Goal: Task Accomplishment & Management: Use online tool/utility

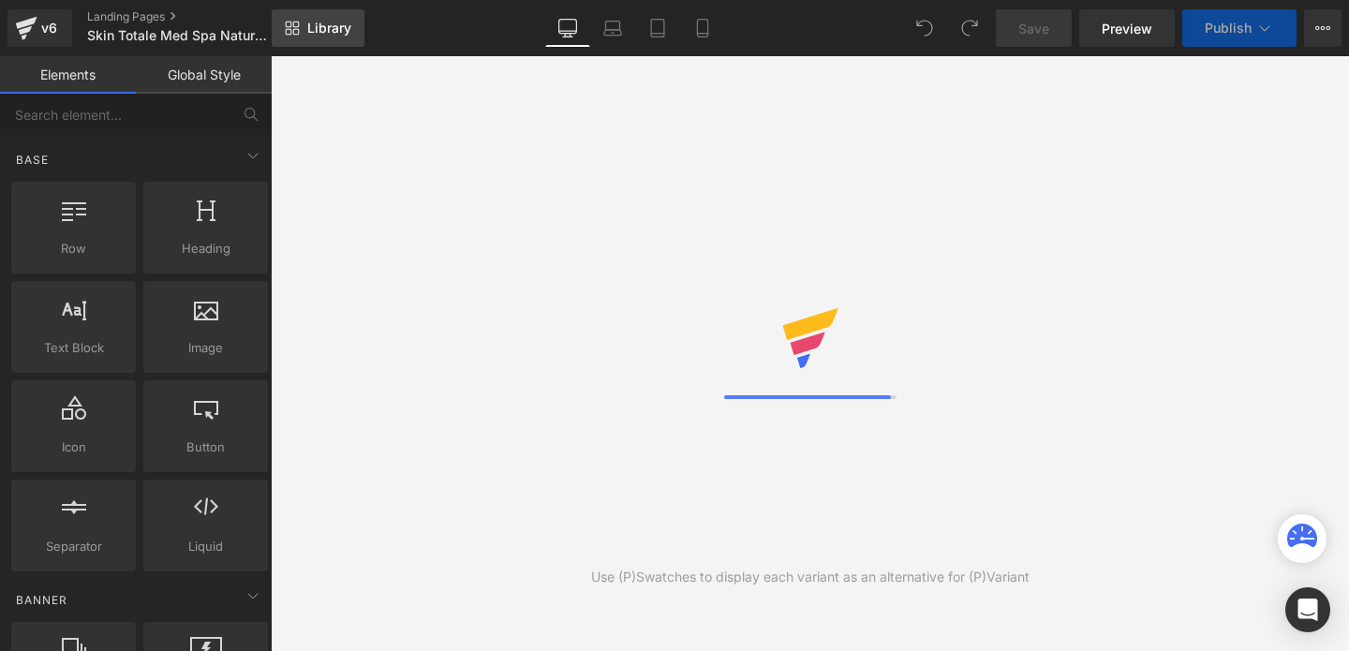
click at [328, 24] on span "Library" at bounding box center [329, 28] width 44 height 17
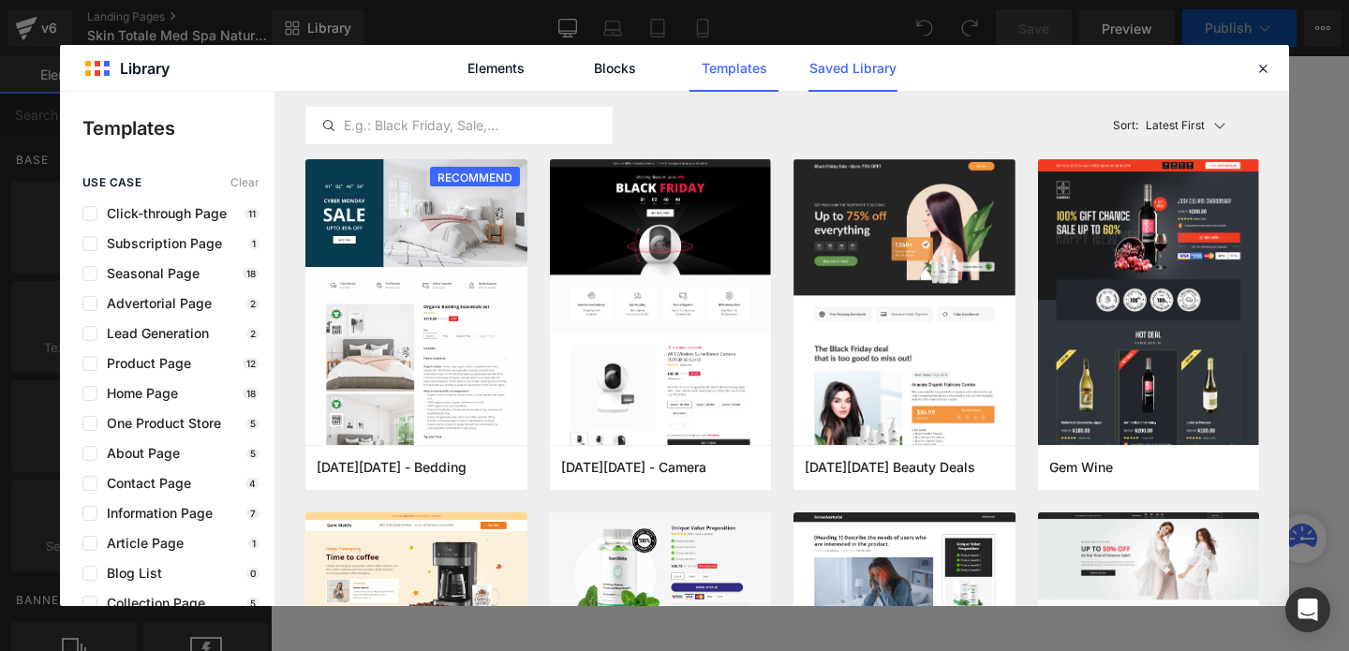
click at [0, 0] on link "Saved Library" at bounding box center [0, 0] width 0 height 0
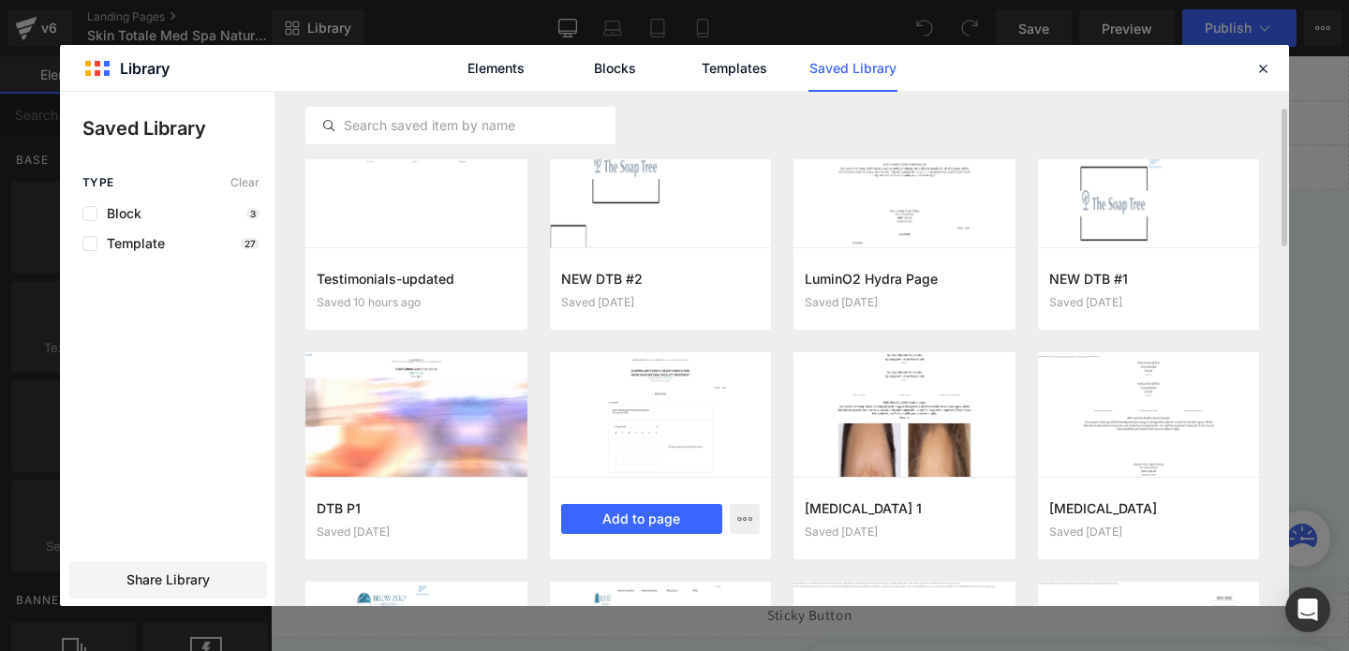
scroll to position [42, 0]
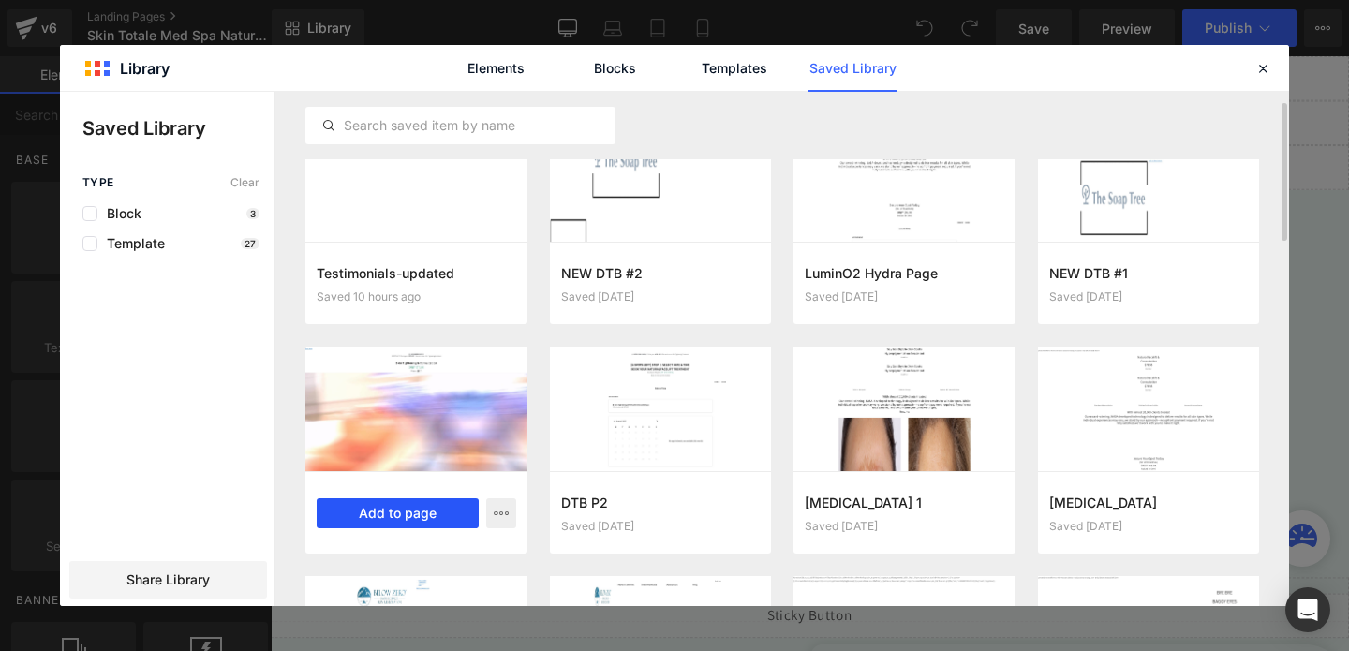
click at [448, 514] on button "Add to page" at bounding box center [398, 513] width 162 height 30
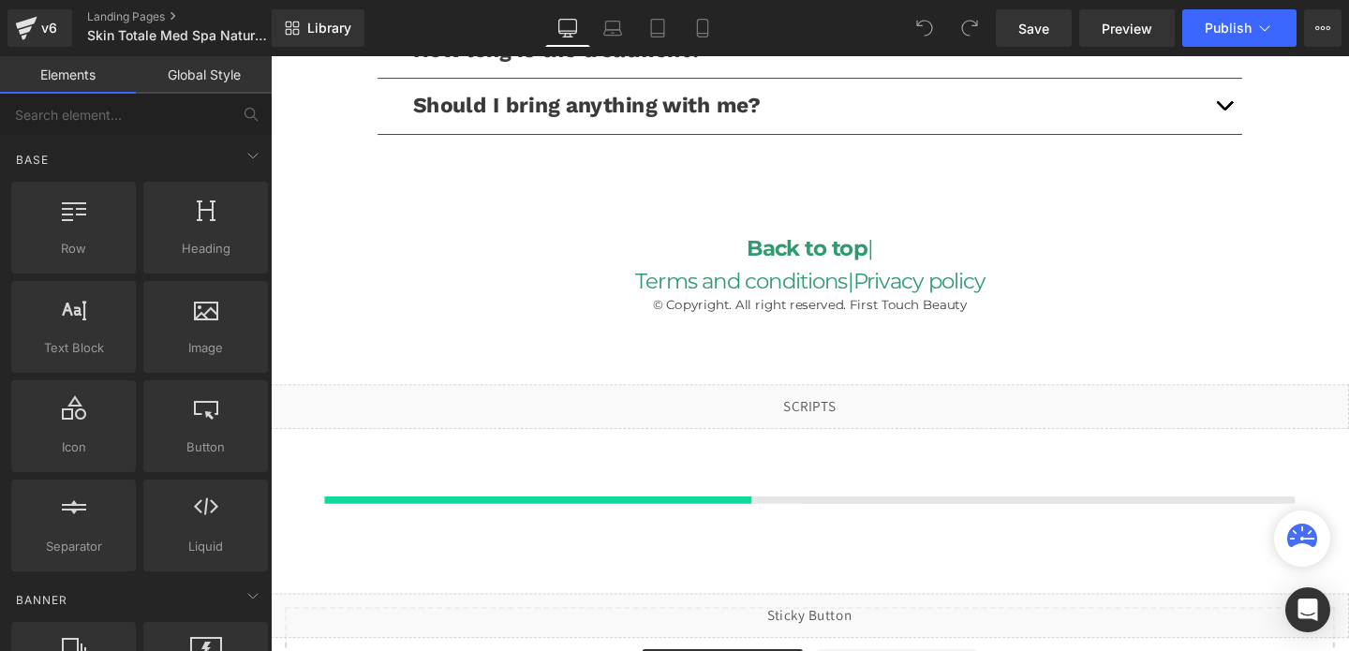
scroll to position [4680, 0]
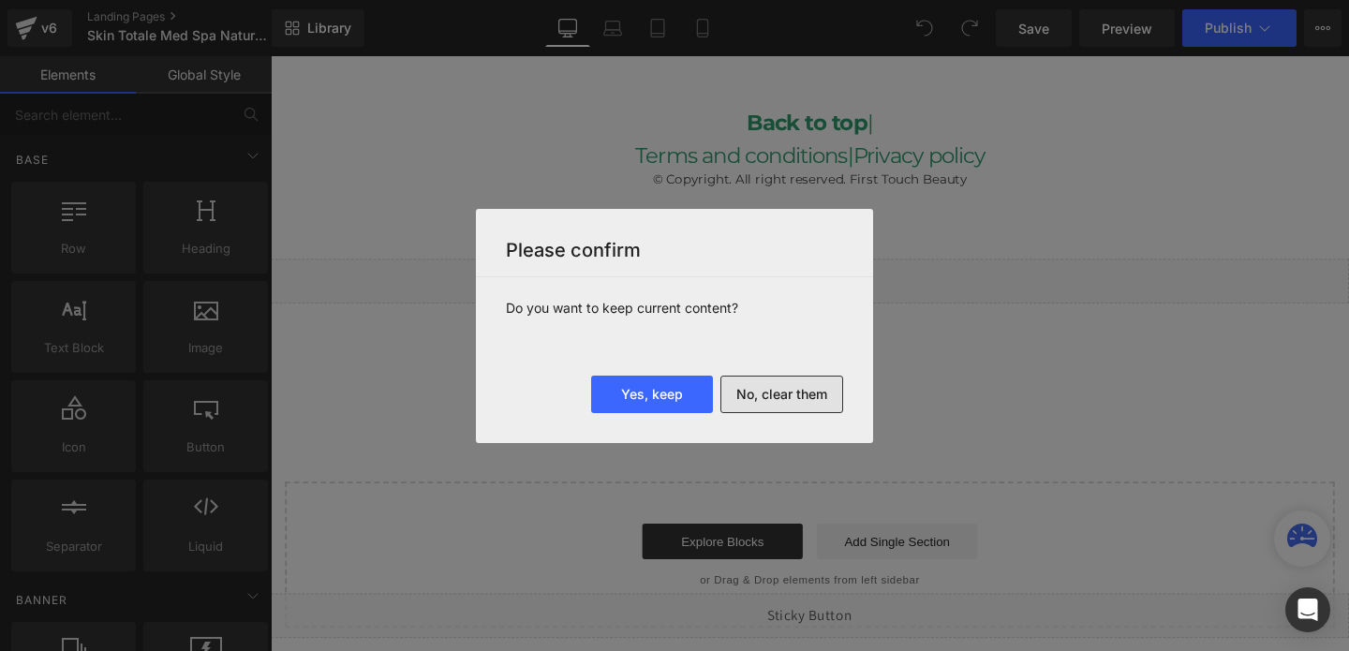
click at [748, 382] on button "No, clear them" at bounding box center [781, 394] width 123 height 37
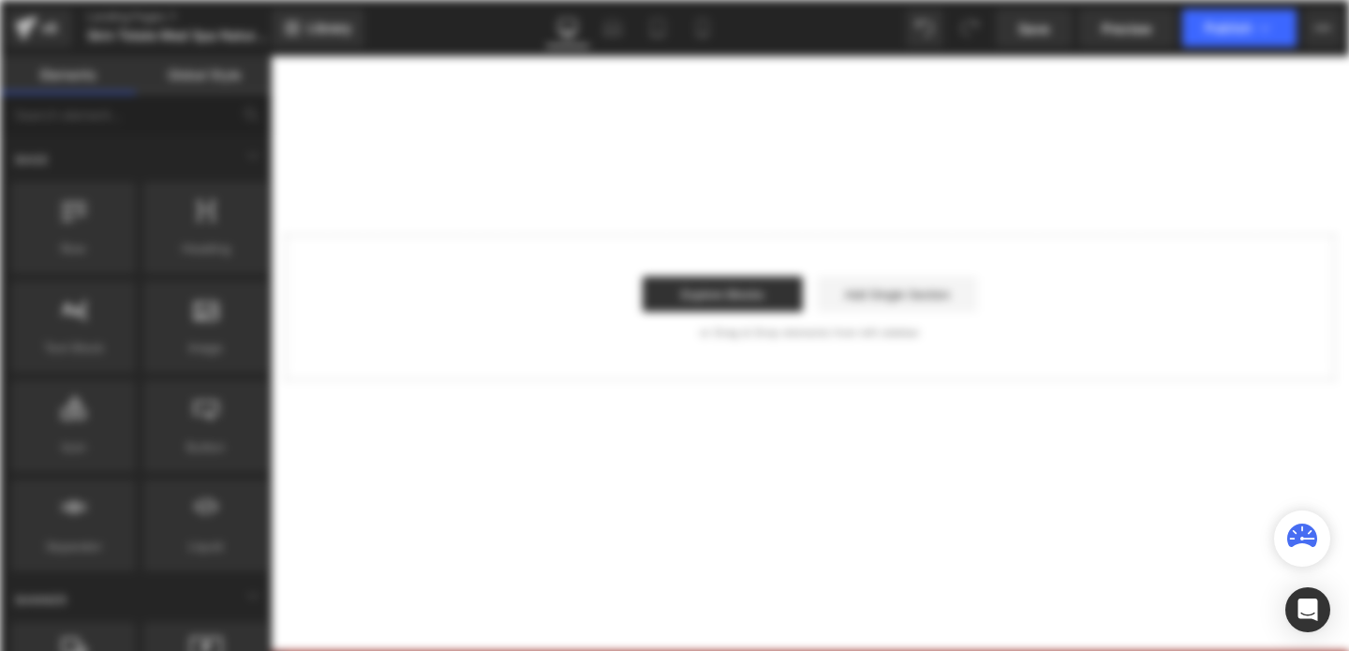
scroll to position [0, 0]
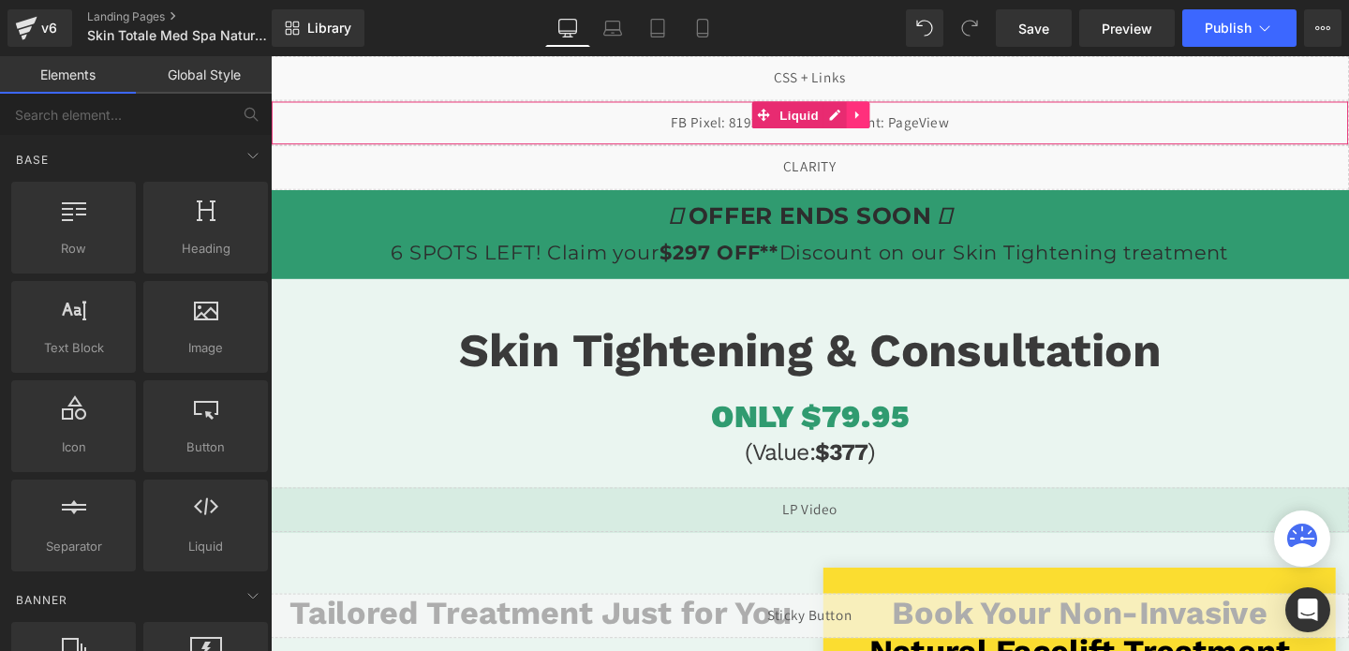
click at [883, 120] on icon at bounding box center [888, 118] width 13 height 14
click at [899, 119] on icon at bounding box center [900, 117] width 13 height 13
click at [313, 22] on span "Library" at bounding box center [329, 28] width 44 height 17
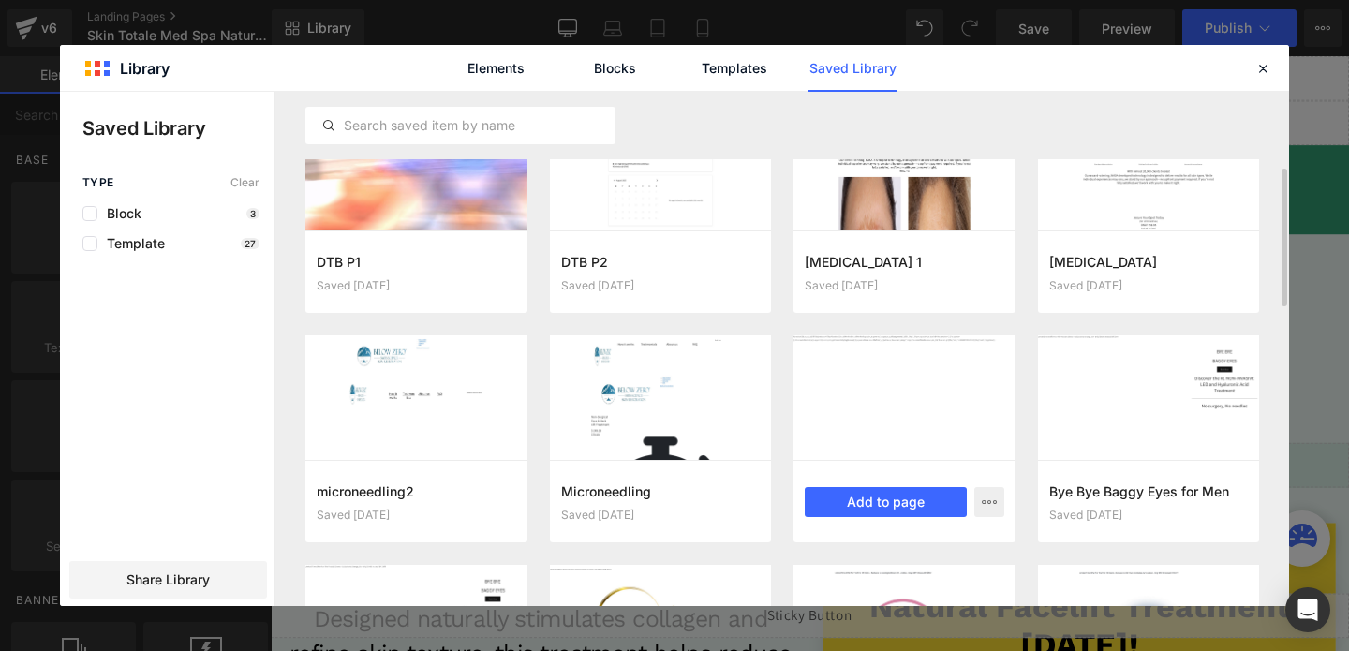
scroll to position [284, 0]
click at [881, 504] on button "Add to page" at bounding box center [886, 501] width 162 height 30
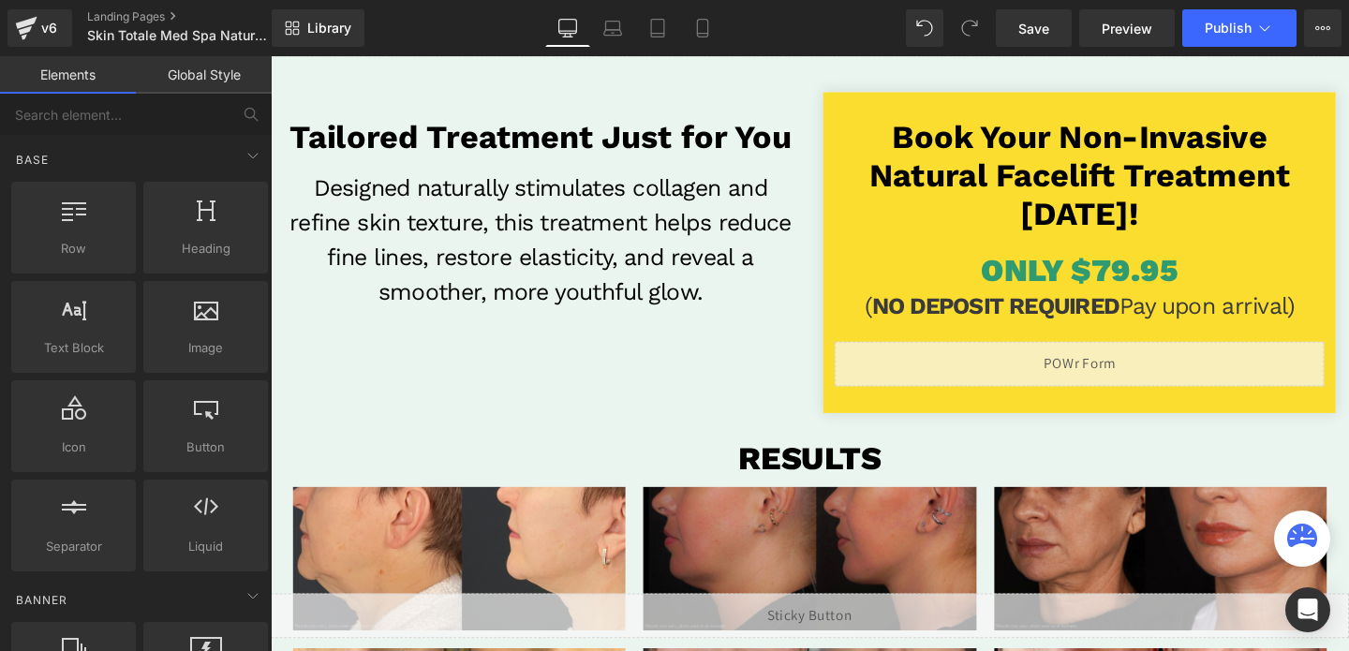
scroll to position [0, 0]
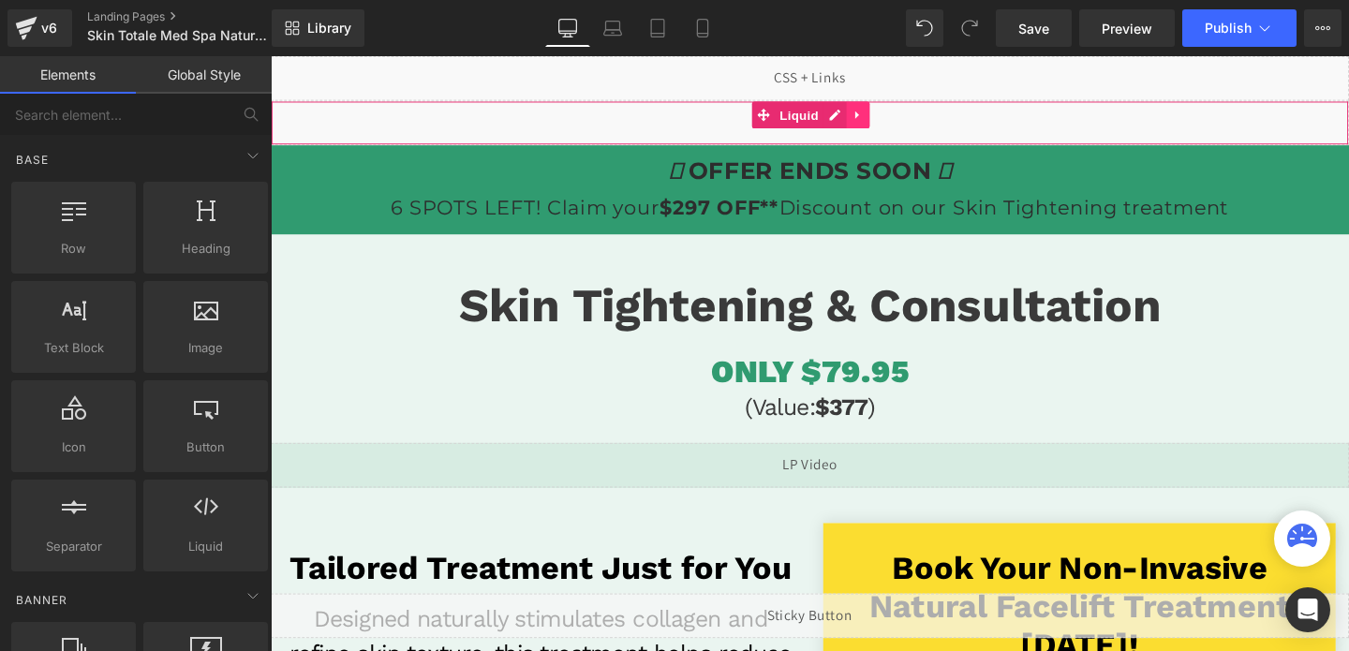
click at [883, 124] on icon at bounding box center [888, 118] width 13 height 14
click at [896, 122] on icon at bounding box center [900, 117] width 13 height 13
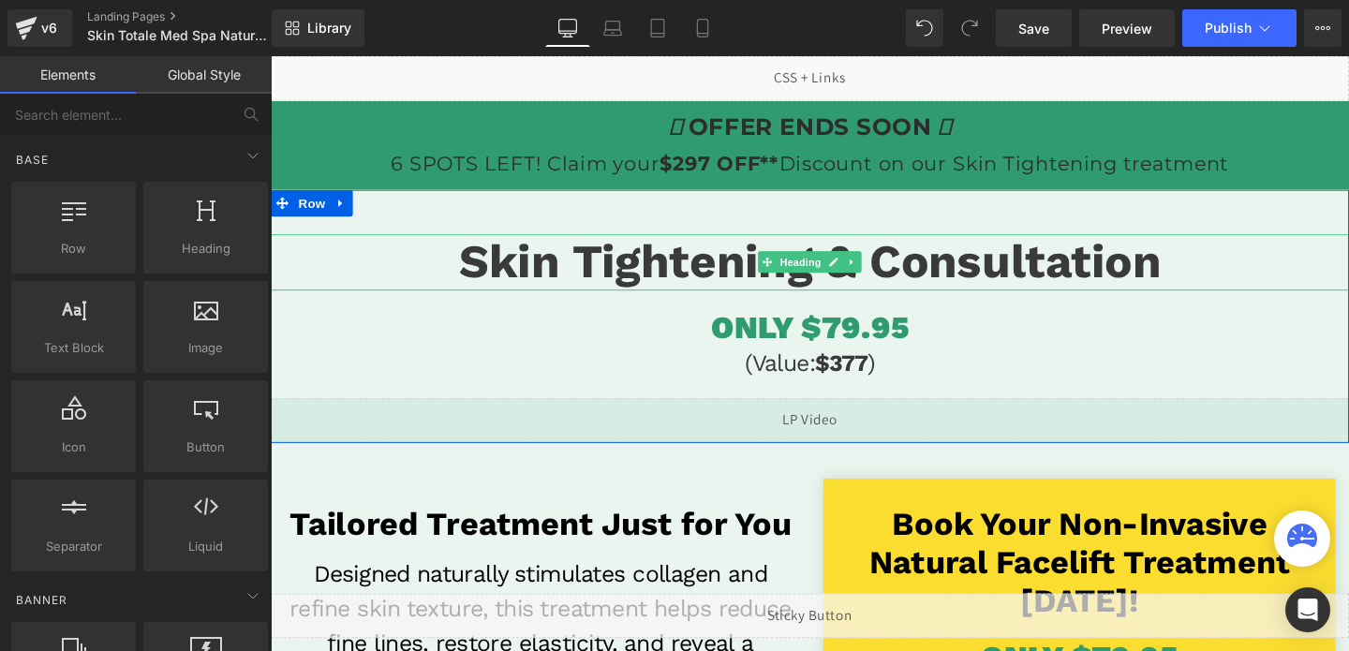
click at [733, 271] on span "Skin Tightening & Consultation" at bounding box center [837, 272] width 738 height 57
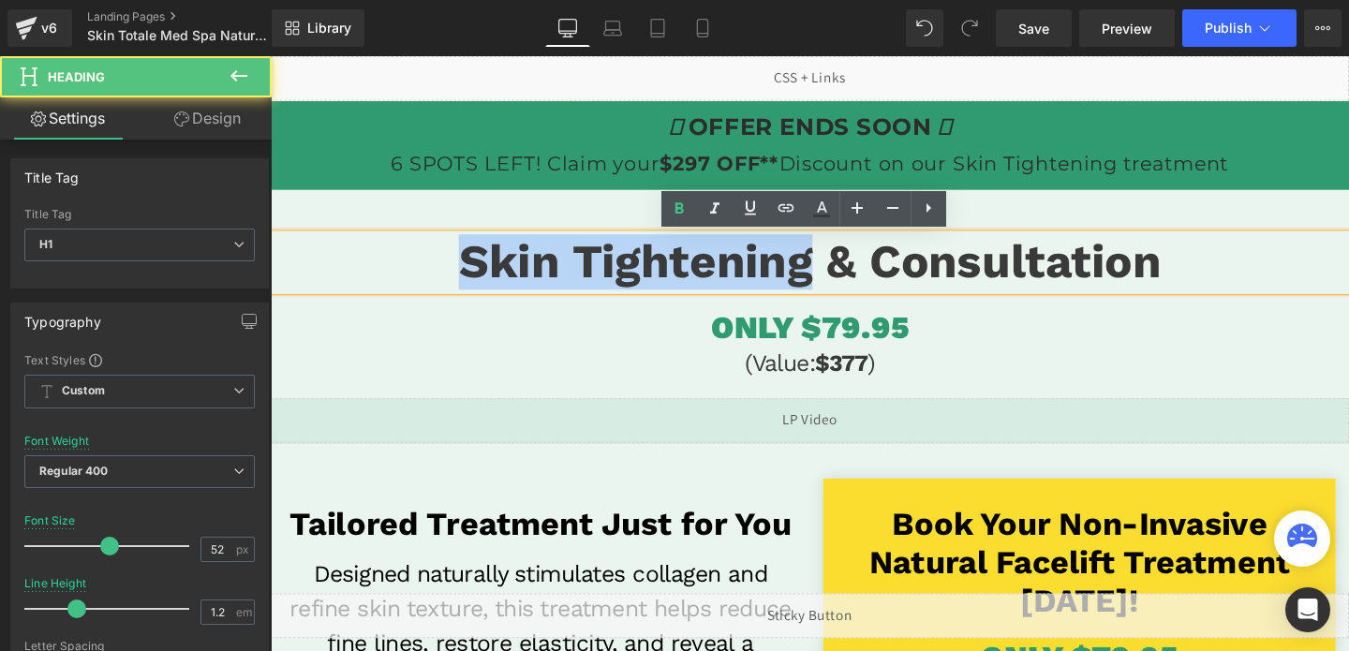
drag, startPoint x: 833, startPoint y: 277, endPoint x: 450, endPoint y: 275, distance: 383.2
click at [450, 275] on h1 "Skin Tightening & Consultation" at bounding box center [838, 273] width 1134 height 58
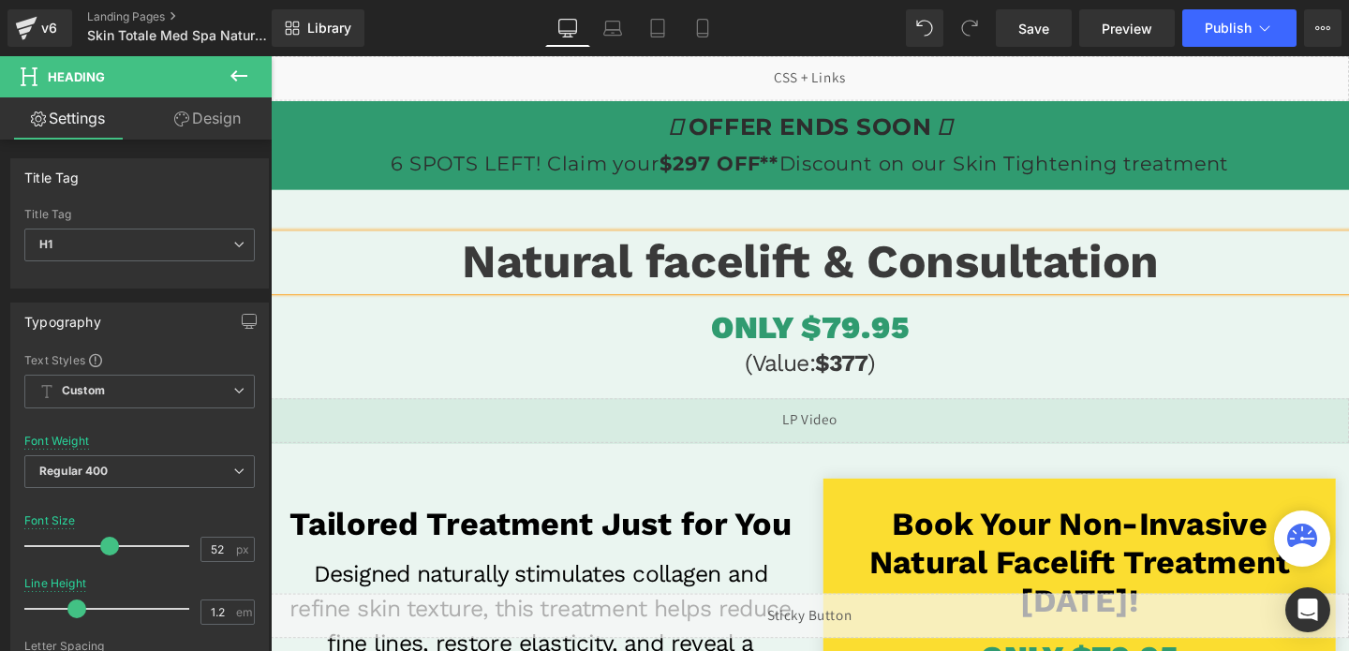
click at [673, 269] on span "Natural facelift & Consultation" at bounding box center [837, 272] width 733 height 57
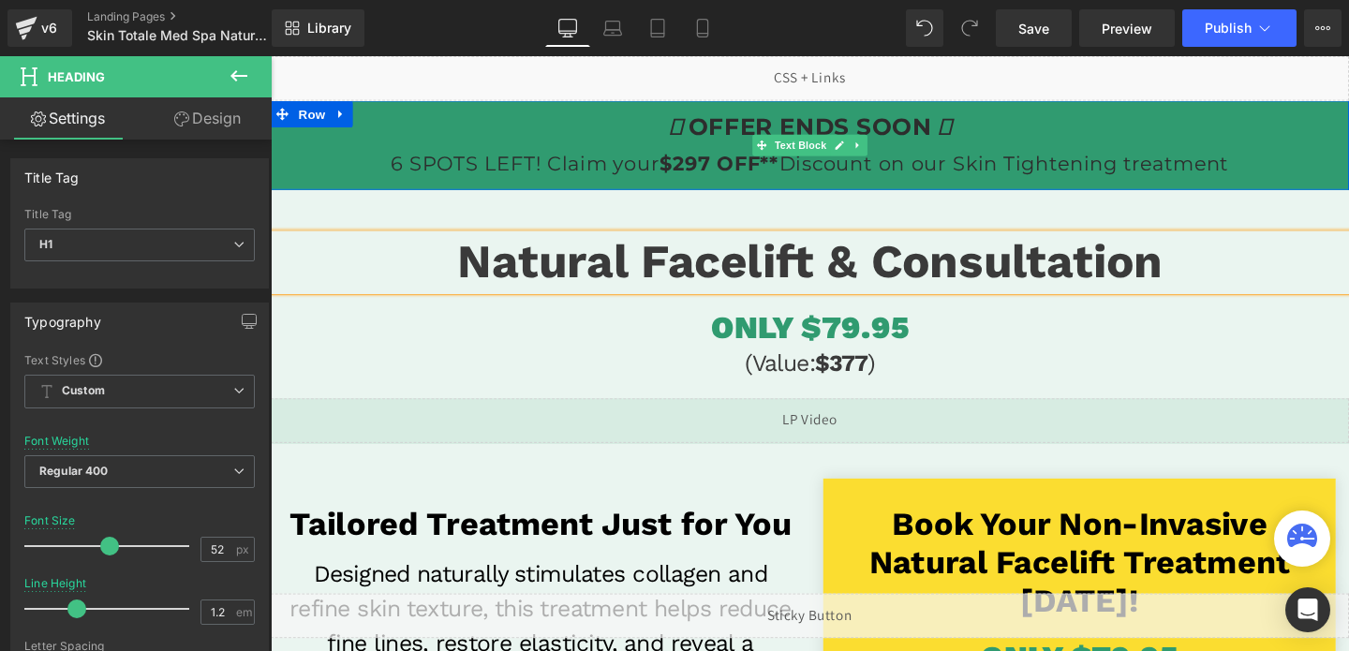
click at [1016, 175] on p "OFFER ENDS SOON 6 SPOTS LEFT! Claim your $297 OFF** Discount on our Skin Tighte…" at bounding box center [838, 149] width 1134 height 75
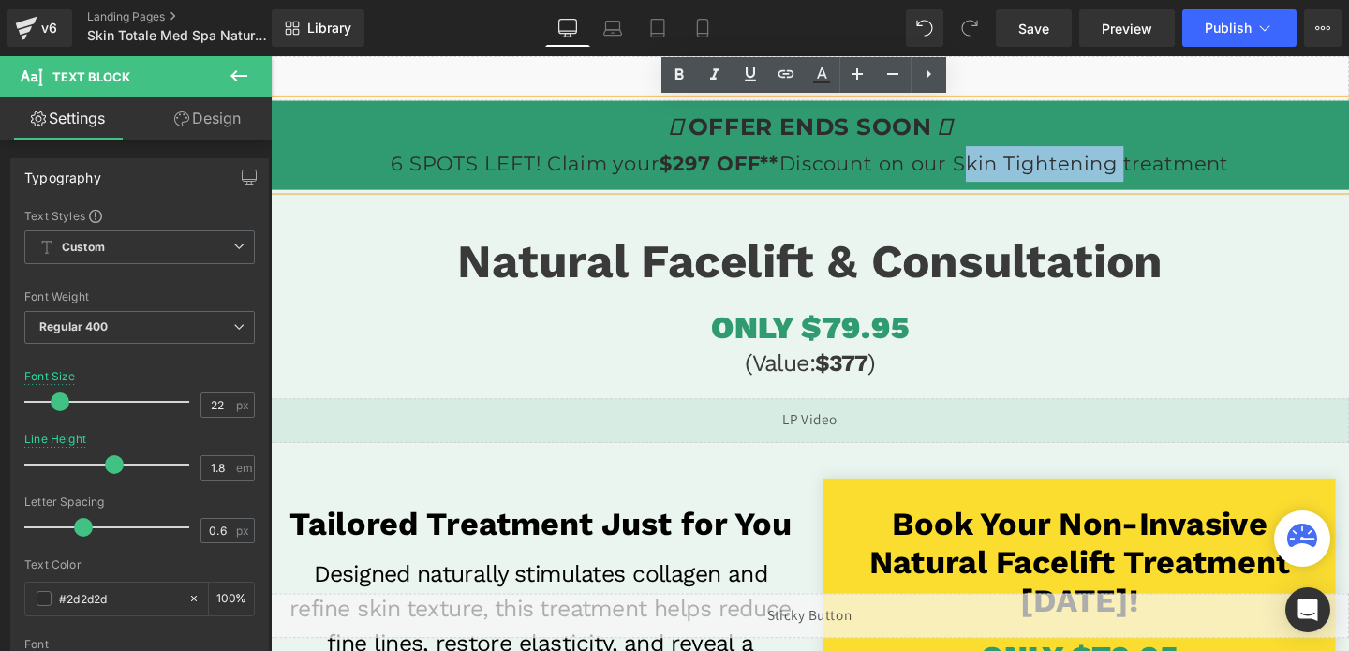
drag, startPoint x: 1160, startPoint y: 167, endPoint x: 997, endPoint y: 156, distance: 163.3
click at [997, 156] on p "OFFER ENDS SOON 6 SPOTS LEFT! Claim your $297 OFF** Discount on our Skin Tighte…" at bounding box center [838, 149] width 1134 height 75
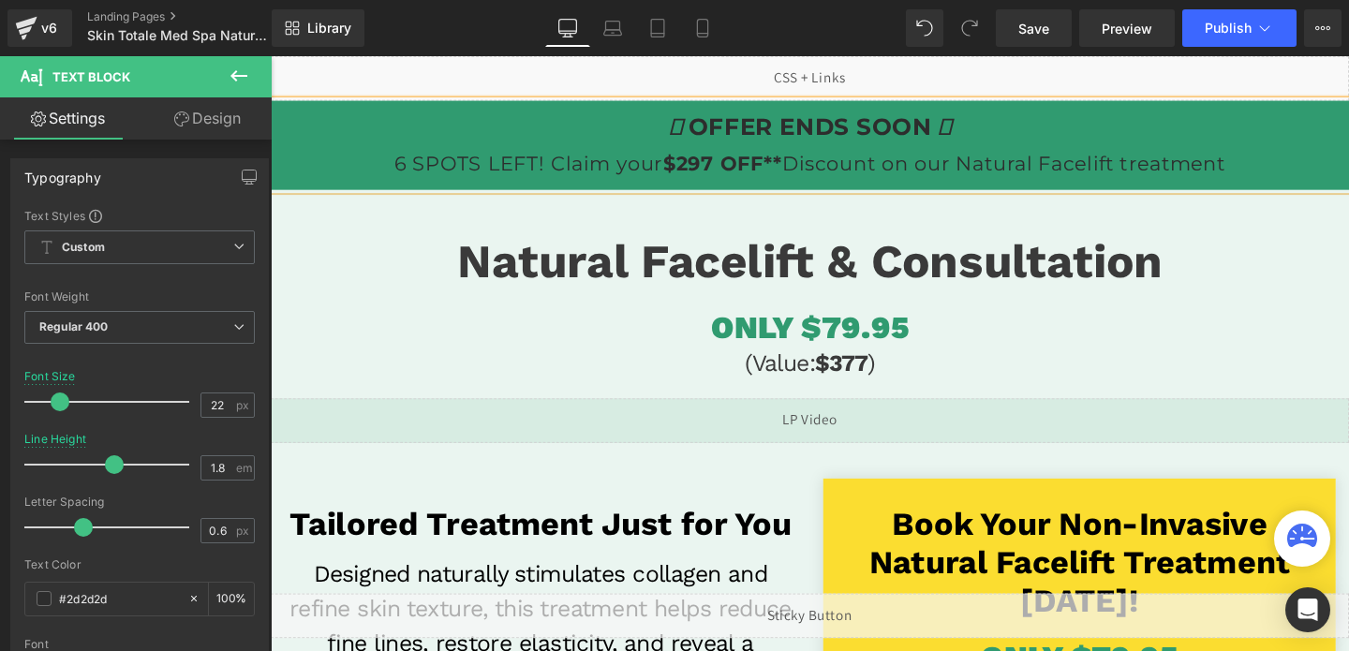
click at [1179, 176] on p "OFFER ENDS SOON 6 SPOTS LEFT! Claim your $297 OFF** Discount on our Natural Fac…" at bounding box center [838, 149] width 1134 height 75
click at [716, 171] on strong "$297 OFF**" at bounding box center [744, 168] width 126 height 25
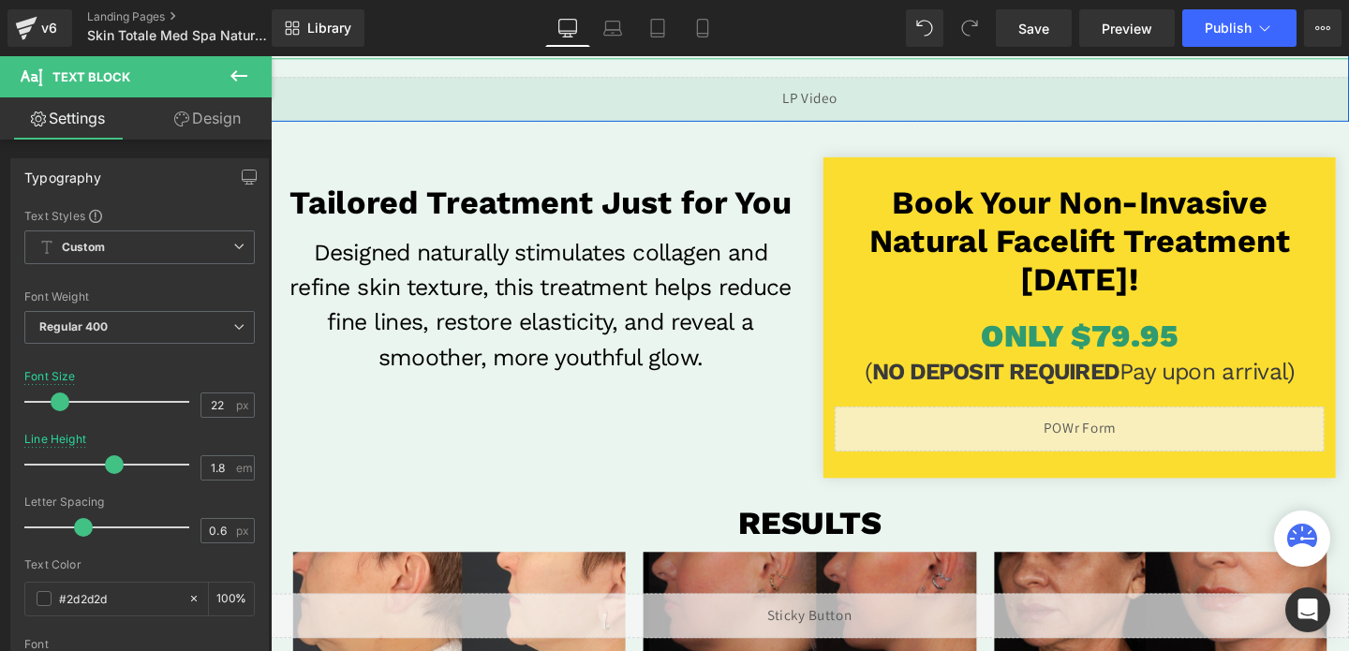
scroll to position [339, 0]
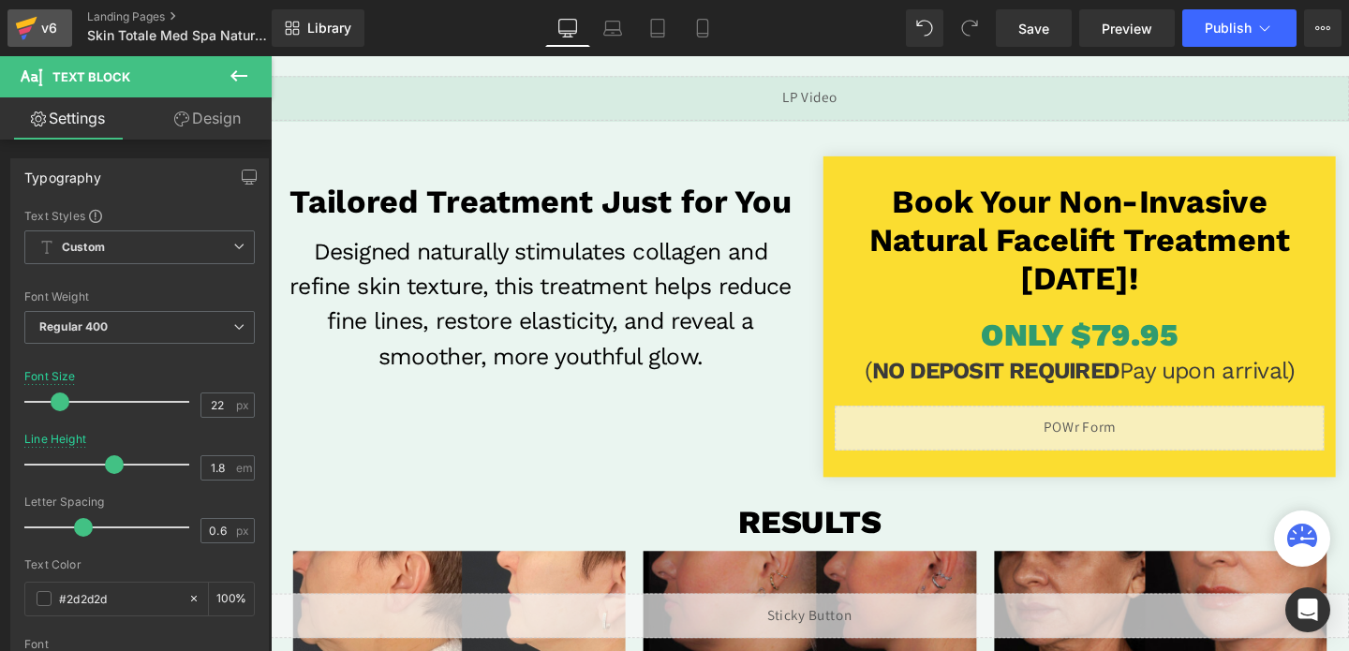
click at [32, 24] on icon at bounding box center [26, 28] width 22 height 47
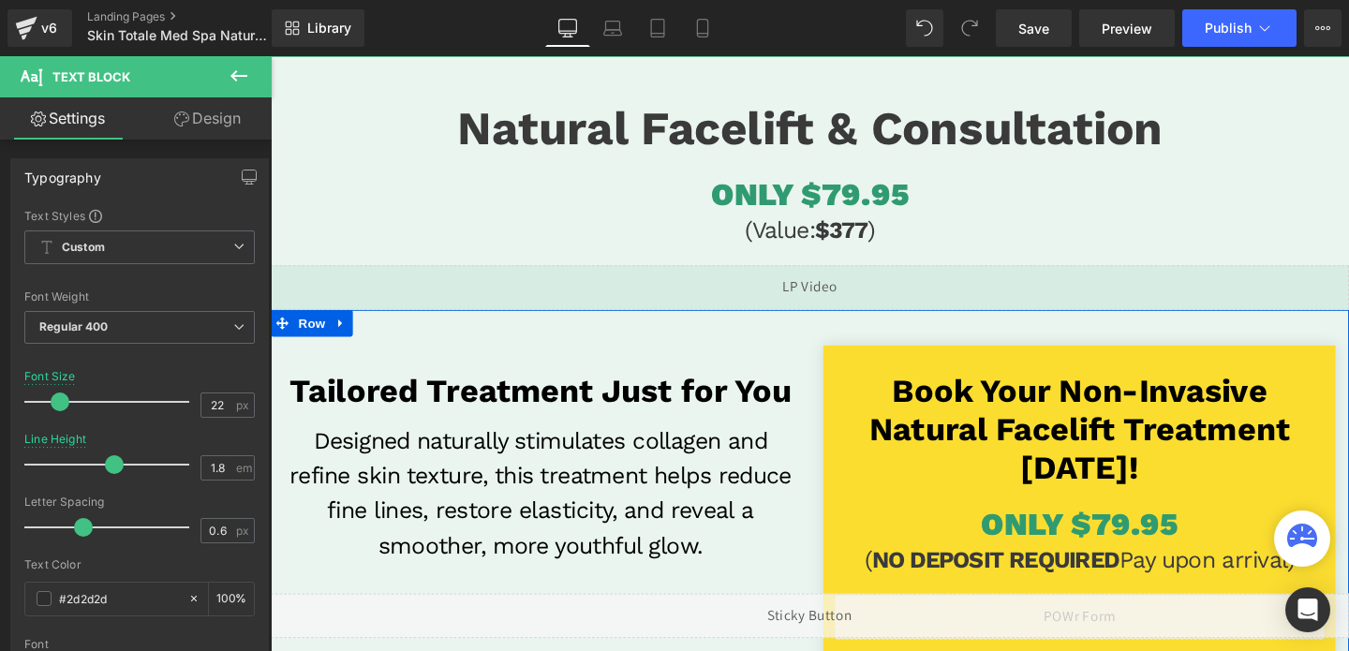
scroll to position [143, 0]
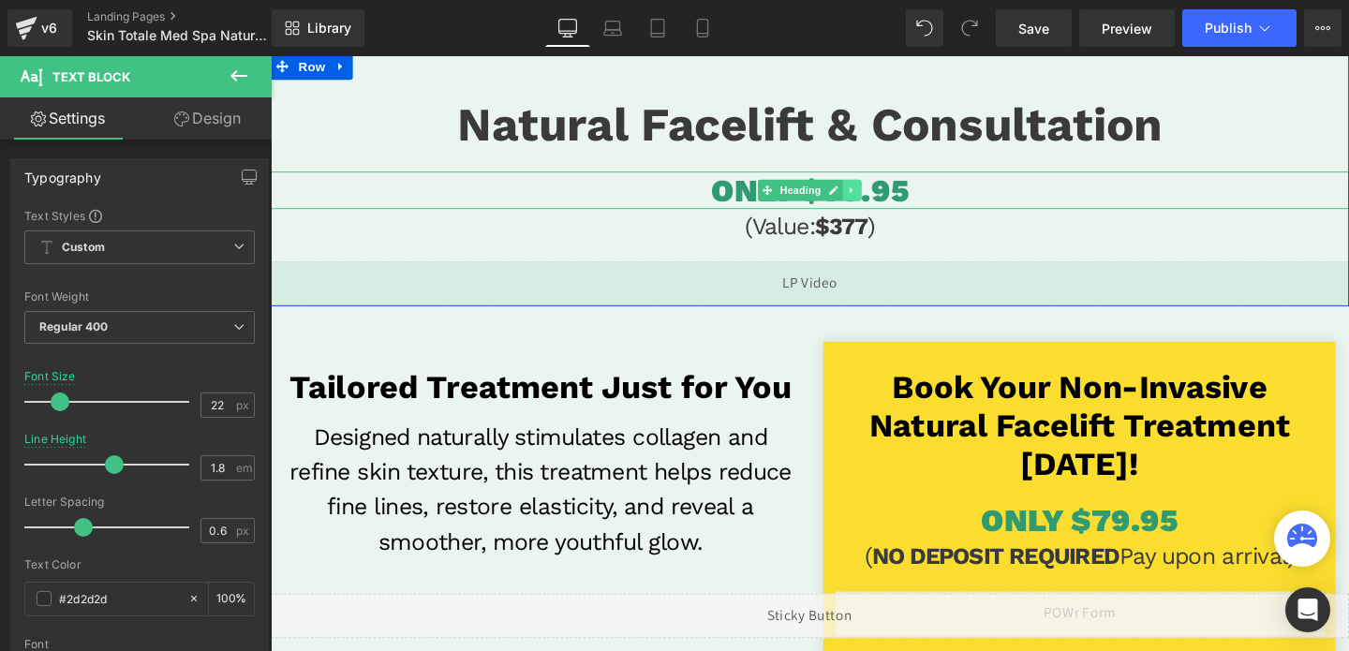
click at [877, 197] on icon at bounding box center [882, 197] width 10 height 11
click at [939, 200] on span "ONLY $79.95" at bounding box center [837, 197] width 207 height 39
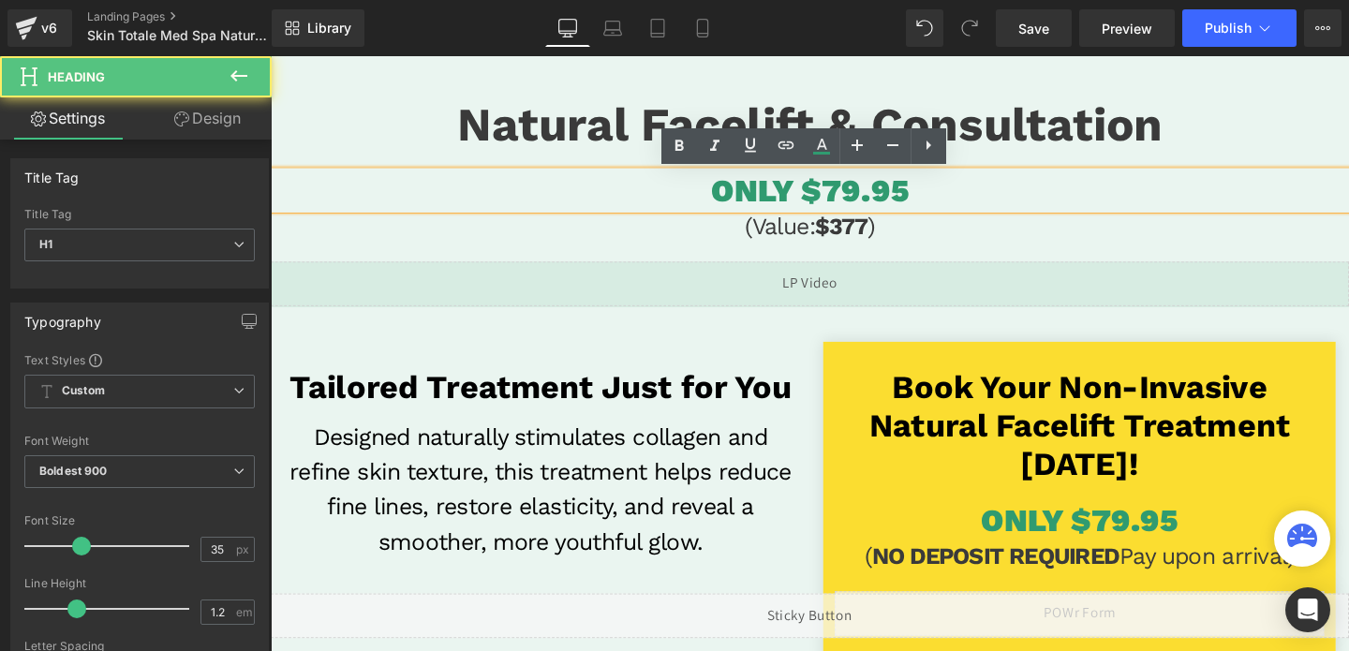
click at [859, 198] on span "ONLY $79.95" at bounding box center [837, 197] width 207 height 39
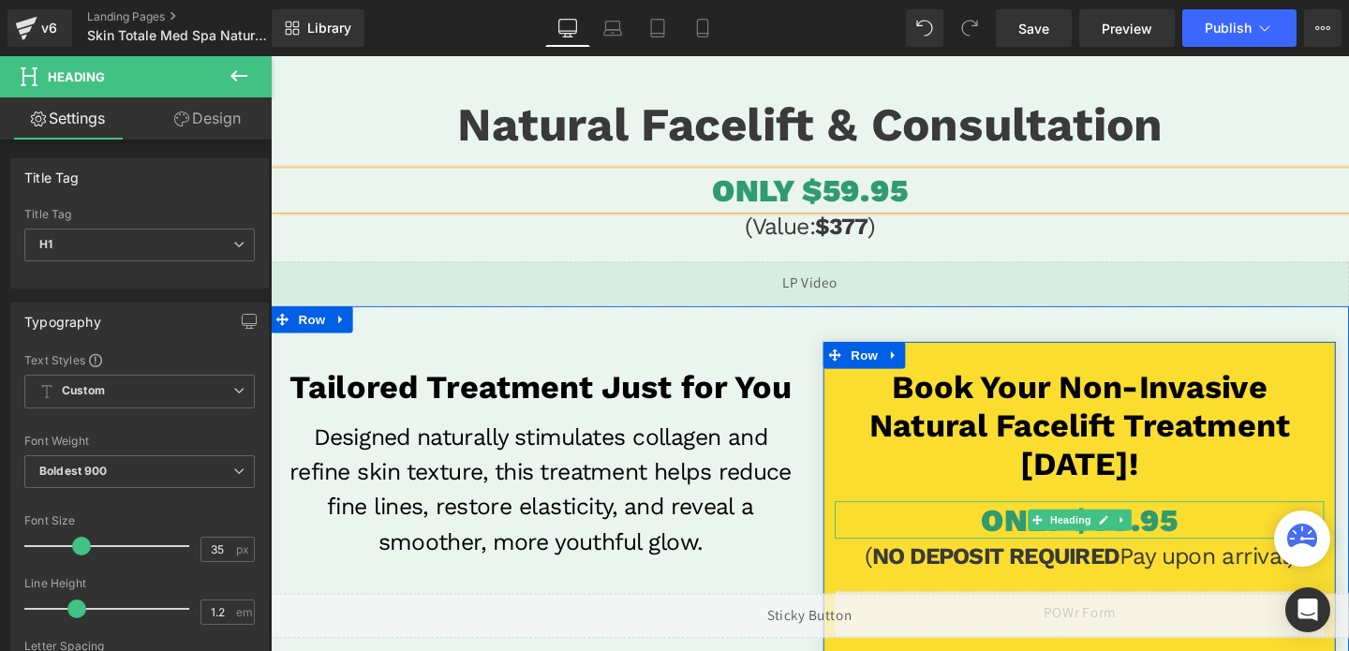
click at [1200, 546] on span "ONLY $79.95" at bounding box center [1120, 544] width 207 height 39
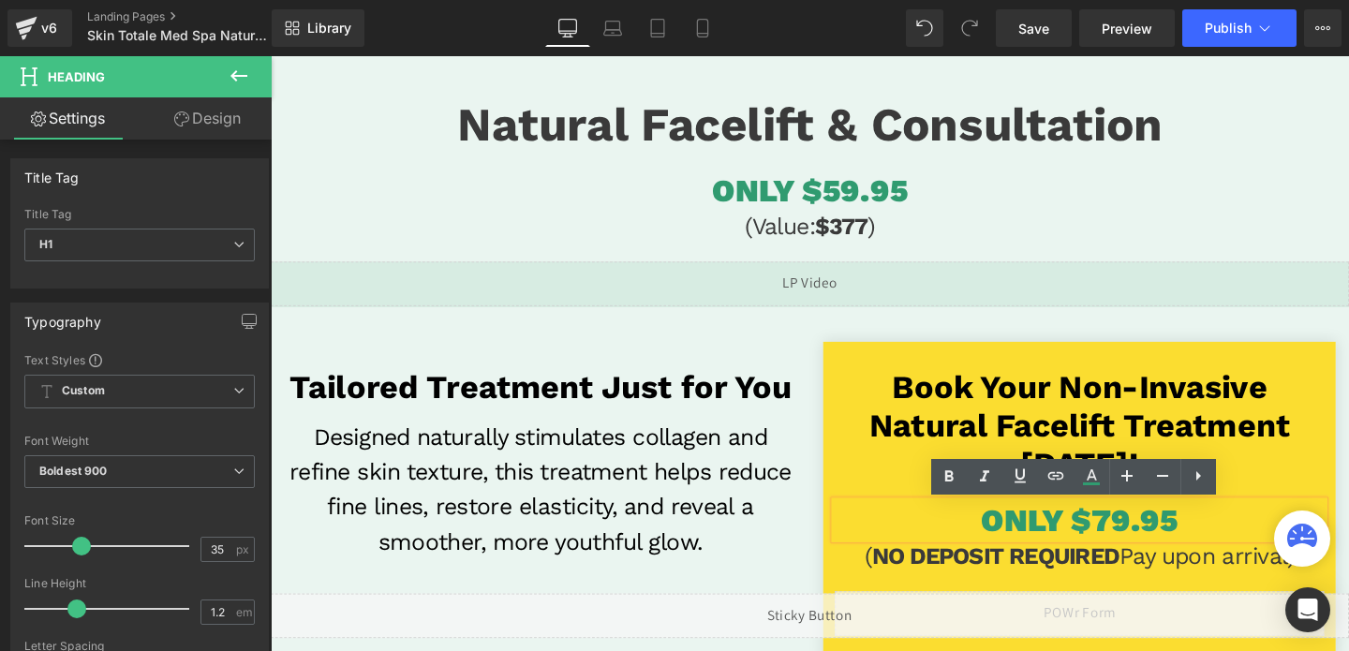
click at [1150, 543] on span "ONLY $79.95" at bounding box center [1120, 544] width 207 height 39
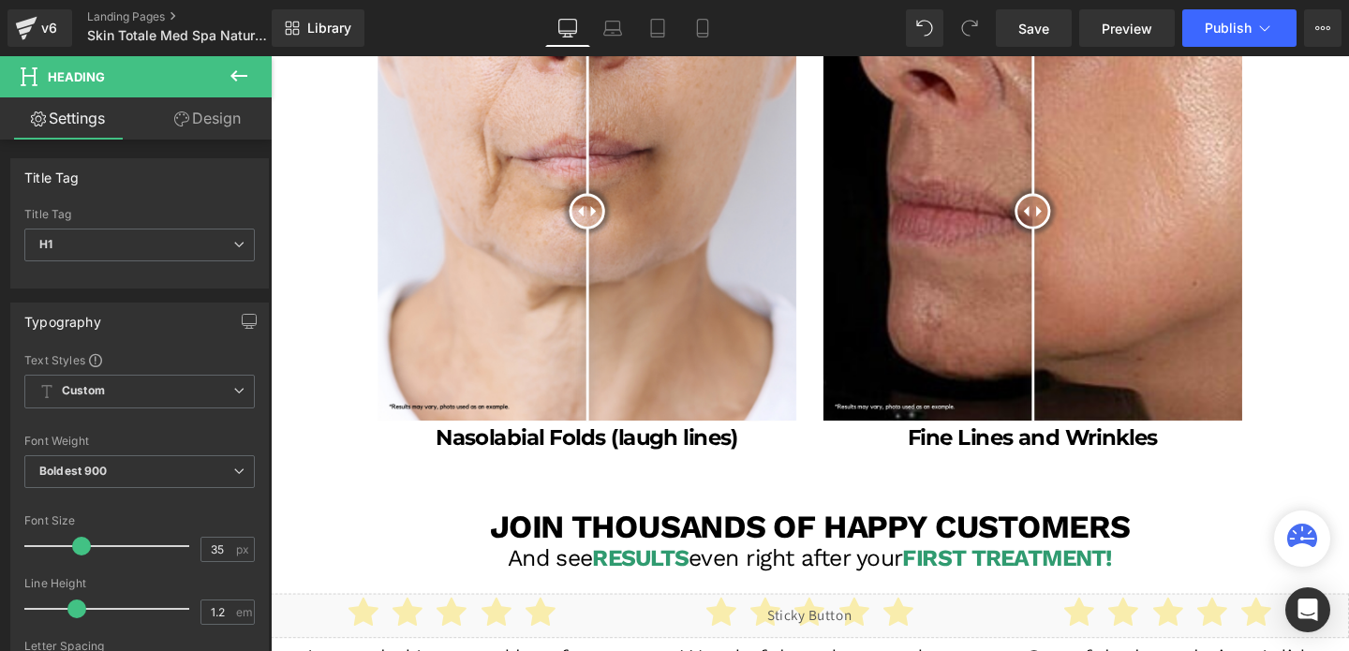
scroll to position [2594, 0]
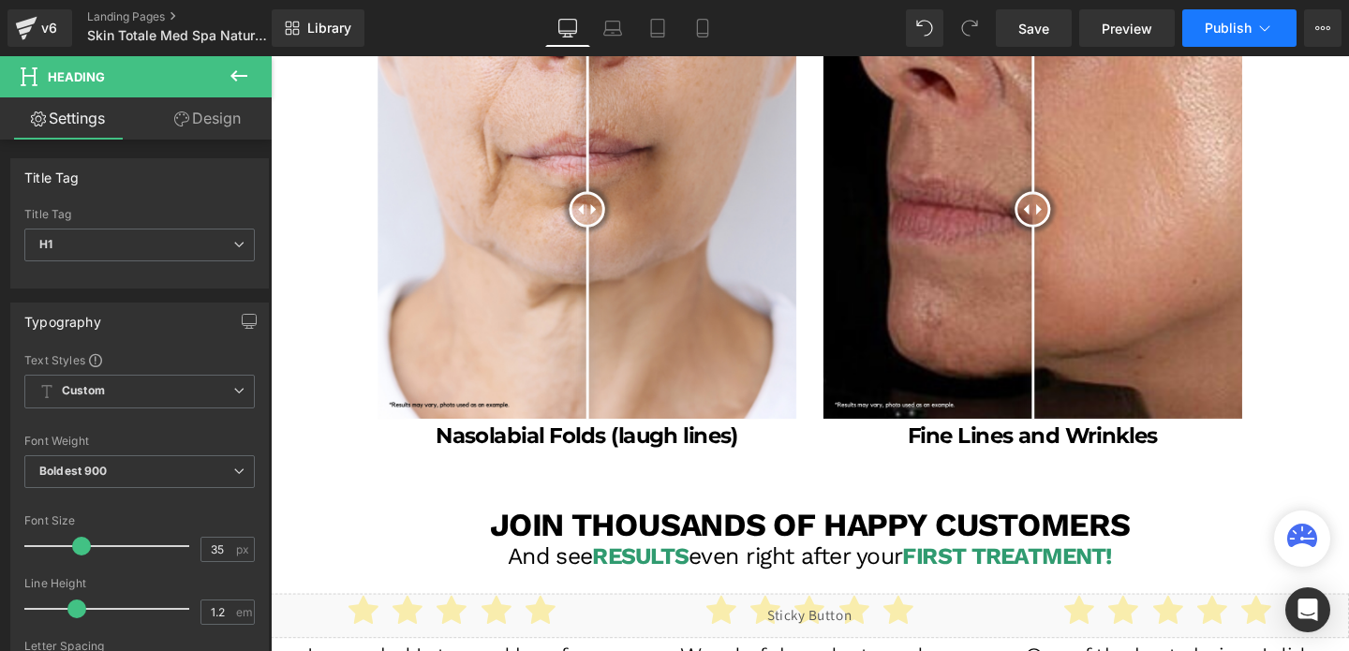
click at [1226, 39] on button "Publish" at bounding box center [1239, 27] width 114 height 37
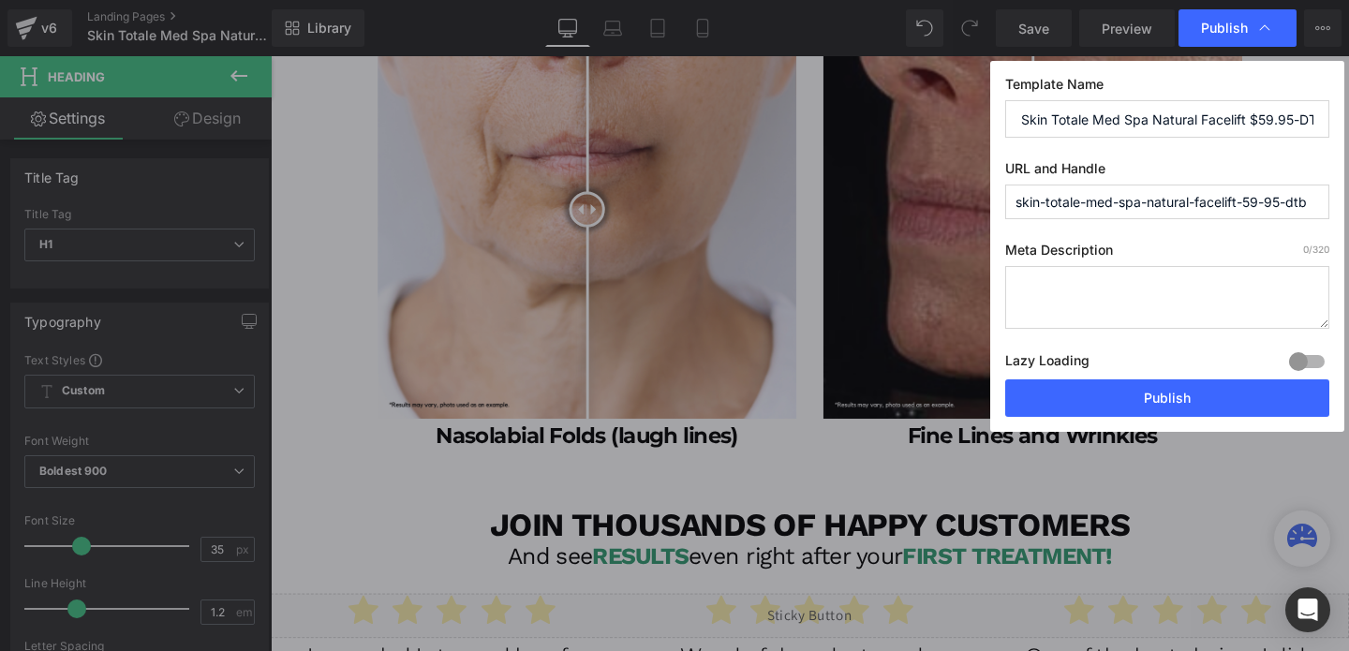
click at [1315, 200] on input "skin-totale-med-spa-natural-facelift-59-95-dtb" at bounding box center [1167, 202] width 324 height 35
type input "skin-totale-med-spa-natural-facelift-59-95-dtb-1"
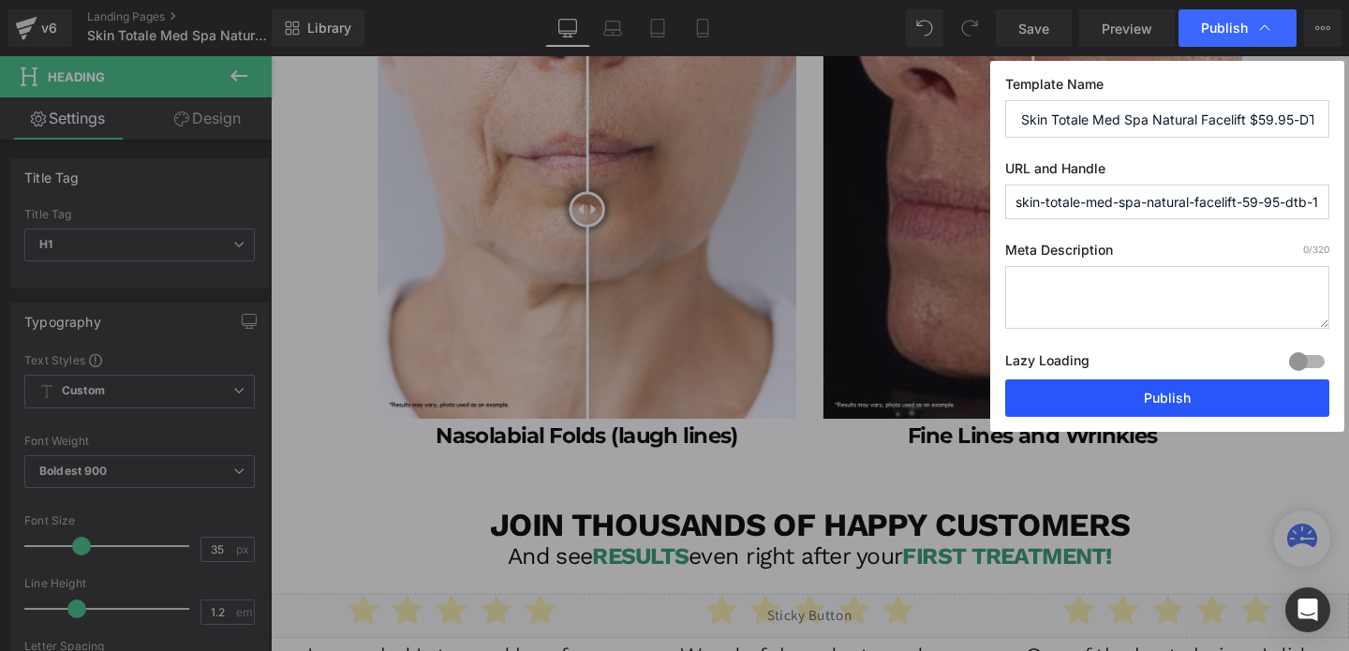
click at [1202, 411] on button "Publish" at bounding box center [1167, 397] width 324 height 37
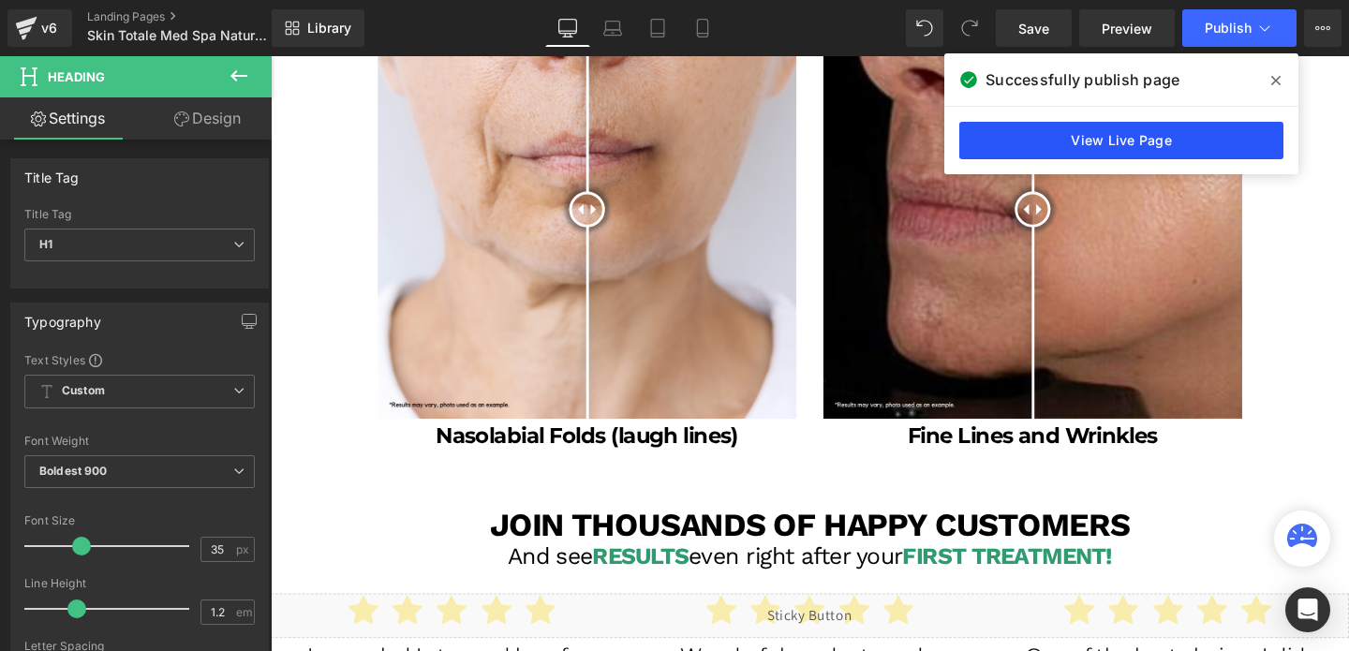
click at [1137, 145] on link "View Live Page" at bounding box center [1121, 140] width 324 height 37
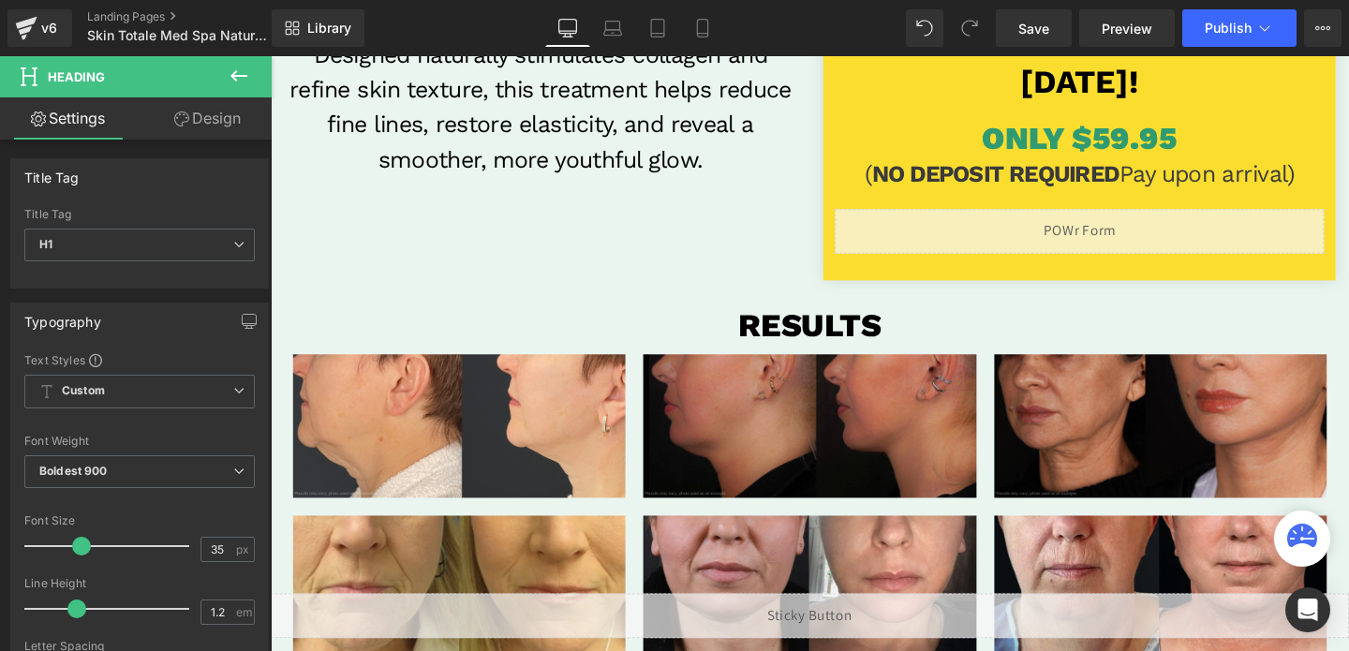
scroll to position [351, 0]
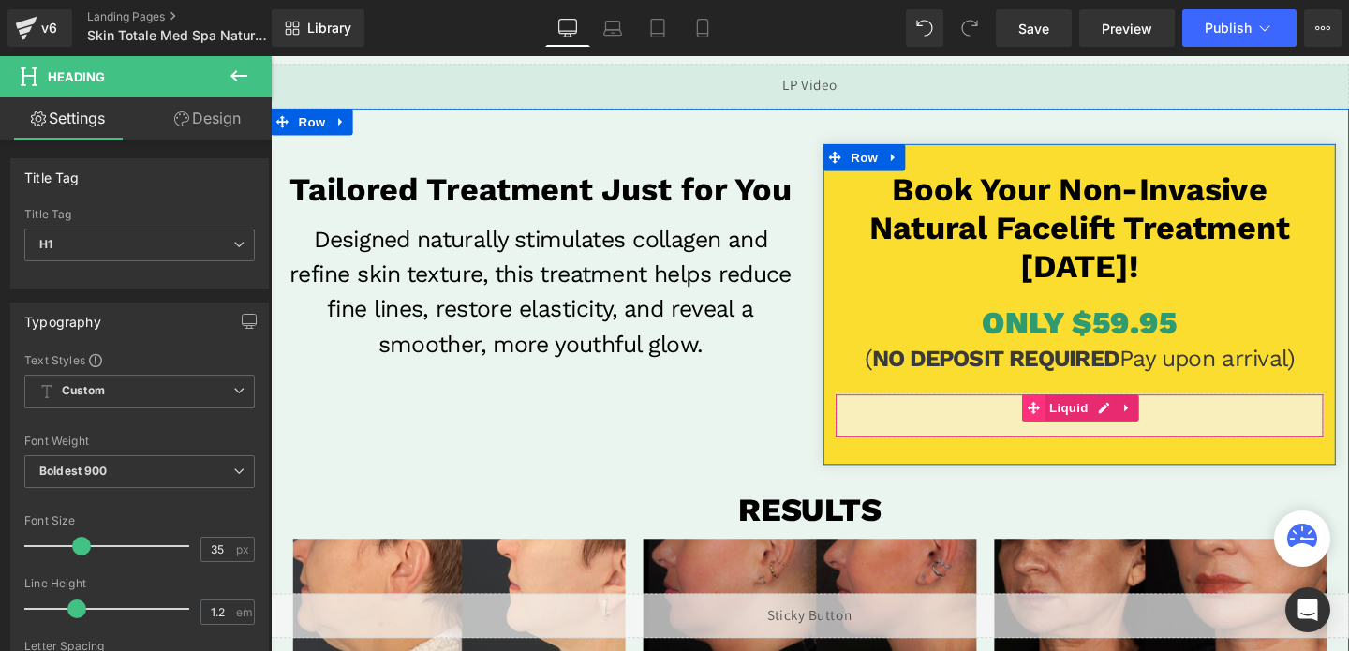
click at [1061, 436] on span at bounding box center [1073, 426] width 24 height 28
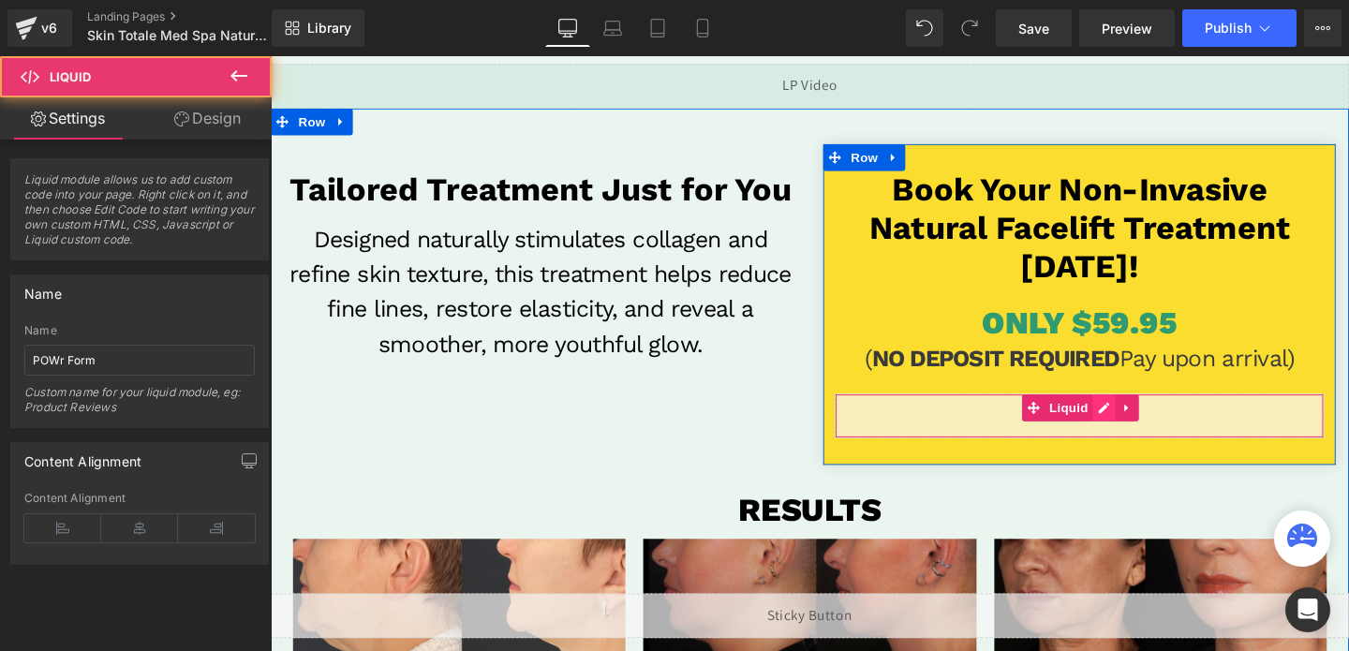
click at [1147, 420] on div "Liquid" at bounding box center [1121, 434] width 514 height 47
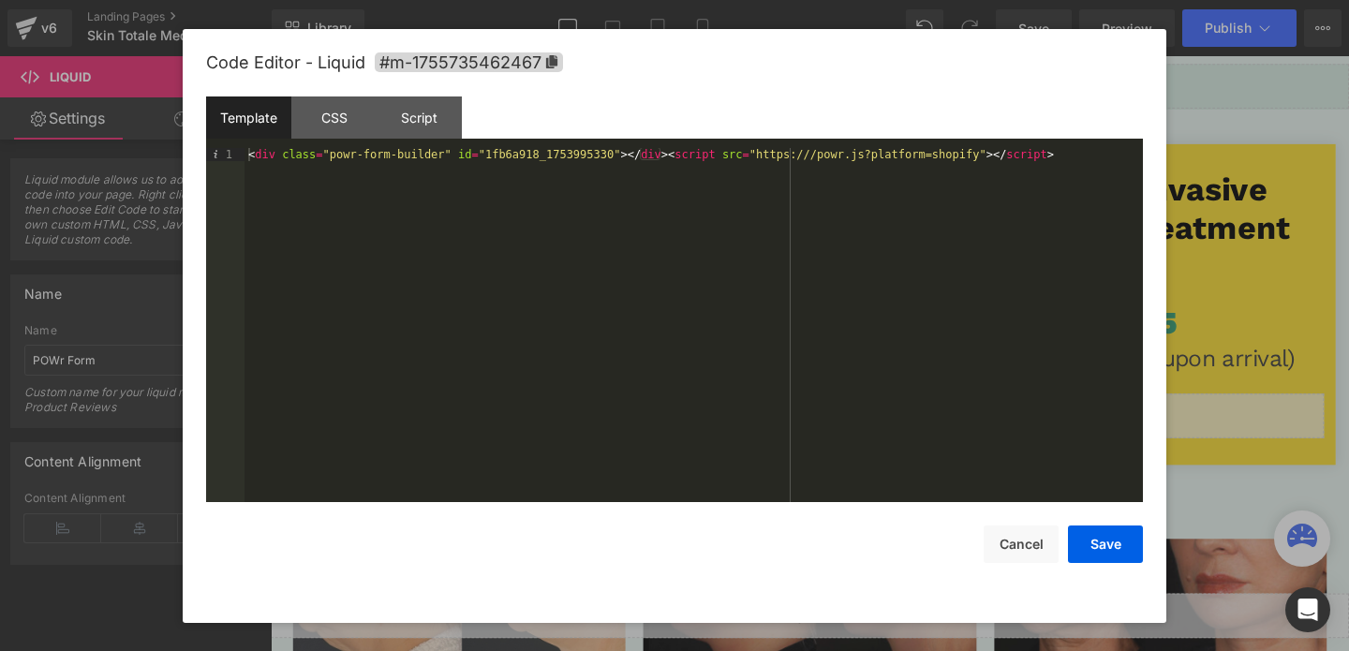
click at [714, 156] on div "< div class = "powr-form-builder" id = "1fb6a918_1753995330" > </ div > < scrip…" at bounding box center [694, 338] width 898 height 380
click at [714, 156] on div "< div class = "powr-form-builder" id = "9fa6c339_1755735733" > </ div > < scrip…" at bounding box center [694, 338] width 898 height 380
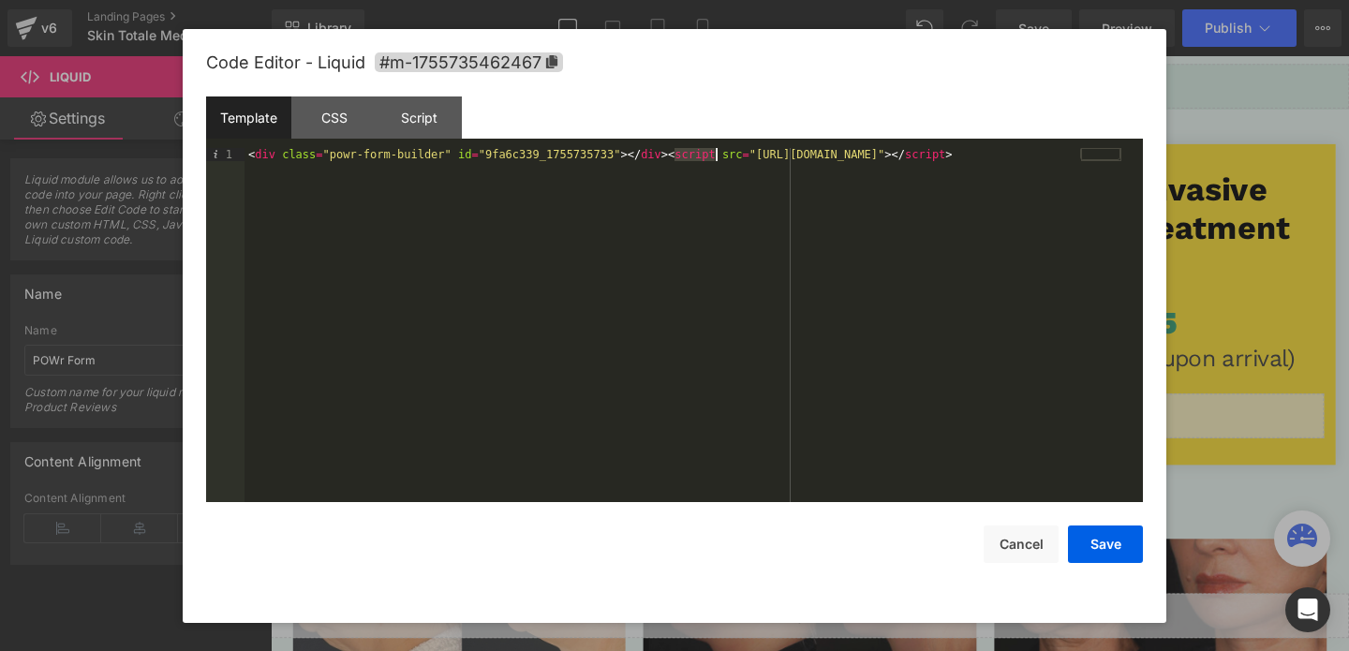
click at [714, 156] on div "< div class = "powr-form-builder" id = "9fa6c339_1755735733" > </ div > < scrip…" at bounding box center [694, 338] width 898 height 380
click at [1088, 542] on button "Save" at bounding box center [1105, 544] width 75 height 37
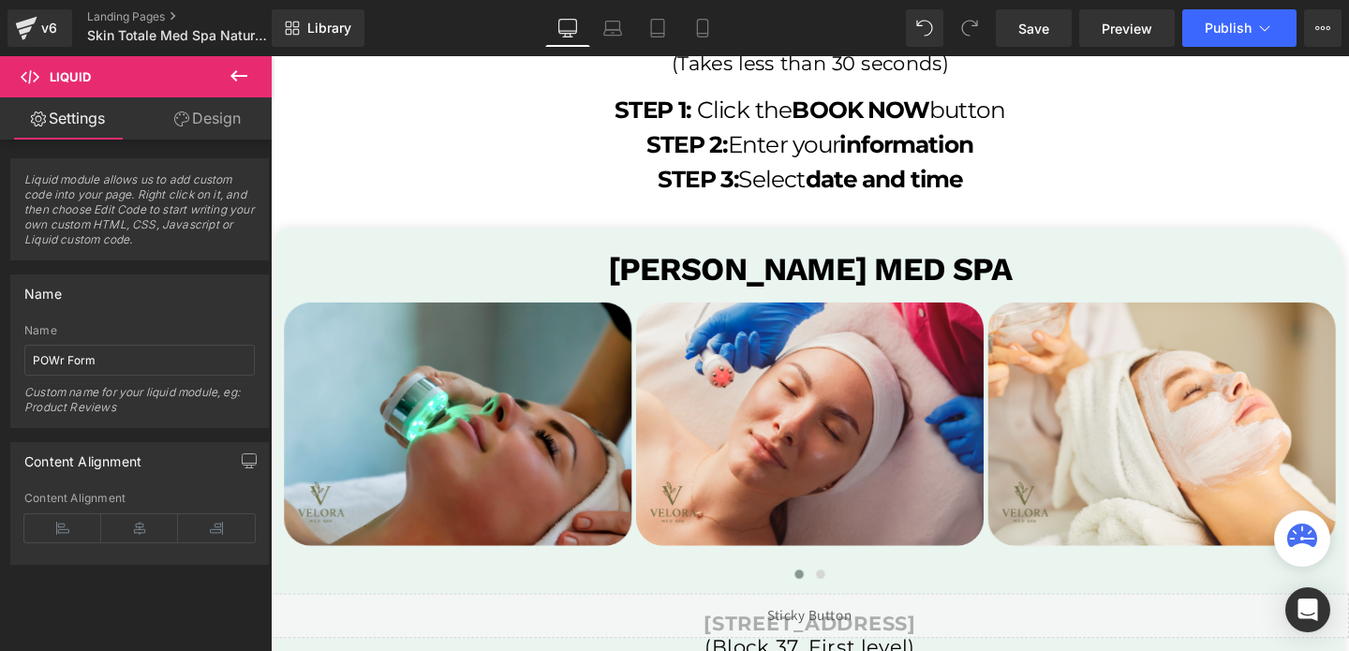
scroll to position [3608, 0]
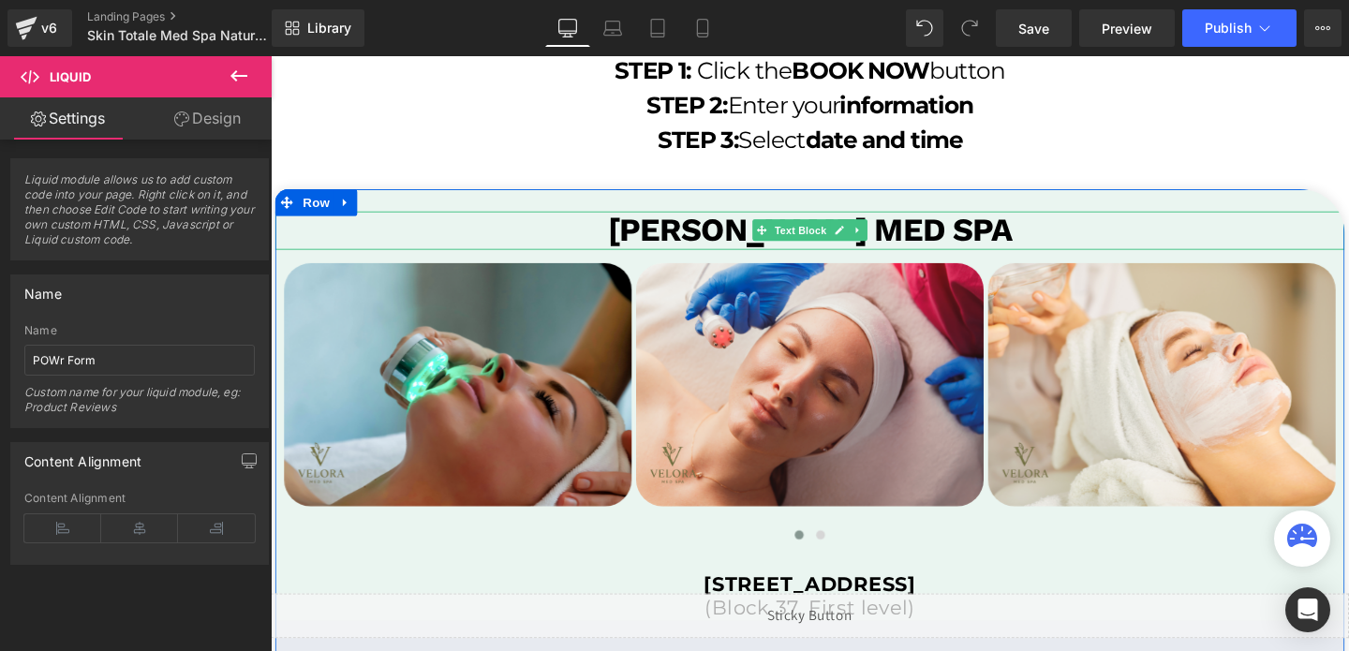
click at [961, 243] on b "velora med spa" at bounding box center [838, 238] width 424 height 39
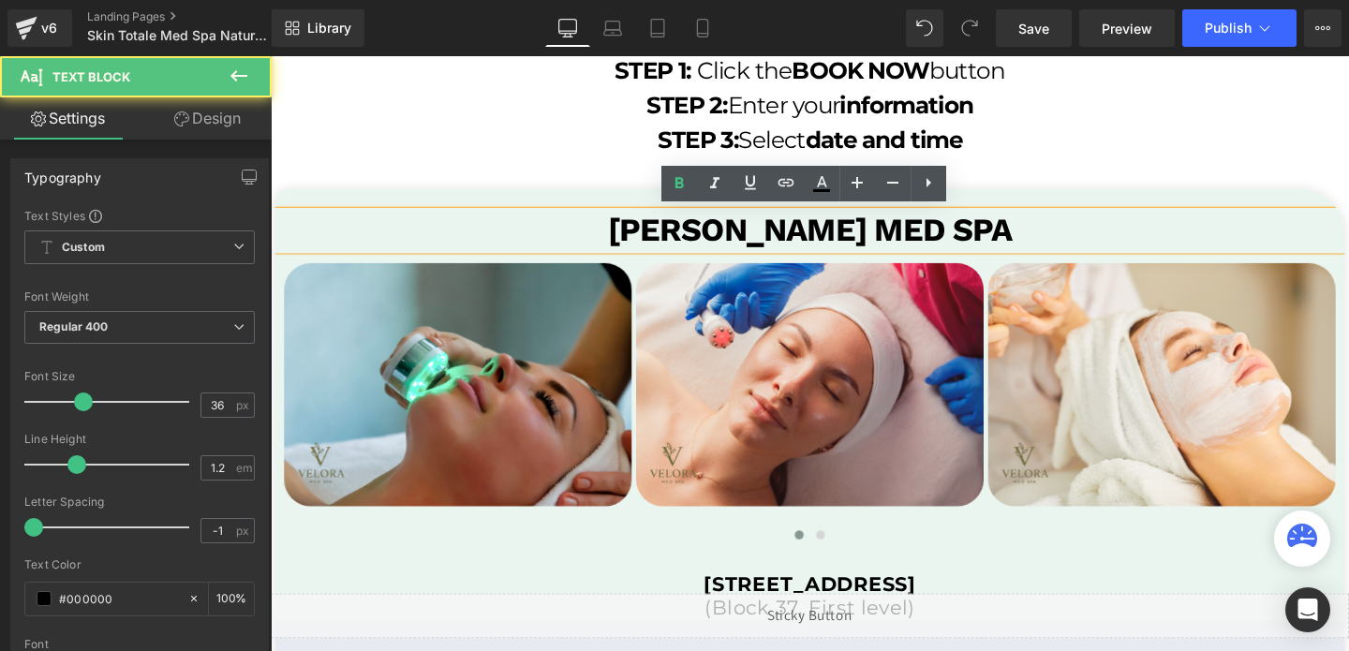
click at [961, 243] on b "velora med spa" at bounding box center [838, 238] width 424 height 39
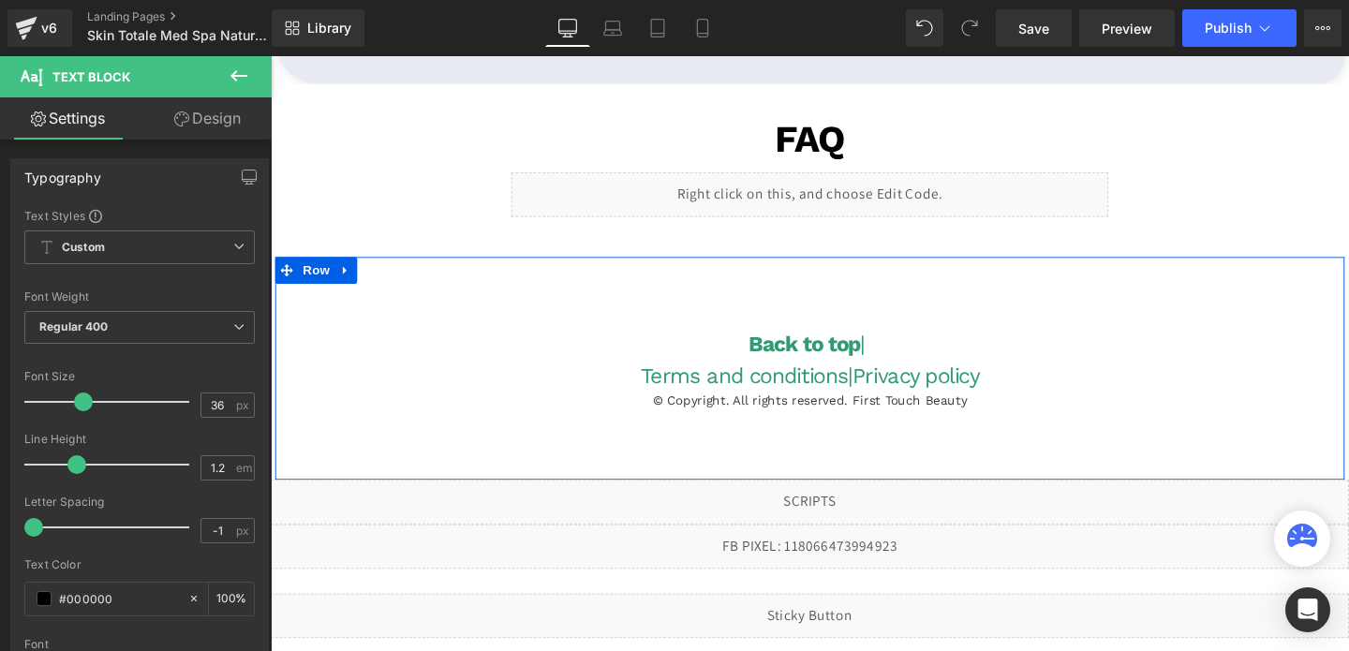
scroll to position [4548, 0]
click at [838, 453] on div "Back to top | Terms and conditions | Privacy policy Heading © Copyright. All ri…" at bounding box center [837, 382] width 1124 height 234
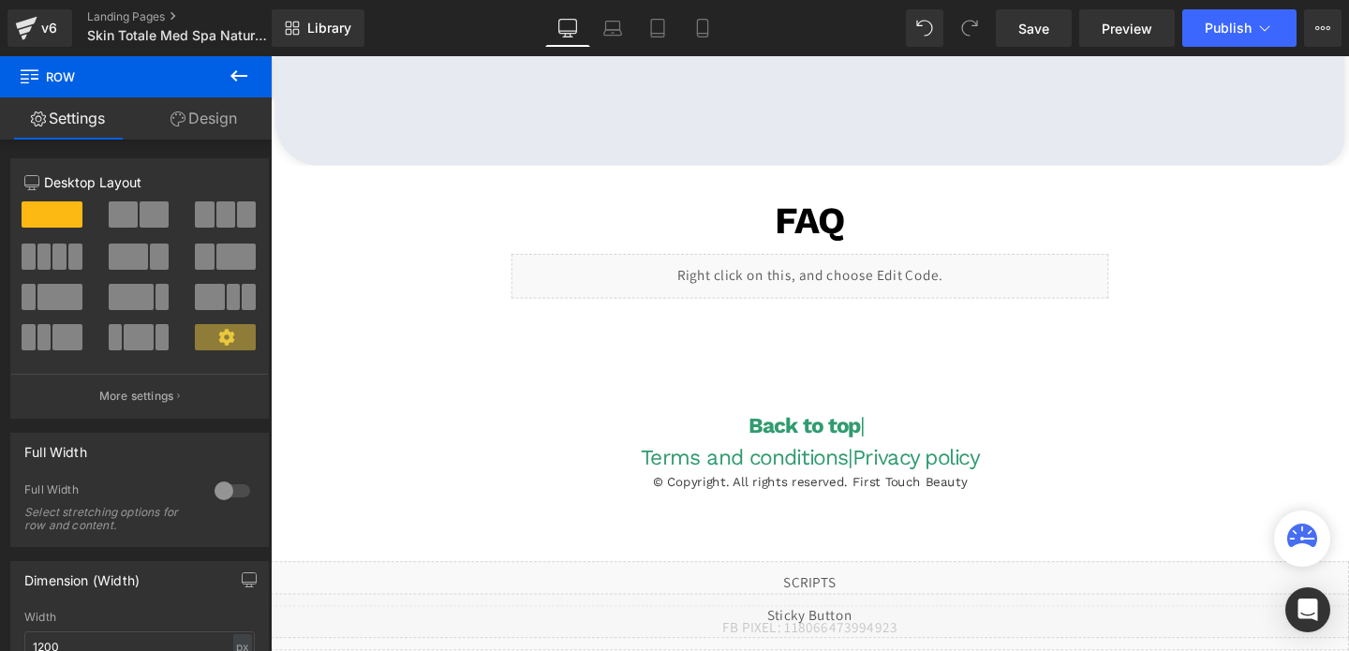
scroll to position [4461, 0]
click at [248, 78] on icon at bounding box center [239, 76] width 22 height 22
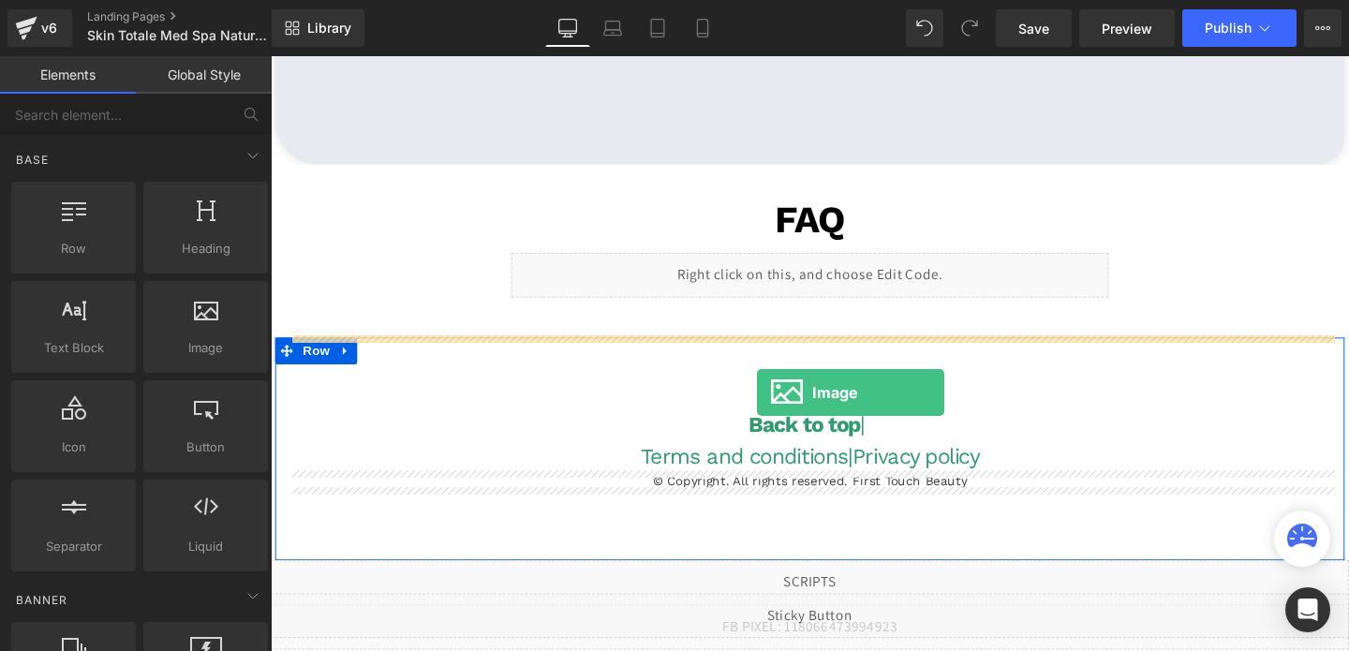
drag, startPoint x: 495, startPoint y: 329, endPoint x: 782, endPoint y: 409, distance: 298.7
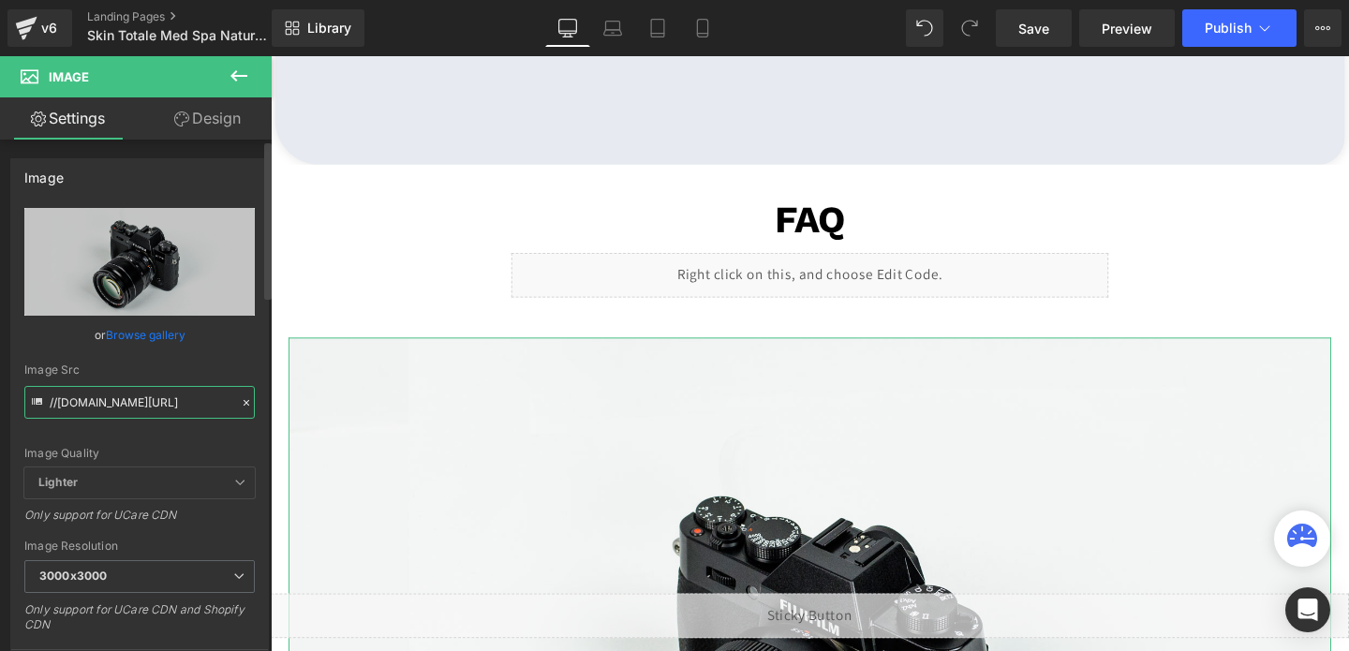
click at [139, 391] on input "//d1um8515vdn9kb.cloudfront.net/images/parallax.jpg" at bounding box center [139, 402] width 230 height 33
paste input "https://ucarecdn.com/a76bbd85-758c-4601-a1da-0495f857746c/-/format/auto/-/previ…"
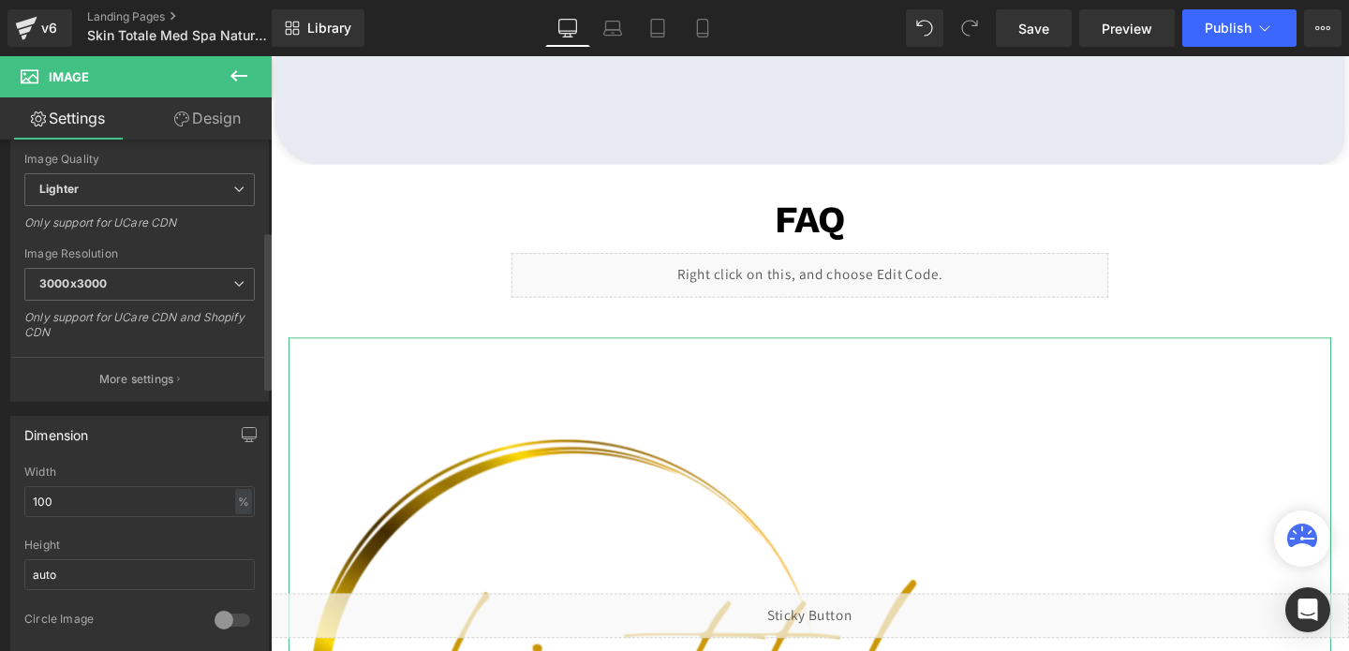
scroll to position [310, 0]
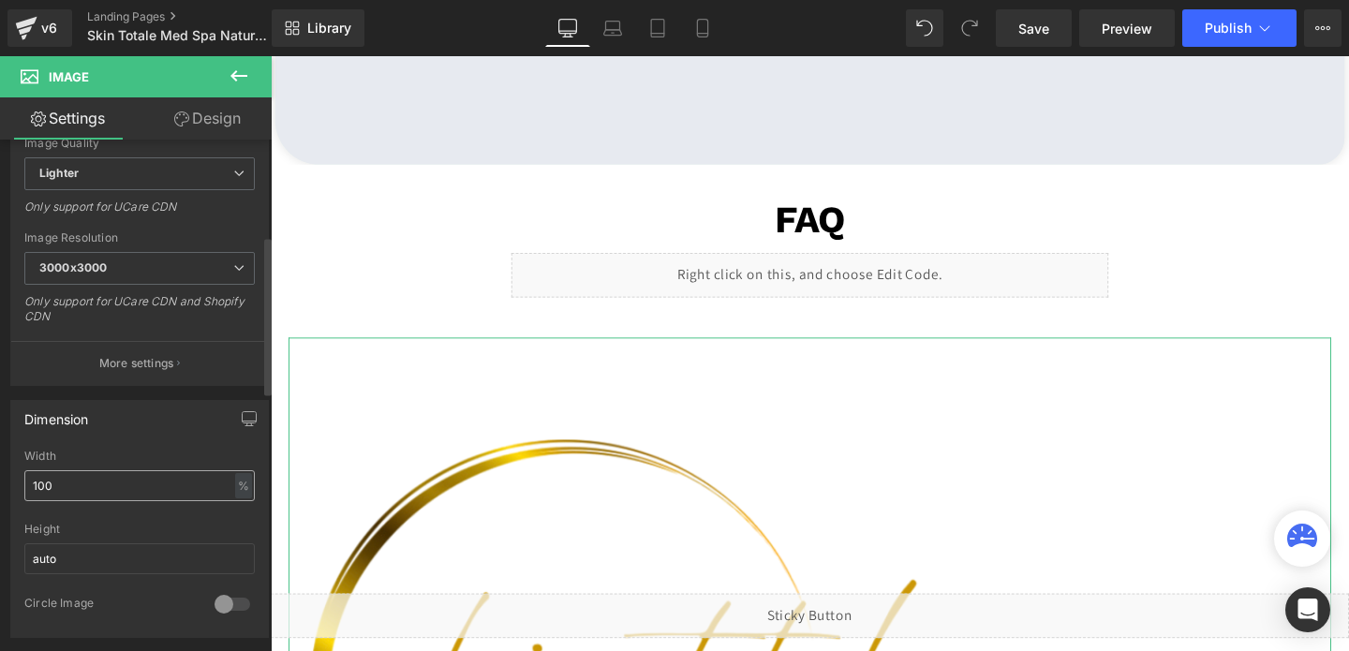
type input "https://ucarecdn.com/a76bbd85-758c-4601-a1da-0495f857746c/-/format/auto/-/previ…"
click at [76, 493] on input "100" at bounding box center [139, 485] width 230 height 31
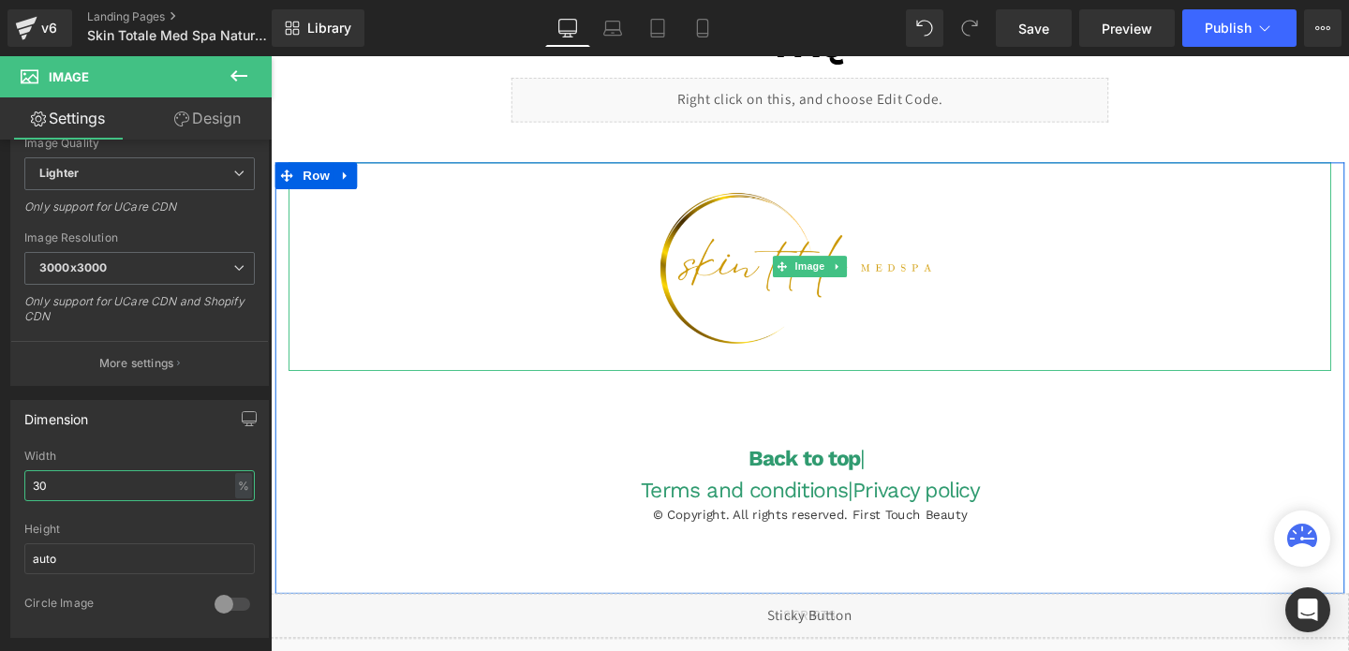
scroll to position [4652, 0]
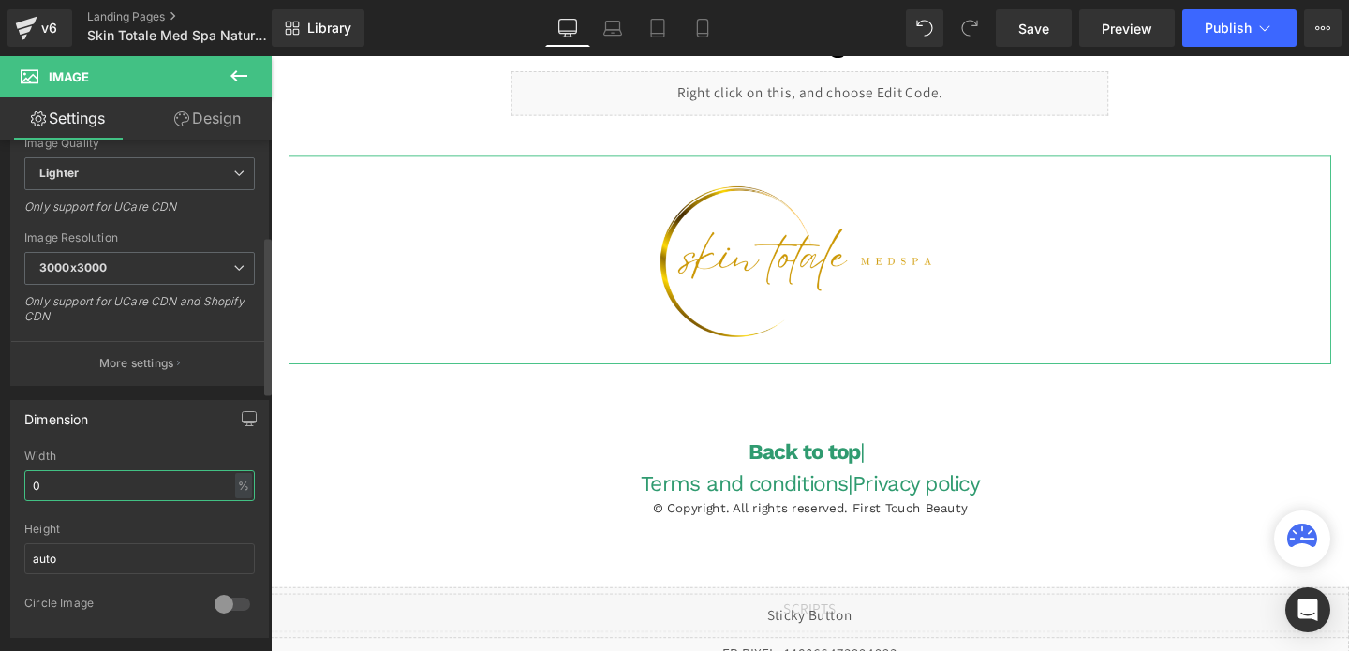
type input "20"
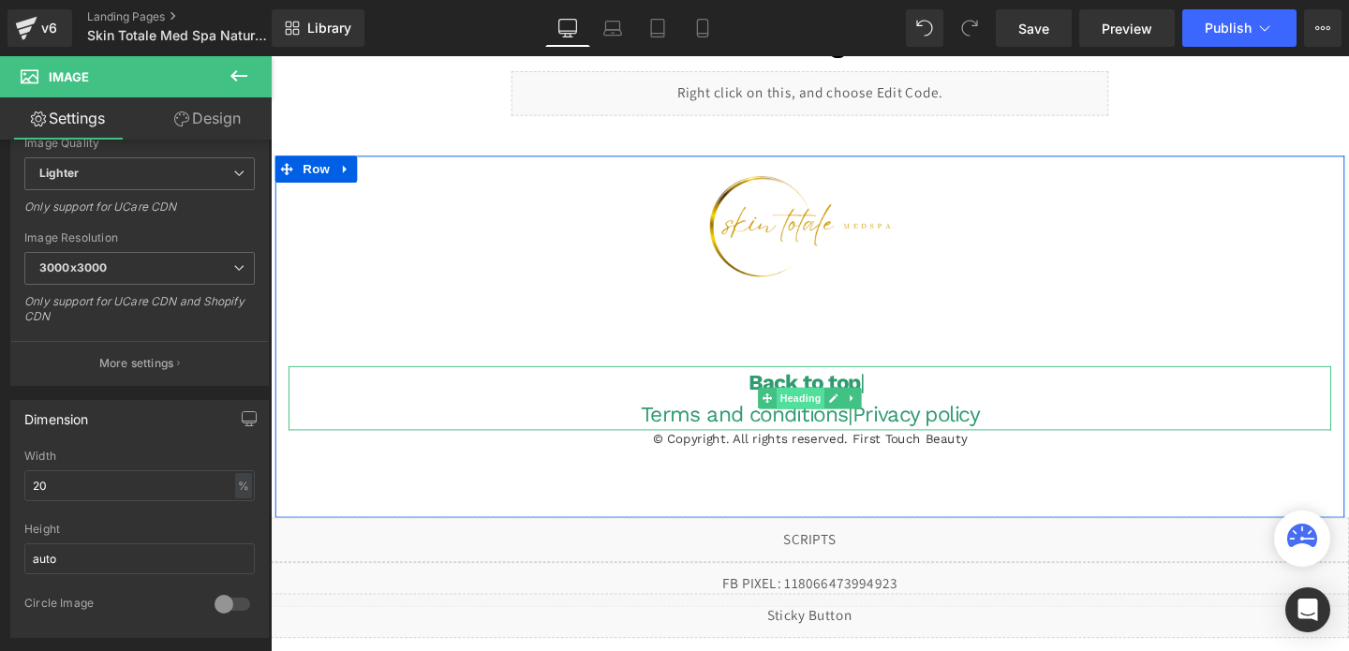
click at [841, 409] on span "Heading" at bounding box center [828, 416] width 51 height 22
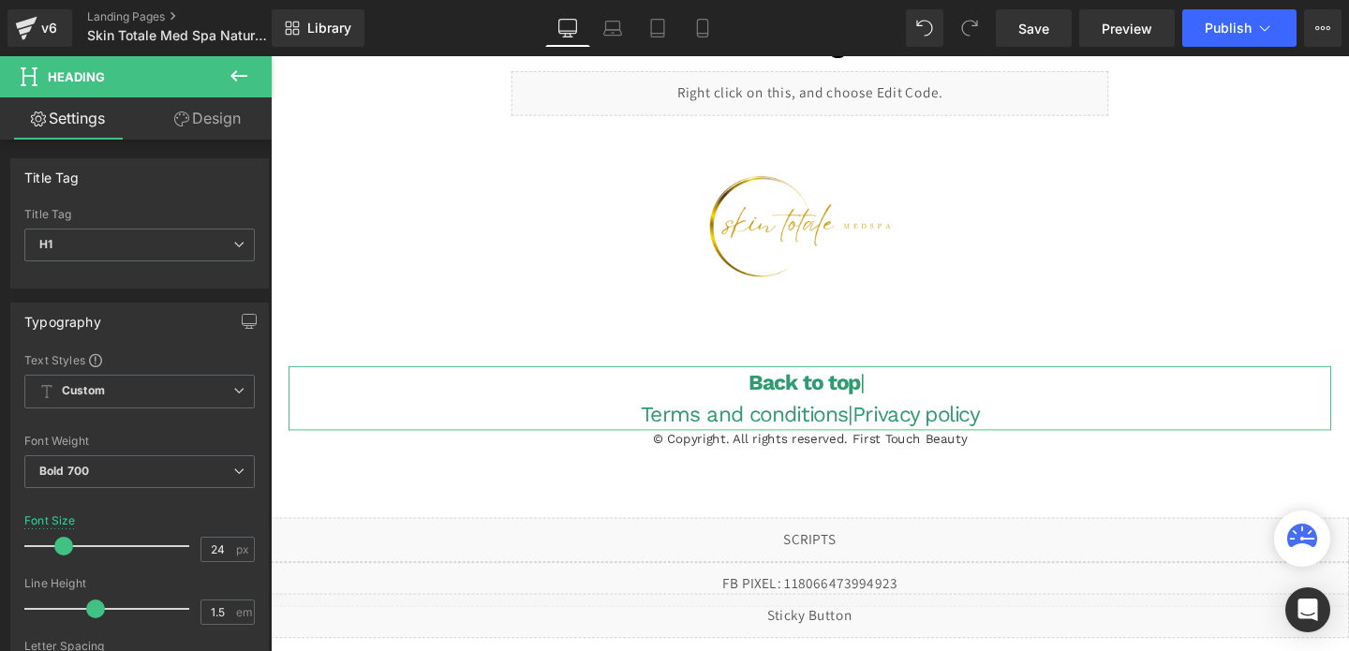
click at [192, 111] on link "Design" at bounding box center [208, 118] width 136 height 42
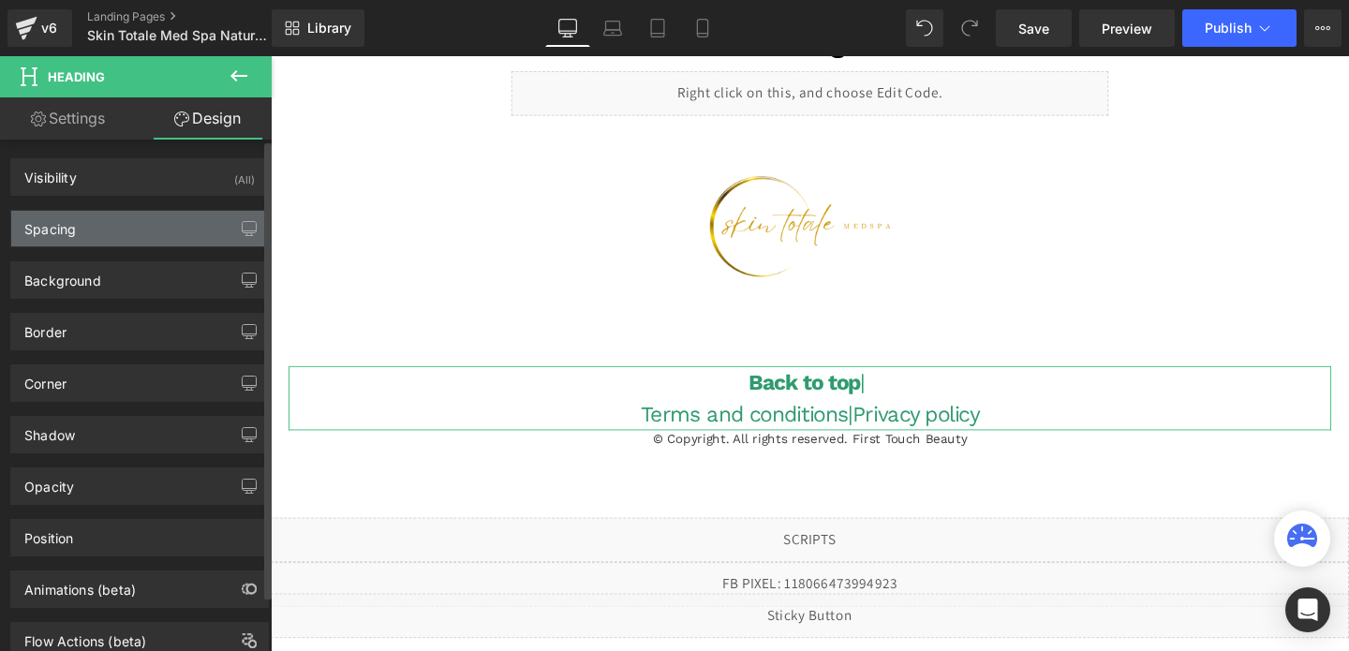
click at [90, 234] on div "Spacing" at bounding box center [139, 229] width 257 height 36
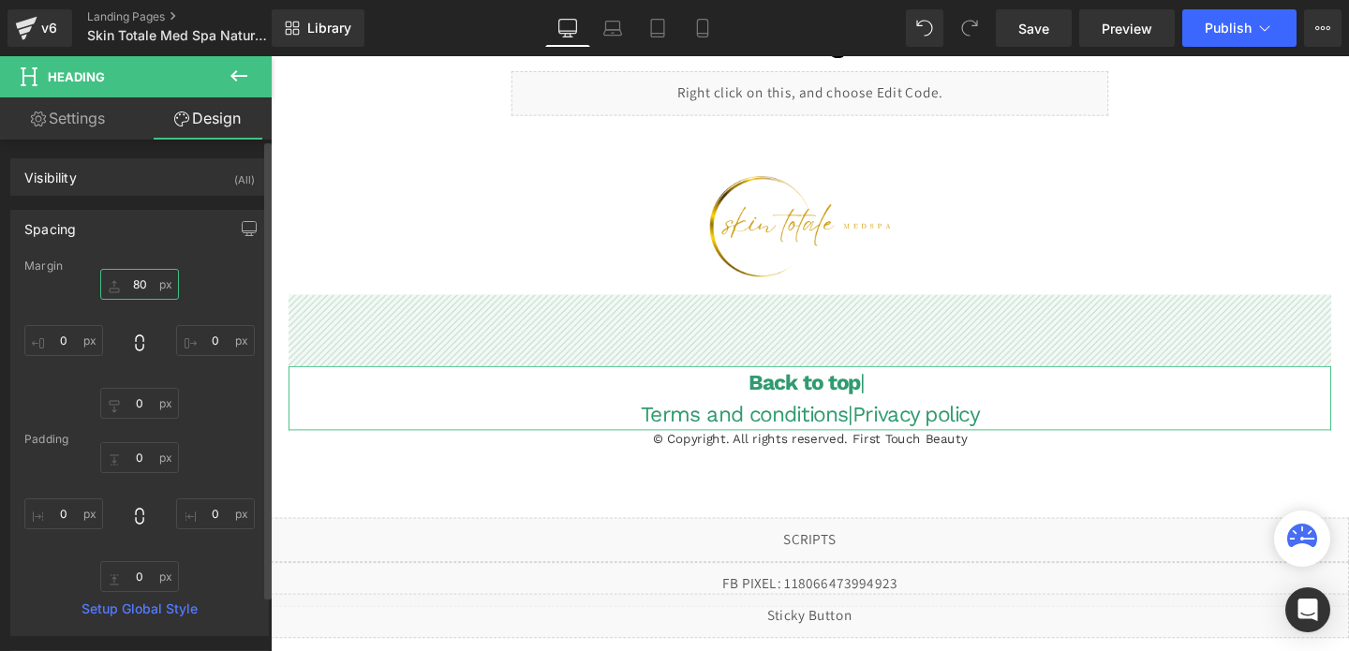
click at [127, 280] on input "text" at bounding box center [139, 284] width 79 height 31
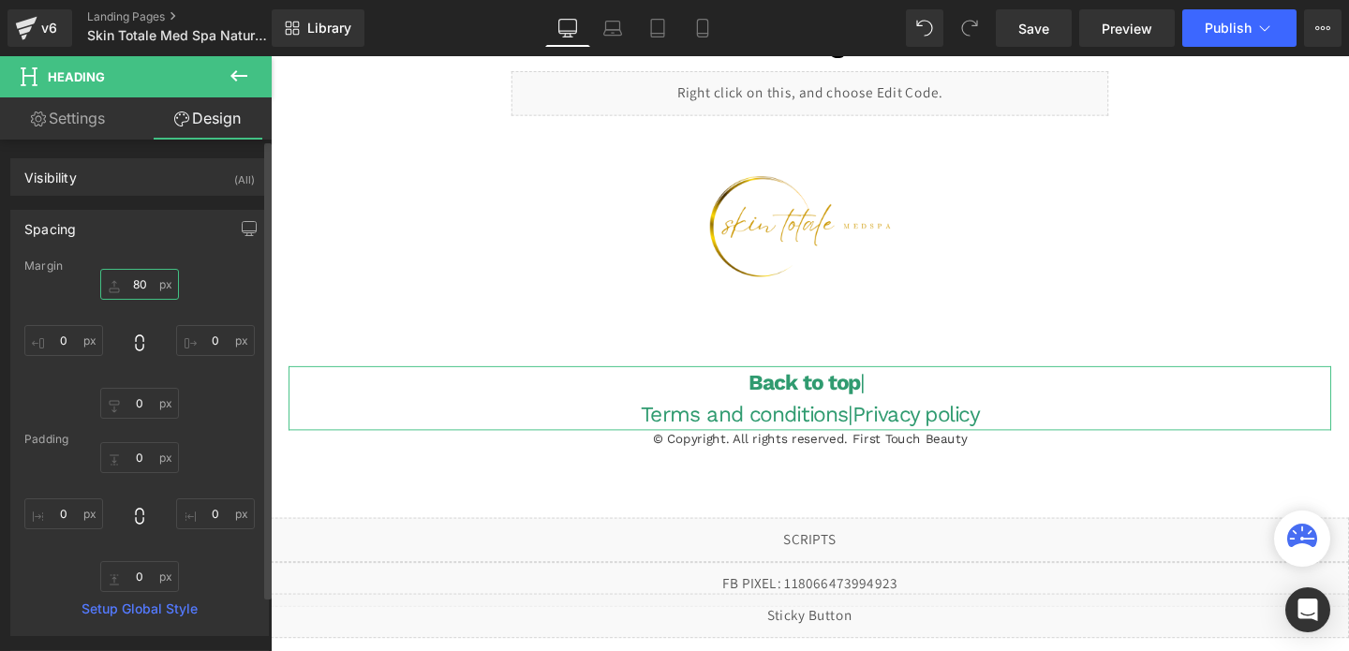
type input "0"
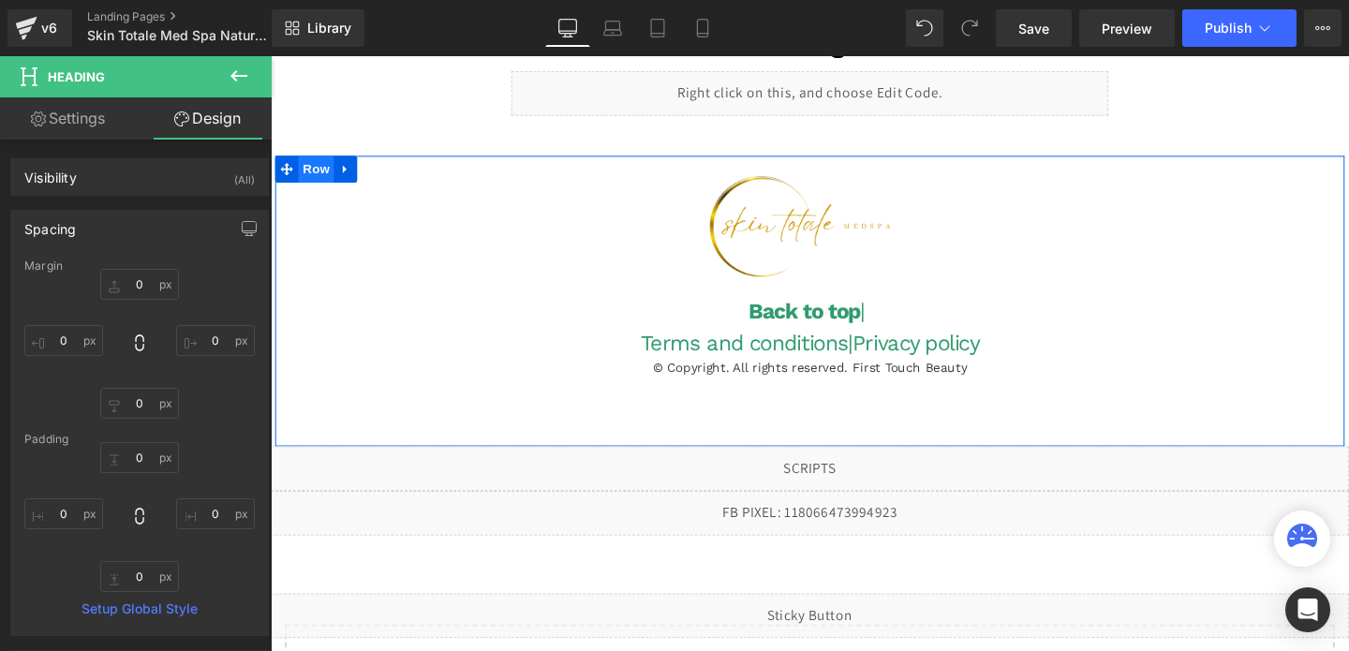
click at [313, 169] on span "Row" at bounding box center [318, 175] width 37 height 28
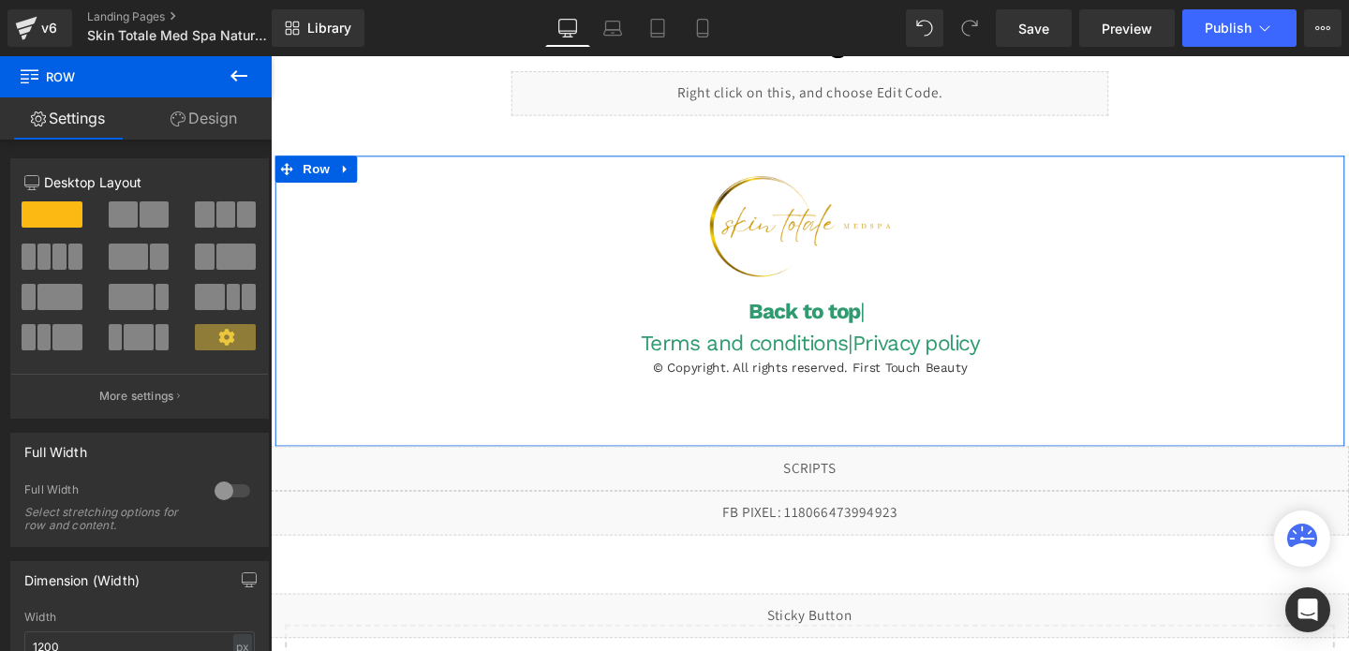
click at [201, 114] on link "Design" at bounding box center [204, 118] width 136 height 42
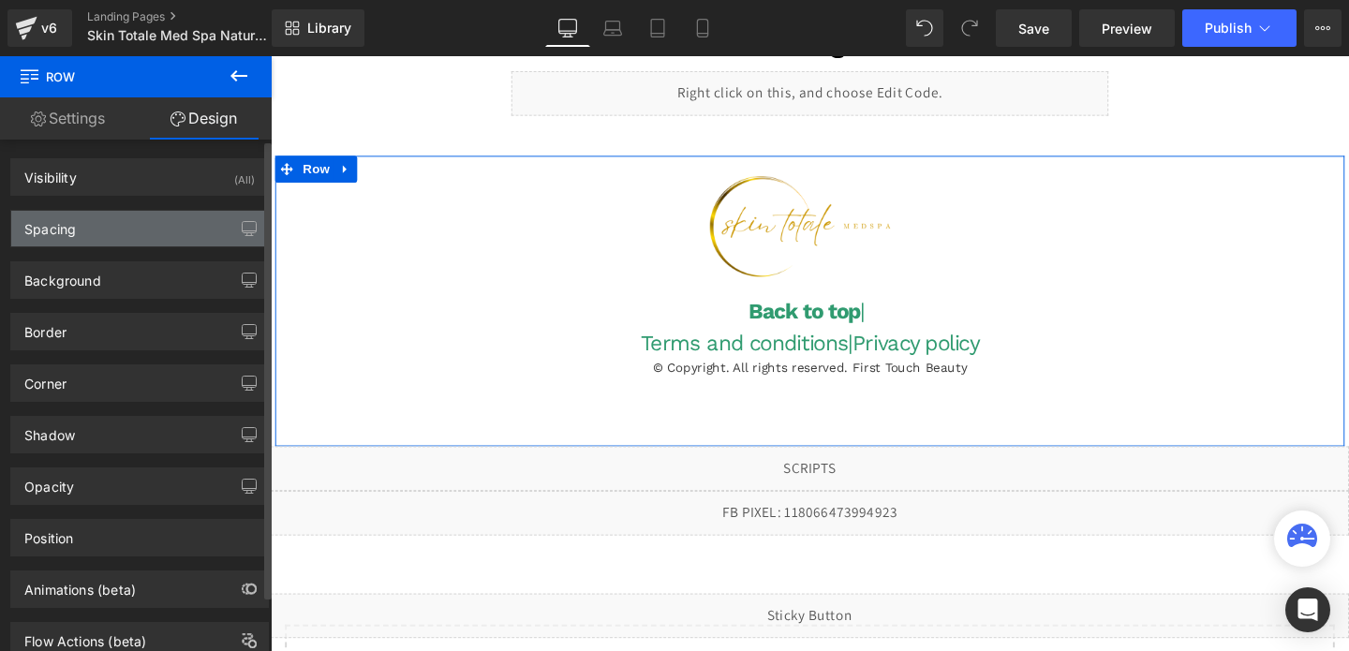
click at [151, 231] on div "Spacing" at bounding box center [139, 229] width 257 height 36
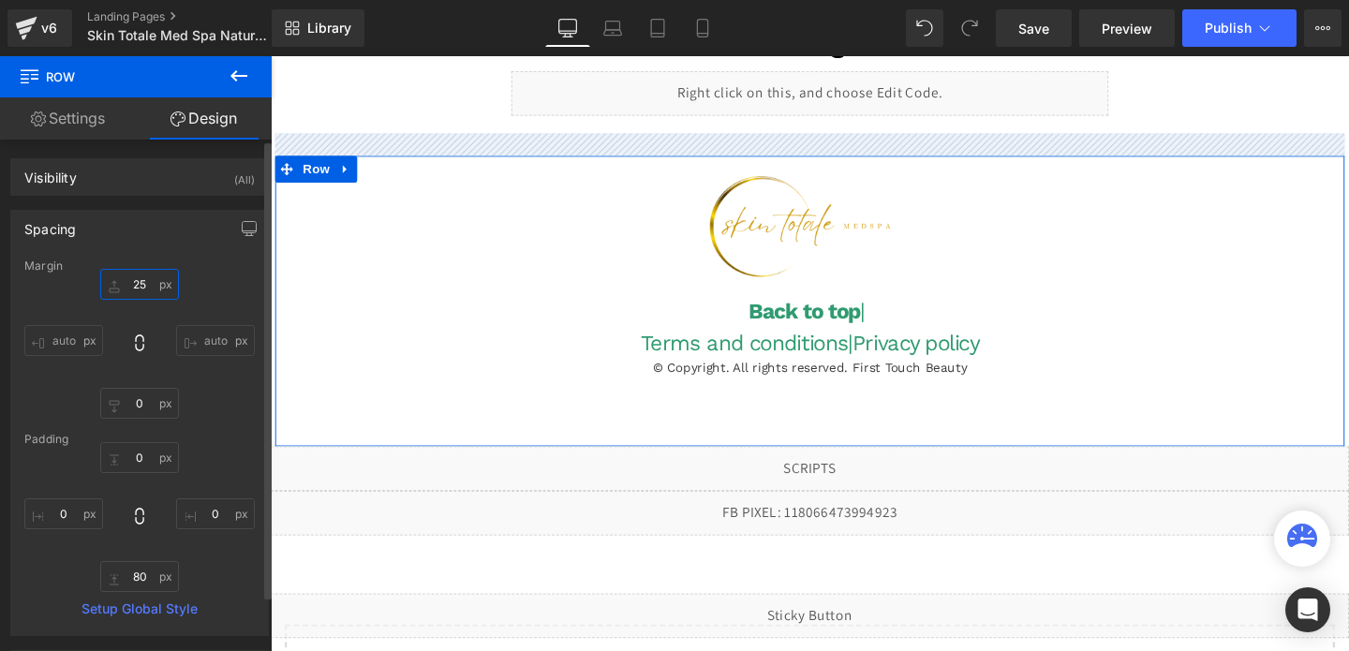
click at [127, 286] on input "25" at bounding box center [139, 284] width 79 height 31
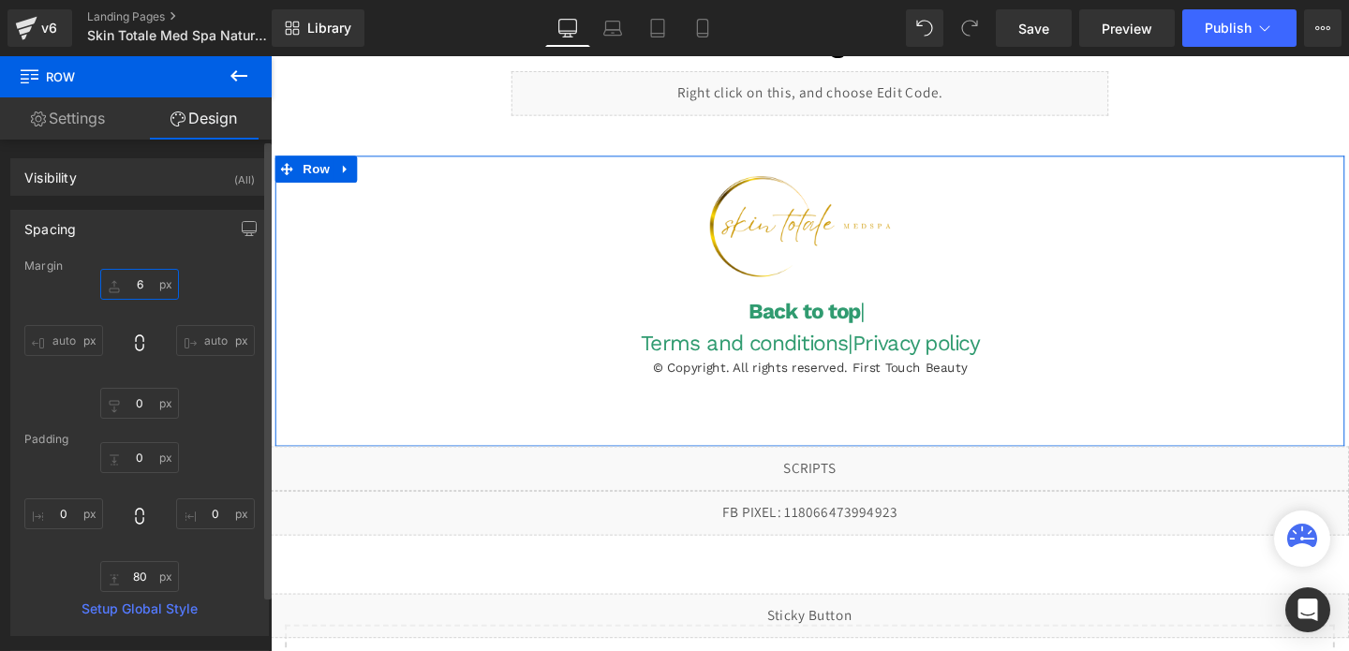
type input "60"
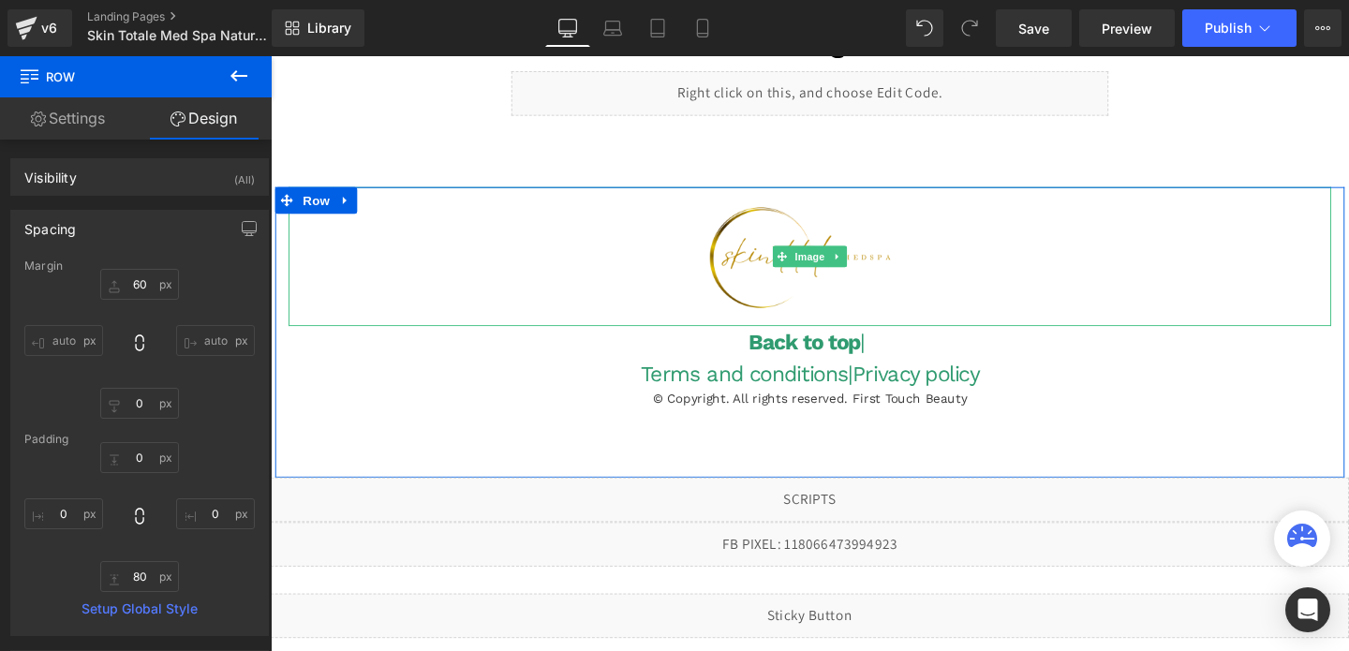
click at [891, 280] on img at bounding box center [837, 267] width 219 height 146
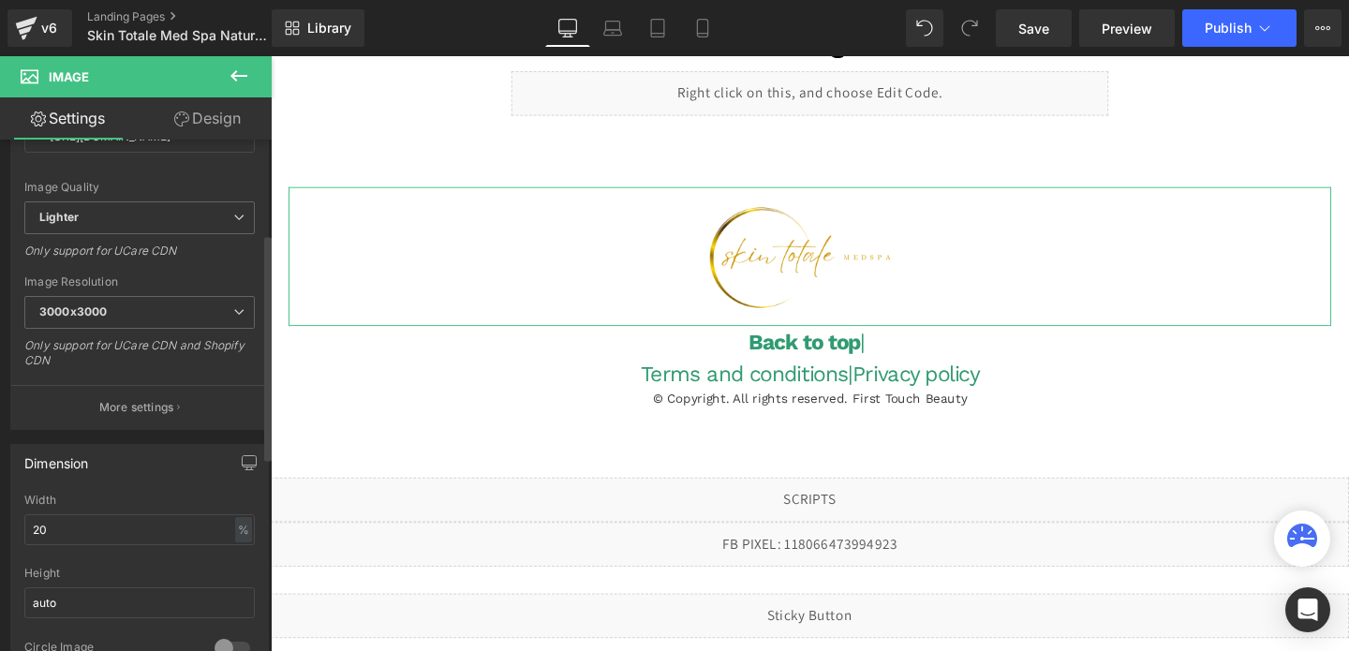
scroll to position [319, 0]
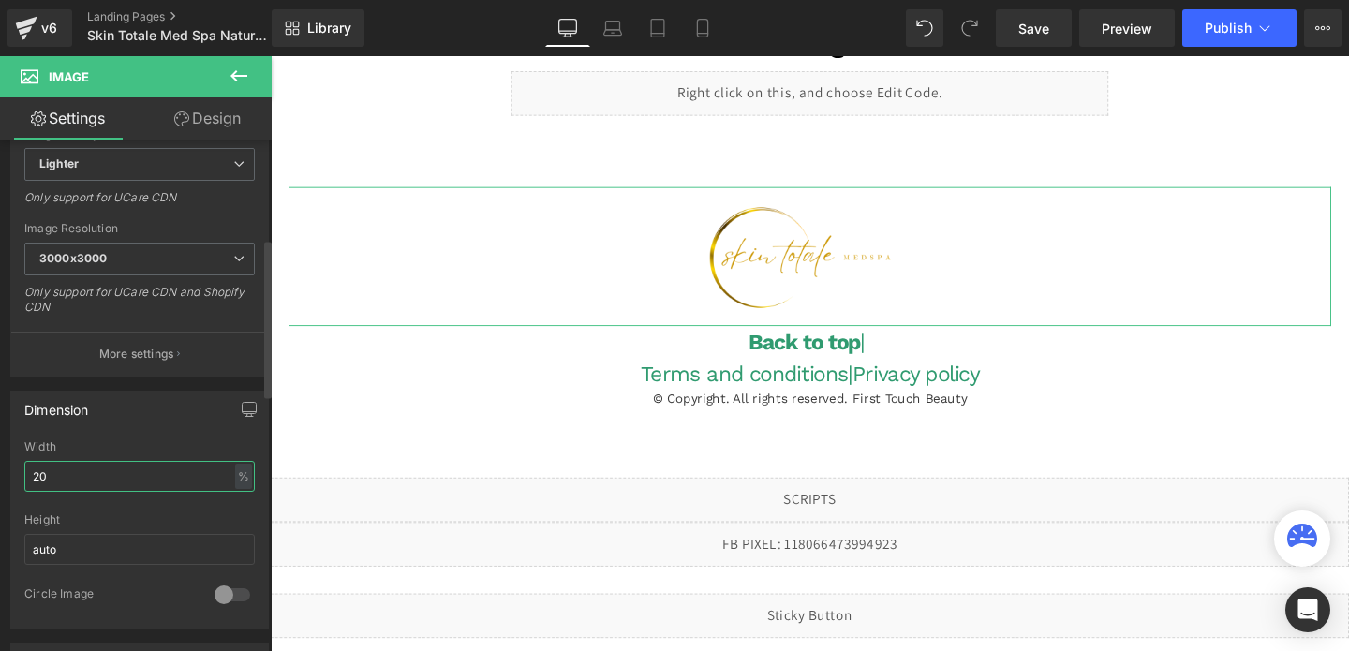
click at [99, 480] on input "20" at bounding box center [139, 476] width 230 height 31
type input "25"
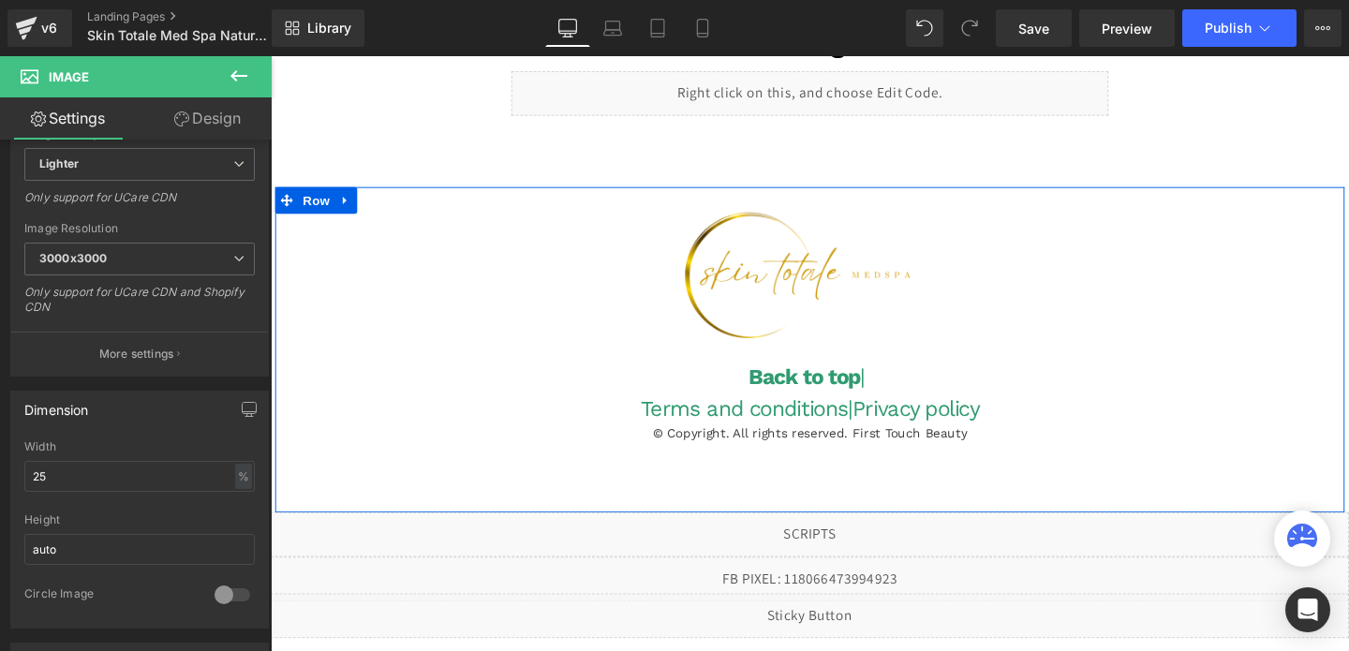
click at [546, 476] on div "Image Back to top | Terms and conditions | Privacy policy Heading © Copyright. …" at bounding box center [837, 365] width 1124 height 342
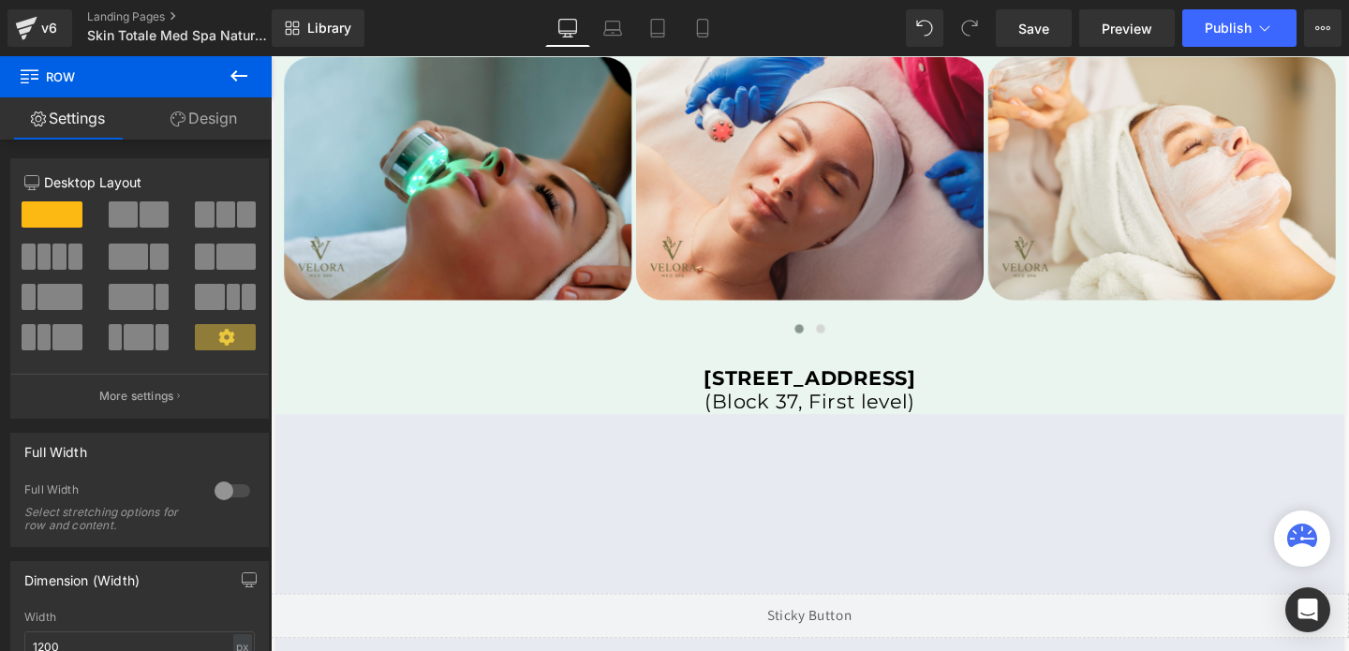
scroll to position [3821, 0]
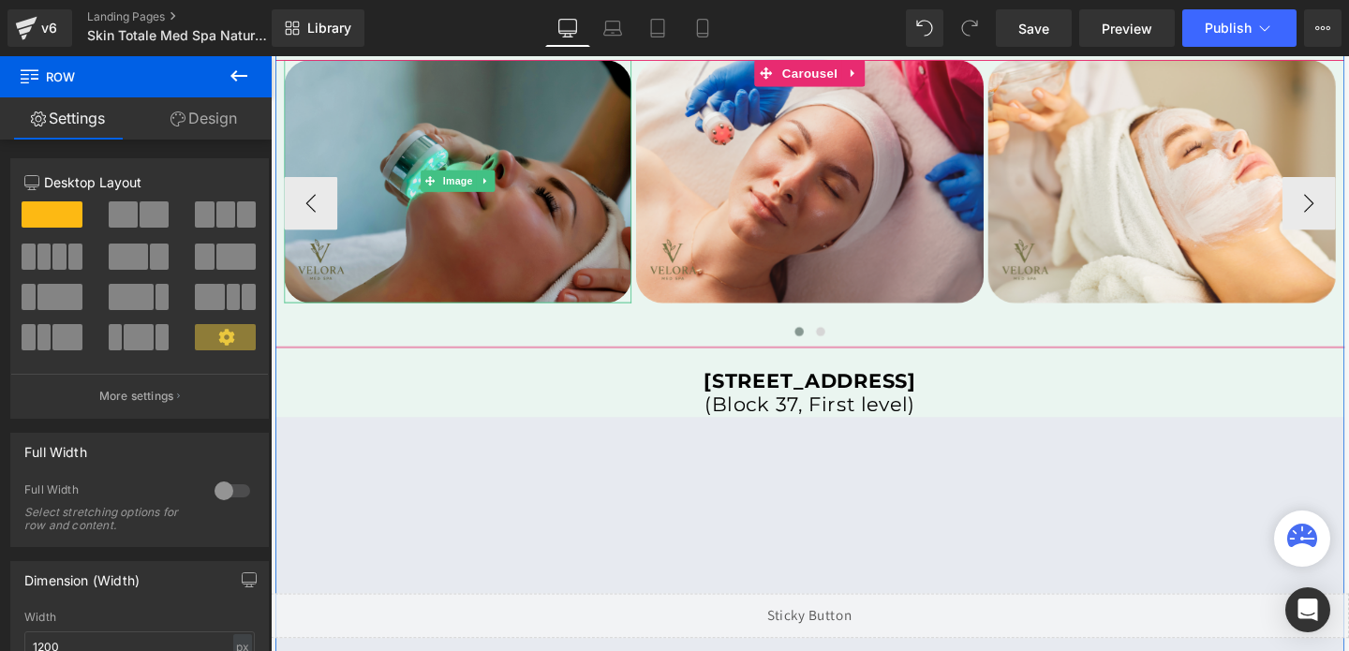
click at [447, 239] on img at bounding box center [467, 188] width 365 height 256
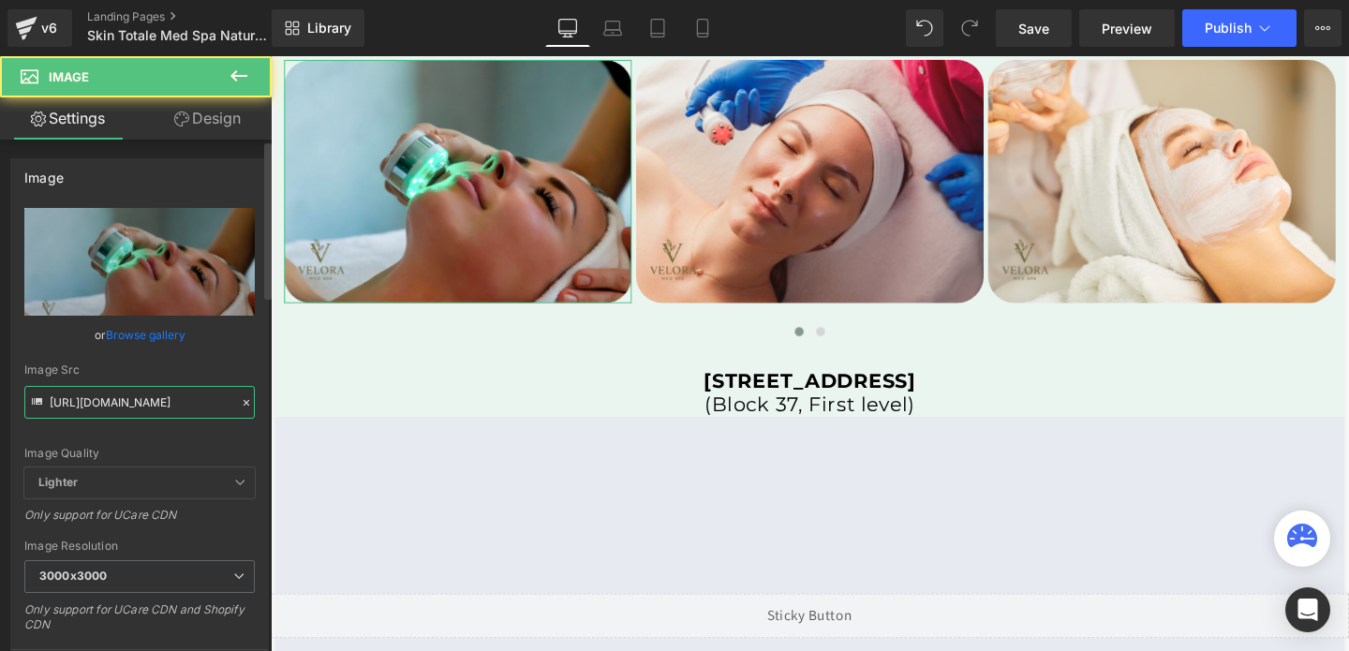
click at [197, 393] on input "https://cdn.shopify.com/s/files/1/0758/1601/0010/files/velora_temp_3000x3000.pn…" at bounding box center [139, 402] width 230 height 33
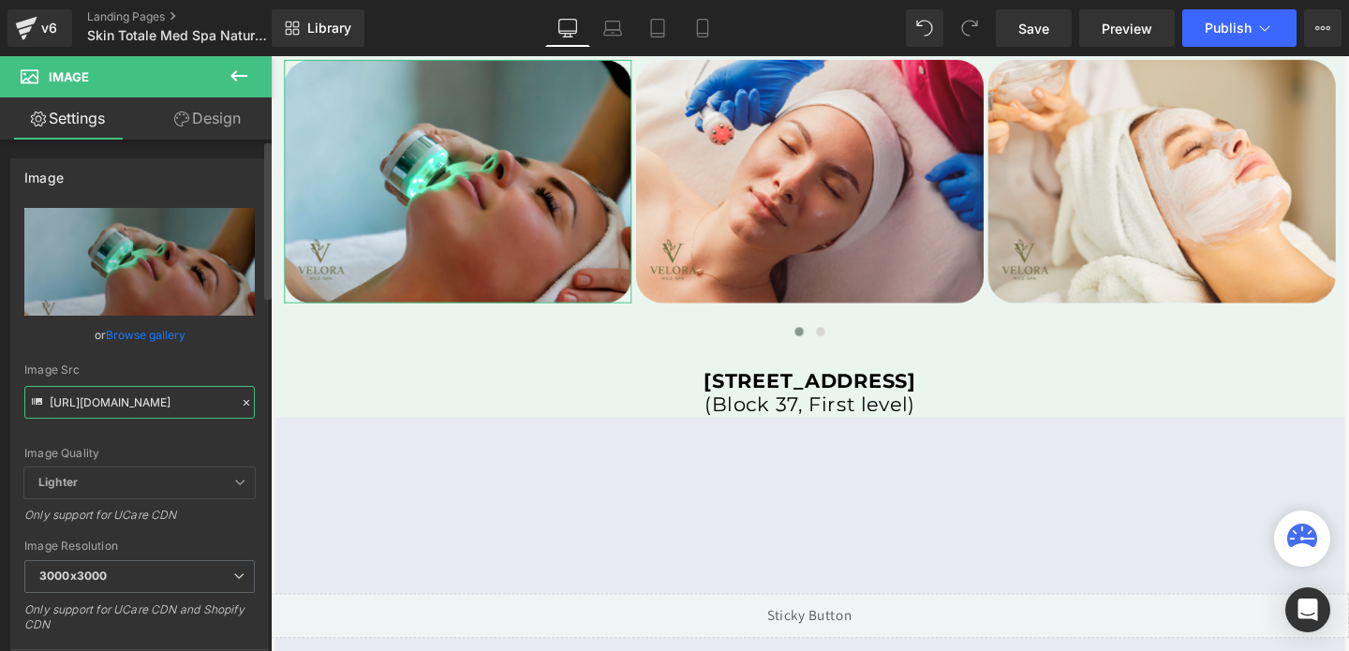
click at [197, 393] on input "https://cdn.shopify.com/s/files/1/0758/1601/0010/files/velora_temp_3000x3000.pn…" at bounding box center [139, 402] width 230 height 33
paste input "38/7430/9416/files/Skin_Totale_3000x3000.png?v=1741960937"
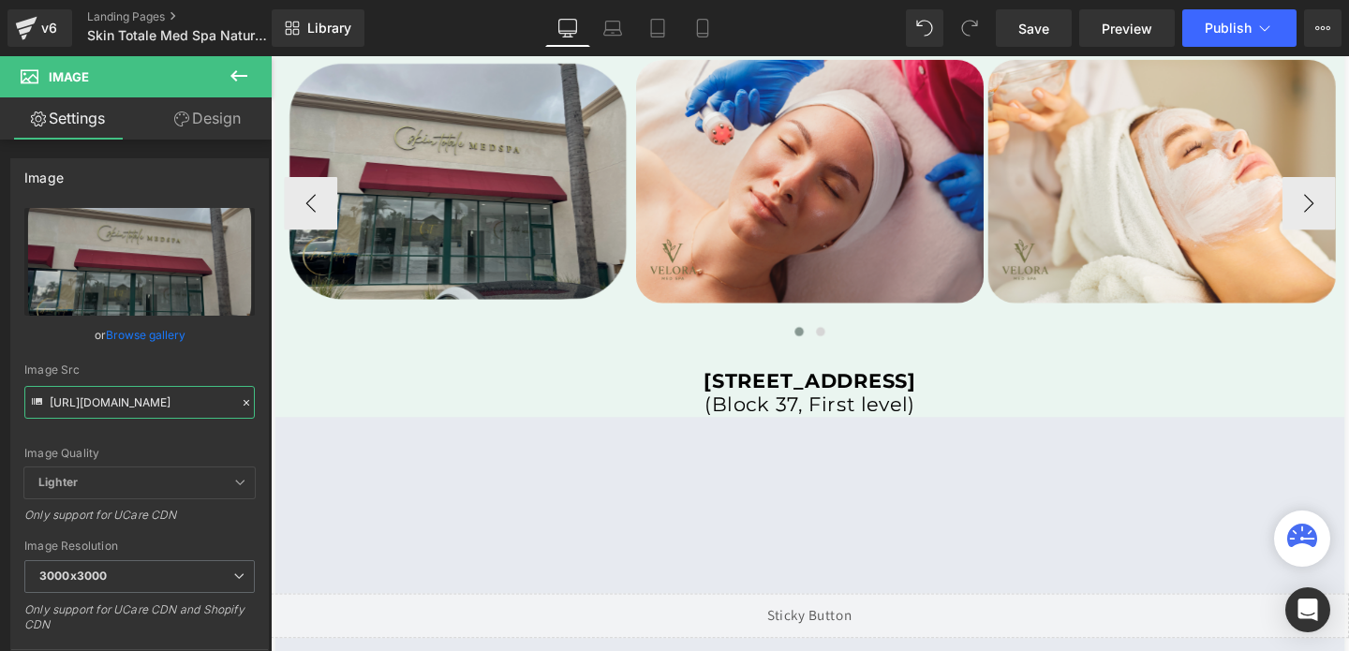
type input "https://cdn.shopify.com/s/files/1/0738/7430/9416/files/Skin_Totale_3000x3000.pn…"
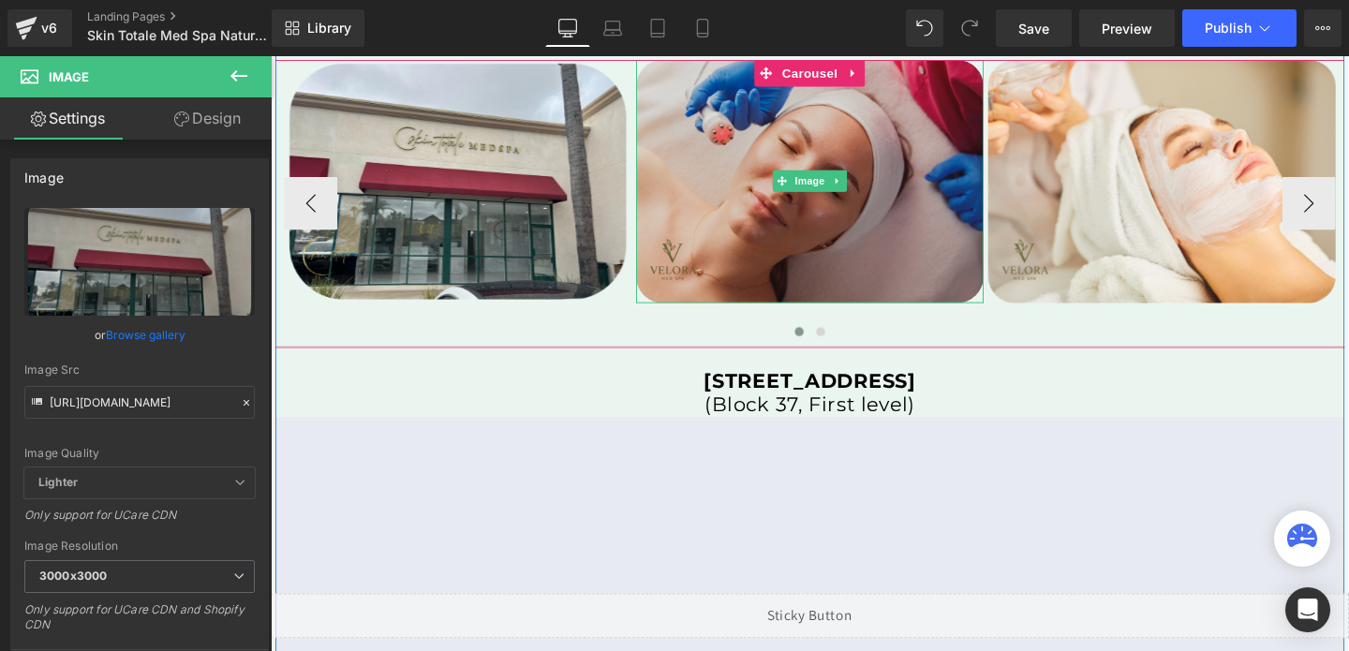
click at [821, 254] on img at bounding box center [837, 188] width 365 height 256
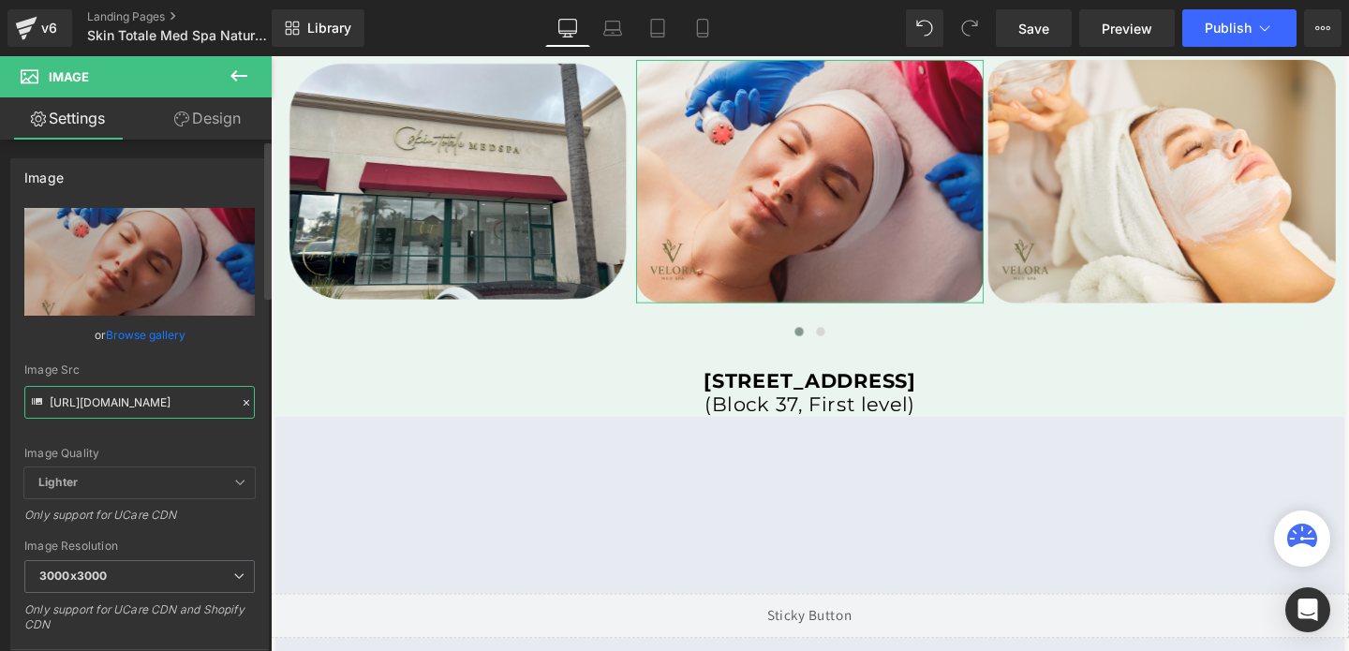
click at [182, 405] on input "https://cdn.shopify.com/s/files/1/0758/1601/0010/files/velora_temp_2_3000x3000.…" at bounding box center [139, 402] width 230 height 33
paste input "38/7430/9416/files/Skin_Totale_2_3000x3000.png?v=1741960936"
type input "https://cdn.shopify.com/s/files/1/0738/7430/9416/files/Skin_Totale_2_3000x3000.…"
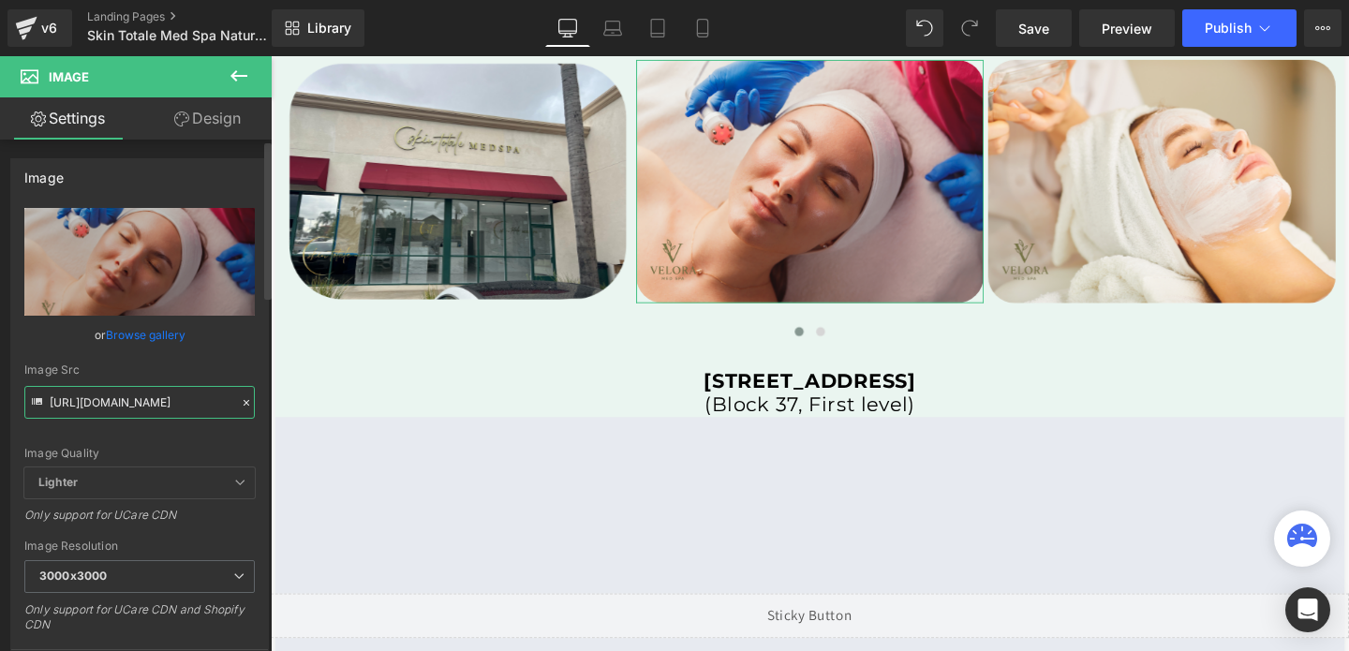
scroll to position [0, 369]
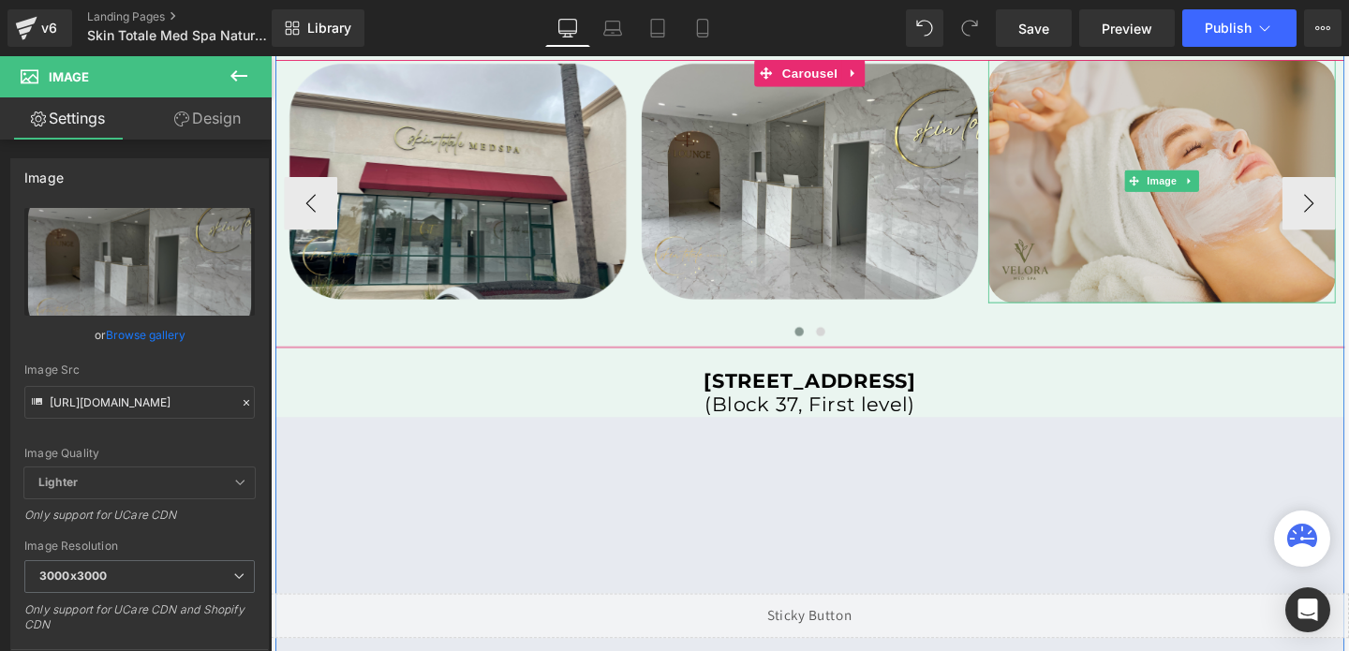
click at [1170, 259] on img at bounding box center [1207, 188] width 365 height 256
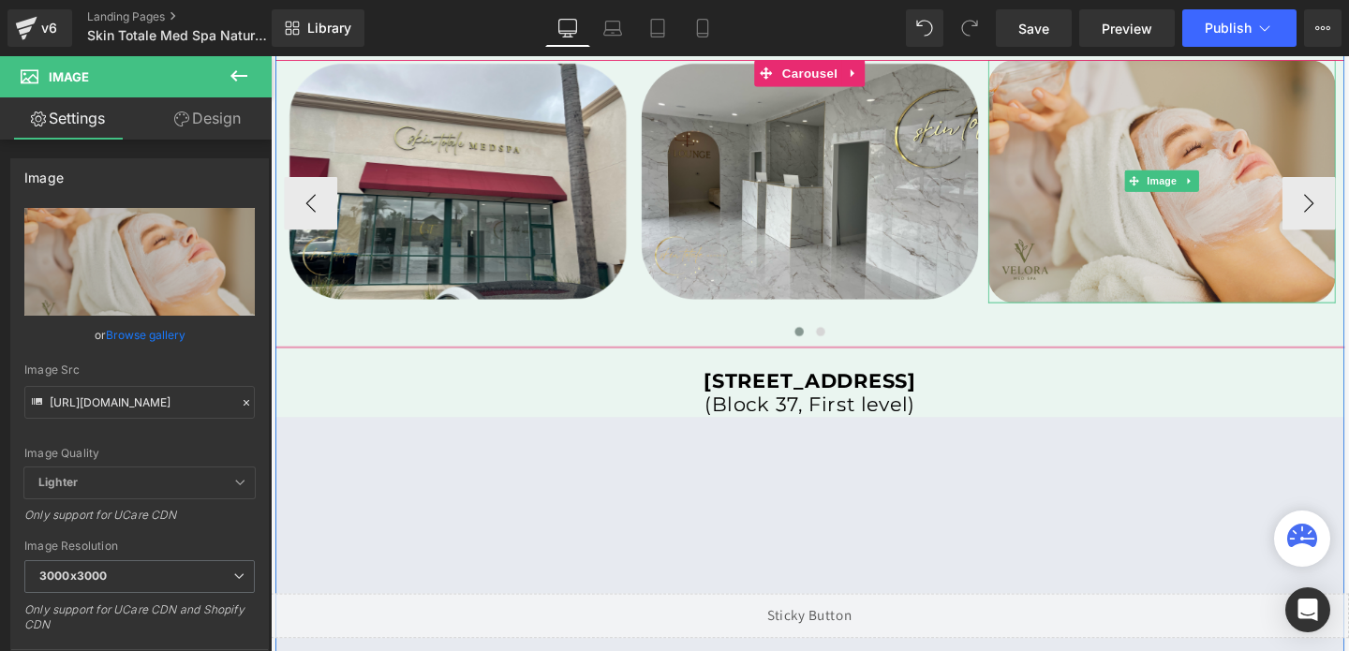
click at [1082, 228] on img at bounding box center [1207, 188] width 365 height 256
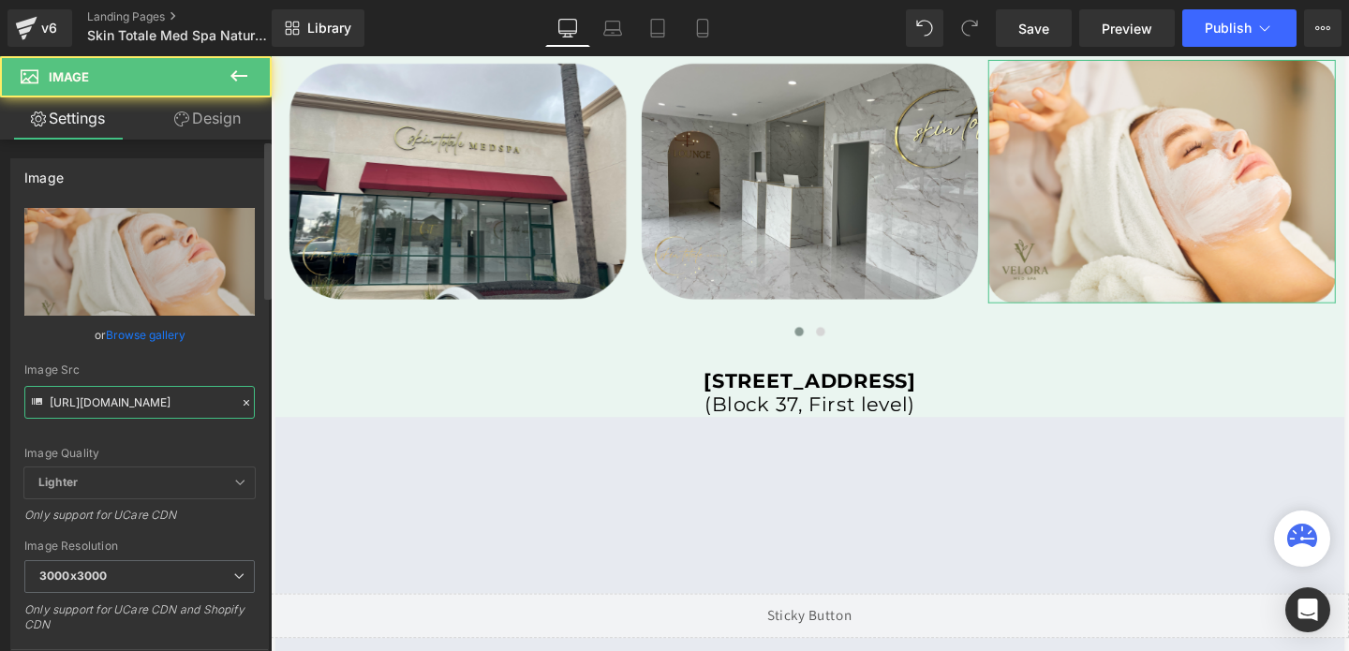
click at [131, 410] on input "https://cdn.shopify.com/s/files/1/0758/1601/0010/files/velora_temp_3_3000x3000.…" at bounding box center [139, 402] width 230 height 33
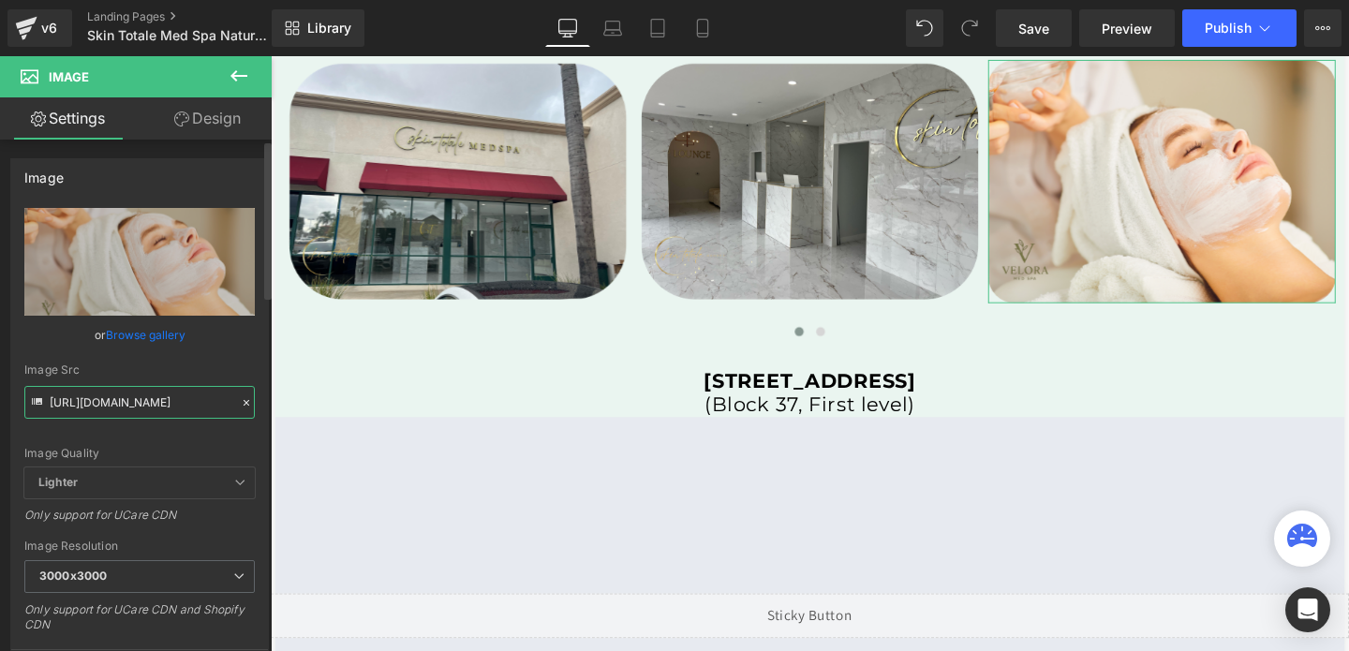
click at [131, 410] on input "https://cdn.shopify.com/s/files/1/0758/1601/0010/files/velora_temp_3_3000x3000.…" at bounding box center [139, 402] width 230 height 33
paste input "38/7430/9416/files/Skin_Totale_3_3000x3000.png?v=1741960936"
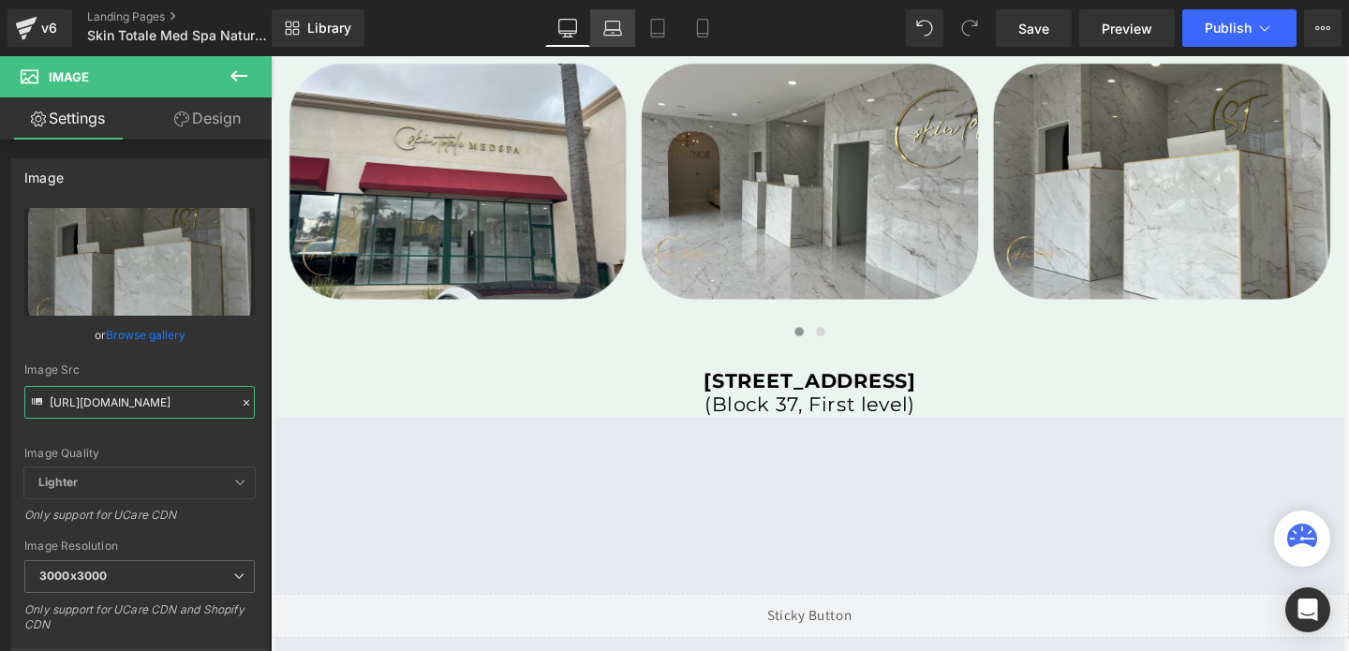
type input "https://cdn.shopify.com/s/files/1/0738/7430/9416/files/Skin_Totale_3_3000x3000.…"
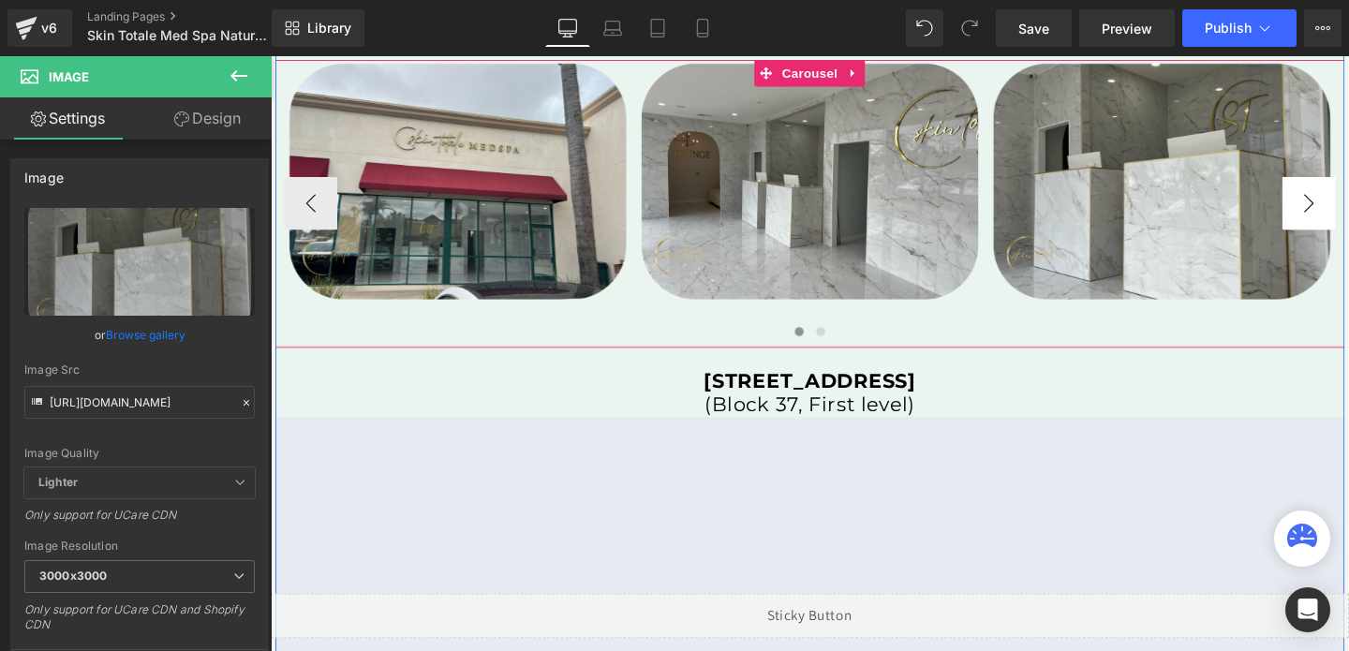
click at [1348, 216] on button "›" at bounding box center [1362, 211] width 56 height 56
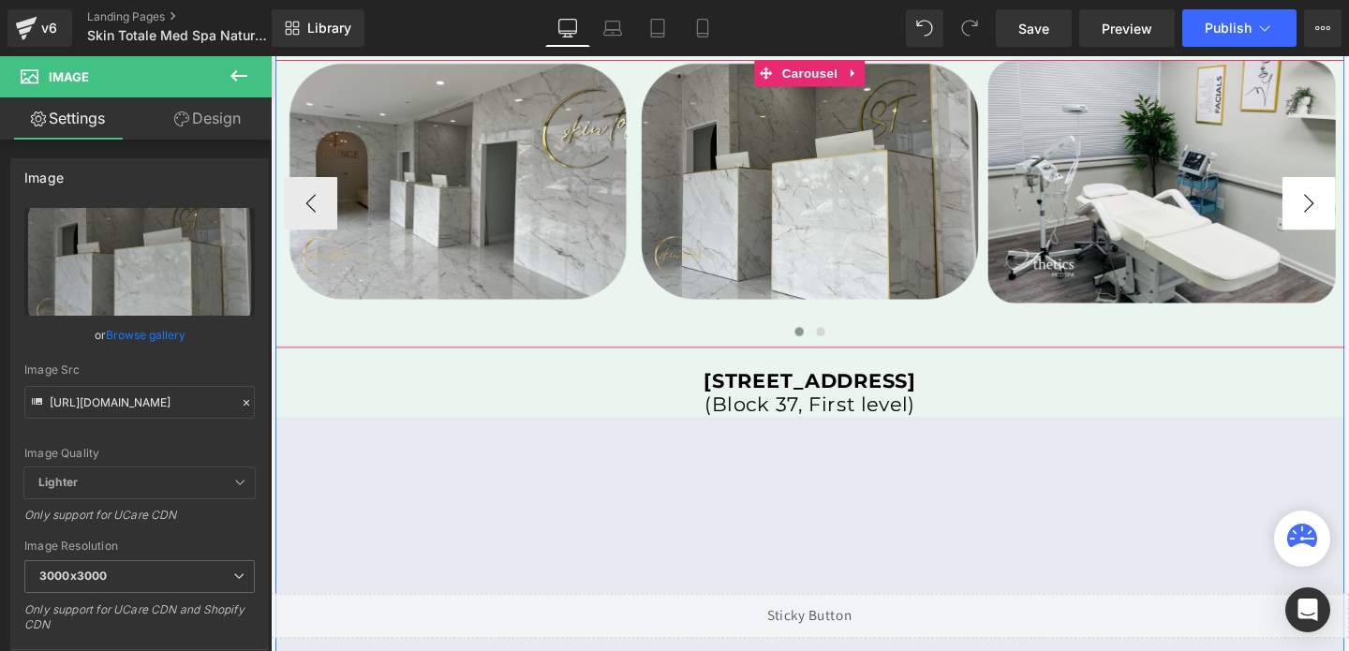
click at [1348, 216] on button "›" at bounding box center [1362, 211] width 56 height 56
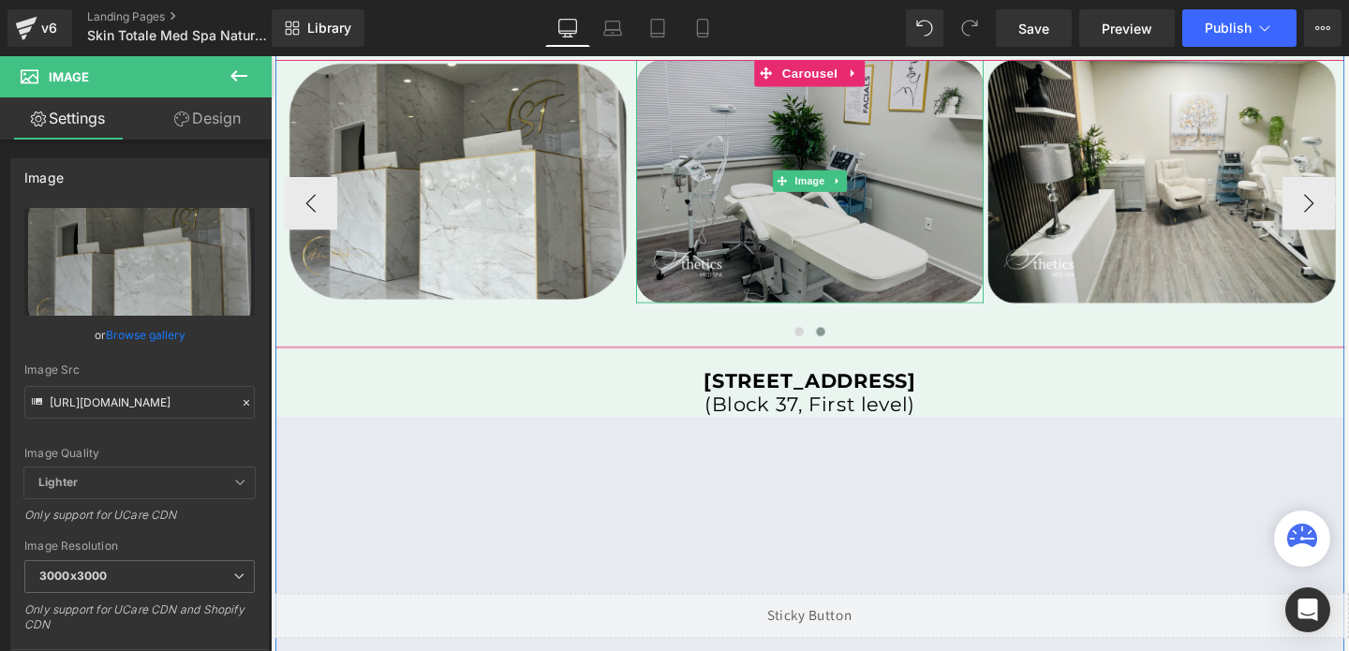
click at [942, 276] on img at bounding box center [837, 188] width 365 height 256
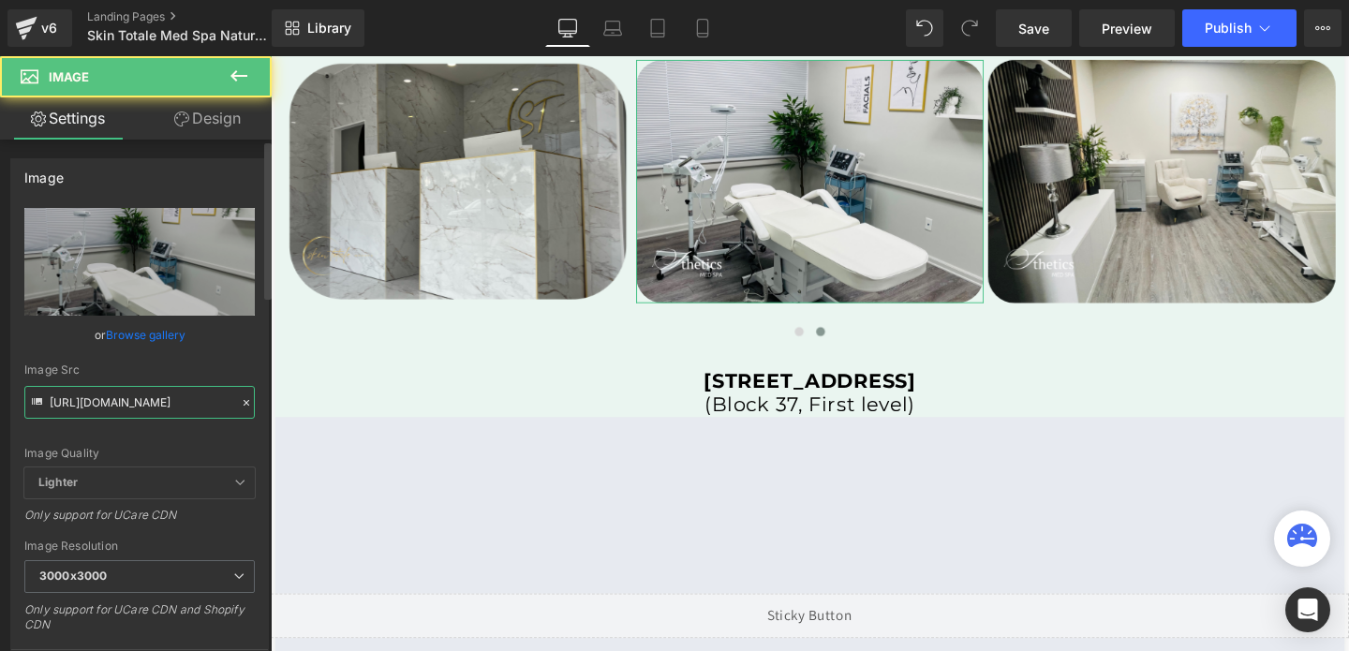
click at [166, 408] on input "https://cdn.shopify.com/s/files/1/0758/1601/0010/files/Sthetics_2_3000x3000.png…" at bounding box center [139, 402] width 230 height 33
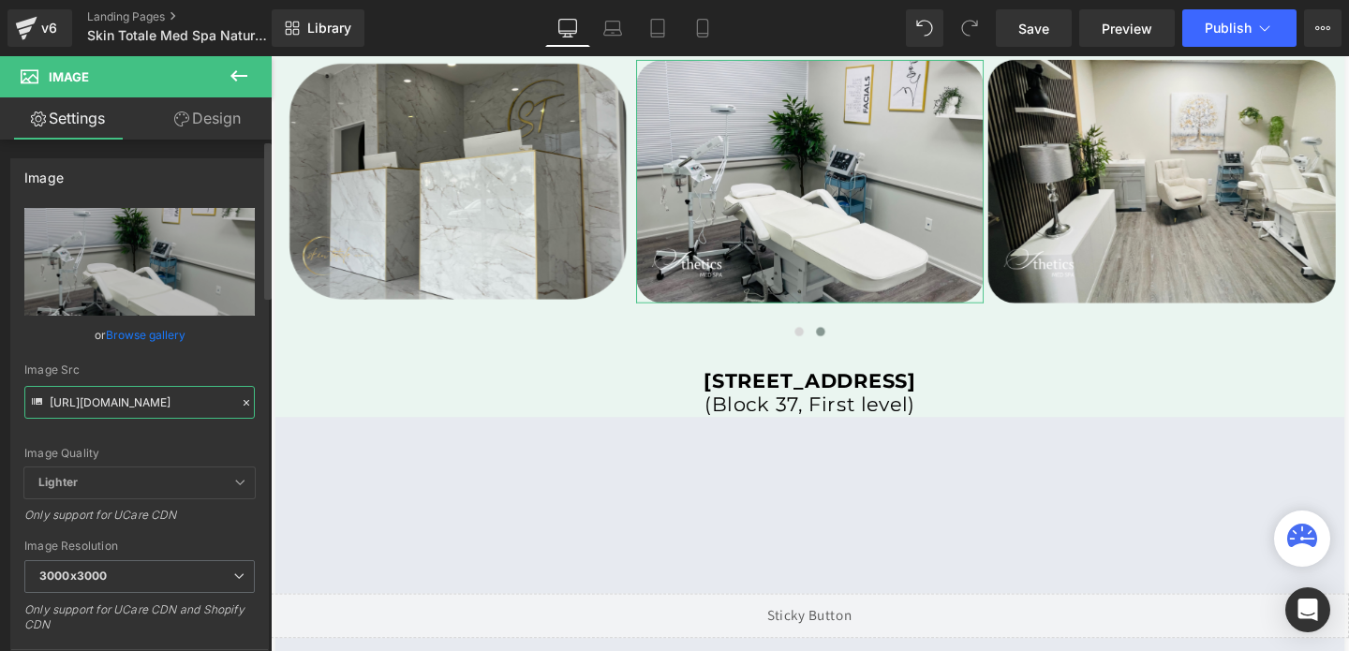
click at [166, 408] on input "https://cdn.shopify.com/s/files/1/0758/1601/0010/files/Sthetics_2_3000x3000.png…" at bounding box center [139, 402] width 230 height 33
paste input "38/7430/9416/files/Skin_Totale_4_3000x3000.png?v=1741960937"
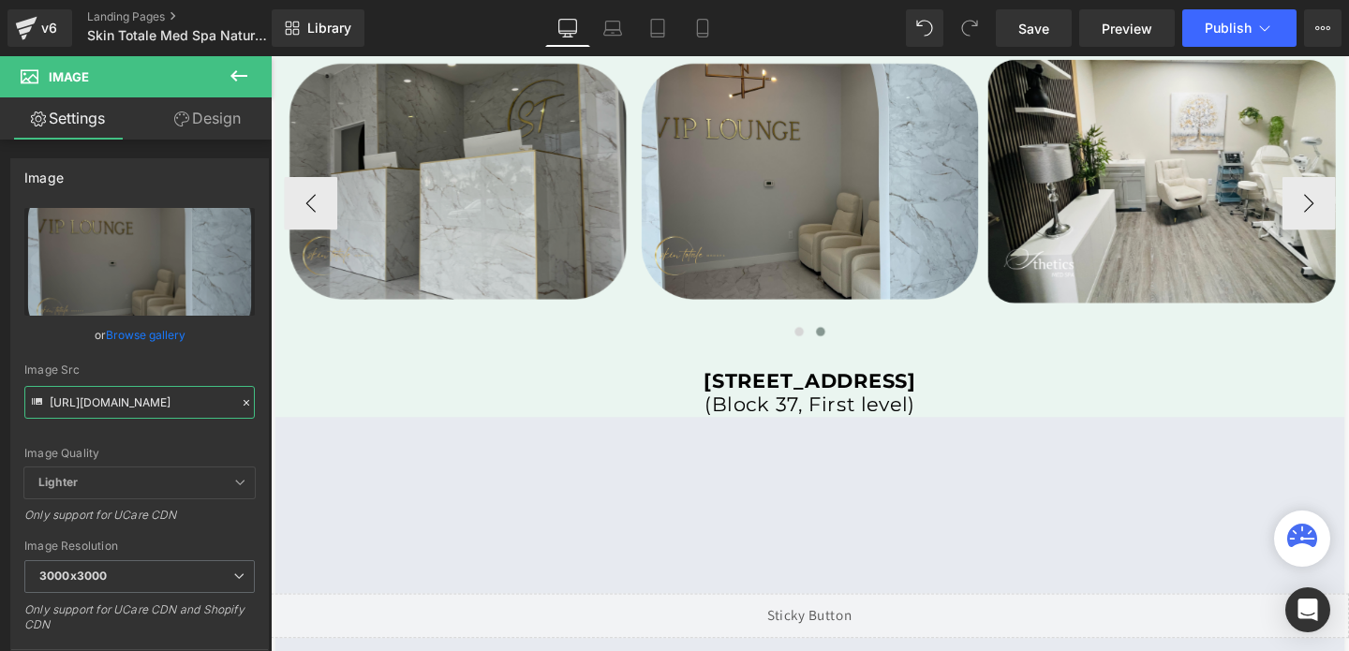
type input "https://cdn.shopify.com/s/files/1/0738/7430/9416/files/Skin_Totale_4_3000x3000.…"
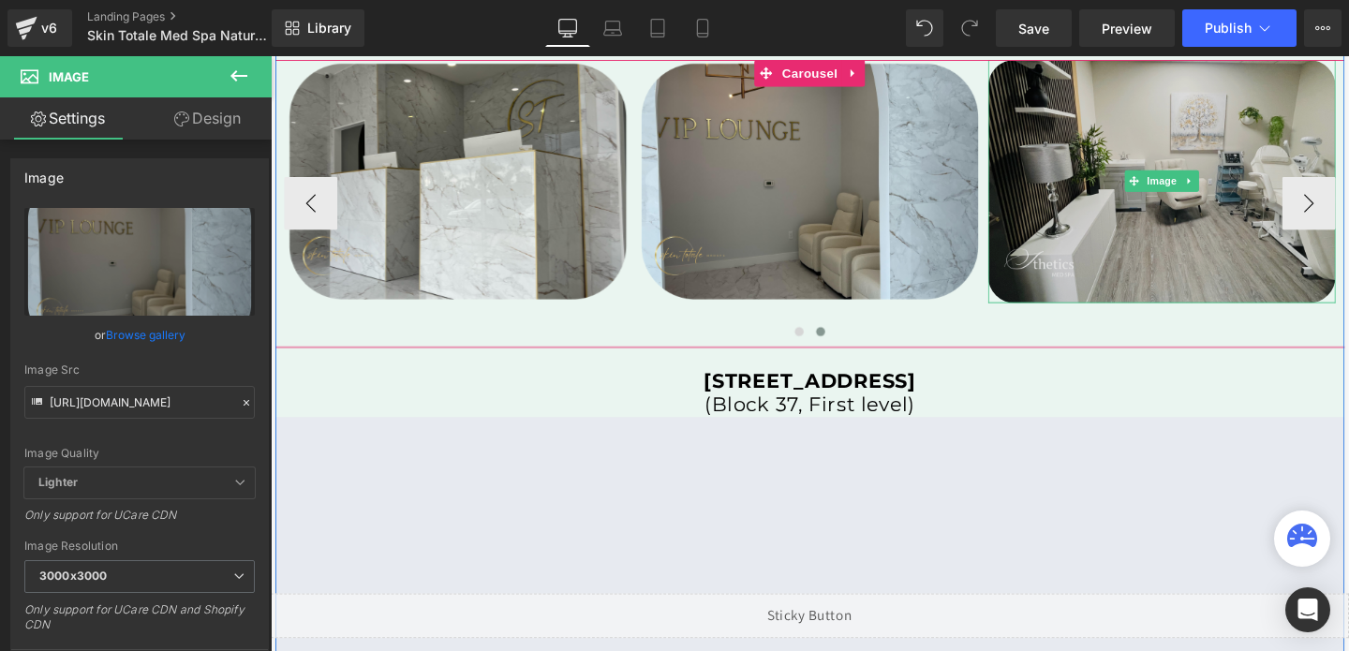
click at [1120, 186] on img at bounding box center [1207, 188] width 365 height 256
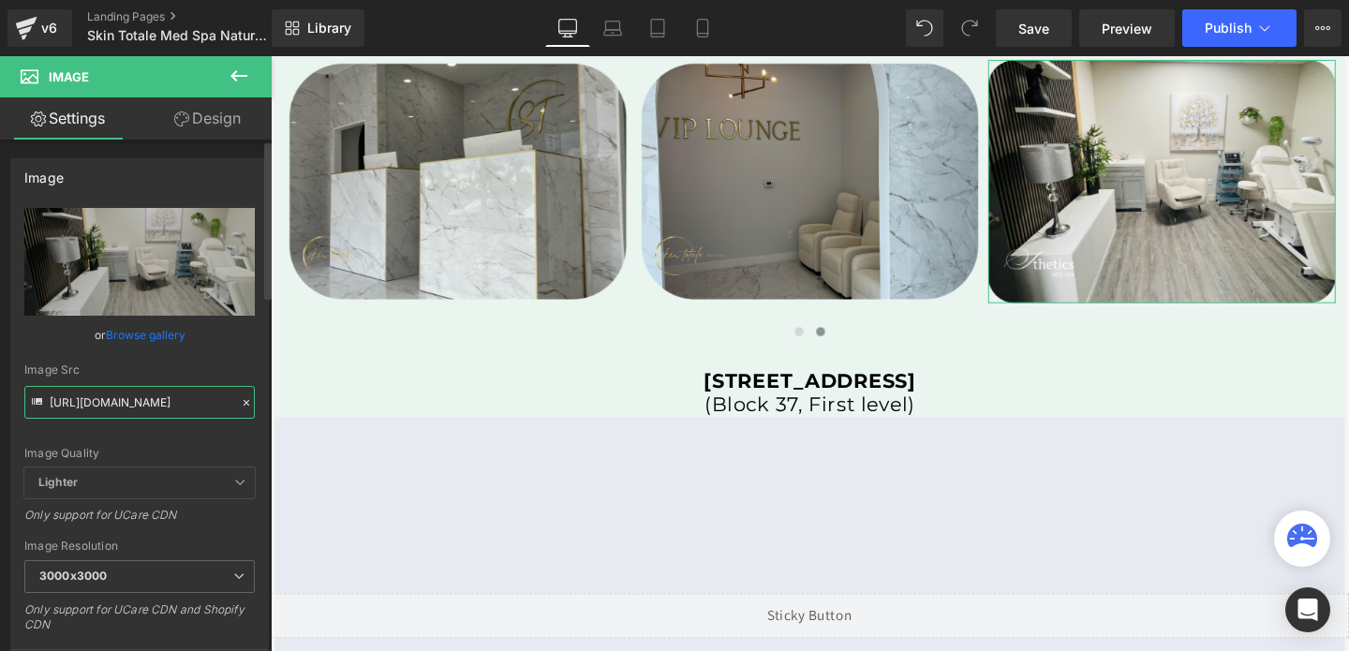
click at [183, 404] on input "https://cdn.shopify.com/s/files/1/0758/1601/0010/files/Sthetics_5_3000x3000.png…" at bounding box center [139, 402] width 230 height 33
paste input "https://cdn.shopify.com/s/files/1/0738/7430/9416/files/Skin_Totale_5_3000x3000.…"
type input "https://cdn.shopify.com/https://cdn.shopify.com/s/files/1/0738/7430/9416/files/…"
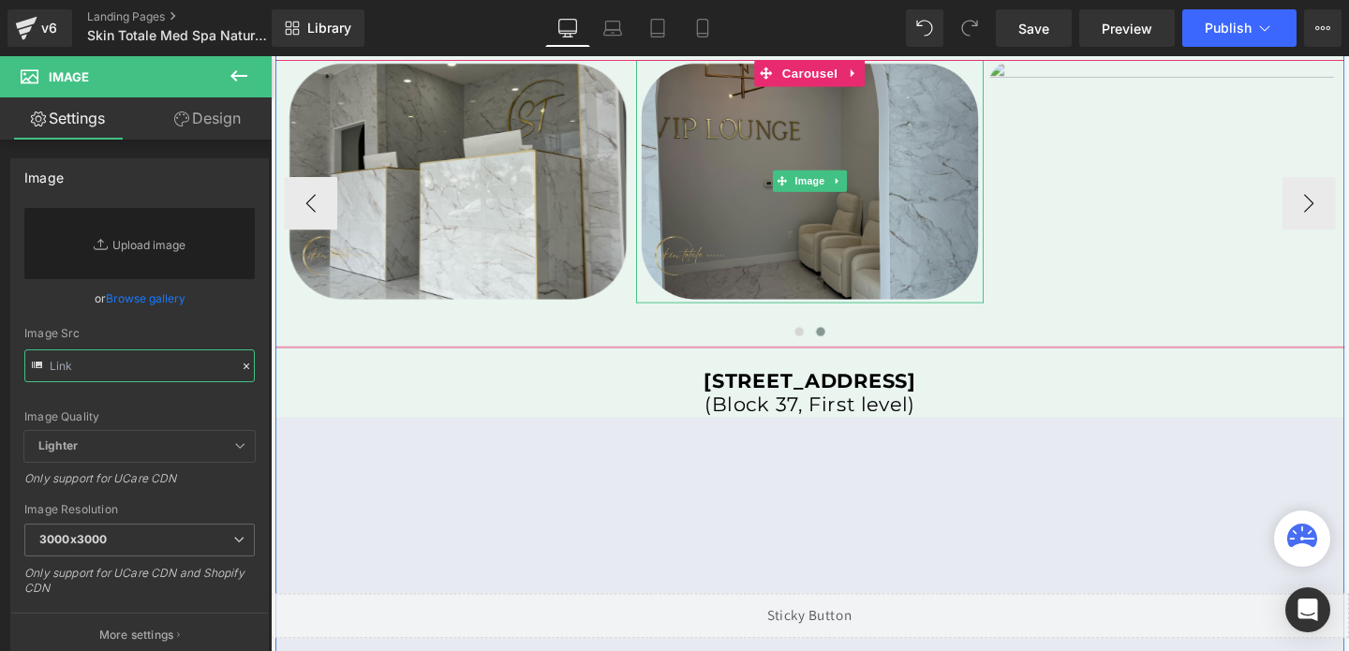
paste input "https://cdn.shopify.com/s/files/1/0738/7430/9416/files/Skin_Totale_5_3000x3000.…"
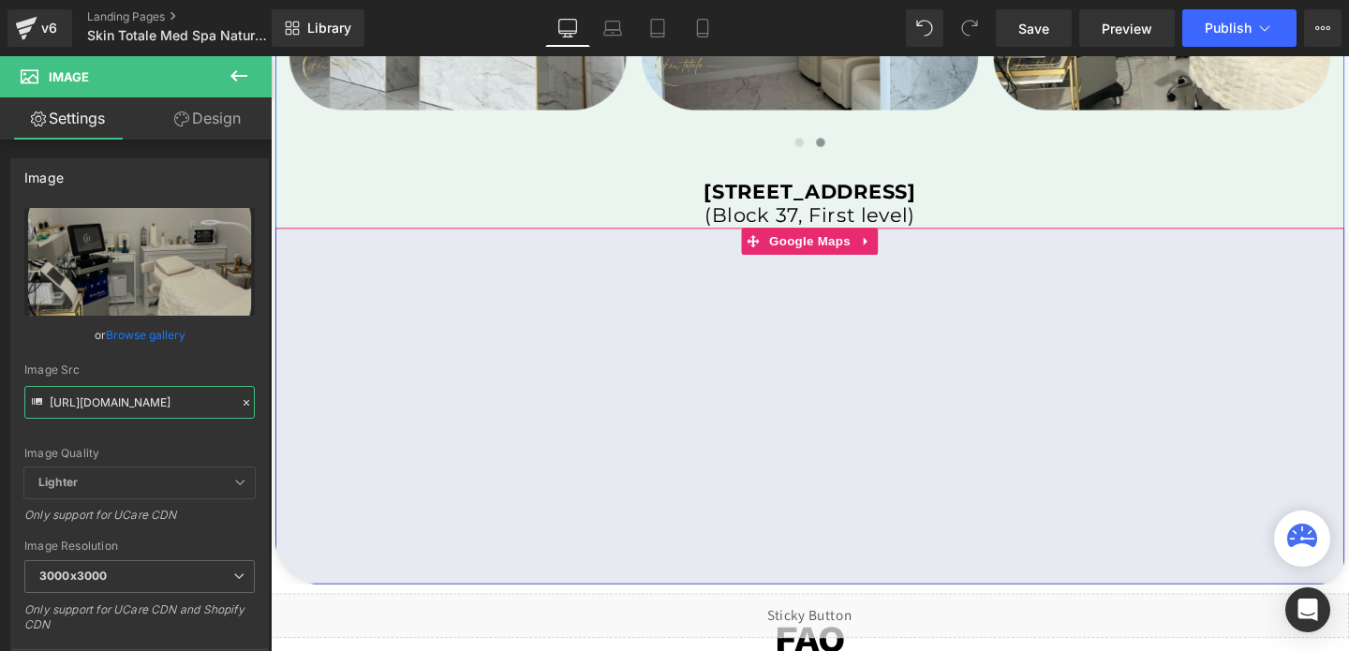
scroll to position [4035, 0]
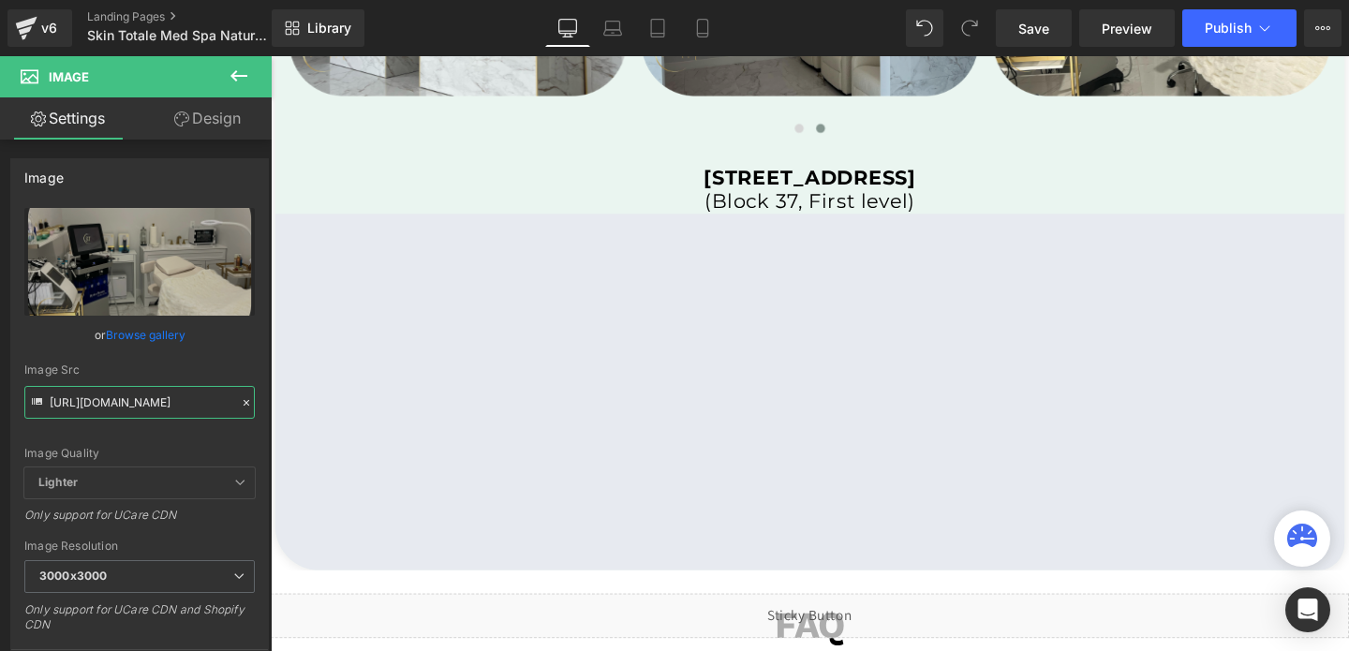
type input "https://cdn.shopify.com/s/files/1/0738/7430/9416/files/Skin_Totale_5_3000x3000.…"
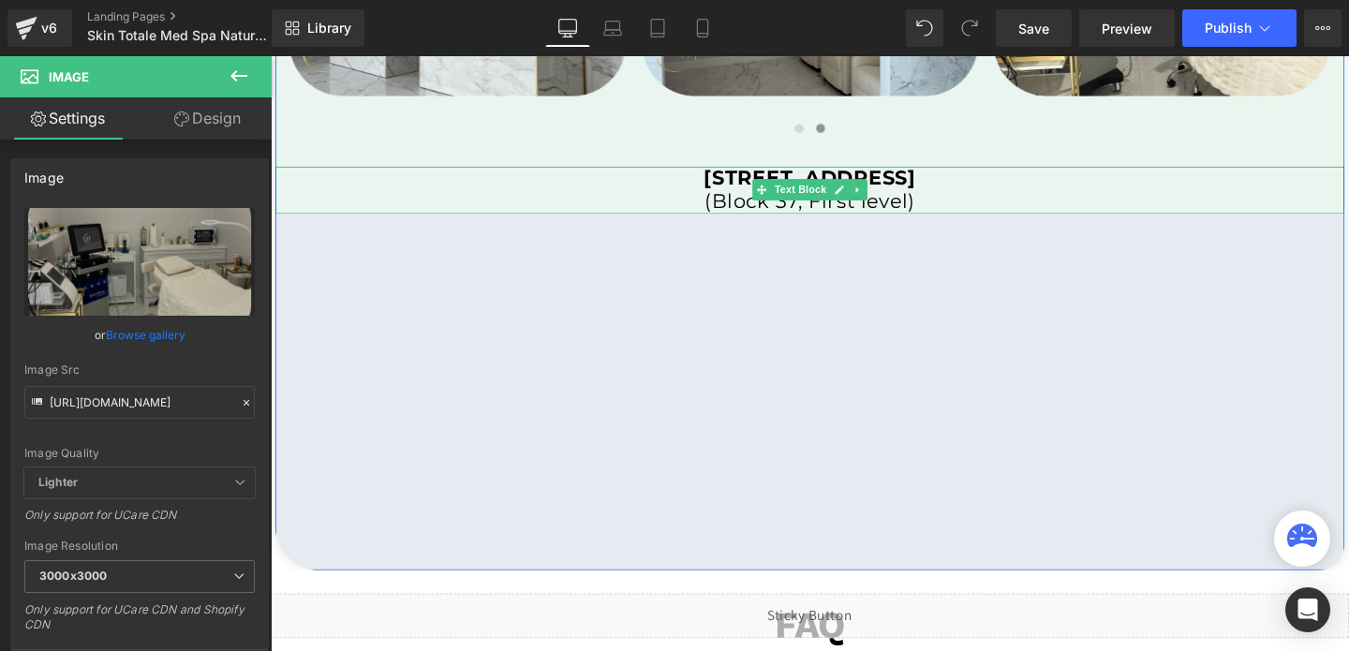
click at [973, 202] on p "(Block 37, First level)" at bounding box center [837, 209] width 1124 height 24
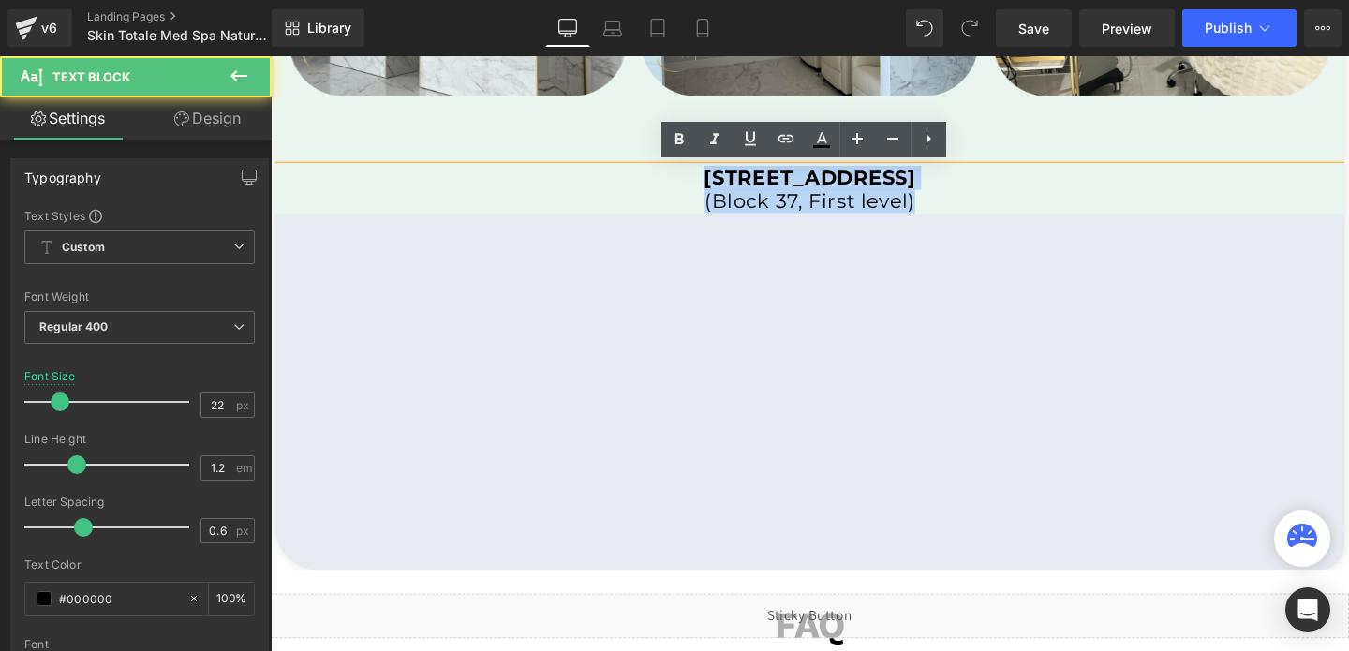
drag, startPoint x: 570, startPoint y: 174, endPoint x: 1001, endPoint y: 205, distance: 433.0
click at [1001, 205] on div "108 N State St, Chicago, IL 60602, United States (Block 37, First level)" at bounding box center [837, 197] width 1124 height 50
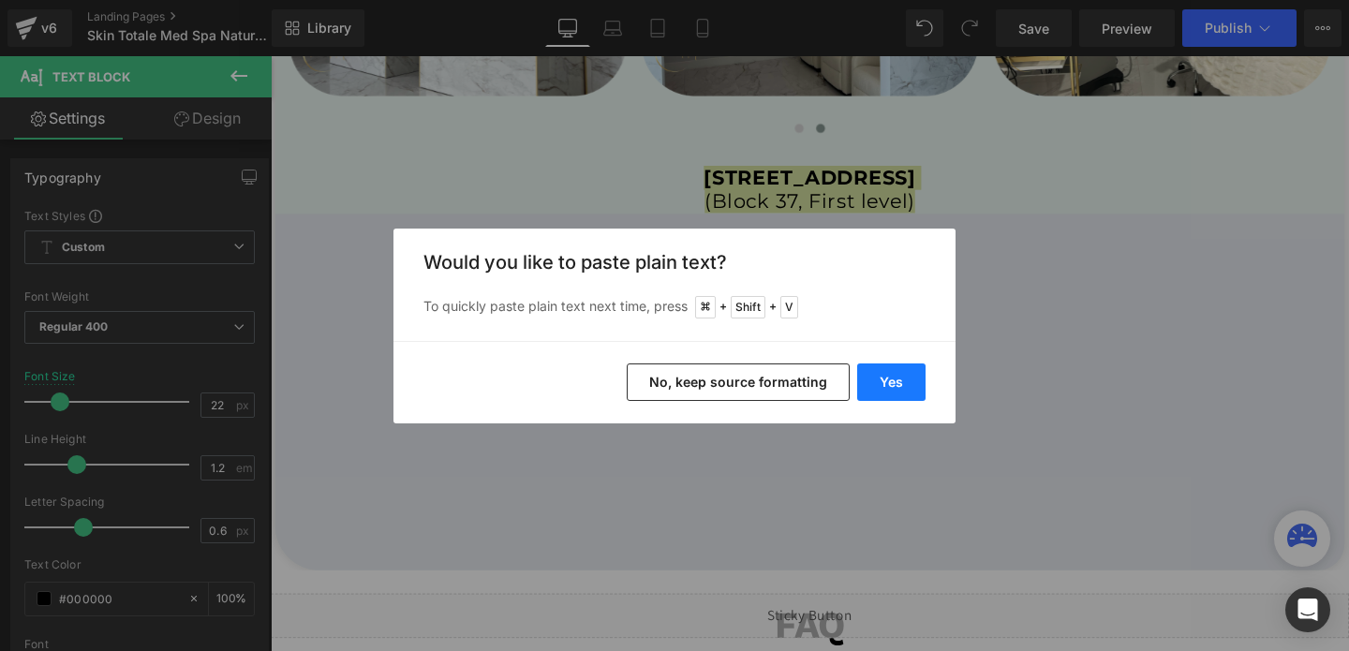
click at [898, 373] on button "Yes" at bounding box center [891, 381] width 68 height 37
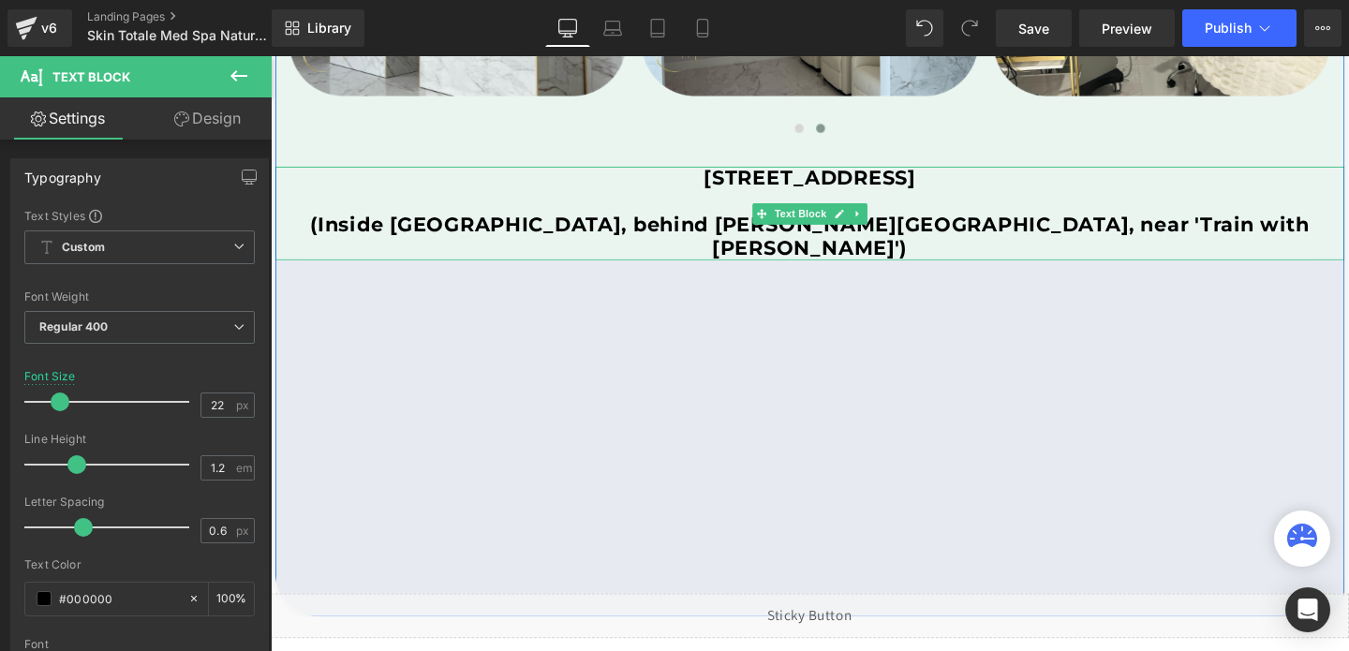
click at [663, 229] on b "(Inside Katella Shopping Center, behind Marie Callender's Restaurant & Bakery, …" at bounding box center [837, 246] width 1050 height 50
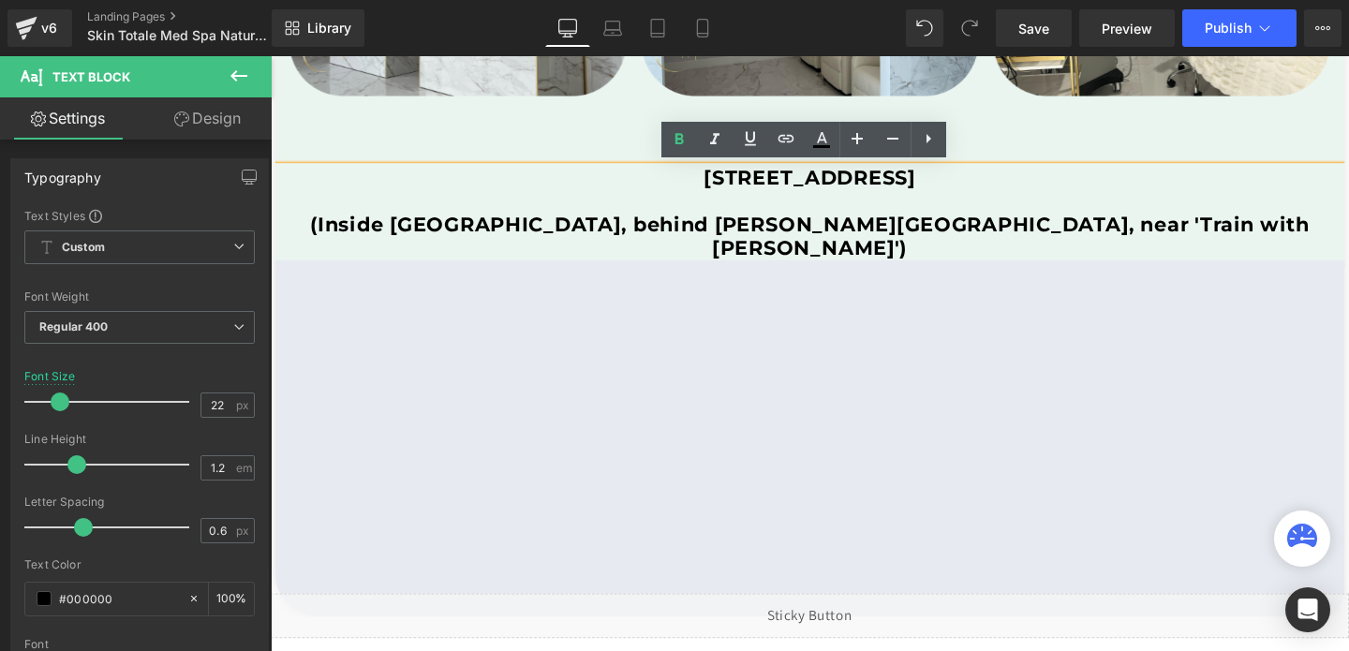
click at [312, 235] on b "(Inside Katella Shopping Center, behind Marie Callender's Restaurant & Bakery, …" at bounding box center [837, 246] width 1050 height 50
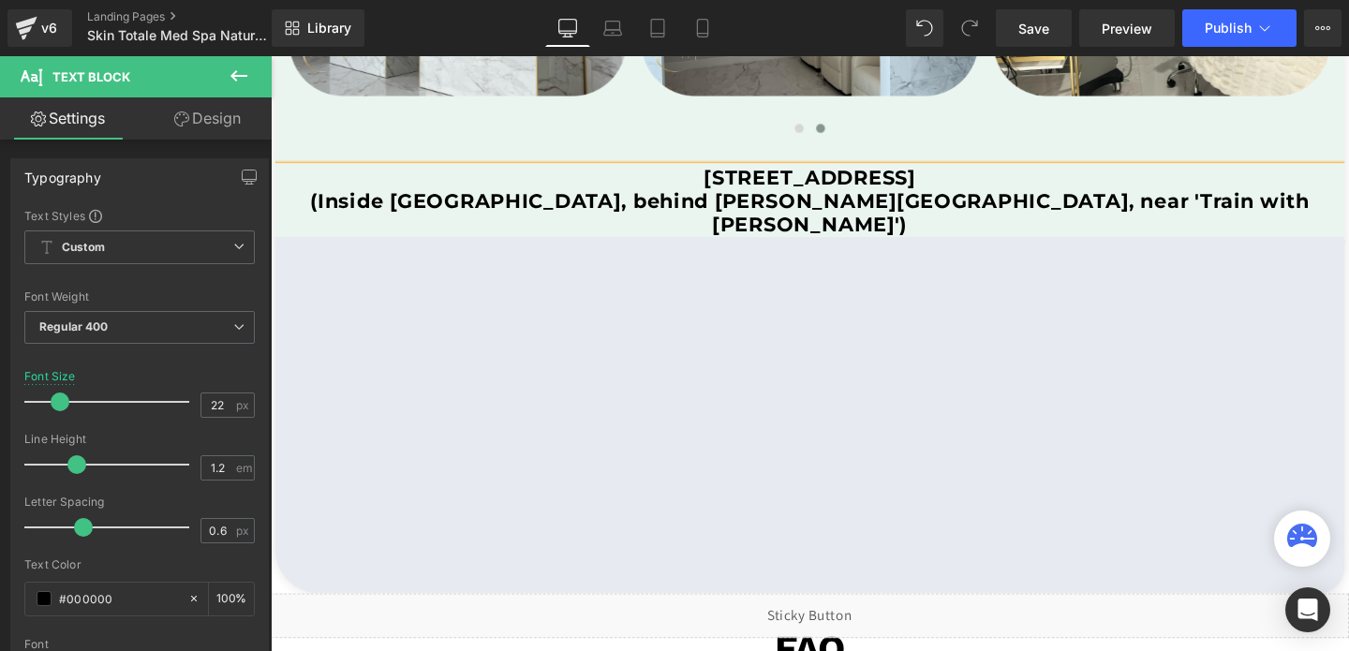
click at [859, 214] on b "(Inside Katella Shopping Center, behind Marie Callender's Restaurant & Bakery, …" at bounding box center [837, 221] width 1050 height 50
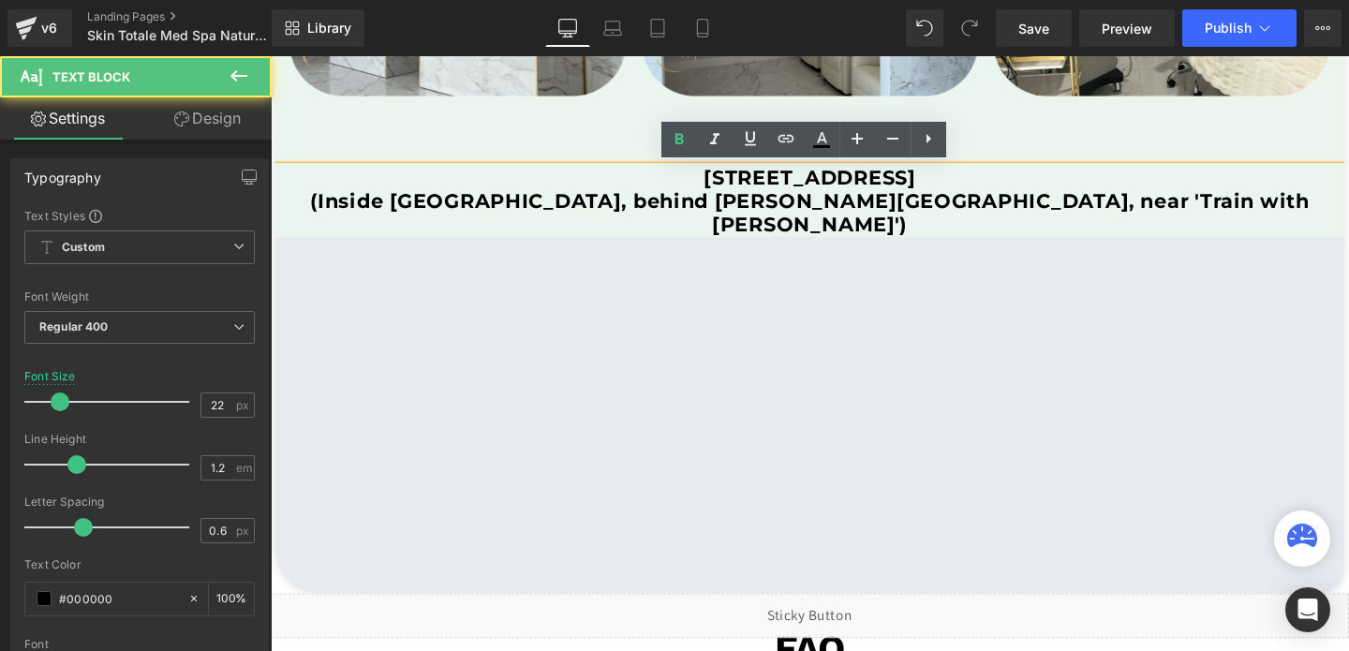
click at [859, 214] on b "(Inside Katella Shopping Center, behind Marie Callender's Restaurant & Bakery, …" at bounding box center [837, 221] width 1050 height 50
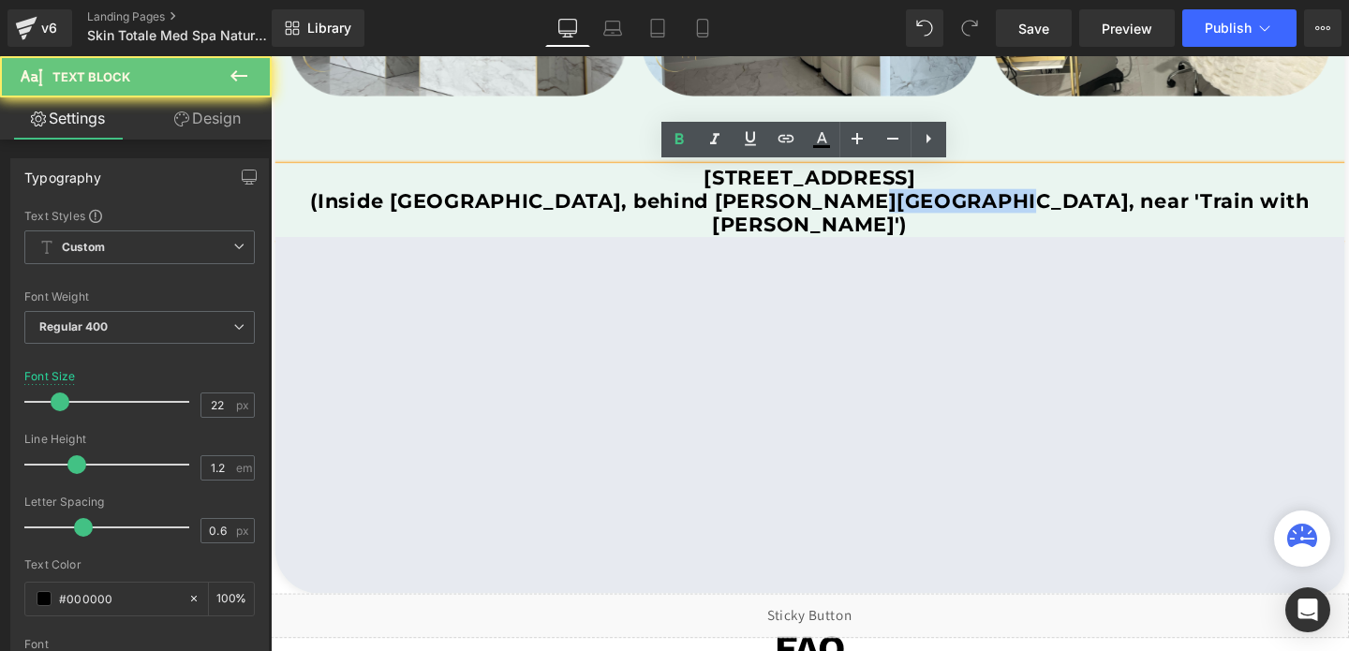
click at [859, 214] on b "(Inside Katella Shopping Center, behind Marie Callender's Restaurant & Bakery, …" at bounding box center [837, 221] width 1050 height 50
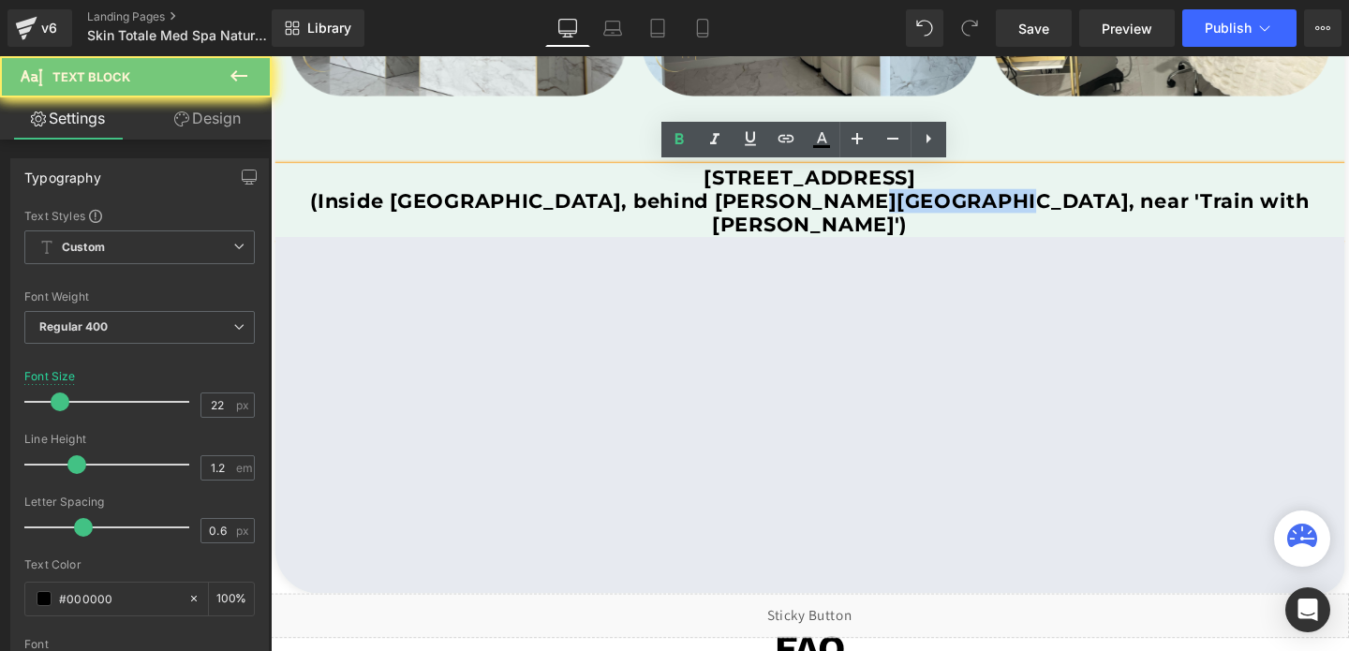
click at [859, 214] on b "(Inside Katella Shopping Center, behind Marie Callender's Restaurant & Bakery, …" at bounding box center [837, 221] width 1050 height 50
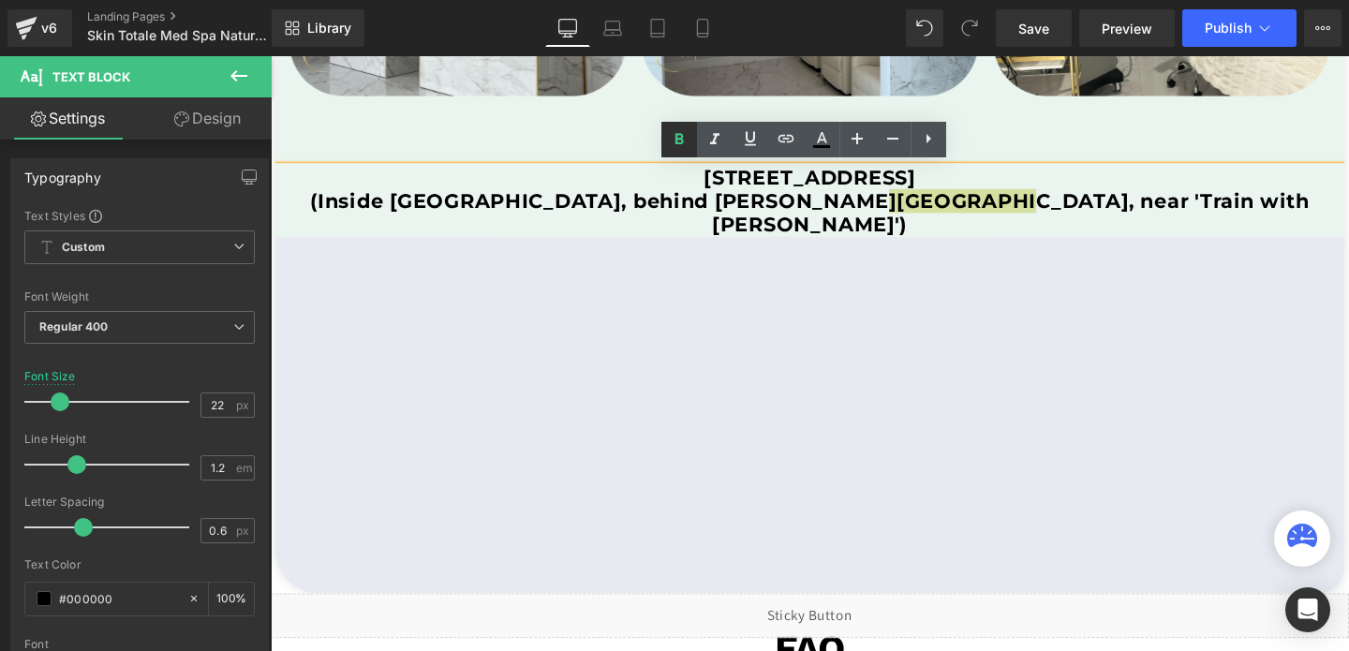
click at [686, 141] on icon at bounding box center [679, 139] width 22 height 22
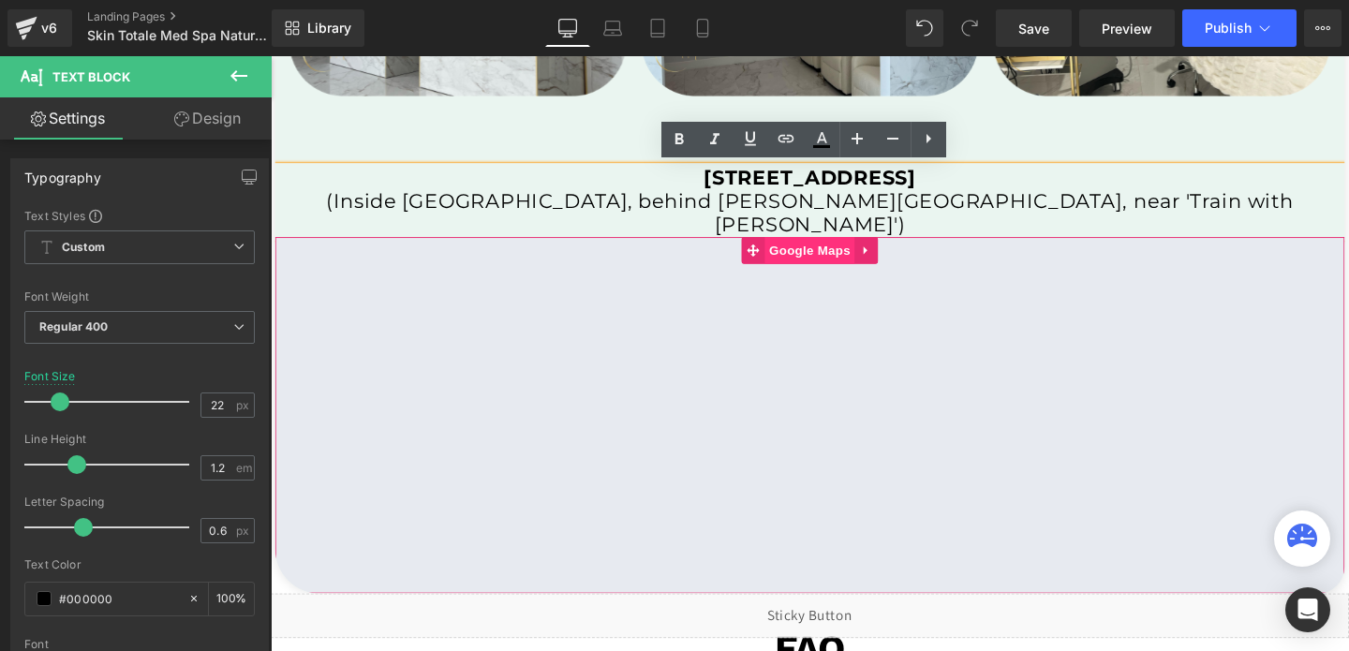
click at [844, 246] on span "Google Maps" at bounding box center [837, 260] width 95 height 28
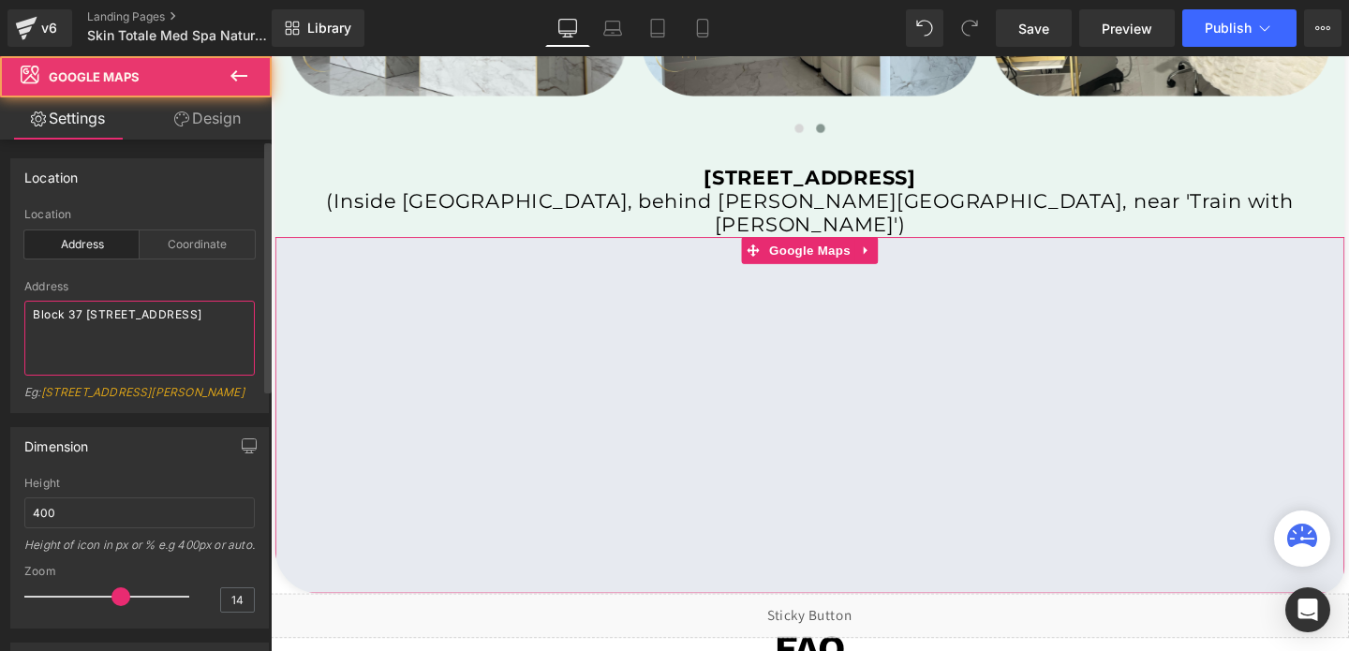
click at [60, 317] on textarea "Block 37 108 N State St, Chicago, IL 60602, United States" at bounding box center [139, 338] width 230 height 75
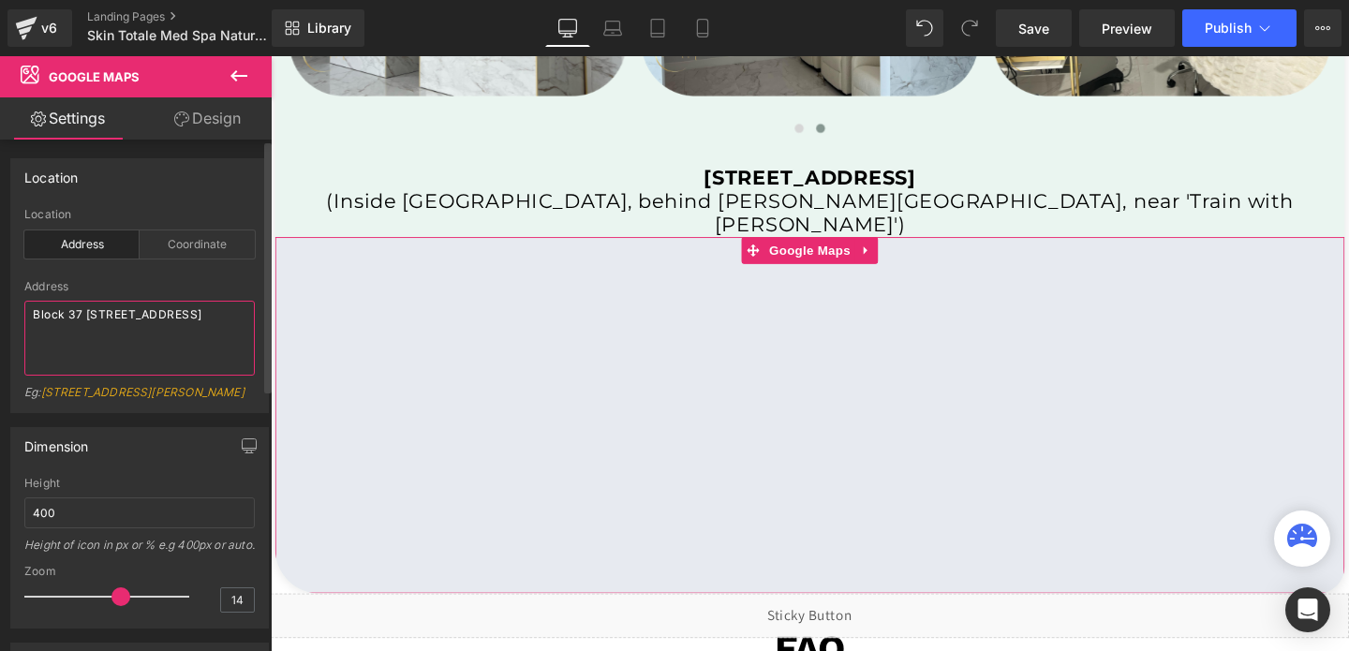
click at [60, 317] on textarea "Block 37 108 N State St, Chicago, IL 60602, United States" at bounding box center [139, 338] width 230 height 75
paste textarea "309E Katella Avenue, Orange, CA 92867"
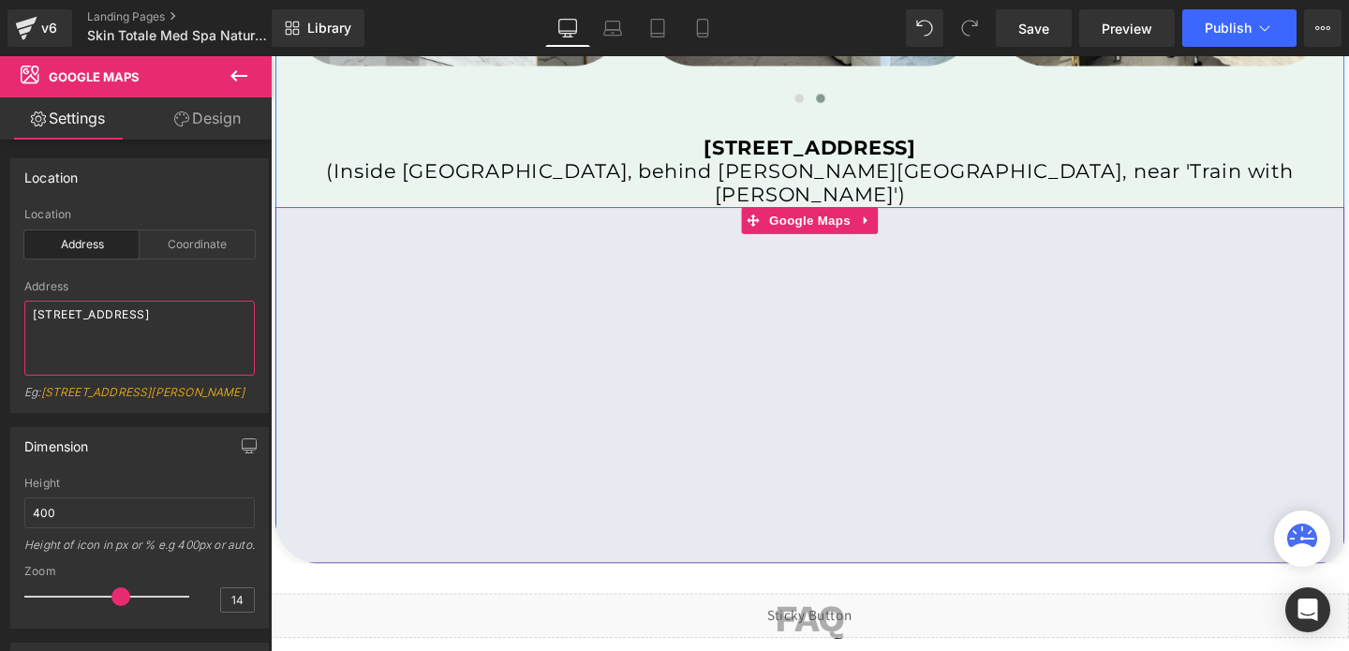
type textarea "309E Katella Avenue, Orange, CA 92867"
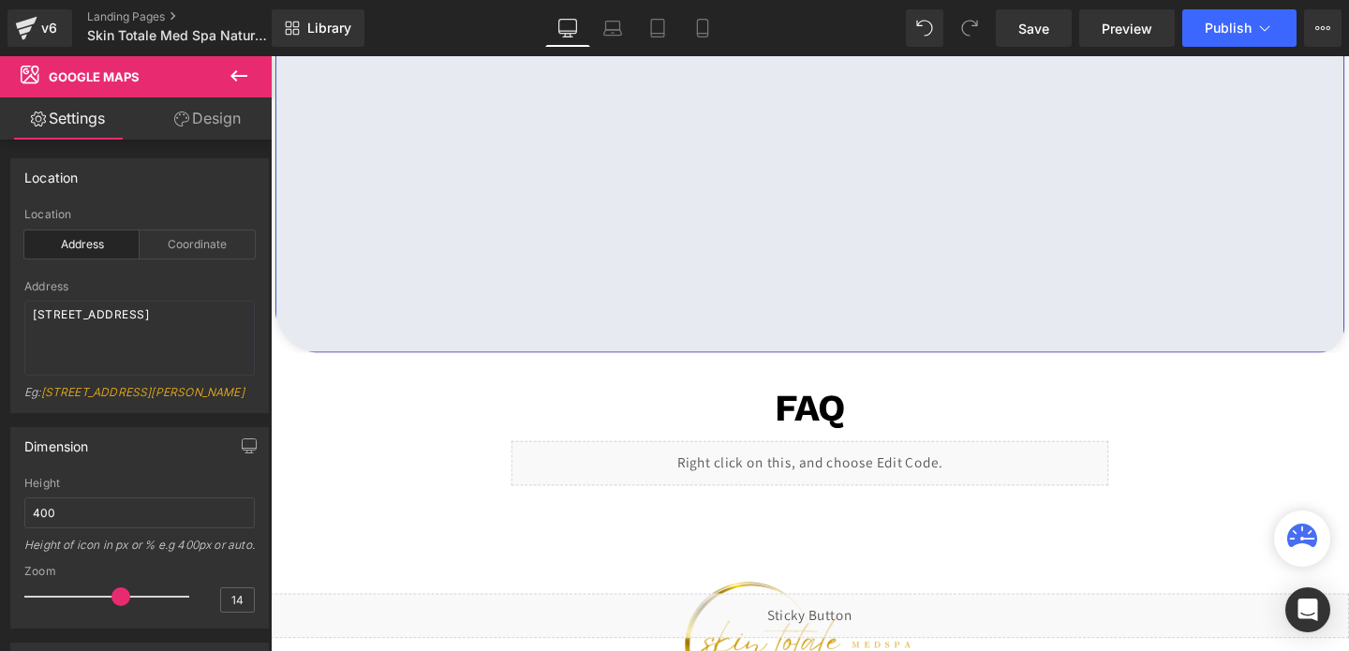
scroll to position [4395, 0]
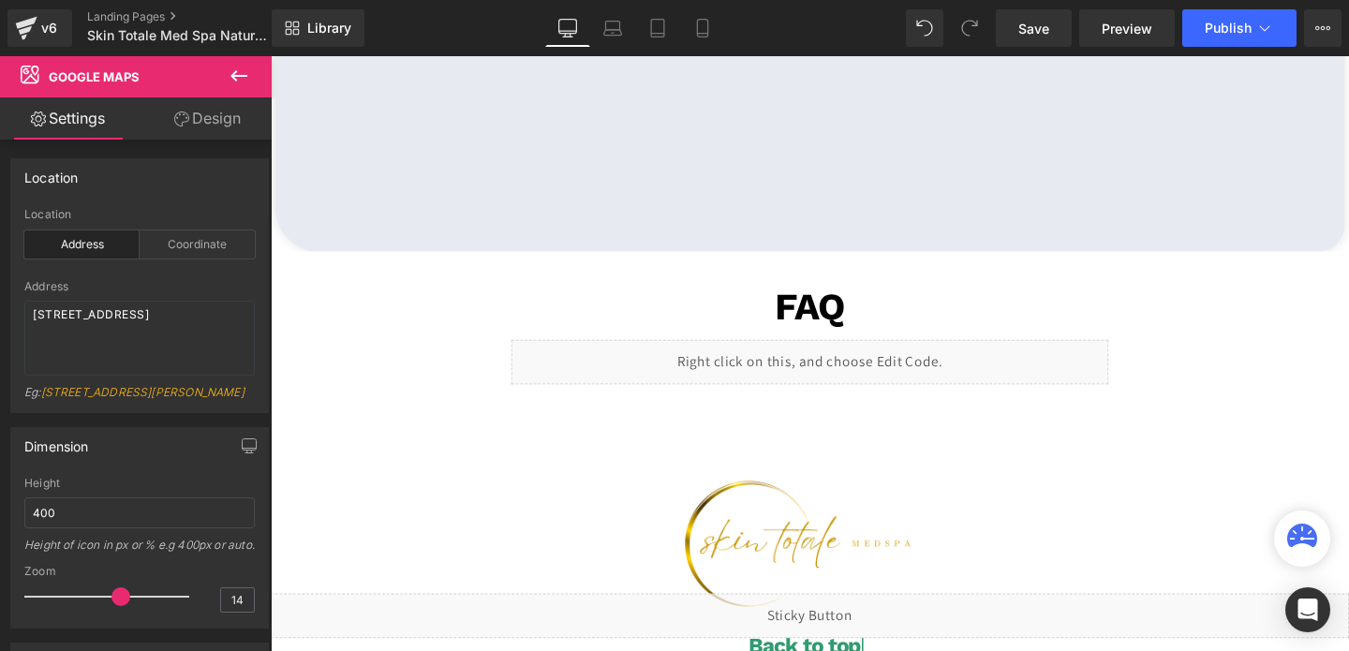
click at [876, 354] on div "Liquid" at bounding box center [838, 377] width 628 height 47
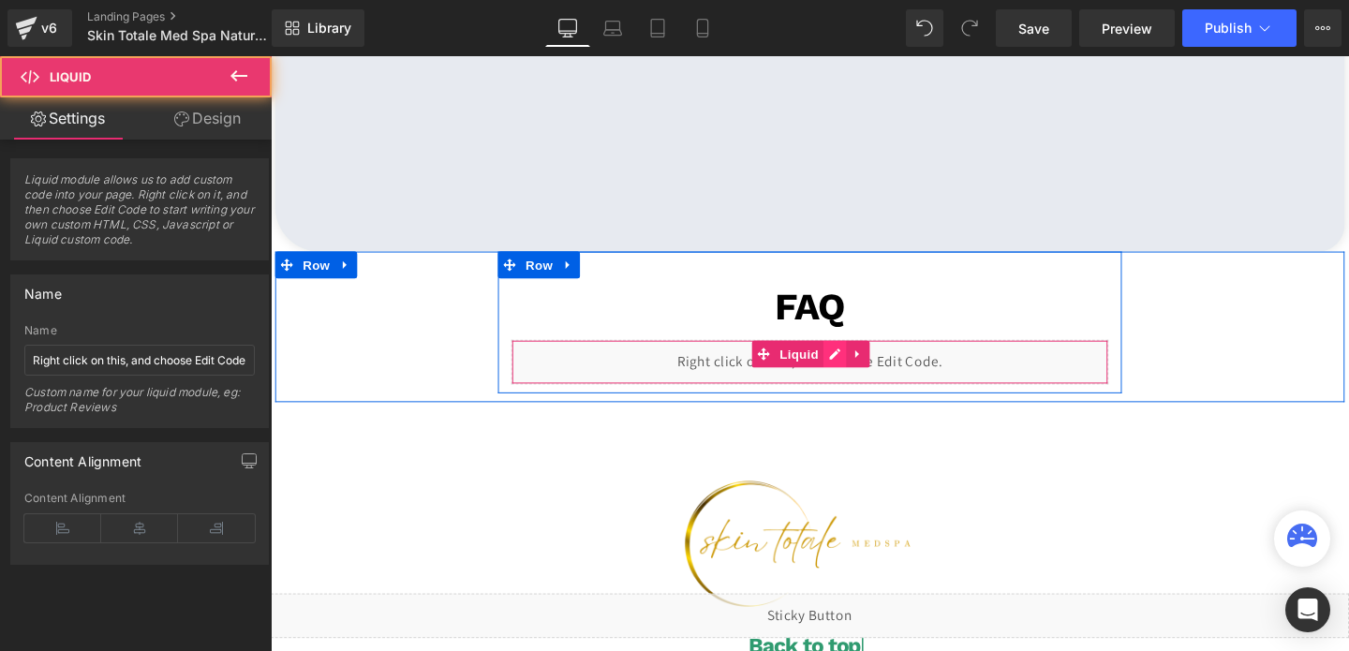
click at [860, 354] on div "Liquid" at bounding box center [838, 377] width 628 height 47
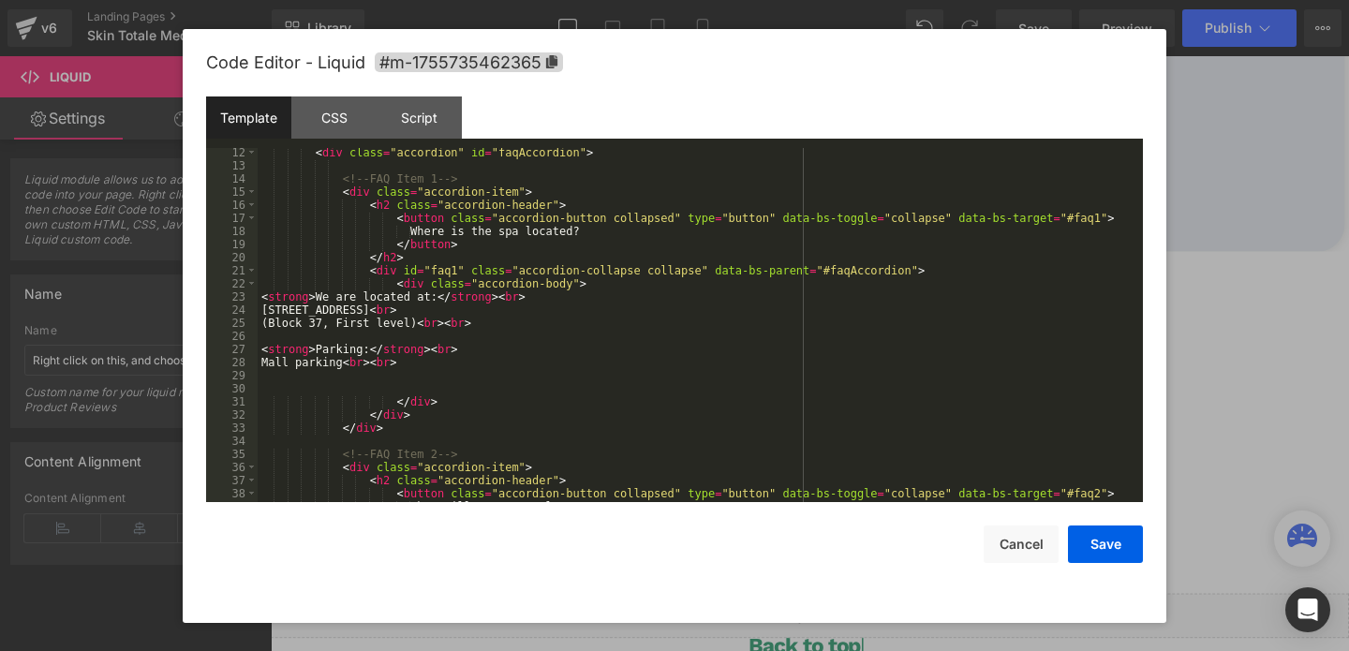
scroll to position [206, 0]
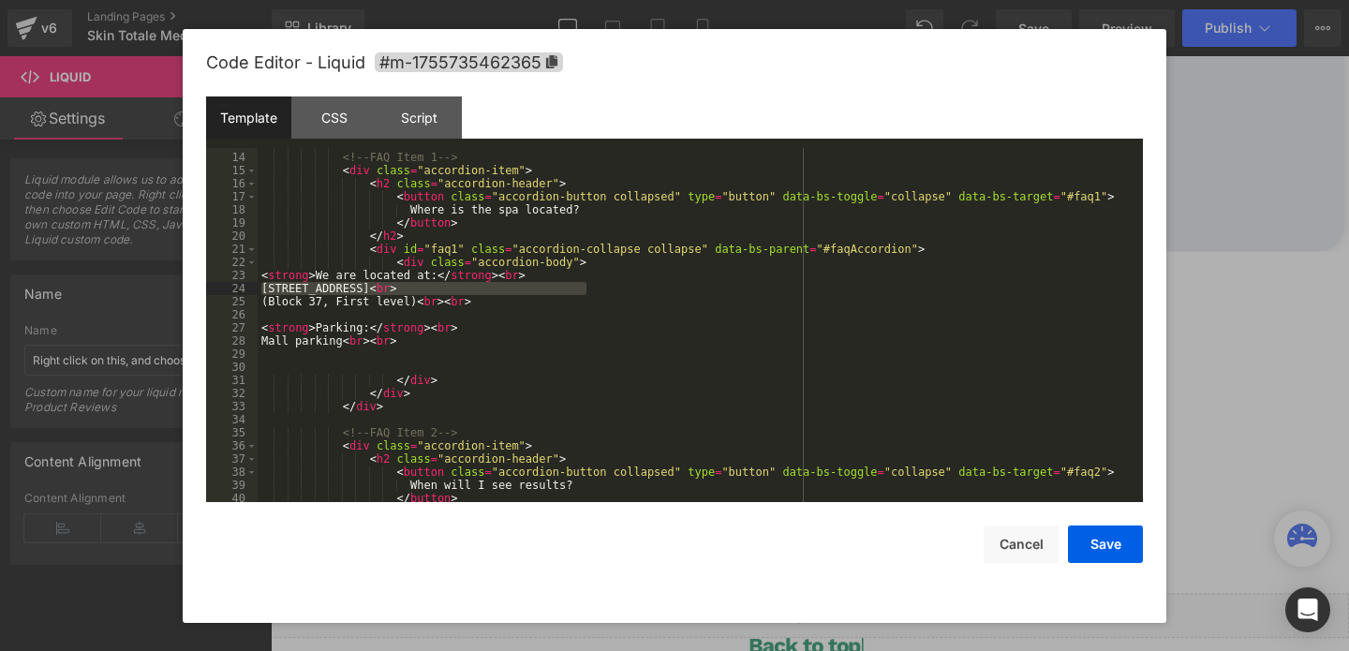
drag, startPoint x: 585, startPoint y: 287, endPoint x: 183, endPoint y: 284, distance: 401.9
click at [183, 284] on div "Code Editor - Liquid #m-1755735462365 Template CSS Script Data 13 14 15 16 17 1…" at bounding box center [675, 326] width 984 height 594
click at [418, 297] on div "<!-- FAQ Item 1 --> < div class = "accordion-item" > < h2 class = "accordion-he…" at bounding box center [697, 328] width 878 height 380
drag, startPoint x: 414, startPoint y: 301, endPoint x: 225, endPoint y: 307, distance: 189.4
click at [225, 307] on pre "13 14 15 16 17 18 19 20 21 22 23 24 25 26 27 28 29 30 31 32 33 34 35 36 37 38 3…" at bounding box center [674, 325] width 937 height 354
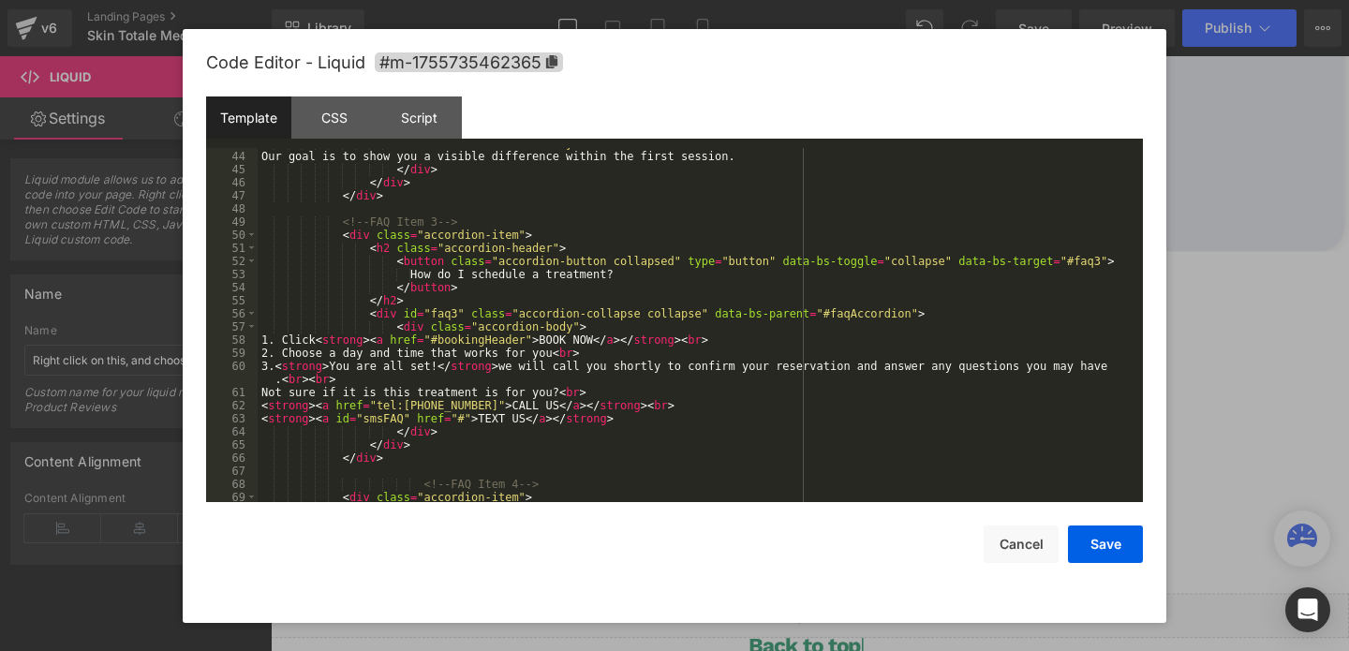
scroll to position [601, 0]
click at [440, 391] on div "< div class = "accordion-body" > Our goal is to show you a visible difference w…" at bounding box center [697, 327] width 878 height 380
drag, startPoint x: 468, startPoint y: 406, endPoint x: 378, endPoint y: 407, distance: 90.9
click at [378, 407] on div "< div class = "accordion-body" > Our goal is to show you a visible difference w…" at bounding box center [697, 327] width 878 height 380
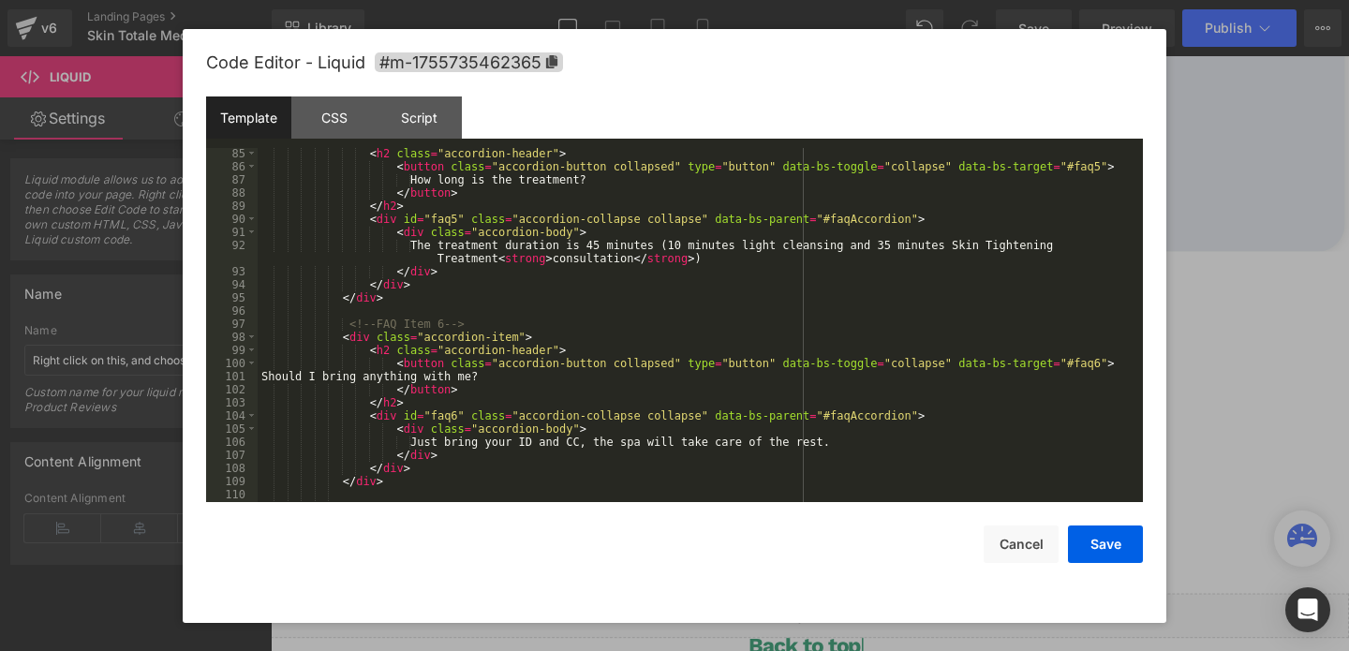
scroll to position [1114, 0]
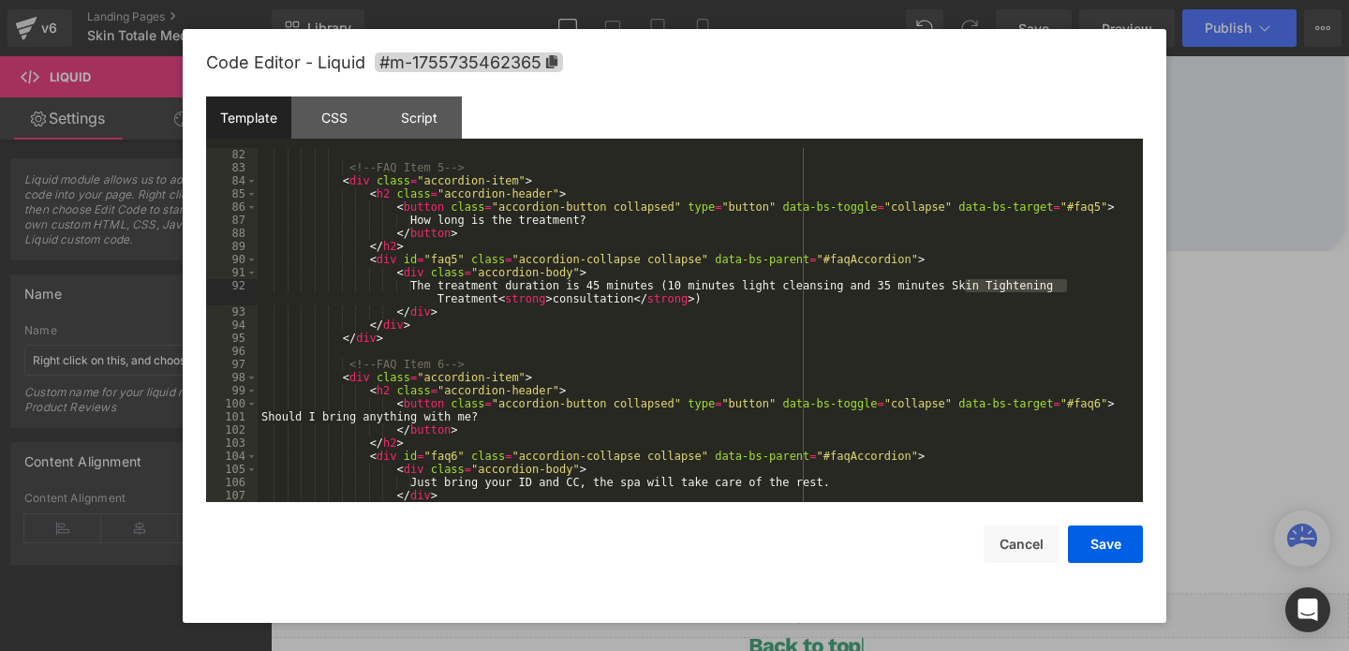
drag, startPoint x: 963, startPoint y: 285, endPoint x: 1072, endPoint y: 281, distance: 108.7
click at [1072, 281] on div "</ div > <!-- FAQ Item 5 --> < div class = "accordion-item" > < h2 class = "acc…" at bounding box center [697, 325] width 878 height 380
click at [616, 287] on div "</ div > <!-- FAQ Item 5 --> < div class = "accordion-item" > < h2 class = "acc…" at bounding box center [697, 325] width 878 height 380
click at [695, 286] on div "</ div > <!-- FAQ Item 5 --> < div class = "accordion-item" > < h2 class = "acc…" at bounding box center [697, 325] width 878 height 380
click at [501, 300] on div "</ div > <!-- FAQ Item 5 --> < div class = "accordion-item" > < h2 class = "acc…" at bounding box center [697, 325] width 878 height 380
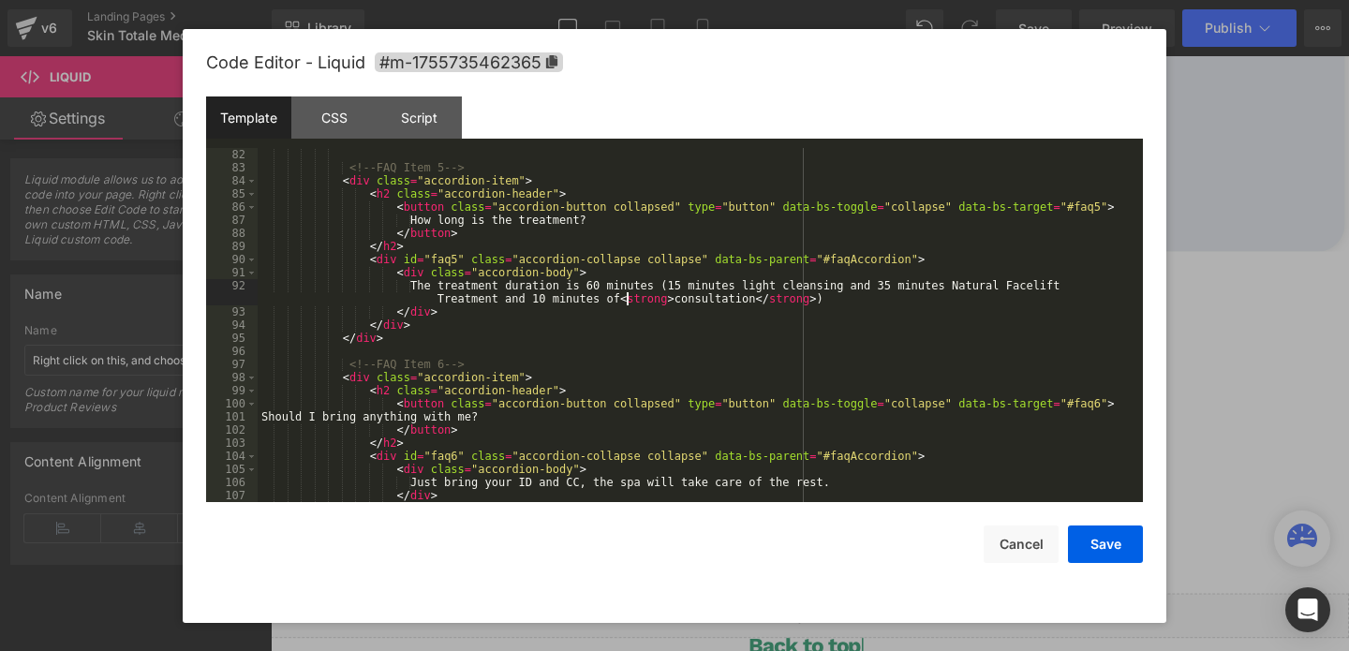
click at [624, 296] on div "</ div > <!-- FAQ Item 5 --> < div class = "accordion-item" > < h2 class = "acc…" at bounding box center [697, 325] width 878 height 380
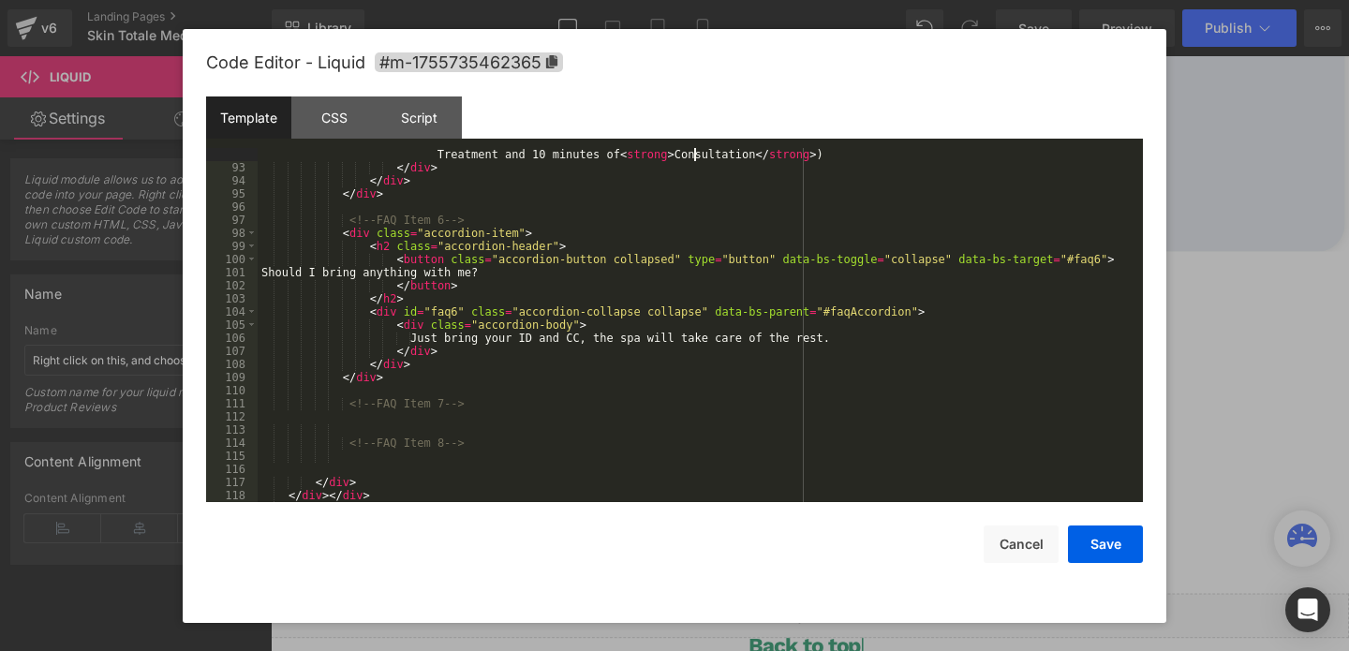
scroll to position [1259, 0]
click at [1094, 535] on button "Save" at bounding box center [1105, 544] width 75 height 37
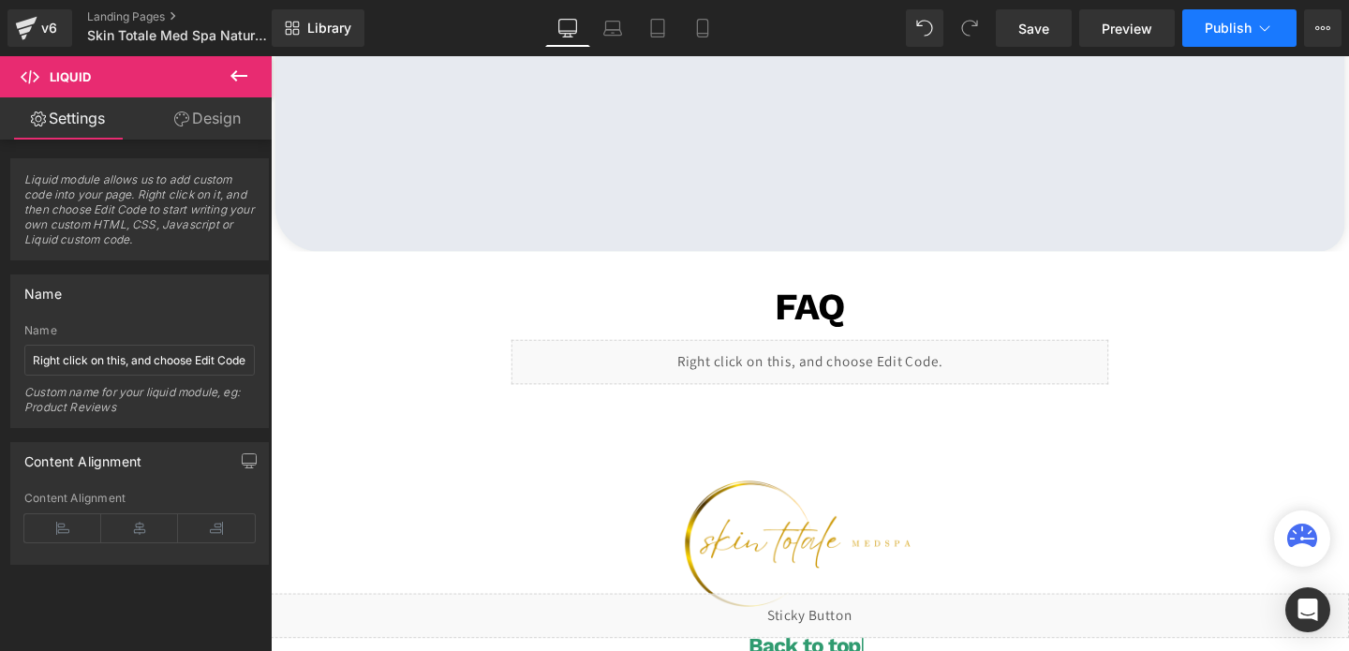
click at [1219, 34] on span "Publish" at bounding box center [1228, 28] width 47 height 15
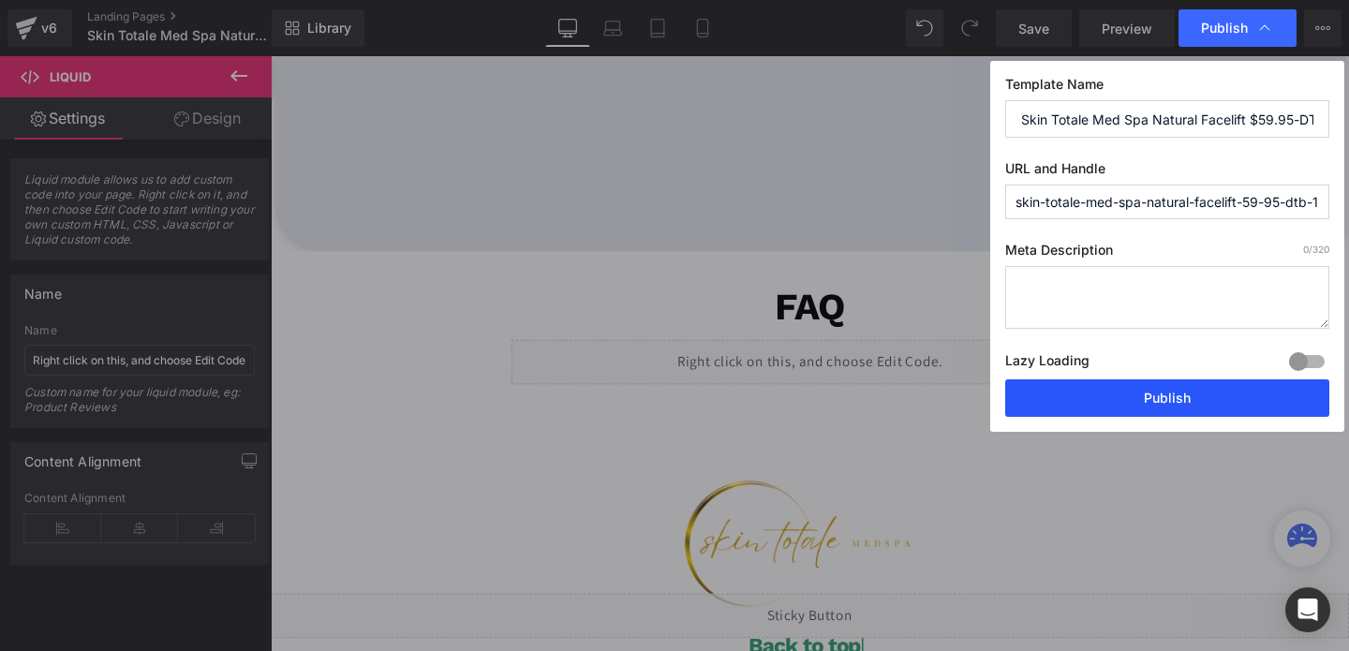
drag, startPoint x: 1076, startPoint y: 392, endPoint x: 846, endPoint y: 348, distance: 234.6
click at [1076, 392] on button "Publish" at bounding box center [1167, 397] width 324 height 37
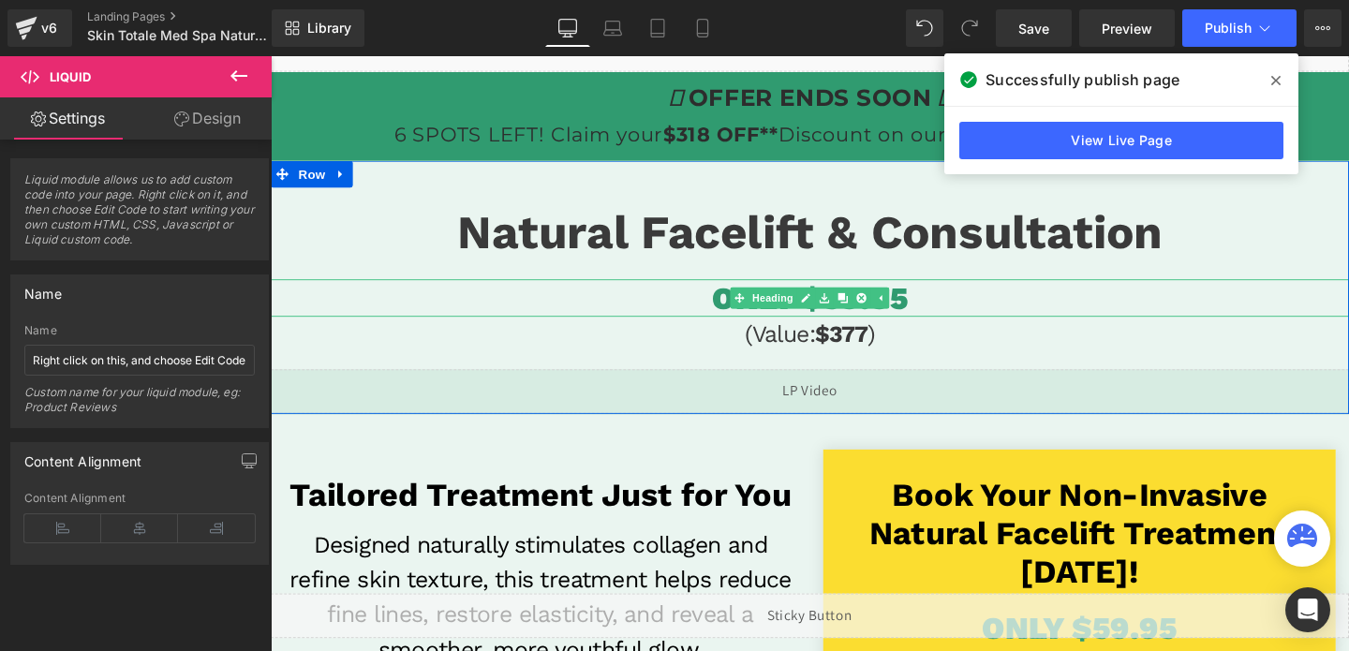
scroll to position [35, 0]
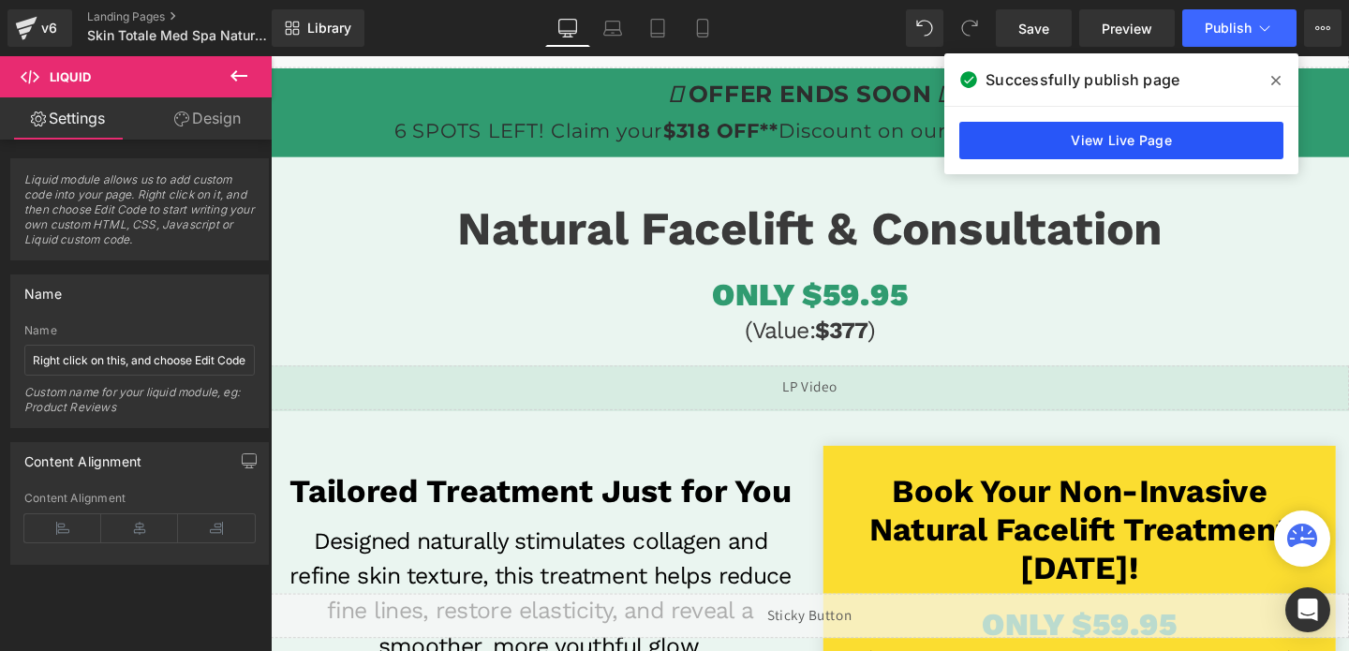
click at [1075, 131] on link "View Live Page" at bounding box center [1121, 140] width 324 height 37
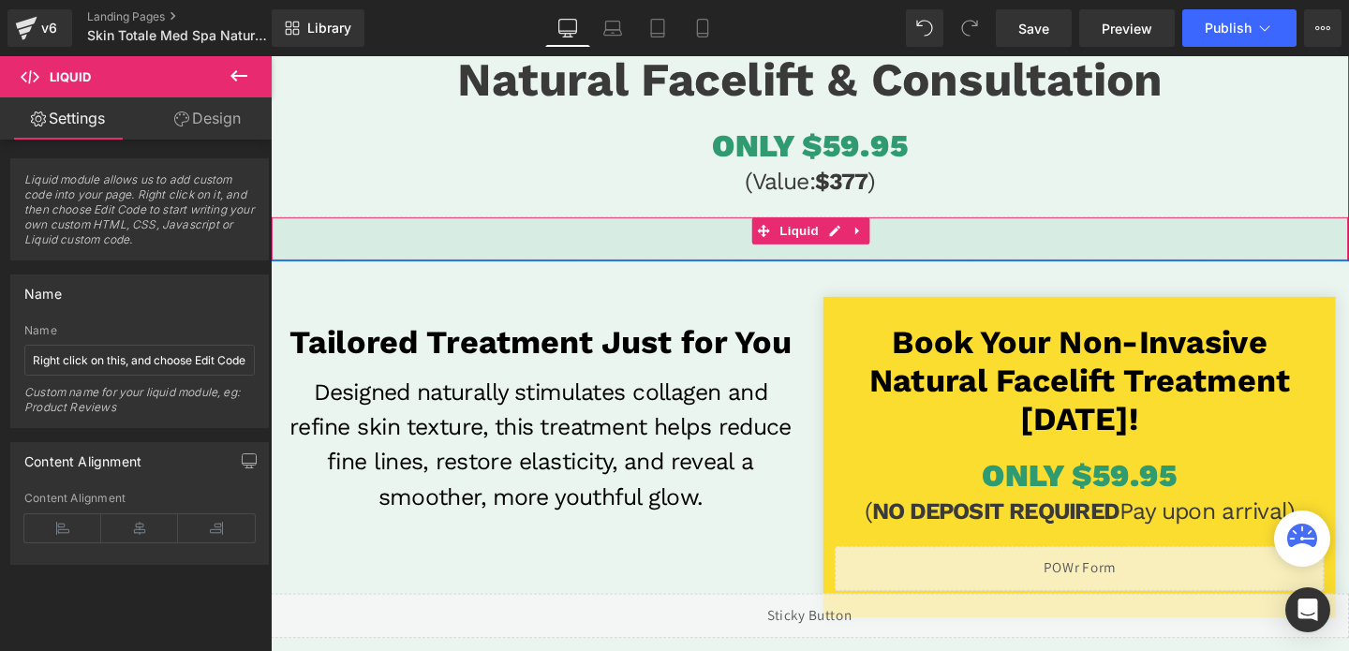
scroll to position [0, 0]
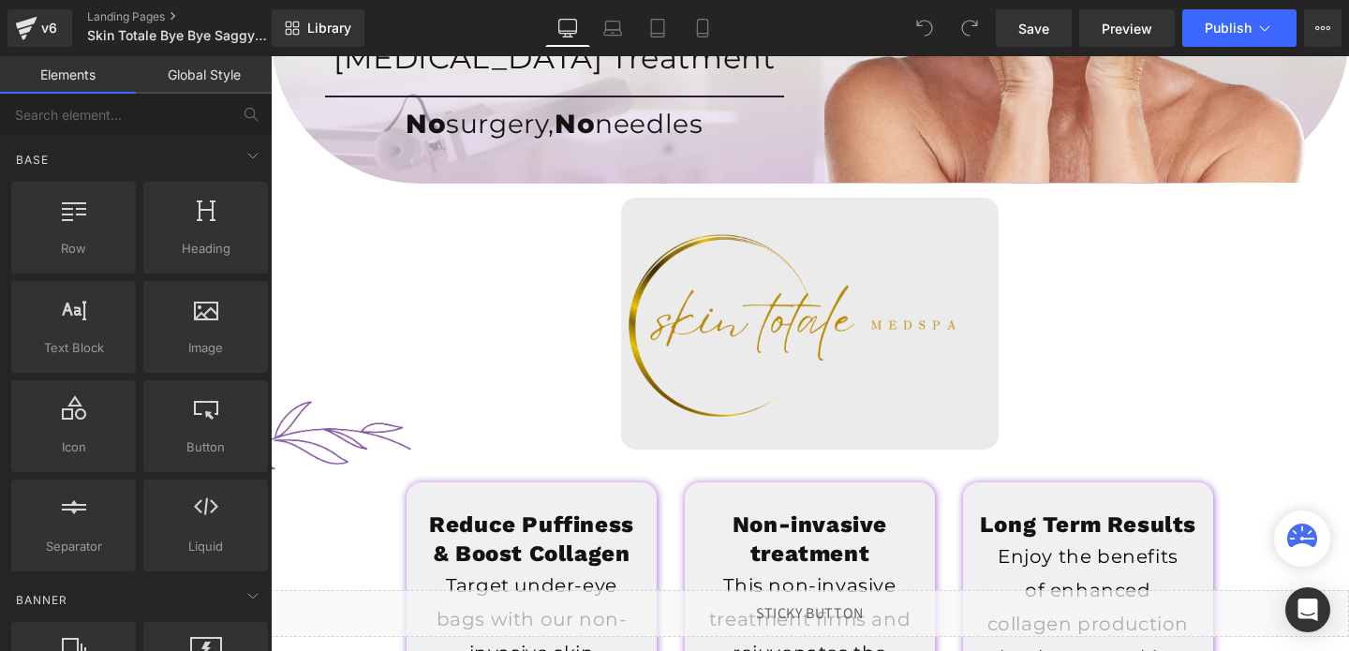
scroll to position [519, 0]
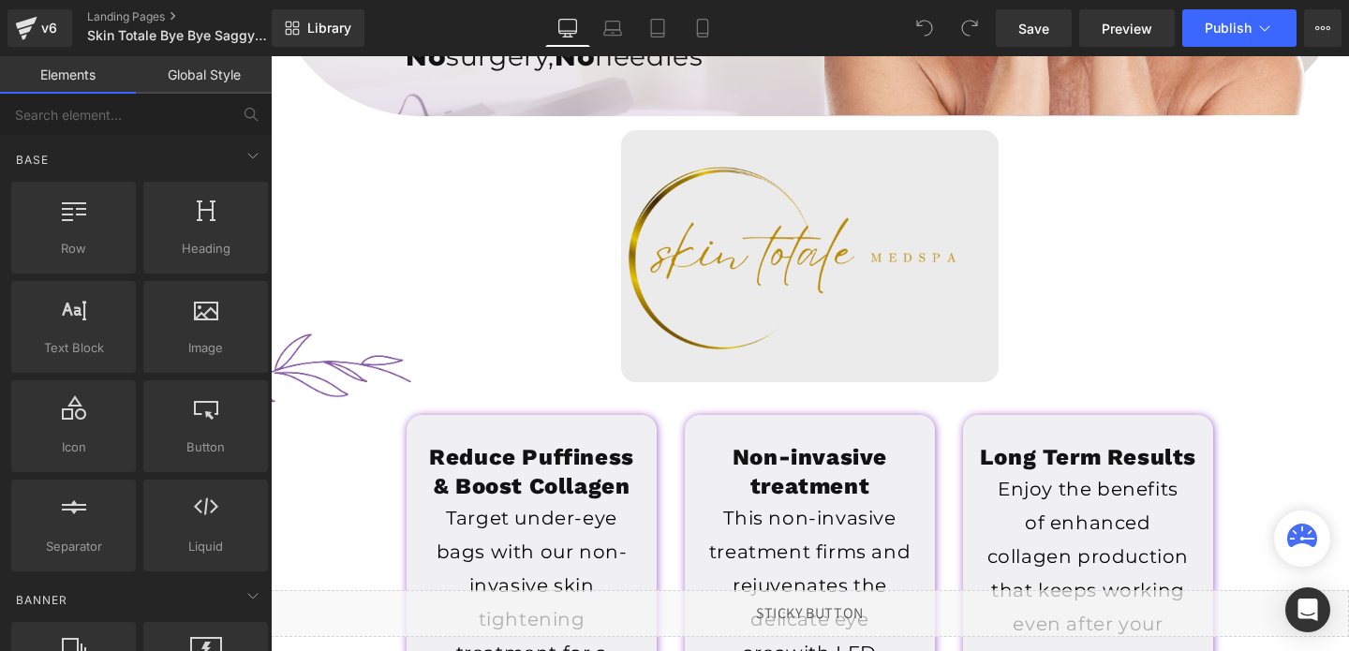
click at [776, 281] on img at bounding box center [810, 256] width 378 height 252
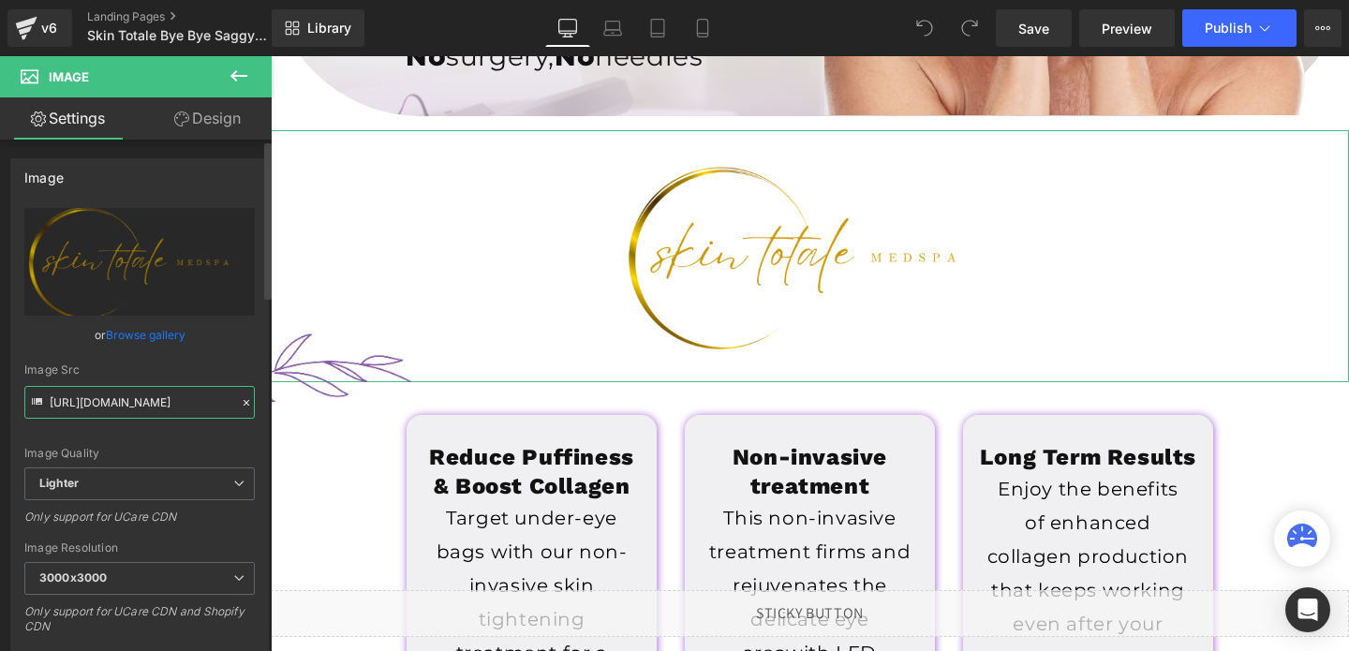
click at [80, 415] on input "https://ucarecdn.com/a76bbd85-758c-4601-a1da-0495f857746c/-/format/auto/-/previ…" at bounding box center [139, 402] width 230 height 33
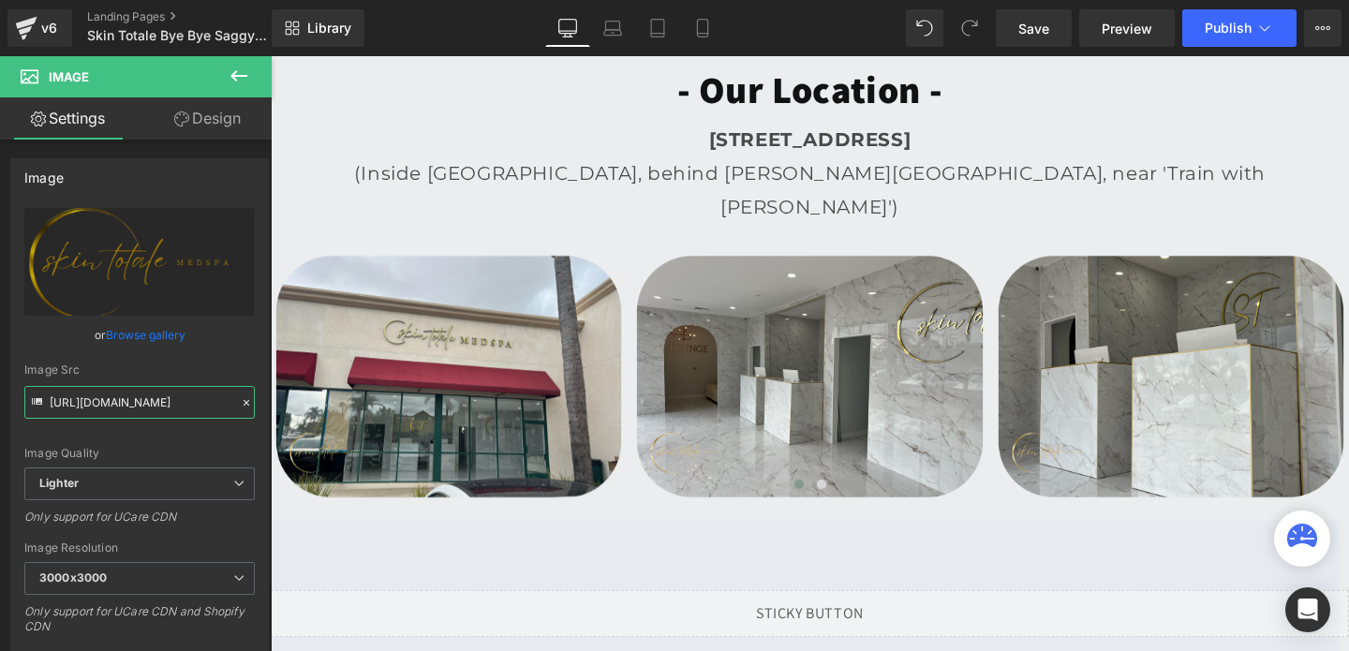
scroll to position [4935, 0]
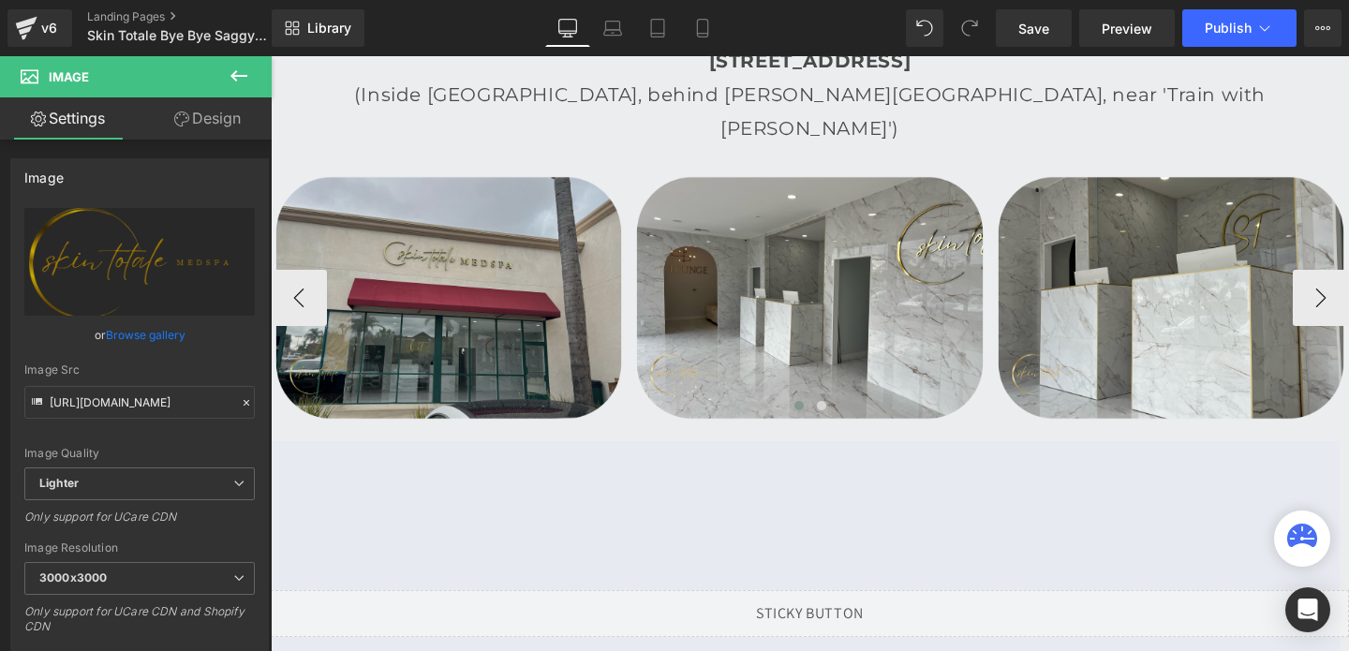
click at [523, 218] on img at bounding box center [449, 297] width 356 height 249
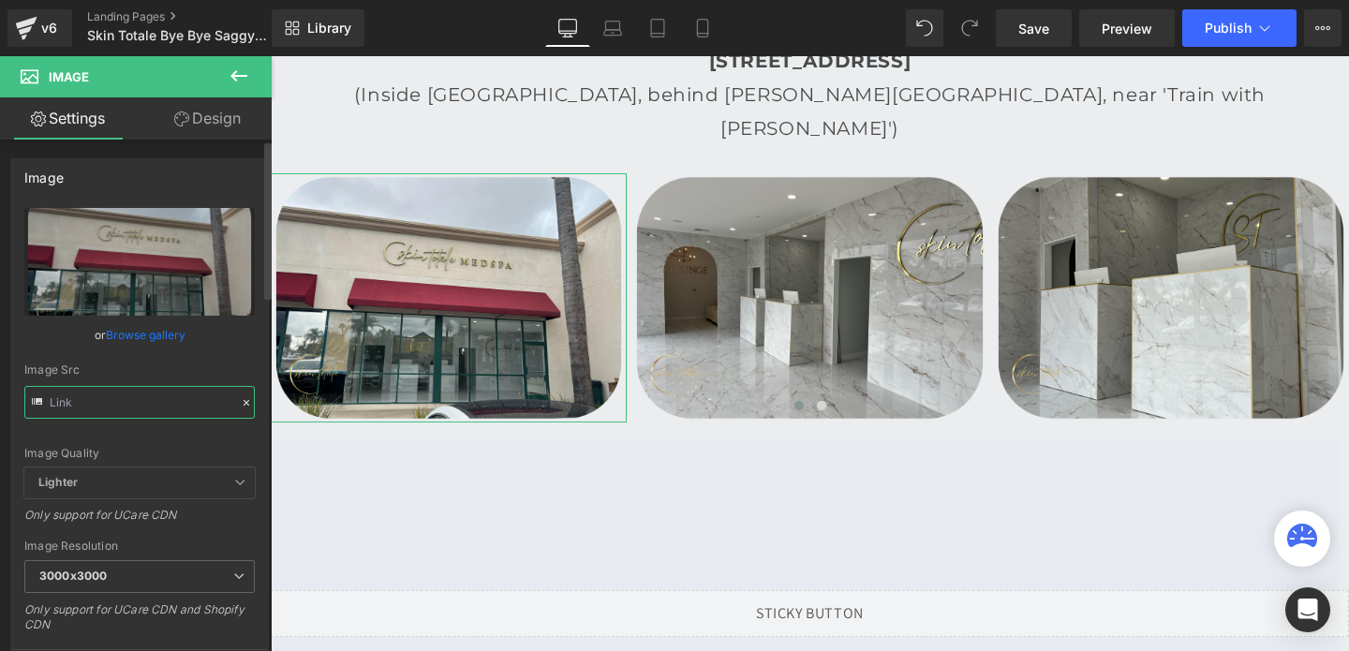
click at [145, 413] on input "text" at bounding box center [139, 402] width 230 height 33
type input "https://cdn.shopify.com/s/files/1/0738/7430/9416/files/Skin_Totale_3000x3000.pn…"
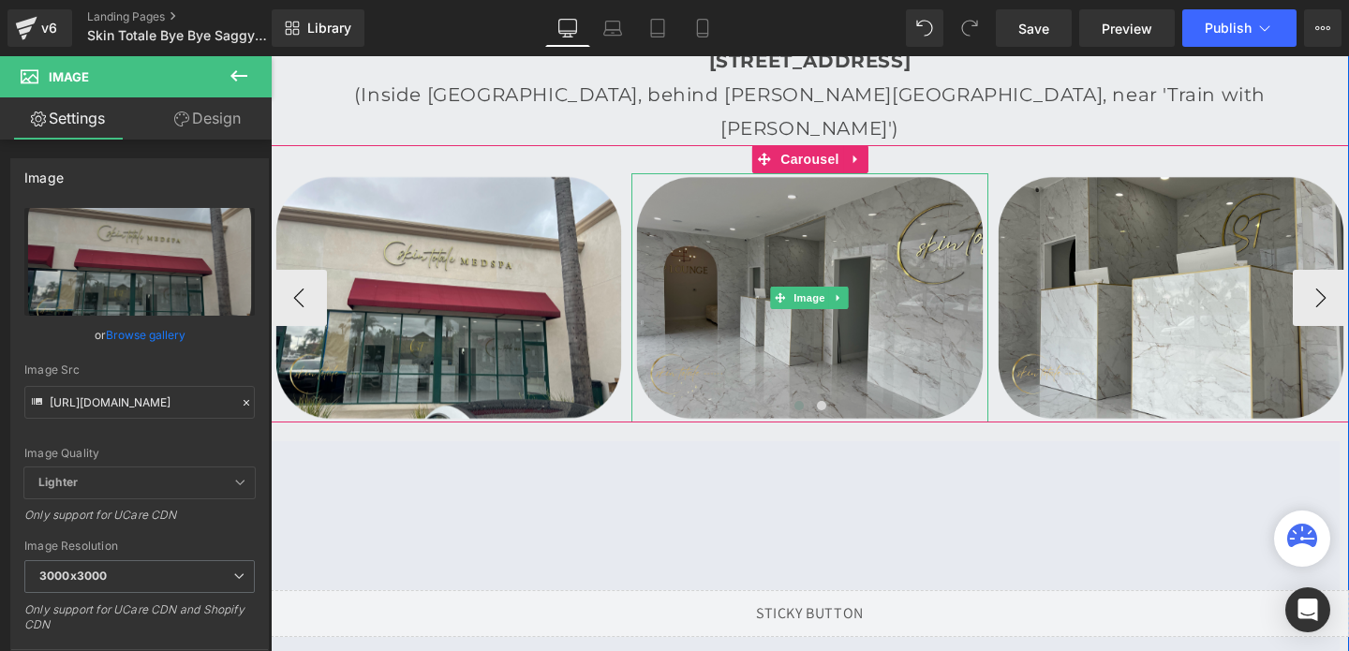
click at [858, 260] on img at bounding box center [809, 297] width 356 height 249
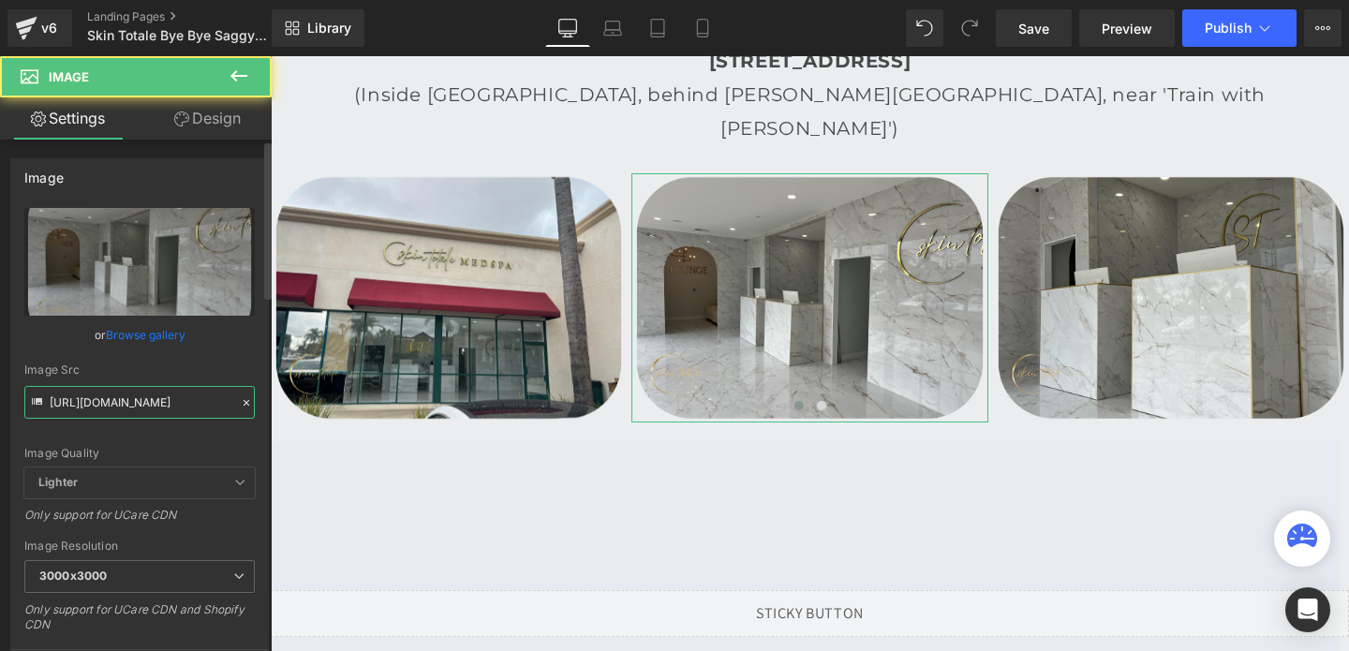
click at [117, 409] on input "https://cdn.shopify.com/s/files/1/0738/7430/9416/files/Skin_Totale_2_3000x3000.…" at bounding box center [139, 402] width 230 height 33
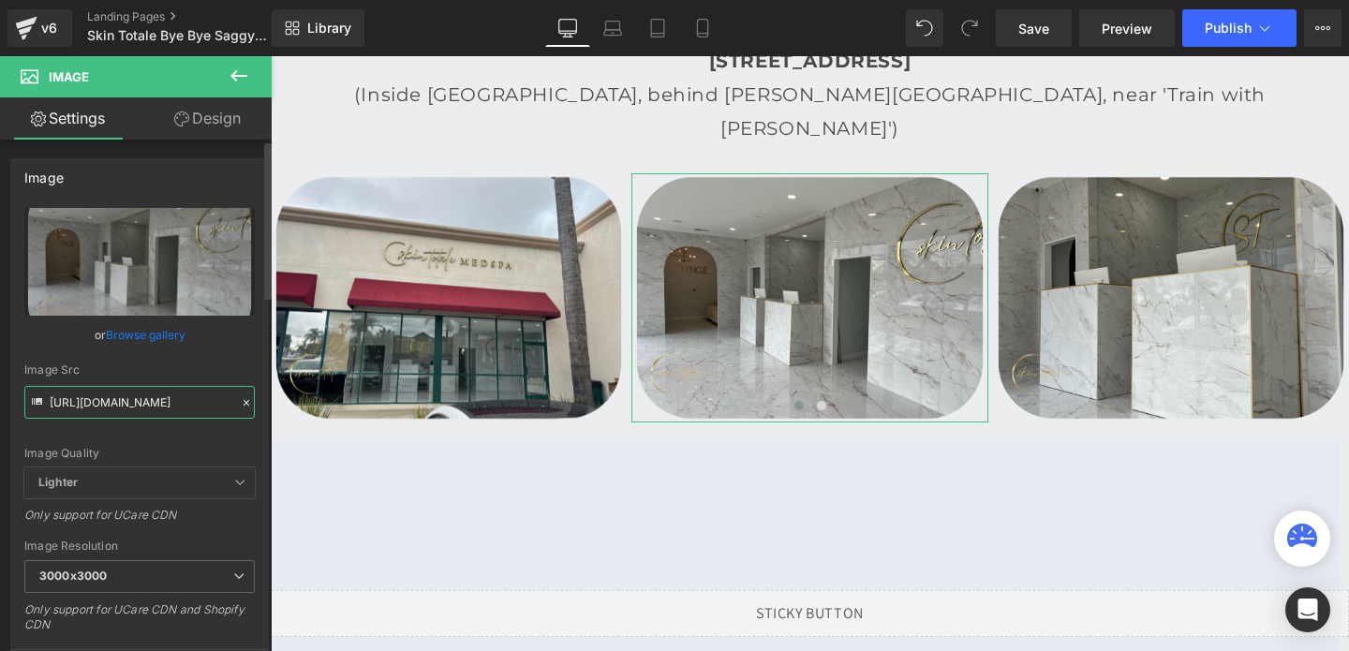
click at [117, 409] on input "https://cdn.shopify.com/s/files/1/0738/7430/9416/files/Skin_Totale_2_3000x3000.…" at bounding box center [139, 402] width 230 height 33
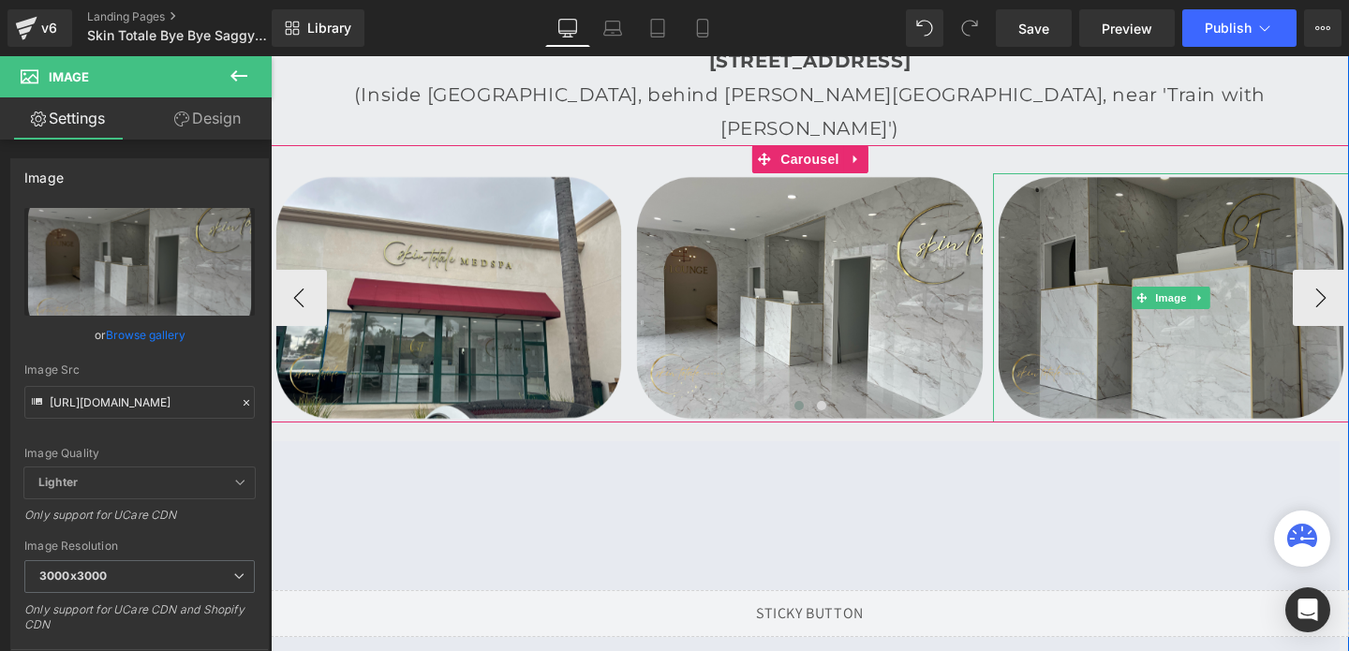
click at [1063, 254] on img at bounding box center [1171, 297] width 356 height 249
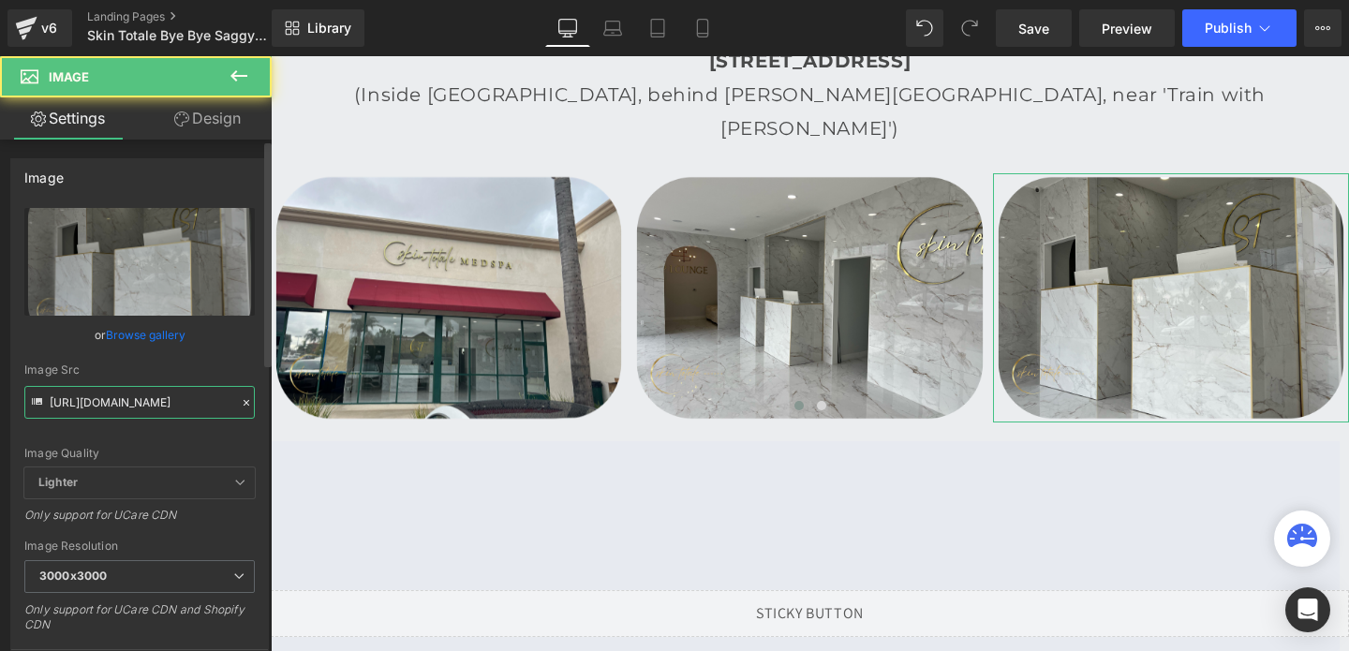
click at [79, 408] on input "https://cdn.shopify.com/s/files/1/0738/7430/9416/files/Skin_Totale_3_3000x3000.…" at bounding box center [139, 402] width 230 height 33
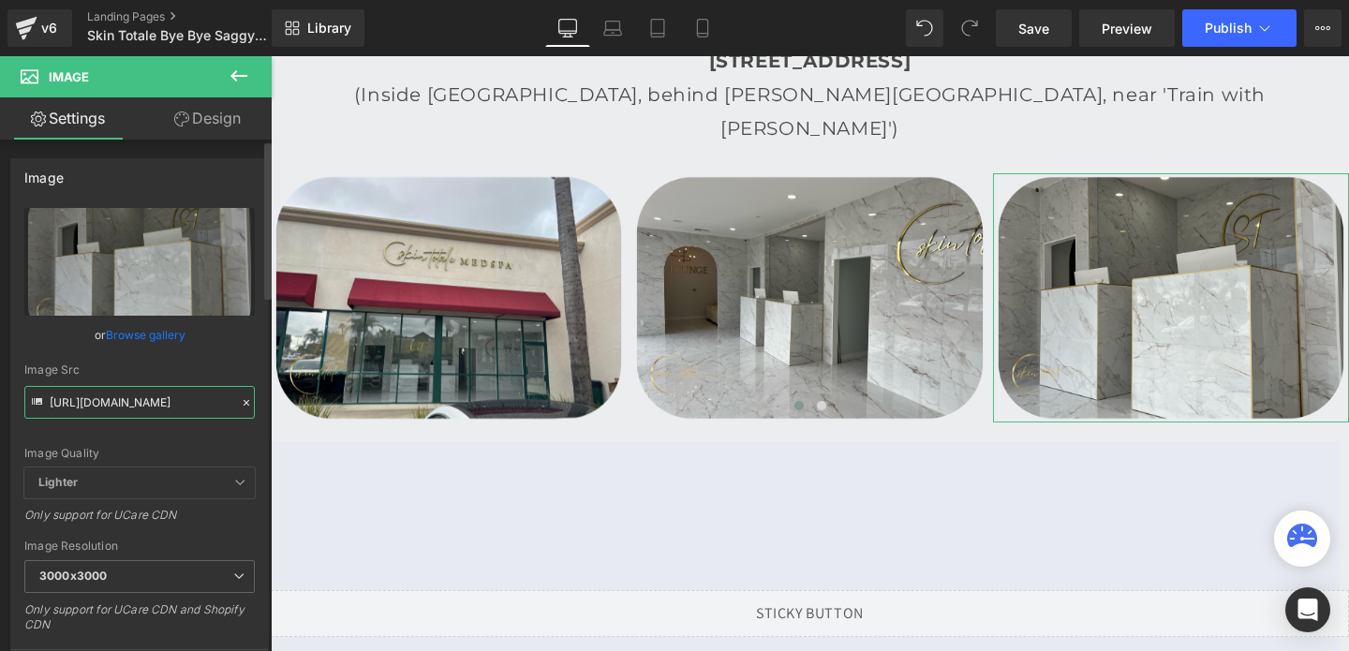
click at [79, 408] on input "https://cdn.shopify.com/s/files/1/0738/7430/9416/files/Skin_Totale_3_3000x3000.…" at bounding box center [139, 402] width 230 height 33
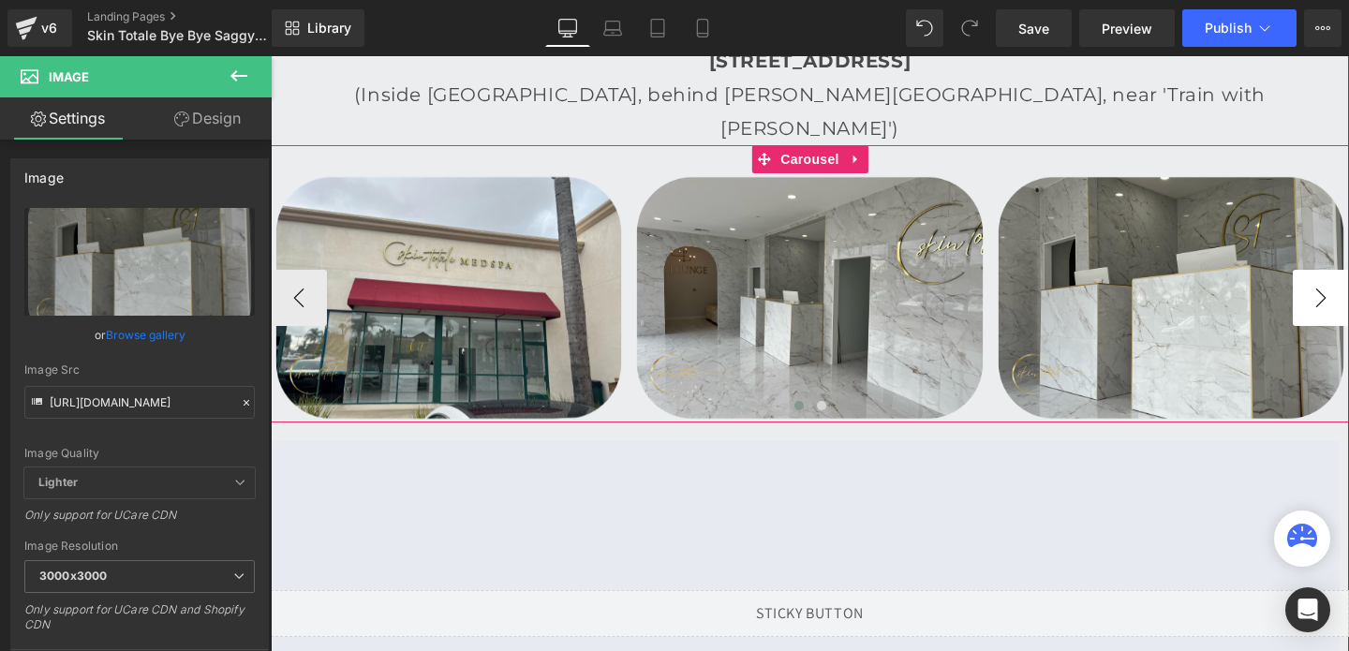
click at [1312, 270] on button "›" at bounding box center [1321, 298] width 56 height 56
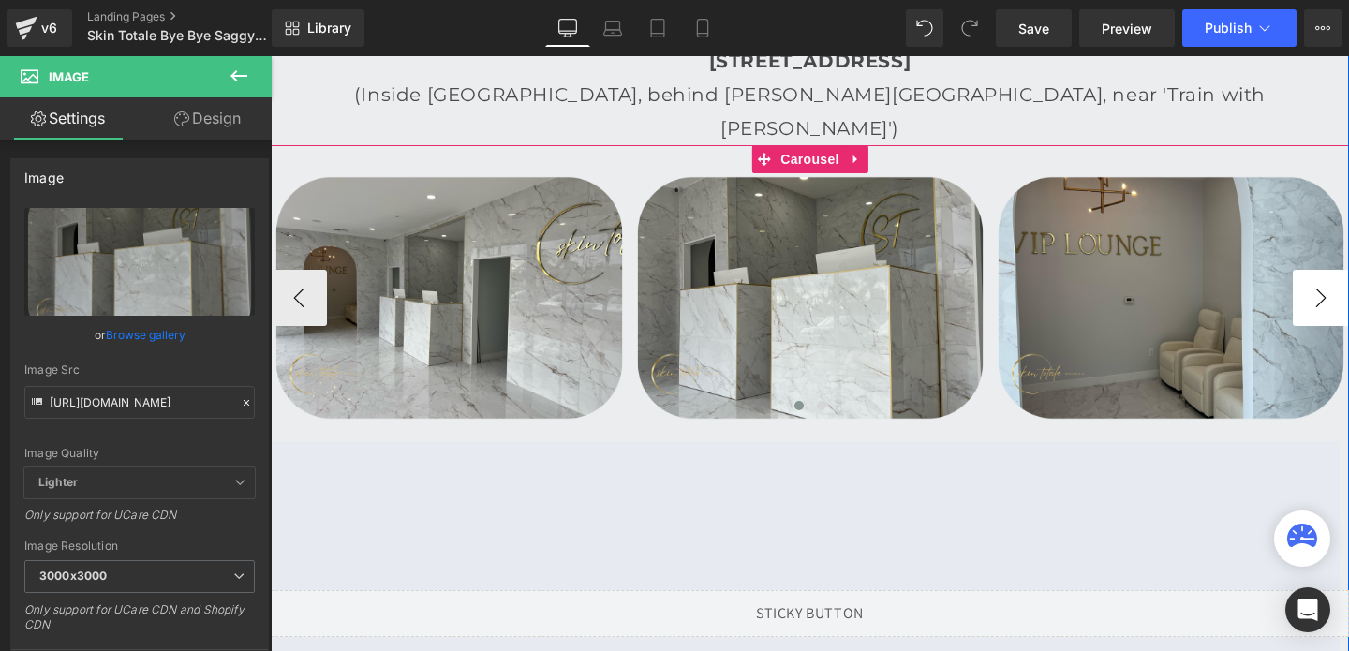
click at [1312, 270] on button "›" at bounding box center [1321, 298] width 56 height 56
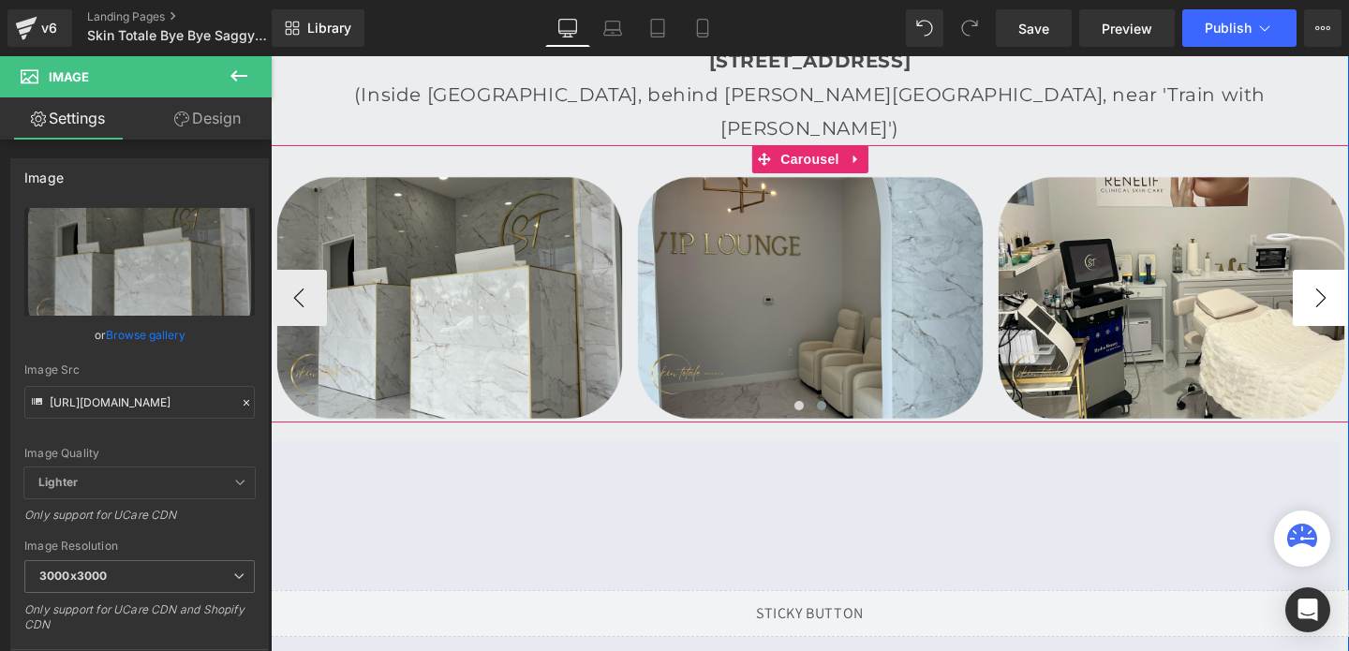
click at [1312, 270] on button "›" at bounding box center [1321, 298] width 56 height 56
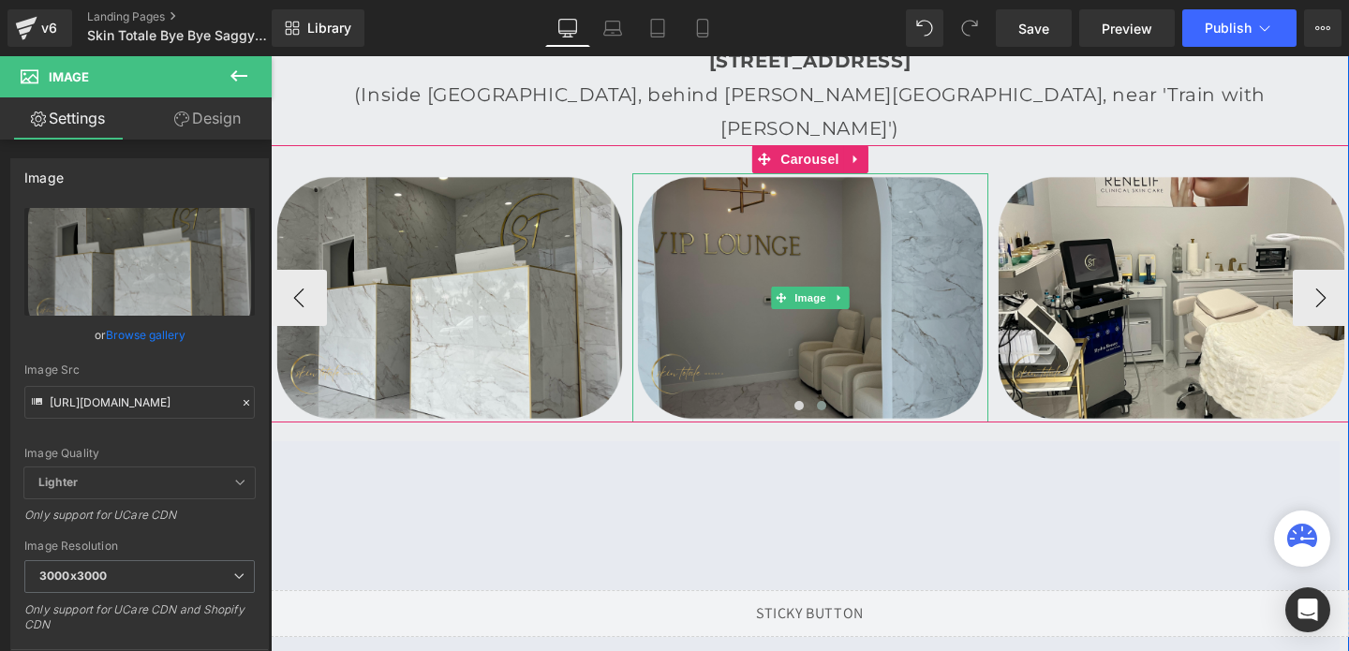
click at [904, 285] on img at bounding box center [810, 297] width 356 height 249
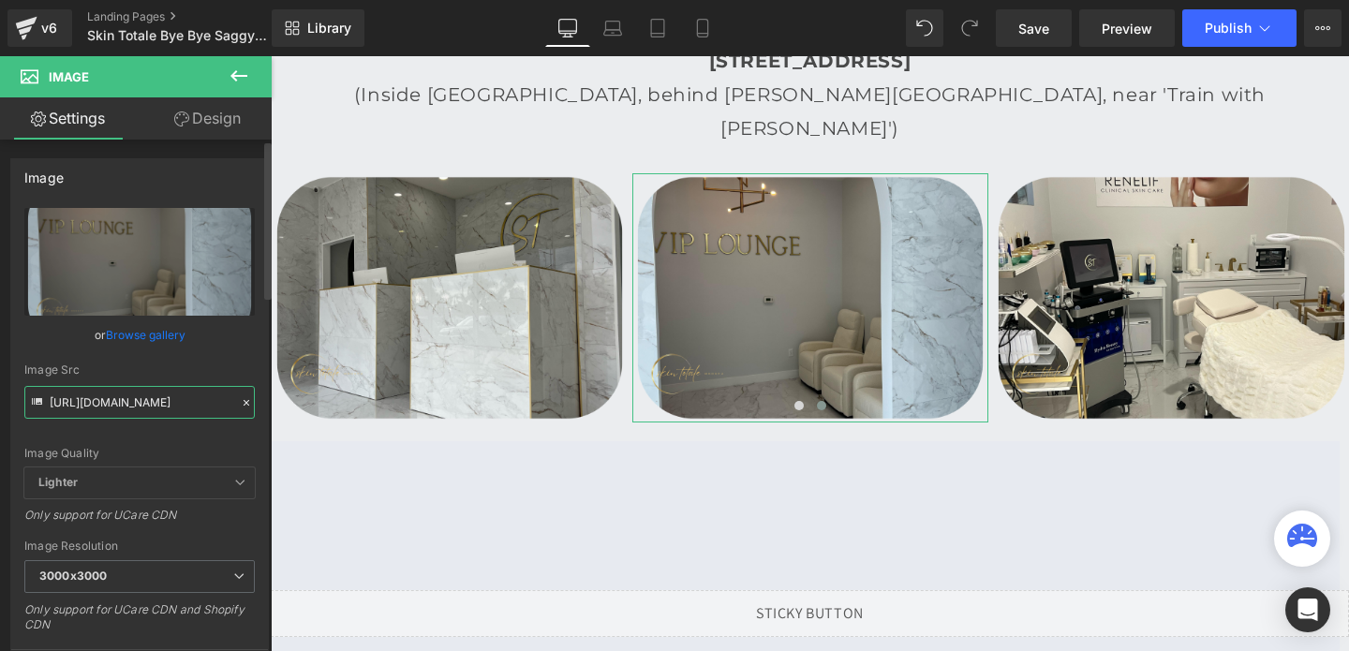
click at [119, 403] on input "https://cdn.shopify.com/s/files/1/0738/7430/9416/files/Skin_Totale_4_3000x3000.…" at bounding box center [139, 402] width 230 height 33
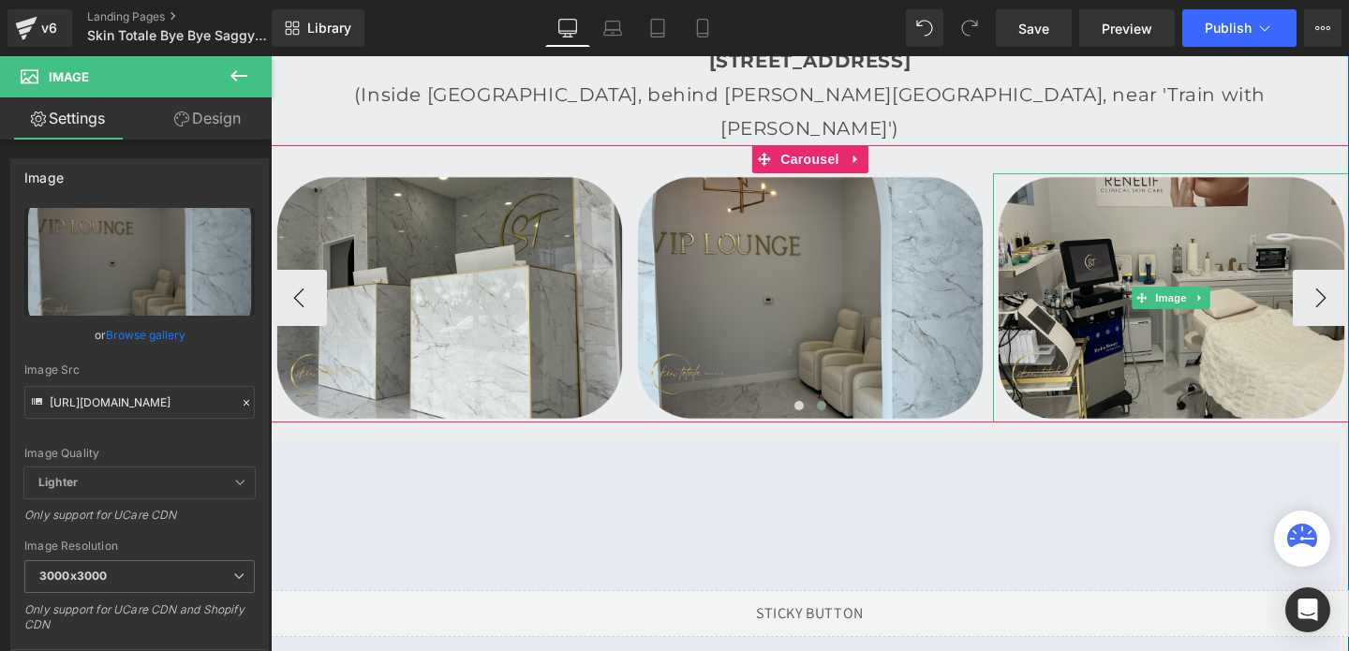
click at [1077, 174] on img at bounding box center [1171, 297] width 356 height 249
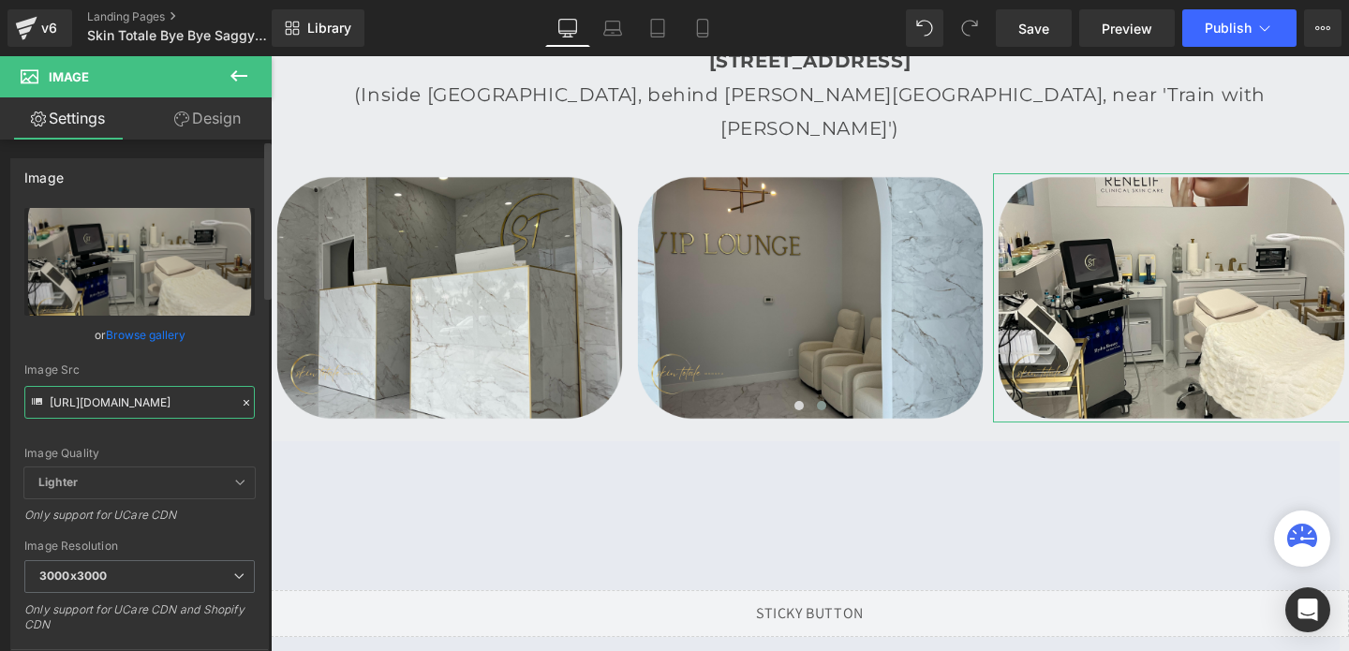
click at [121, 417] on input "https://cdn.shopify.com/s/files/1/0738/7430/9416/files/Skin_Totale_5_3000x3000.…" at bounding box center [139, 402] width 230 height 33
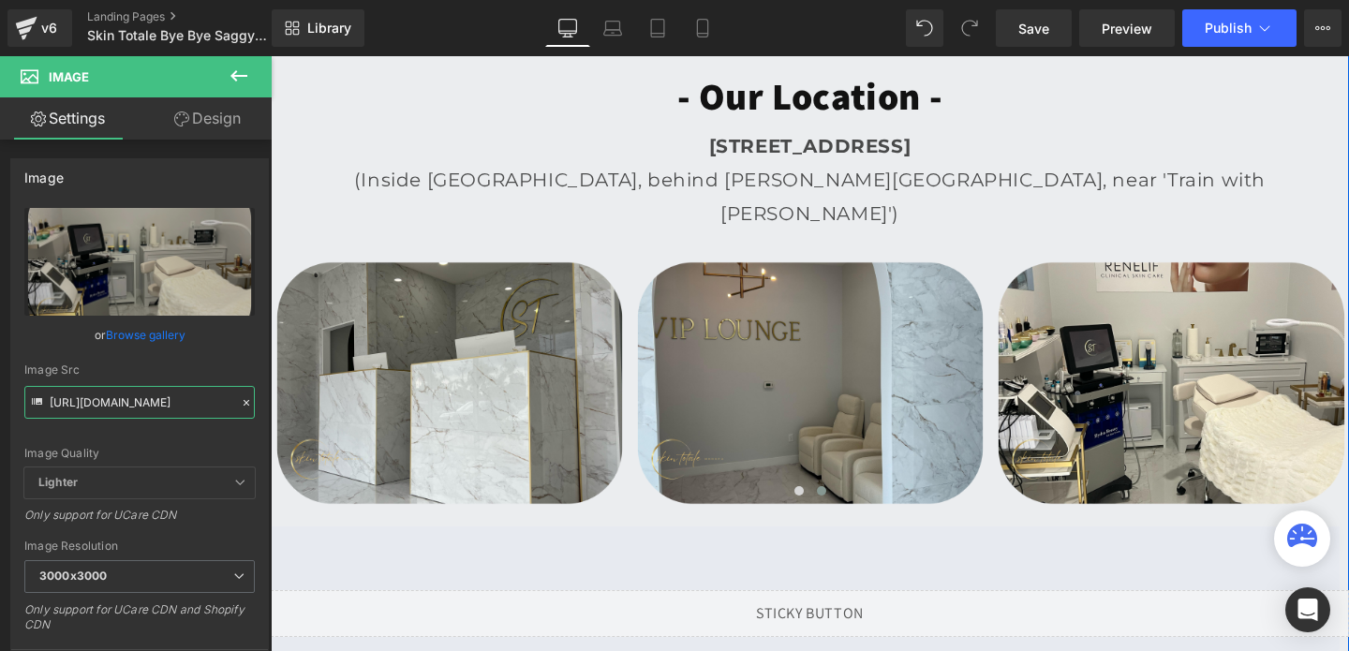
scroll to position [4827, 0]
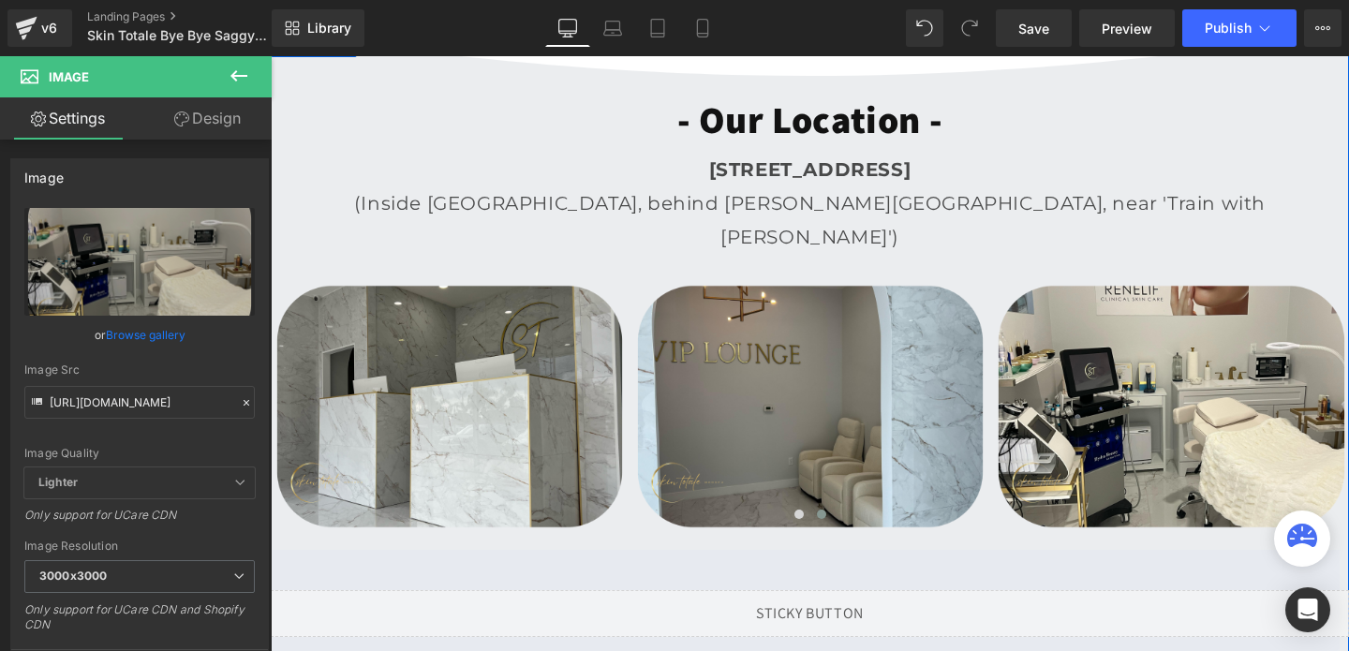
click at [709, 172] on strong "[STREET_ADDRESS]" at bounding box center [810, 169] width 202 height 22
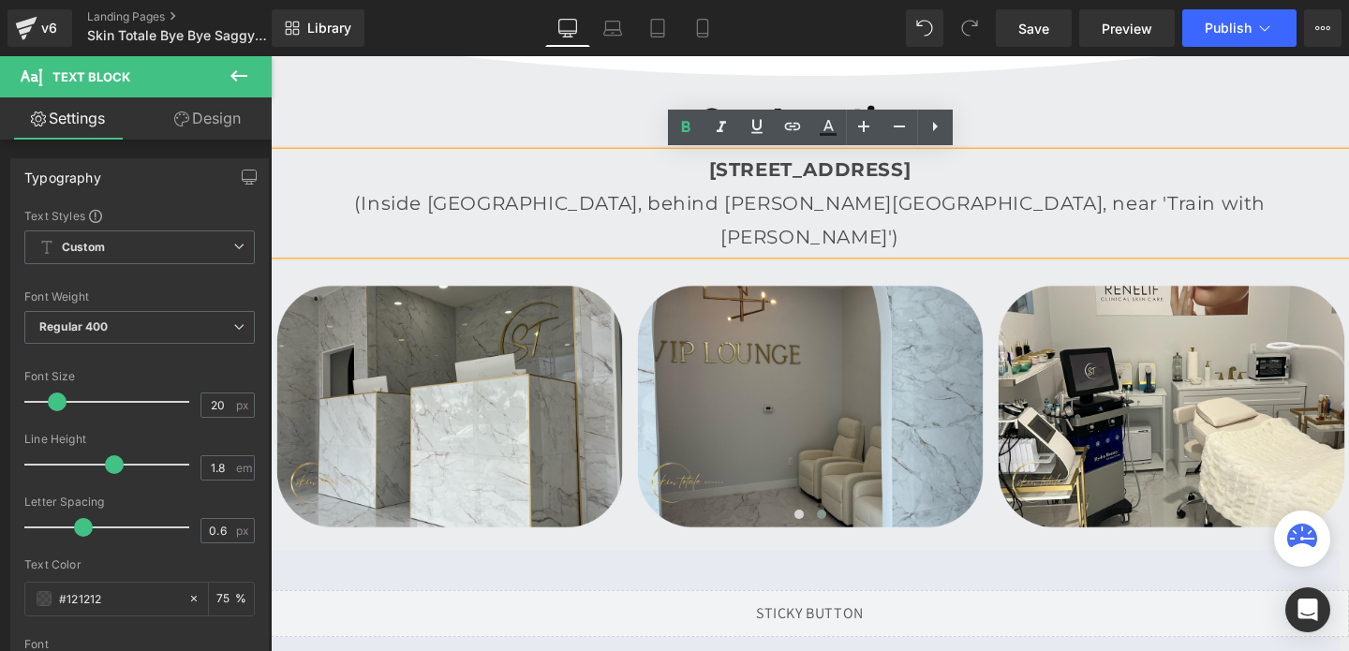
drag, startPoint x: 606, startPoint y: 164, endPoint x: 1324, endPoint y: 202, distance: 718.7
click at [1324, 202] on div "[STREET_ADDRESS] (Inside [GEOGRAPHIC_DATA], behind [PERSON_NAME][GEOGRAPHIC_DAT…" at bounding box center [810, 203] width 1078 height 101
copy div "[STREET_ADDRESS] (Inside [GEOGRAPHIC_DATA], behind [PERSON_NAME][GEOGRAPHIC_DAT…"
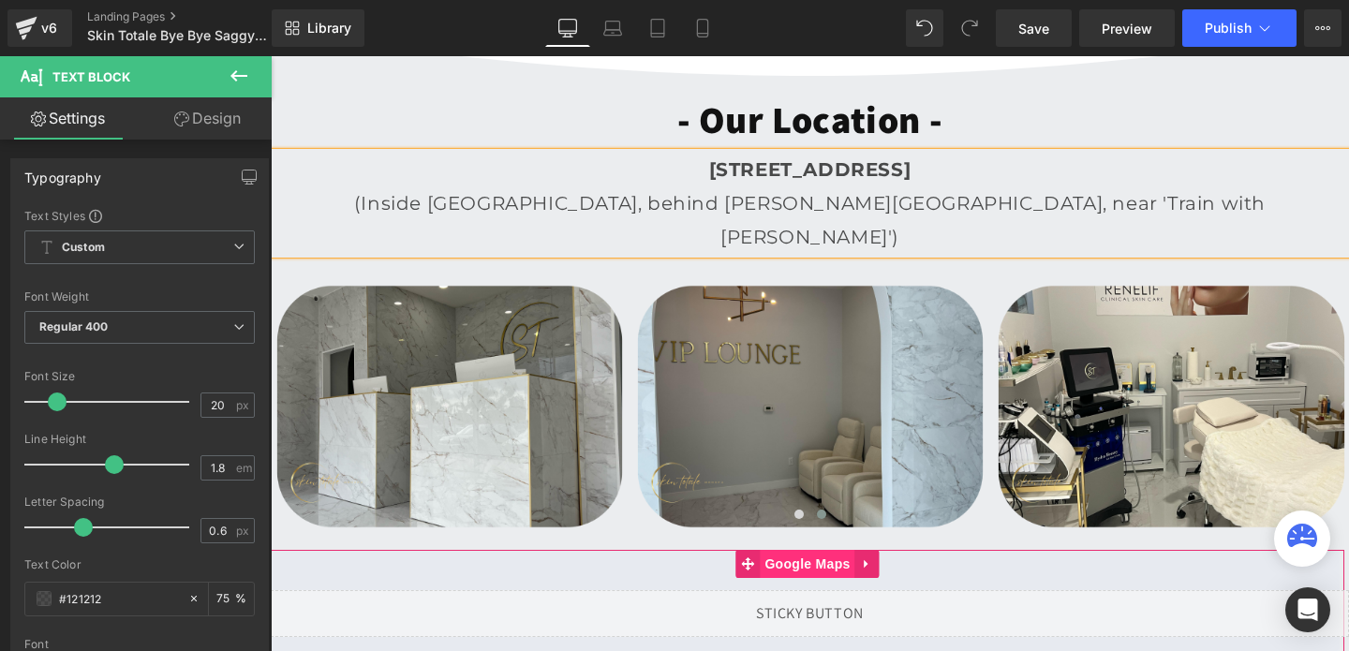
click at [800, 550] on span "Google Maps" at bounding box center [807, 564] width 95 height 28
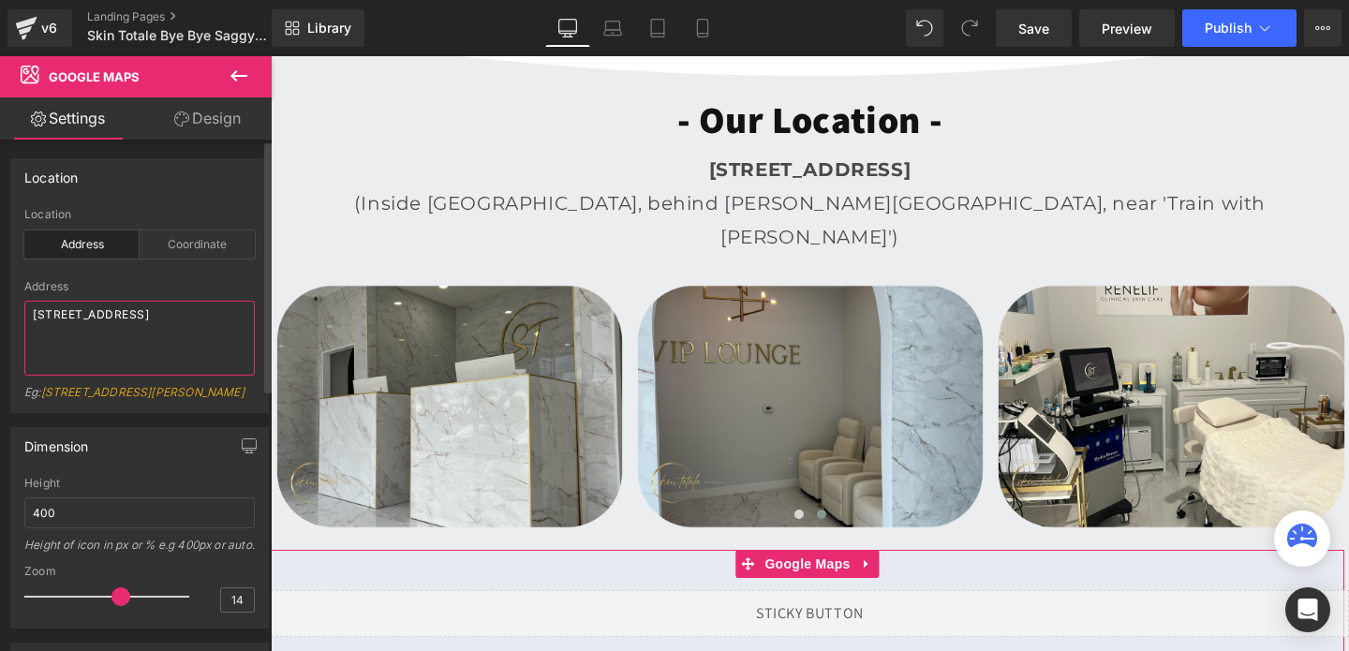
click at [67, 307] on textarea "[STREET_ADDRESS]" at bounding box center [139, 338] width 230 height 75
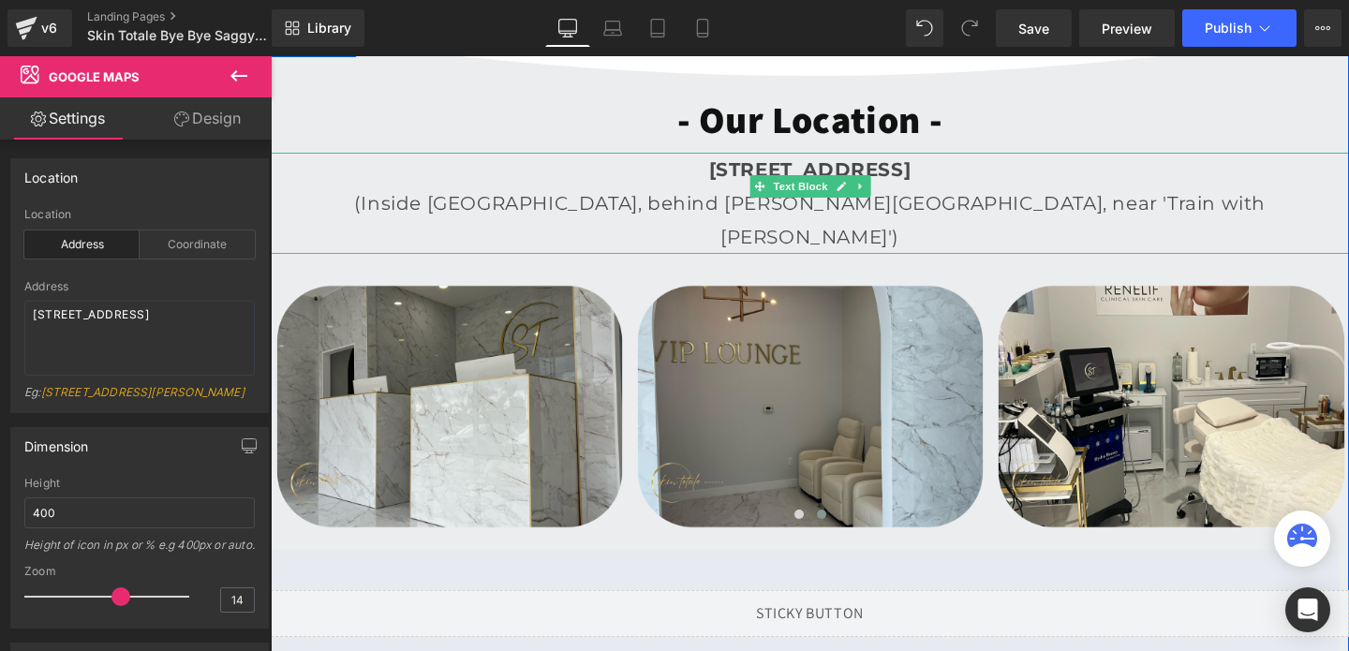
click at [695, 188] on p "(Inside [GEOGRAPHIC_DATA], behind [PERSON_NAME][GEOGRAPHIC_DATA], near 'Train w…" at bounding box center [810, 219] width 1078 height 67
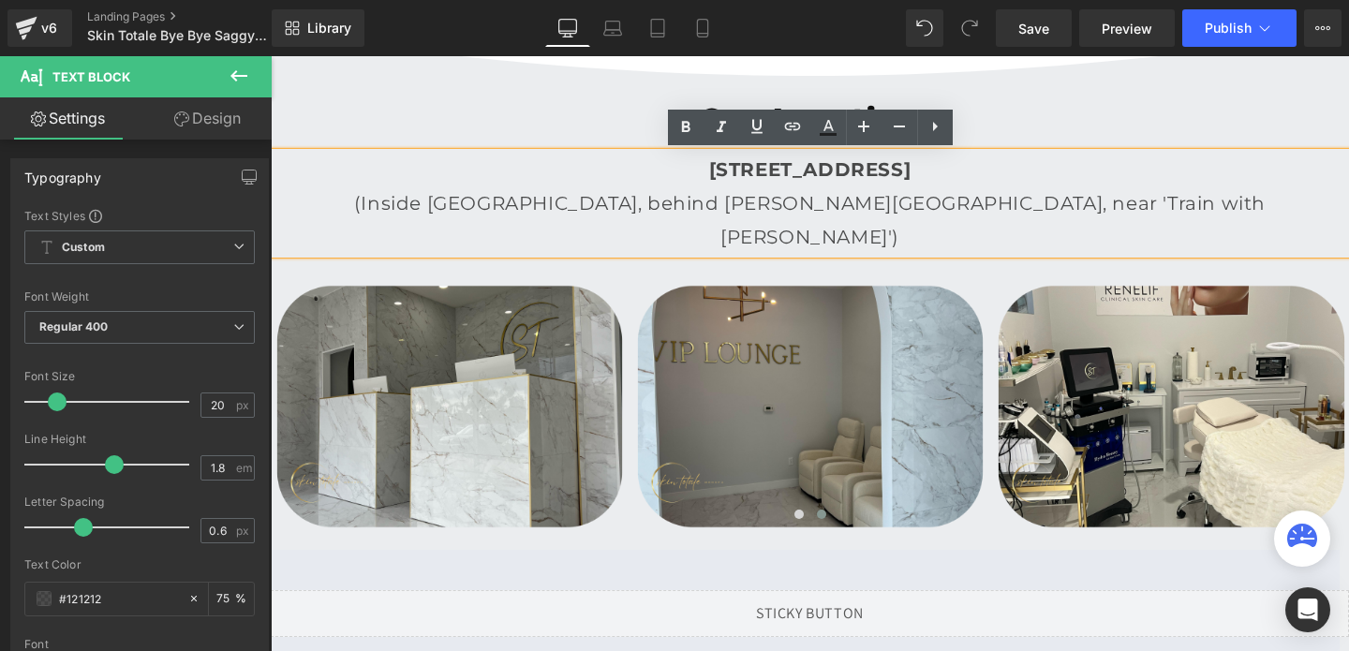
drag, startPoint x: 598, startPoint y: 170, endPoint x: 1298, endPoint y: 174, distance: 699.8
click at [1298, 174] on p "[STREET_ADDRESS]" at bounding box center [810, 170] width 1078 height 34
copy strong "[STREET_ADDRESS]"
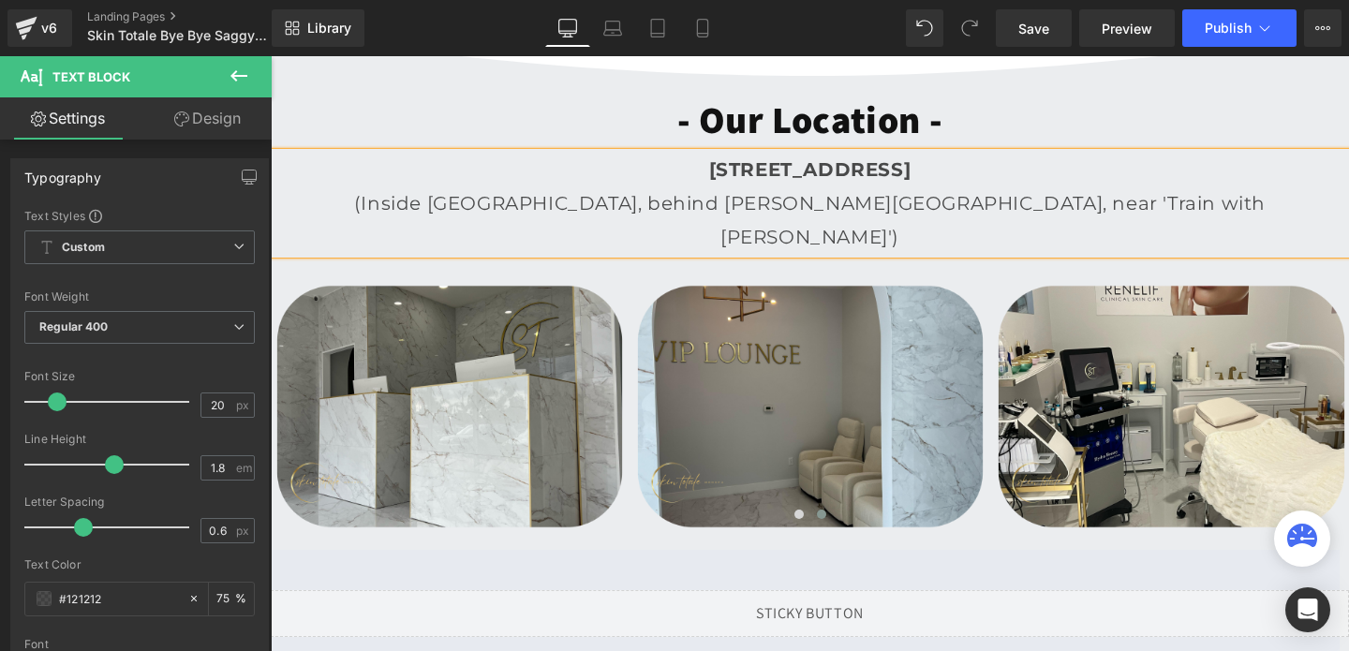
click at [991, 199] on p "(Inside [GEOGRAPHIC_DATA], behind [PERSON_NAME][GEOGRAPHIC_DATA], near 'Train w…" at bounding box center [810, 219] width 1078 height 67
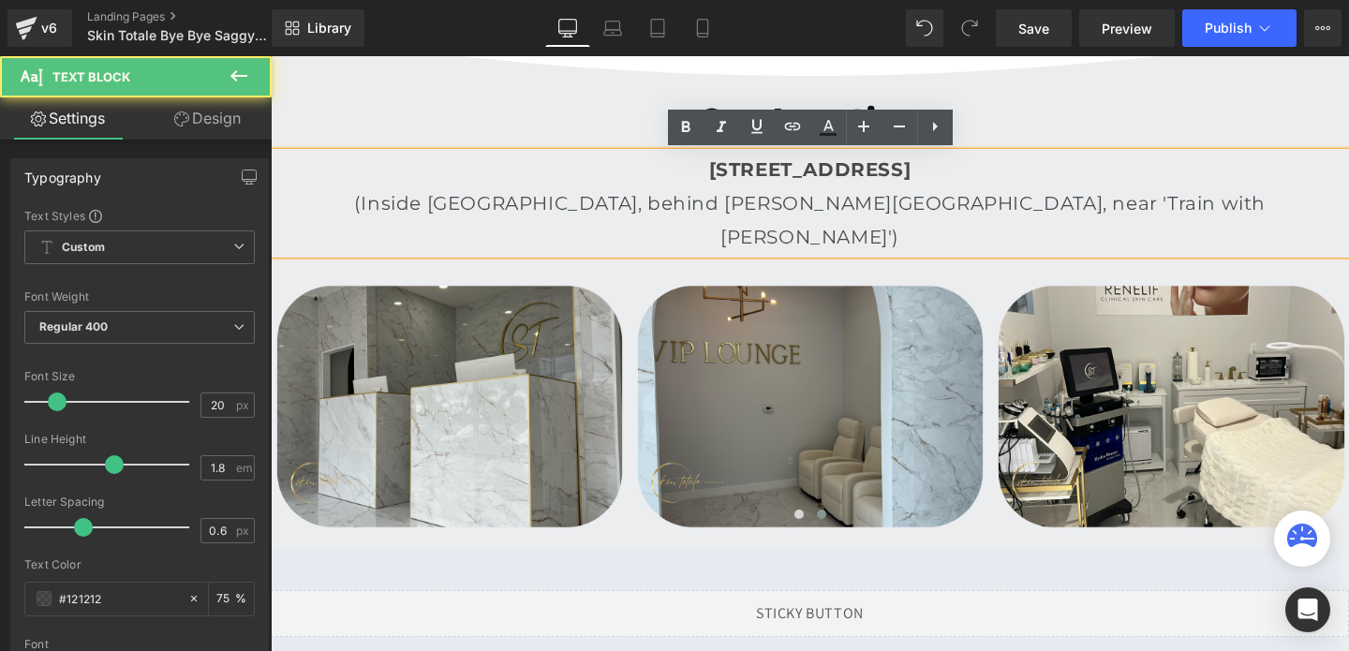
click at [991, 199] on p "(Inside [GEOGRAPHIC_DATA], behind [PERSON_NAME][GEOGRAPHIC_DATA], near 'Train w…" at bounding box center [810, 219] width 1078 height 67
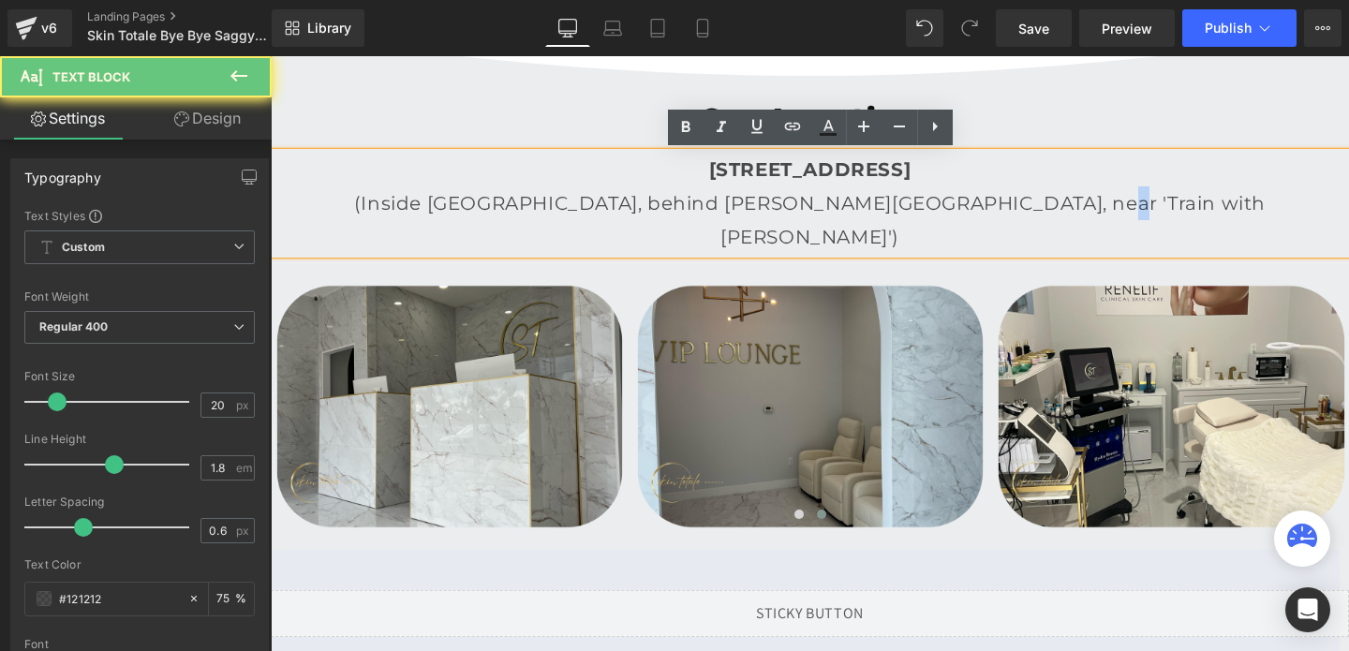
click at [991, 199] on p "(Inside [GEOGRAPHIC_DATA], behind [PERSON_NAME][GEOGRAPHIC_DATA], near 'Train w…" at bounding box center [810, 219] width 1078 height 67
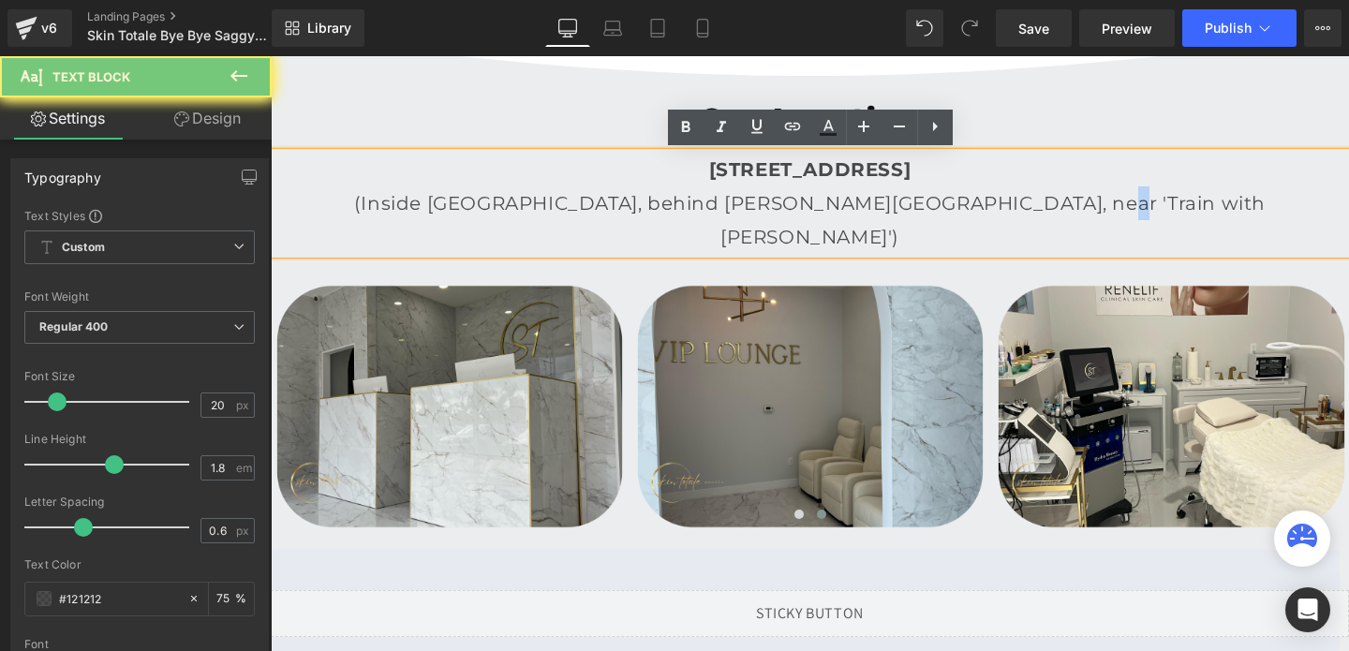
copy p "(Inside [GEOGRAPHIC_DATA], behind [PERSON_NAME][GEOGRAPHIC_DATA], near 'Train w…"
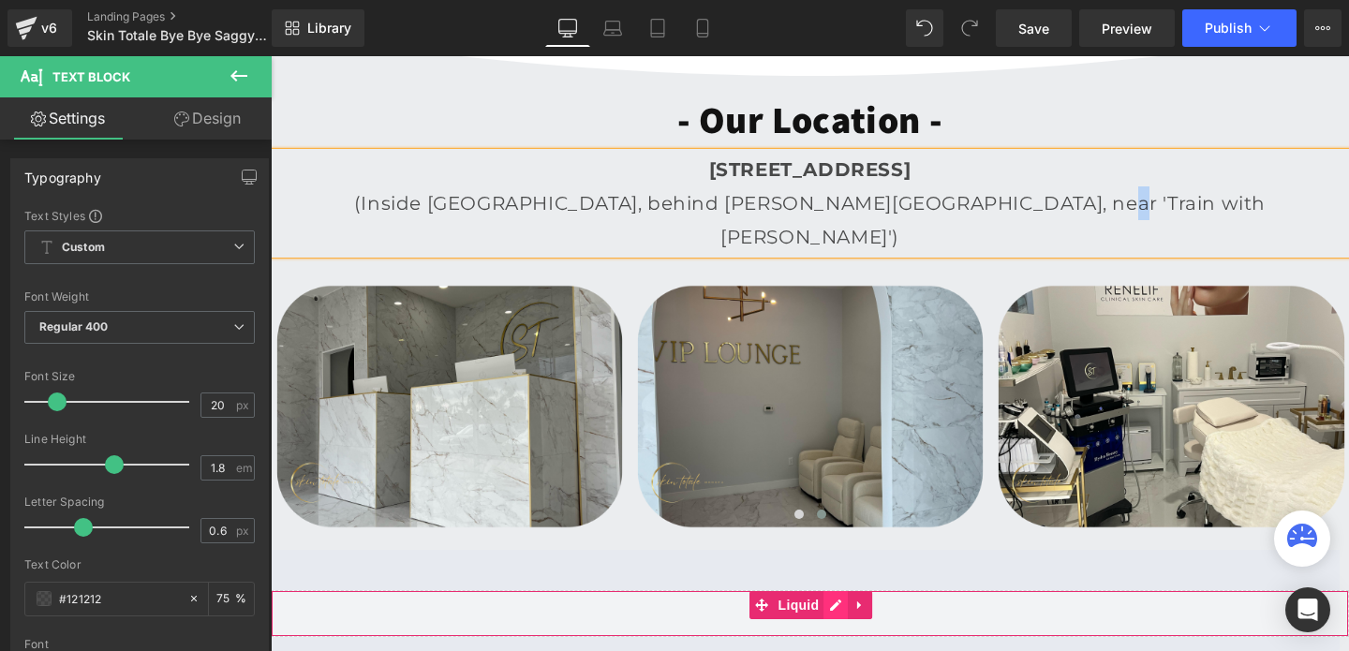
click at [836, 607] on div "Liquid" at bounding box center [810, 613] width 1078 height 47
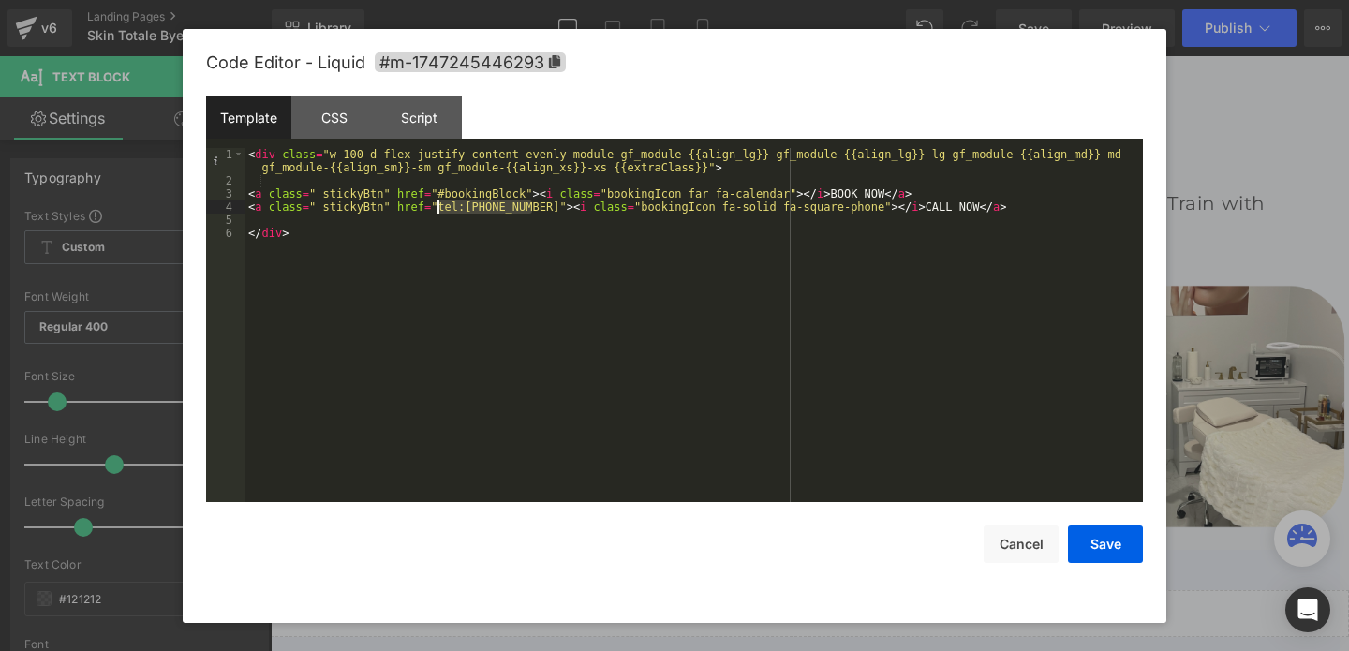
drag, startPoint x: 531, startPoint y: 204, endPoint x: 439, endPoint y: 210, distance: 92.0
click at [439, 210] on div "< div class = "w-100 d-flex justify-content-evenly module gf_module-{{align_lg}…" at bounding box center [694, 344] width 898 height 393
click at [1036, 540] on button "Cancel" at bounding box center [1021, 544] width 75 height 37
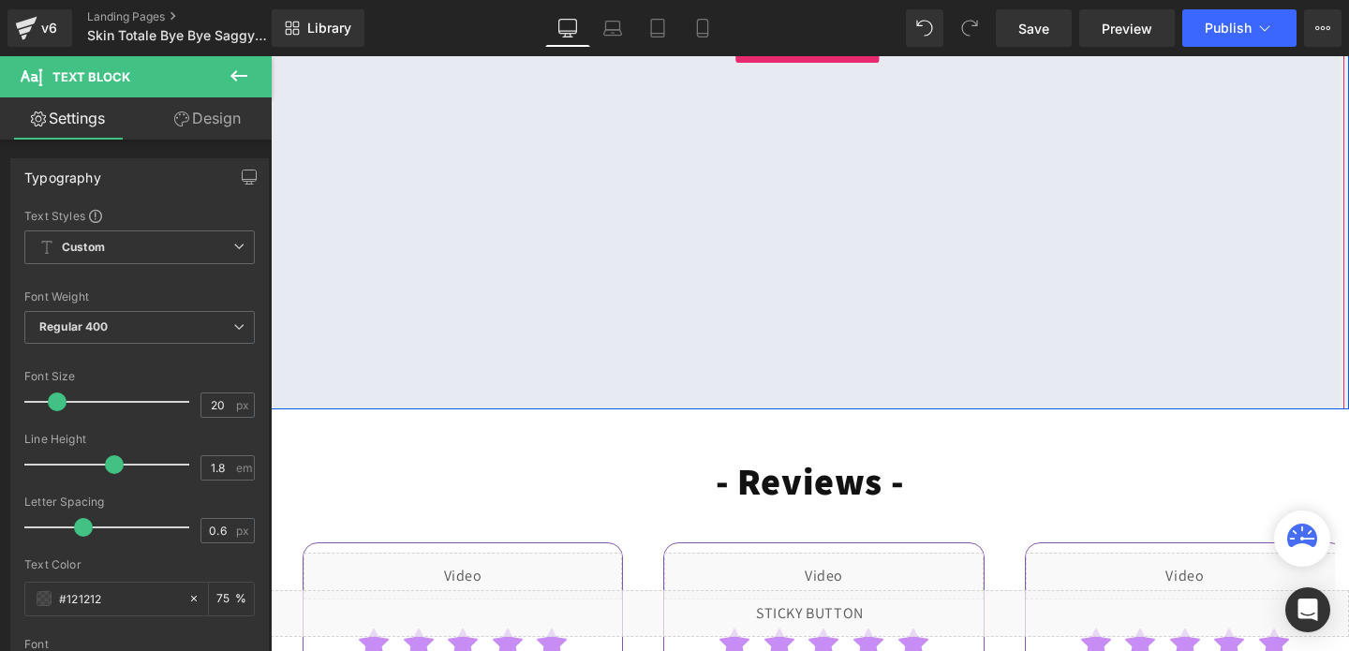
scroll to position [5284, 0]
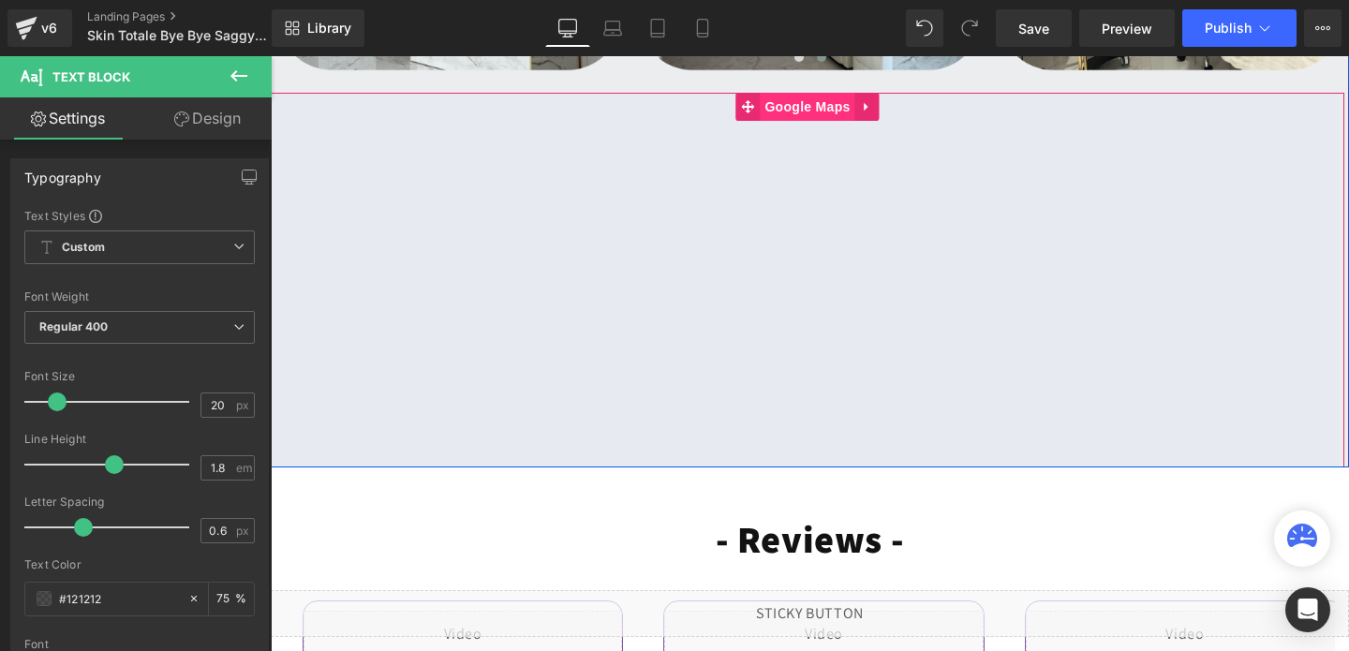
click at [812, 93] on span "Google Maps" at bounding box center [807, 107] width 95 height 28
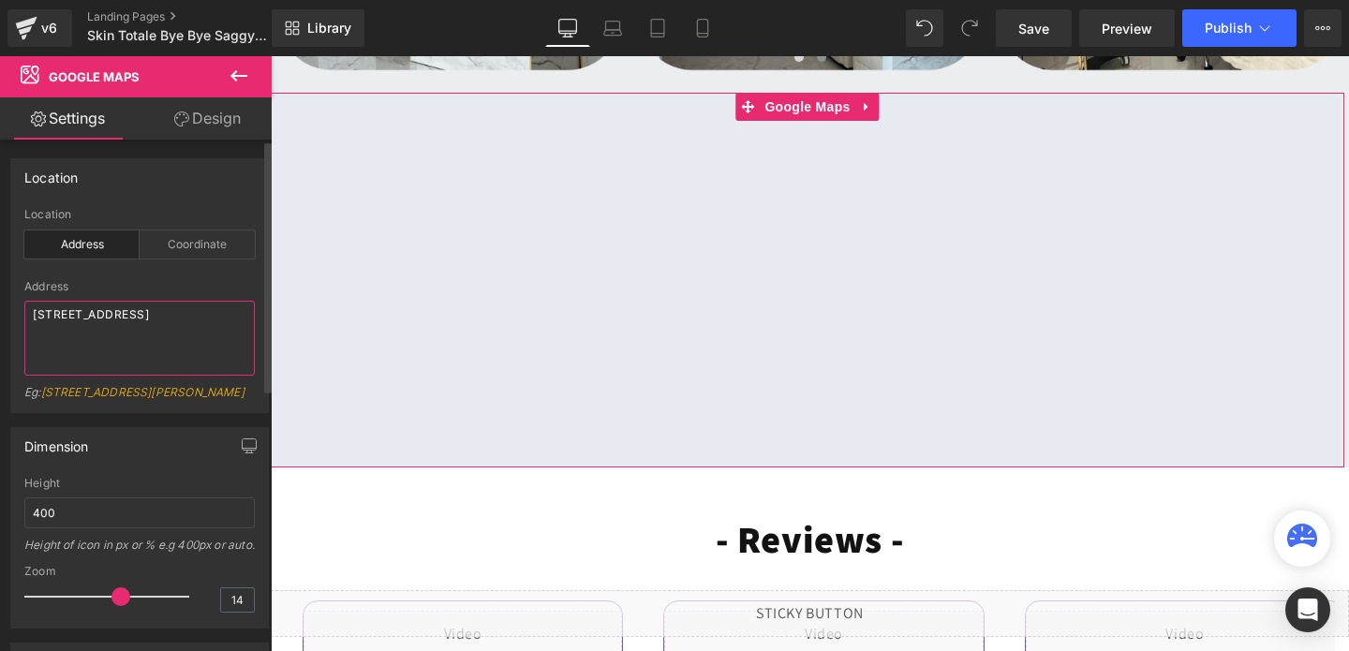
click at [63, 308] on textarea "[STREET_ADDRESS]" at bounding box center [139, 338] width 230 height 75
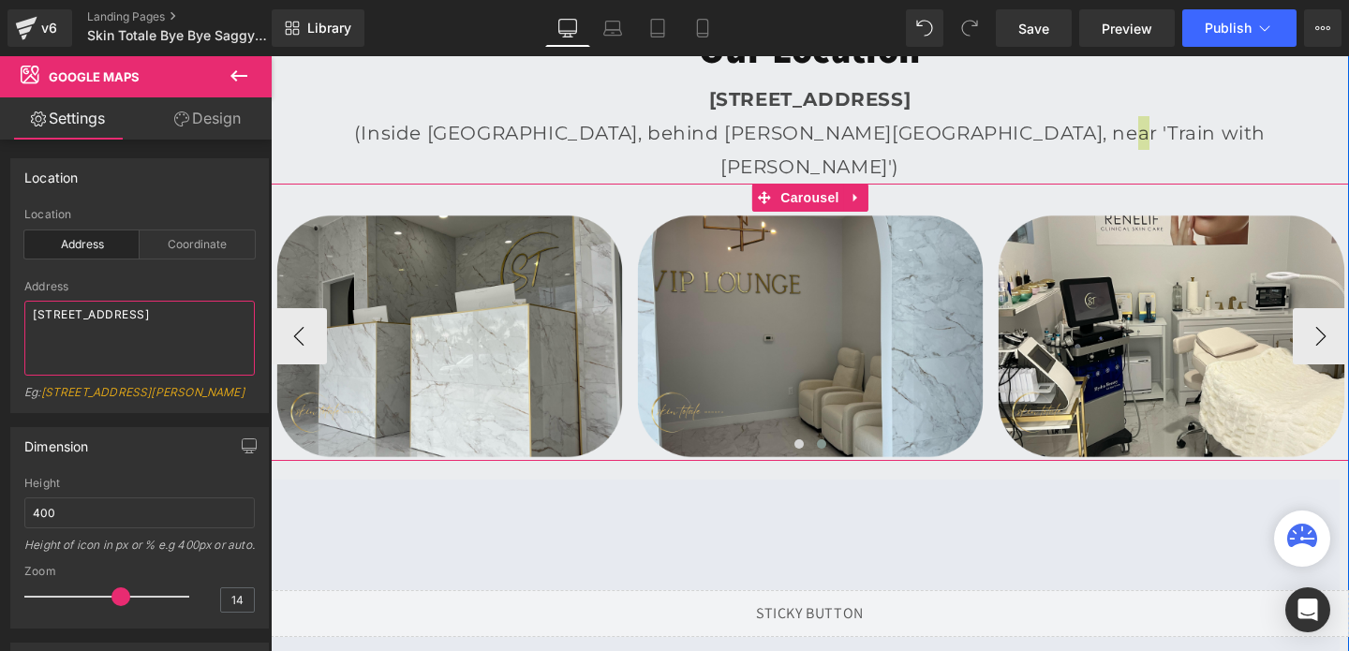
scroll to position [4884, 0]
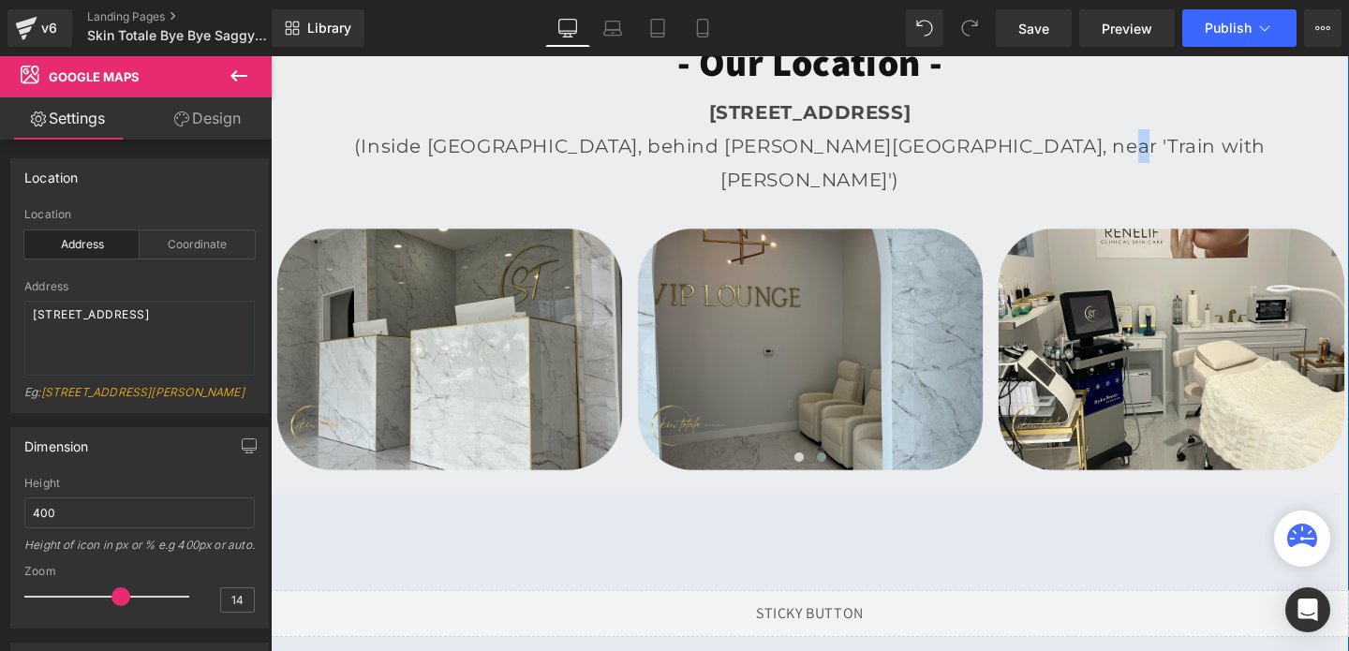
click at [809, 112] on strong "[STREET_ADDRESS]" at bounding box center [810, 112] width 202 height 22
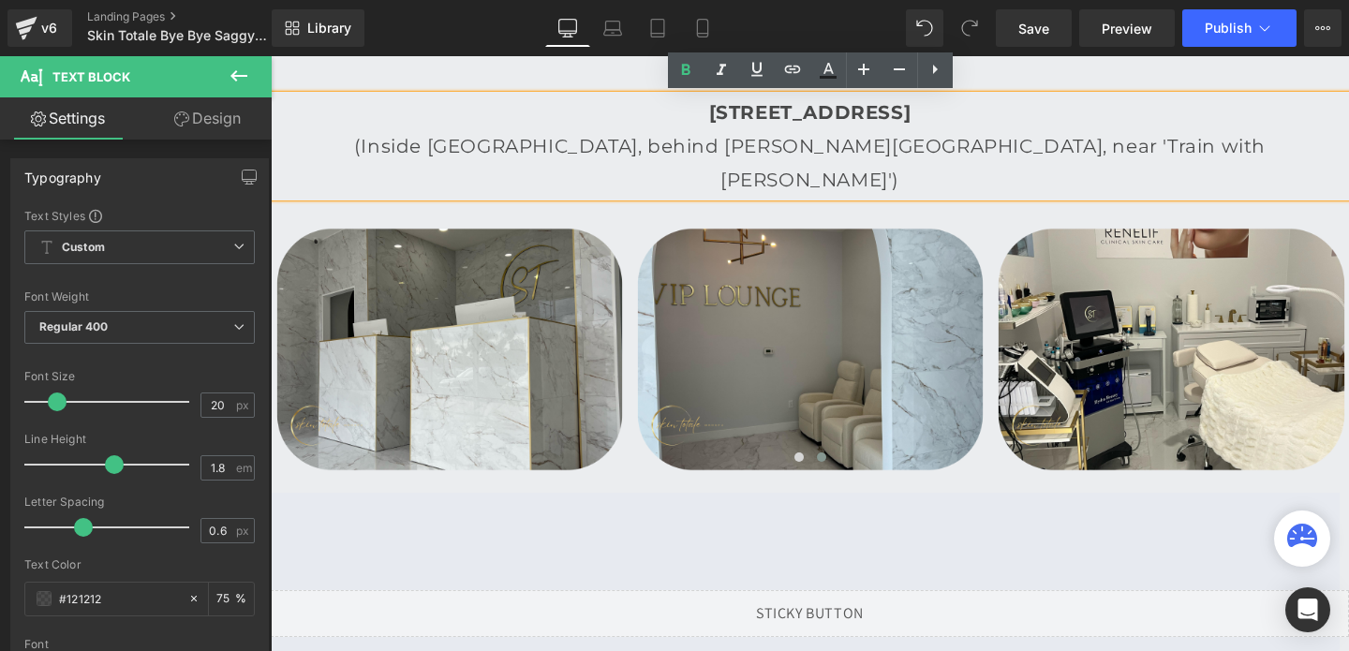
drag, startPoint x: 595, startPoint y: 107, endPoint x: 1347, endPoint y: 140, distance: 753.0
click at [1347, 140] on div "[STREET_ADDRESS] (Inside [GEOGRAPHIC_DATA], behind [PERSON_NAME][GEOGRAPHIC_DAT…" at bounding box center [810, 146] width 1078 height 101
copy div "[STREET_ADDRESS] (Inside [GEOGRAPHIC_DATA], behind [PERSON_NAME][GEOGRAPHIC_DAT…"
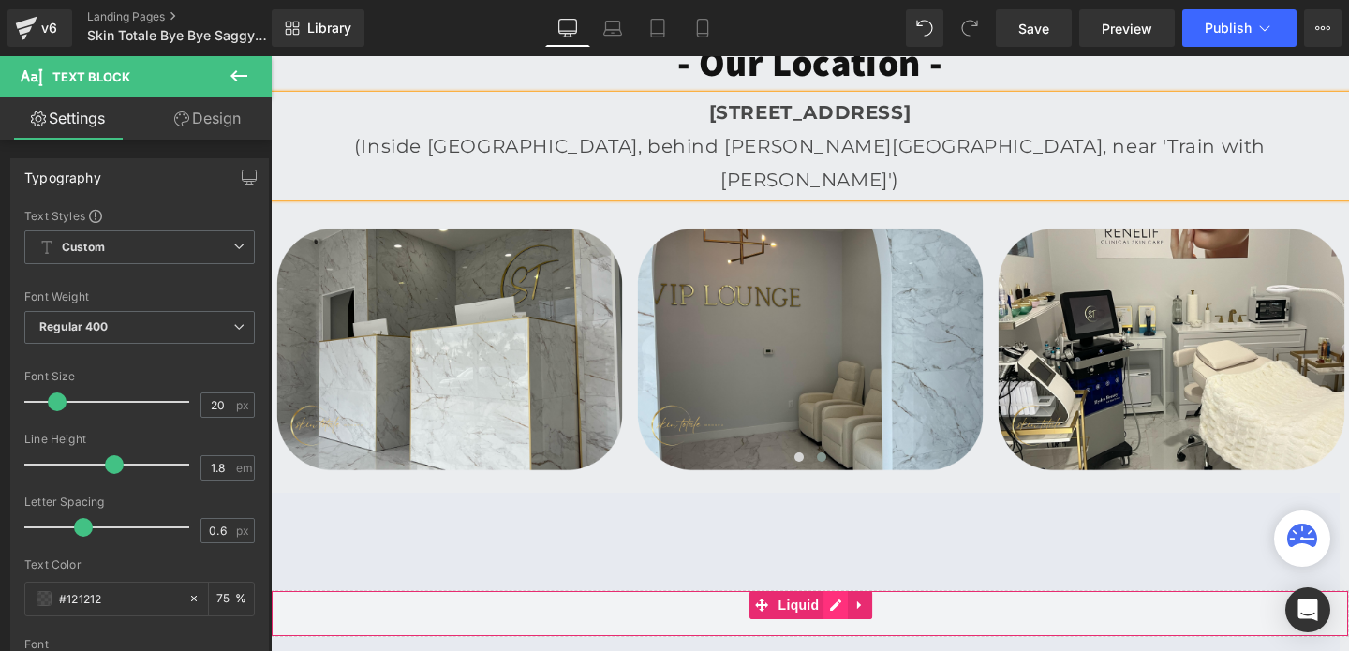
click at [841, 603] on div "Liquid" at bounding box center [810, 613] width 1078 height 47
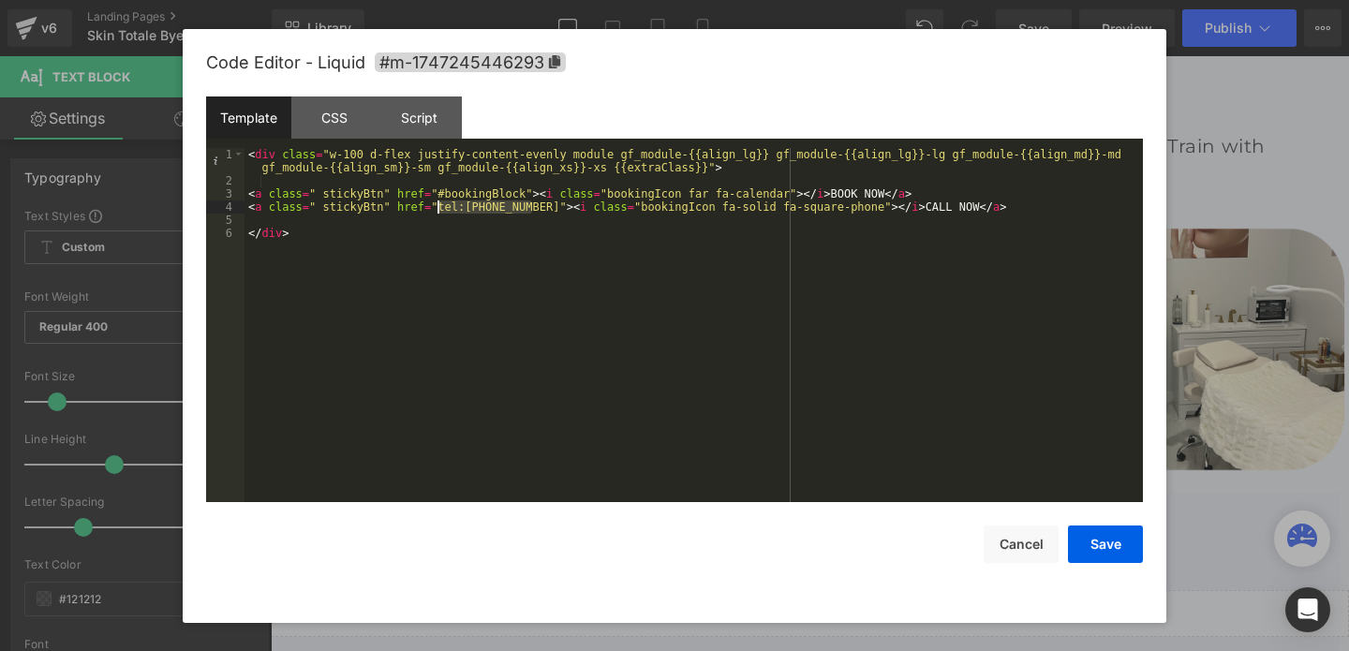
drag, startPoint x: 531, startPoint y: 202, endPoint x: 435, endPoint y: 203, distance: 96.5
click at [435, 203] on div "< div class = "w-100 d-flex justify-content-evenly module gf_module-{{align_lg}…" at bounding box center [694, 344] width 898 height 393
click at [1035, 546] on button "Cancel" at bounding box center [1021, 544] width 75 height 37
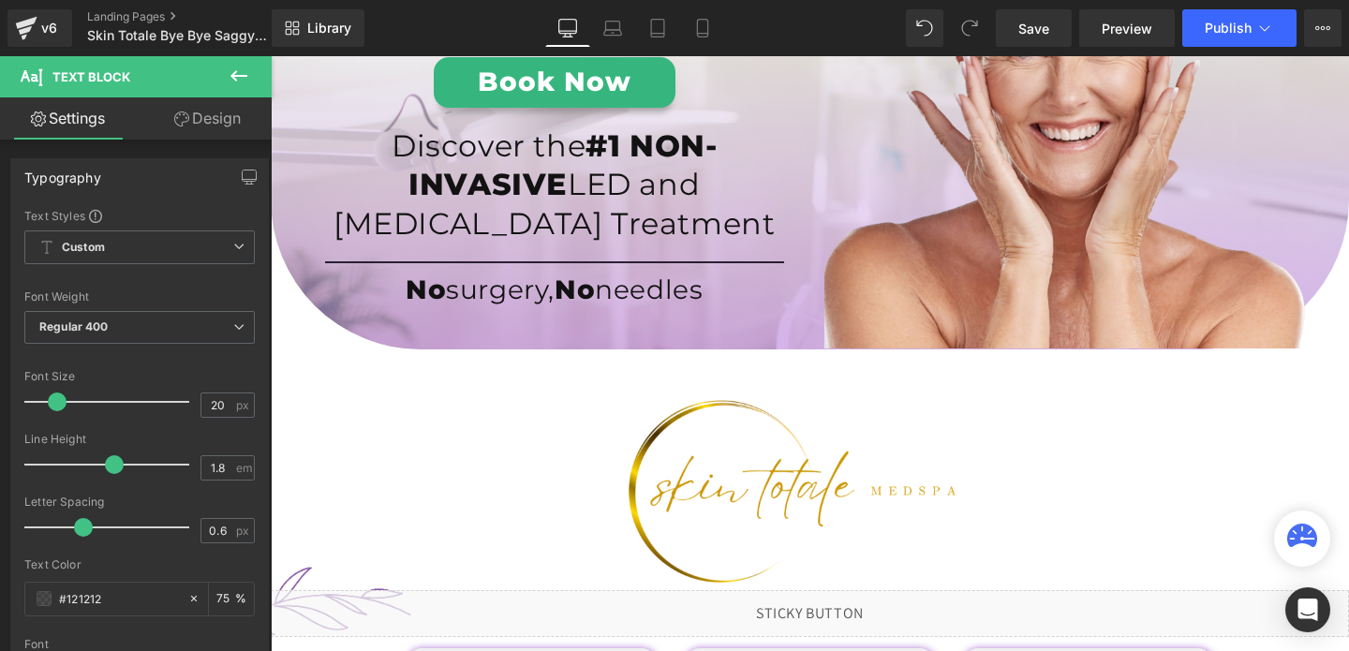
scroll to position [117, 0]
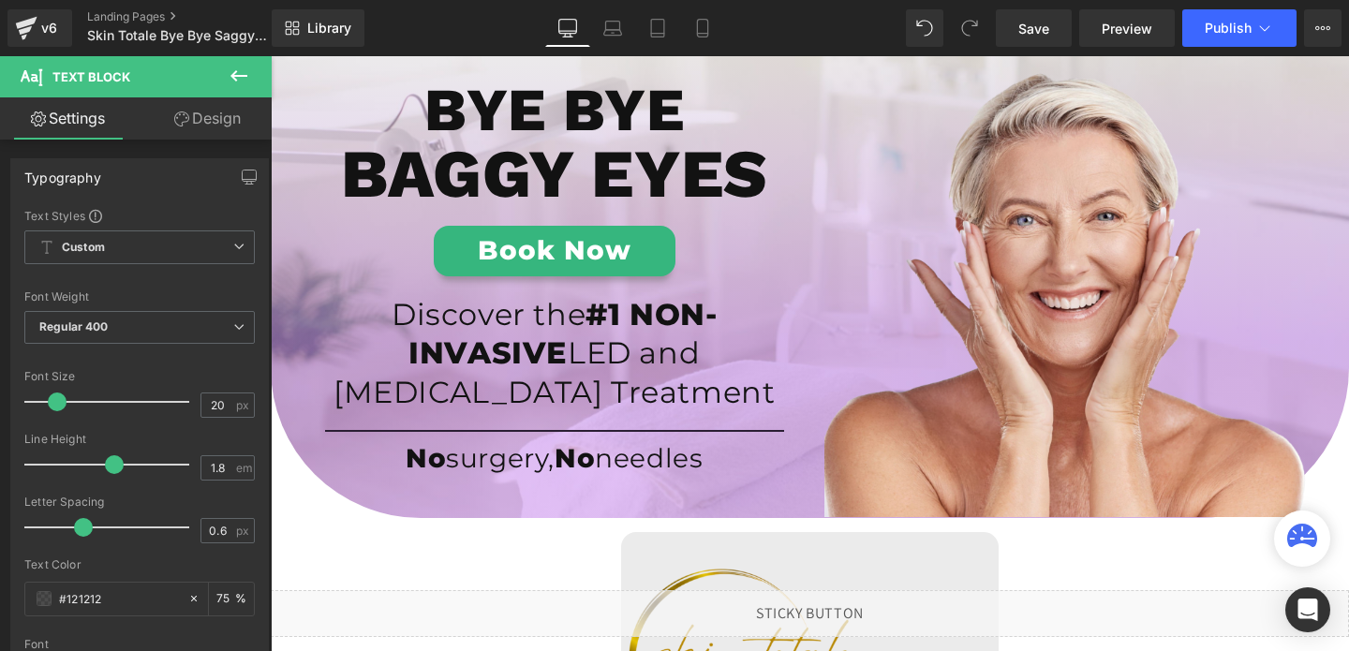
click at [751, 566] on img at bounding box center [810, 658] width 378 height 252
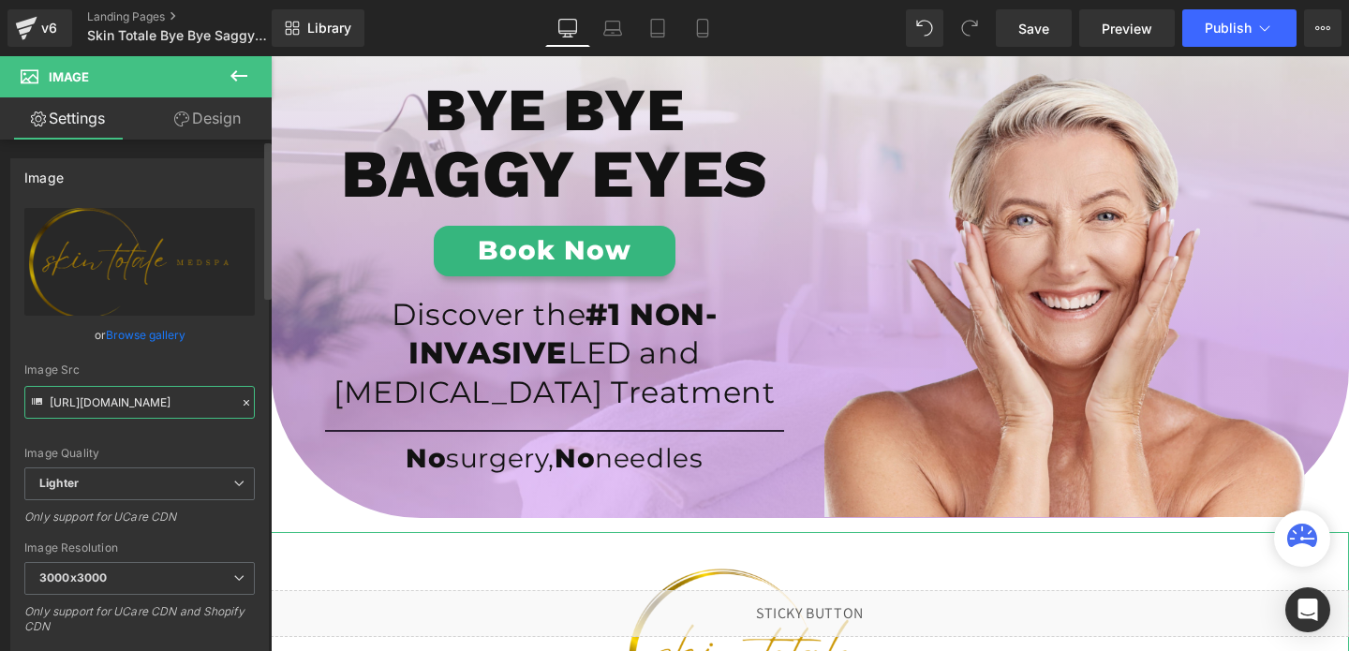
click at [147, 408] on input "https://ucarecdn.com/a76bbd85-758c-4601-a1da-0495f857746c/-/format/auto/-/previ…" at bounding box center [139, 402] width 230 height 33
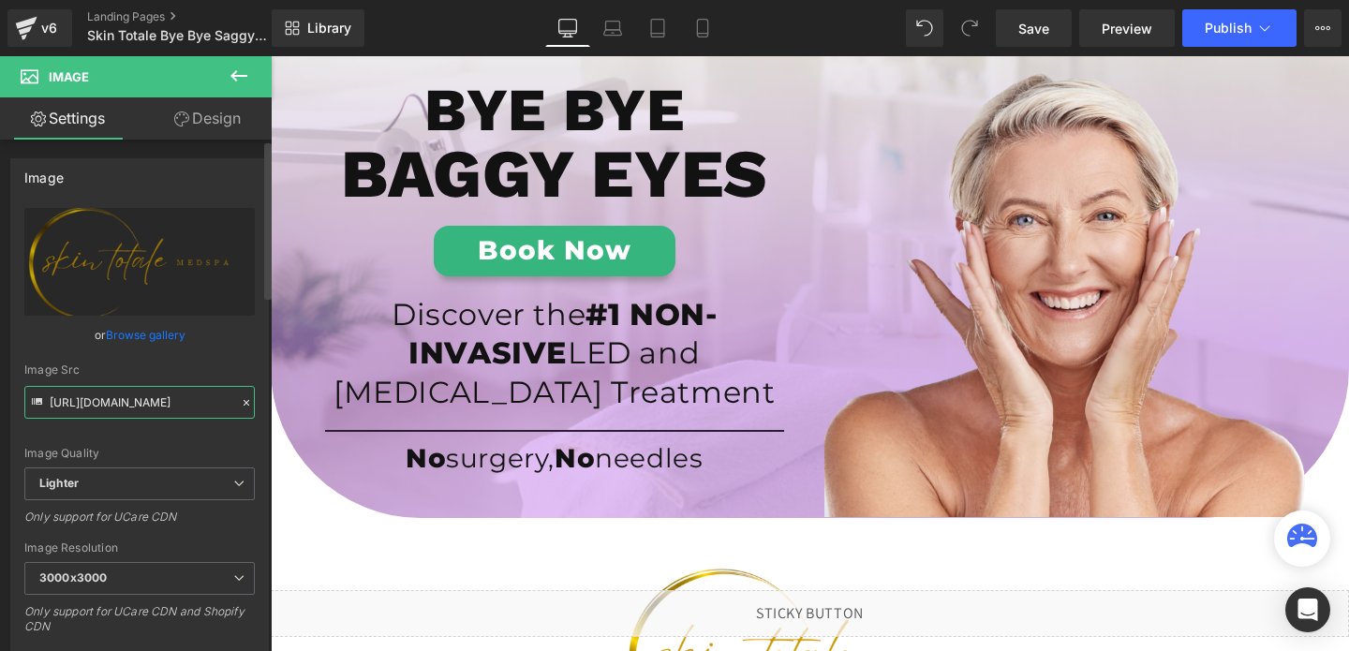
click at [147, 408] on input "https://ucarecdn.com/a76bbd85-758c-4601-a1da-0495f857746c/-/format/auto/-/previ…" at bounding box center [139, 402] width 230 height 33
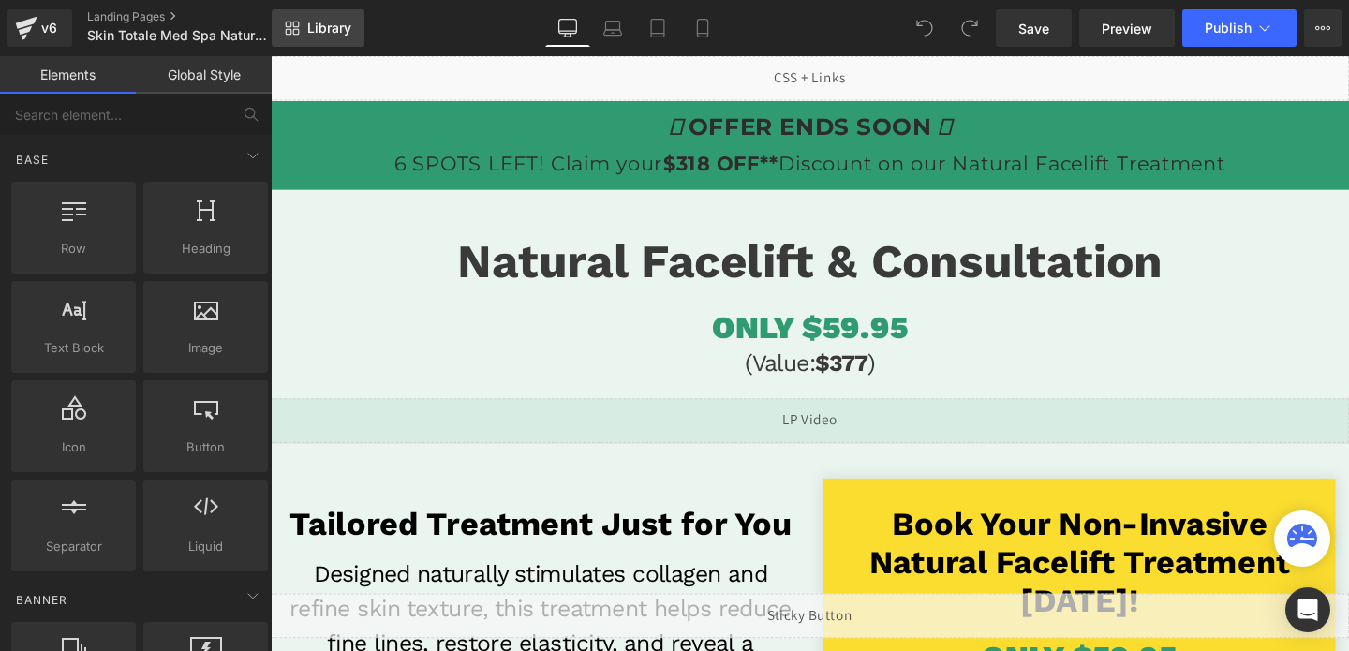
click at [323, 32] on span "Library" at bounding box center [329, 28] width 44 height 17
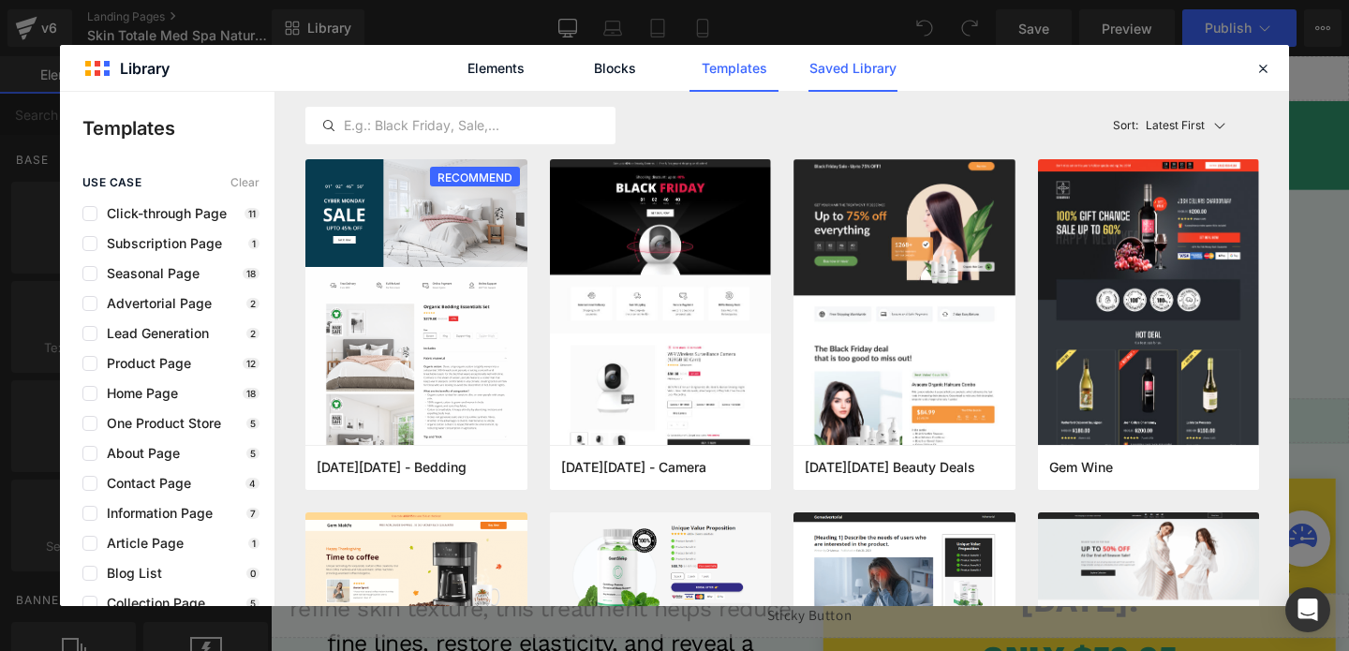
click at [866, 66] on link "Saved Library" at bounding box center [853, 68] width 89 height 47
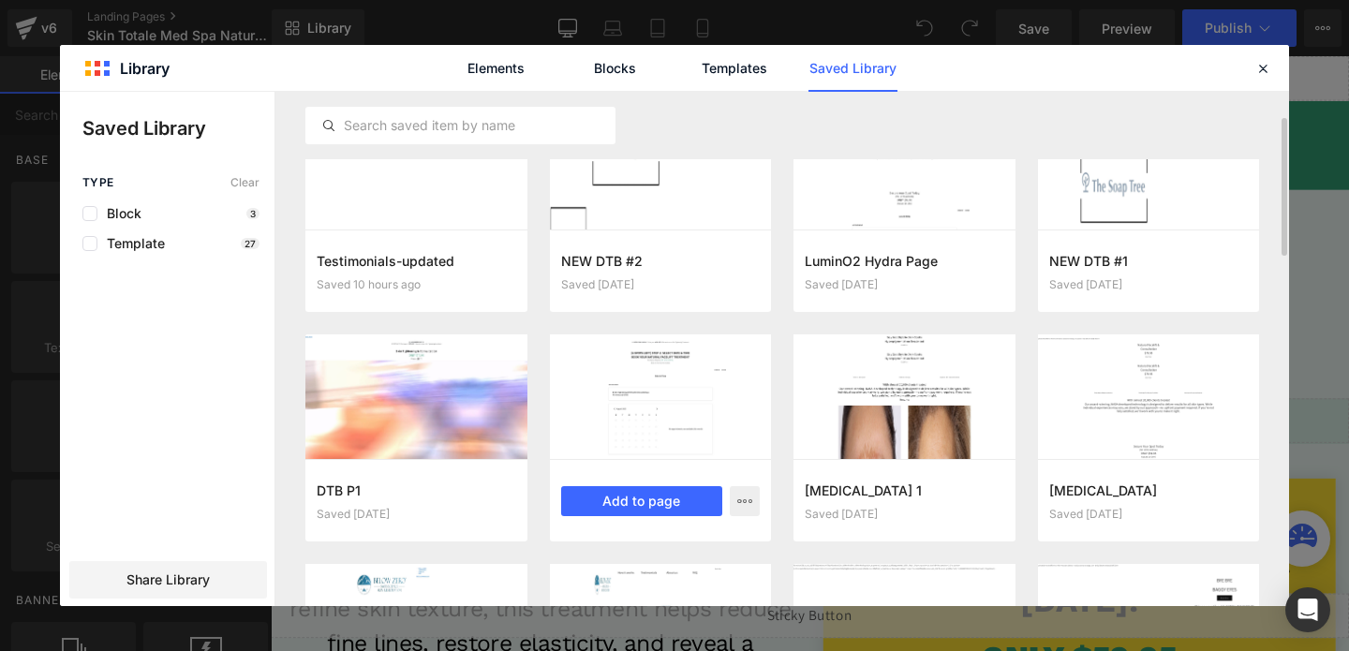
scroll to position [77, 0]
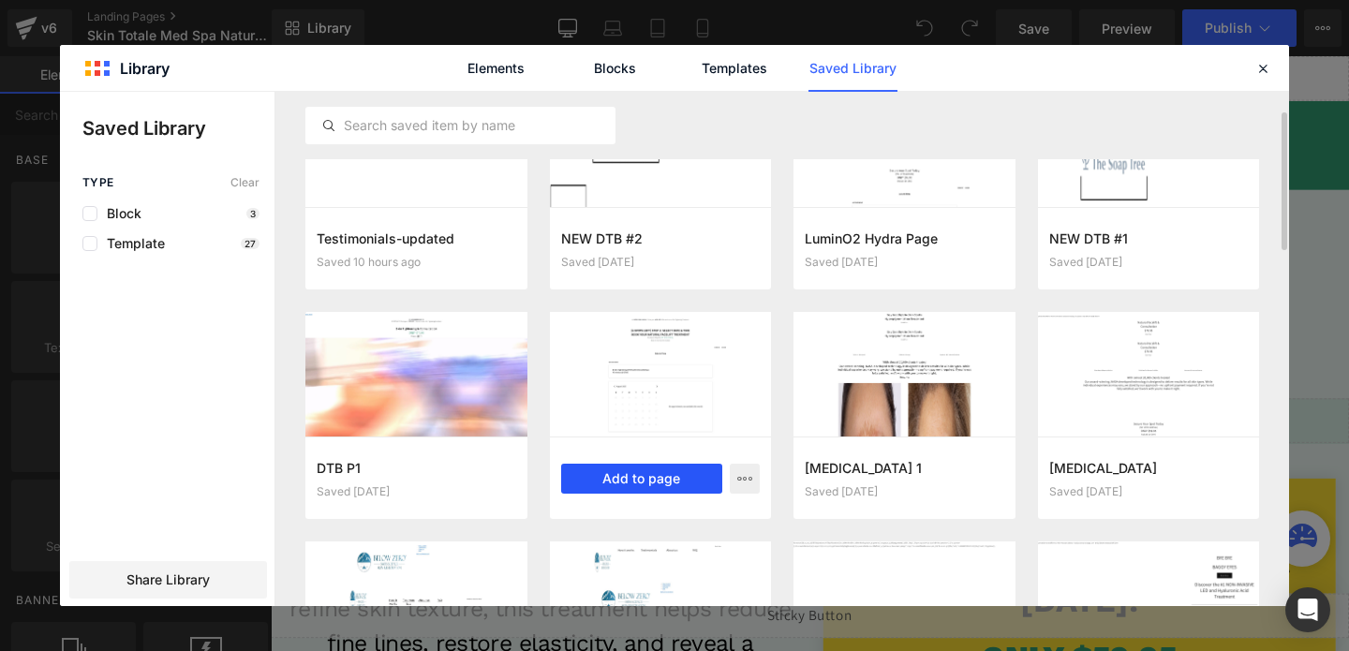
click at [610, 482] on button "Add to page" at bounding box center [642, 479] width 162 height 30
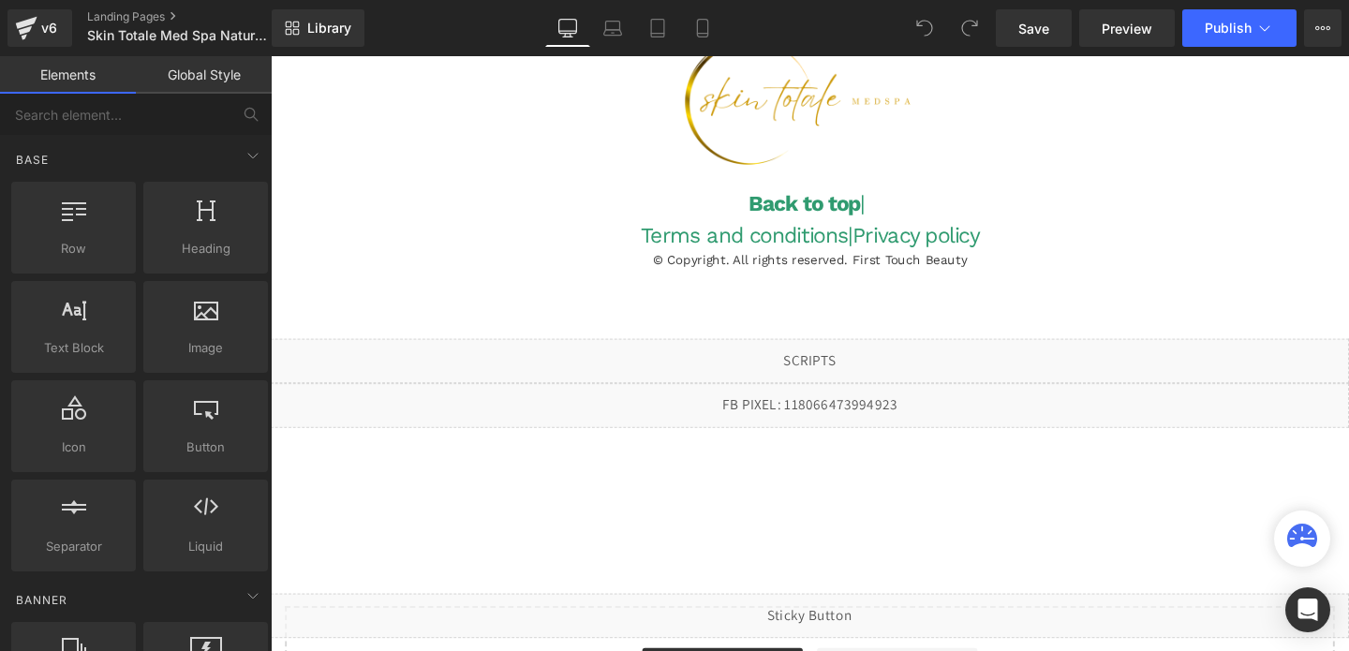
scroll to position [4967, 0]
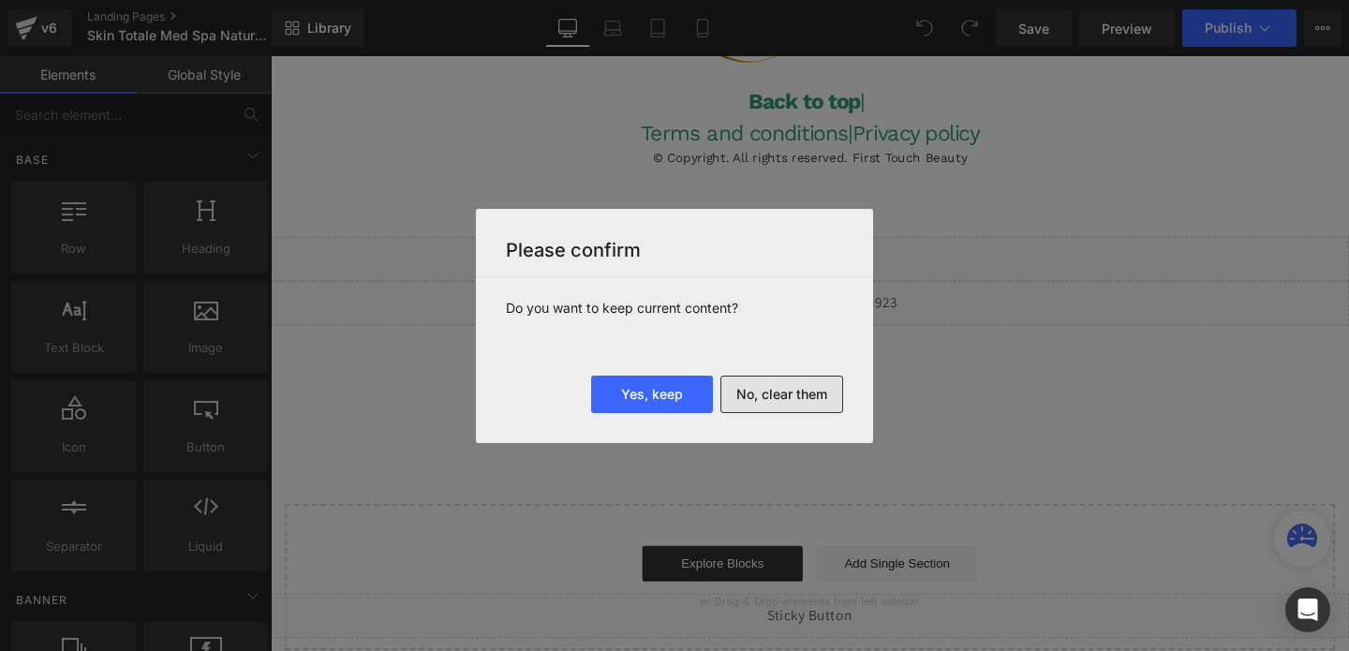
click at [757, 398] on button "No, clear them" at bounding box center [781, 394] width 123 height 37
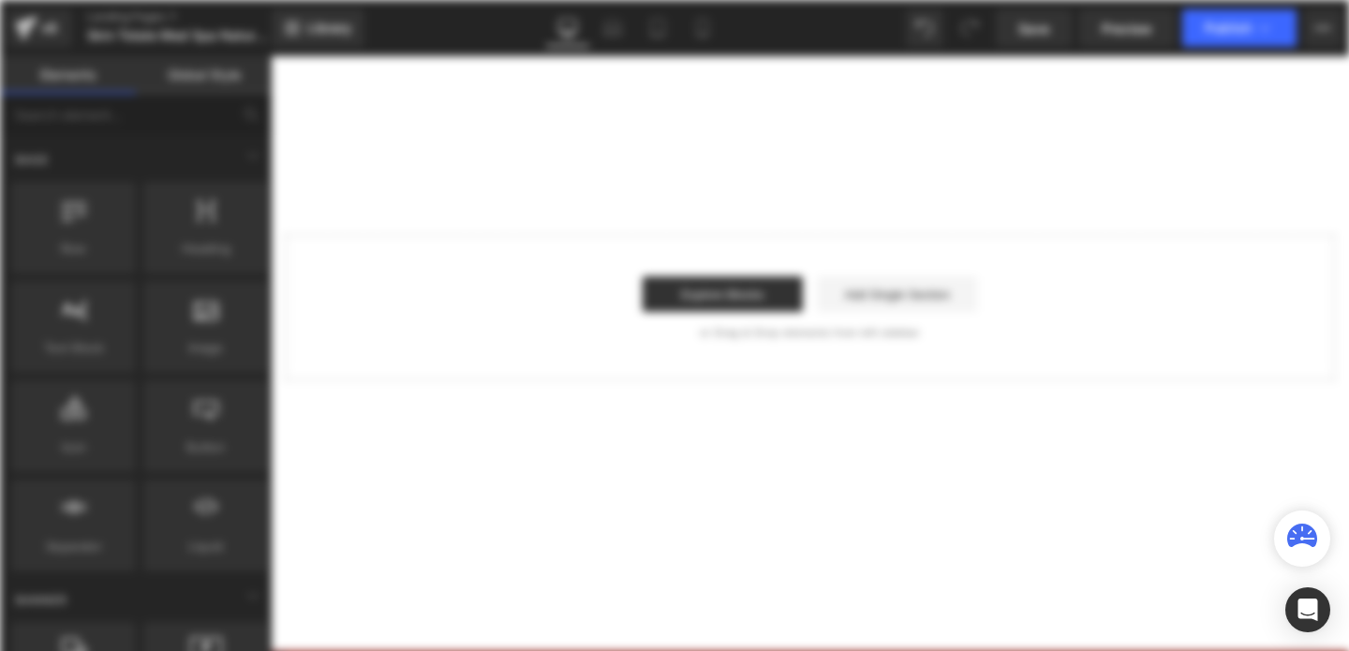
scroll to position [0, 0]
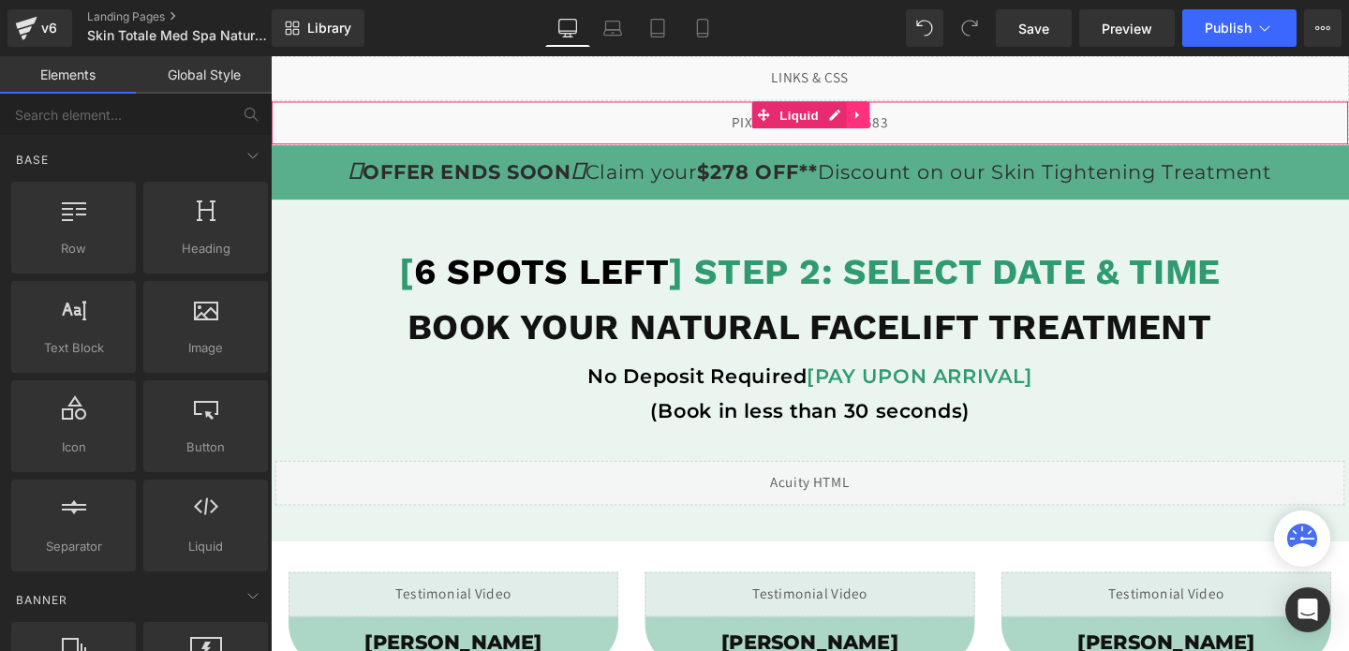
click at [896, 116] on link at bounding box center [888, 118] width 24 height 28
click at [898, 116] on icon at bounding box center [900, 117] width 13 height 13
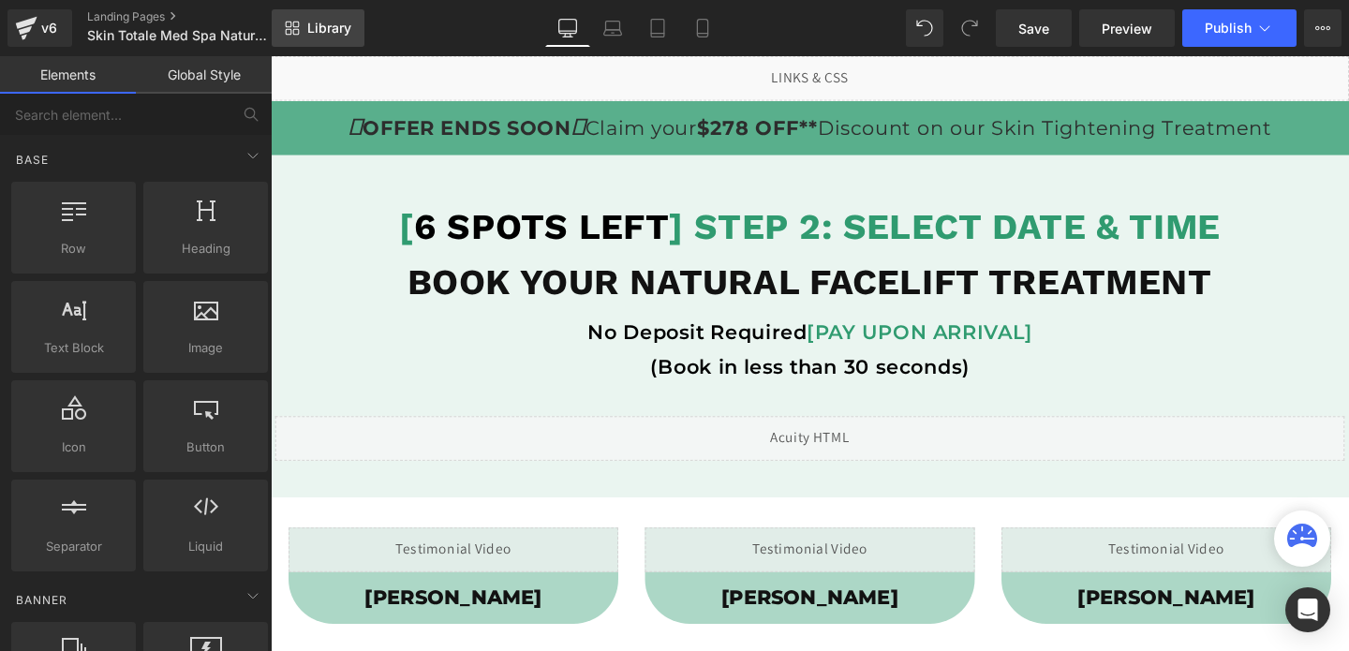
click at [332, 37] on link "Library" at bounding box center [318, 27] width 93 height 37
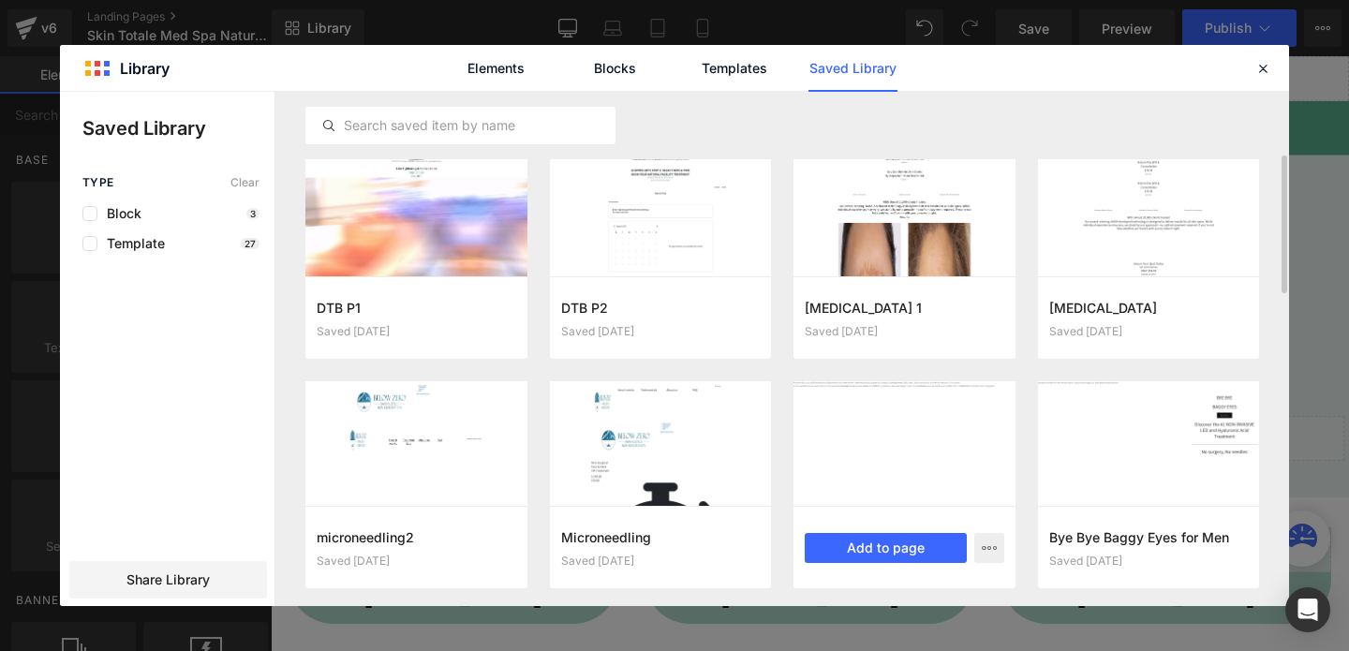
scroll to position [247, 0]
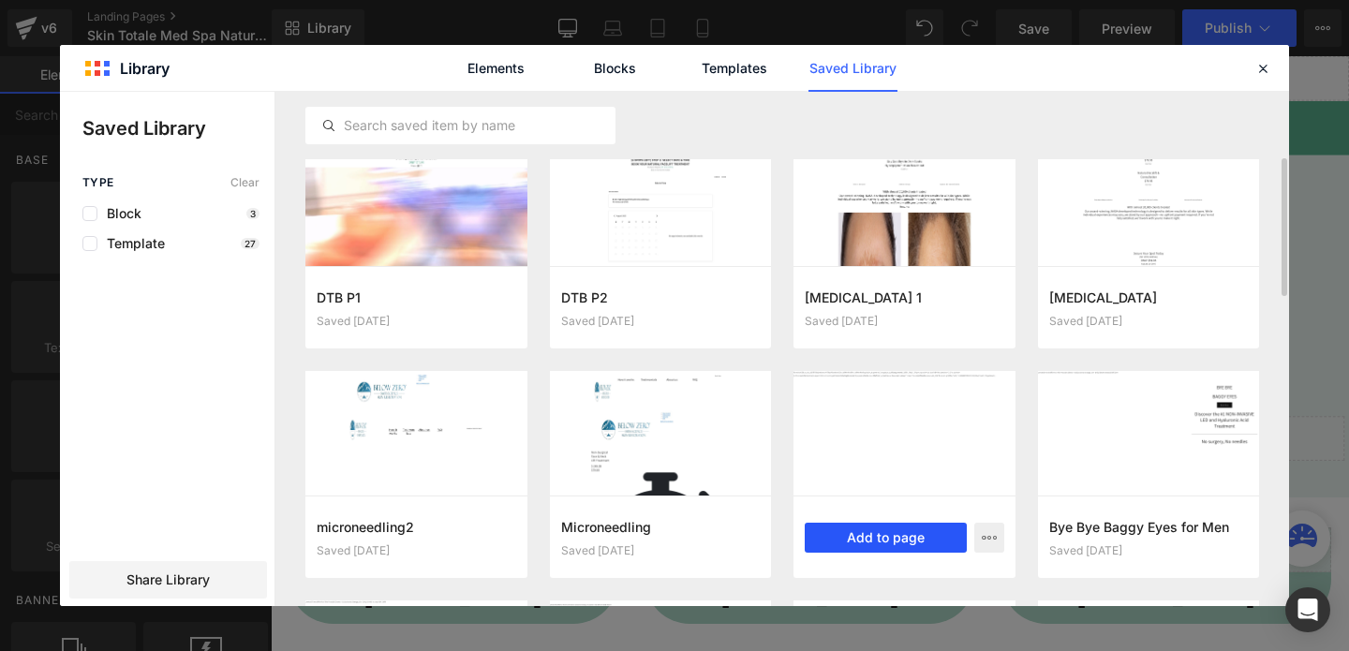
click at [862, 531] on button "Add to page" at bounding box center [886, 538] width 162 height 30
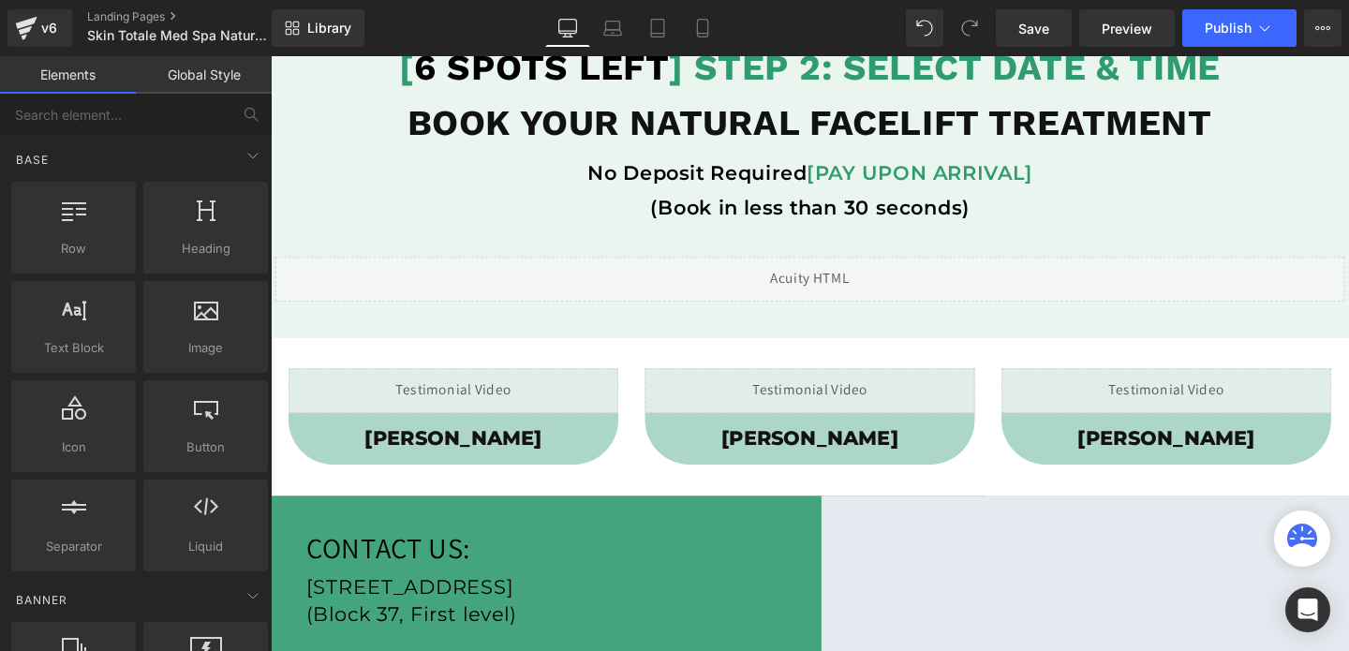
scroll to position [0, 0]
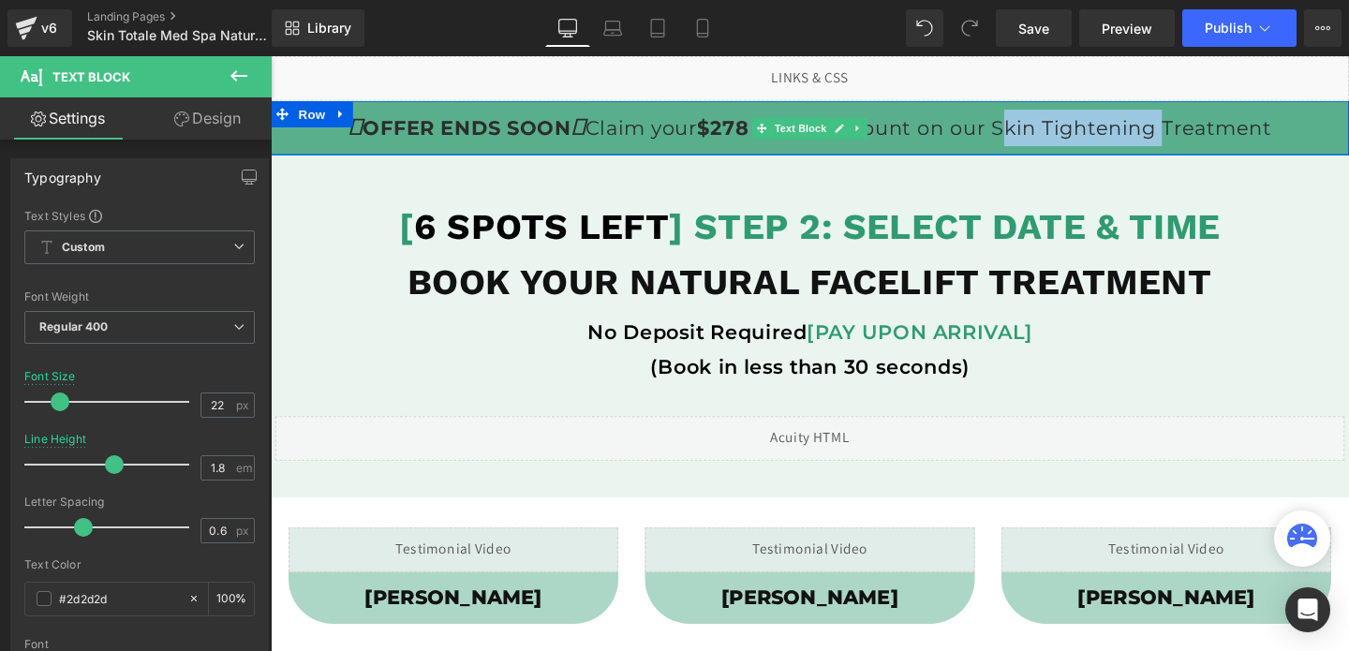
drag, startPoint x: 1217, startPoint y: 131, endPoint x: 1050, endPoint y: 141, distance: 167.0
click at [1050, 141] on p "OFFER ENDS SOON Claim your $278 OFF** Discount on our Skin Tightening Treatment" at bounding box center [838, 131] width 1134 height 38
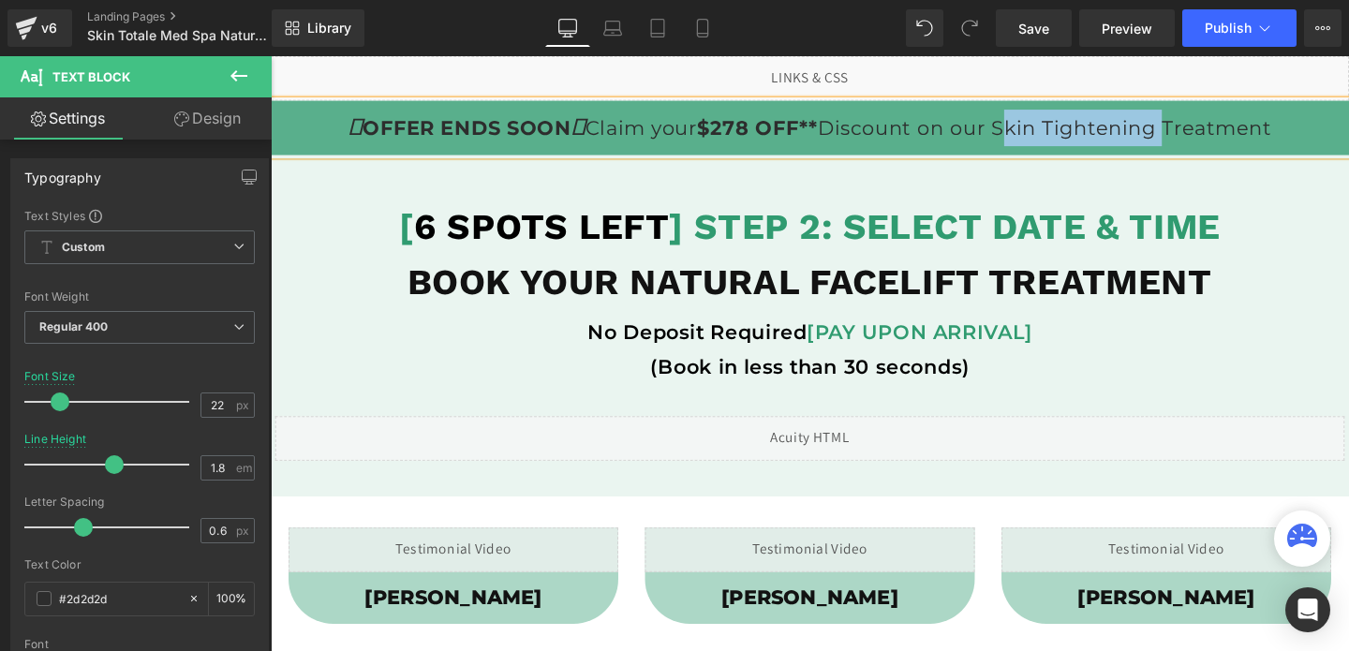
click at [1076, 130] on p "OFFER ENDS SOON Claim your $278 OFF** Discount on our Skin Tightening Treatment" at bounding box center [838, 131] width 1134 height 38
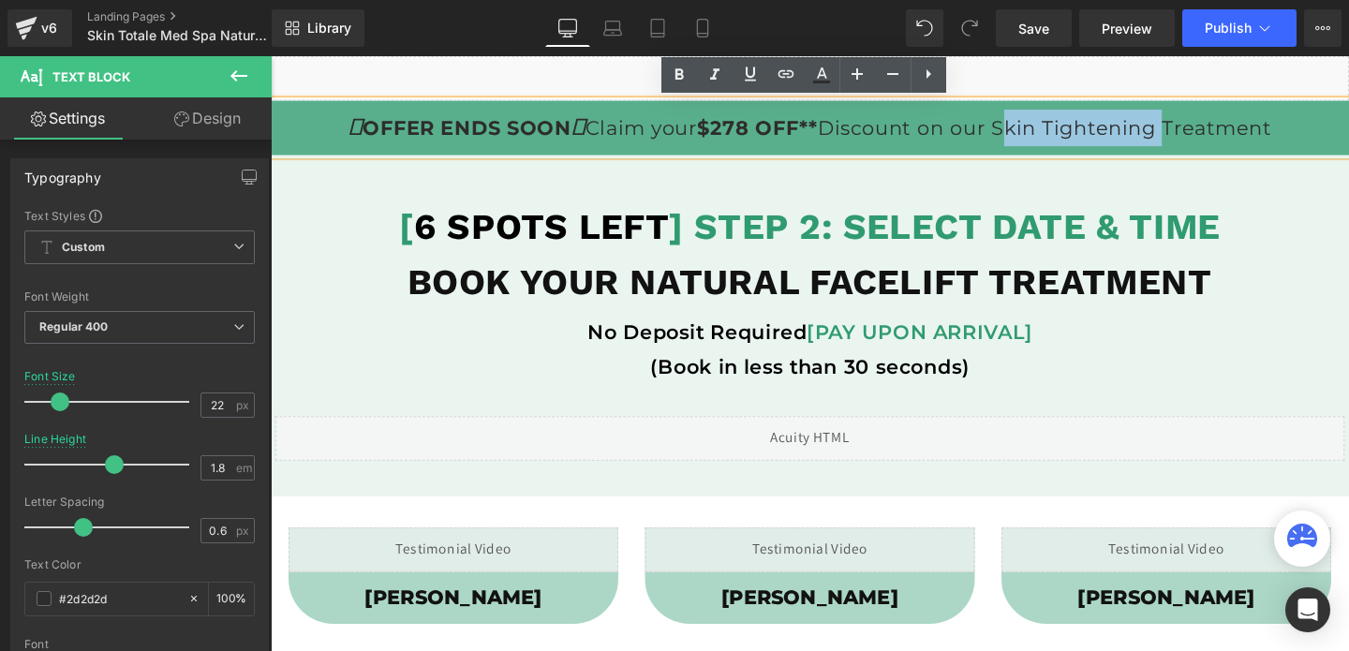
drag, startPoint x: 1055, startPoint y: 126, endPoint x: 1217, endPoint y: 126, distance: 162.1
click at [1217, 126] on p "OFFER ENDS SOON Claim your $278 OFF** Discount on our Skin Tightening Treatment" at bounding box center [838, 131] width 1134 height 38
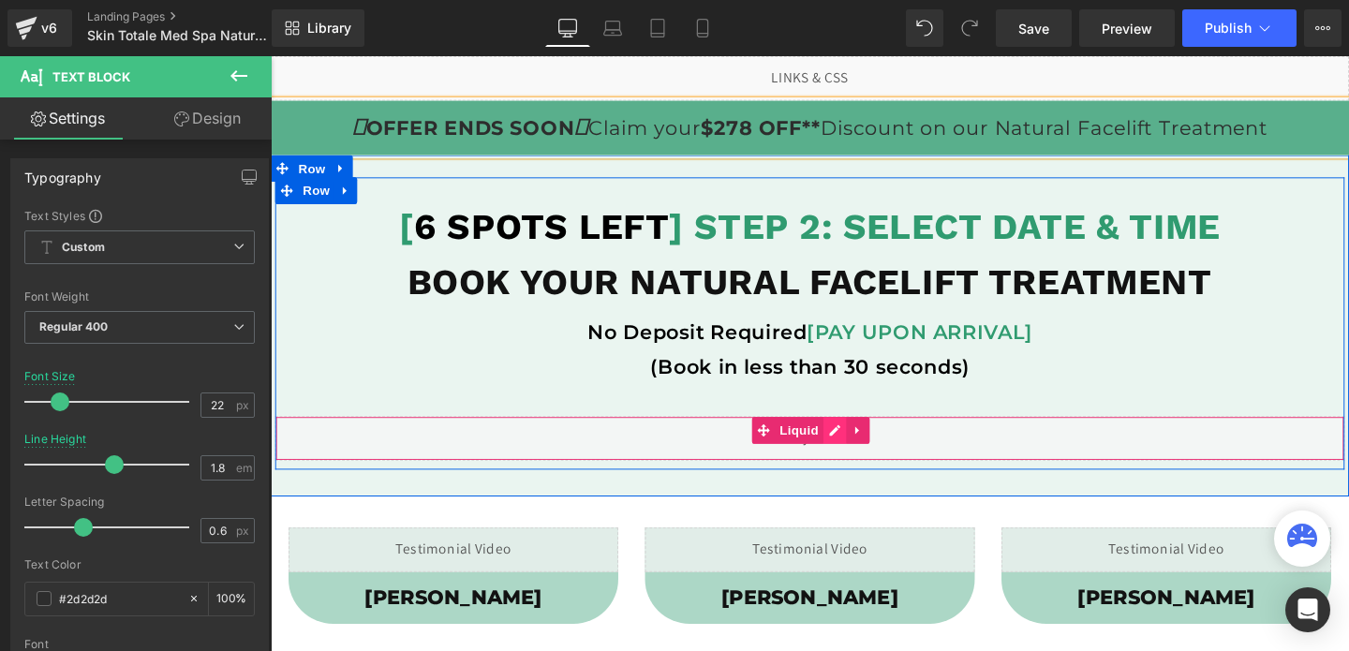
click at [859, 456] on div "Liquid" at bounding box center [837, 458] width 1124 height 47
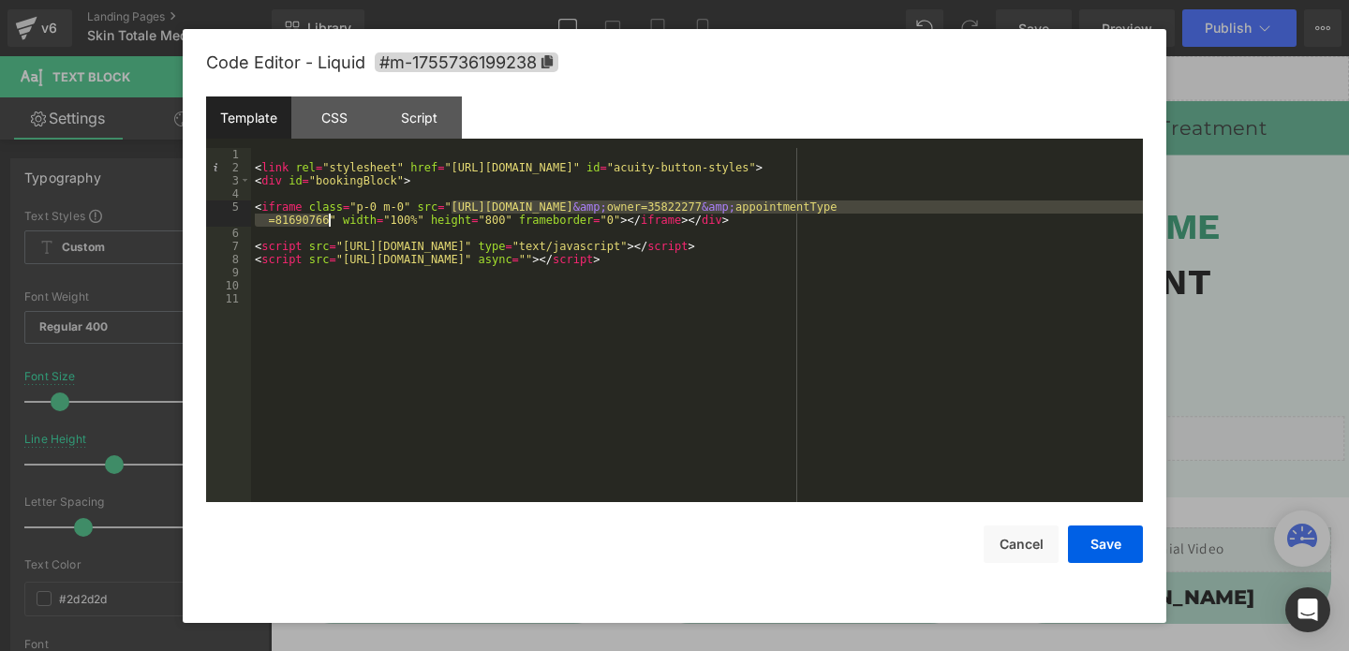
drag, startPoint x: 453, startPoint y: 203, endPoint x: 333, endPoint y: 223, distance: 121.5
click at [333, 223] on div "< link rel = "stylesheet" href = "https://embed.acuityscheduling.com/embed/butt…" at bounding box center [697, 338] width 892 height 380
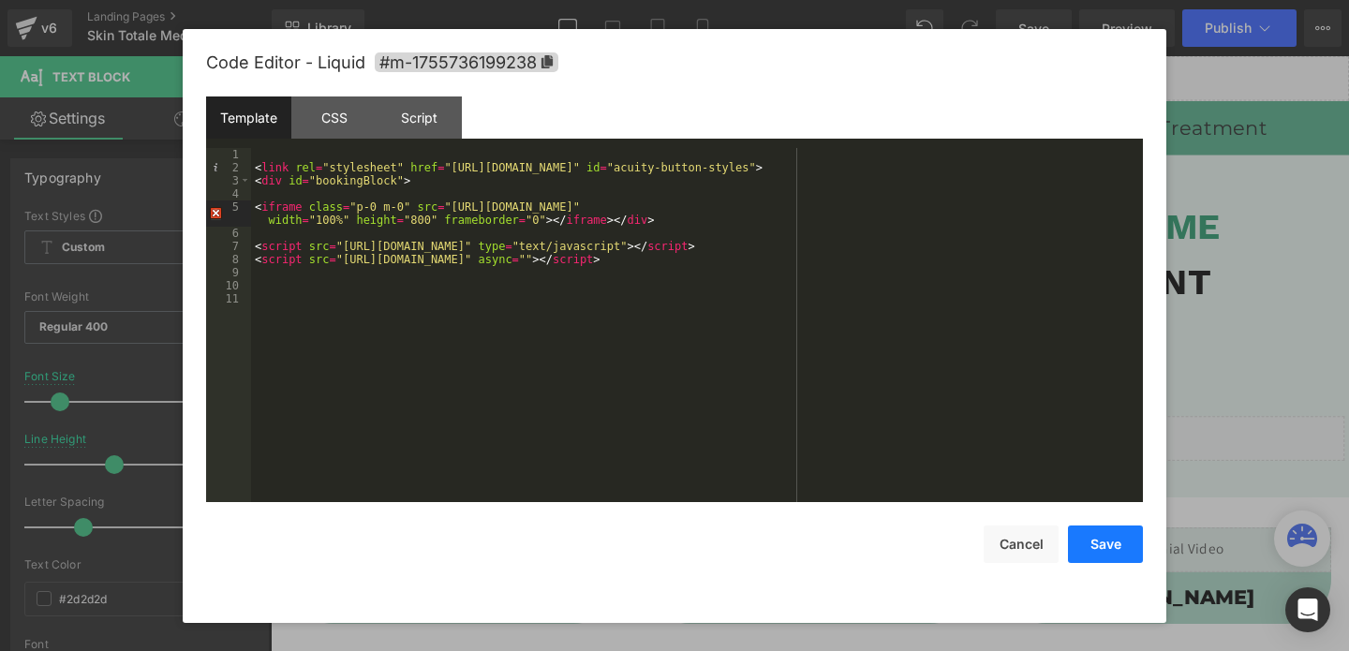
click at [1095, 544] on button "Save" at bounding box center [1105, 544] width 75 height 37
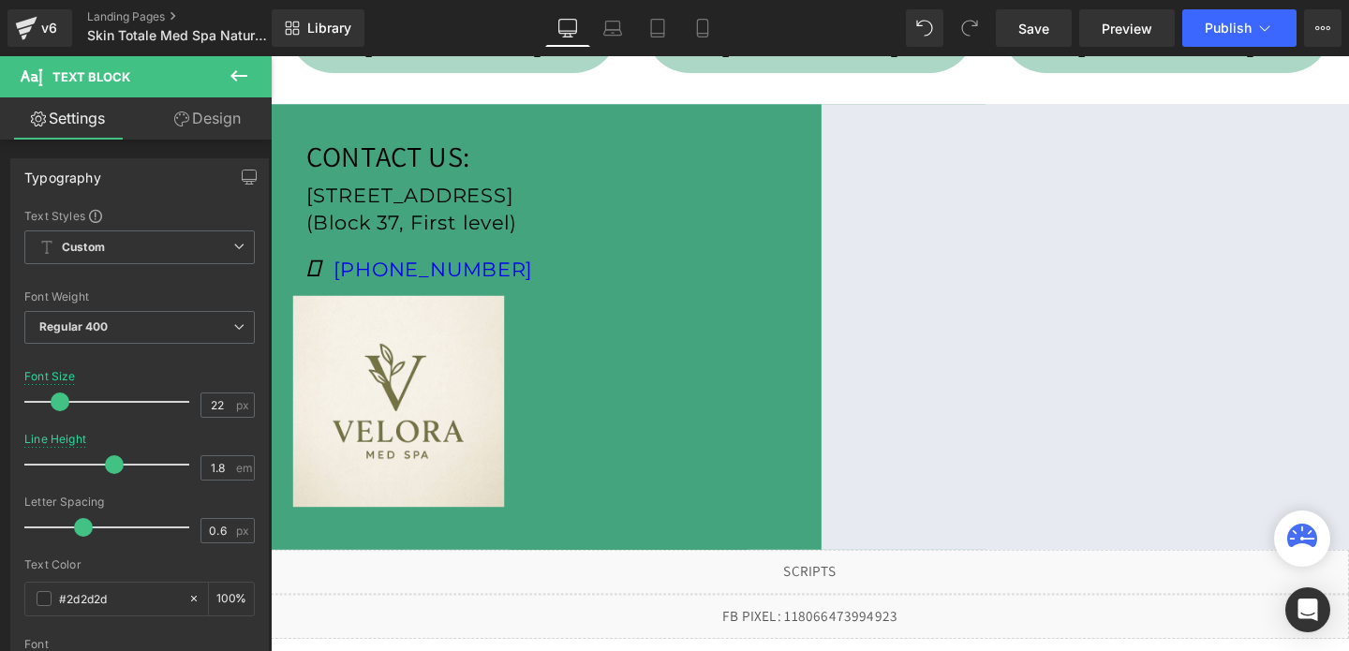
scroll to position [575, 0]
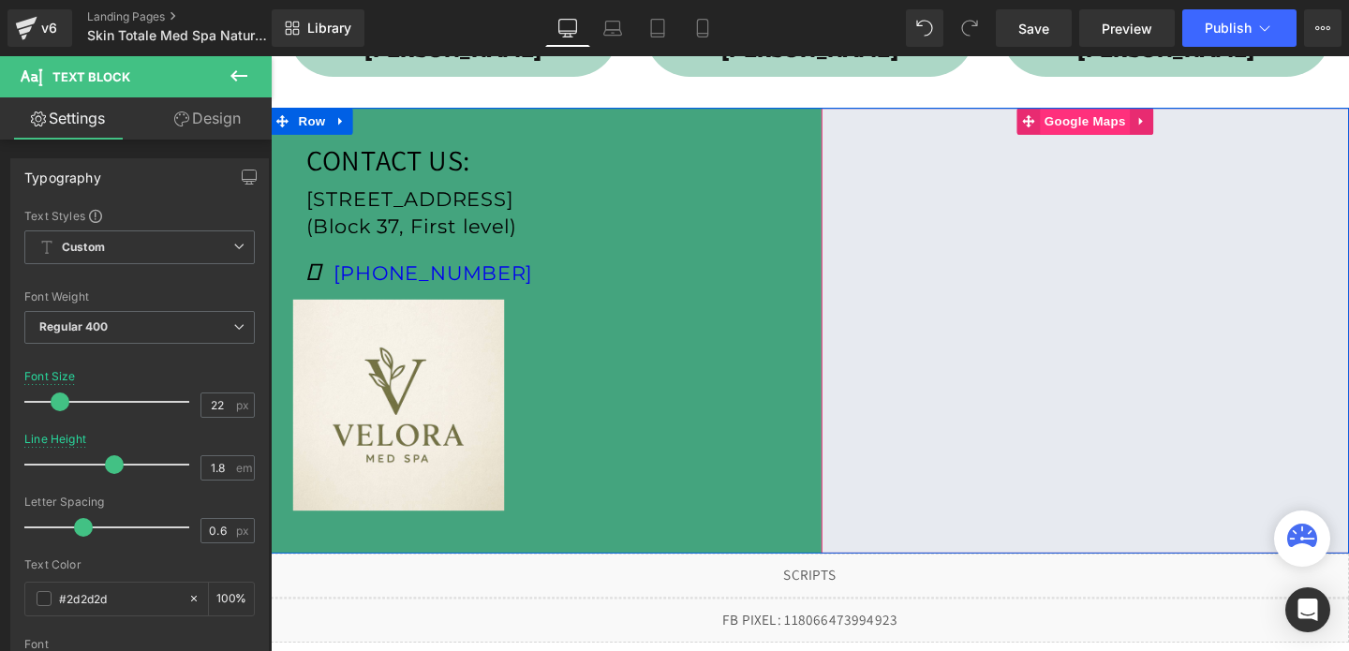
click at [1133, 128] on span "Google Maps" at bounding box center [1126, 125] width 95 height 28
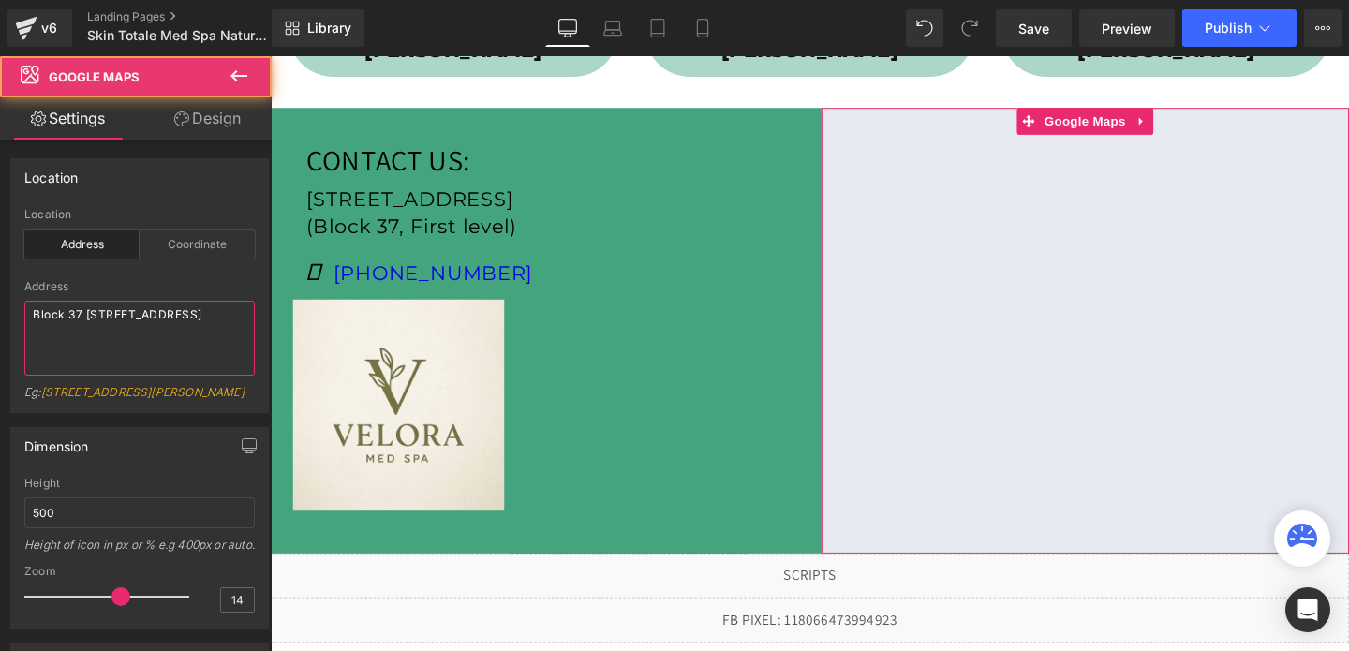
click at [78, 324] on textarea "Block 37 108 N State St, Chicago, IL 60602, United States" at bounding box center [139, 338] width 230 height 75
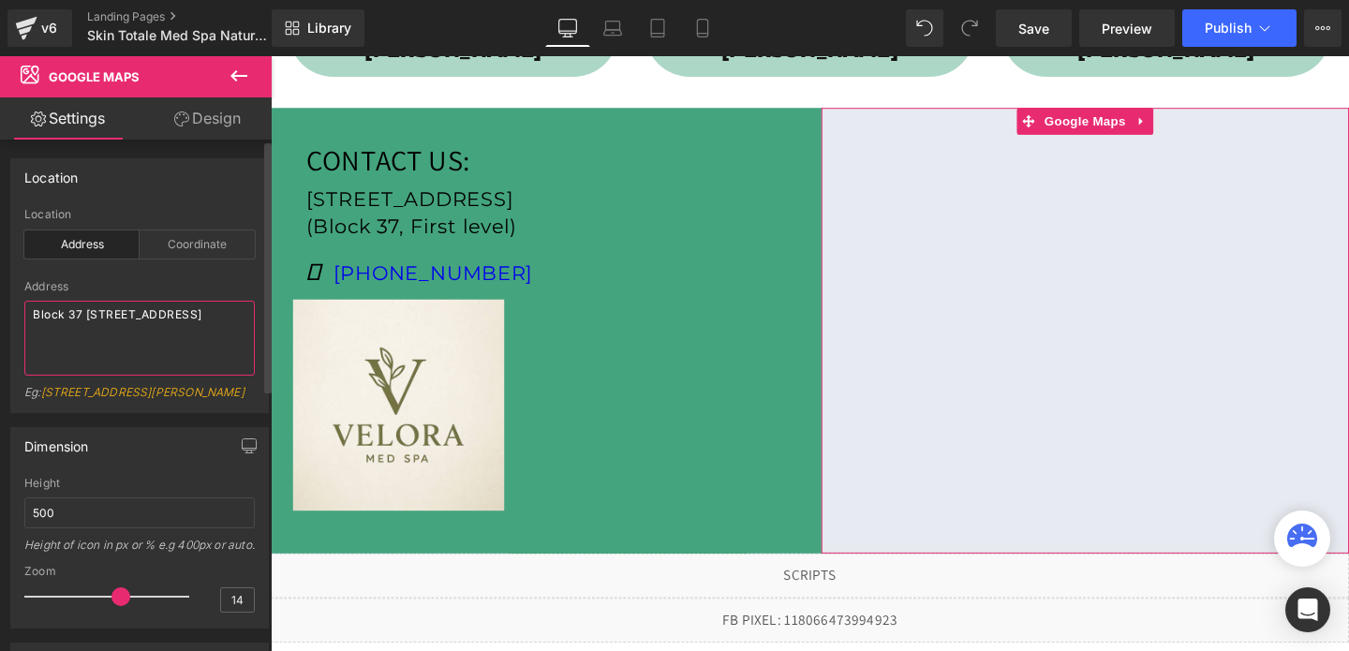
click at [78, 324] on textarea "Block 37 108 N State St, Chicago, IL 60602, United States" at bounding box center [139, 338] width 230 height 75
paste textarea "309E Katella Avenue, Orange, CA 92867"
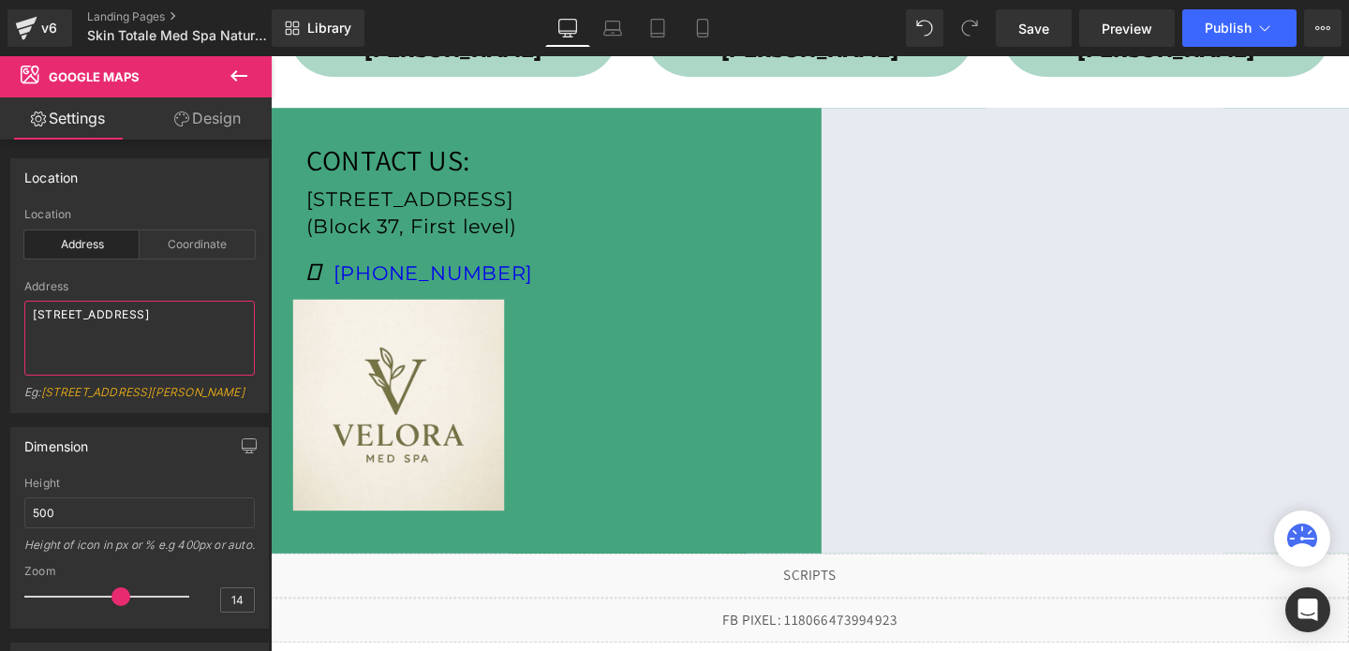
type textarea "309E Katella Avenue, Orange, CA 92867"
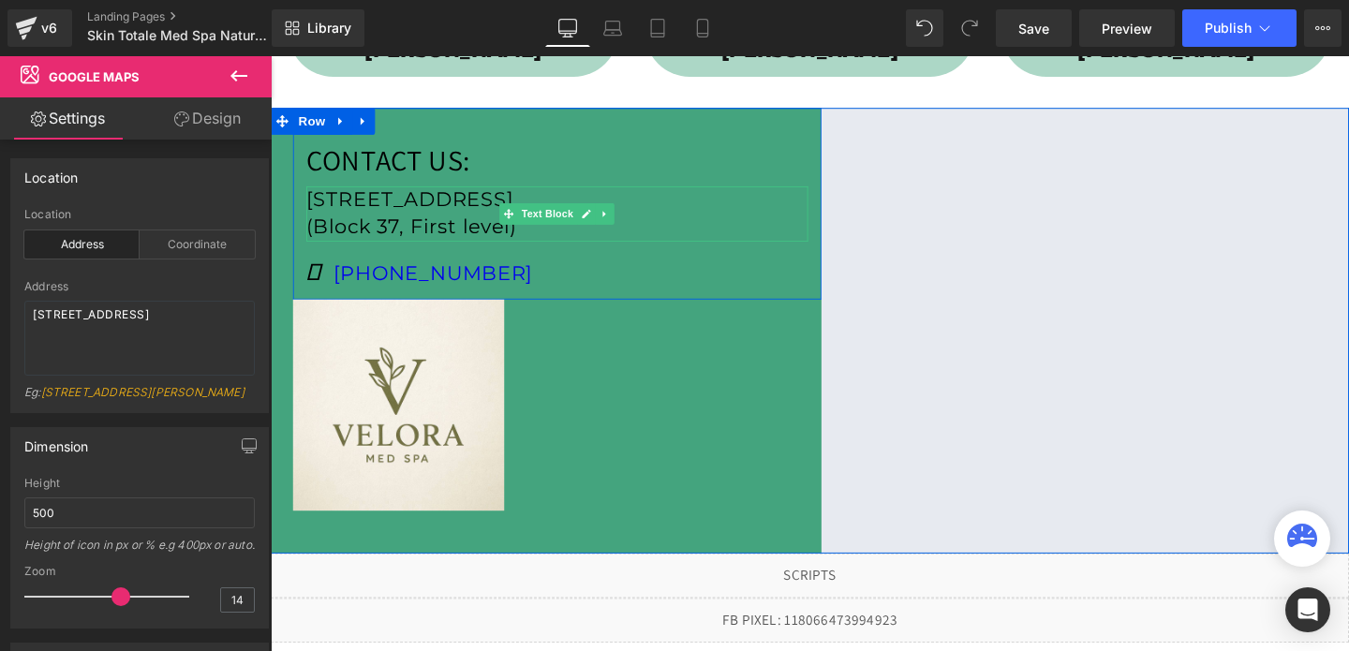
click at [395, 211] on p "108 N State St, Chicago, IL 60602, United States" at bounding box center [571, 207] width 527 height 29
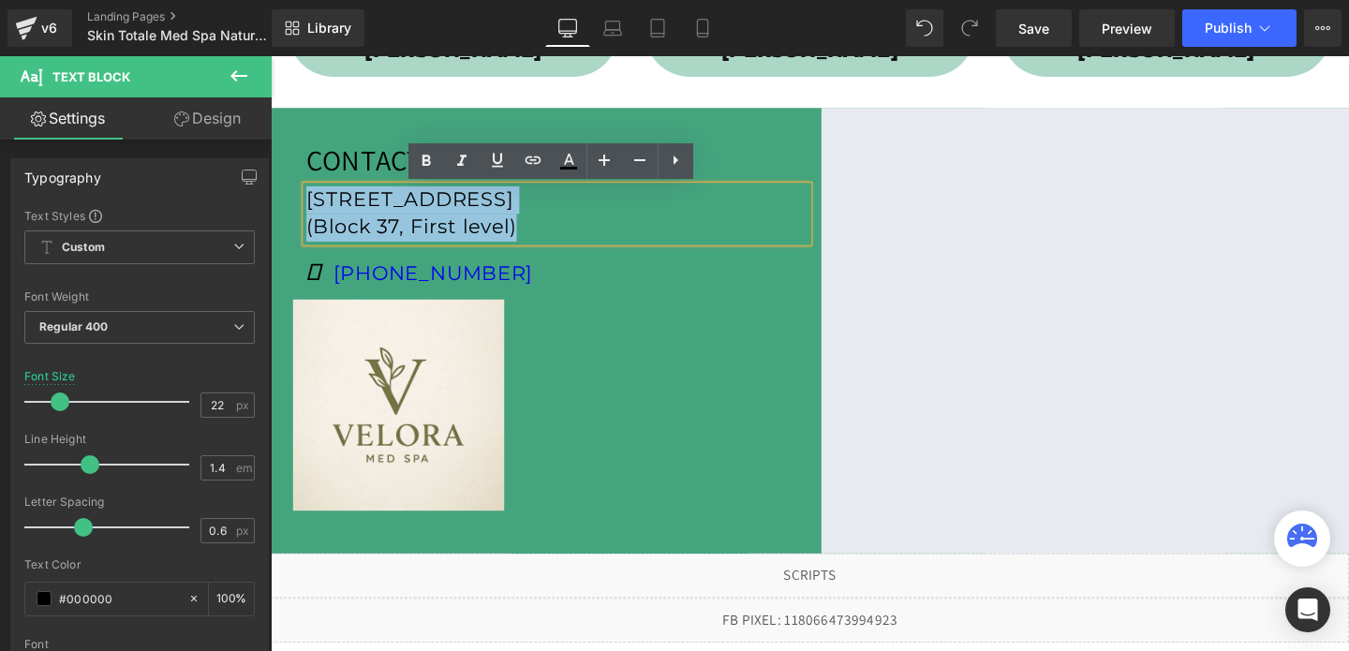
drag, startPoint x: 306, startPoint y: 203, endPoint x: 261, endPoint y: 197, distance: 45.4
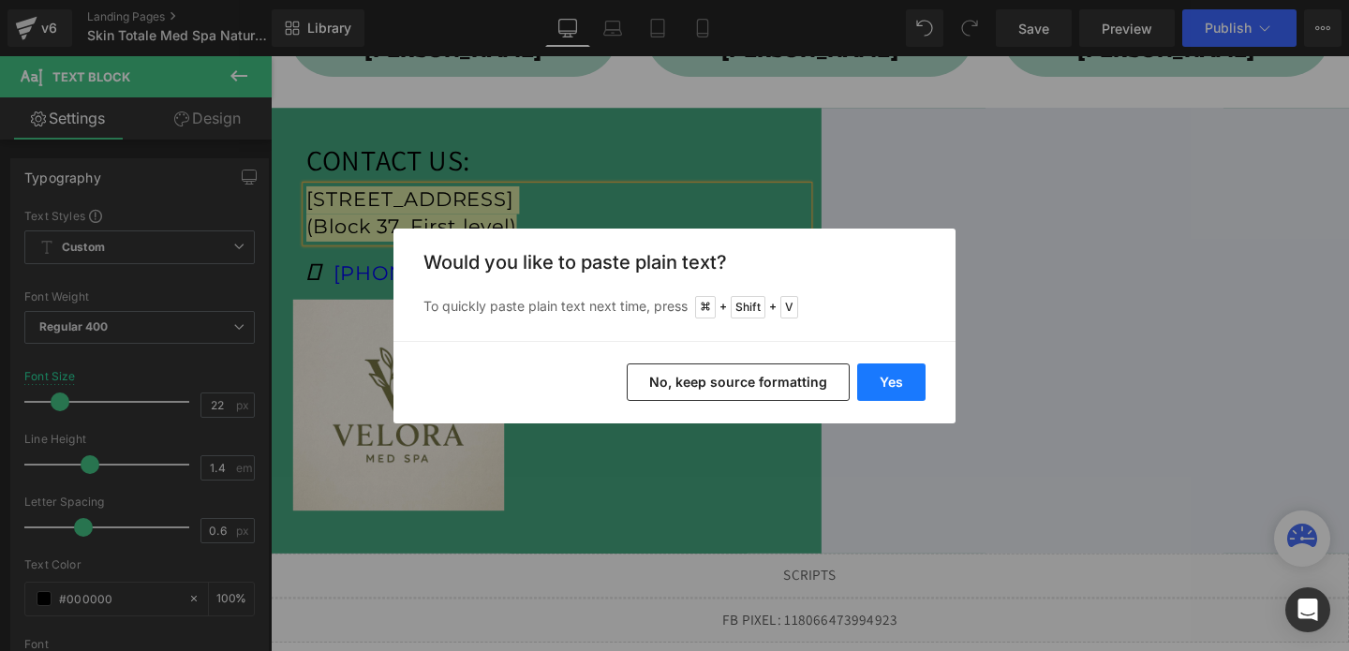
click at [887, 381] on button "Yes" at bounding box center [891, 381] width 68 height 37
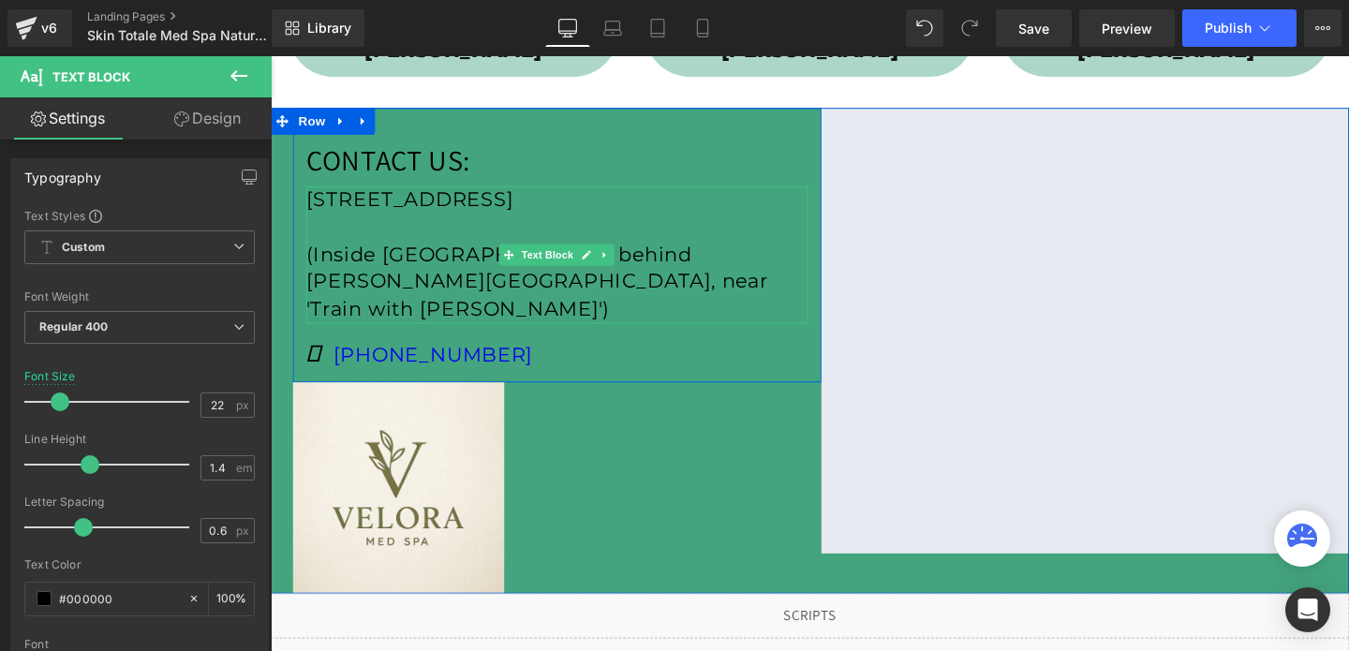
click at [343, 275] on p "(Inside [GEOGRAPHIC_DATA], behind [PERSON_NAME][GEOGRAPHIC_DATA], near 'Train w…" at bounding box center [571, 294] width 527 height 86
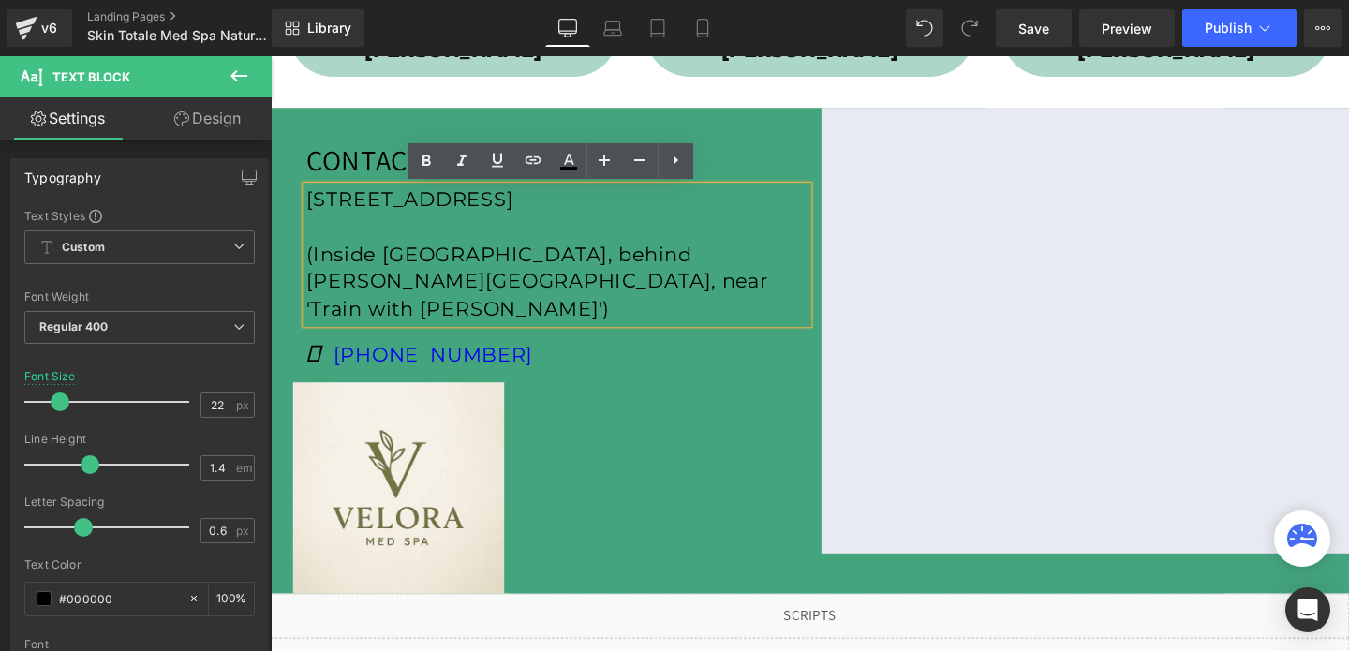
click at [309, 262] on p "(Inside [GEOGRAPHIC_DATA], behind [PERSON_NAME][GEOGRAPHIC_DATA], near 'Train w…" at bounding box center [571, 294] width 527 height 86
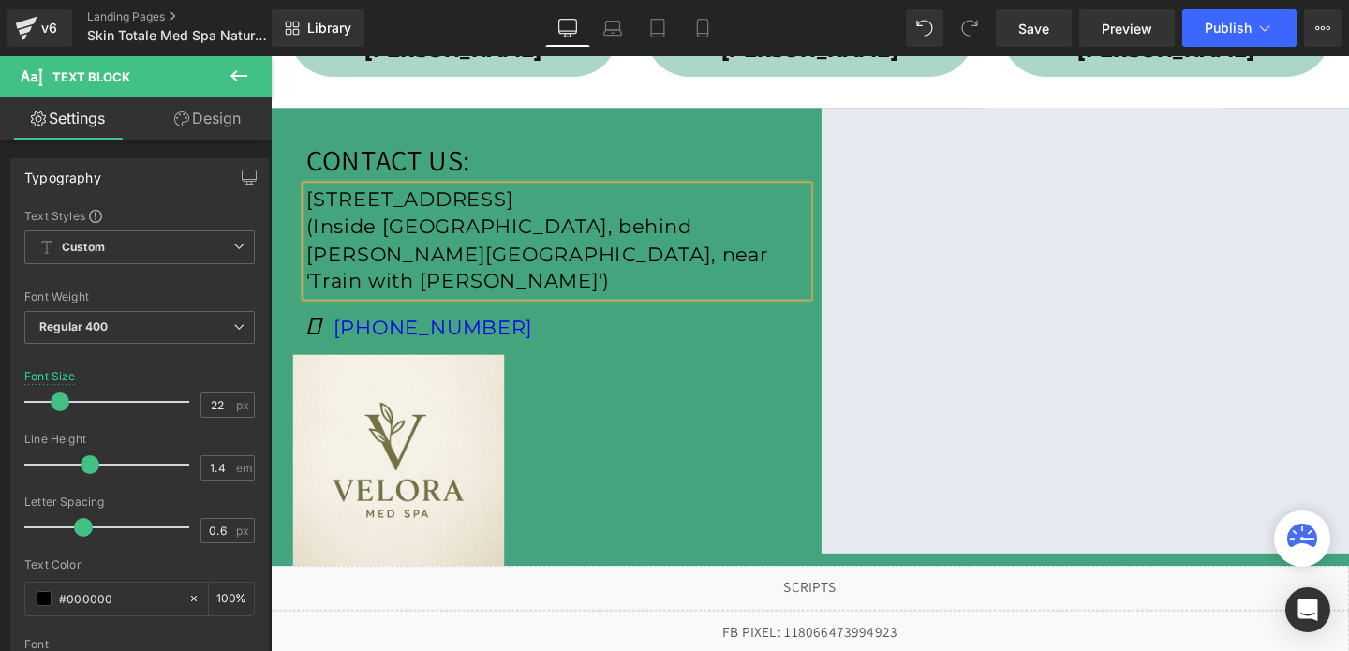
click at [520, 211] on p "[STREET_ADDRESS]" at bounding box center [571, 207] width 527 height 29
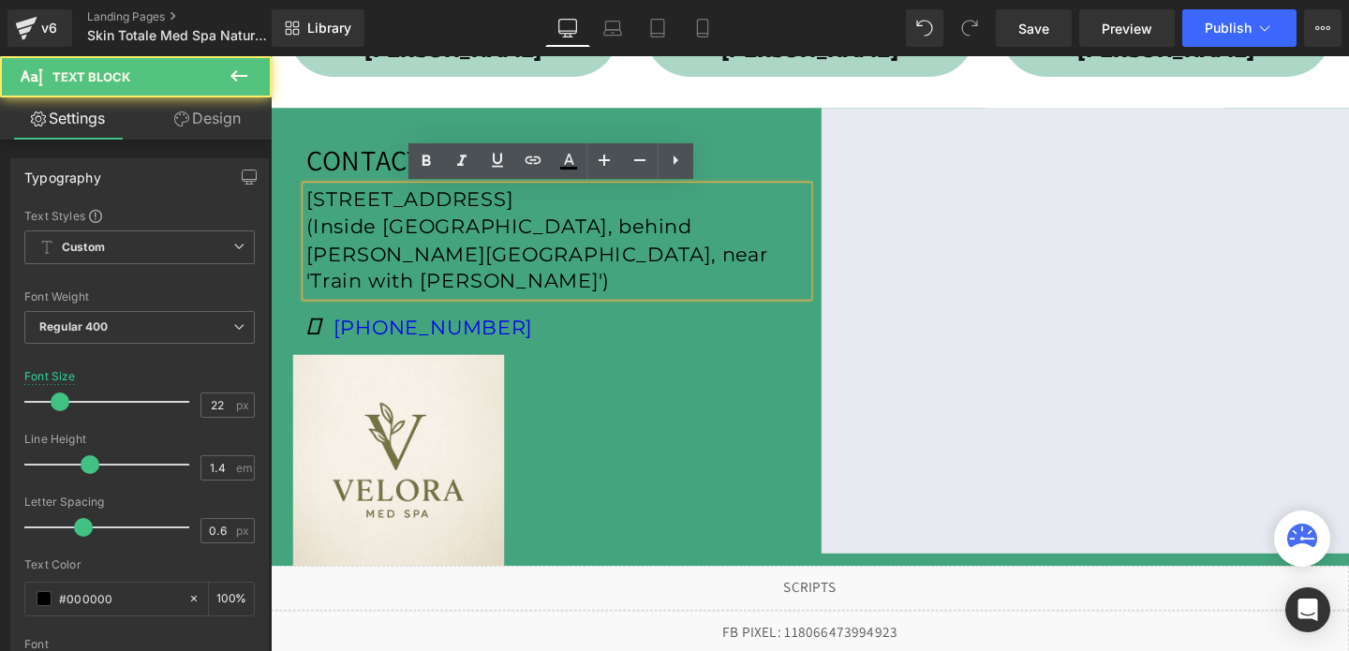
click at [520, 211] on p "[STREET_ADDRESS]" at bounding box center [571, 207] width 527 height 29
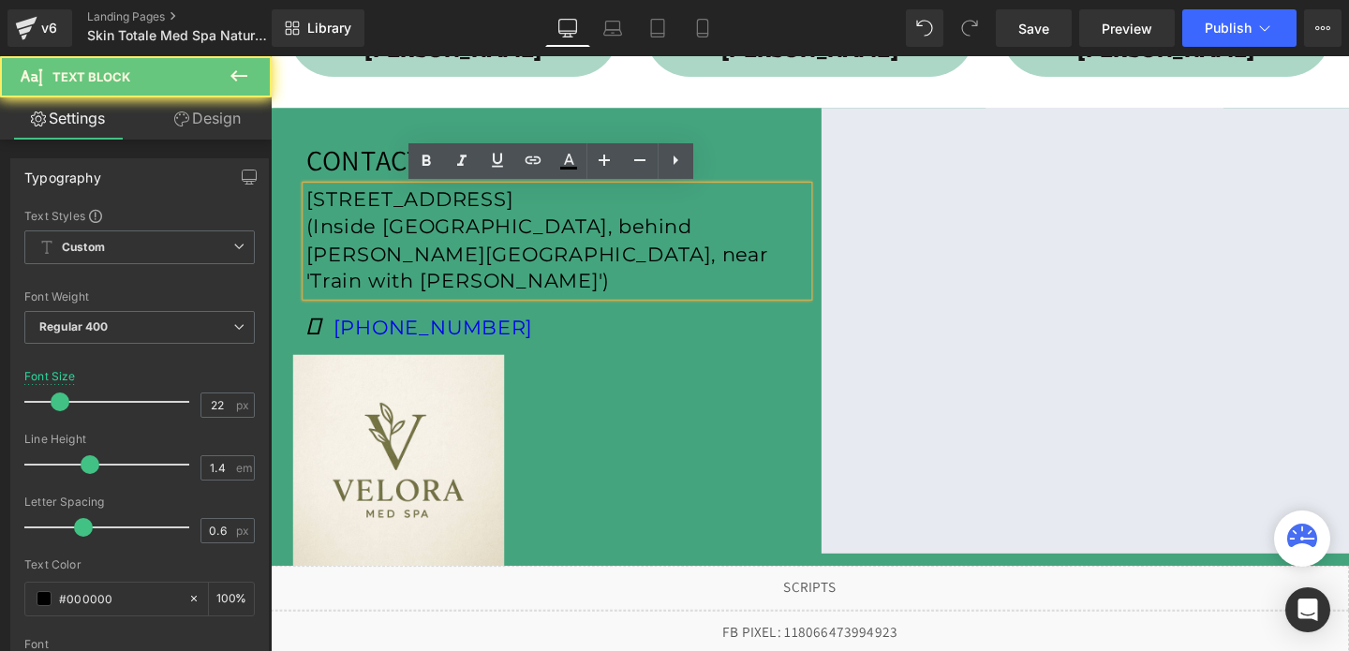
click at [520, 211] on p "[STREET_ADDRESS]" at bounding box center [571, 207] width 527 height 29
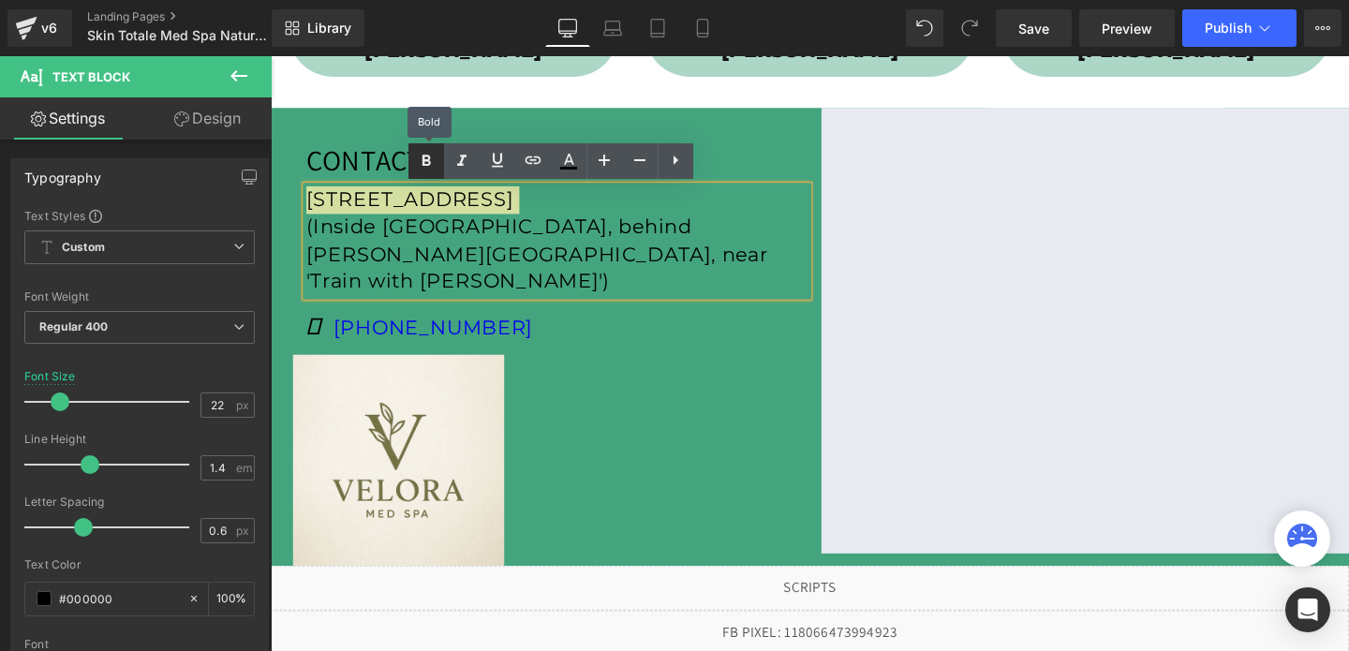
click at [438, 163] on link at bounding box center [426, 161] width 36 height 36
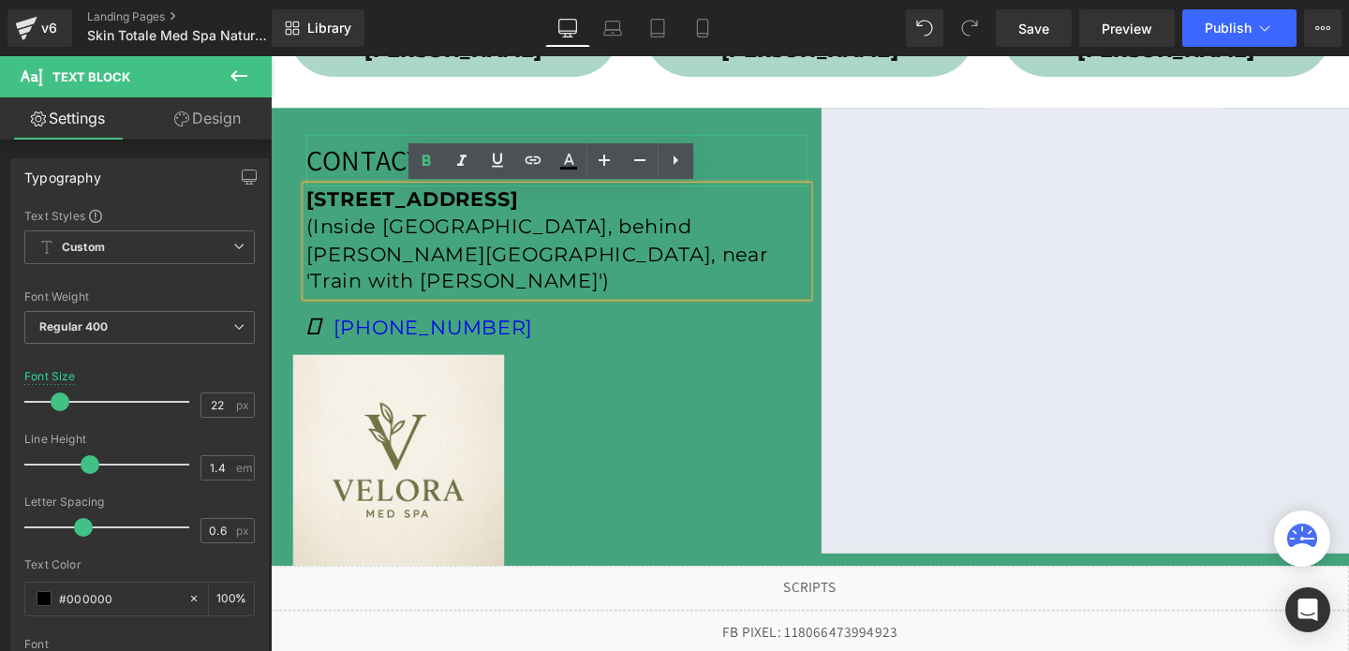
click at [372, 171] on p "CONTACT US:" at bounding box center [571, 166] width 527 height 54
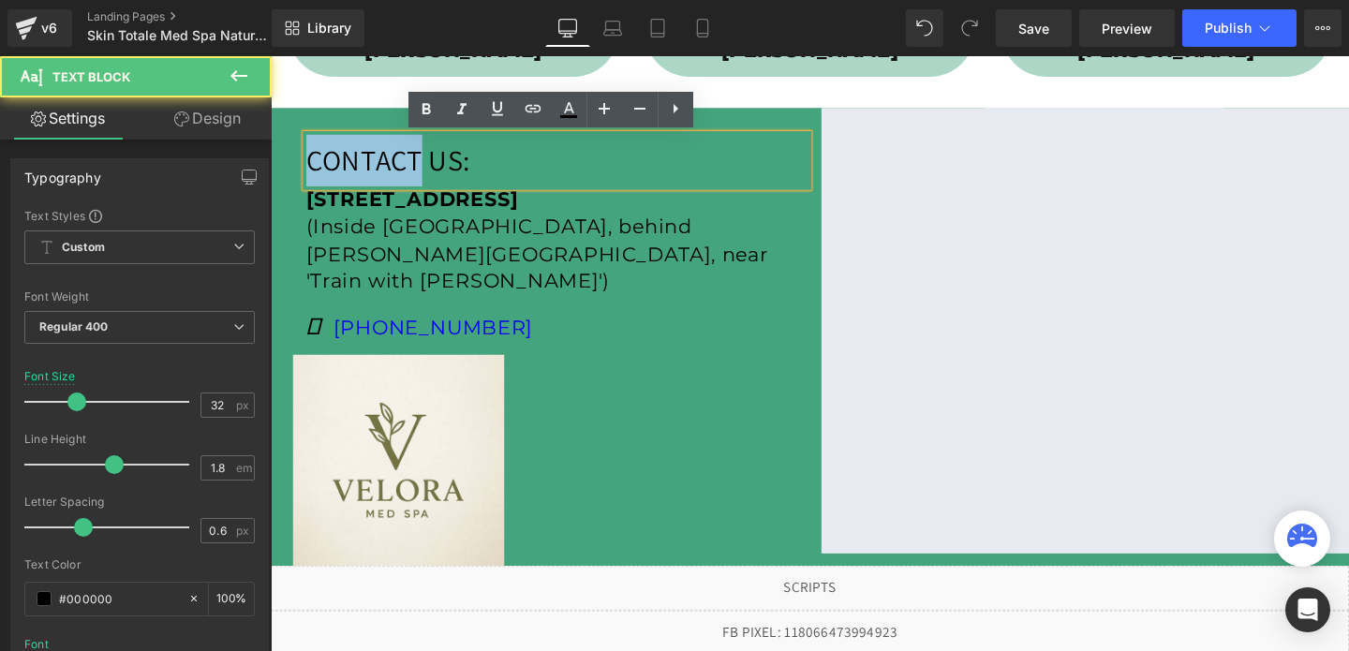
click at [372, 171] on p "CONTACT US:" at bounding box center [571, 166] width 527 height 54
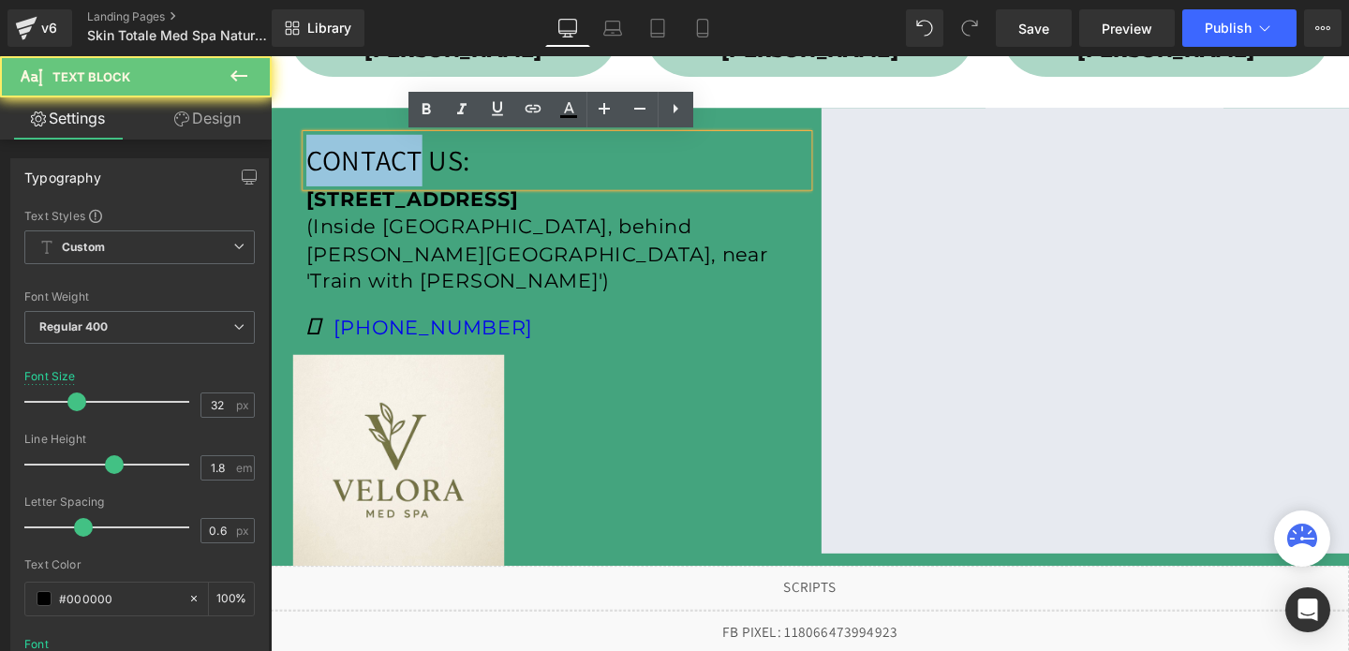
click at [372, 171] on p "CONTACT US:" at bounding box center [571, 166] width 527 height 54
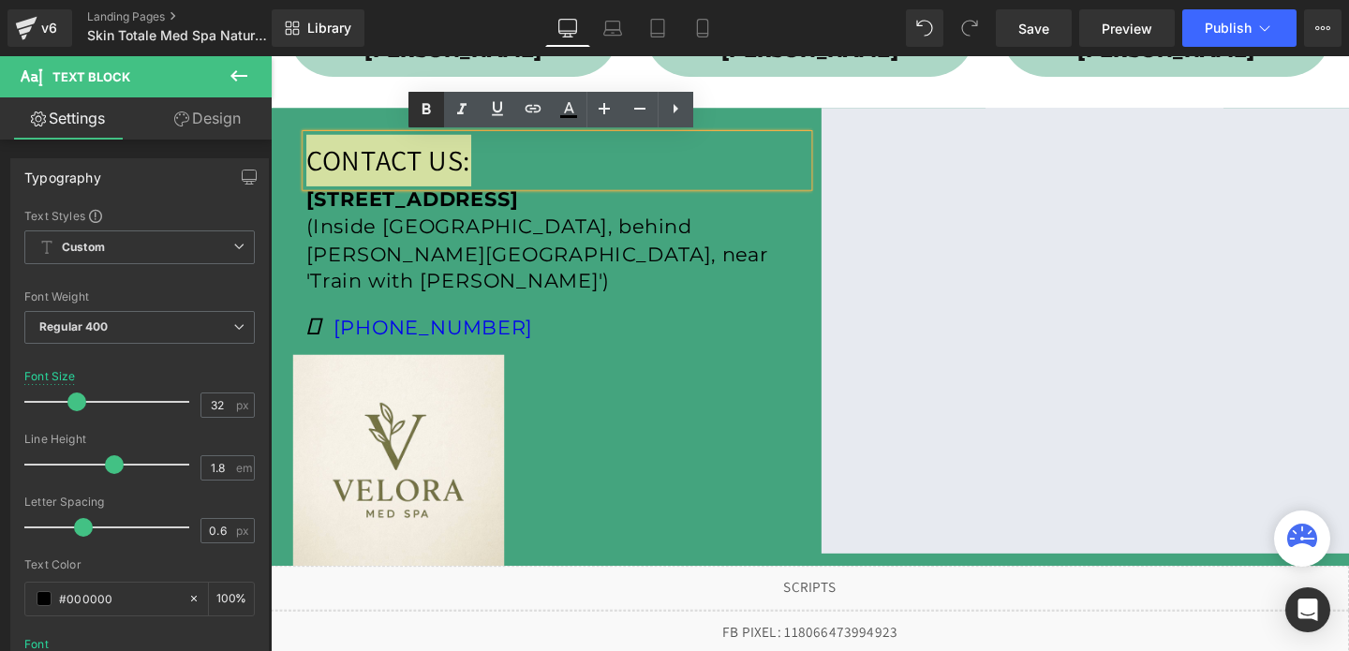
click at [426, 103] on icon at bounding box center [426, 109] width 22 height 22
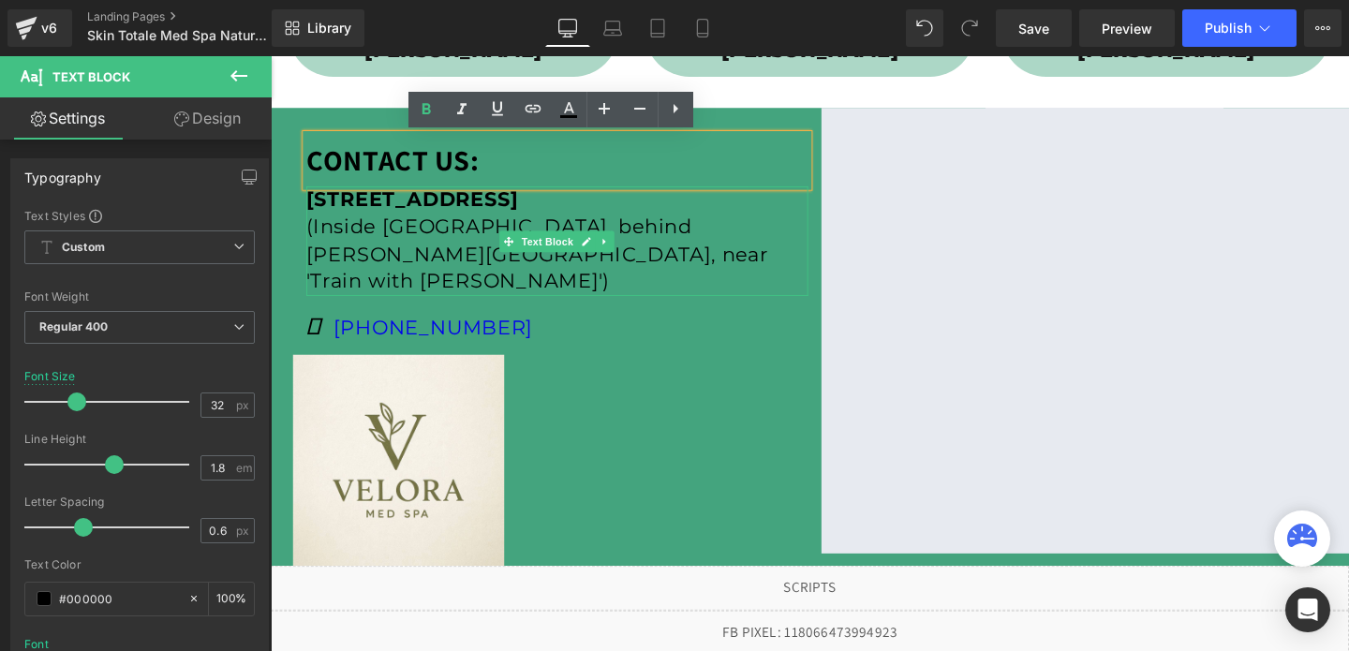
click at [406, 268] on p "(Inside [GEOGRAPHIC_DATA], behind [PERSON_NAME][GEOGRAPHIC_DATA], near 'Train w…" at bounding box center [571, 265] width 527 height 86
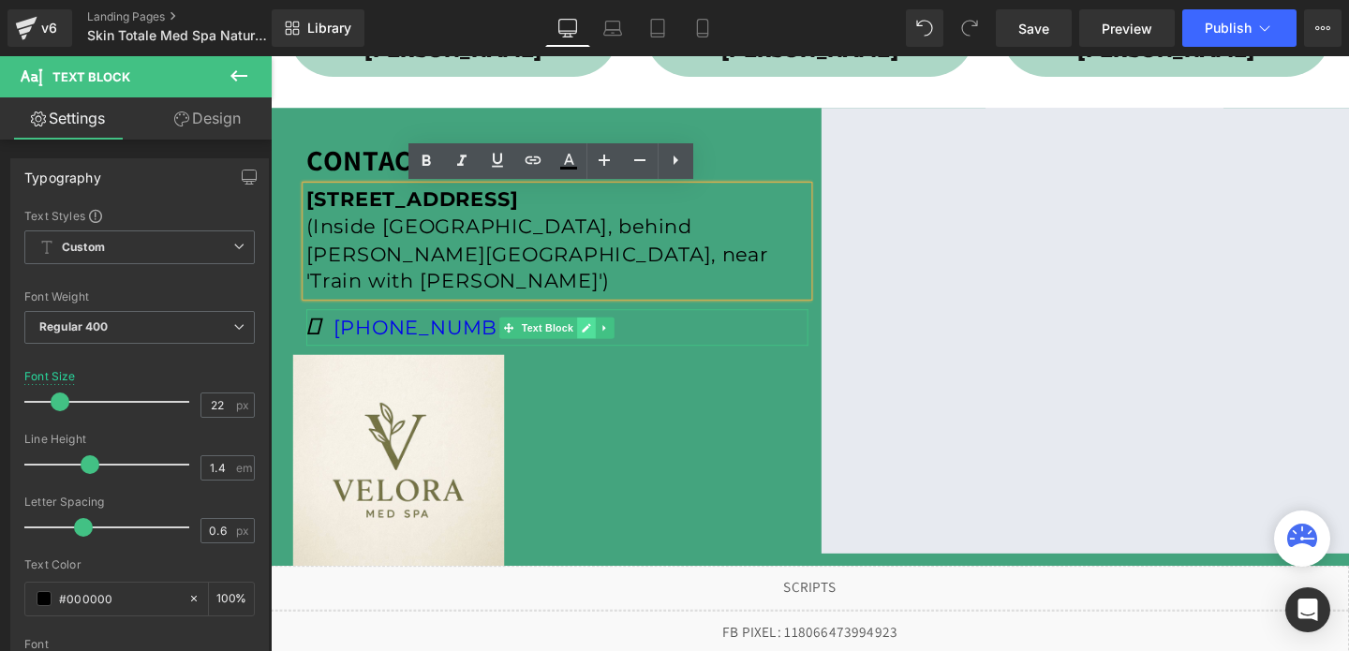
click at [602, 337] on icon at bounding box center [603, 341] width 10 height 11
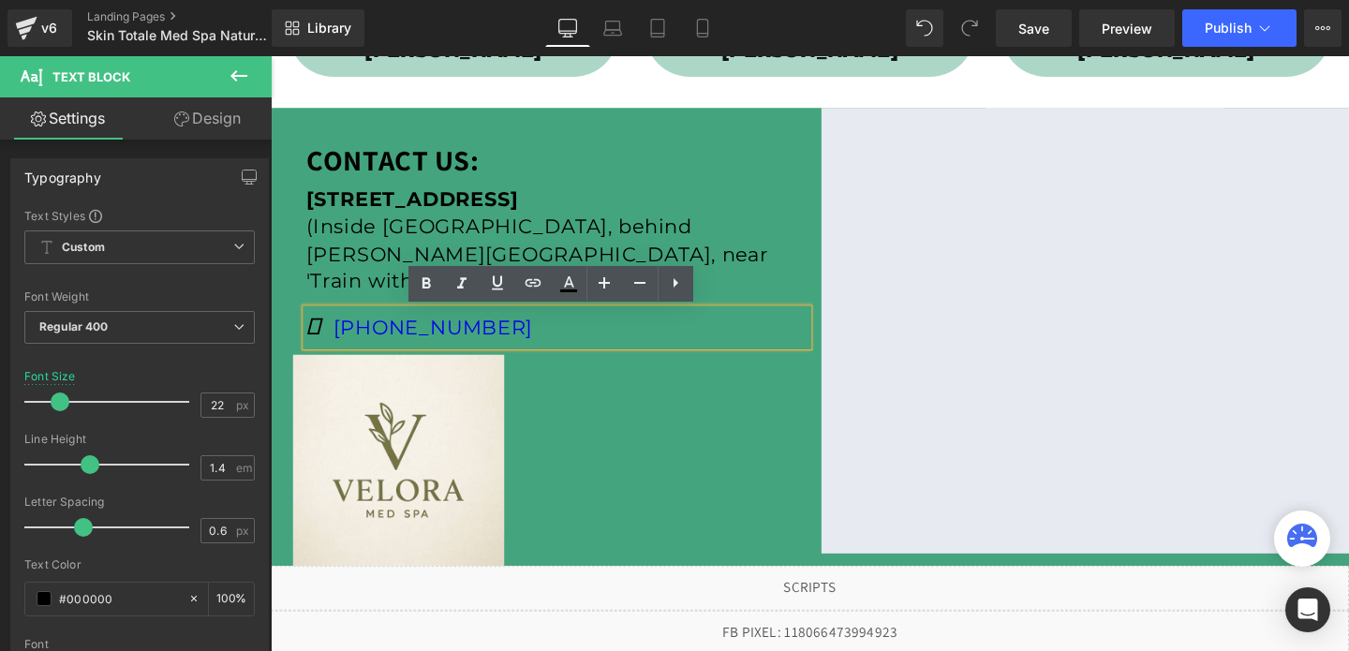
click at [560, 340] on p "(312) 625-1275" at bounding box center [571, 341] width 527 height 38
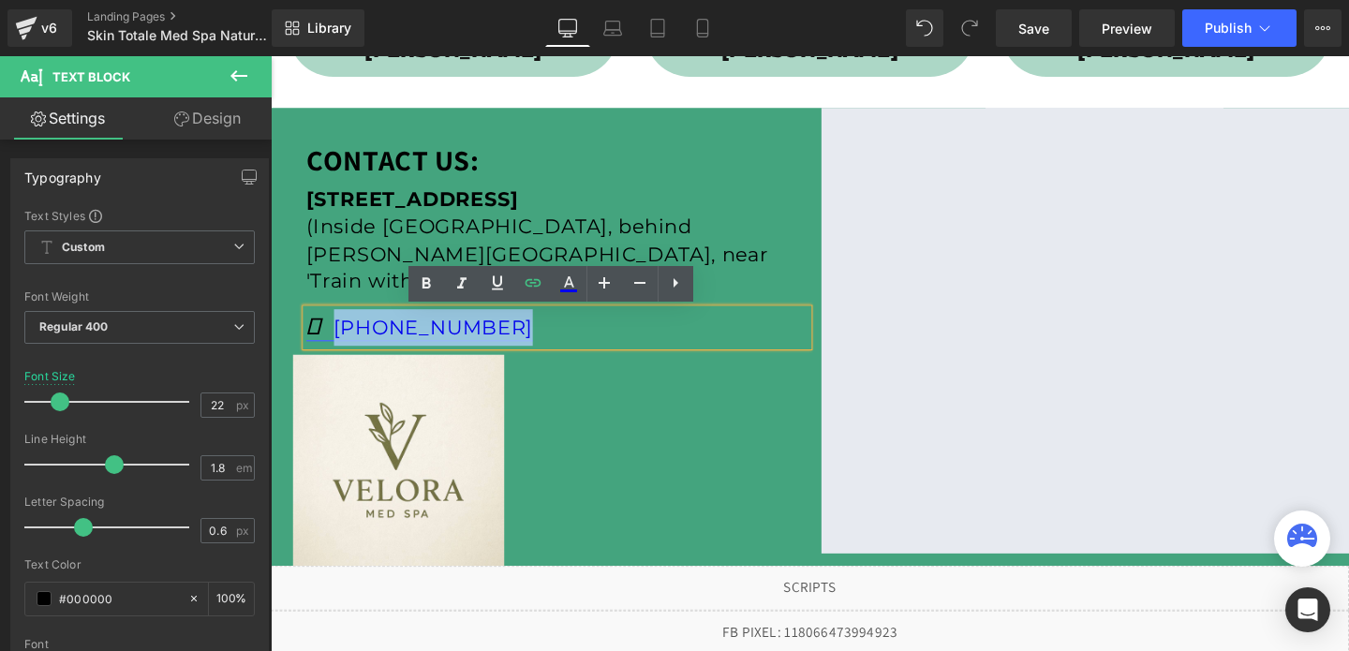
drag, startPoint x: 495, startPoint y: 345, endPoint x: 310, endPoint y: 346, distance: 184.6
click at [310, 346] on p "(312) 625-1275" at bounding box center [571, 341] width 527 height 38
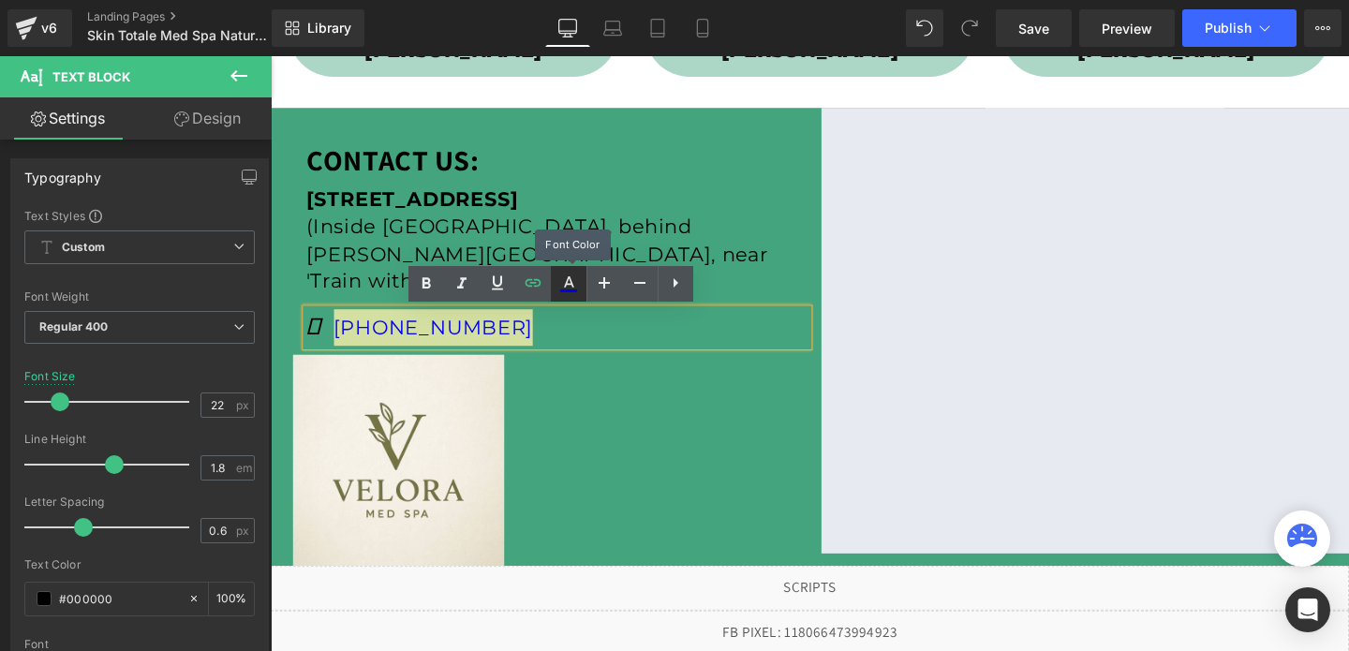
click at [579, 287] on icon at bounding box center [568, 284] width 22 height 22
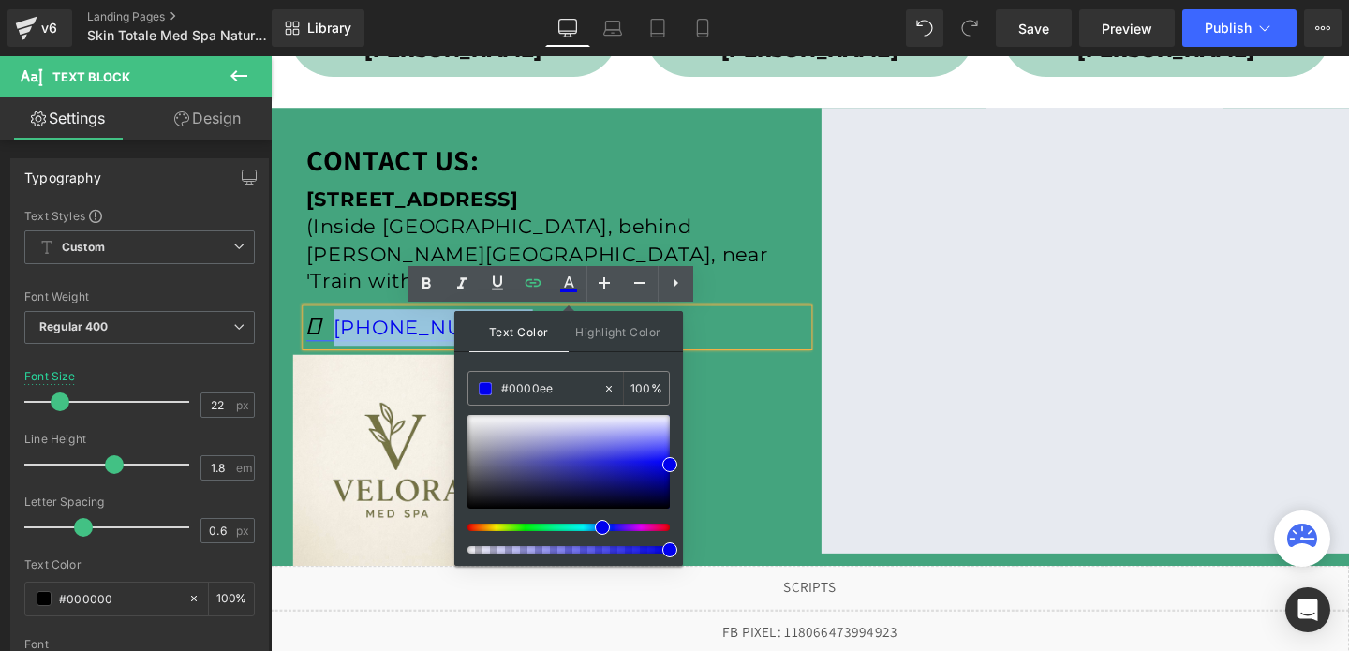
click at [454, 338] on link "(312) 625-1275" at bounding box center [427, 341] width 238 height 25
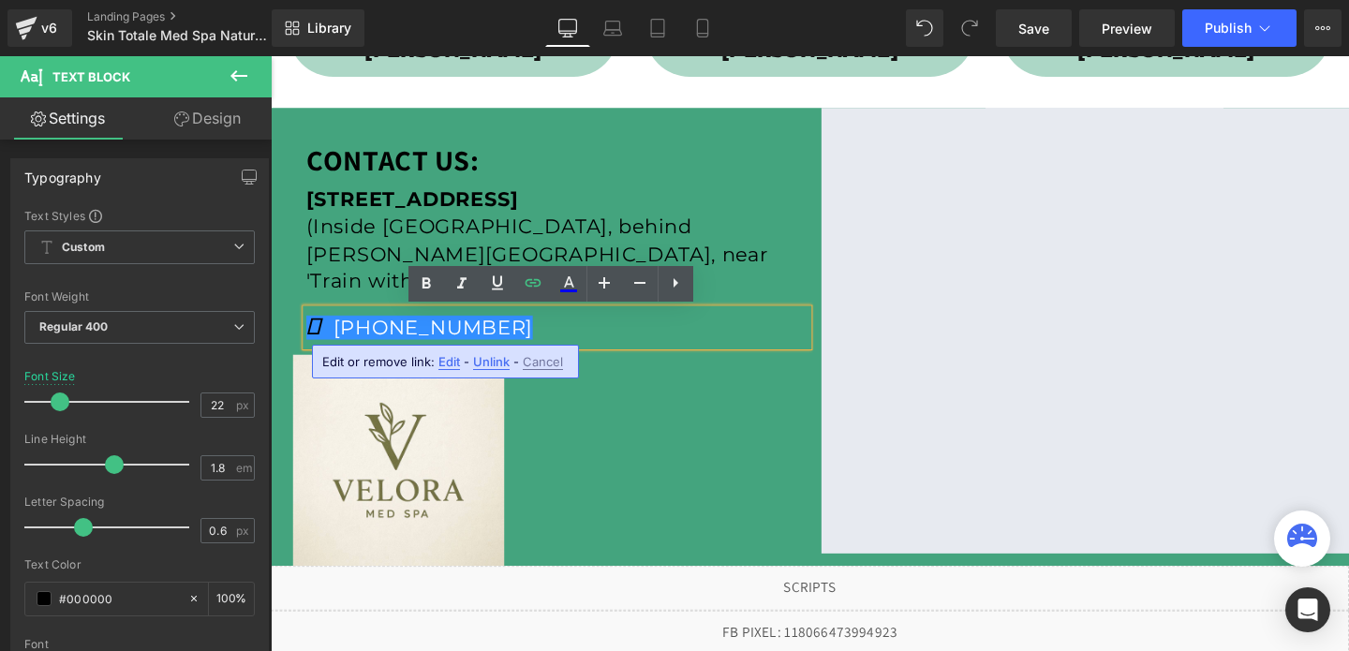
click at [452, 366] on span "Edit" at bounding box center [449, 362] width 22 height 16
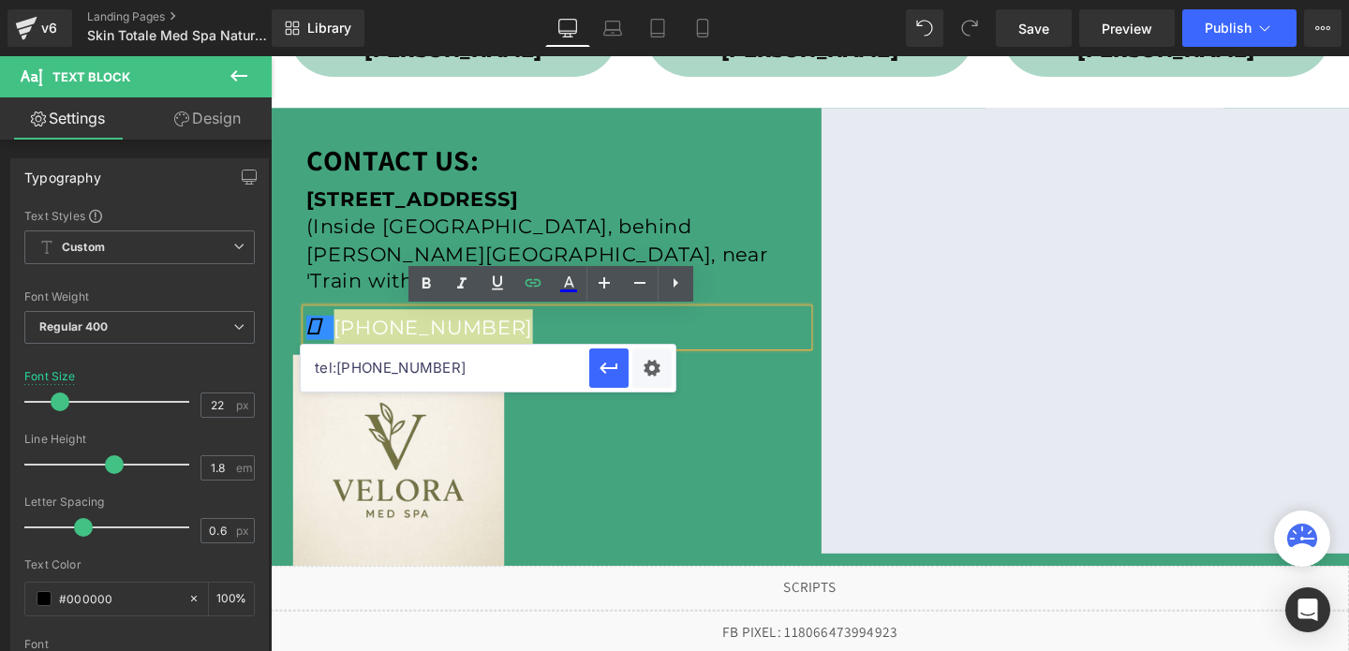
click at [413, 371] on input "tel:3126251275" at bounding box center [445, 368] width 289 height 47
paste input "8507380328"
type input "tel:8507380328"
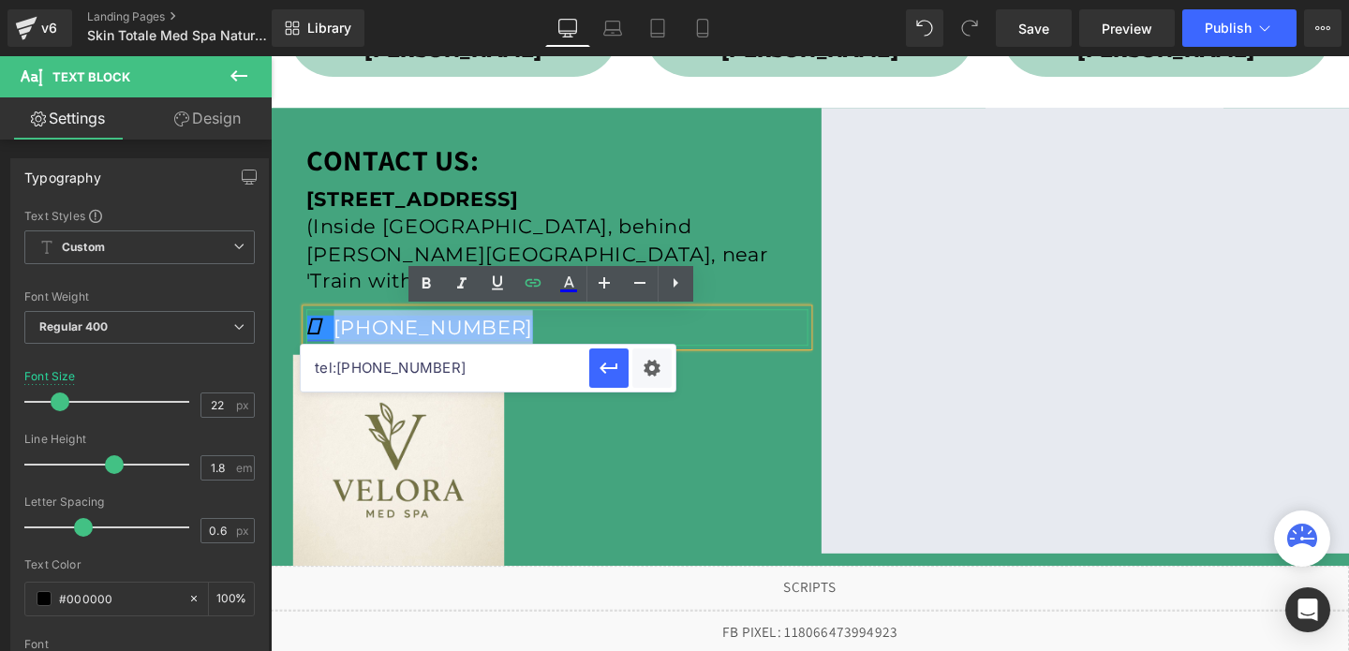
click at [366, 350] on link "(312) 625-1275" at bounding box center [427, 341] width 238 height 25
click at [363, 371] on input "tel:8507380328" at bounding box center [445, 368] width 289 height 47
click at [430, 346] on link "(850) 625-1275" at bounding box center [427, 341] width 238 height 25
click at [460, 342] on link "(850) 738-1275" at bounding box center [427, 341] width 238 height 25
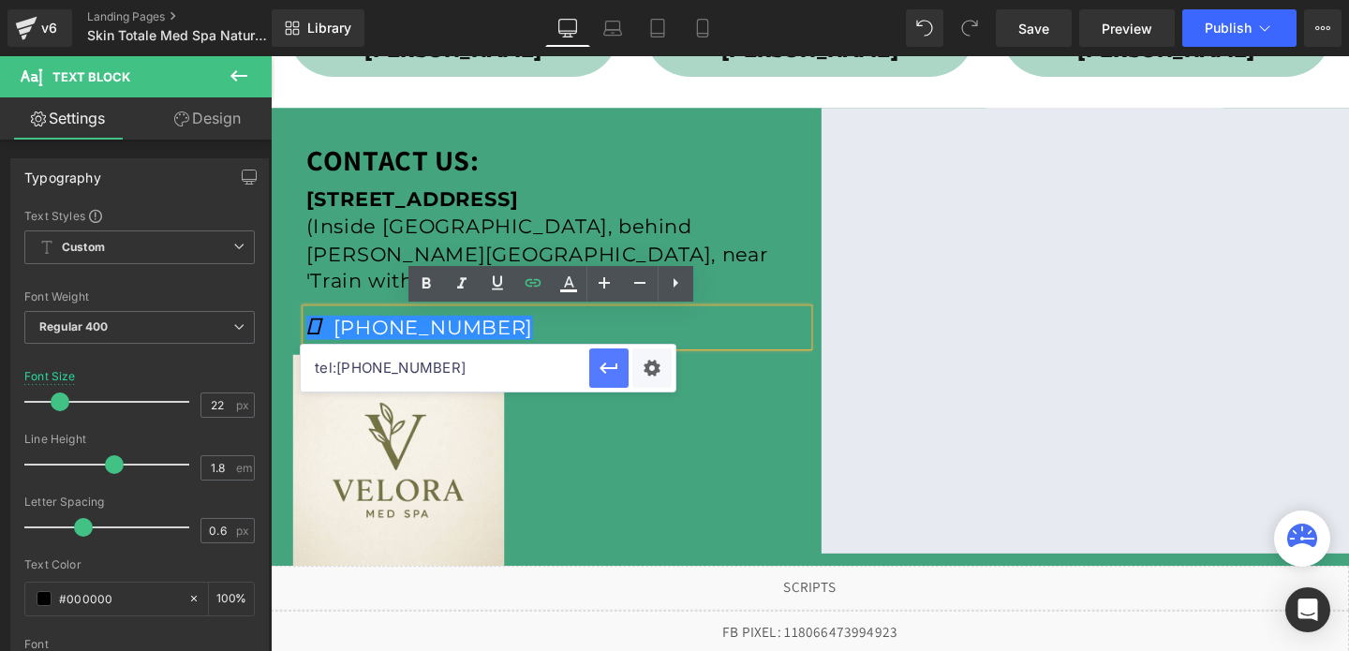
click at [598, 373] on icon "button" at bounding box center [609, 368] width 22 height 22
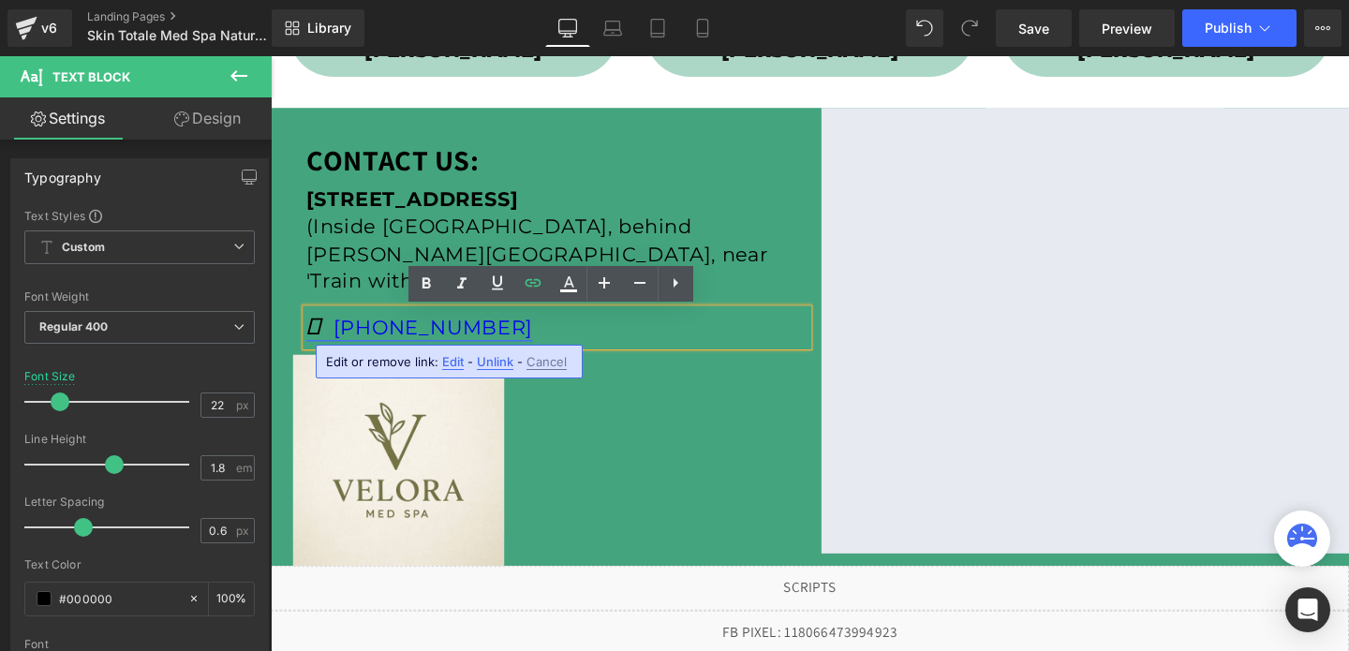
click at [465, 341] on link "[PHONE_NUMBER]" at bounding box center [427, 341] width 238 height 25
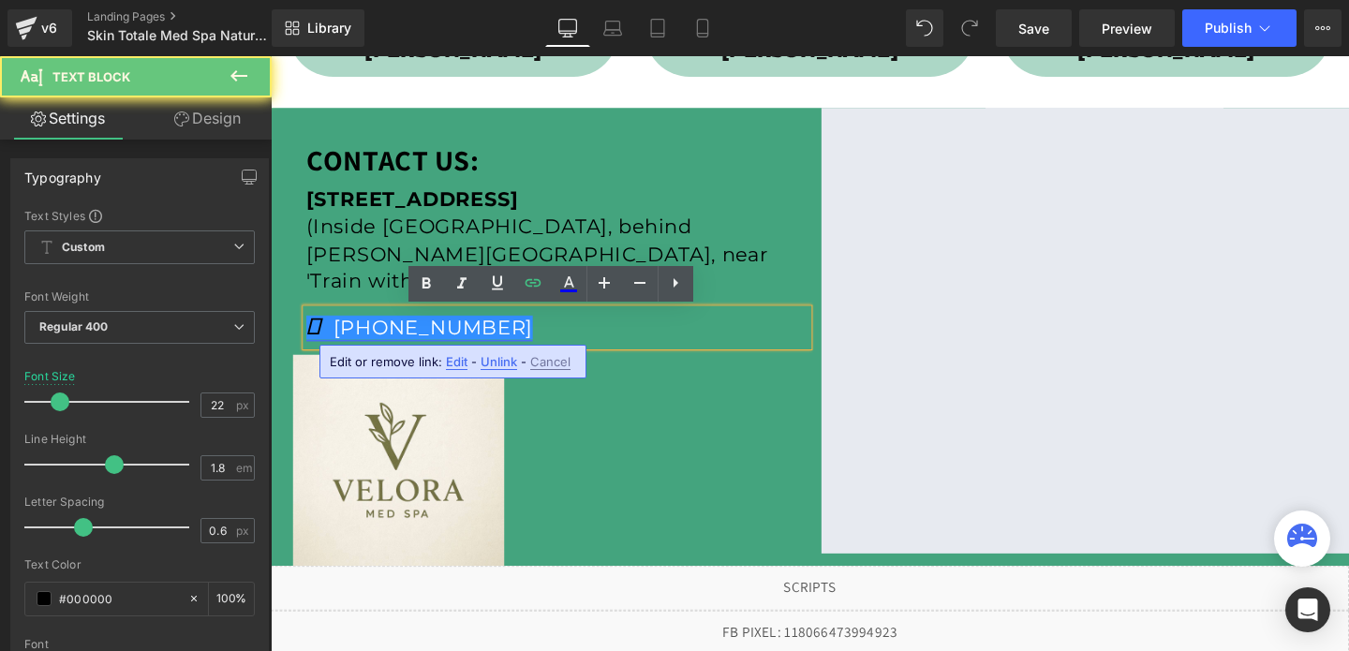
click at [465, 341] on link "[PHONE_NUMBER]" at bounding box center [427, 341] width 238 height 25
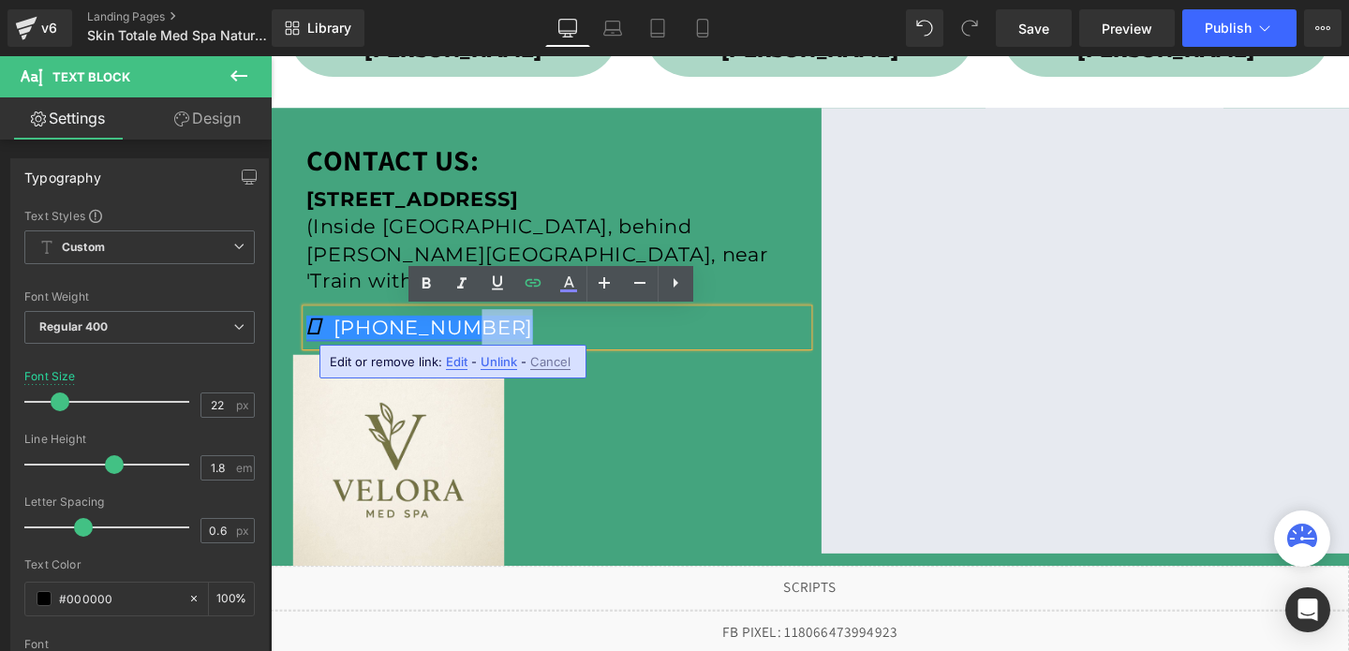
click at [428, 350] on link "[PHONE_NUMBER]" at bounding box center [427, 341] width 238 height 25
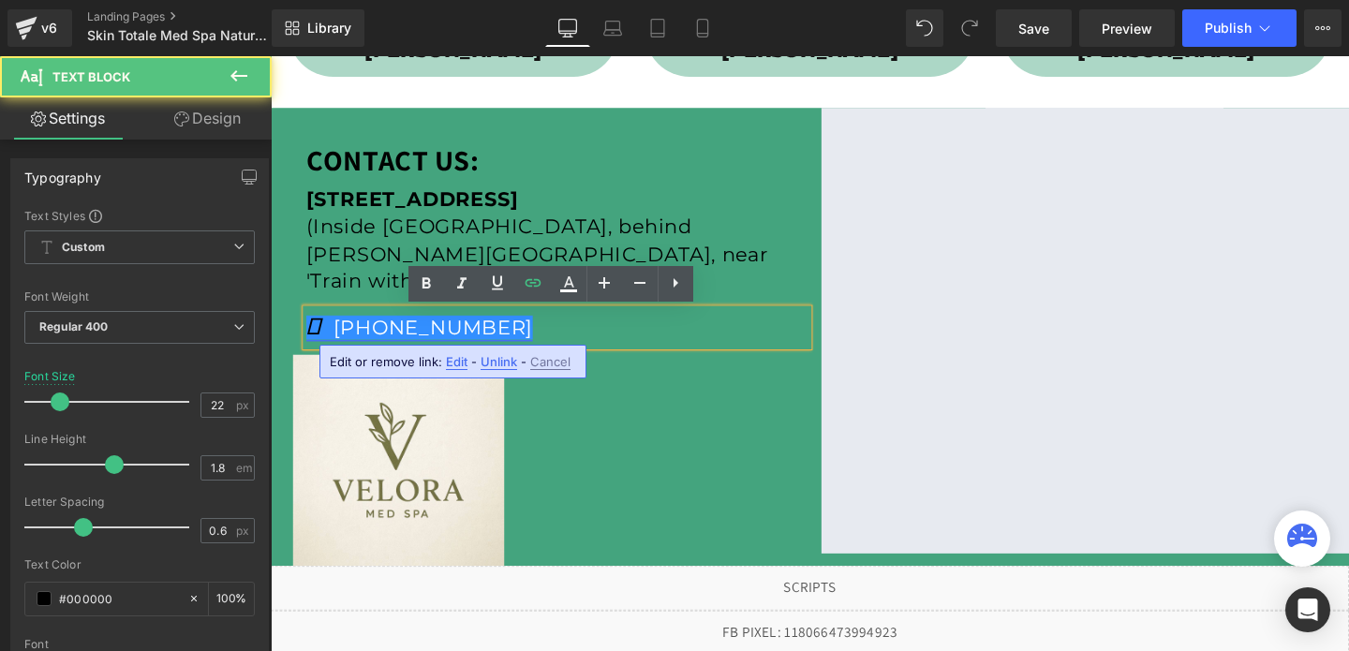
click at [428, 350] on link "[PHONE_NUMBER]" at bounding box center [427, 341] width 238 height 25
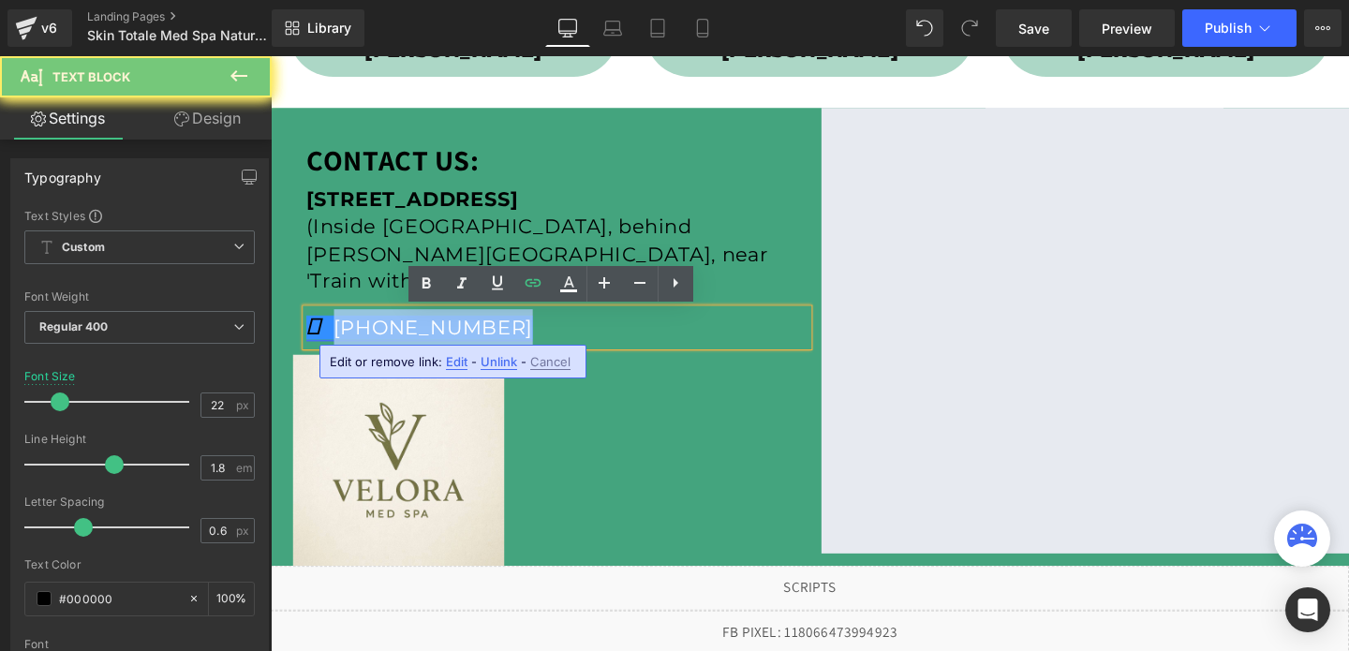
click at [428, 350] on link "[PHONE_NUMBER]" at bounding box center [427, 341] width 238 height 25
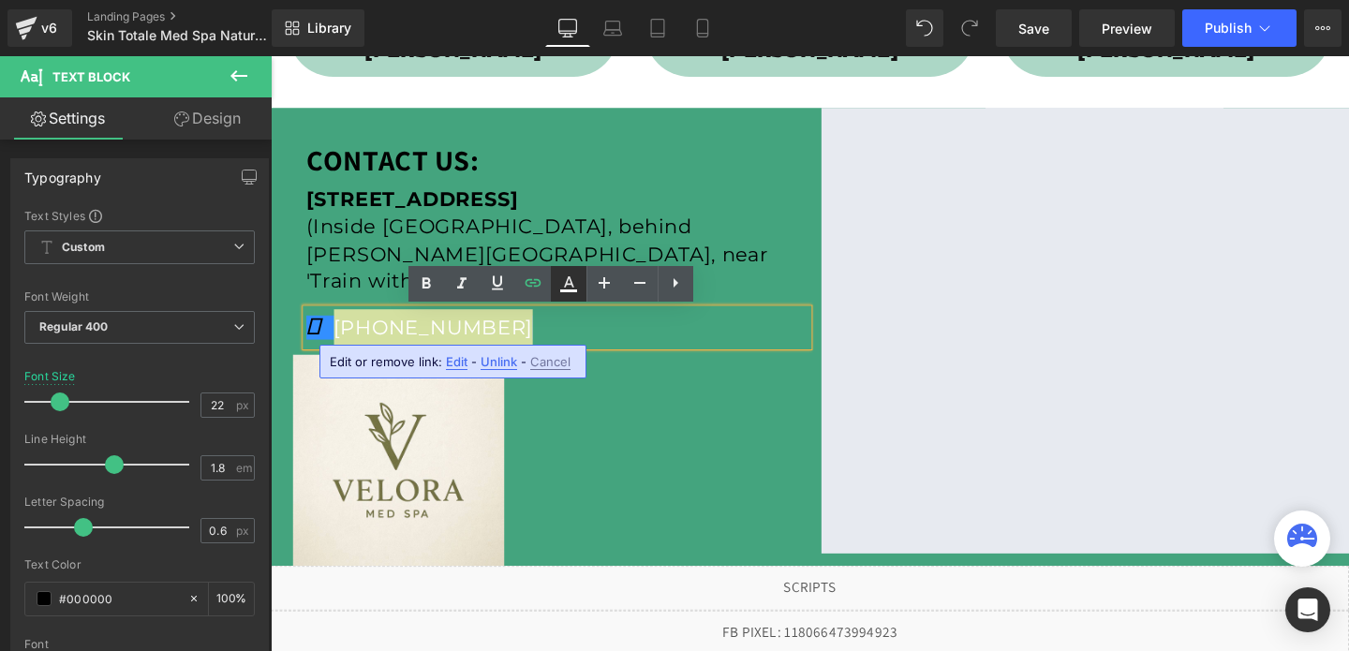
click at [570, 285] on icon at bounding box center [568, 284] width 22 height 22
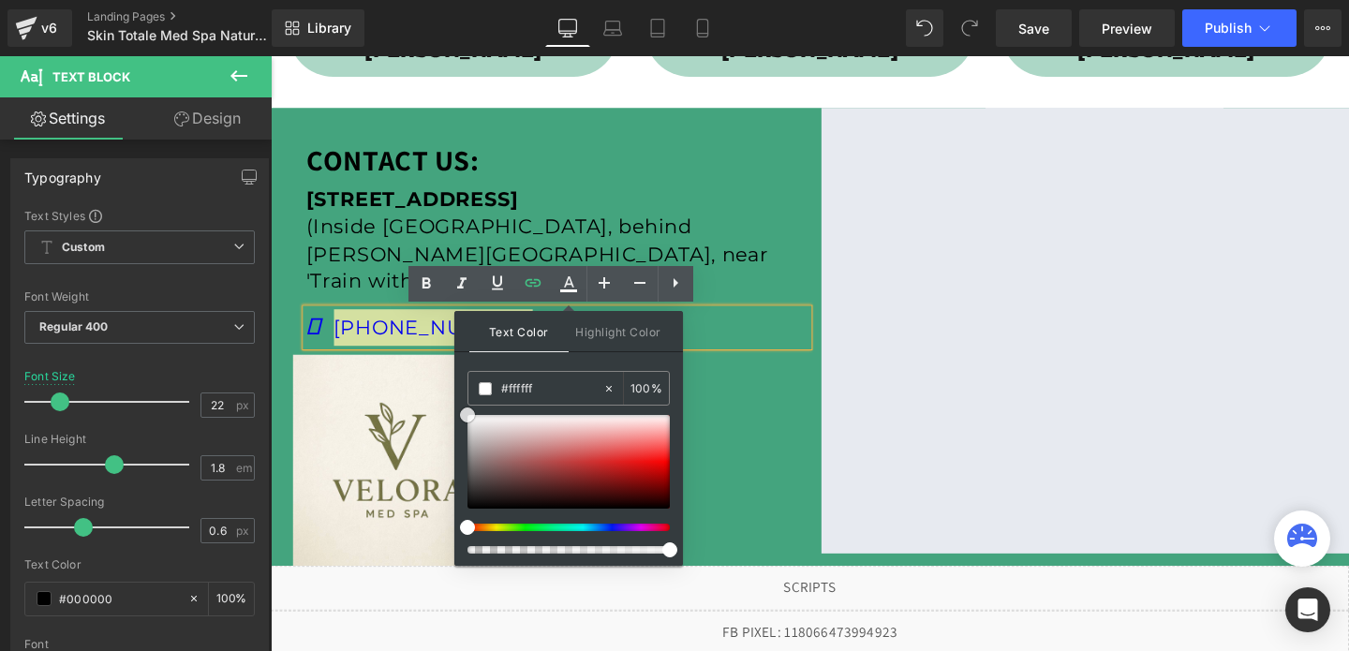
click at [466, 416] on span at bounding box center [467, 415] width 15 height 15
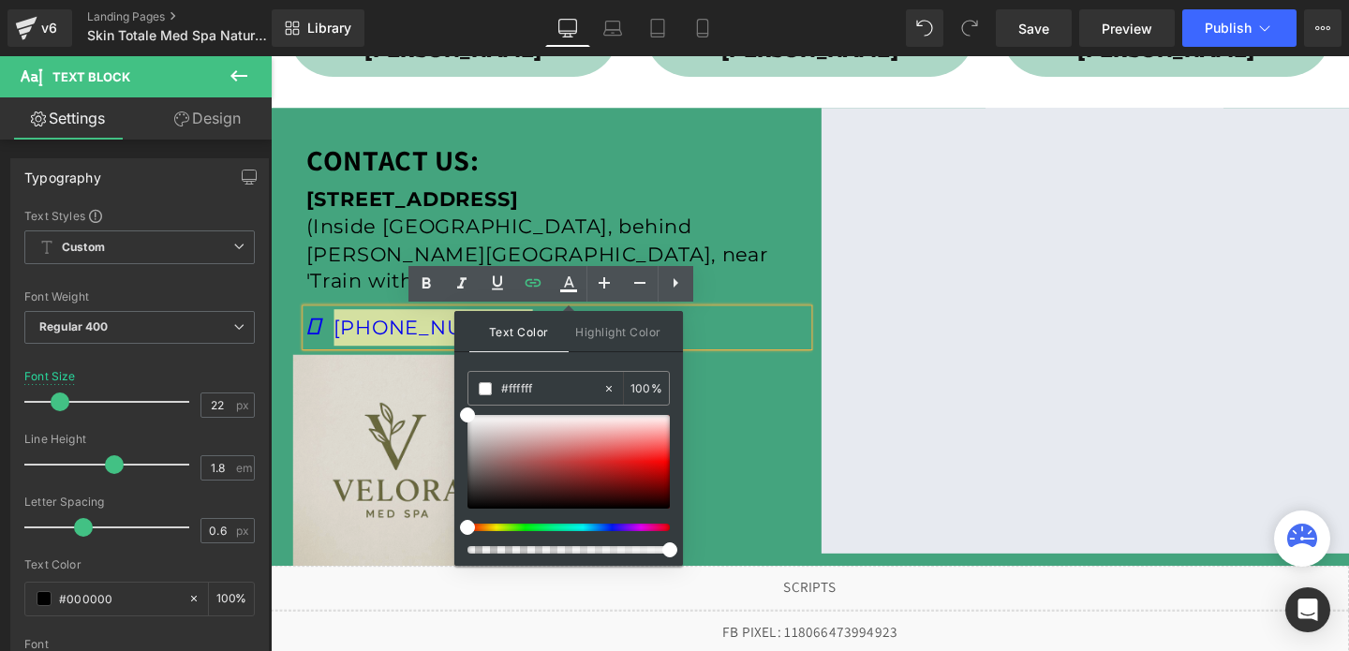
click at [392, 434] on img at bounding box center [405, 481] width 222 height 222
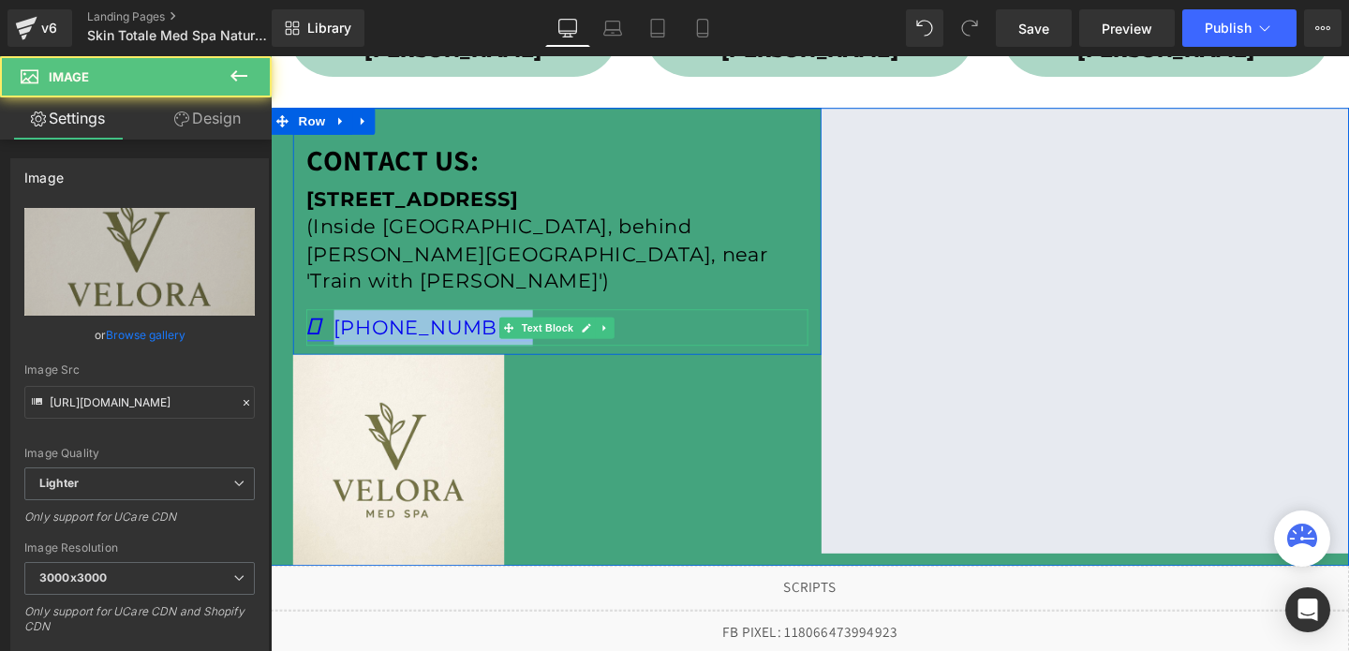
click at [334, 341] on link "[PHONE_NUMBER]" at bounding box center [427, 341] width 238 height 25
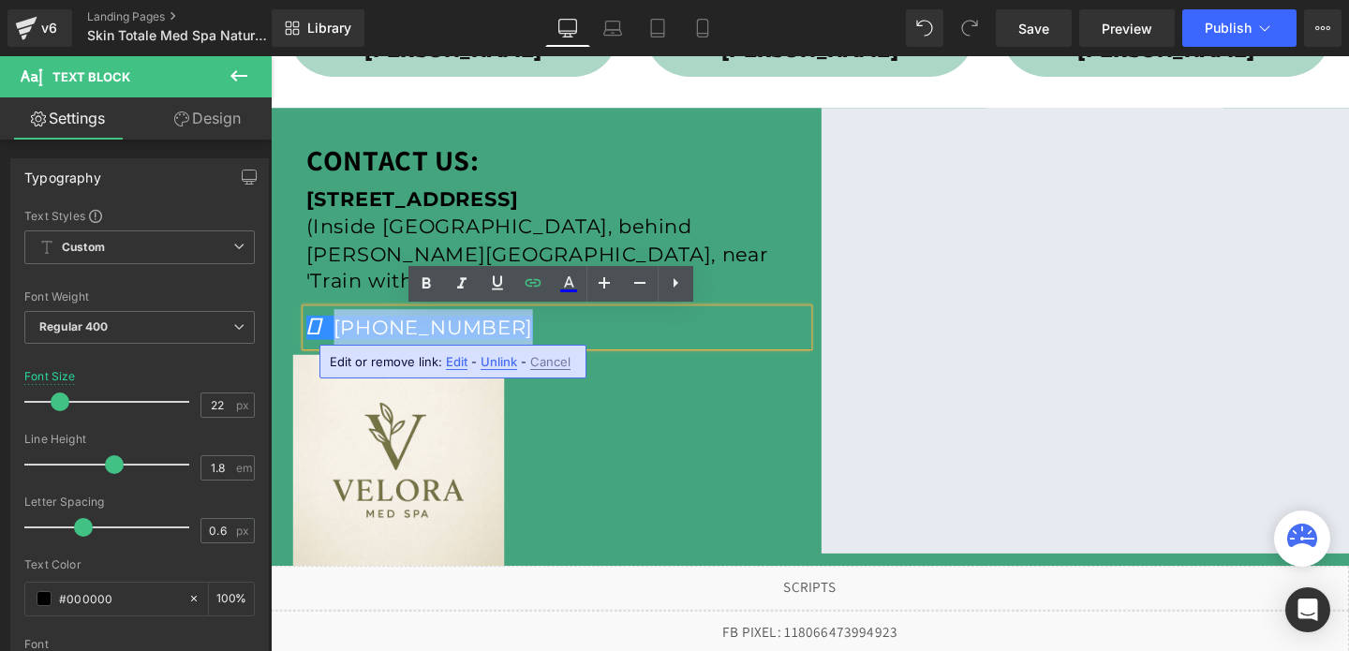
drag, startPoint x: 503, startPoint y: 348, endPoint x: 286, endPoint y: 329, distance: 218.2
click at [286, 329] on div "CONTACT US: Text Block 309E Katella Avenue, Orange, CA 92867 (Inside Katella Sh…" at bounding box center [838, 351] width 1134 height 481
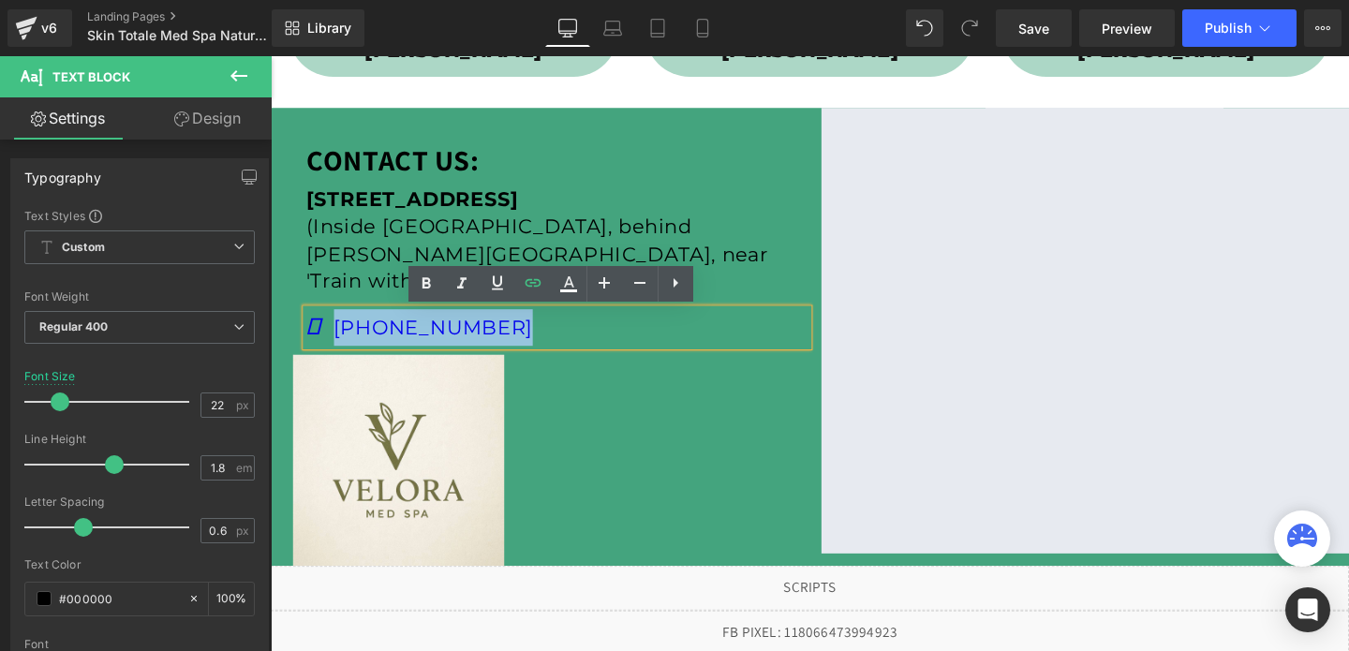
drag, startPoint x: 311, startPoint y: 338, endPoint x: 547, endPoint y: 324, distance: 236.5
click at [547, 324] on p "[PHONE_NUMBER]" at bounding box center [571, 341] width 527 height 38
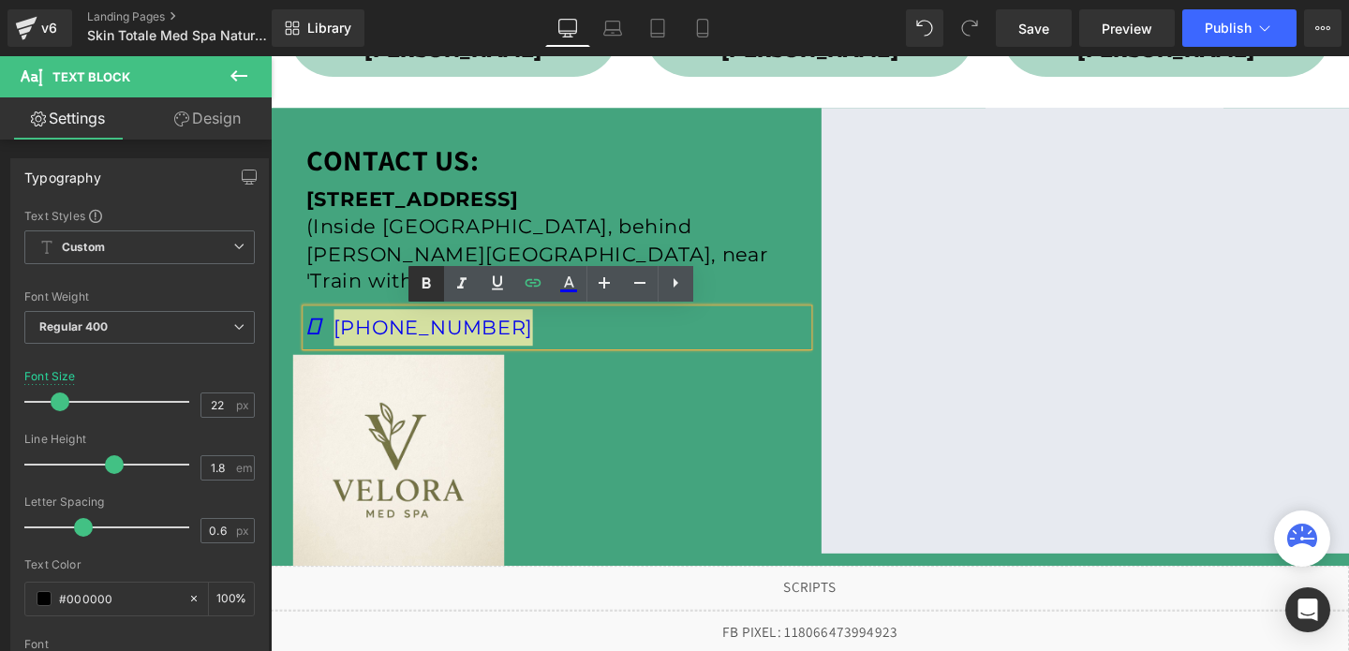
click at [433, 281] on icon at bounding box center [426, 284] width 22 height 22
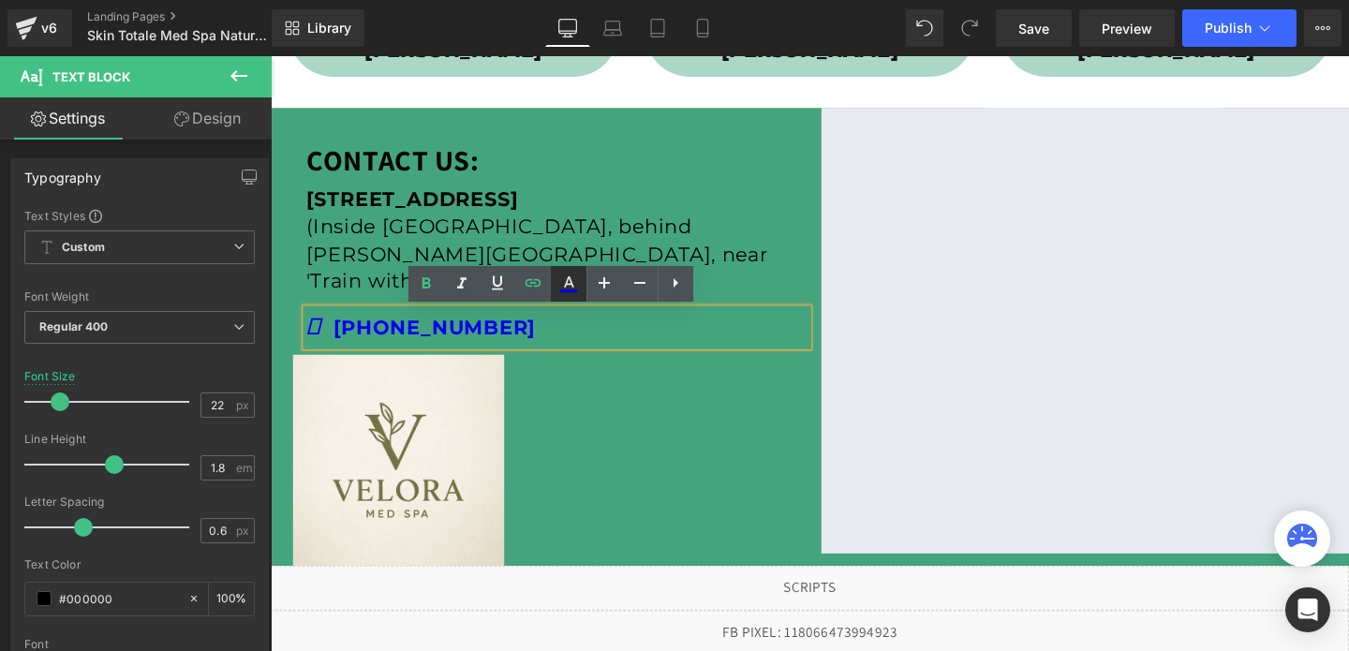
click at [563, 284] on icon at bounding box center [568, 284] width 22 height 22
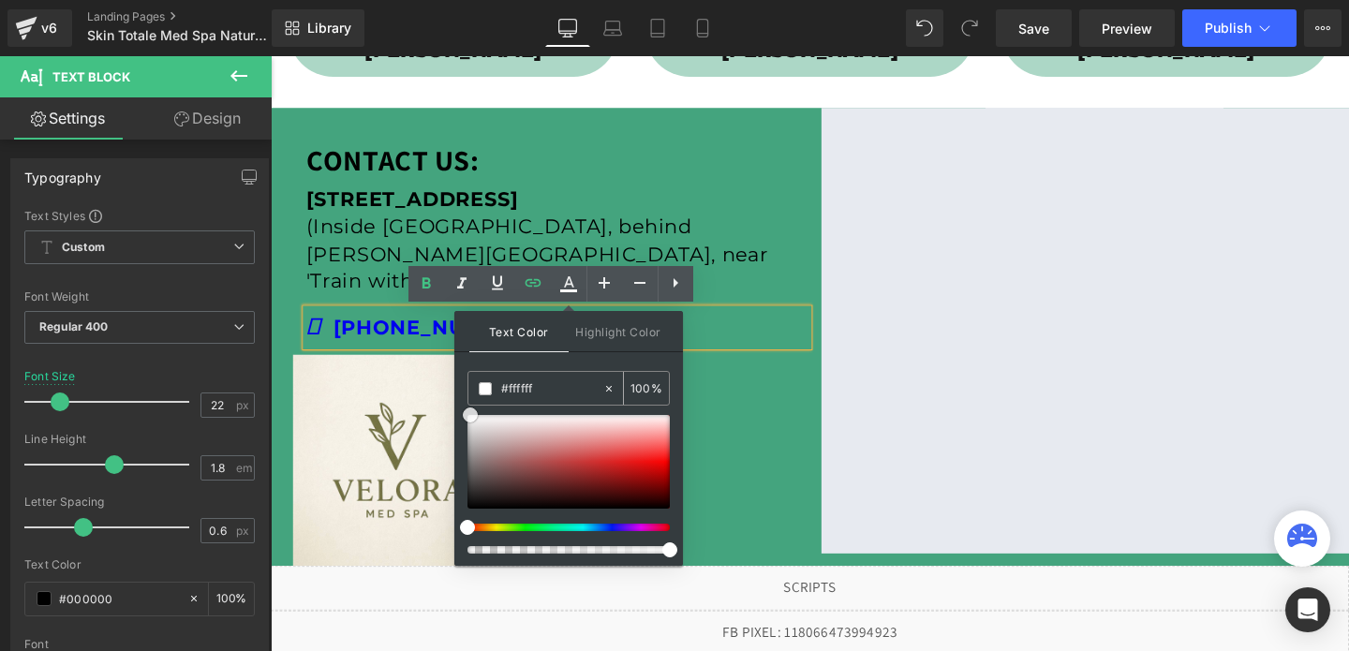
drag, startPoint x: 490, startPoint y: 438, endPoint x: 470, endPoint y: 404, distance: 39.9
click at [470, 404] on div "#0000ee 100 %" at bounding box center [568, 468] width 202 height 195
click at [471, 418] on span at bounding box center [470, 415] width 15 height 15
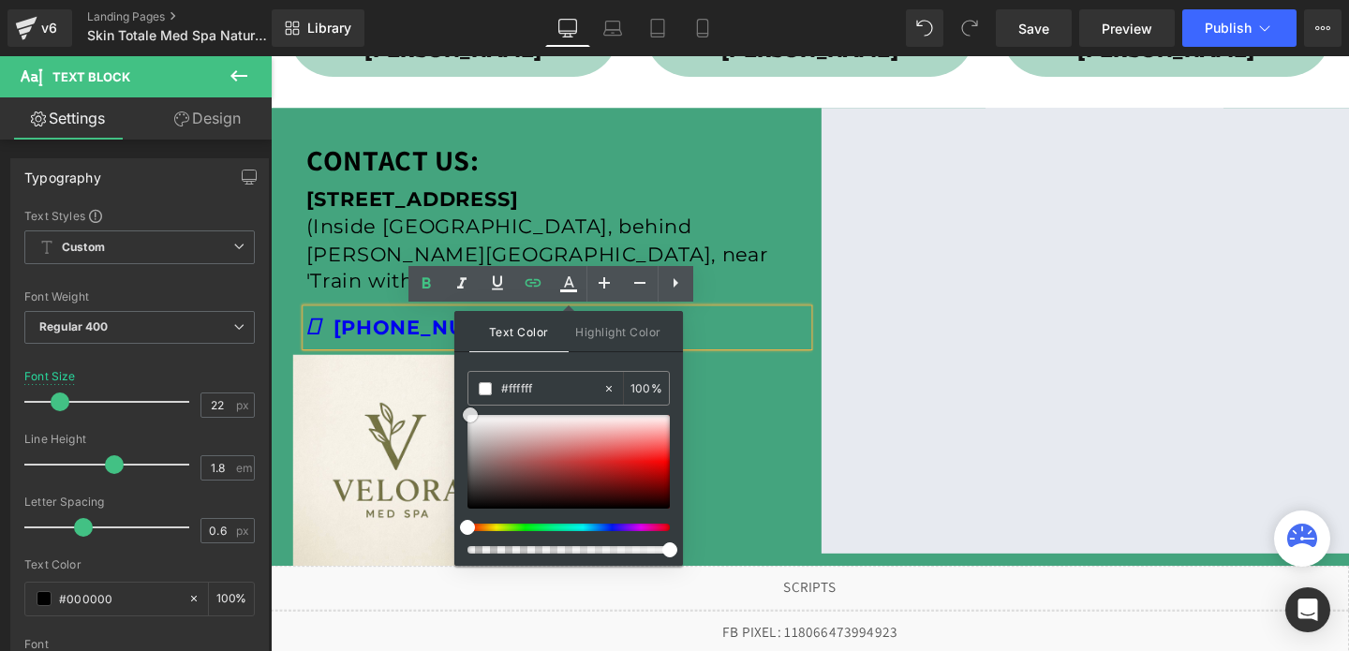
click at [474, 450] on div at bounding box center [568, 462] width 202 height 94
click at [390, 342] on link "[PHONE_NUMBER]" at bounding box center [428, 341] width 241 height 25
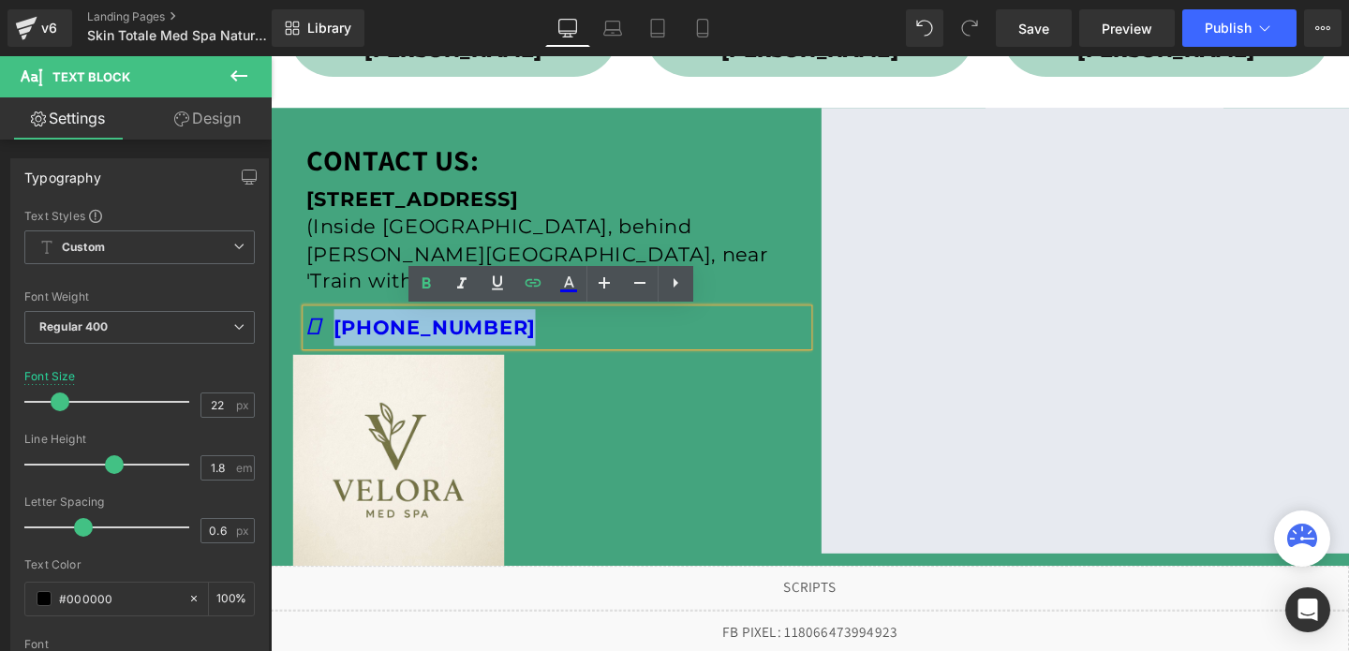
drag, startPoint x: 507, startPoint y: 345, endPoint x: 324, endPoint y: 357, distance: 183.1
click at [324, 357] on p "[PHONE_NUMBER]" at bounding box center [571, 341] width 527 height 38
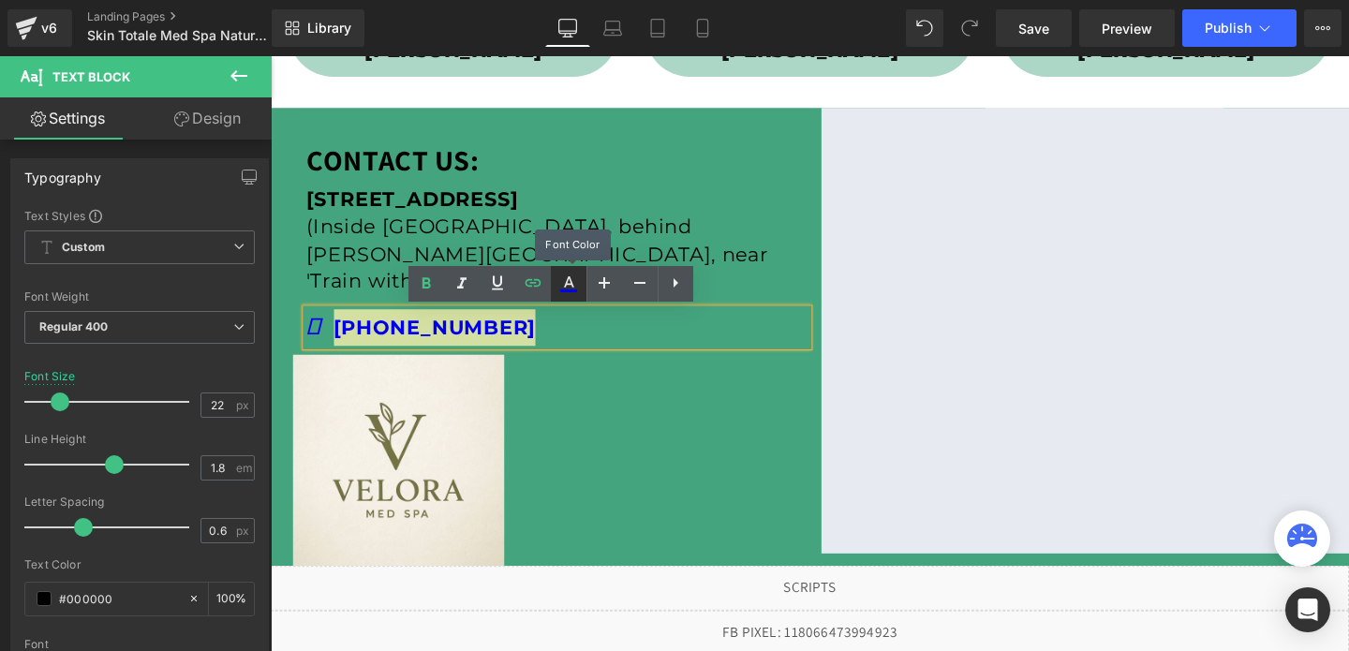
click at [558, 284] on icon at bounding box center [568, 284] width 22 height 22
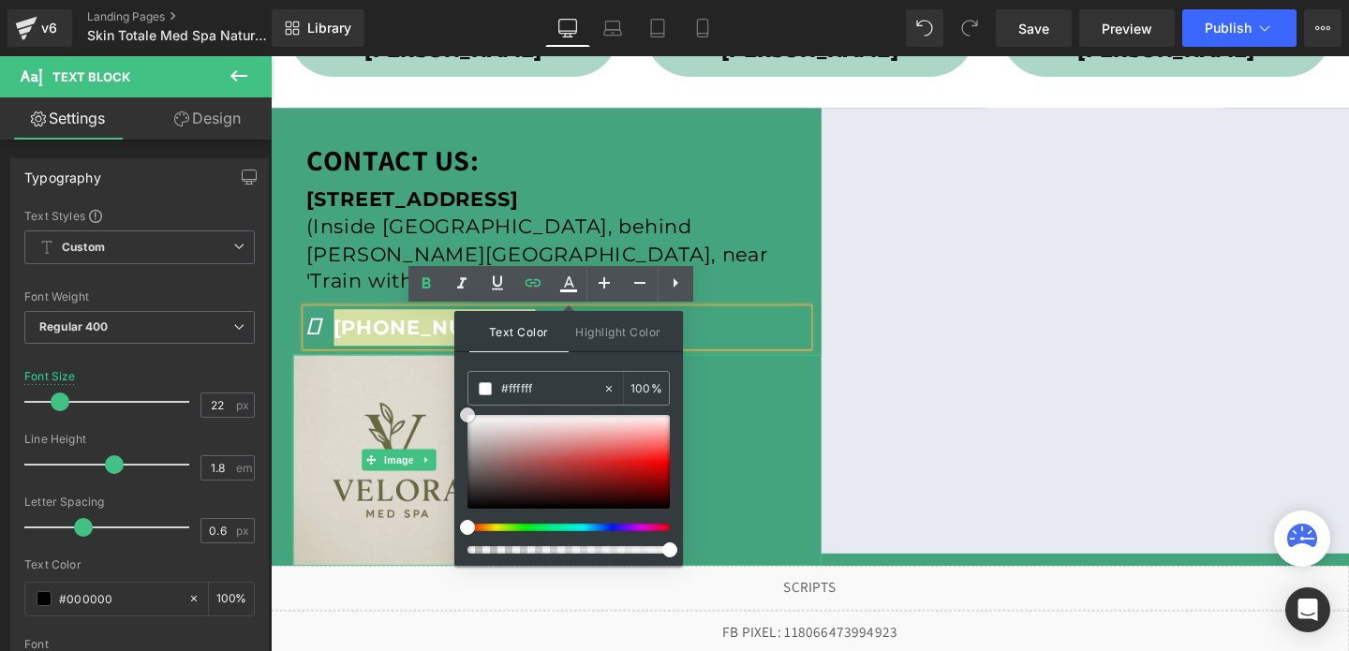
drag, startPoint x: 747, startPoint y: 477, endPoint x: 456, endPoint y: 378, distance: 306.6
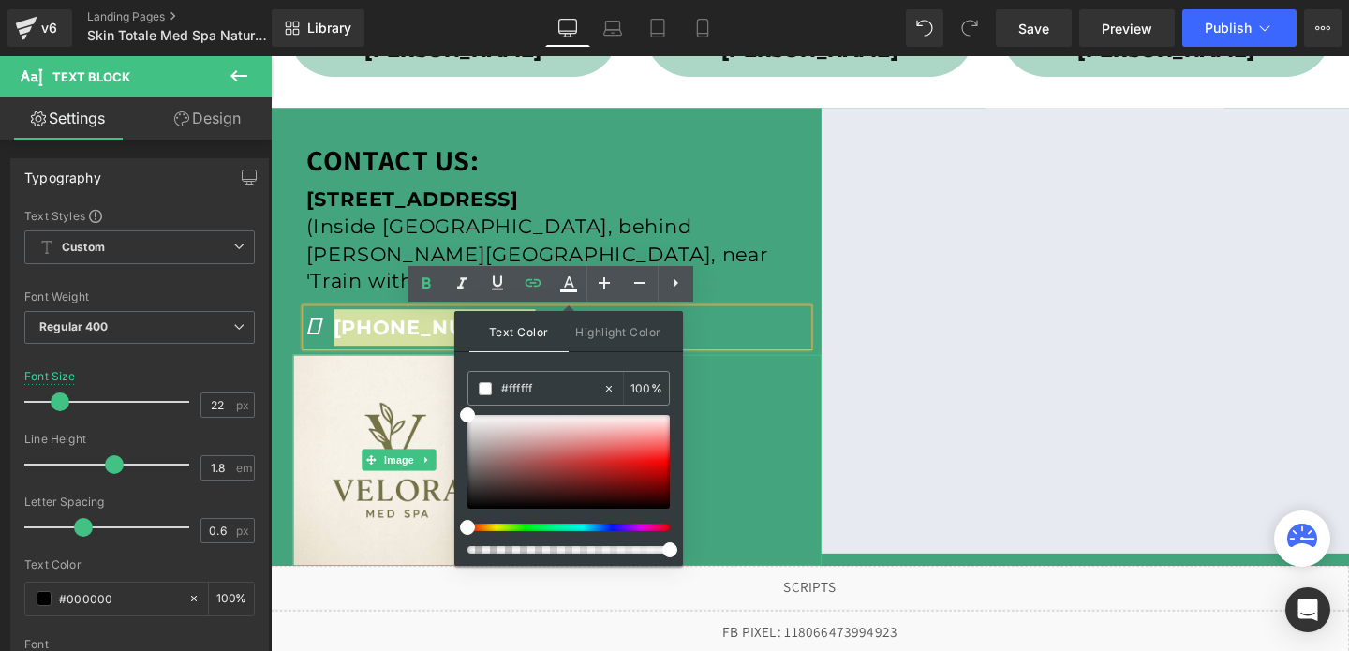
click at [815, 404] on div at bounding box center [572, 481] width 556 height 222
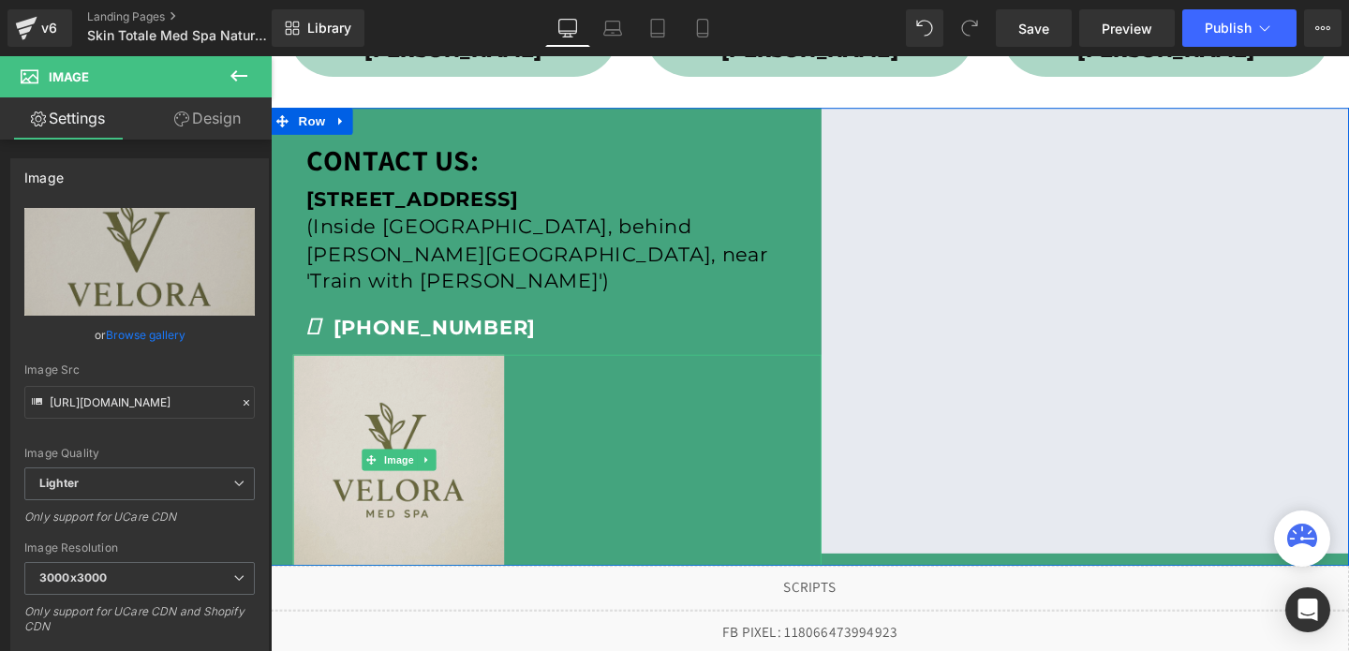
click at [313, 466] on img at bounding box center [405, 481] width 222 height 222
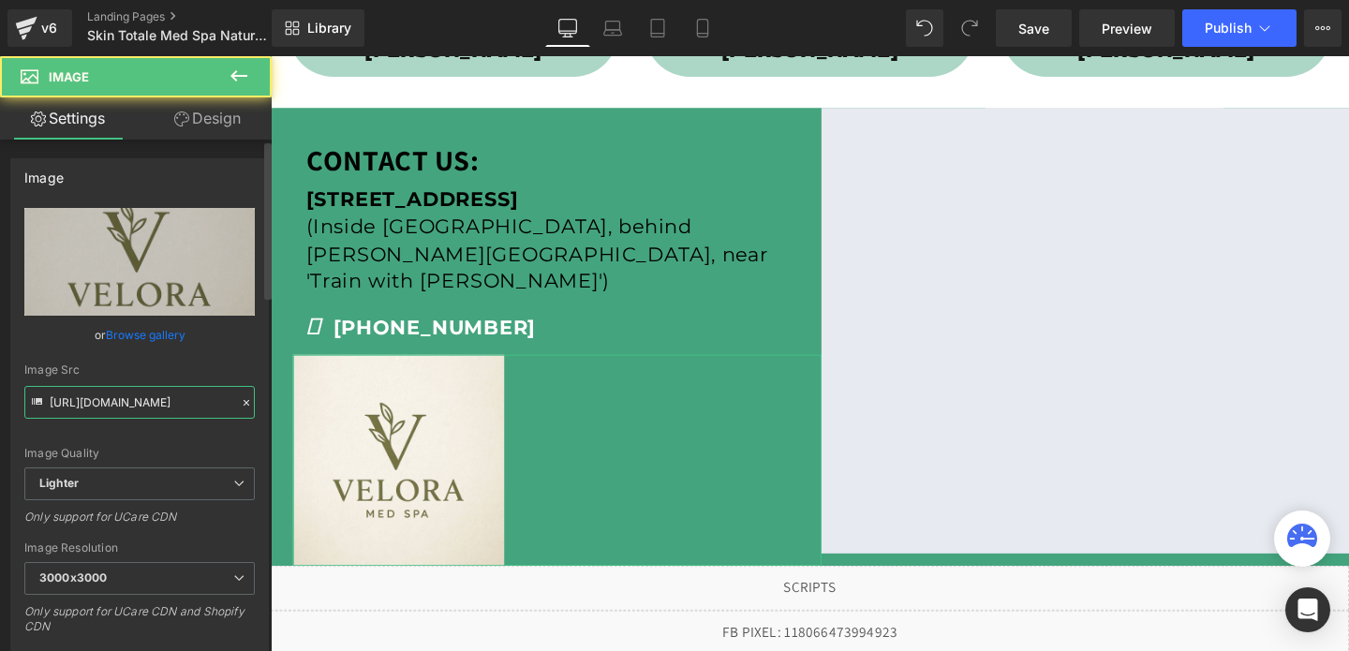
click at [74, 403] on input "https://ucarecdn.com/1490cb88-dbc2-452a-82c7-cd948fa96a68/-/format/auto/-/previ…" at bounding box center [139, 402] width 230 height 33
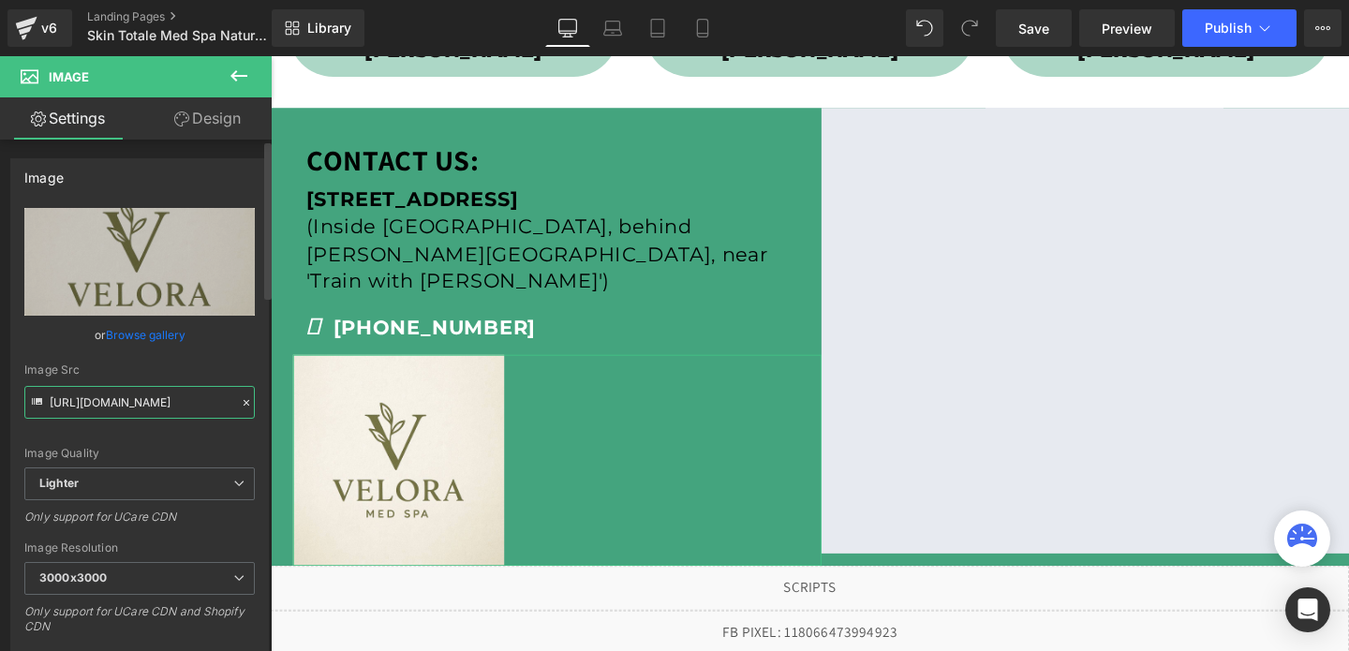
click at [74, 403] on input "https://ucarecdn.com/1490cb88-dbc2-452a-82c7-cd948fa96a68/-/format/auto/-/previ…" at bounding box center [139, 402] width 230 height 33
paste input "a76bbd85-758c-4601-a1da-0495f857746c/-/format/auto/-/preview/3000x3000/-/qualit…"
type input "[URL][DOMAIN_NAME]"
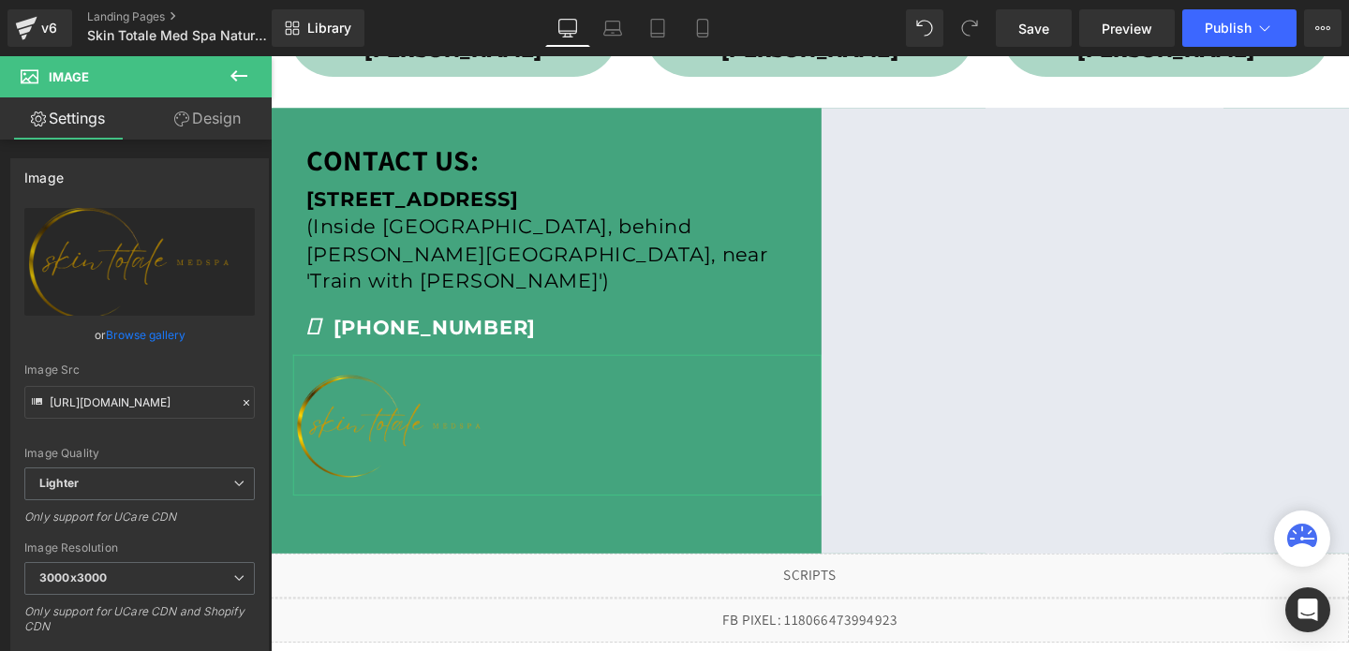
click at [207, 116] on link "Design" at bounding box center [208, 118] width 136 height 42
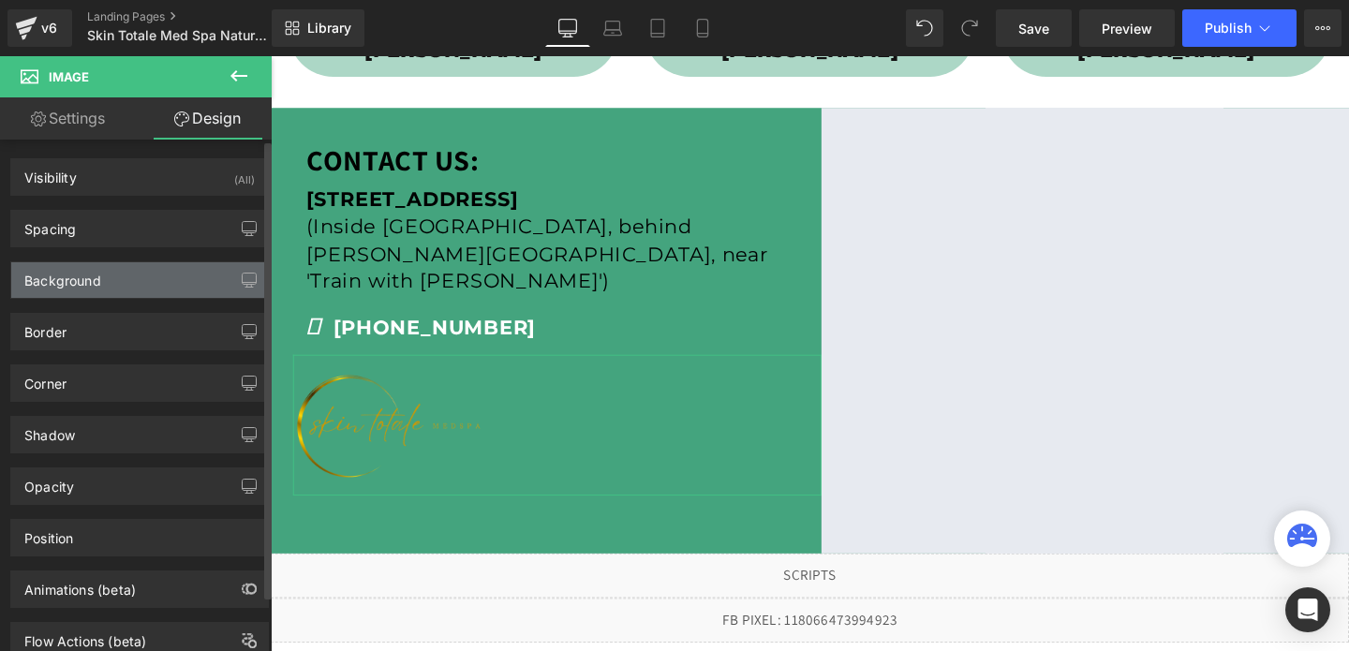
click at [86, 275] on div "Background" at bounding box center [62, 275] width 77 height 26
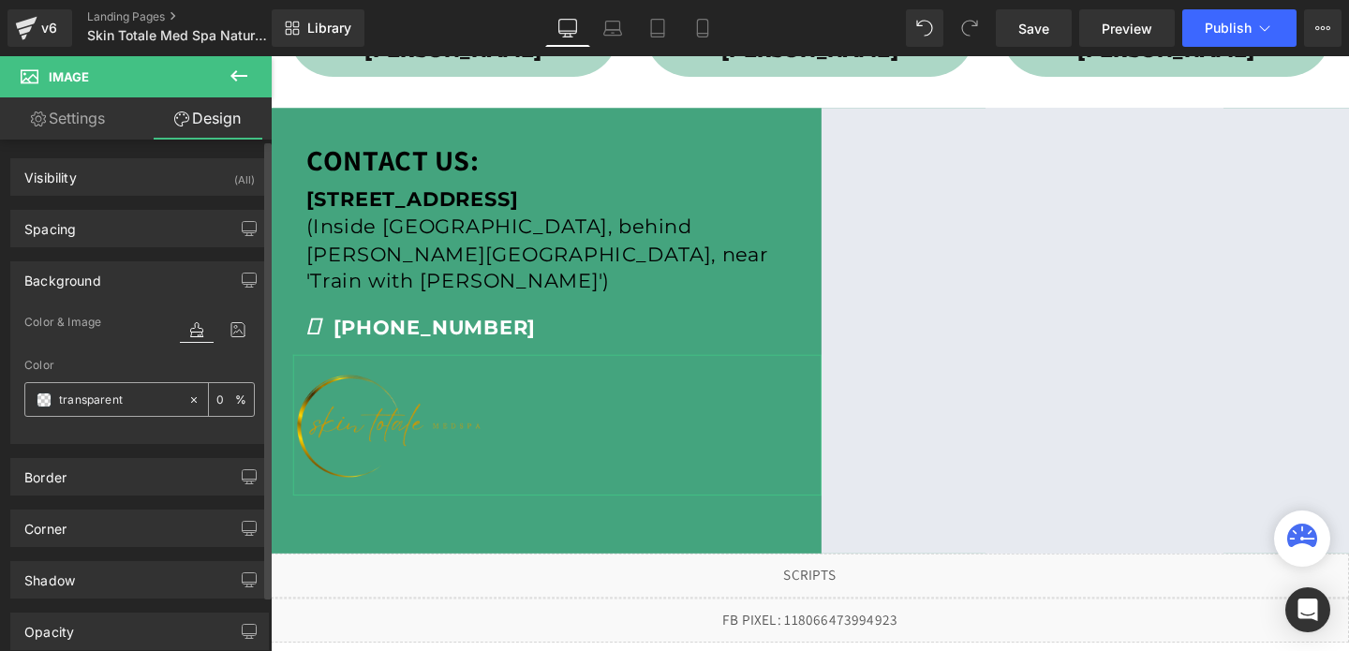
click at [89, 391] on input "transparent" at bounding box center [119, 400] width 120 height 21
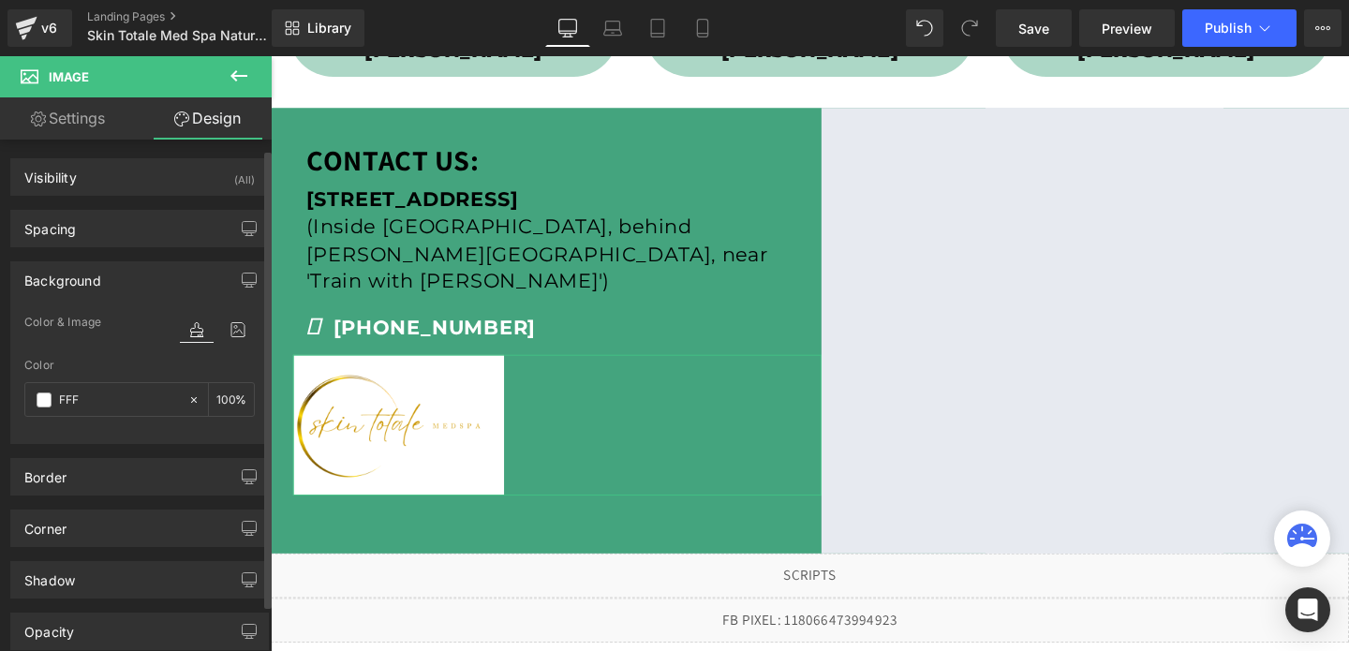
scroll to position [10, 0]
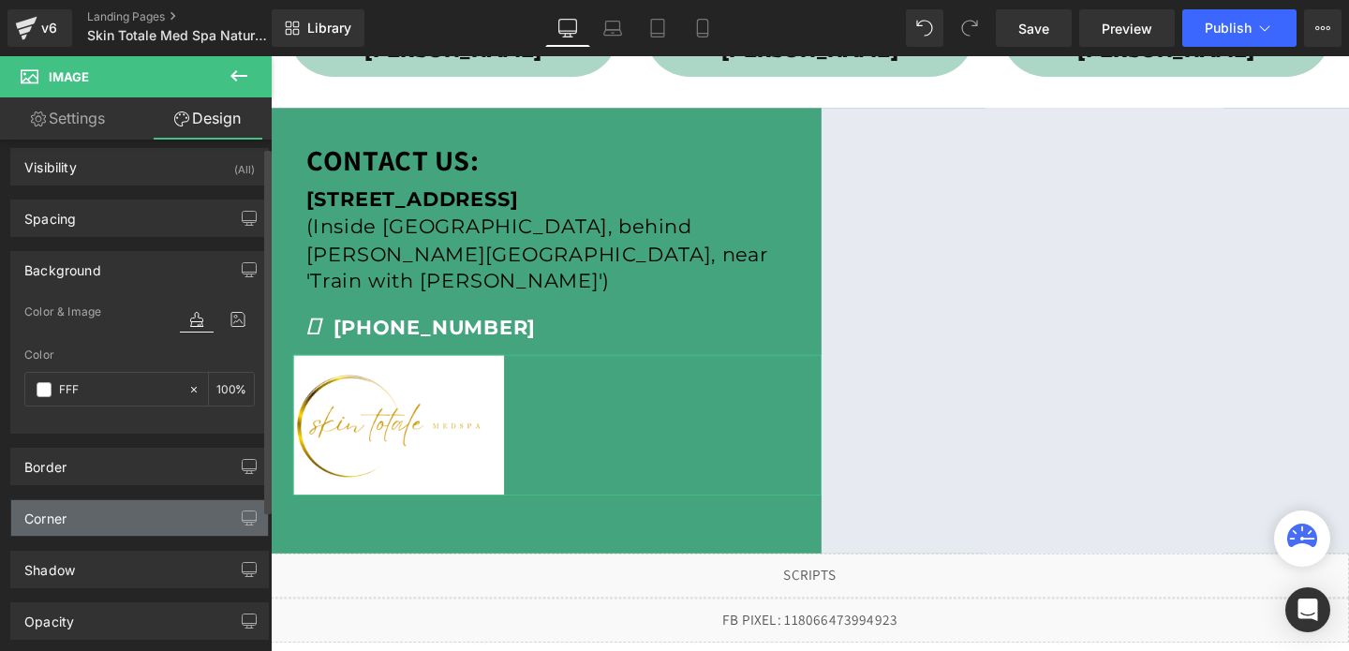
type input "FFF"
click at [77, 525] on div "Corner" at bounding box center [139, 518] width 257 height 36
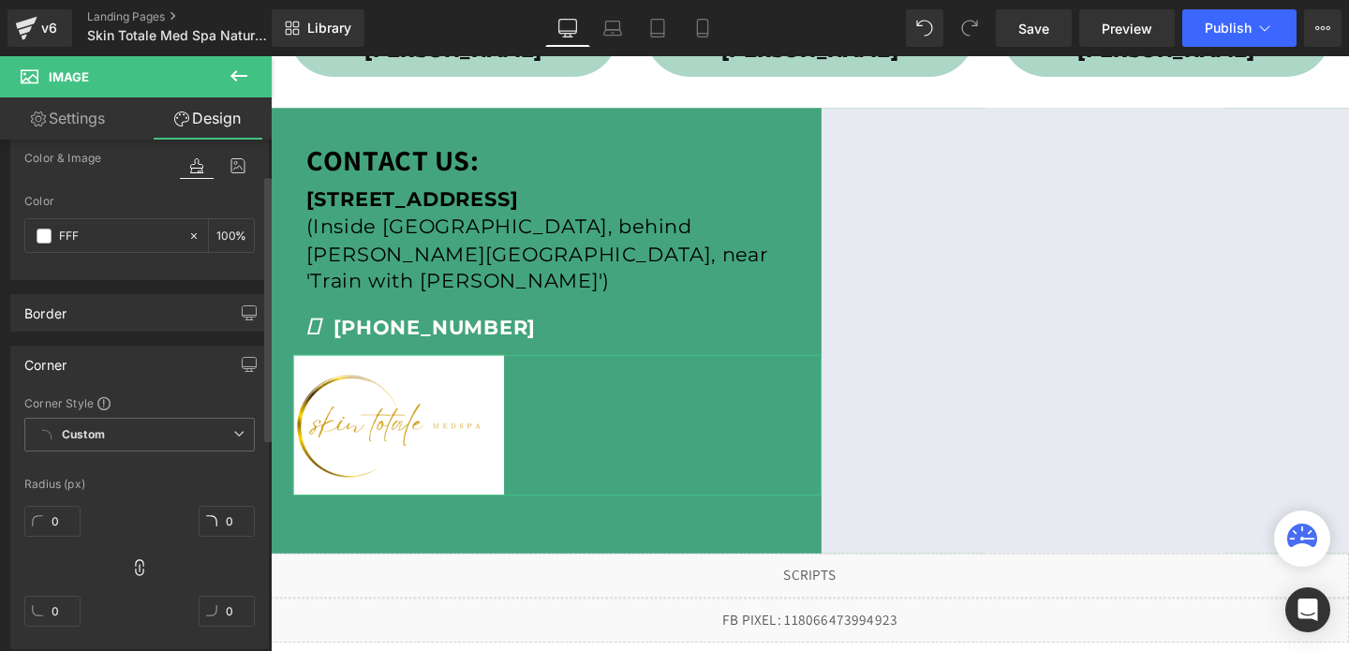
scroll to position [248, 0]
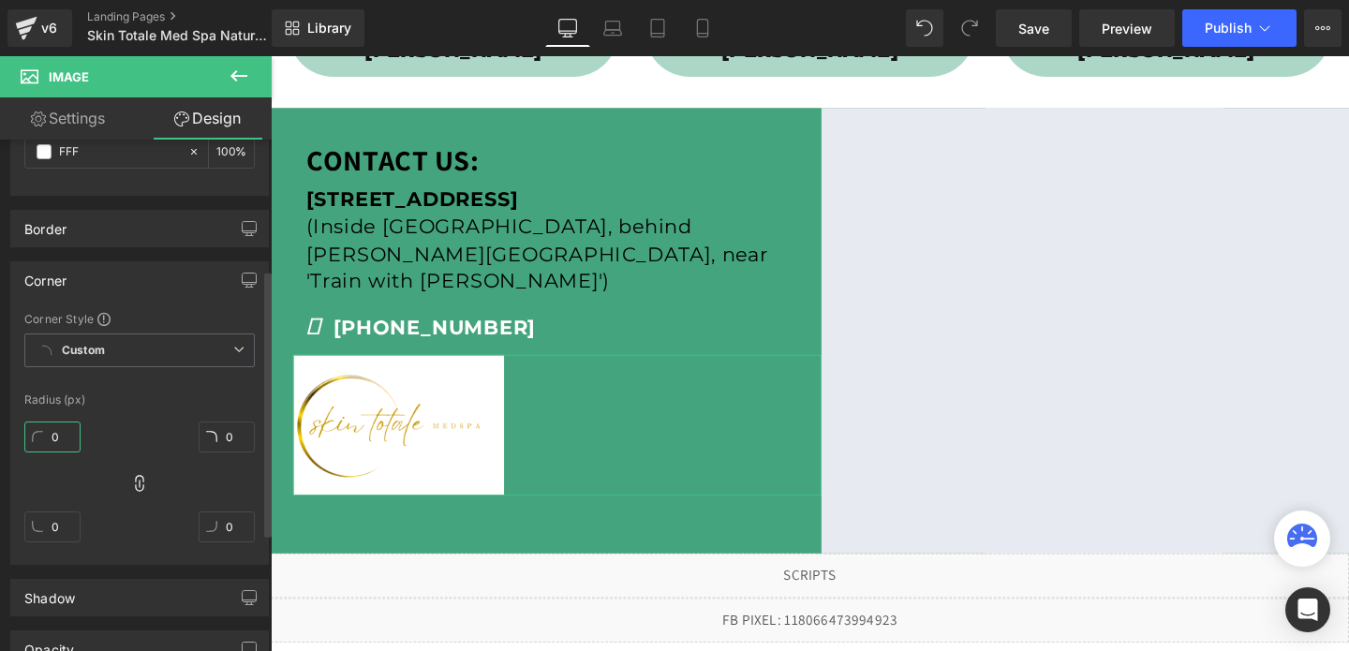
click at [62, 438] on input "0" at bounding box center [52, 437] width 56 height 31
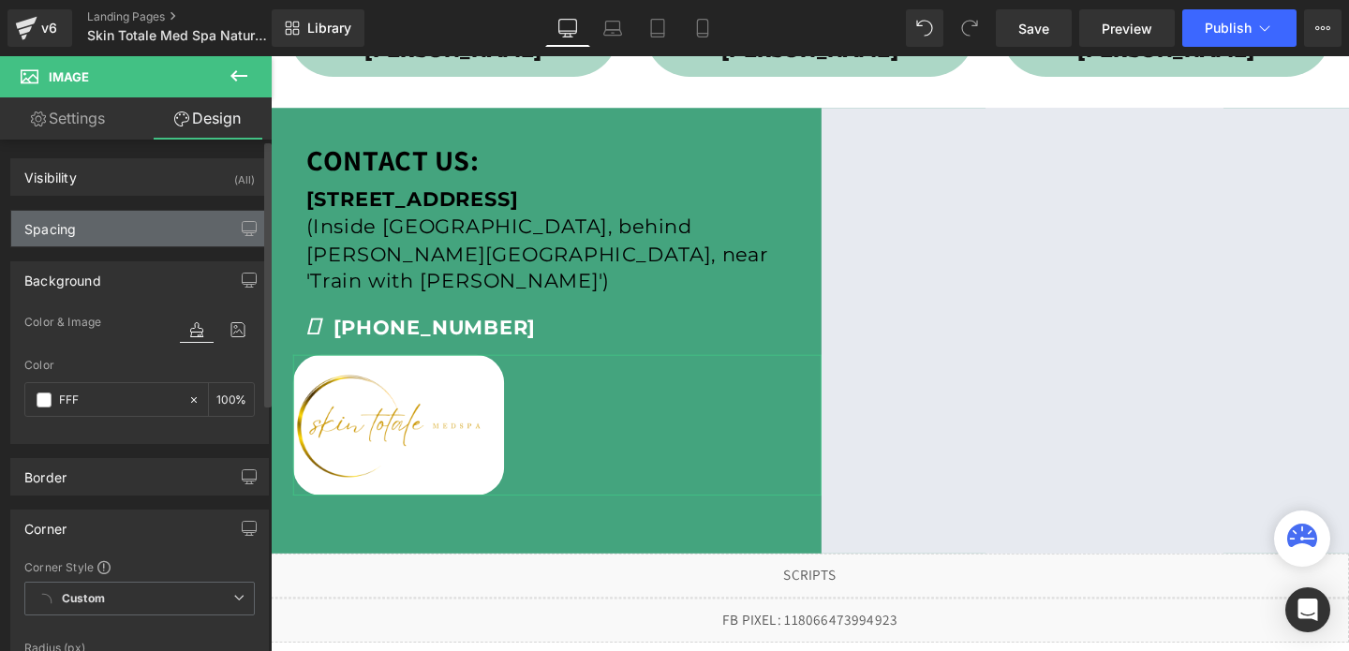
type input "32"
click at [95, 215] on div "Spacing" at bounding box center [139, 229] width 257 height 36
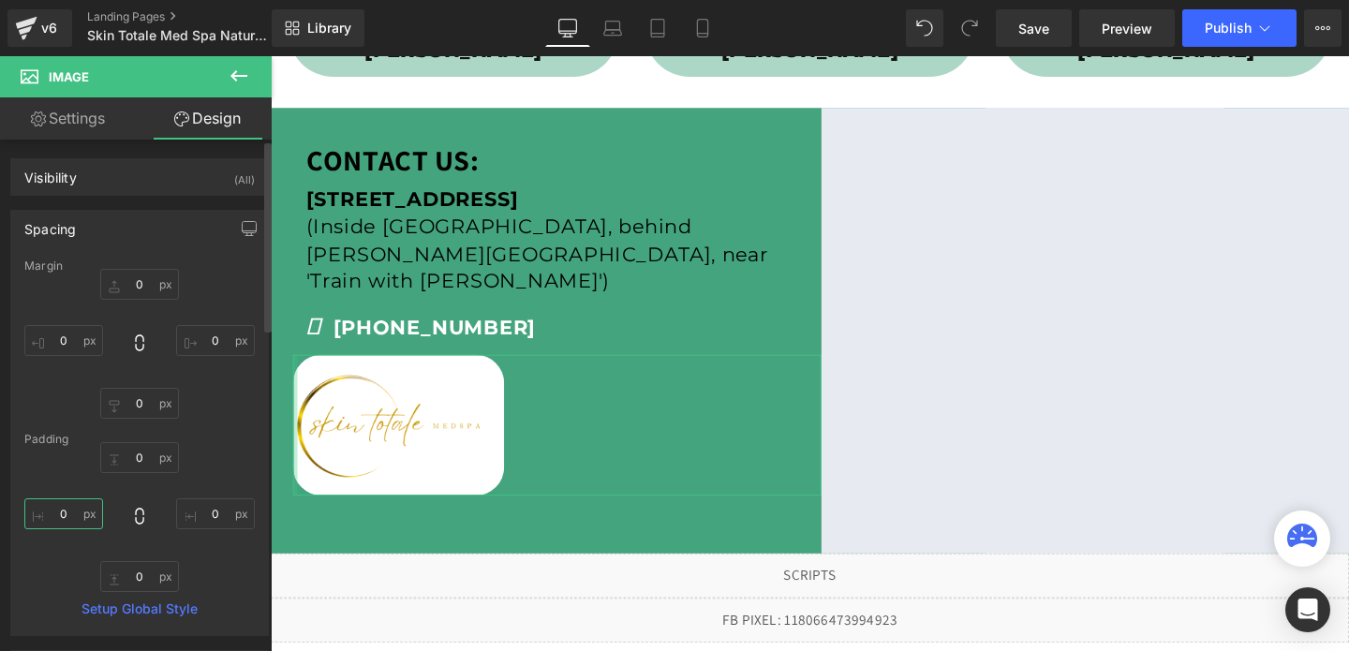
click at [74, 506] on input "0" at bounding box center [63, 513] width 79 height 31
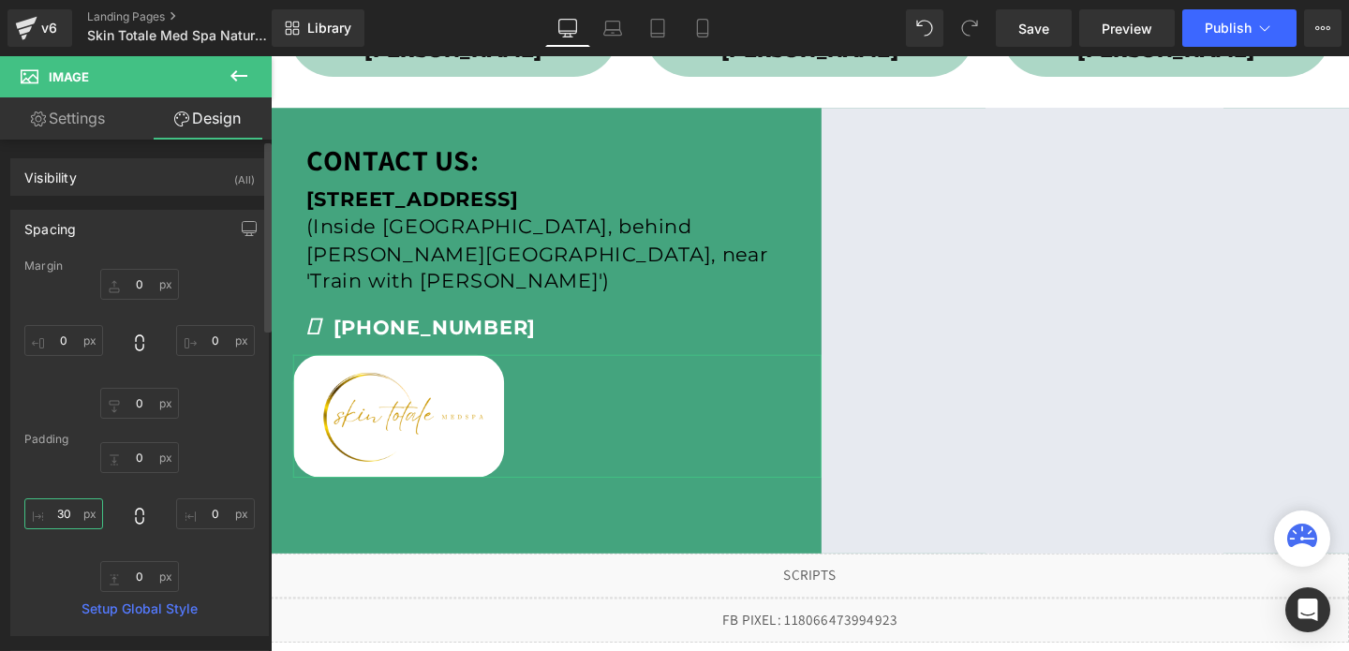
type input "3"
type input "10"
click at [200, 514] on input "0" at bounding box center [215, 513] width 79 height 31
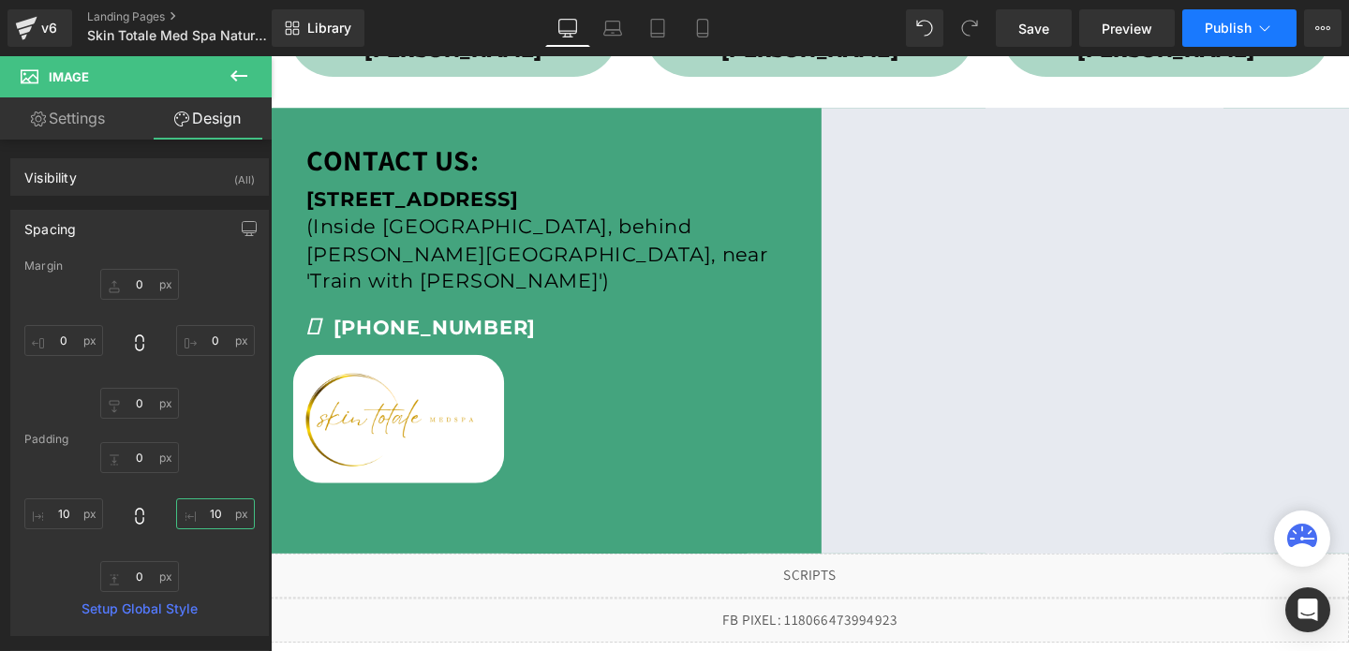
type input "10"
click at [1220, 31] on span "Publish" at bounding box center [1228, 28] width 47 height 15
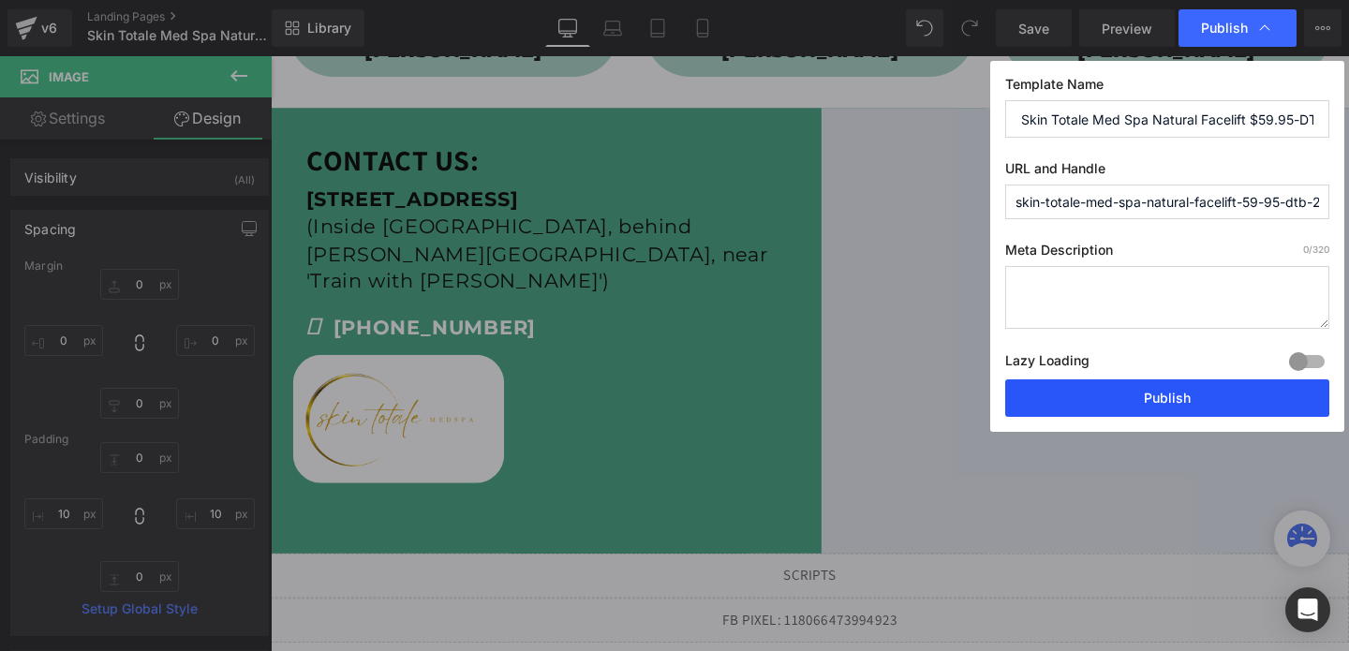
click at [1150, 401] on button "Publish" at bounding box center [1167, 397] width 324 height 37
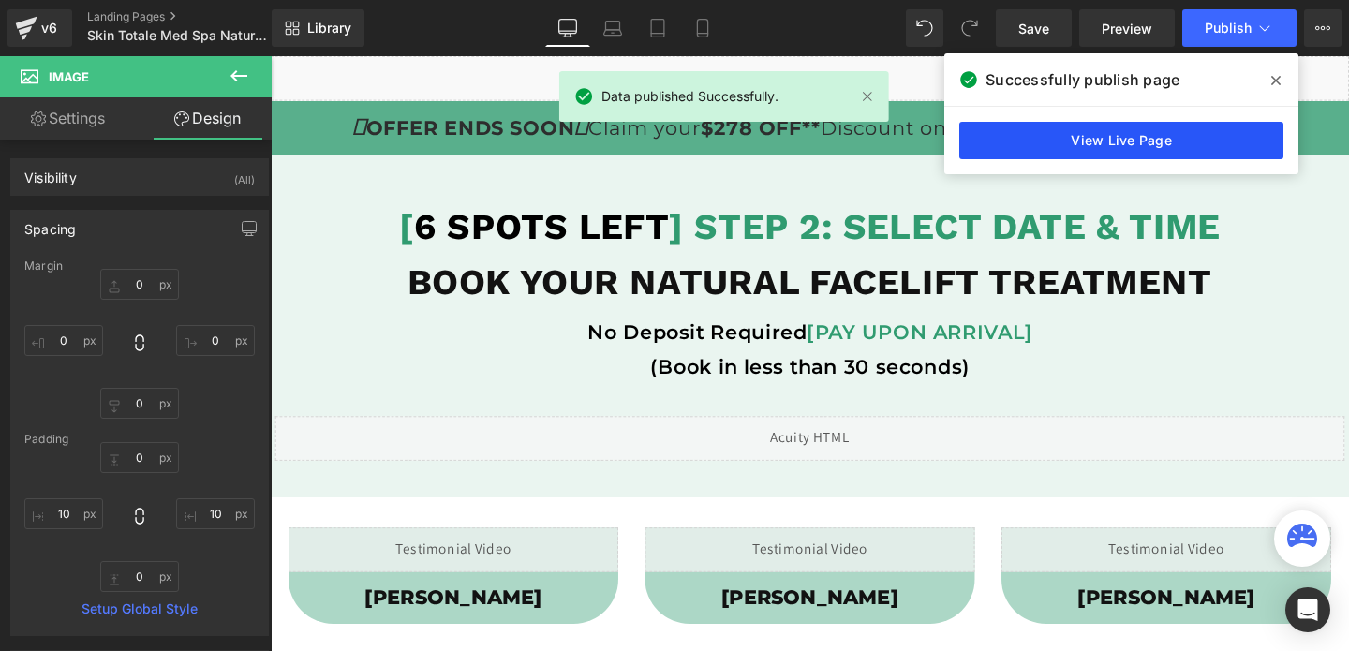
click at [1053, 136] on link "View Live Page" at bounding box center [1121, 140] width 324 height 37
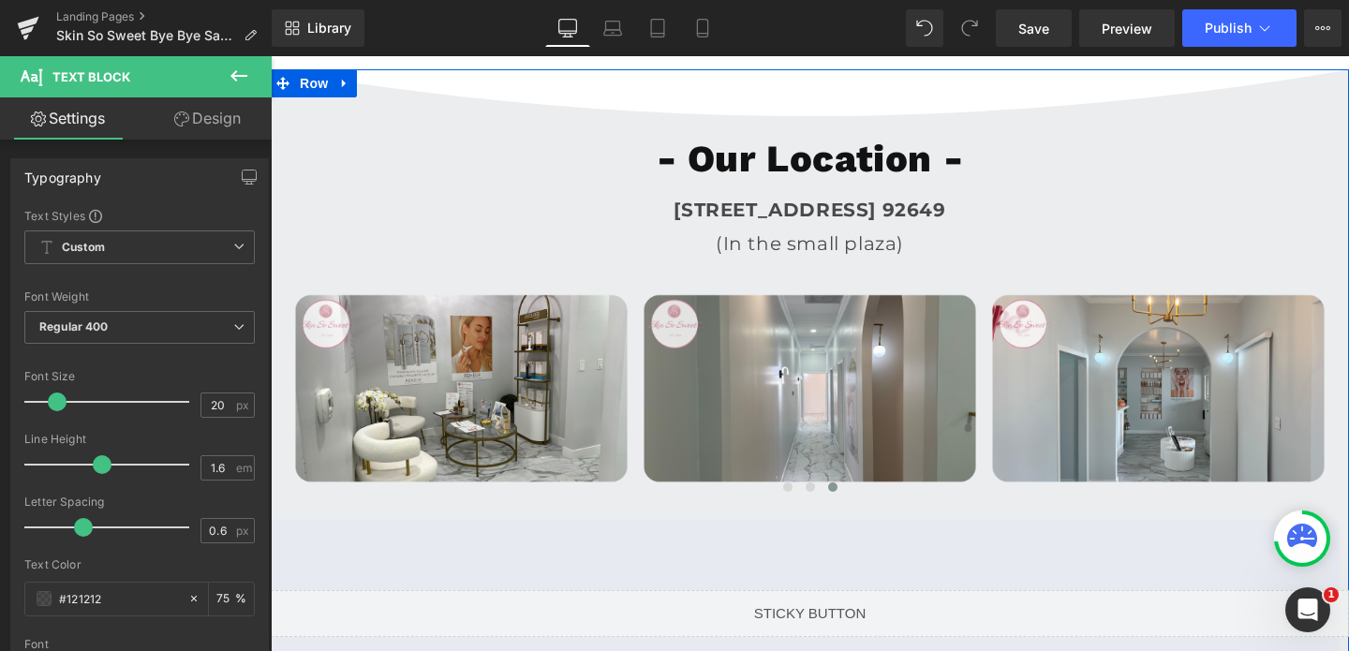
scroll to position [4743, 0]
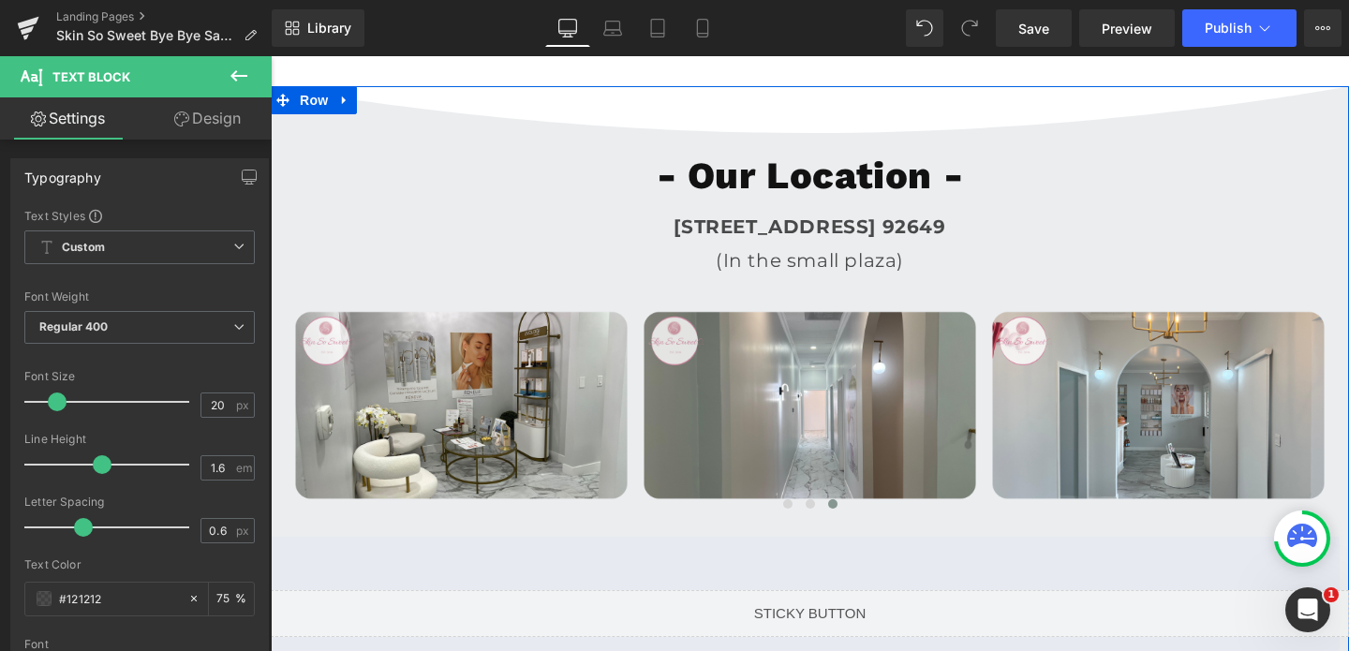
click at [822, 315] on img at bounding box center [810, 397] width 344 height 241
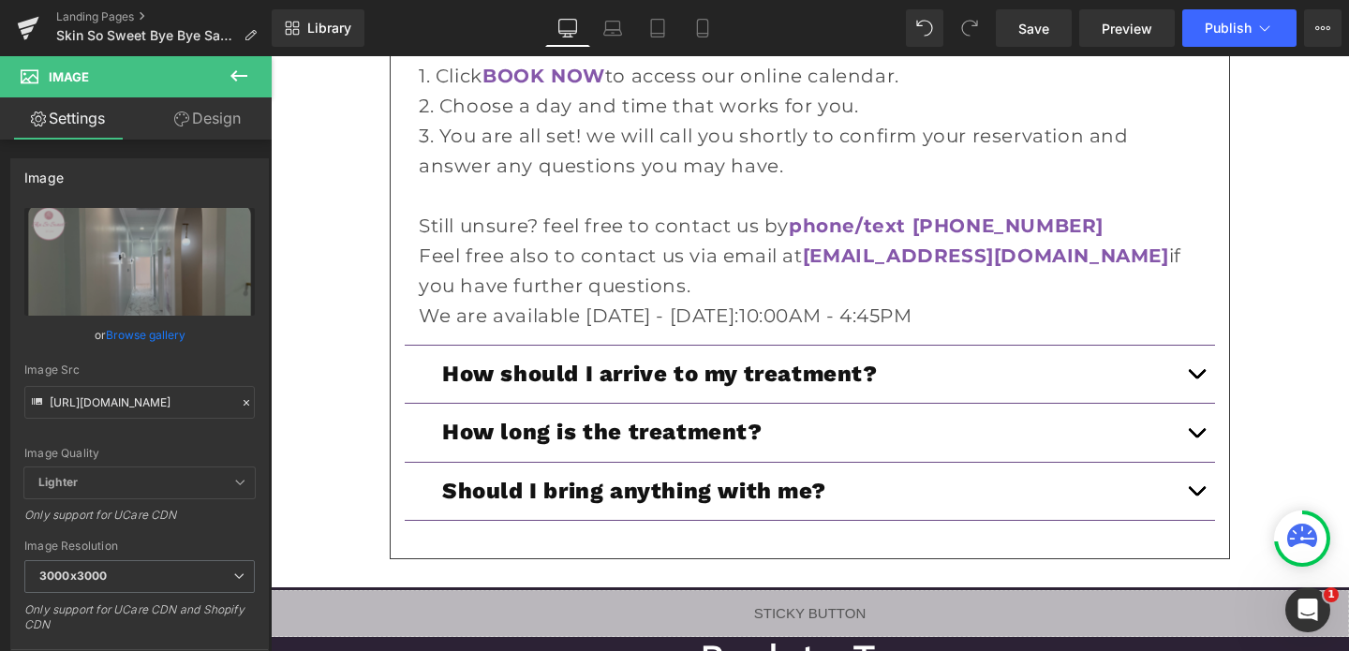
scroll to position [6506, 0]
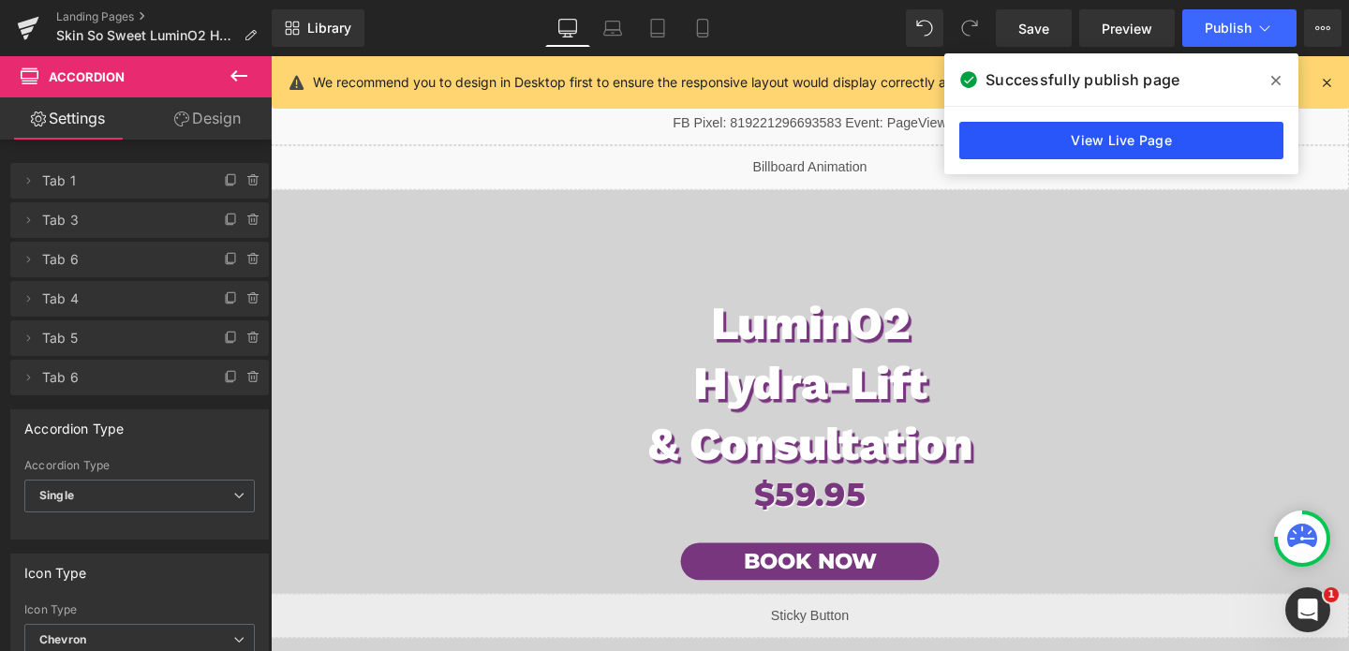
click at [1084, 129] on link "View Live Page" at bounding box center [1121, 140] width 324 height 37
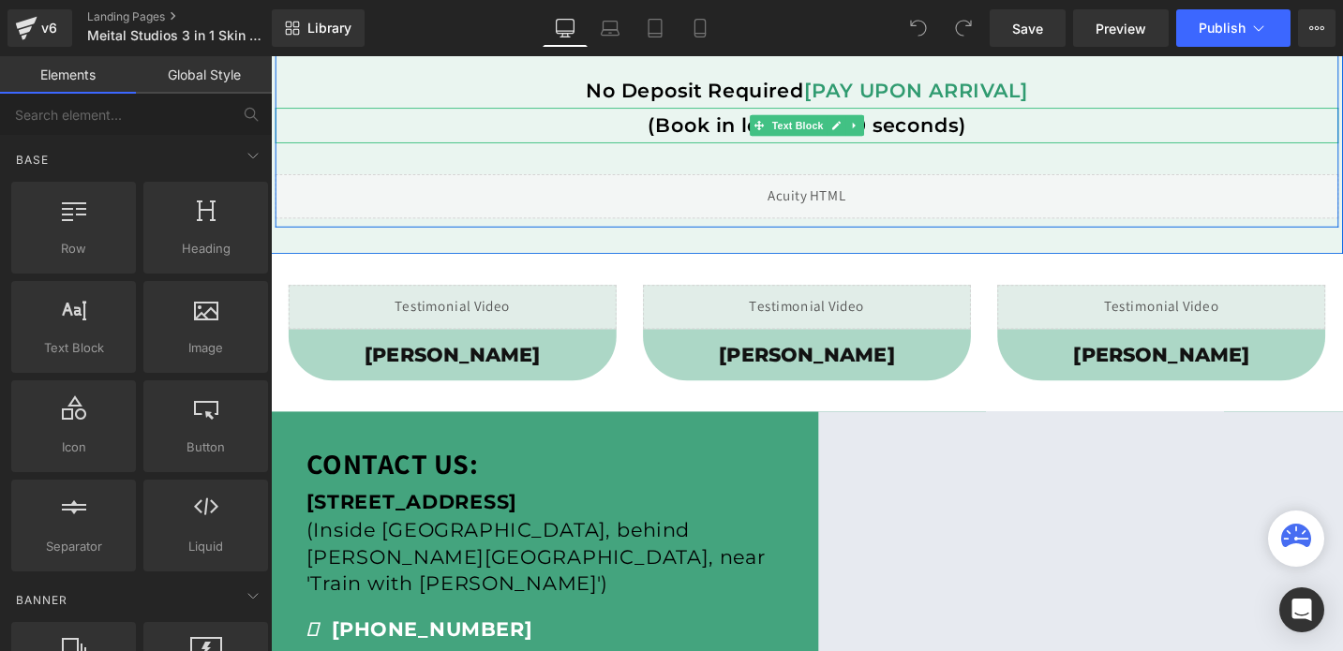
scroll to position [442, 0]
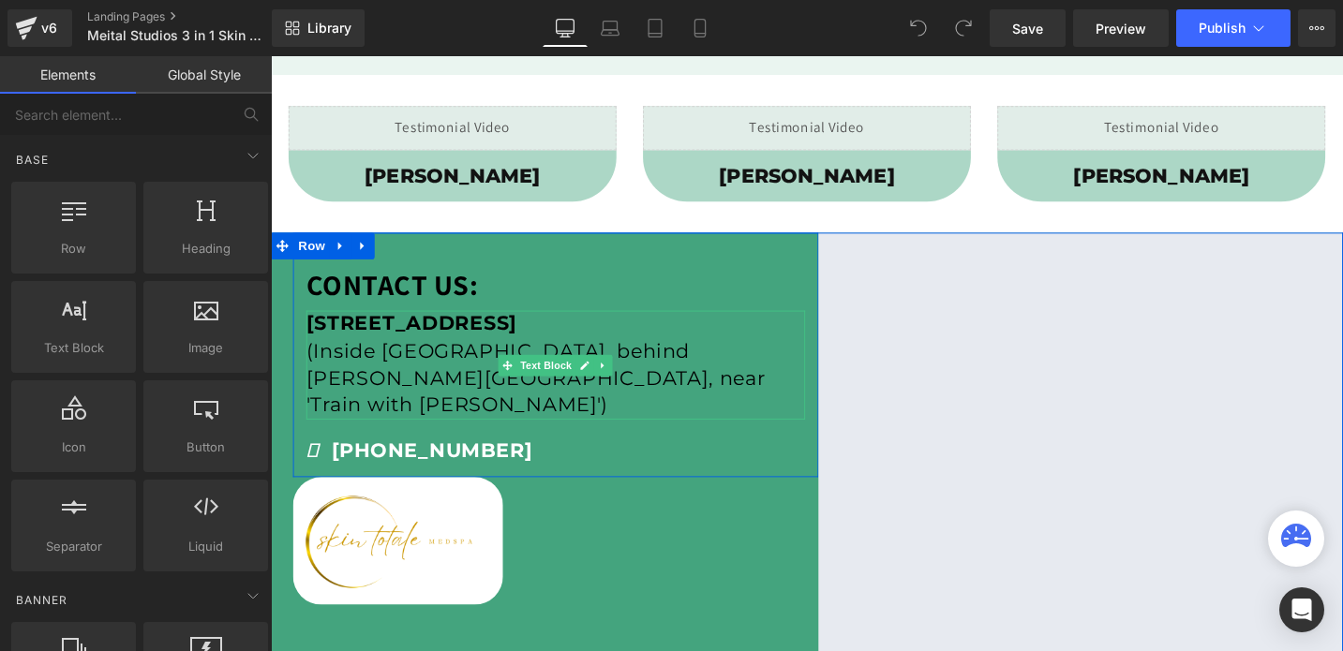
click at [466, 377] on p "(Inside [GEOGRAPHIC_DATA], behind [PERSON_NAME][GEOGRAPHIC_DATA], near 'Train w…" at bounding box center [571, 397] width 527 height 86
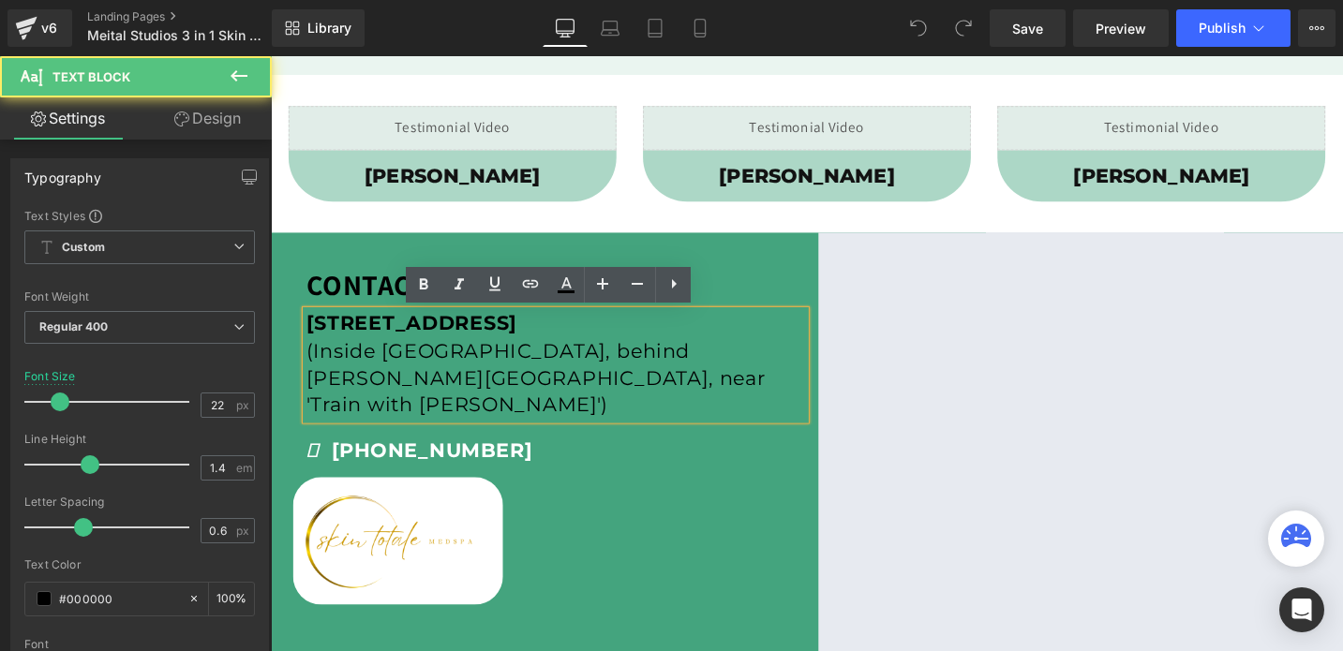
drag, startPoint x: 310, startPoint y: 336, endPoint x: 405, endPoint y: 419, distance: 125.5
click at [405, 419] on div "[STREET_ADDRESS] (Inside [GEOGRAPHIC_DATA], behind [PERSON_NAME][GEOGRAPHIC_DAT…" at bounding box center [571, 382] width 527 height 115
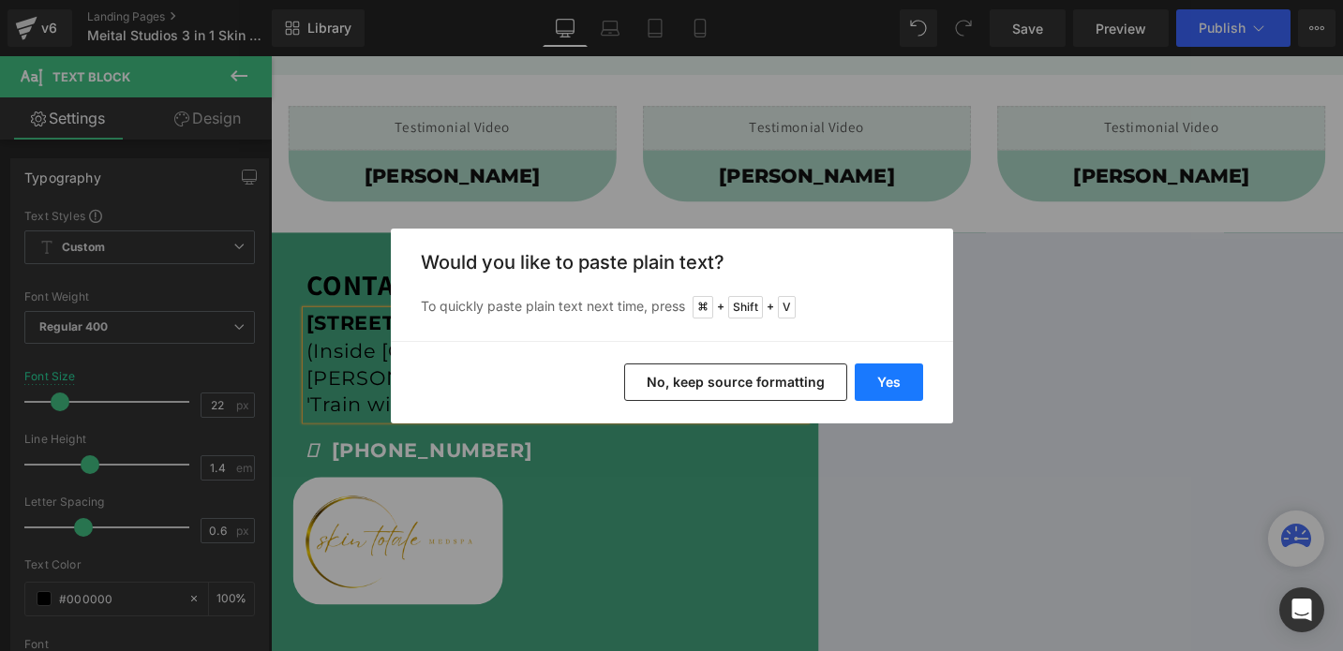
click at [901, 384] on button "Yes" at bounding box center [888, 381] width 68 height 37
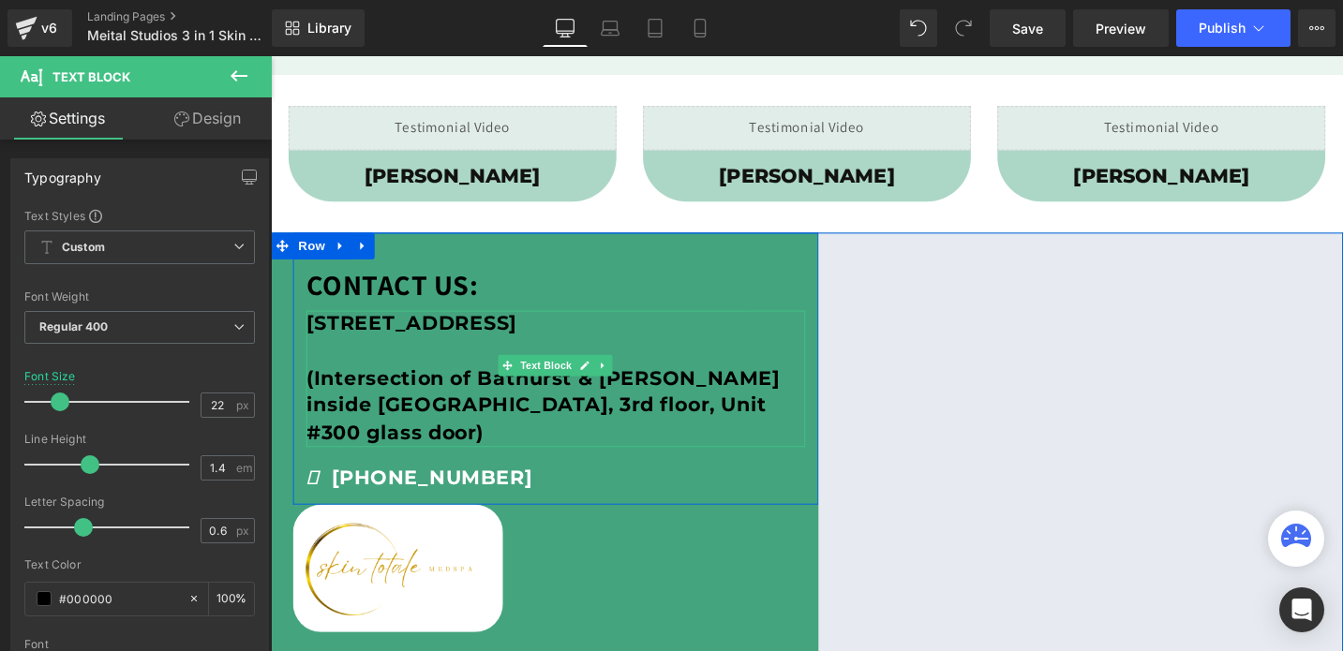
click at [349, 401] on b "(Intersection of Bathurst & [PERSON_NAME] inside [GEOGRAPHIC_DATA], 3rd floor, …" at bounding box center [558, 425] width 501 height 83
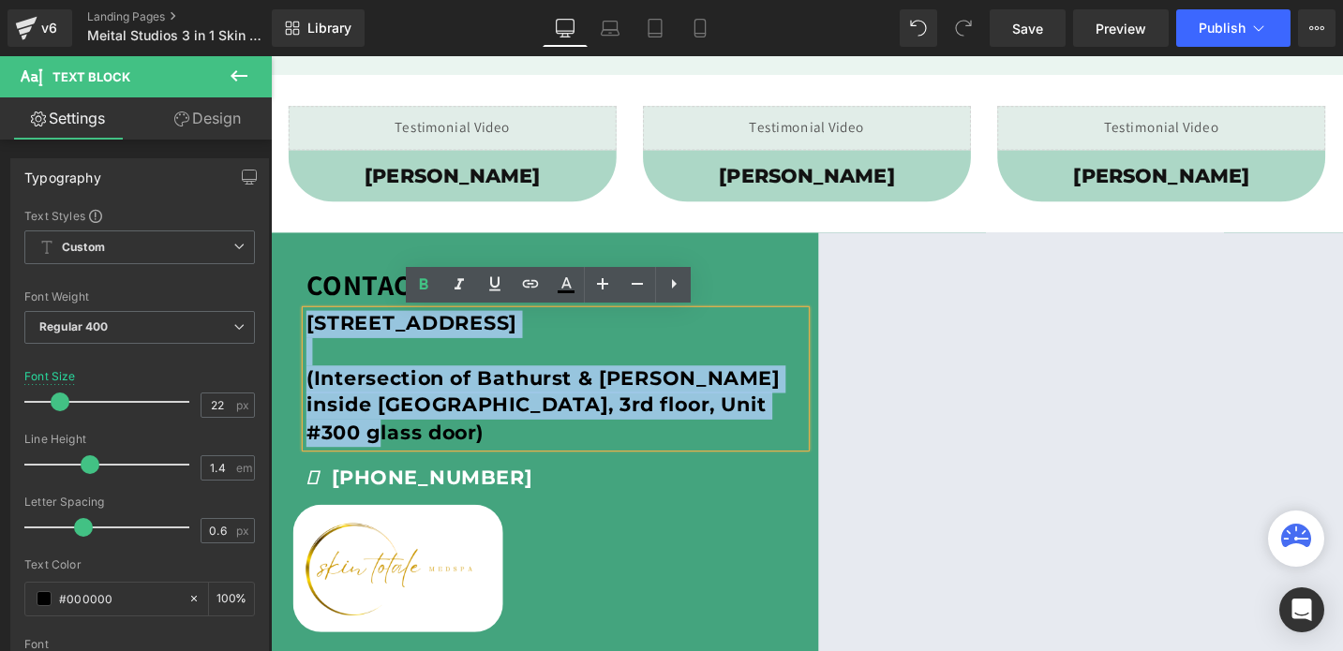
drag, startPoint x: 311, startPoint y: 335, endPoint x: 836, endPoint y: 429, distance: 532.9
click at [836, 429] on div "[STREET_ADDRESS] (Intersection of Bathurst & [PERSON_NAME] inside [GEOGRAPHIC_D…" at bounding box center [571, 397] width 527 height 144
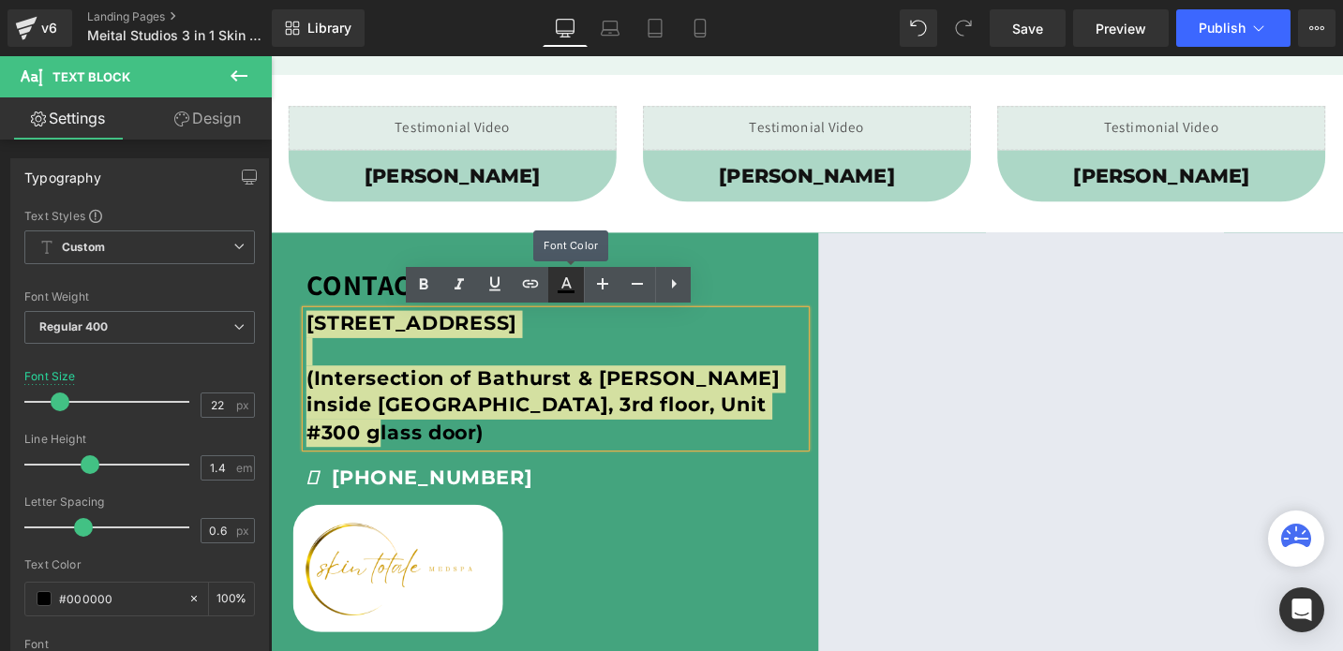
click at [563, 279] on icon at bounding box center [566, 285] width 22 height 22
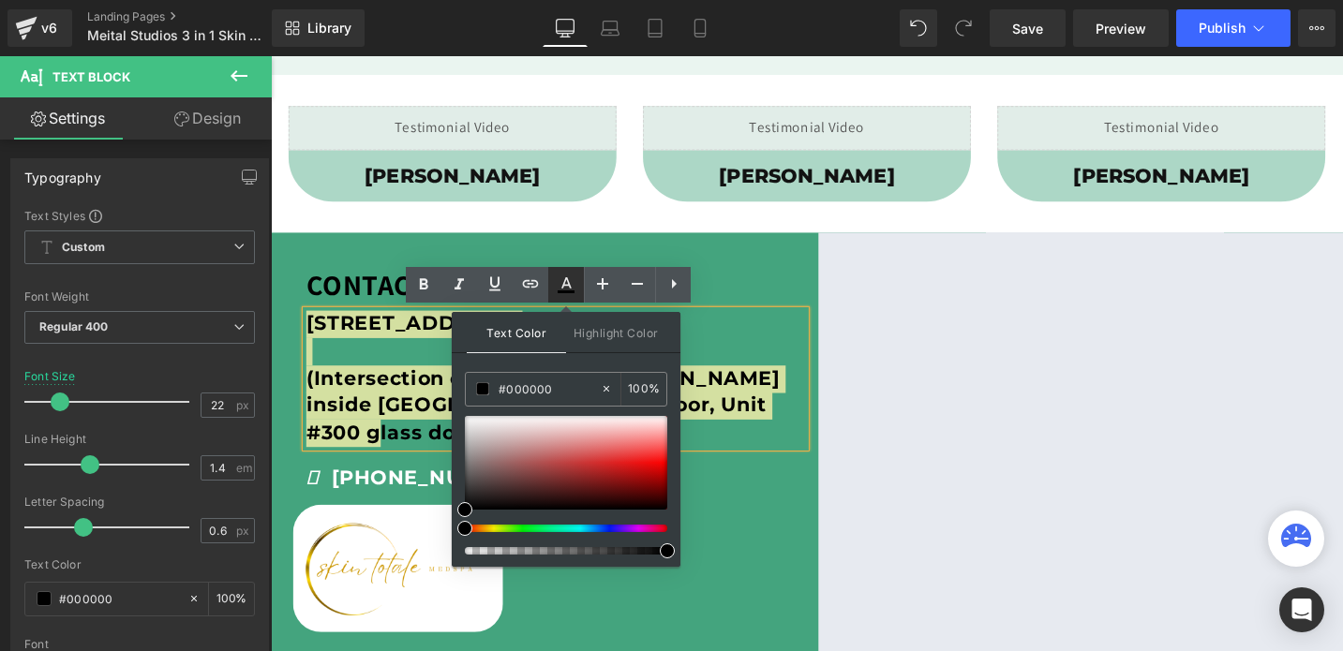
click at [563, 286] on icon at bounding box center [566, 282] width 10 height 11
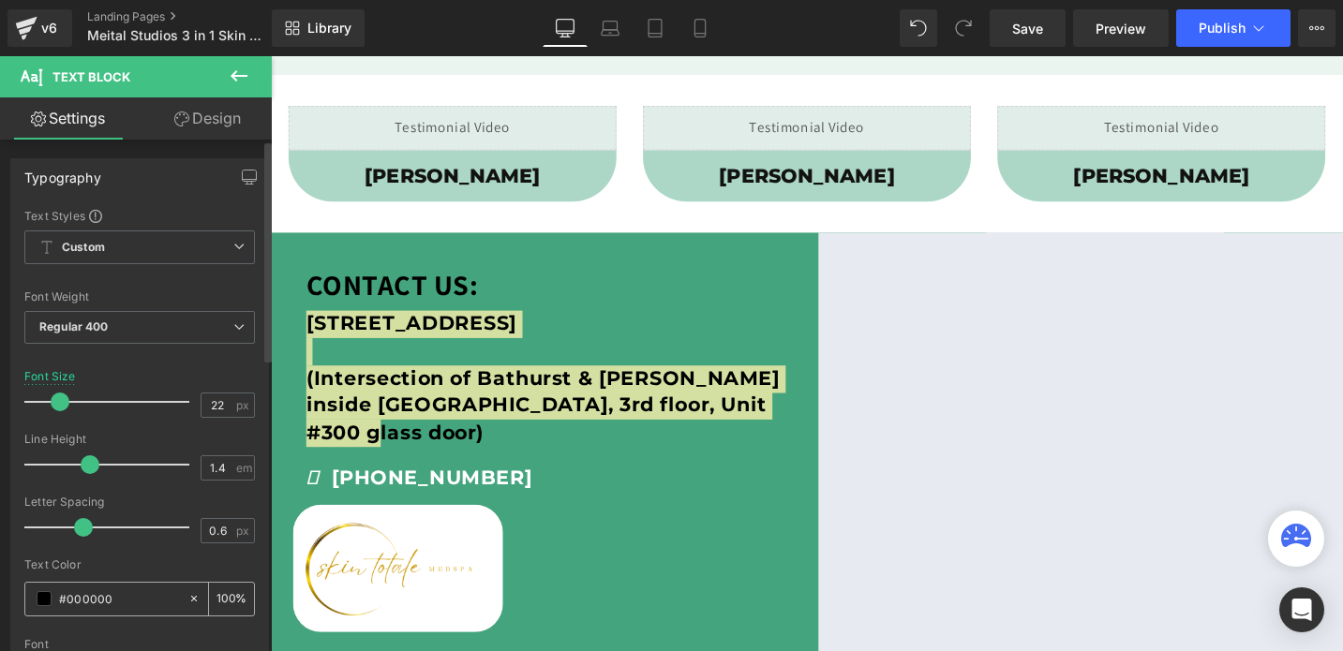
click at [121, 594] on input "#000000" at bounding box center [119, 598] width 120 height 21
type input "#f"
type input "0"
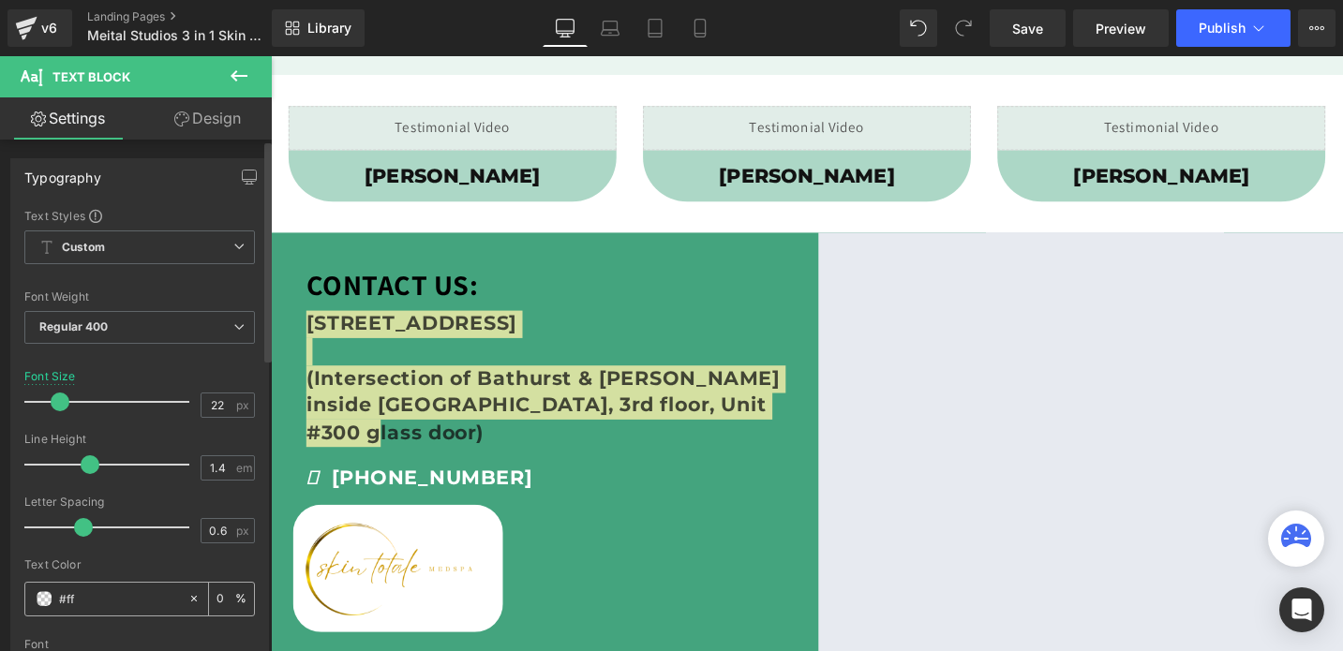
type input "#fff"
type input "100"
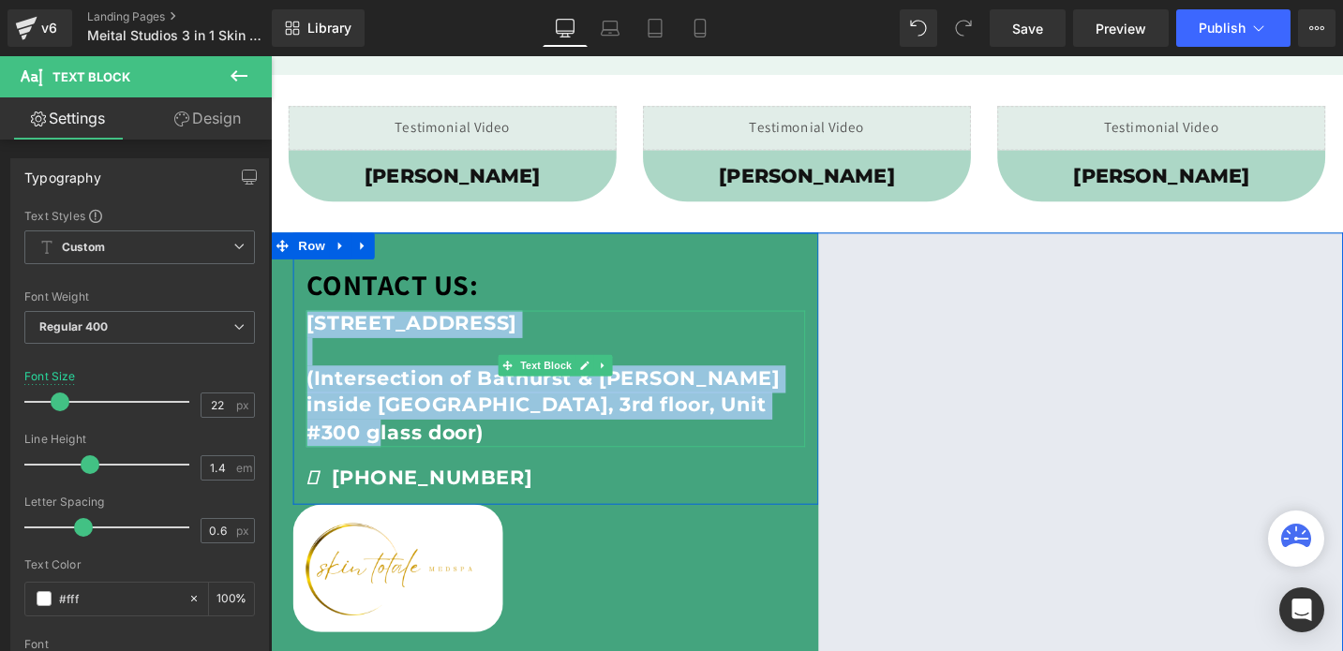
click at [394, 375] on p at bounding box center [571, 368] width 527 height 29
type input "#ffffff"
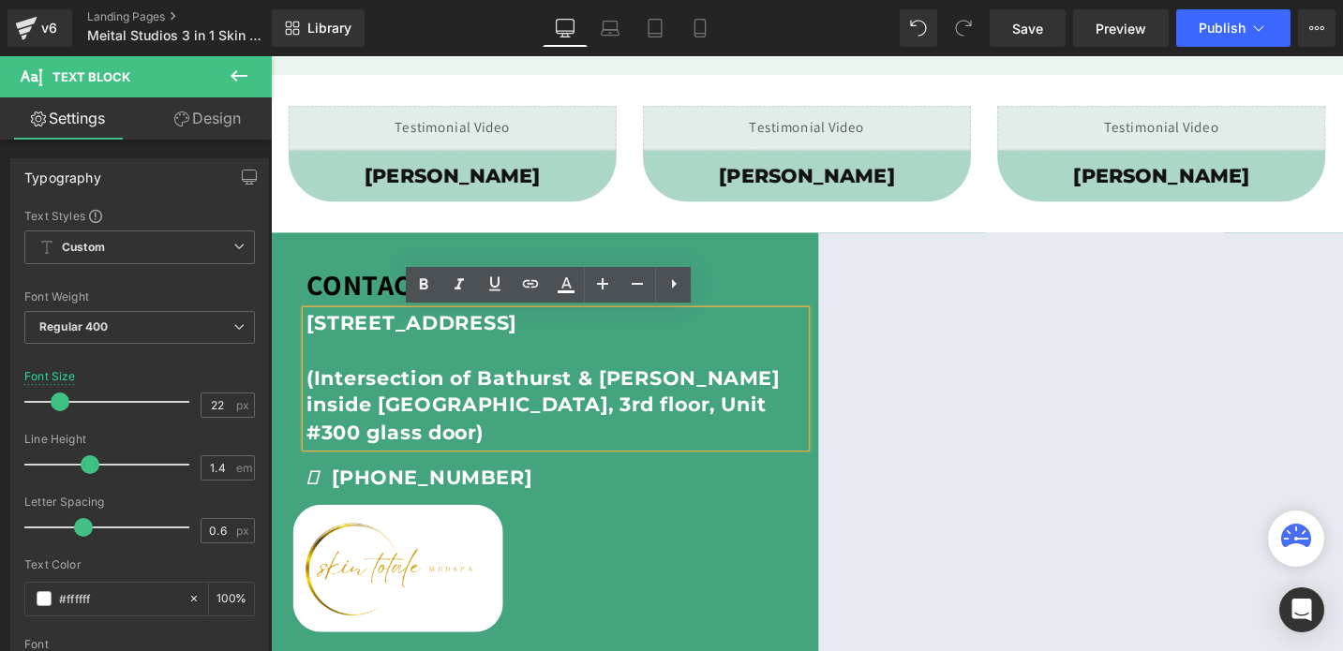
click at [308, 392] on b "(Intersection of Bathurst & [PERSON_NAME] inside [GEOGRAPHIC_DATA], 3rd floor, …" at bounding box center [558, 425] width 501 height 83
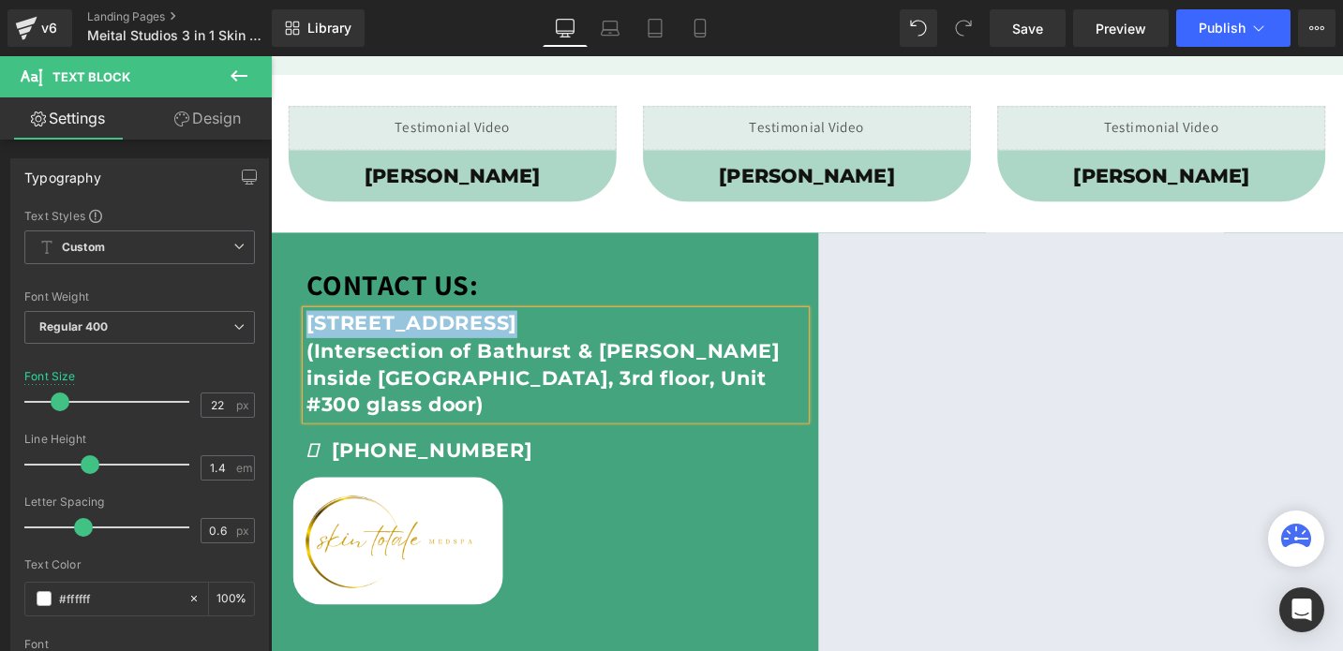
drag, startPoint x: 306, startPoint y: 363, endPoint x: 296, endPoint y: 361, distance: 10.7
click at [296, 361] on div "CONTACT US: Text Block [STREET_ADDRESS] (Intersection of Bathurst & [PERSON_NAM…" at bounding box center [572, 381] width 556 height 220
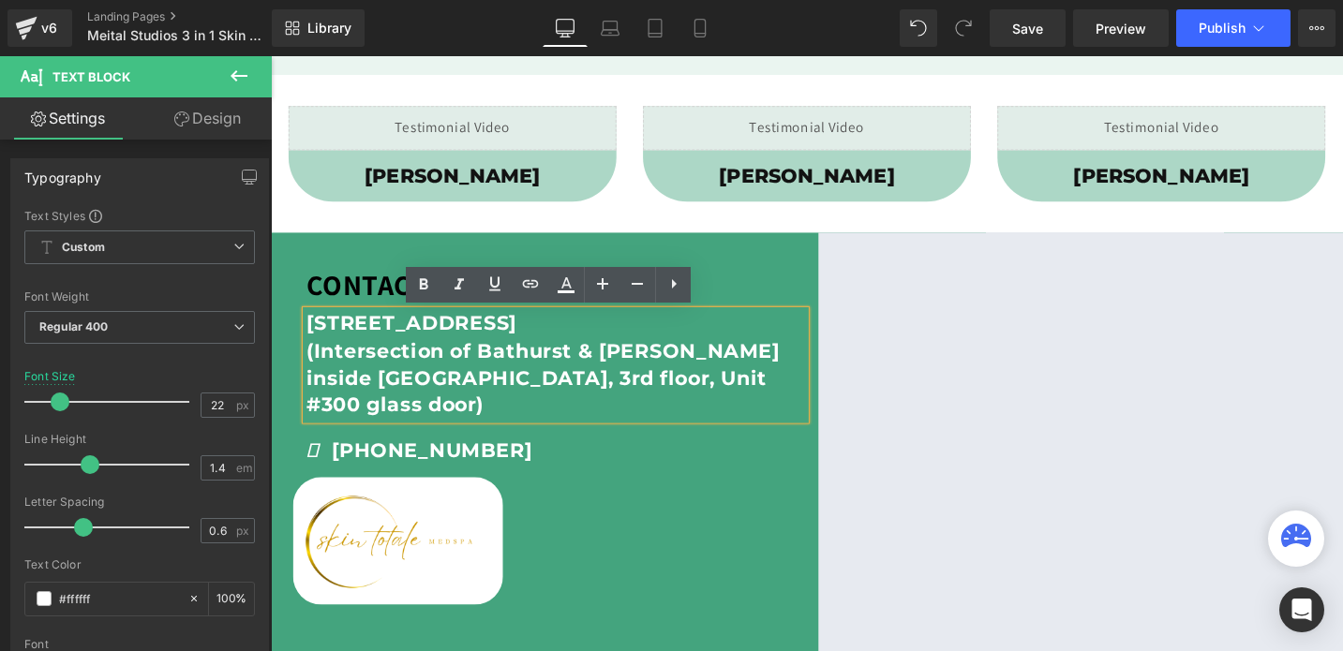
click at [316, 363] on b "(Intersection of Bathurst & [PERSON_NAME] inside [GEOGRAPHIC_DATA], 3rd floor, …" at bounding box center [558, 396] width 501 height 83
drag, startPoint x: 308, startPoint y: 363, endPoint x: 761, endPoint y: 388, distance: 453.2
click at [761, 388] on b "(Intersection of Bathurst & [PERSON_NAME] inside [GEOGRAPHIC_DATA], 3rd floor, …" at bounding box center [558, 396] width 501 height 83
click at [808, 396] on b "(Intersection of Bathurst & [PERSON_NAME] inside [GEOGRAPHIC_DATA], 3rd floor, …" at bounding box center [558, 396] width 501 height 83
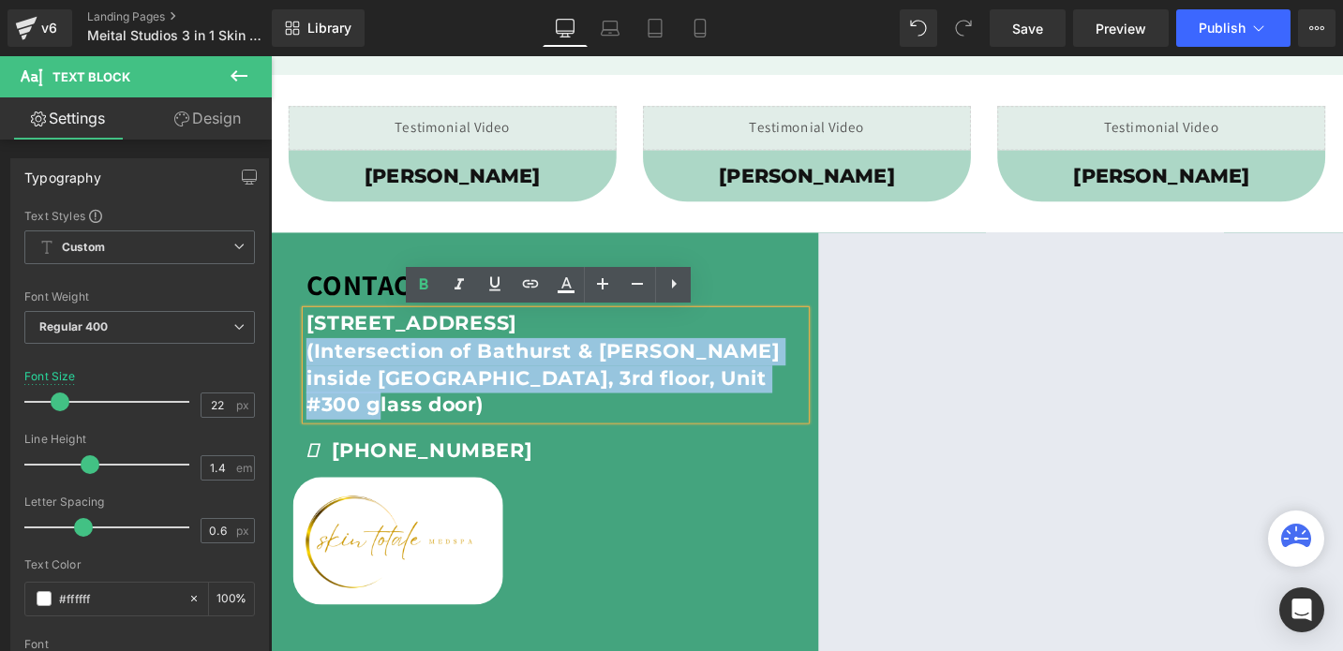
drag, startPoint x: 819, startPoint y: 395, endPoint x: 301, endPoint y: 381, distance: 518.3
click at [301, 381] on div "CONTACT US: Text Block [STREET_ADDRESS] (Intersection of Bathurst & [PERSON_NAM…" at bounding box center [572, 381] width 556 height 220
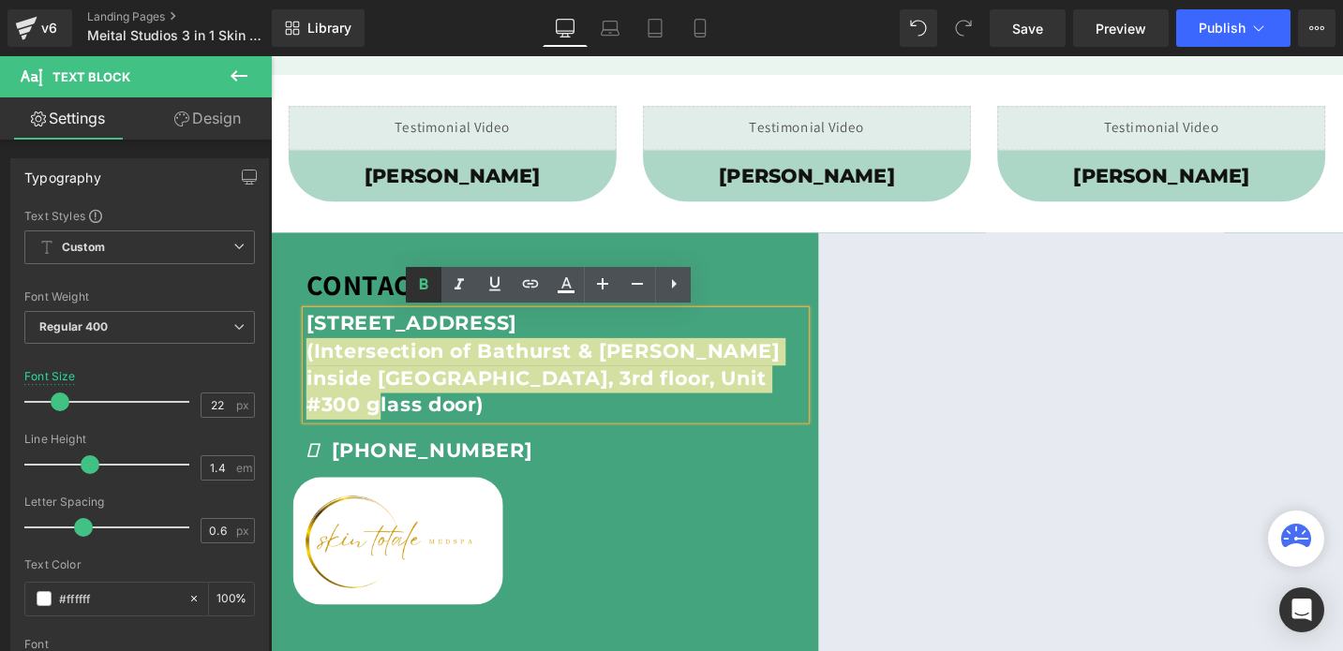
click at [420, 282] on icon at bounding box center [424, 283] width 8 height 11
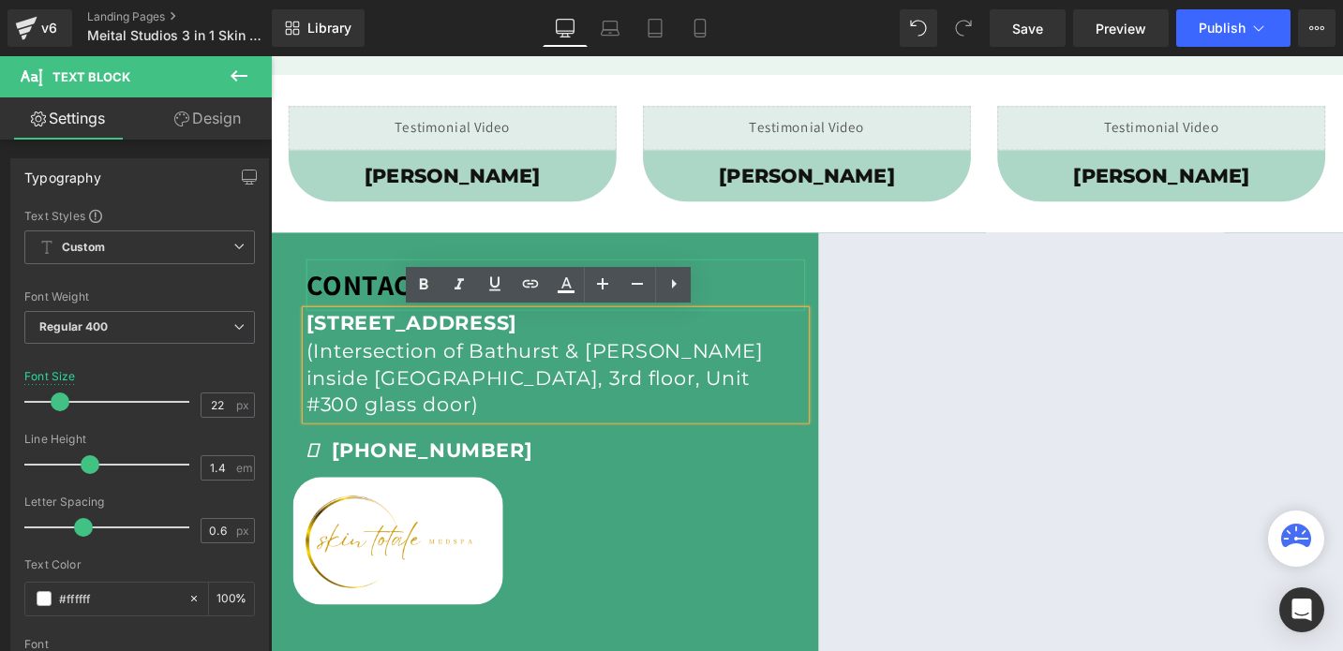
click at [346, 301] on strong "CONTACT US:" at bounding box center [399, 296] width 182 height 39
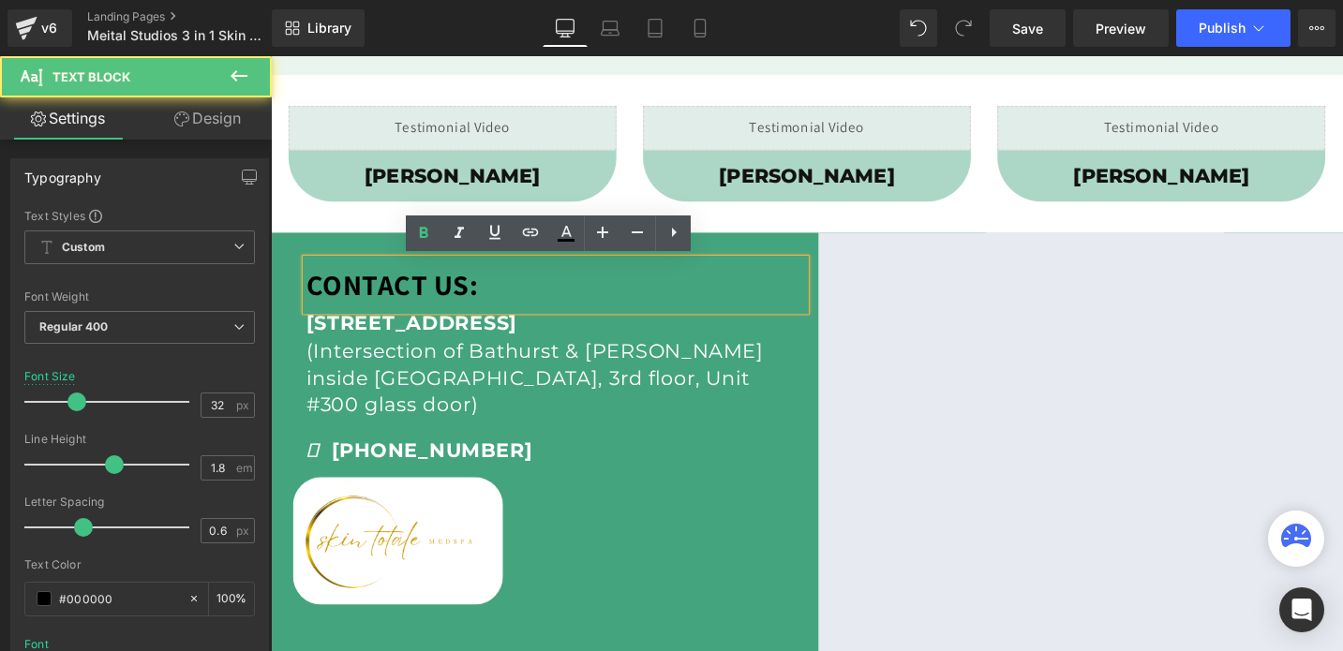
click at [346, 301] on strong "CONTACT US:" at bounding box center [399, 296] width 182 height 39
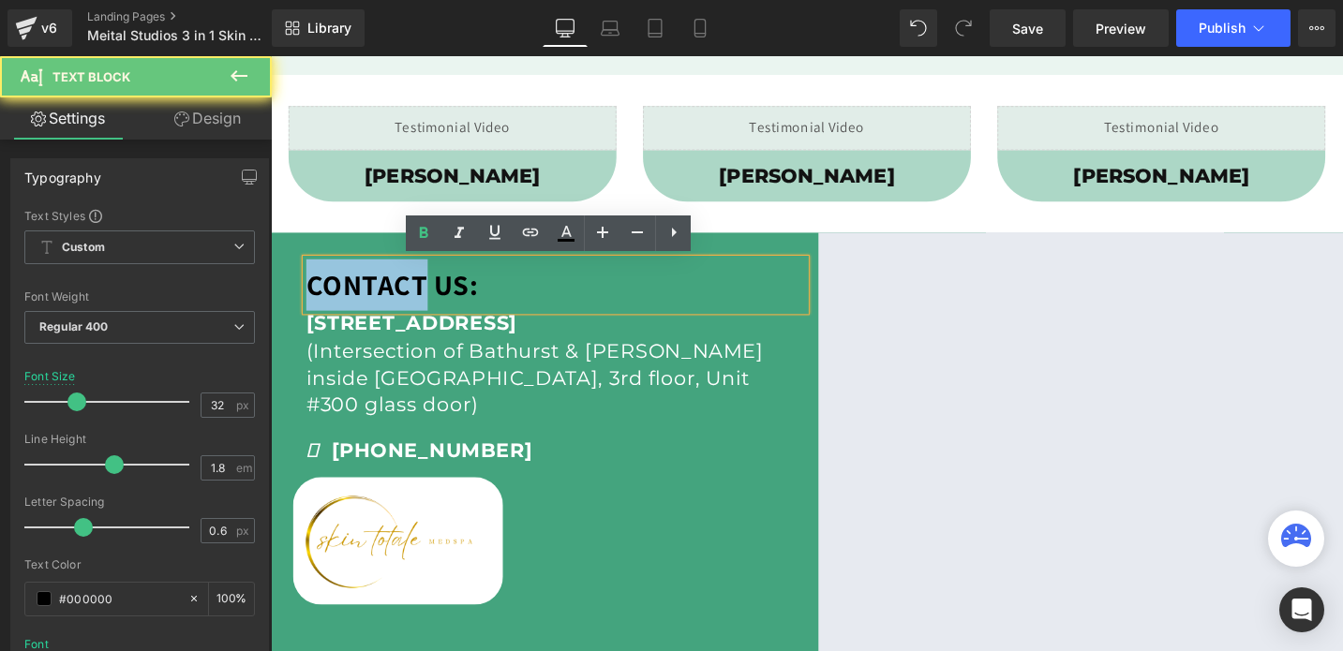
click at [346, 301] on strong "CONTACT US:" at bounding box center [399, 296] width 182 height 39
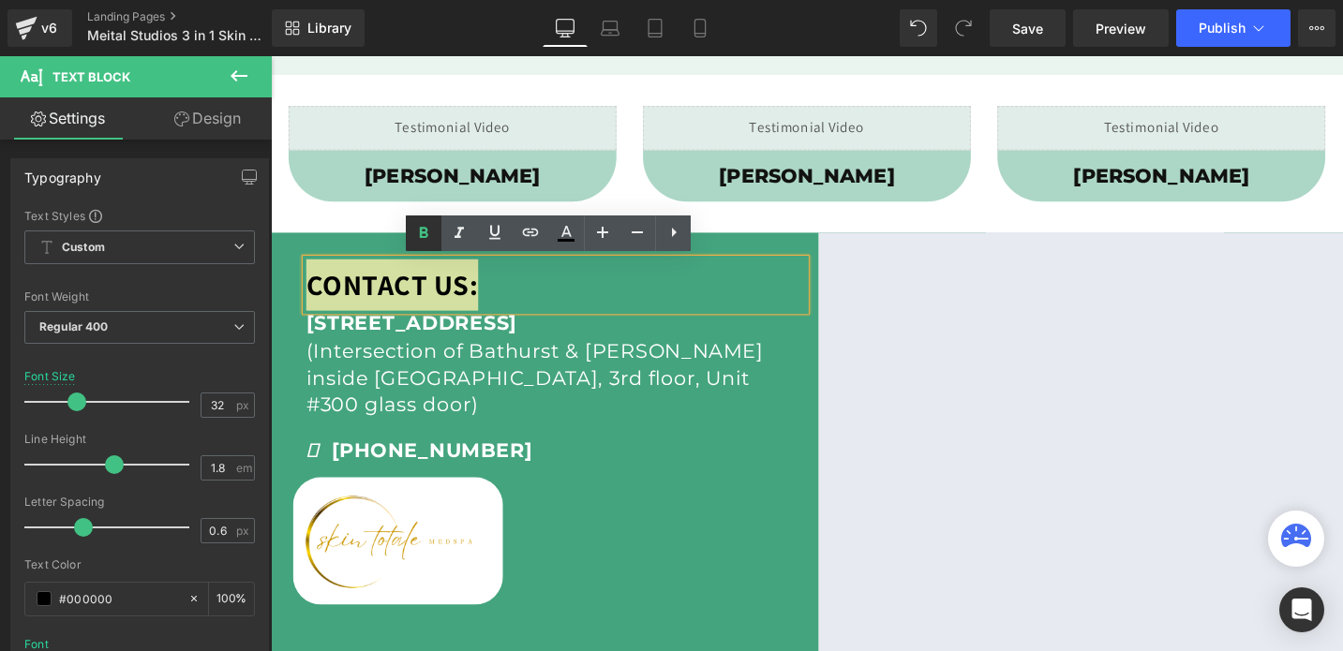
click at [420, 237] on icon at bounding box center [424, 232] width 8 height 11
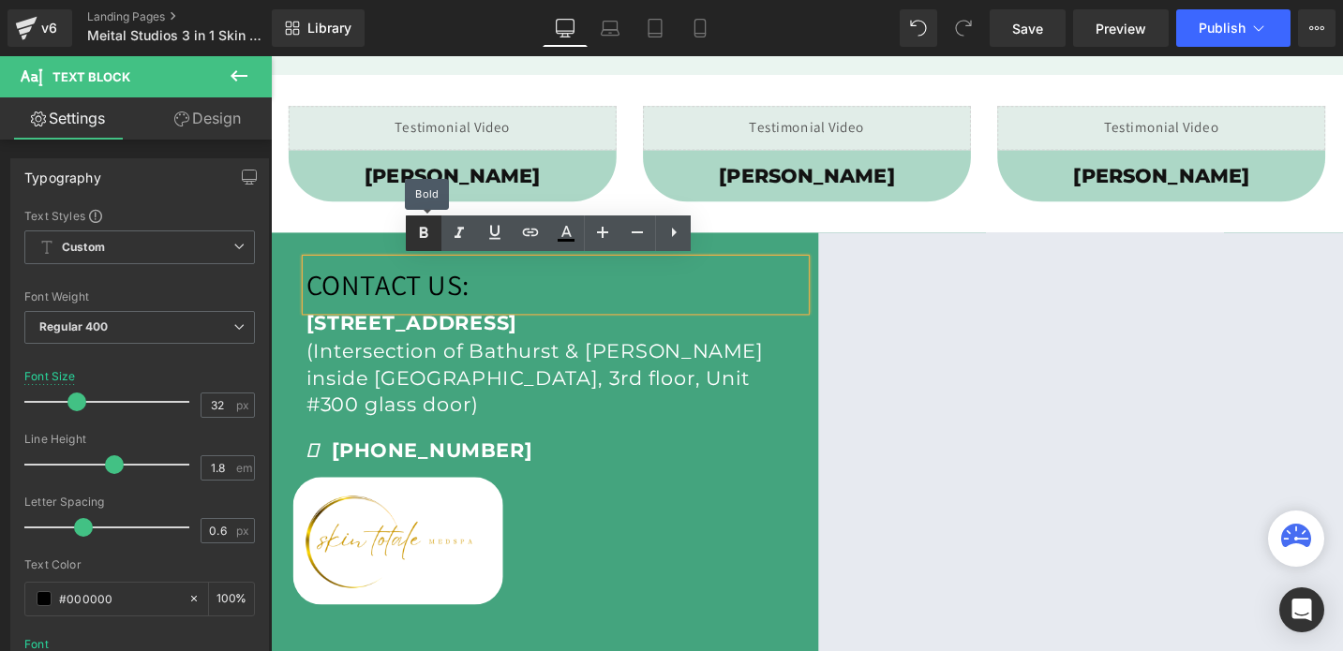
click at [420, 237] on icon at bounding box center [424, 232] width 8 height 11
click at [427, 307] on p "CONTACT US:" at bounding box center [571, 298] width 527 height 54
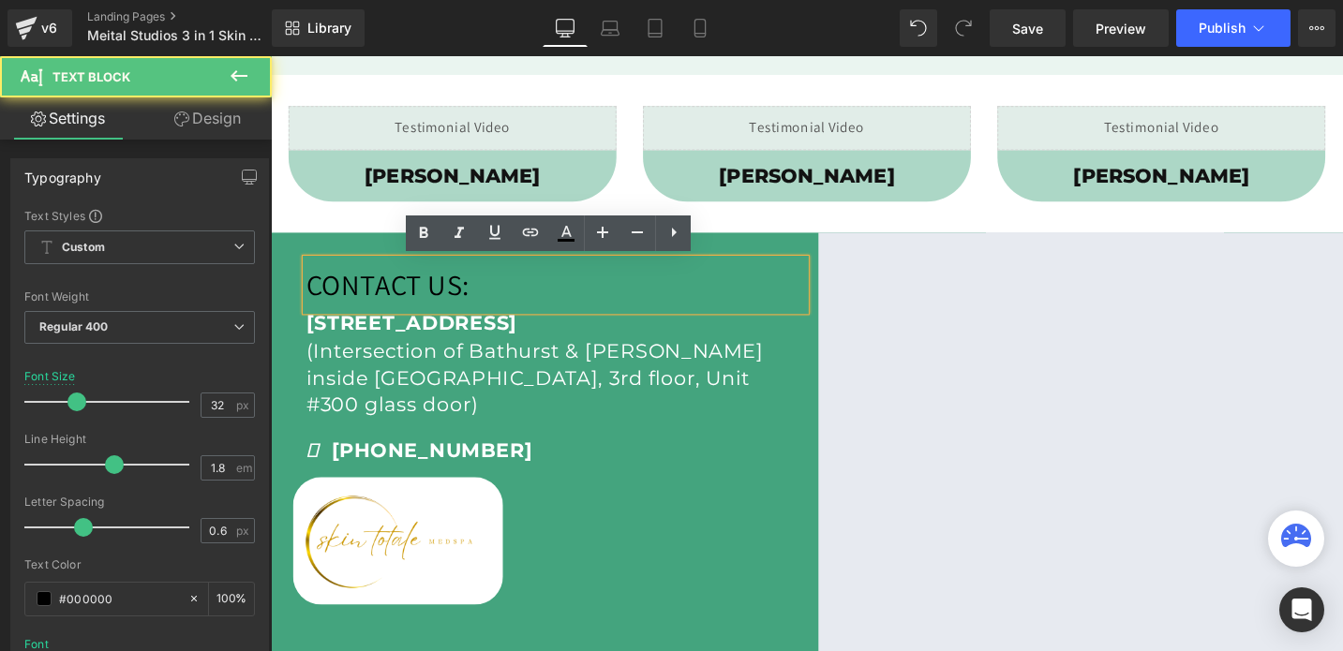
click at [427, 307] on p "CONTACT US:" at bounding box center [571, 298] width 527 height 54
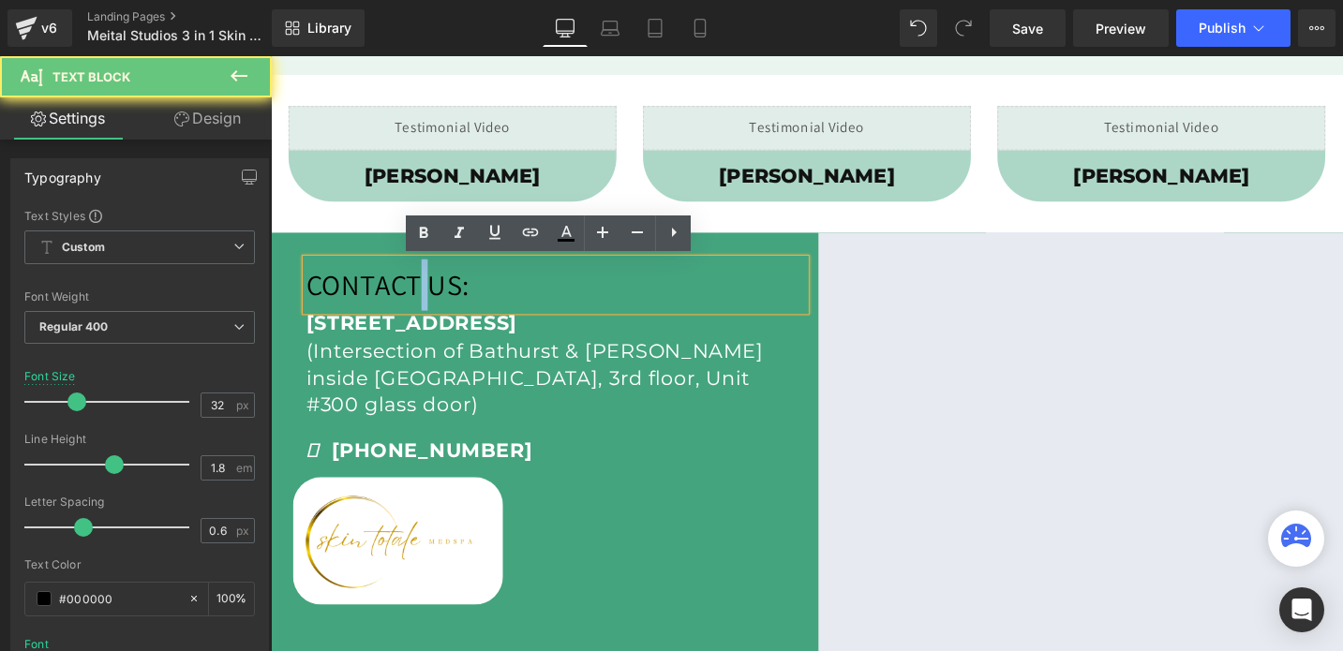
click at [427, 307] on p "CONTACT US:" at bounding box center [571, 298] width 527 height 54
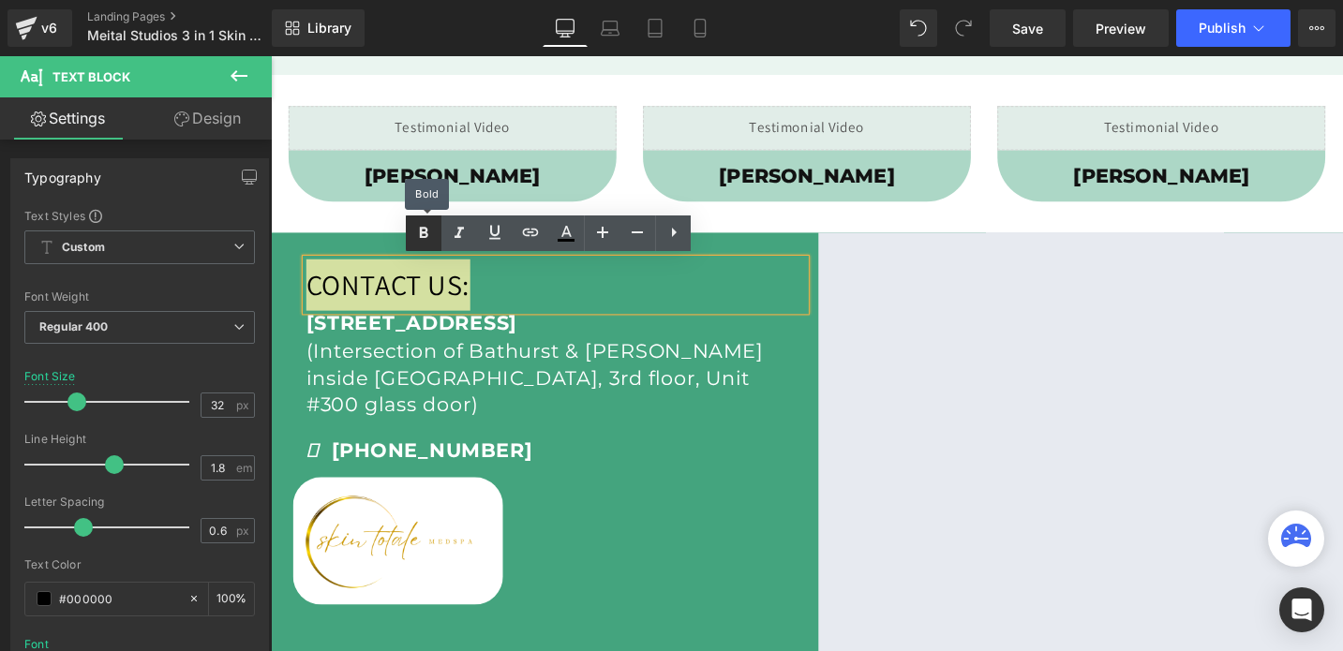
click at [418, 235] on icon at bounding box center [423, 233] width 22 height 22
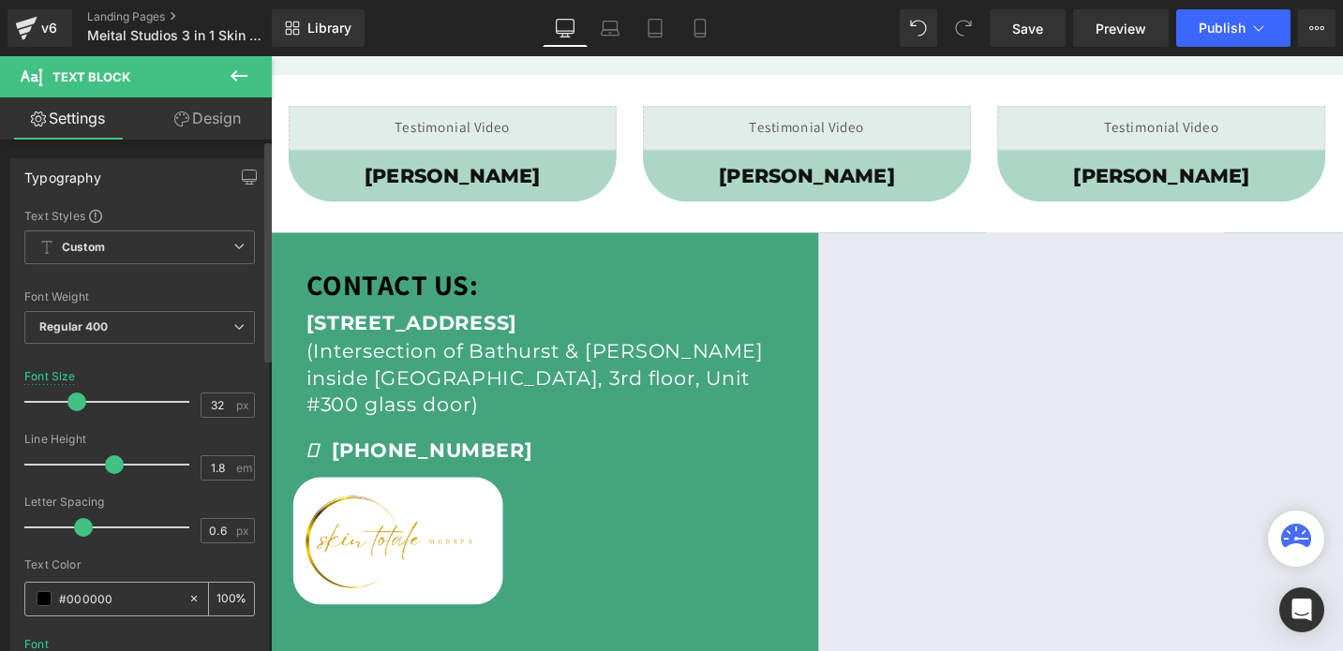
click at [89, 602] on input "#000000" at bounding box center [119, 598] width 120 height 21
type input "#f"
type input "0"
type input "#fff"
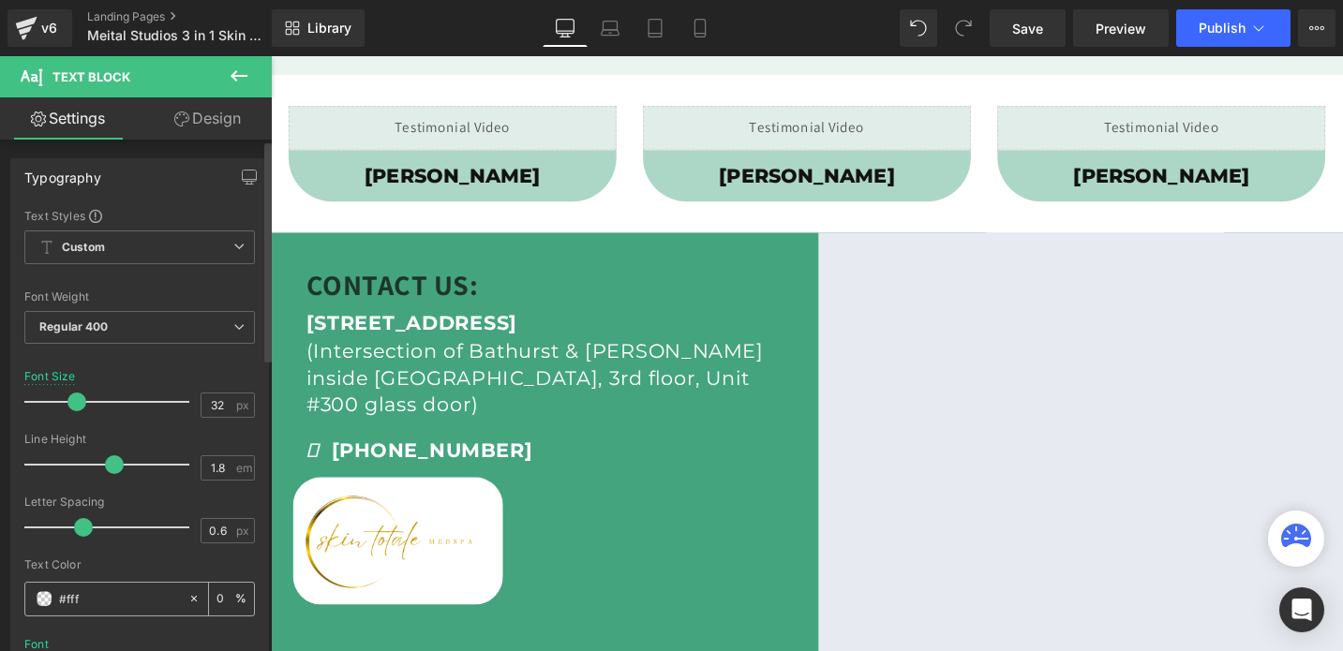
type input "100"
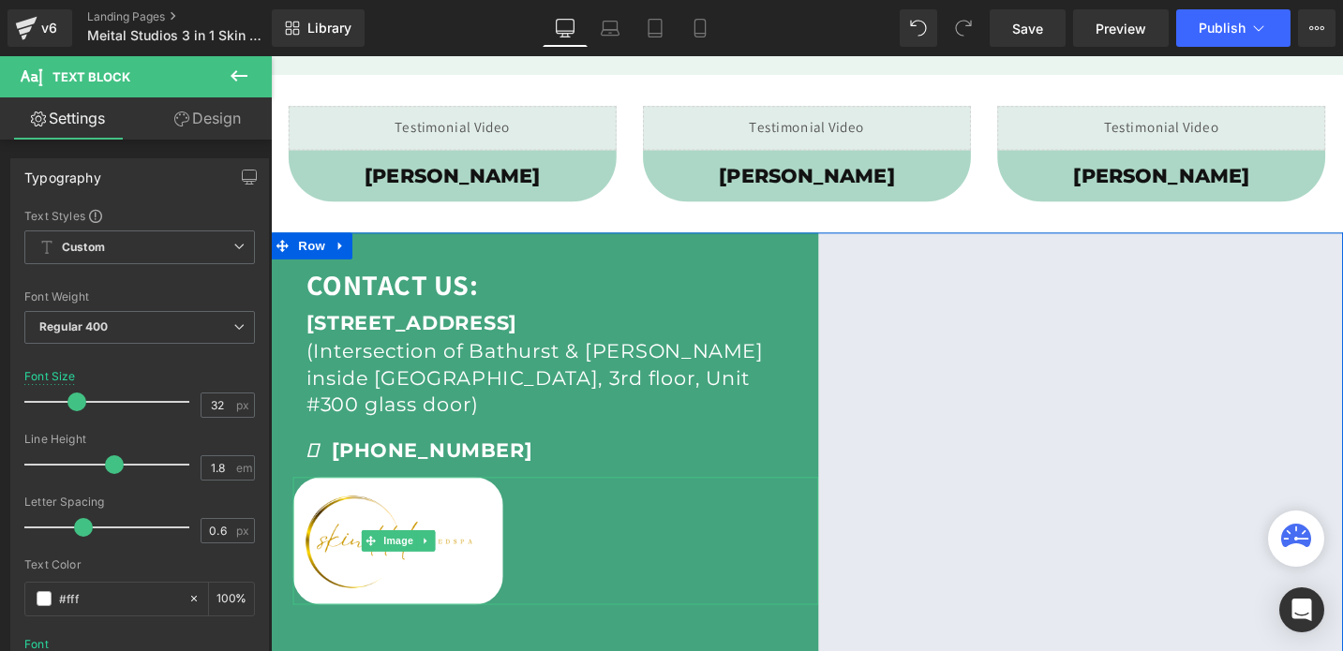
click at [746, 538] on div at bounding box center [572, 569] width 556 height 136
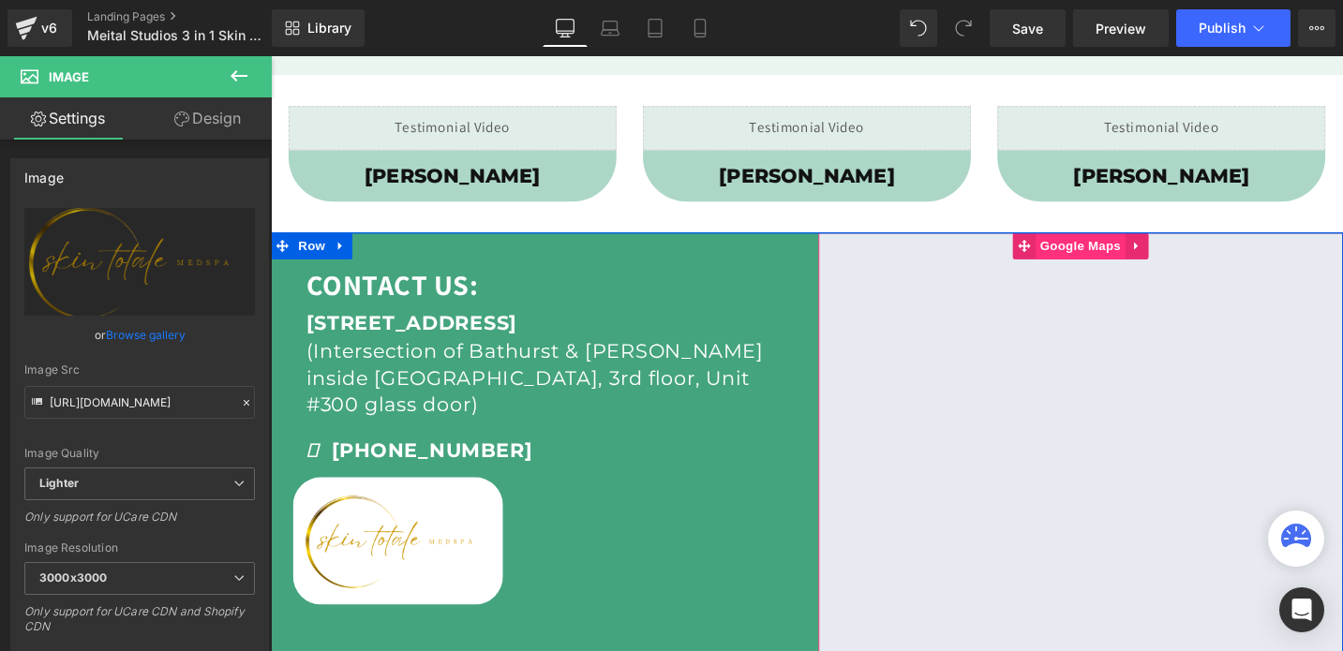
click at [1137, 260] on span "Google Maps" at bounding box center [1126, 257] width 95 height 28
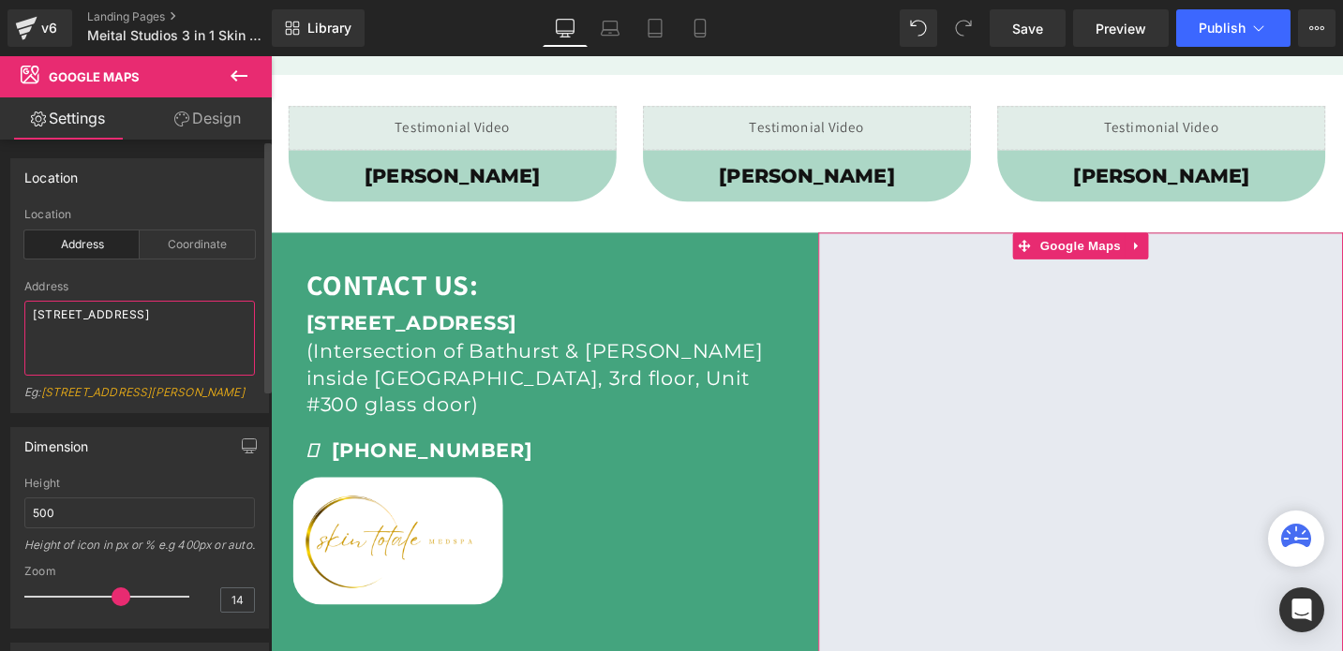
click at [86, 308] on textarea "[STREET_ADDRESS]" at bounding box center [139, 338] width 230 height 75
paste textarea "4401 Bathurst St. North York, ON M3H3R9"
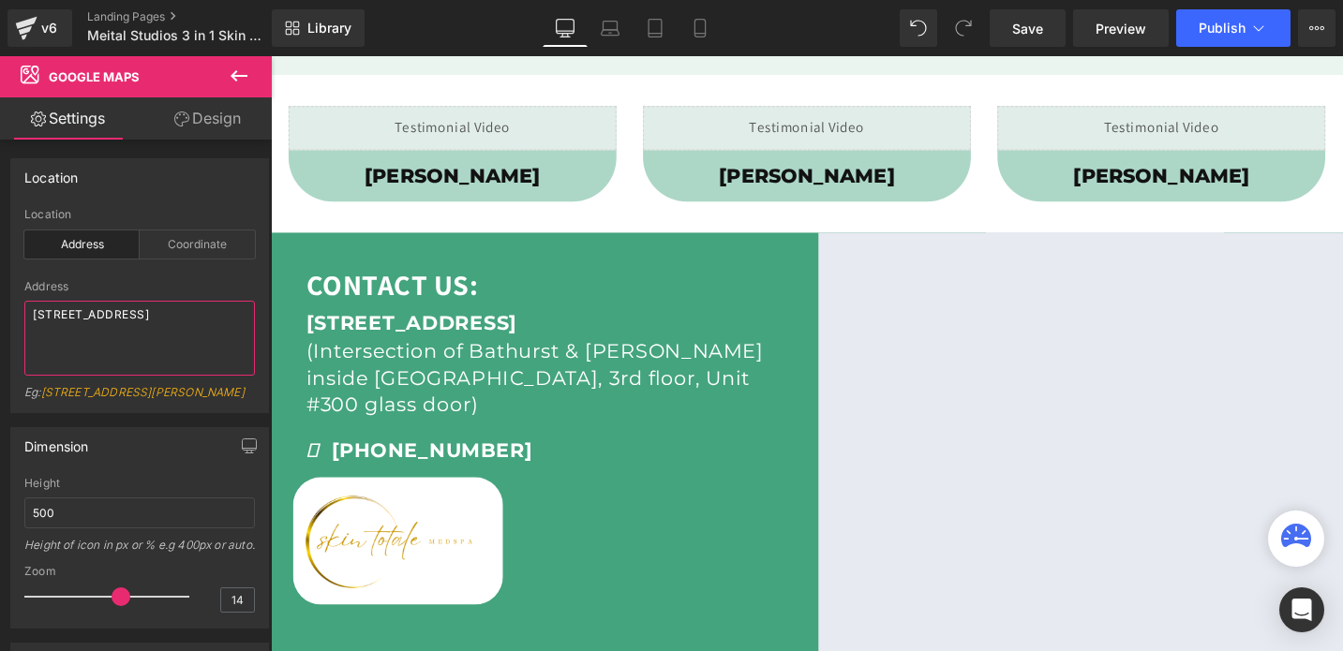
type textarea "4401 Bathurst St. North York, ON M3H3R9"
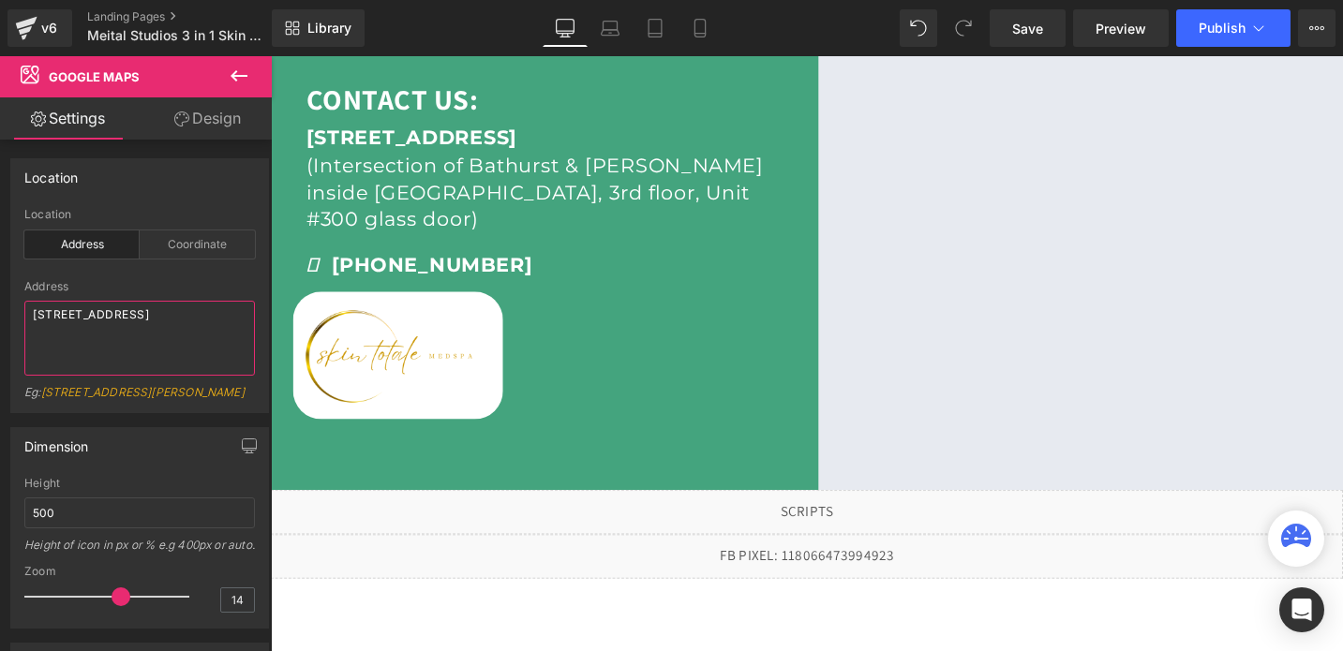
scroll to position [838, 0]
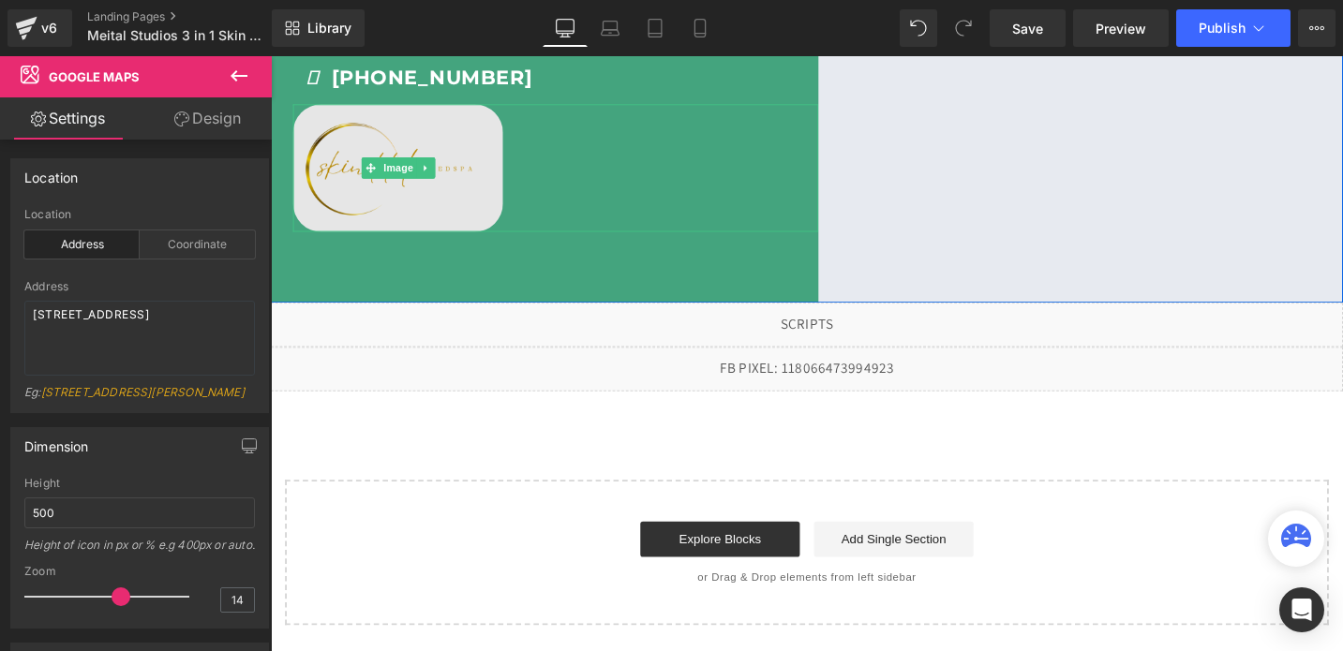
click at [420, 163] on img at bounding box center [405, 175] width 222 height 136
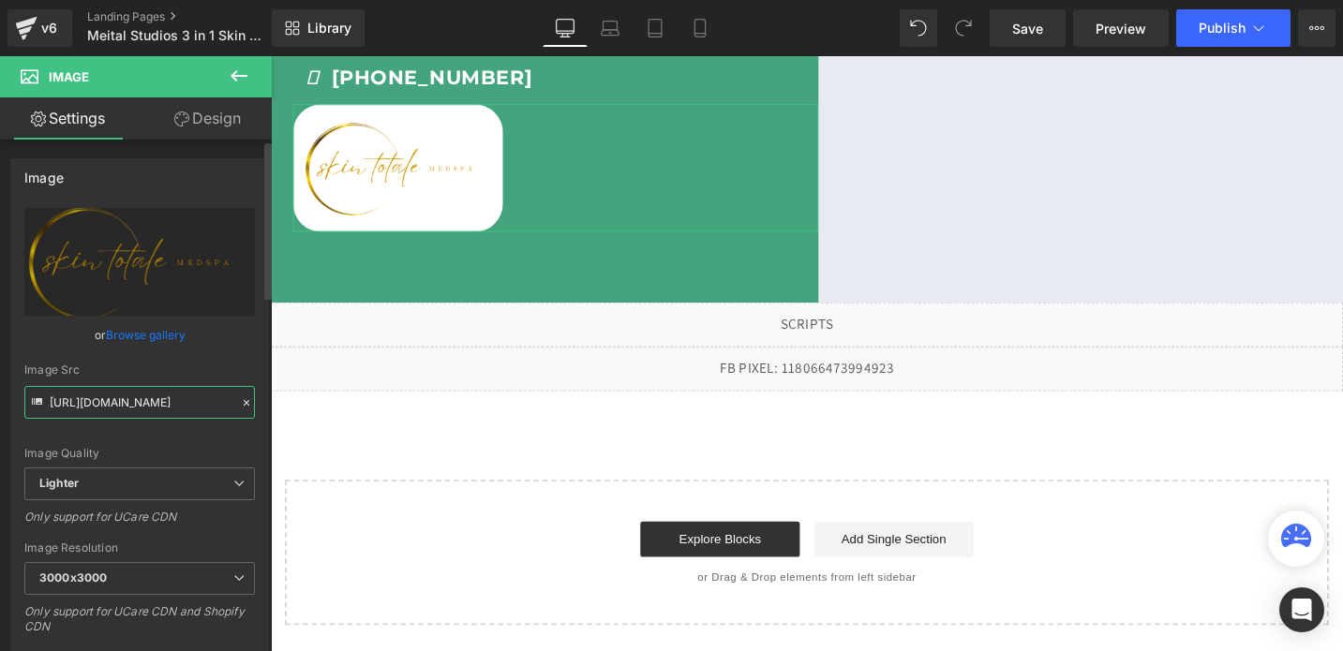
click at [116, 398] on input "https://ucarecdn.com/a76bbd85-758c-4601-a1da-0495f857746c/-/format/auto/-/previ…" at bounding box center [139, 402] width 230 height 33
paste input "https://cdn.shopify.com/s/files/1/0738/7430/9416/files/BEAUTY_CENTRE_3000x3000.…"
type input "https://ucarehttps://cdn.shopify.com/s/files/1/0738/7430/9416/files/BEAUTY_CENT…"
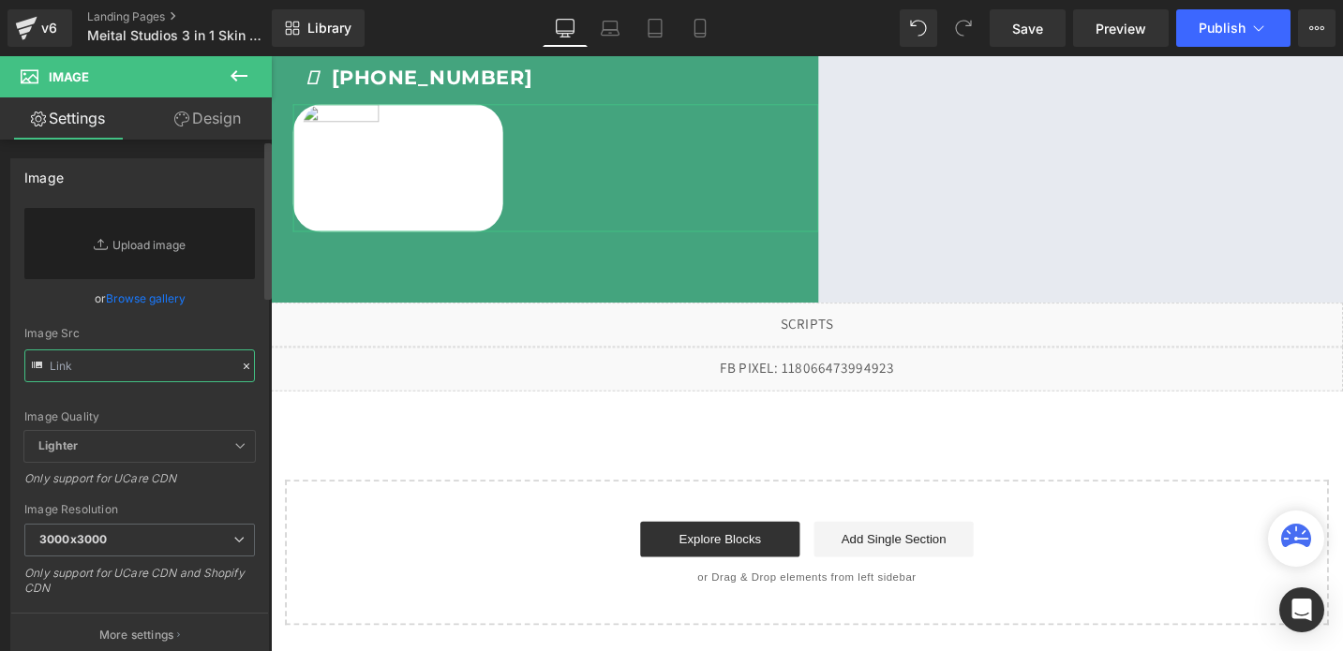
scroll to position [0, 0]
paste input "https://cdn.shopify.com/s/files/1/0738/7430/9416/files/BEAUTY_CENTRE_3000x3000.…"
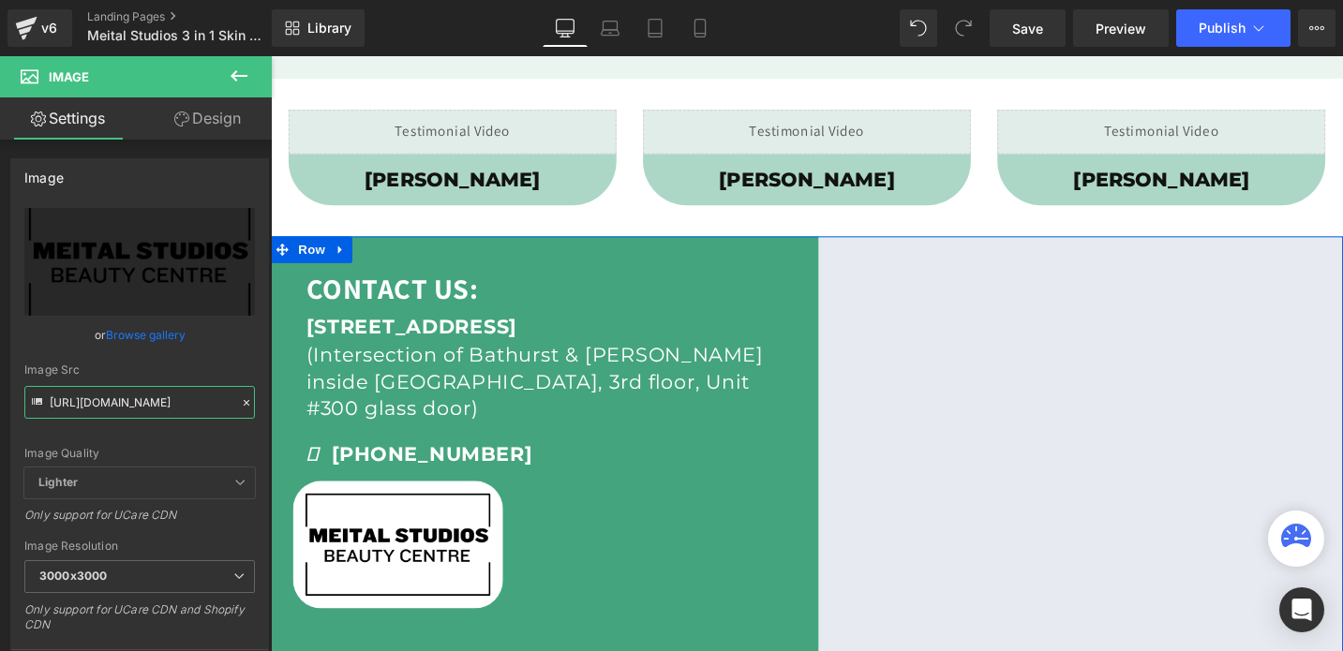
scroll to position [426, 0]
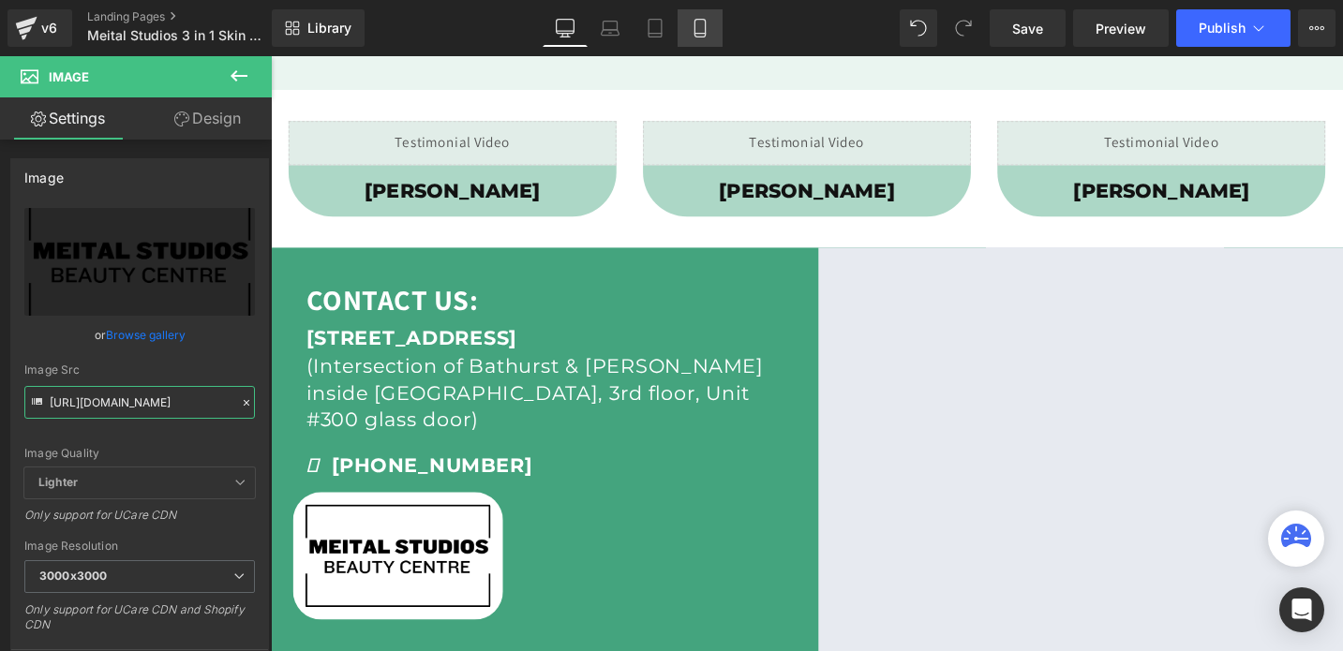
type input "https://cdn.shopify.com/s/files/1/0738/7430/9416/files/BEAUTY_CENTRE_3000x3000.…"
click at [701, 35] on icon at bounding box center [699, 28] width 19 height 19
type input "80"
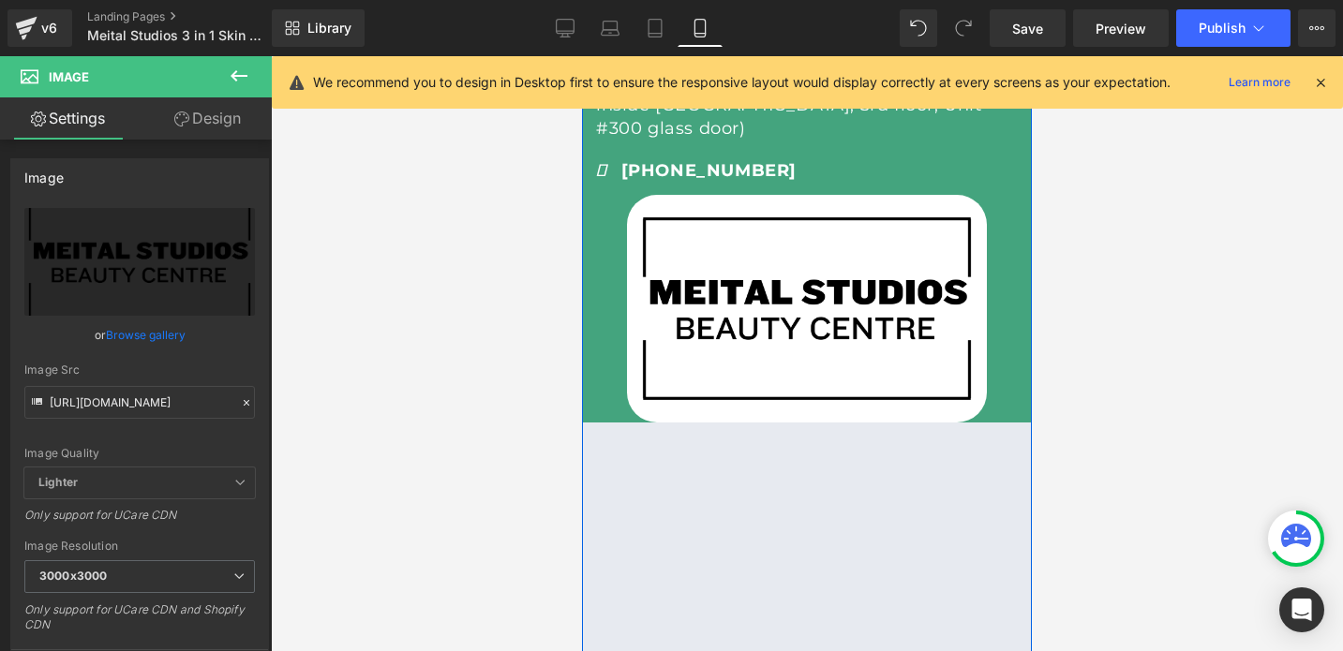
scroll to position [959, 0]
click at [209, 114] on link "Design" at bounding box center [208, 118] width 136 height 42
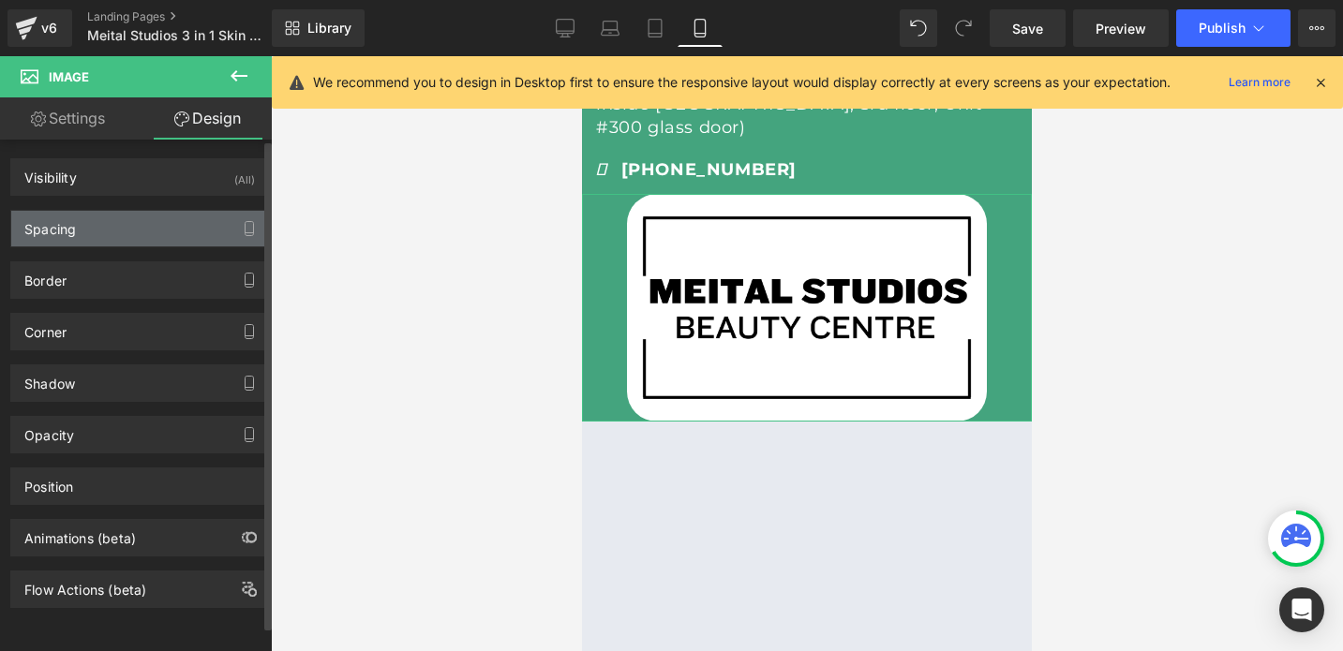
click at [82, 239] on div "Spacing" at bounding box center [139, 229] width 257 height 36
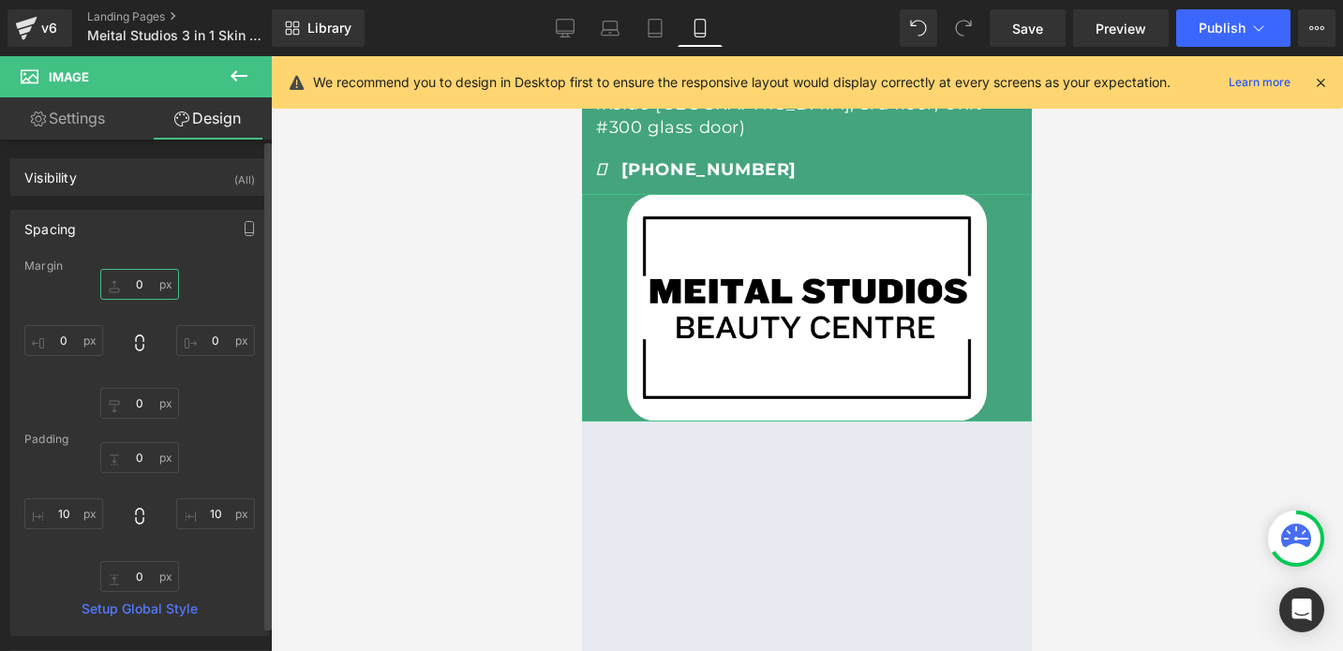
click at [129, 281] on input "0" at bounding box center [139, 284] width 79 height 31
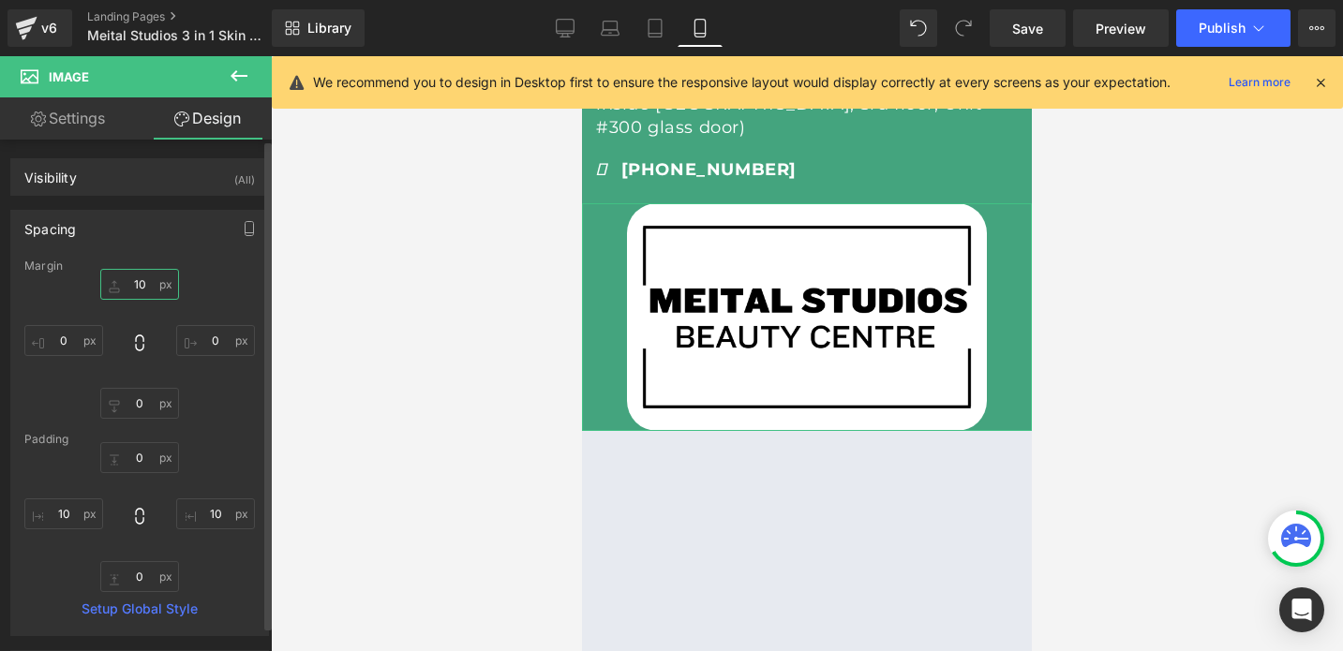
type input "10"
click at [135, 385] on div "10 10 0px 0 0px 0 0px 0" at bounding box center [139, 344] width 230 height 150
click at [141, 395] on input "0" at bounding box center [139, 403] width 79 height 31
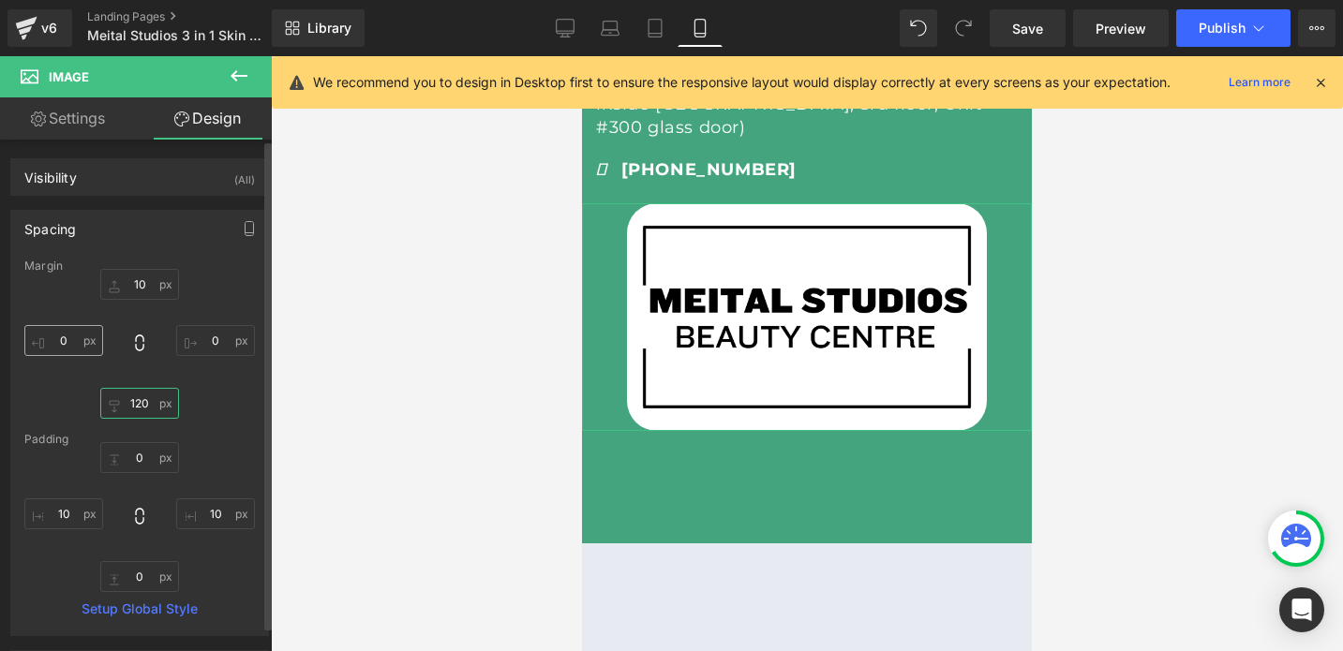
type input "20"
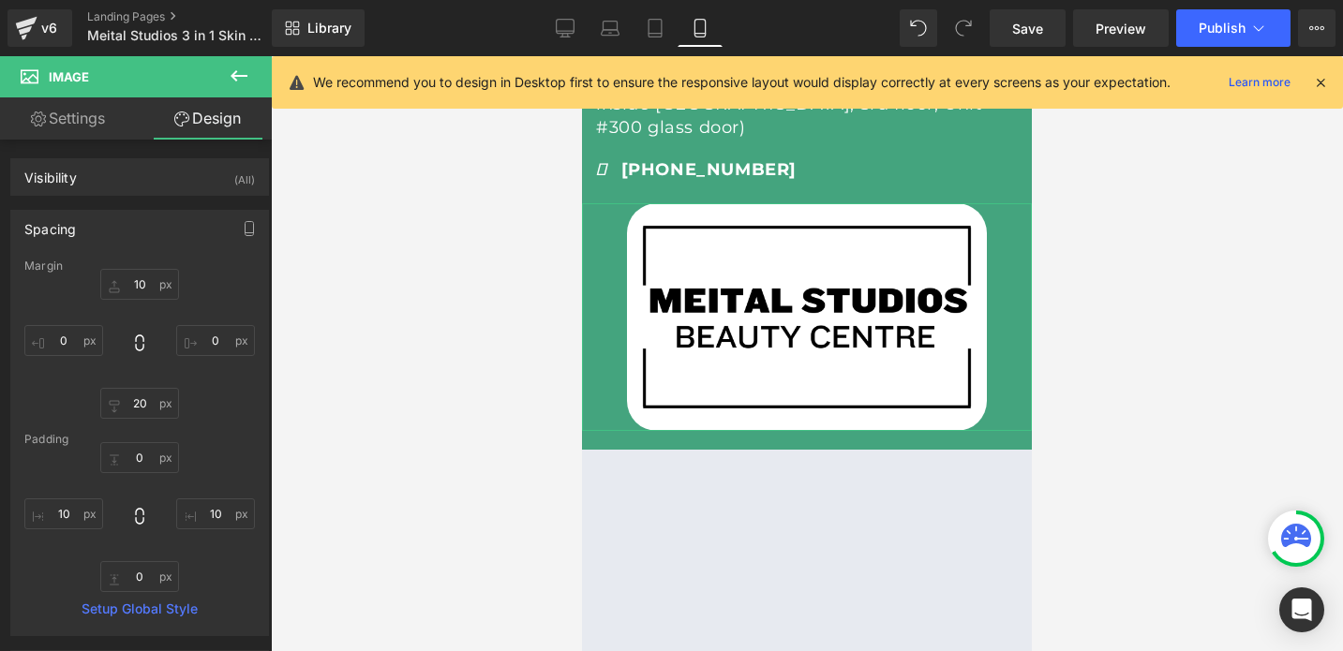
click at [71, 119] on link "Settings" at bounding box center [68, 118] width 136 height 42
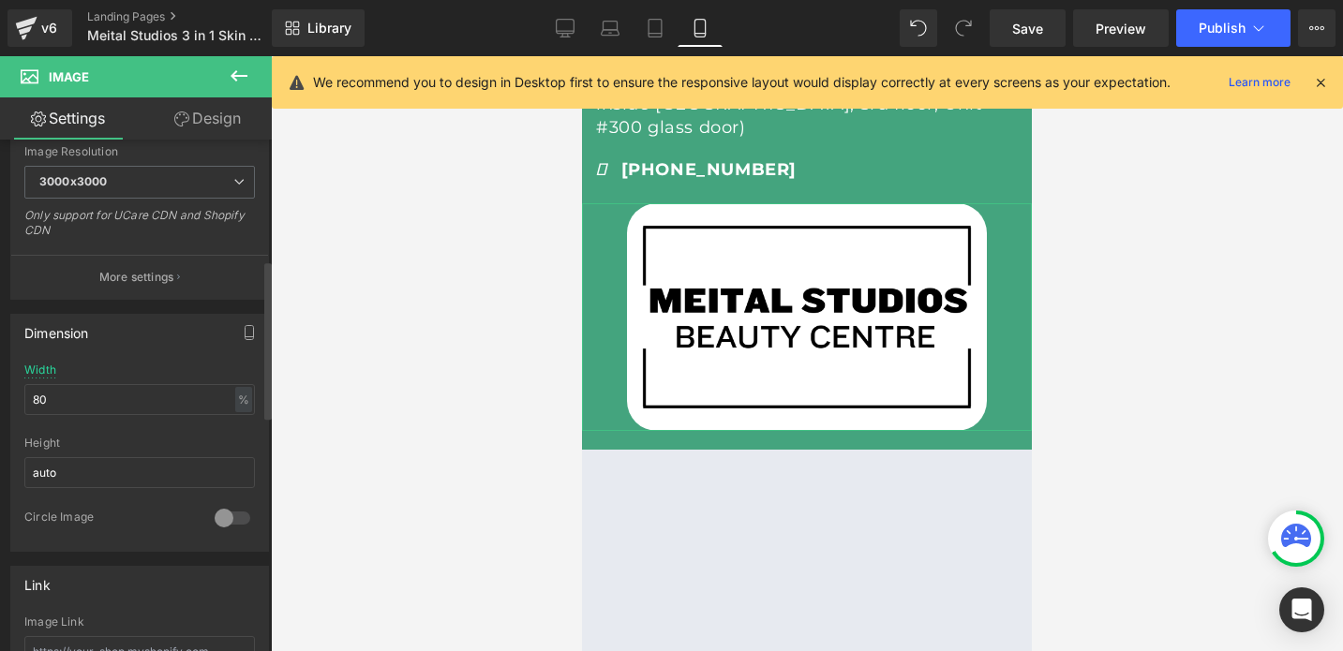
scroll to position [370, 0]
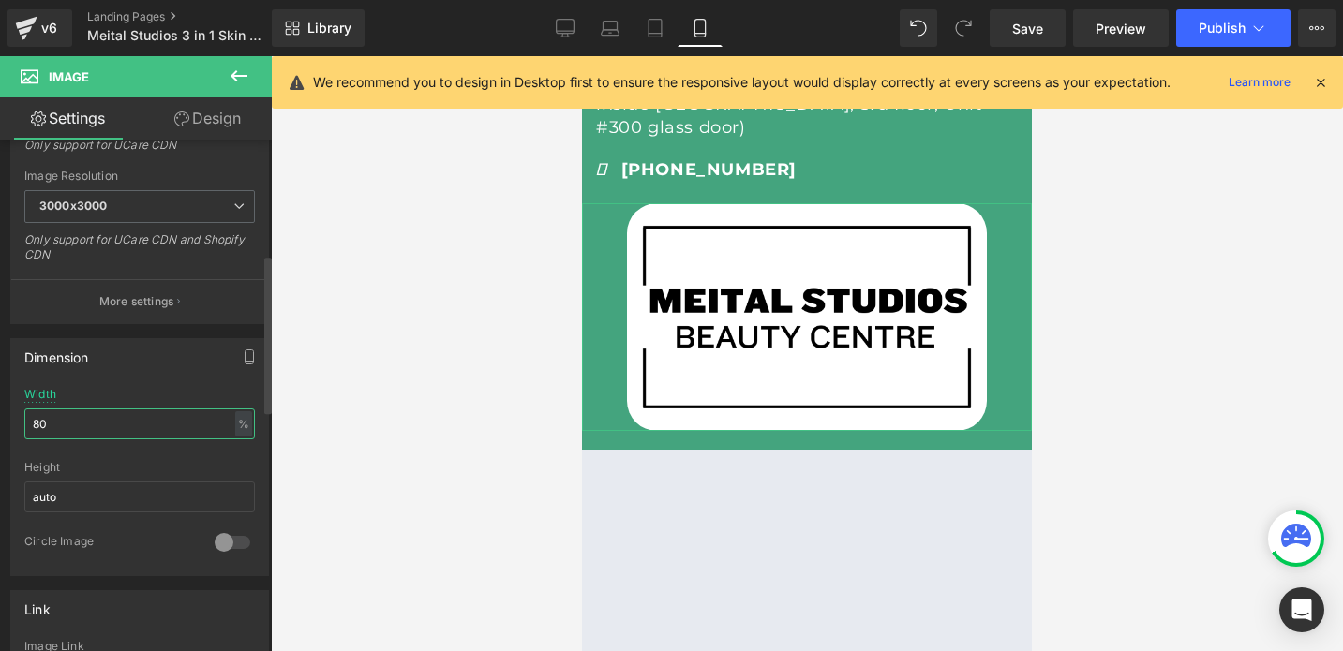
click at [66, 425] on input "80" at bounding box center [139, 423] width 230 height 31
type input "50"
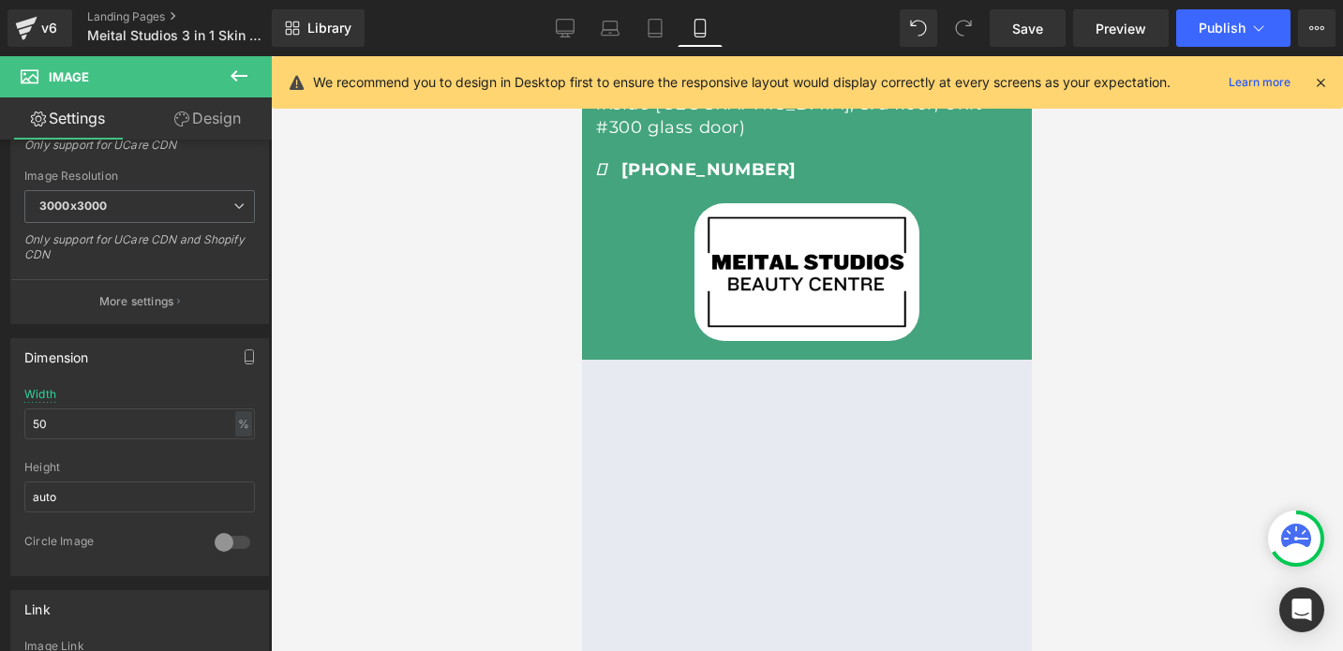
click at [397, 410] on div at bounding box center [807, 353] width 1072 height 595
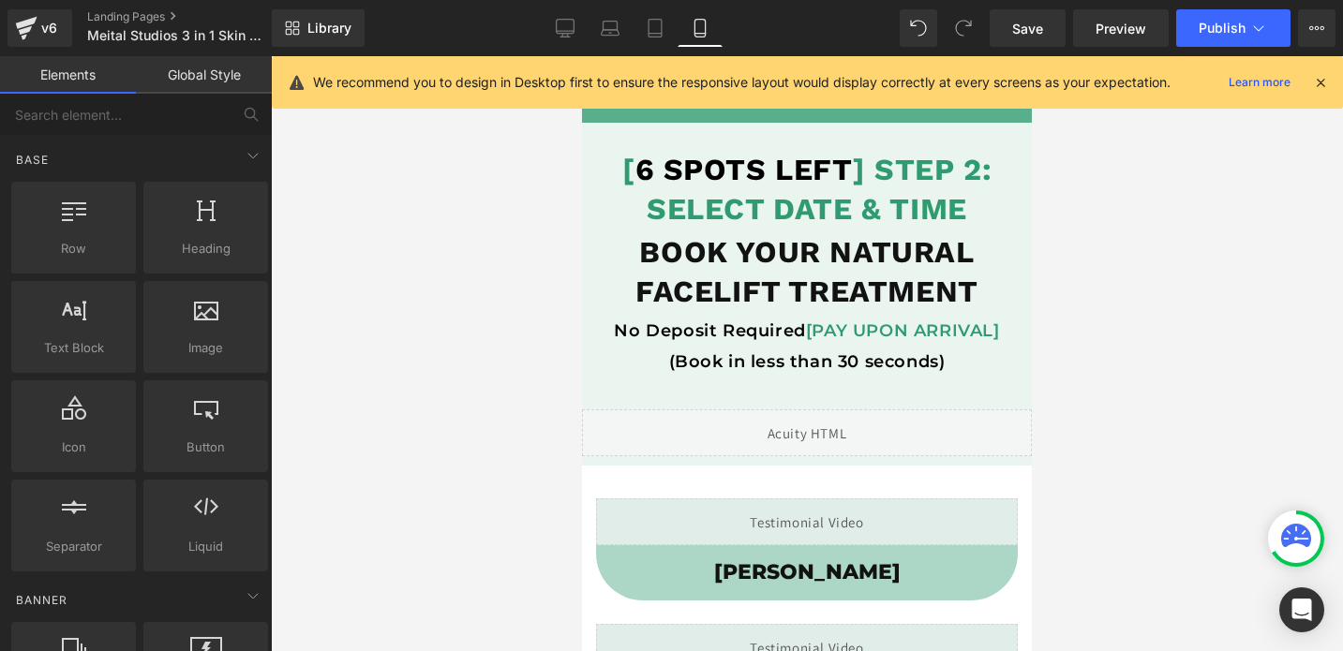
scroll to position [0, 0]
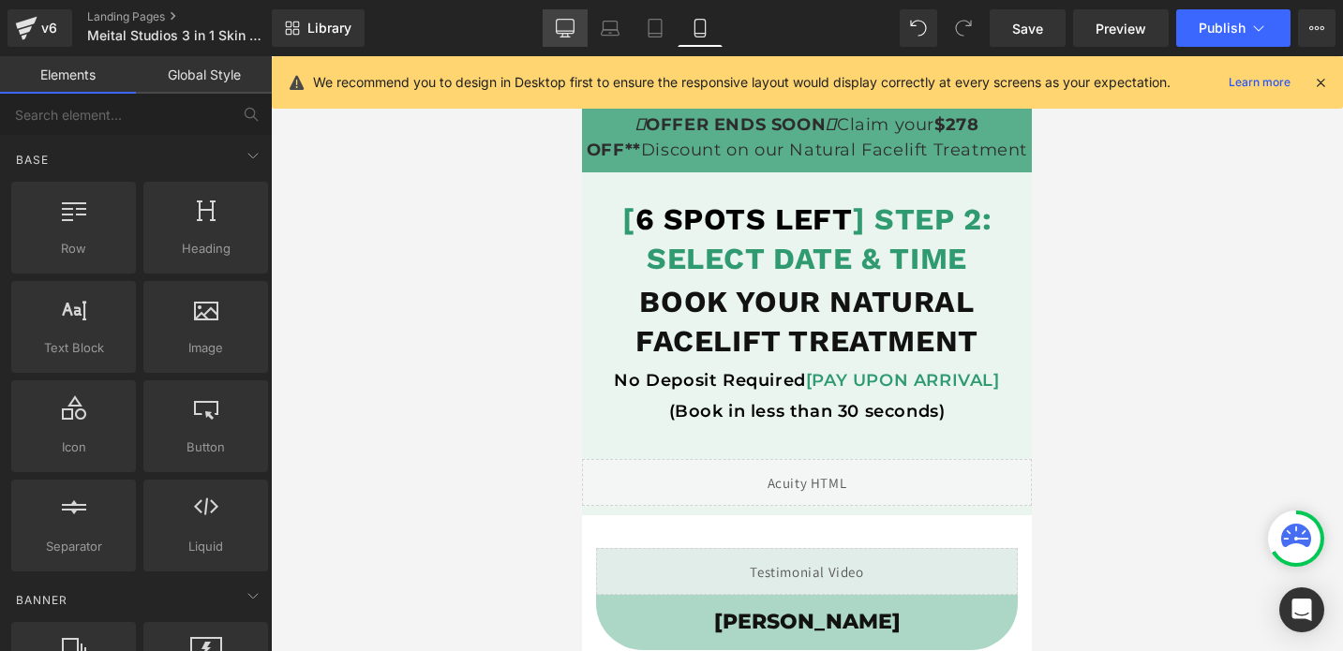
click at [567, 16] on link "Desktop" at bounding box center [564, 27] width 45 height 37
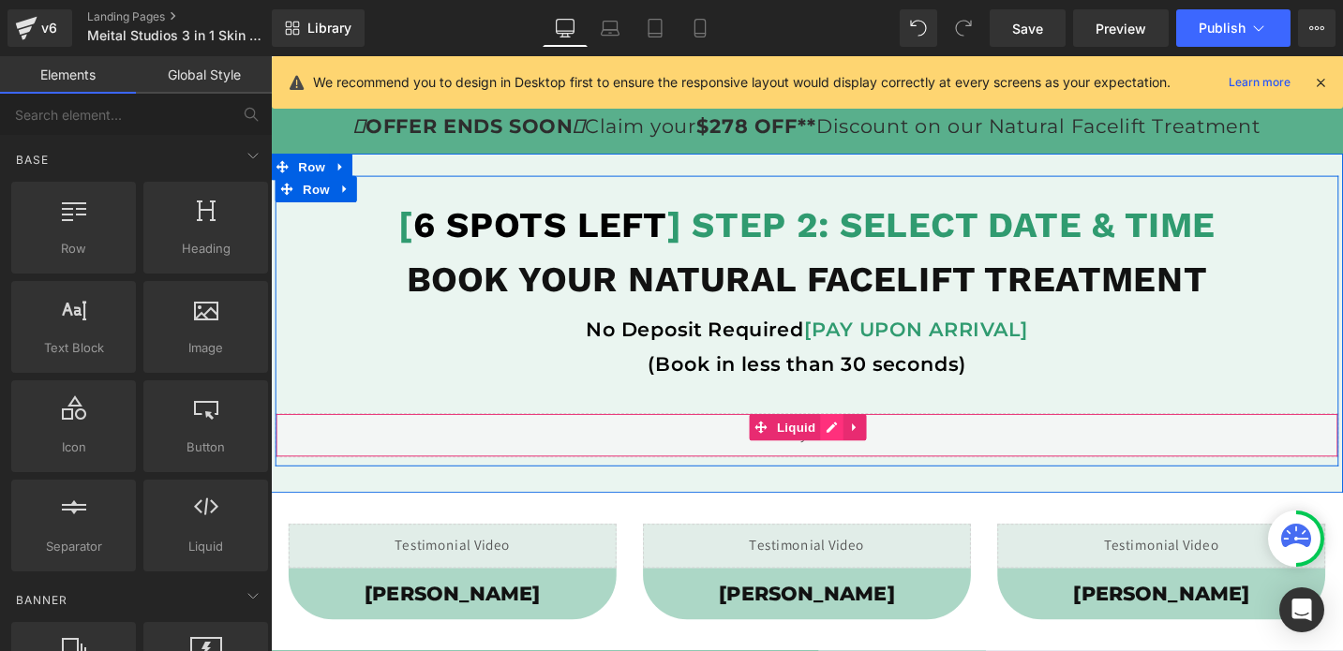
click at [866, 447] on div "Liquid" at bounding box center [837, 457] width 1124 height 47
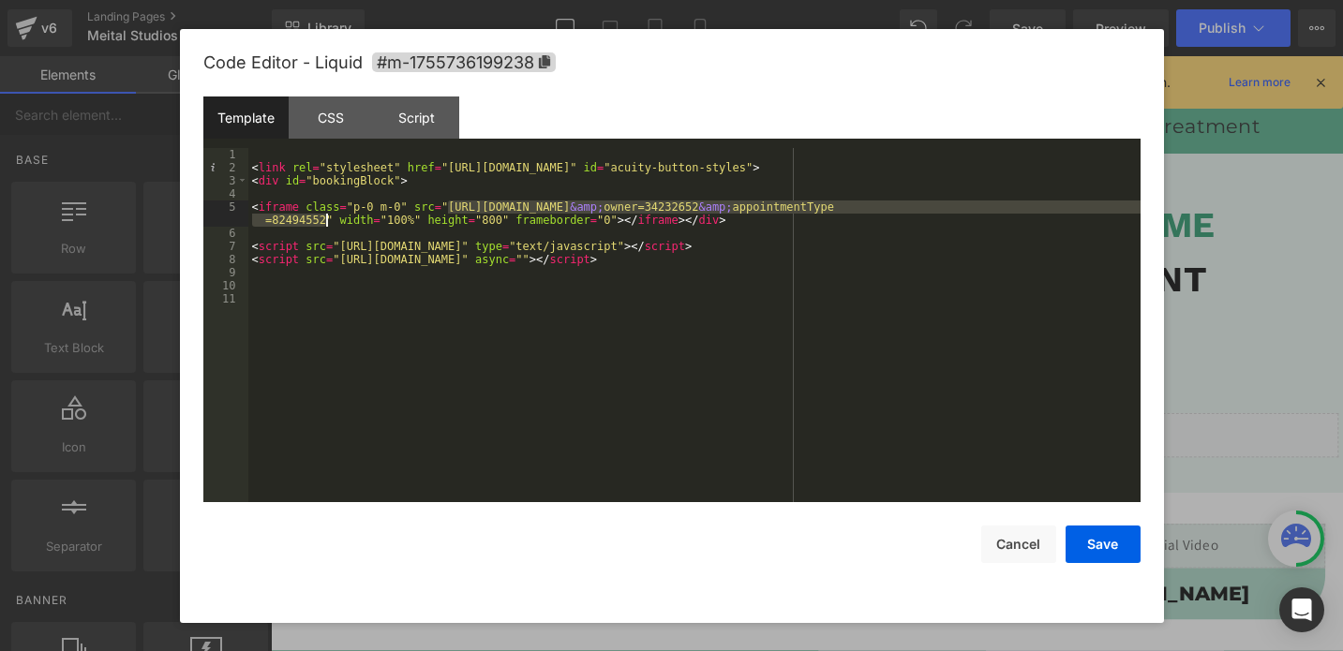
drag, startPoint x: 448, startPoint y: 202, endPoint x: 326, endPoint y: 217, distance: 122.7
click at [326, 217] on div "< link rel = "stylesheet" href = "https://embed.acuityscheduling.com/embed/butt…" at bounding box center [694, 338] width 892 height 380
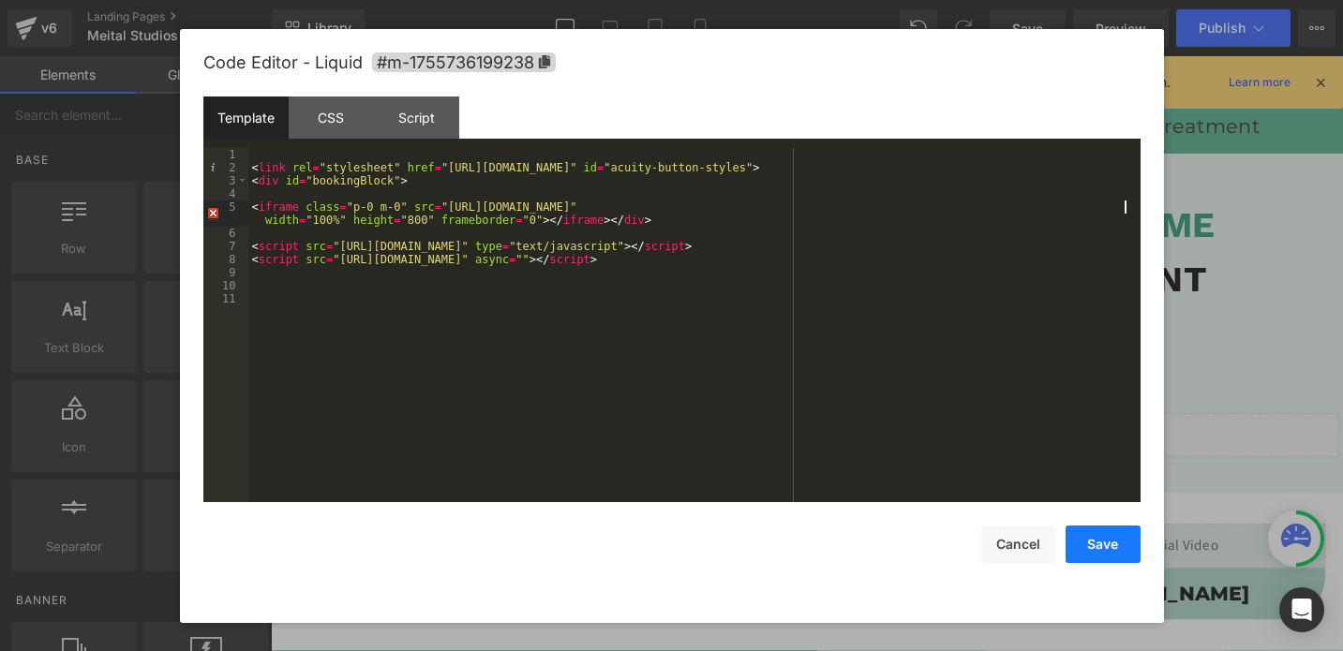
click at [1082, 542] on button "Save" at bounding box center [1102, 544] width 75 height 37
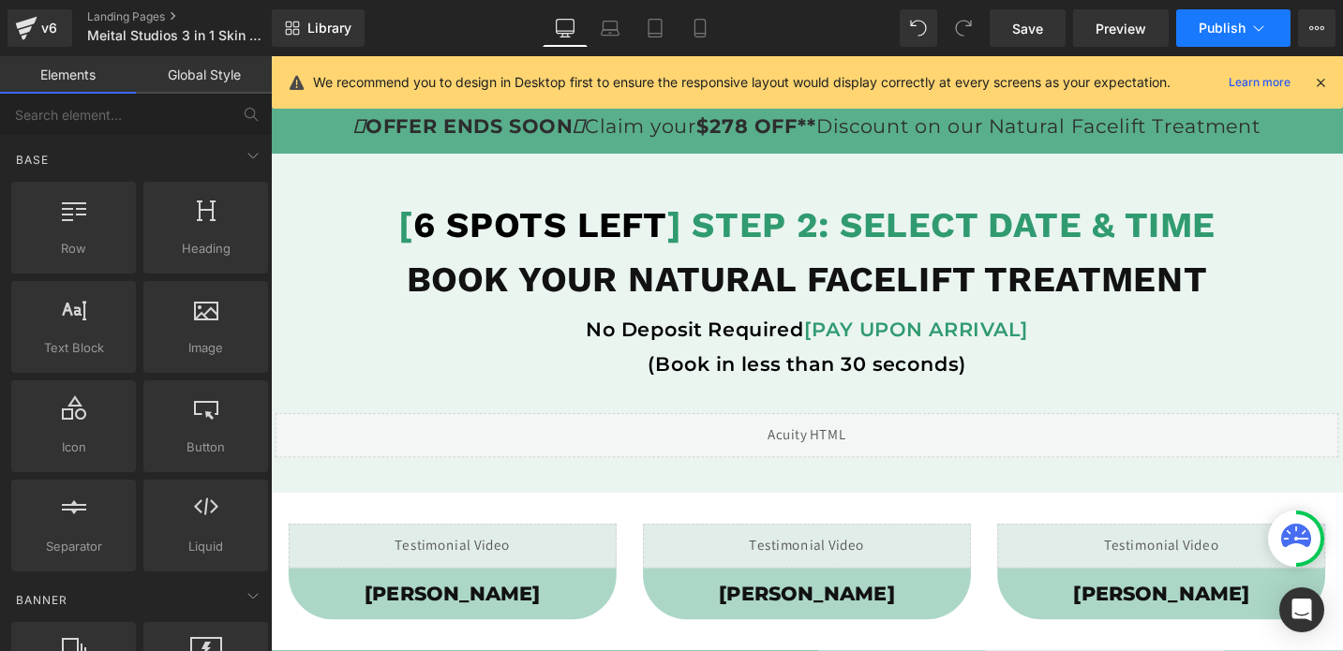
click at [1196, 29] on button "Publish" at bounding box center [1233, 27] width 114 height 37
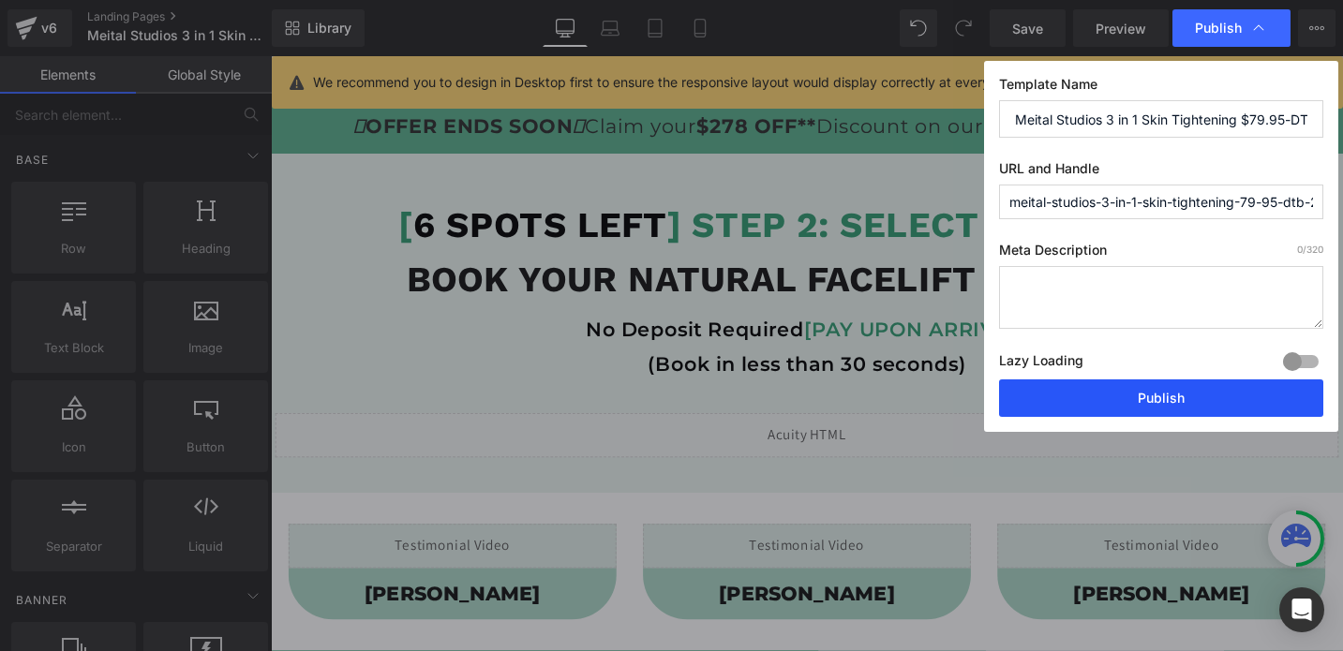
click at [1147, 407] on button "Publish" at bounding box center [1161, 397] width 324 height 37
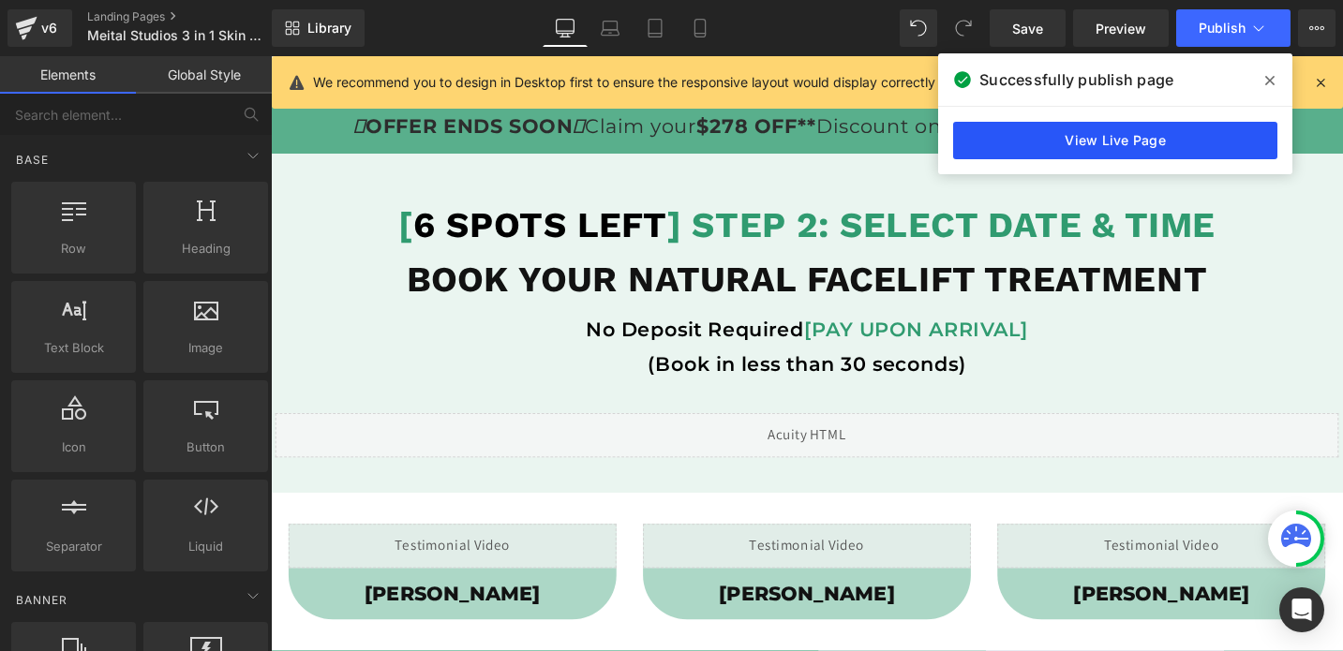
click at [1016, 141] on link "View Live Page" at bounding box center [1115, 140] width 324 height 37
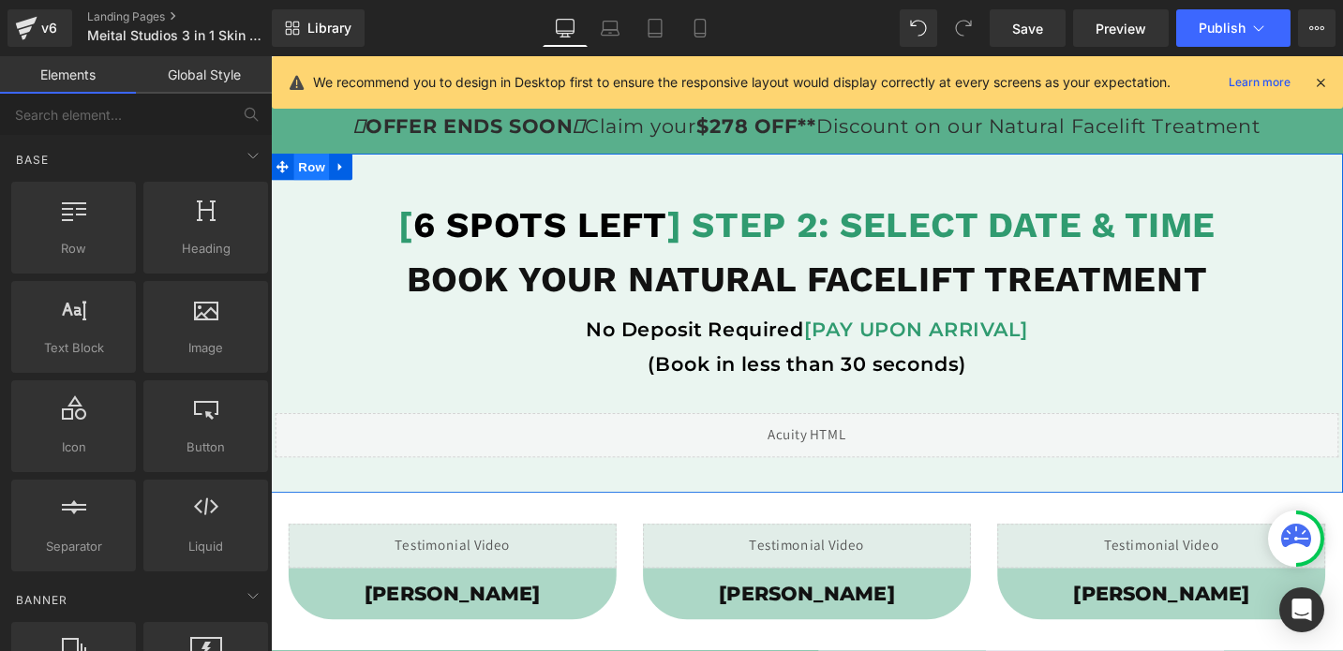
click at [310, 178] on span "Row" at bounding box center [313, 173] width 37 height 28
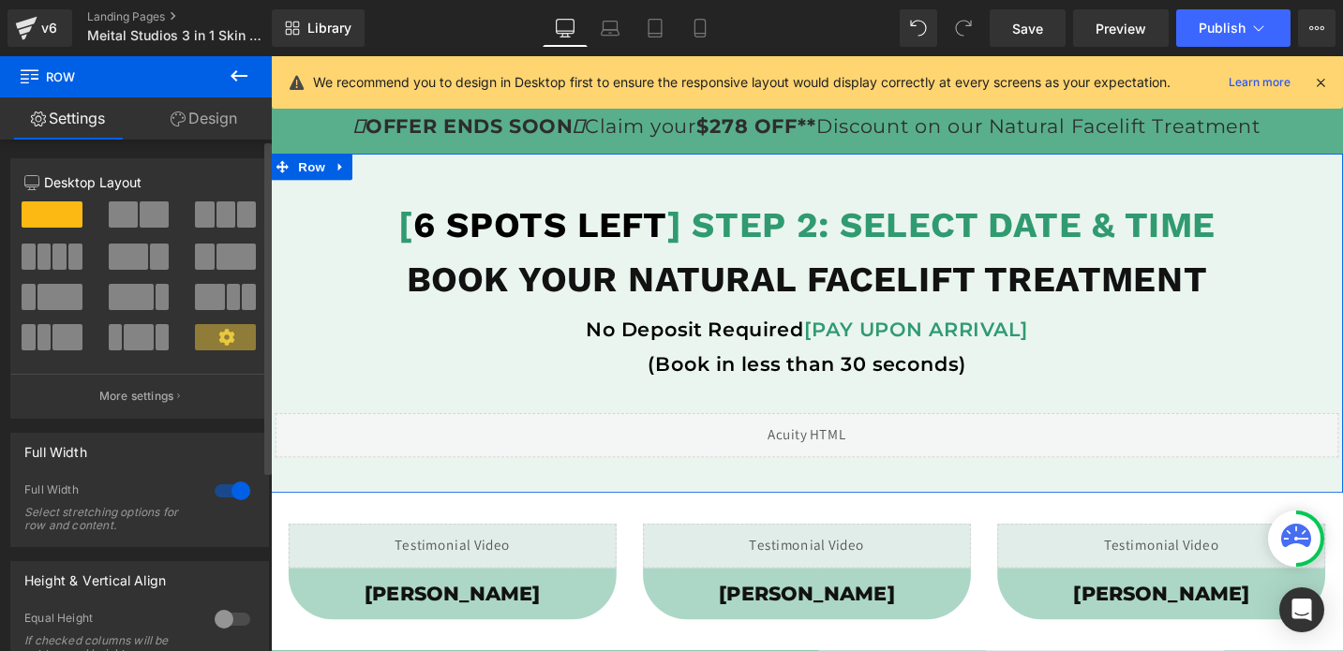
click at [219, 491] on div at bounding box center [232, 491] width 45 height 30
click at [224, 114] on link "Design" at bounding box center [204, 118] width 136 height 42
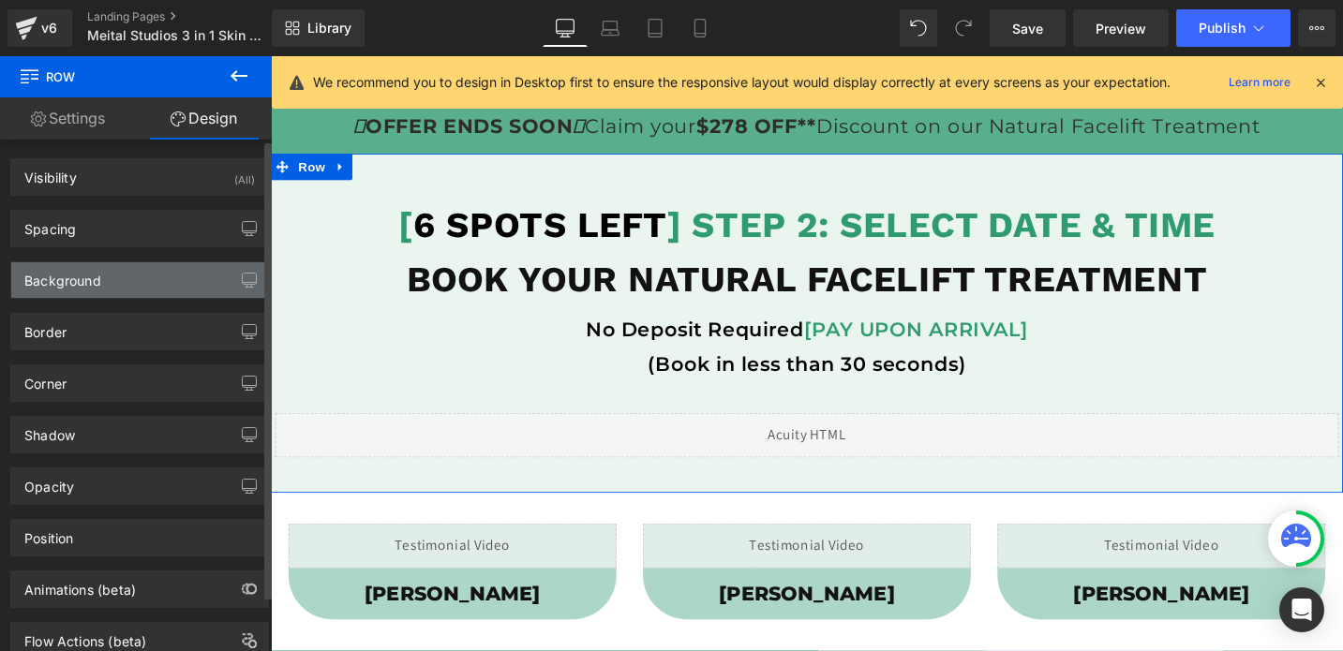
click at [169, 290] on div "Background" at bounding box center [139, 280] width 257 height 36
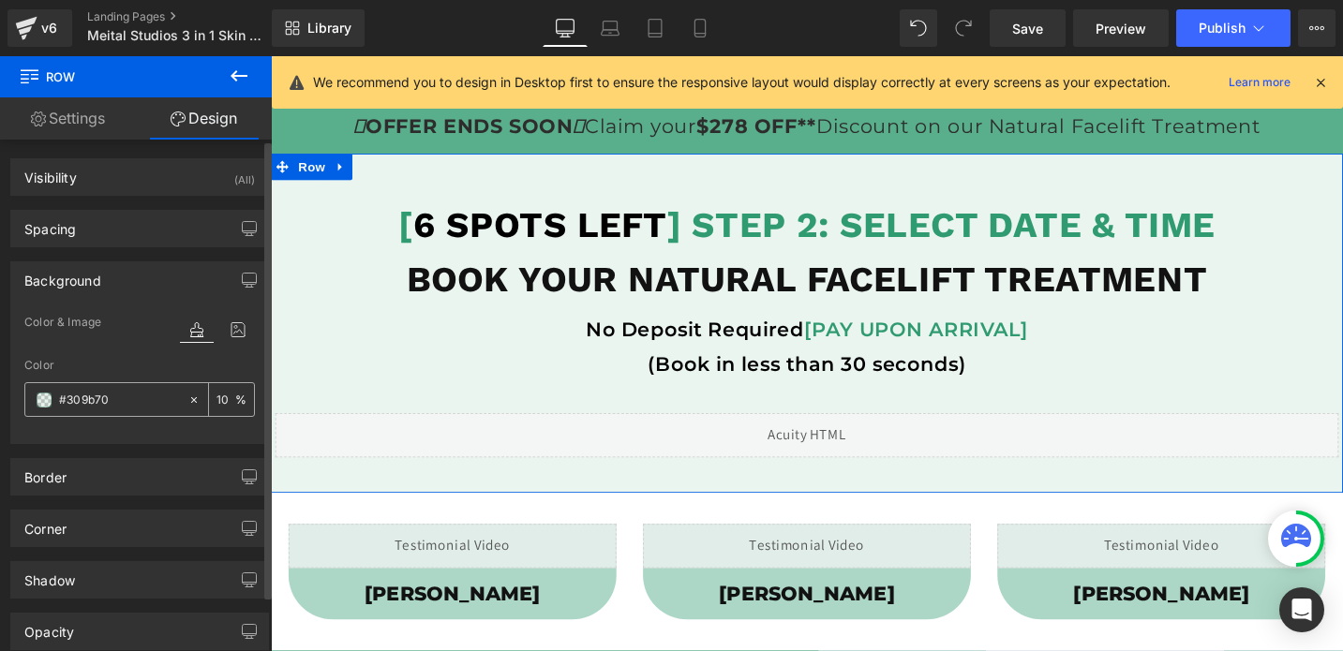
click at [188, 398] on icon at bounding box center [193, 399] width 13 height 13
type input "none"
type input "0"
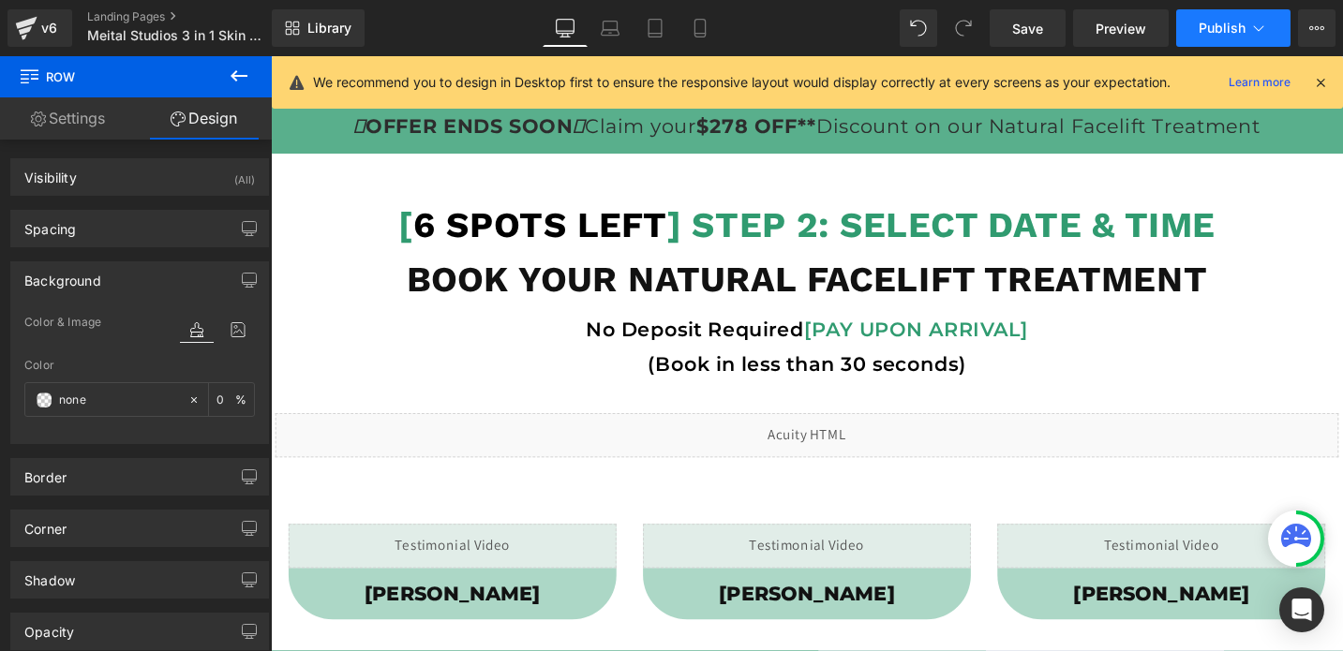
click at [1209, 44] on button "Publish" at bounding box center [1233, 27] width 114 height 37
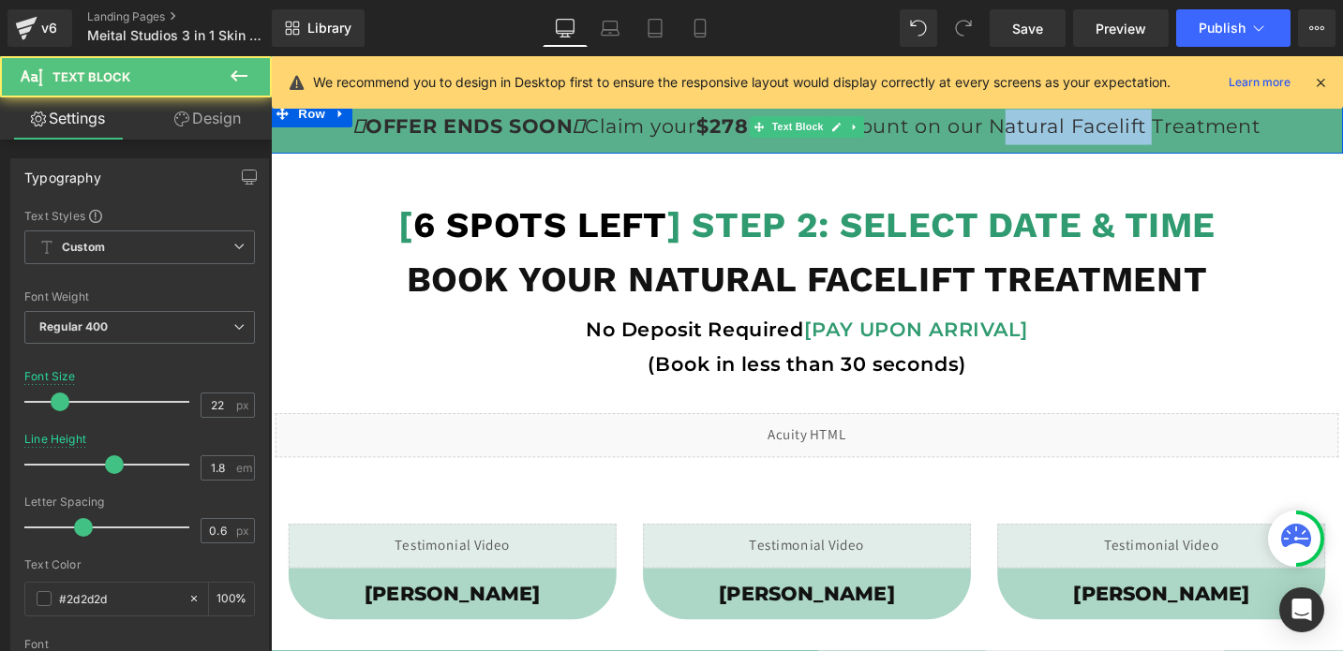
drag, startPoint x: 1211, startPoint y: 128, endPoint x: 1054, endPoint y: 138, distance: 157.7
click at [1054, 138] on p "OFFER ENDS SOON Claim your $278 OFF** Discount on our Natural Facelift Treatment" at bounding box center [838, 130] width 1134 height 37
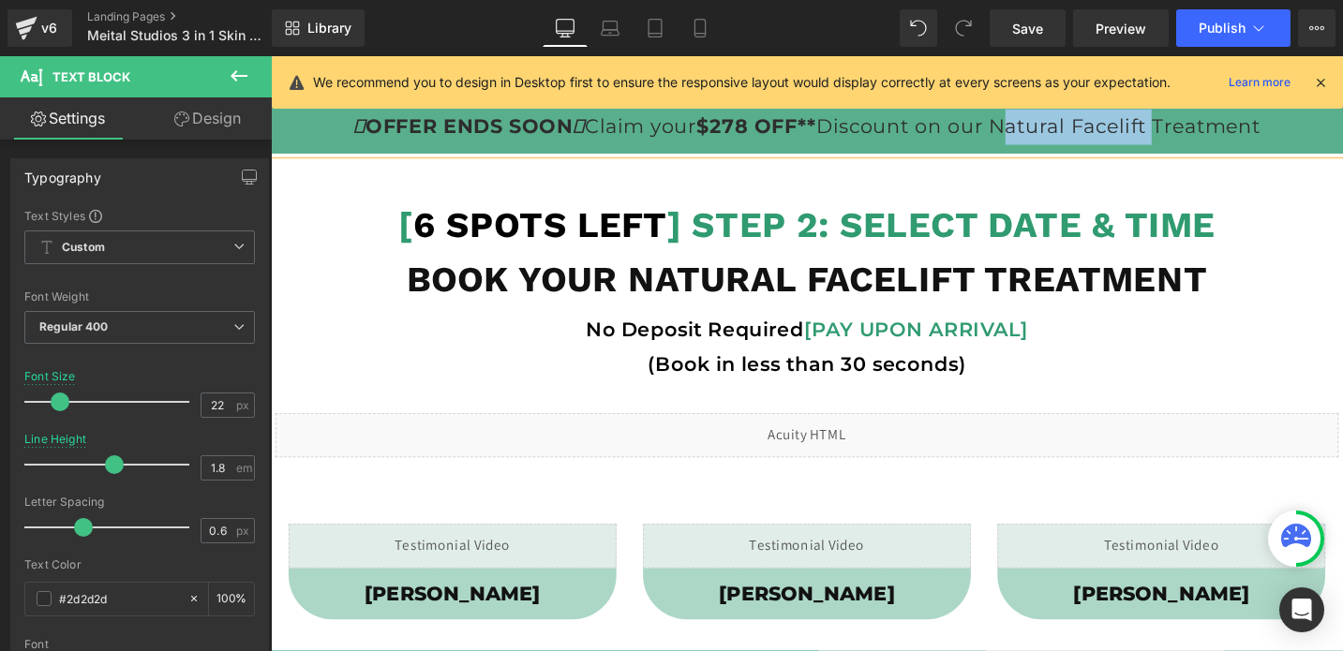
click at [1164, 127] on p "OFFER ENDS SOON Claim your $278 OFF** Discount on our Natural Facelift Treatment" at bounding box center [838, 130] width 1134 height 37
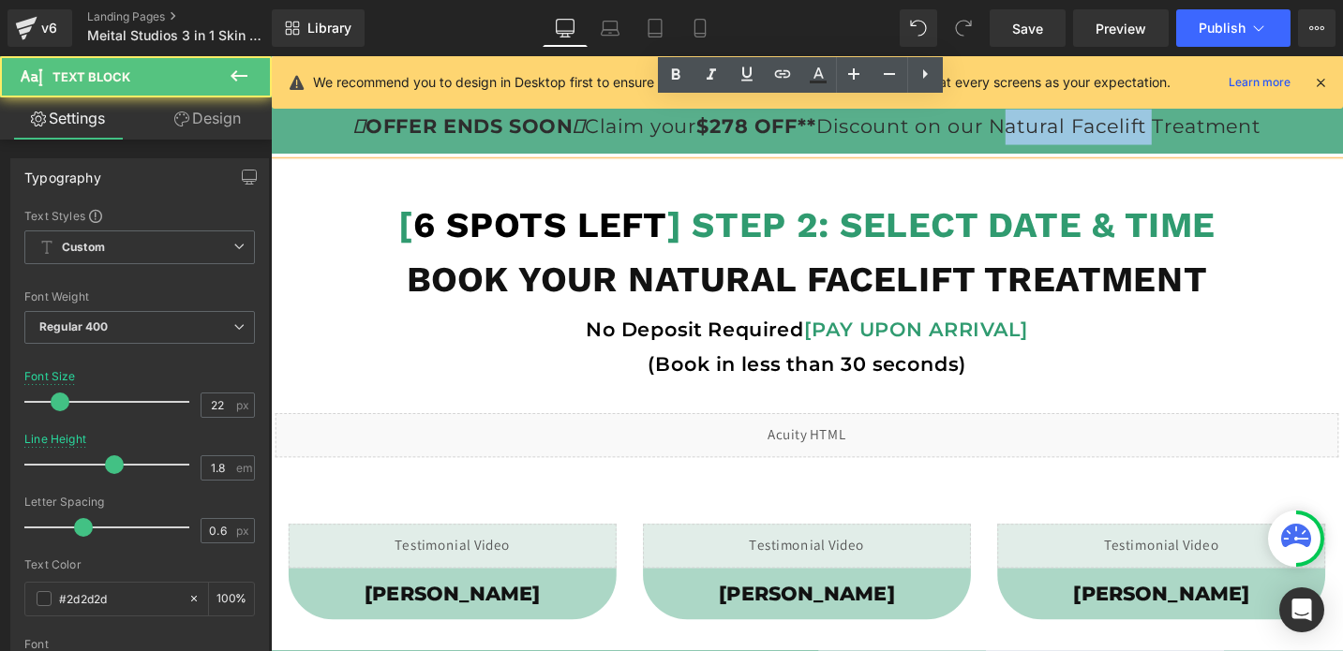
drag, startPoint x: 1212, startPoint y: 126, endPoint x: 1055, endPoint y: 139, distance: 157.9
click at [1055, 139] on p "OFFER ENDS SOON Claim your $278 OFF** Discount on our Natural Facelift Treatment" at bounding box center [838, 130] width 1134 height 37
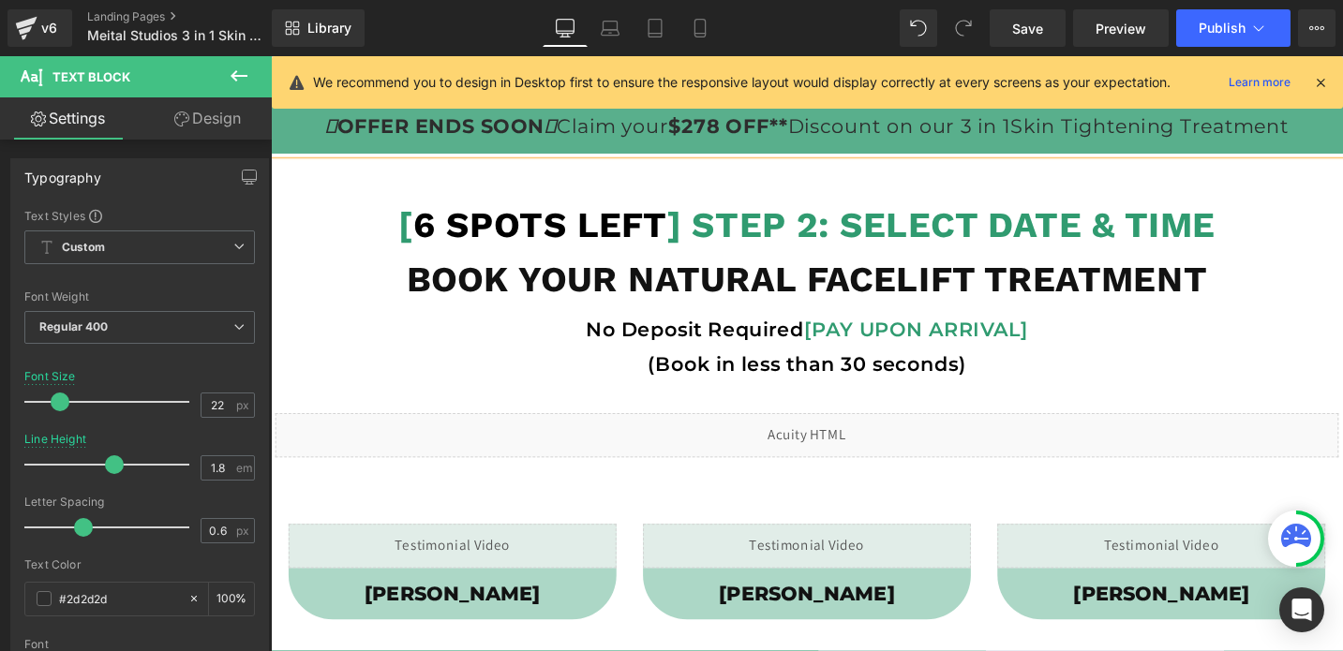
click at [1075, 131] on p "OFFER ENDS SOON Claim your $278 OFF** Discount on our 3 in 1Skin Tightening Tre…" at bounding box center [838, 130] width 1134 height 37
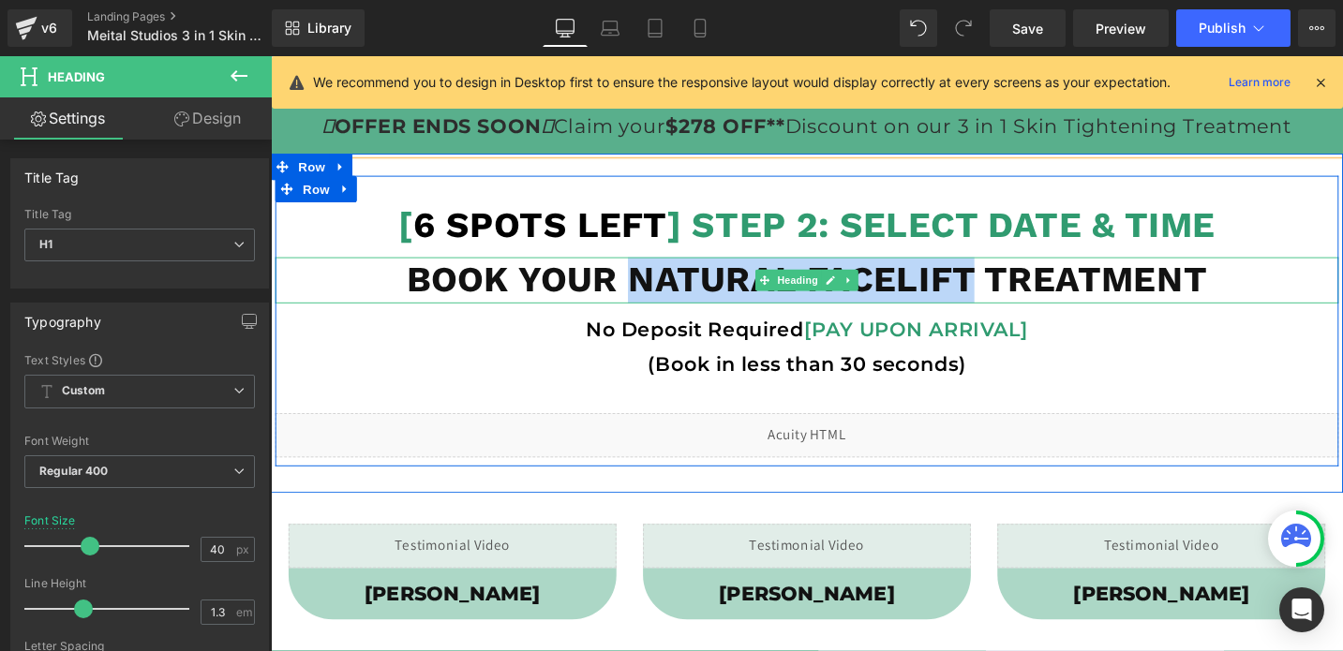
drag, startPoint x: 1011, startPoint y: 300, endPoint x: 654, endPoint y: 307, distance: 357.0
click at [654, 307] on b "BOOK YOUR NATURAL FACELIFT TREATMENT" at bounding box center [838, 293] width 846 height 44
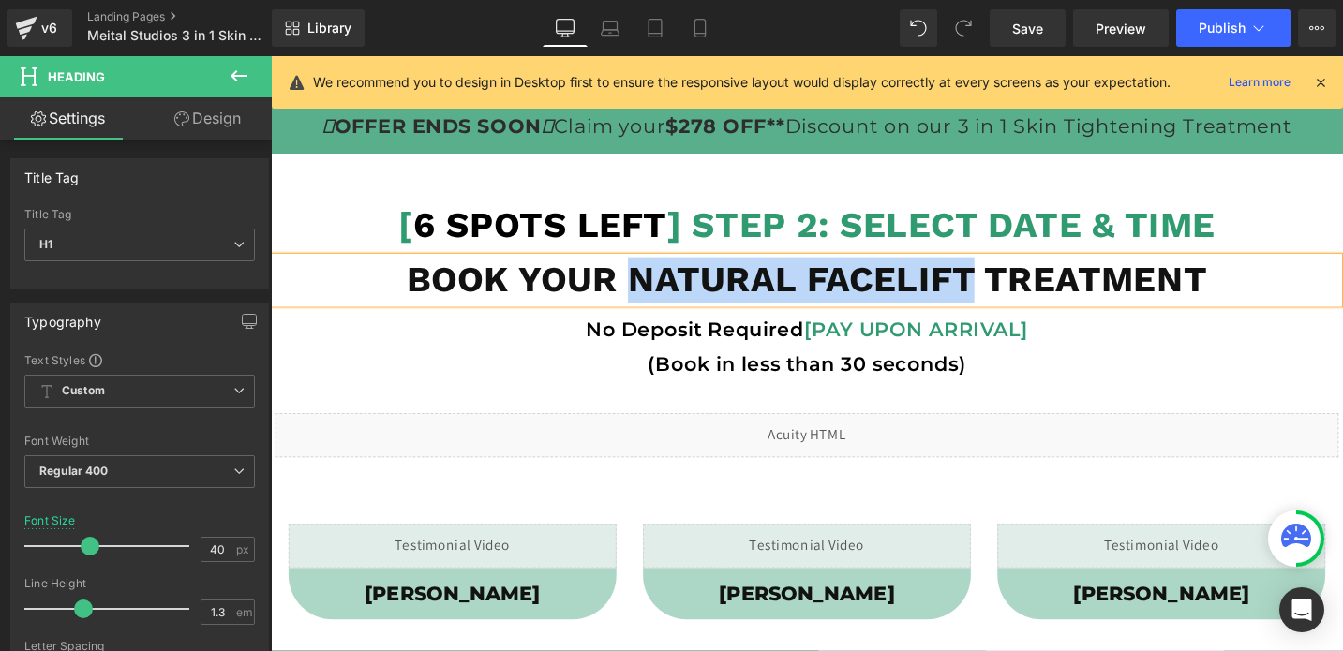
click at [669, 293] on b "BOOK YOUR NATURAL FACELIFT TREATMENT" at bounding box center [838, 293] width 846 height 44
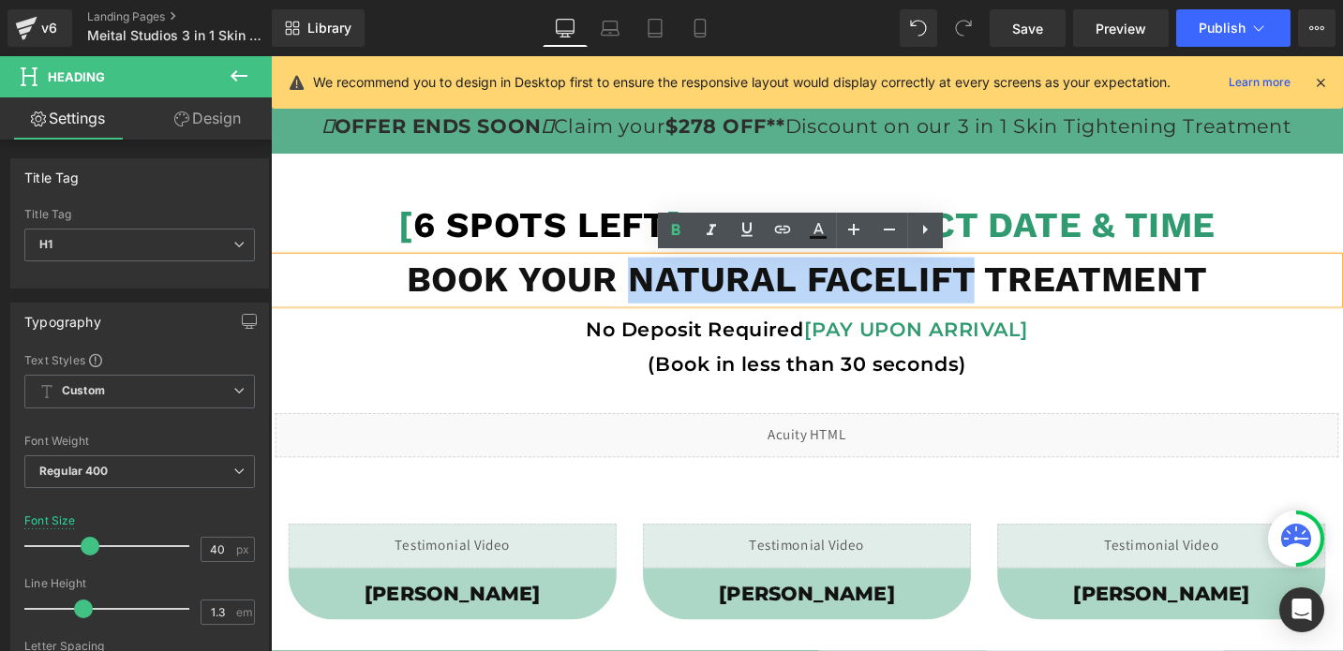
drag, startPoint x: 651, startPoint y: 287, endPoint x: 1017, endPoint y: 283, distance: 366.3
click at [1017, 283] on b "BOOK YOUR NATURAL FACELIFT TREATMENT" at bounding box center [838, 293] width 846 height 44
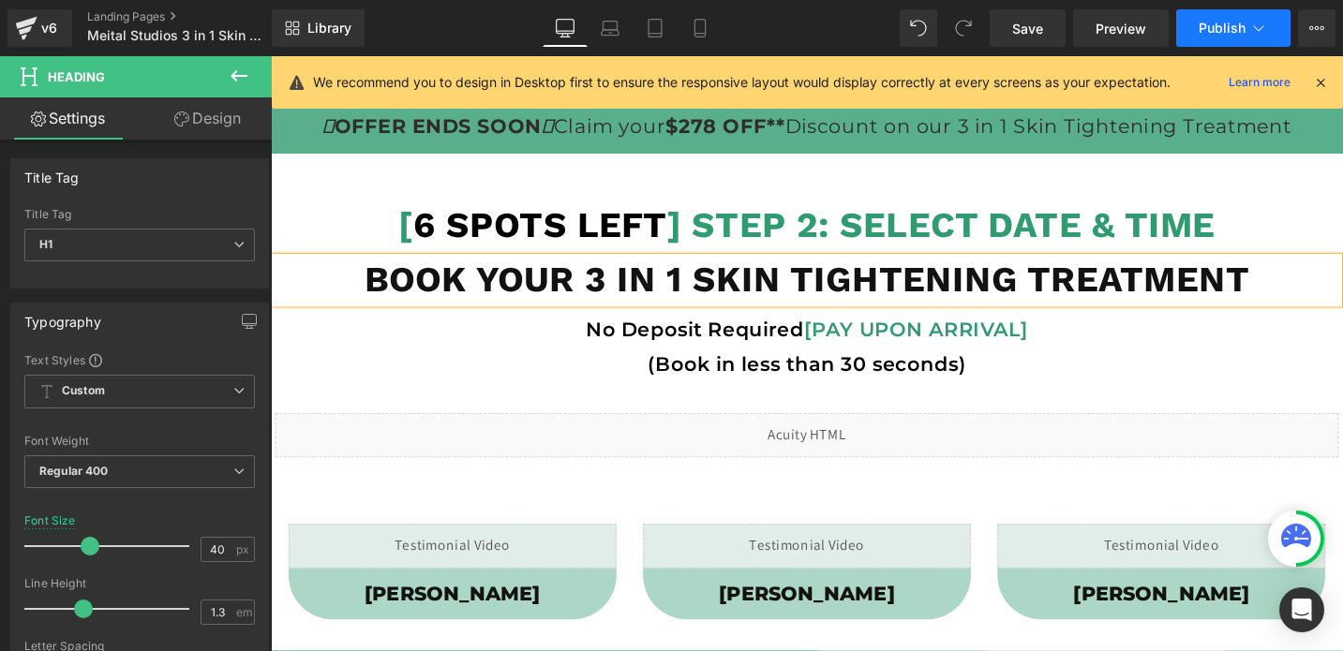
click at [1229, 23] on span "Publish" at bounding box center [1221, 28] width 47 height 15
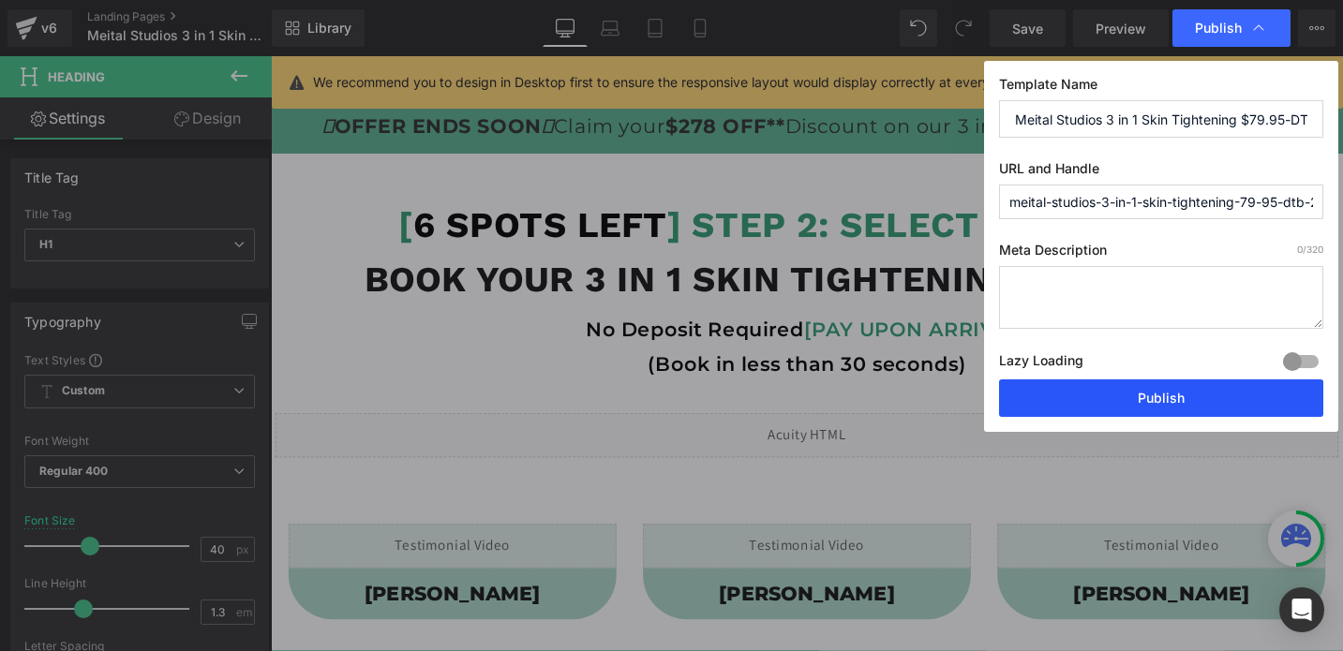
click at [1123, 393] on button "Publish" at bounding box center [1161, 397] width 324 height 37
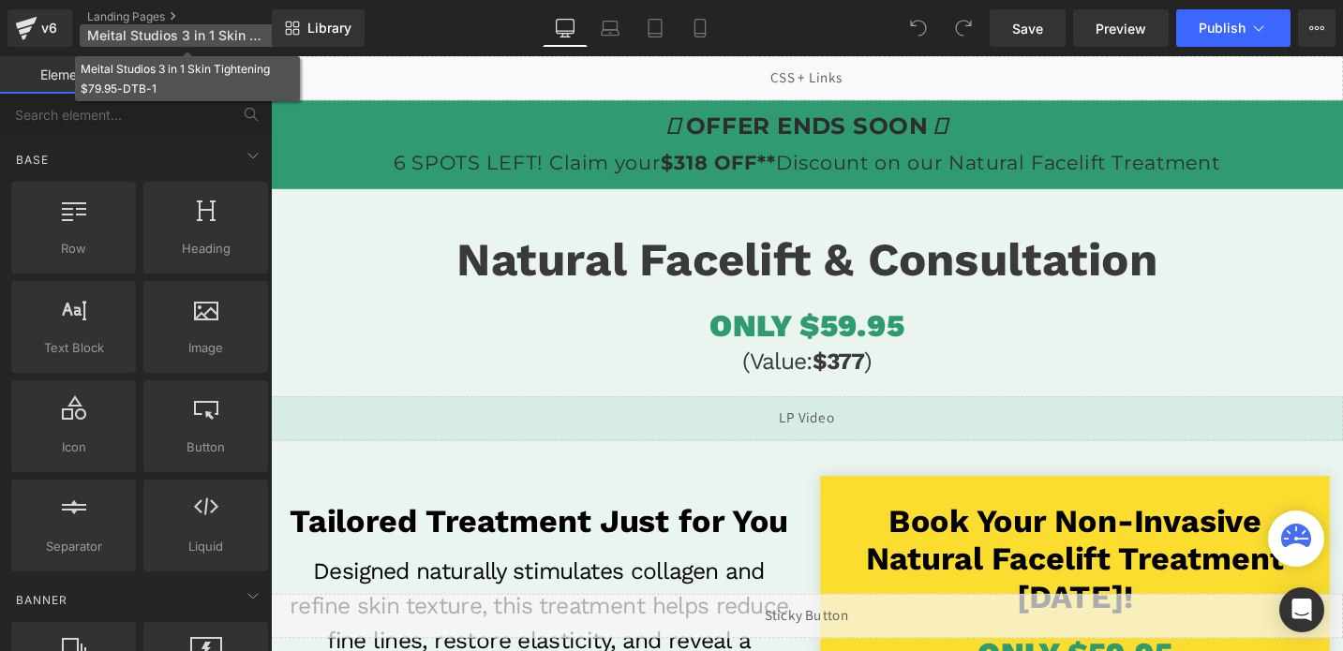
click at [189, 34] on span "Meital Studios 3 in 1 Skin Tightening $79.95-DTB-1" at bounding box center [177, 35] width 180 height 15
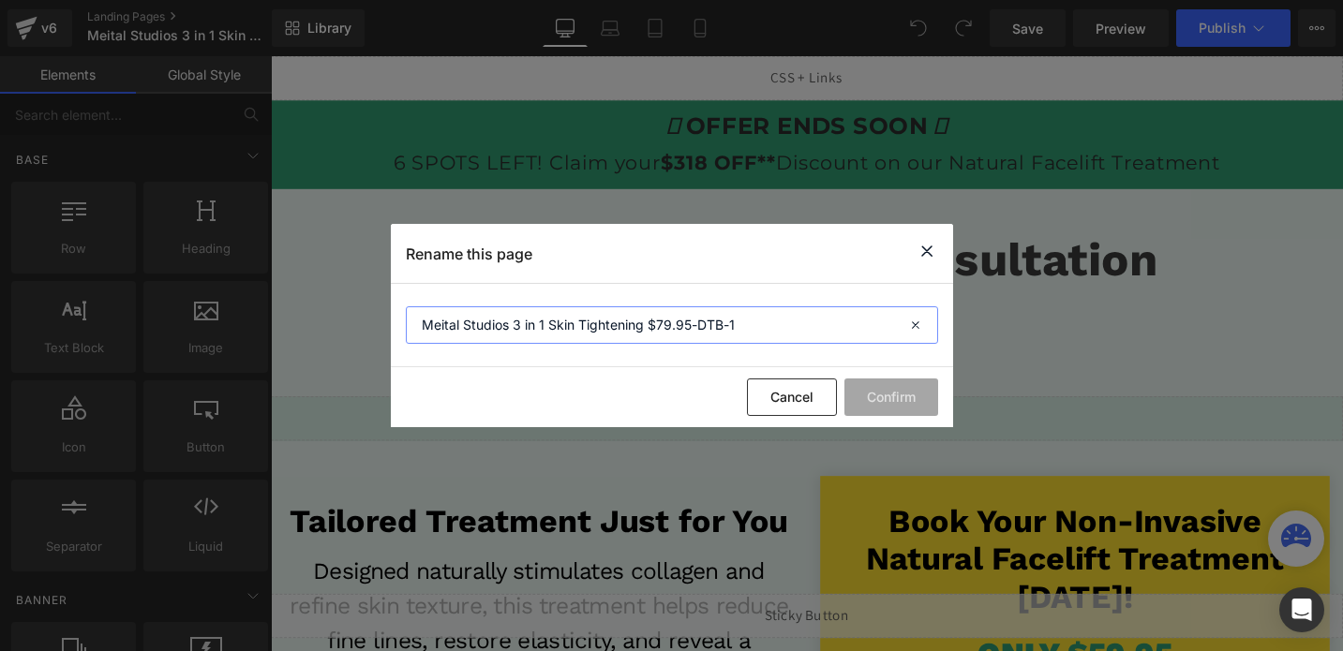
click at [595, 331] on input "Meital Studios 3 in 1 Skin Tightening $79.95-DTB-1" at bounding box center [672, 324] width 532 height 37
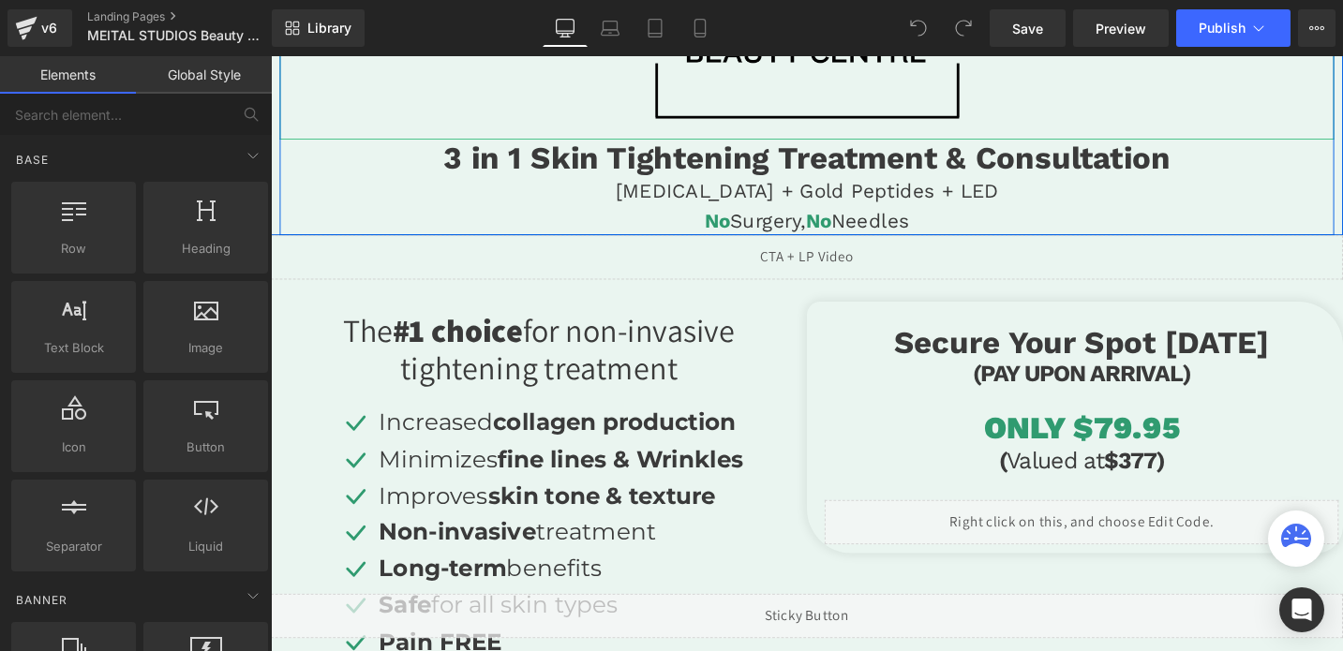
scroll to position [287, 0]
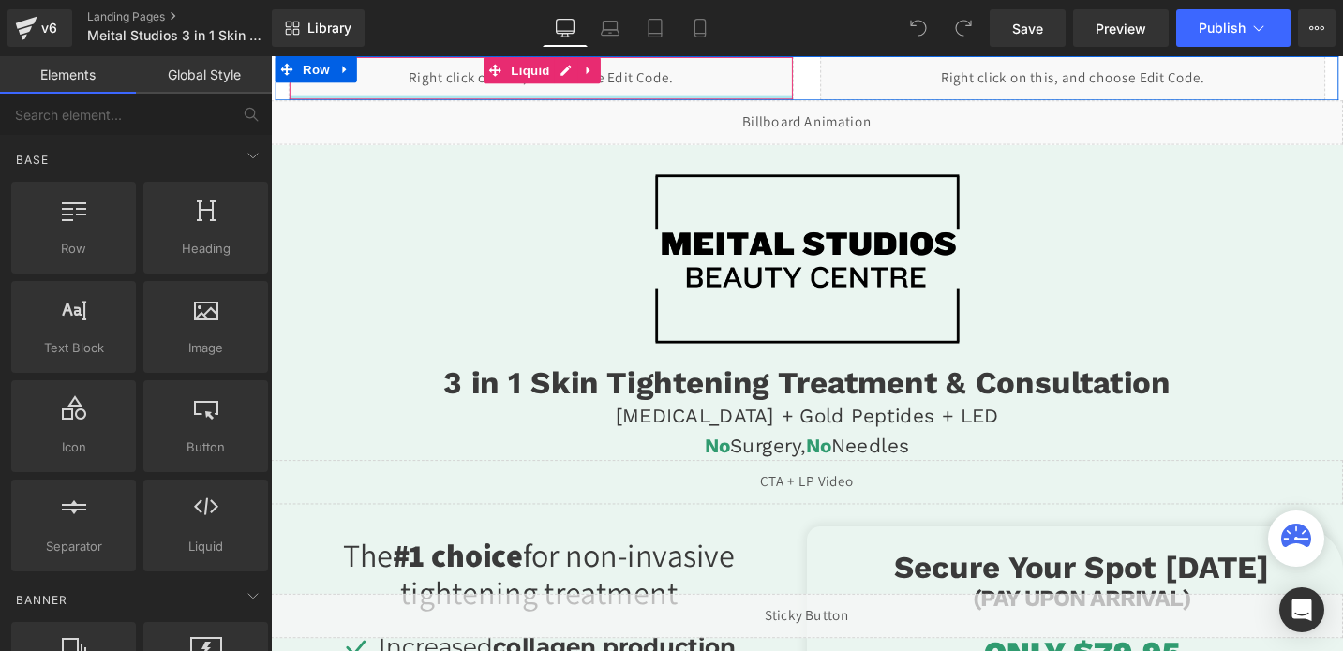
click at [563, 97] on div at bounding box center [556, 99] width 532 height 5
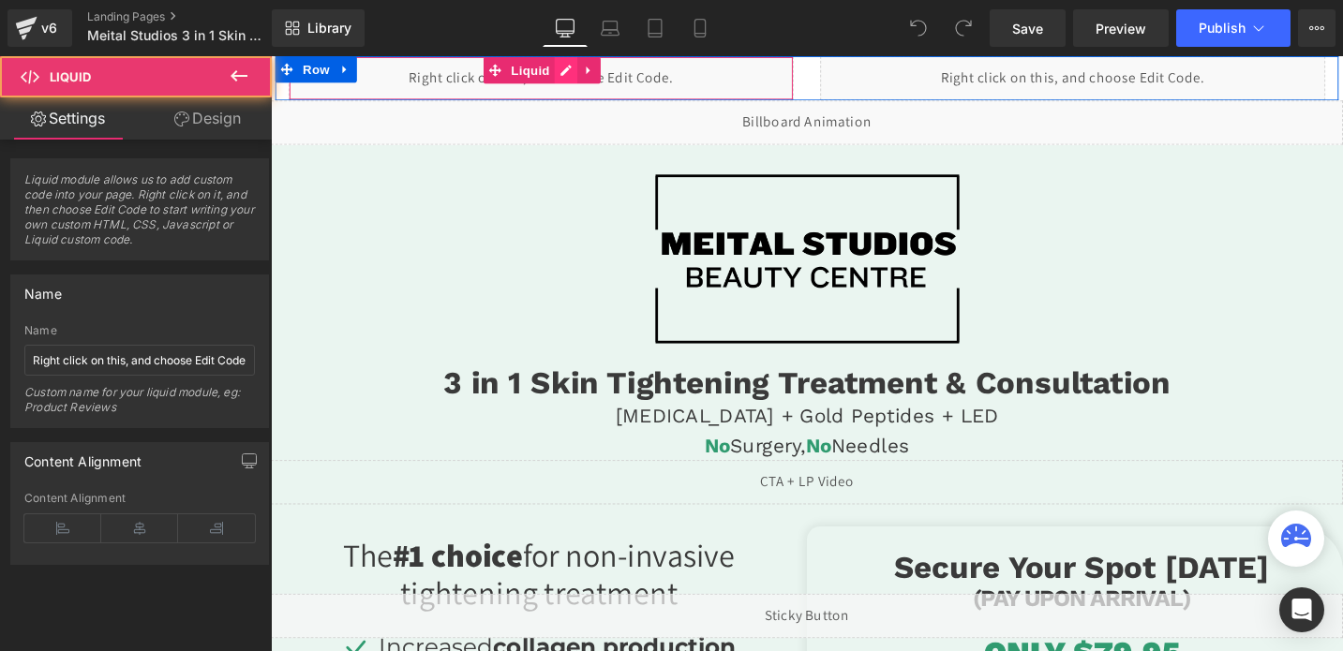
click at [579, 78] on div "Liquid" at bounding box center [556, 79] width 534 height 47
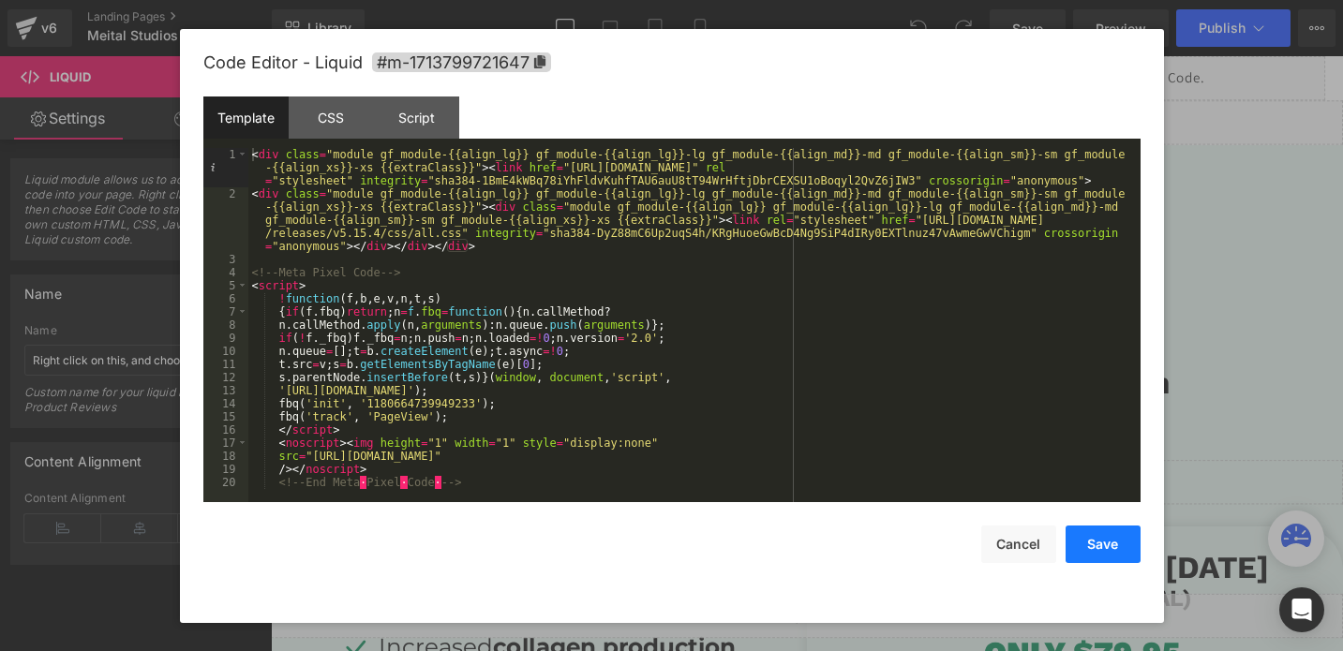
click at [1081, 553] on button "Save" at bounding box center [1102, 544] width 75 height 37
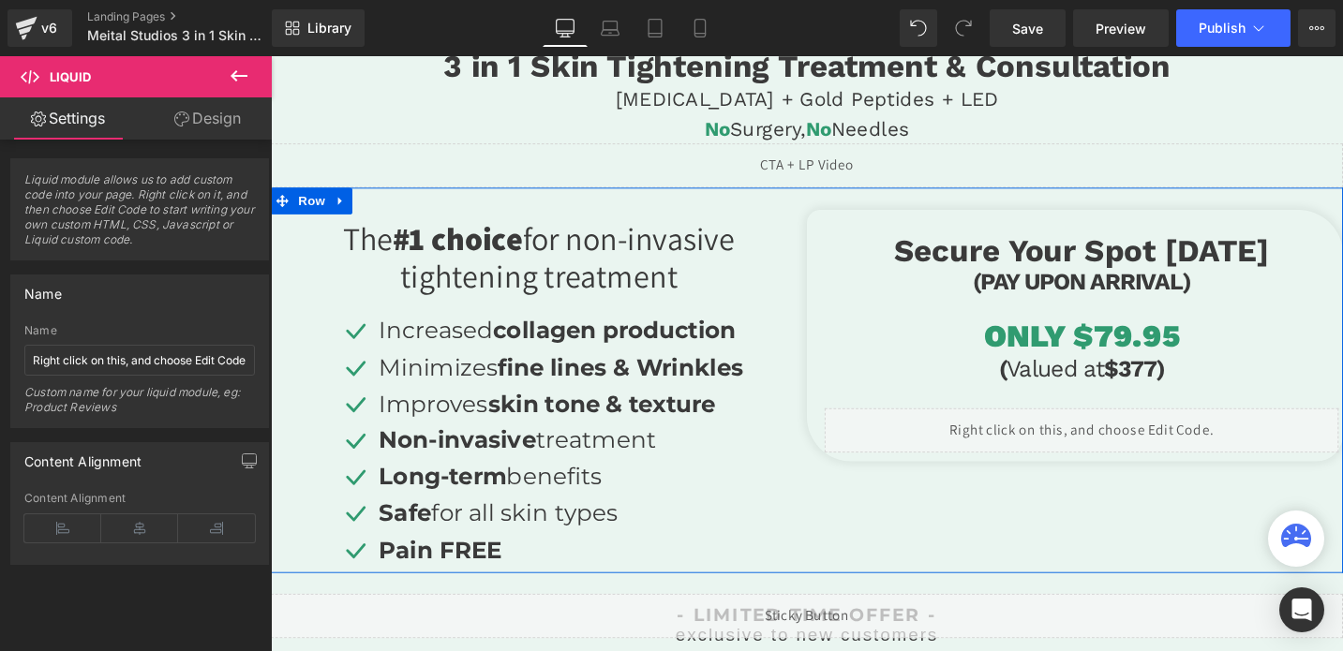
scroll to position [348, 0]
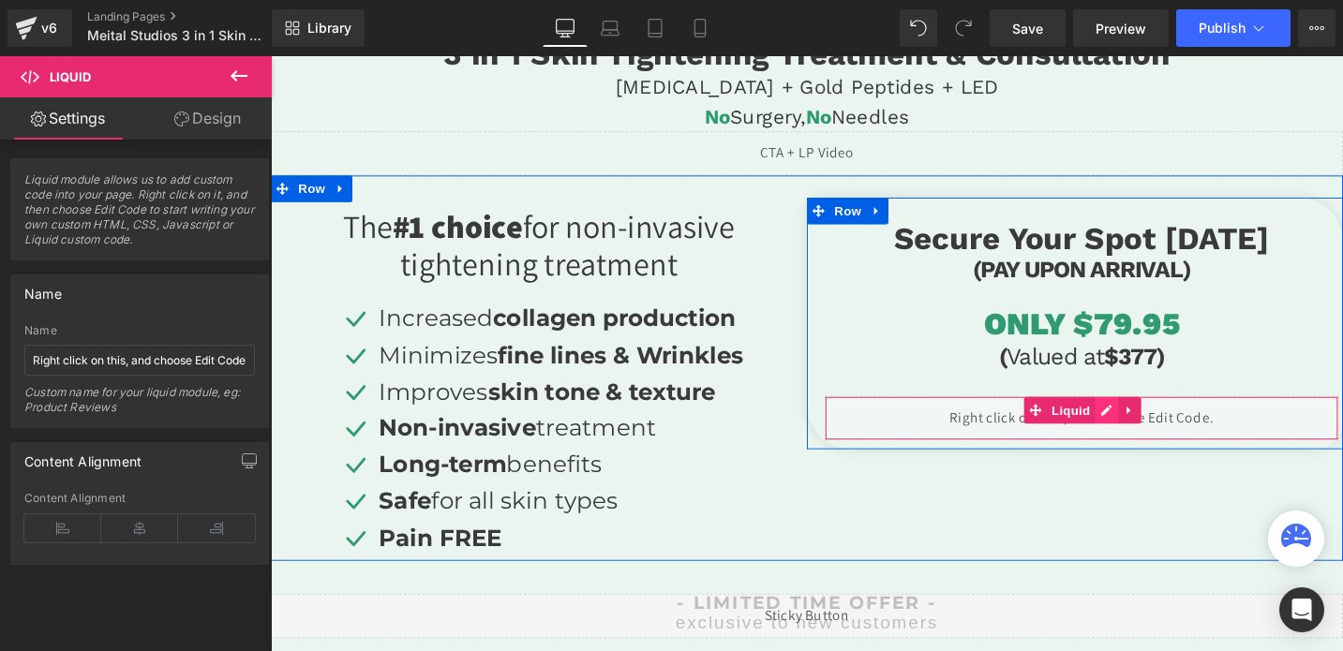
click at [1157, 429] on div "Liquid" at bounding box center [1127, 439] width 543 height 47
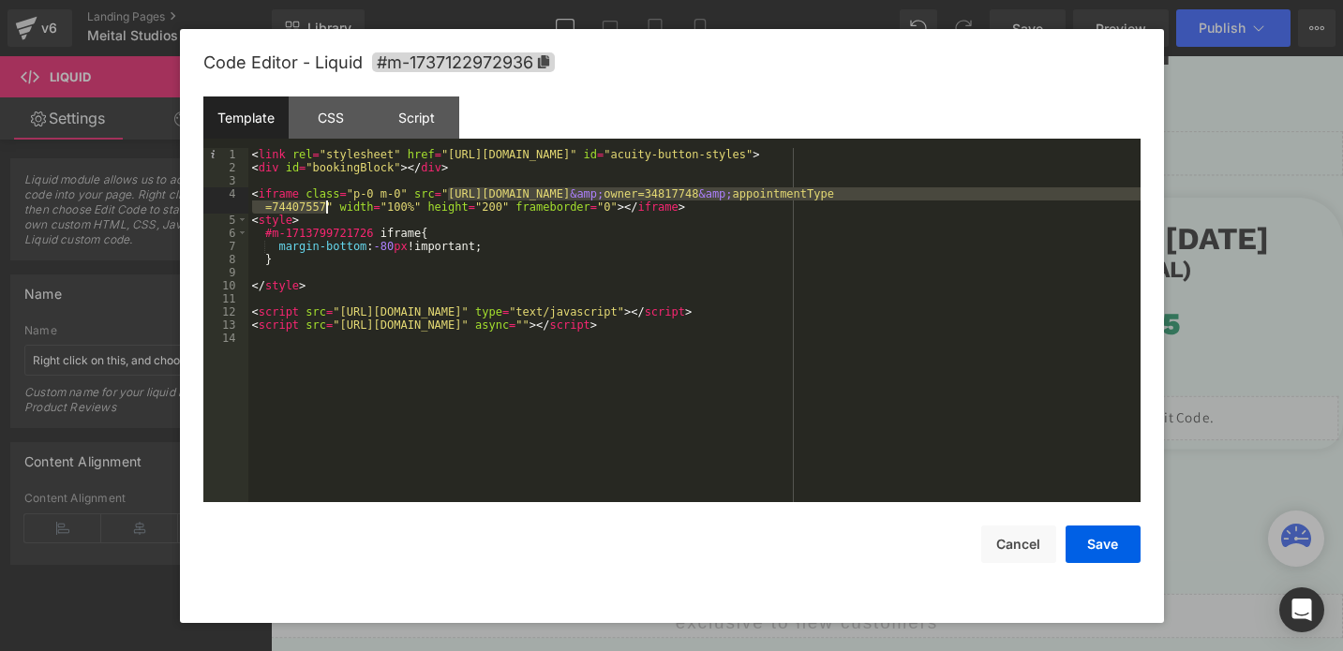
drag, startPoint x: 450, startPoint y: 193, endPoint x: 327, endPoint y: 205, distance: 123.3
click at [327, 205] on div "< link rel = "stylesheet" href = "[URL][DOMAIN_NAME]" id = "acuity-button-style…" at bounding box center [694, 338] width 892 height 380
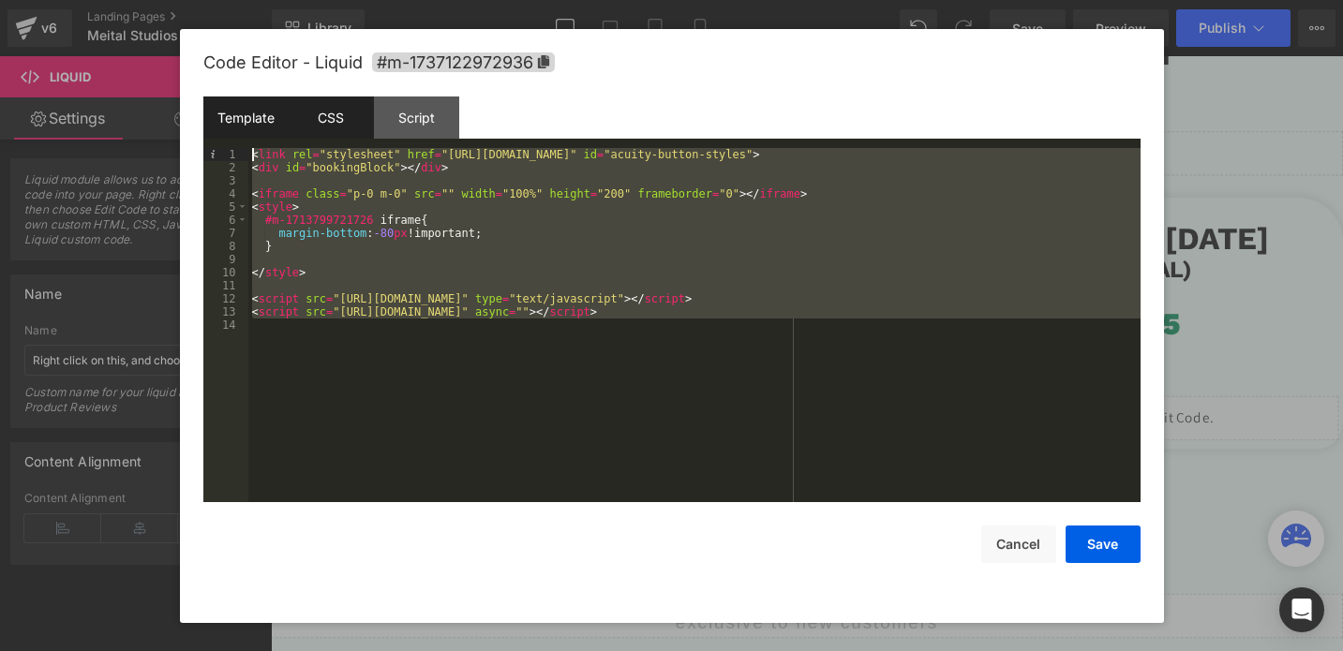
drag, startPoint x: 345, startPoint y: 345, endPoint x: 314, endPoint y: 98, distance: 248.3
click at [316, 98] on div "Template CSS Script Data 1 2 3 4 5 6 7 8 9 10 11 12 13 14 < link rel = "stylesh…" at bounding box center [671, 299] width 937 height 406
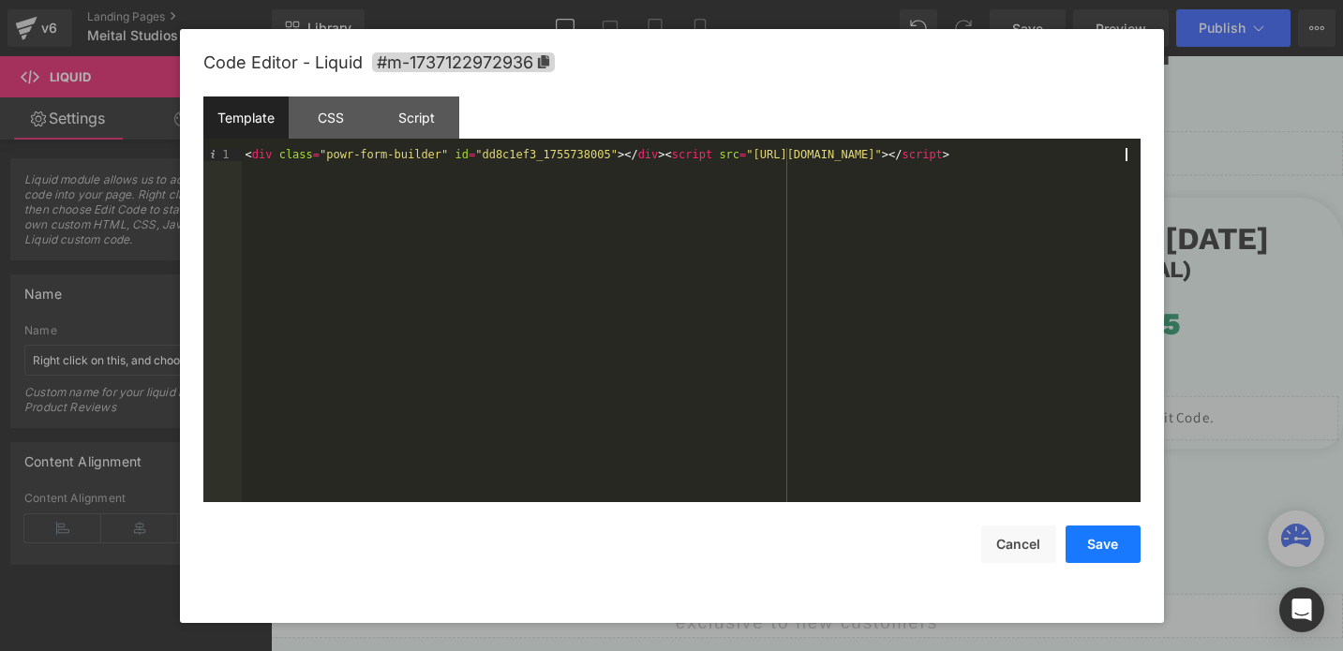
click at [1079, 542] on button "Save" at bounding box center [1102, 544] width 75 height 37
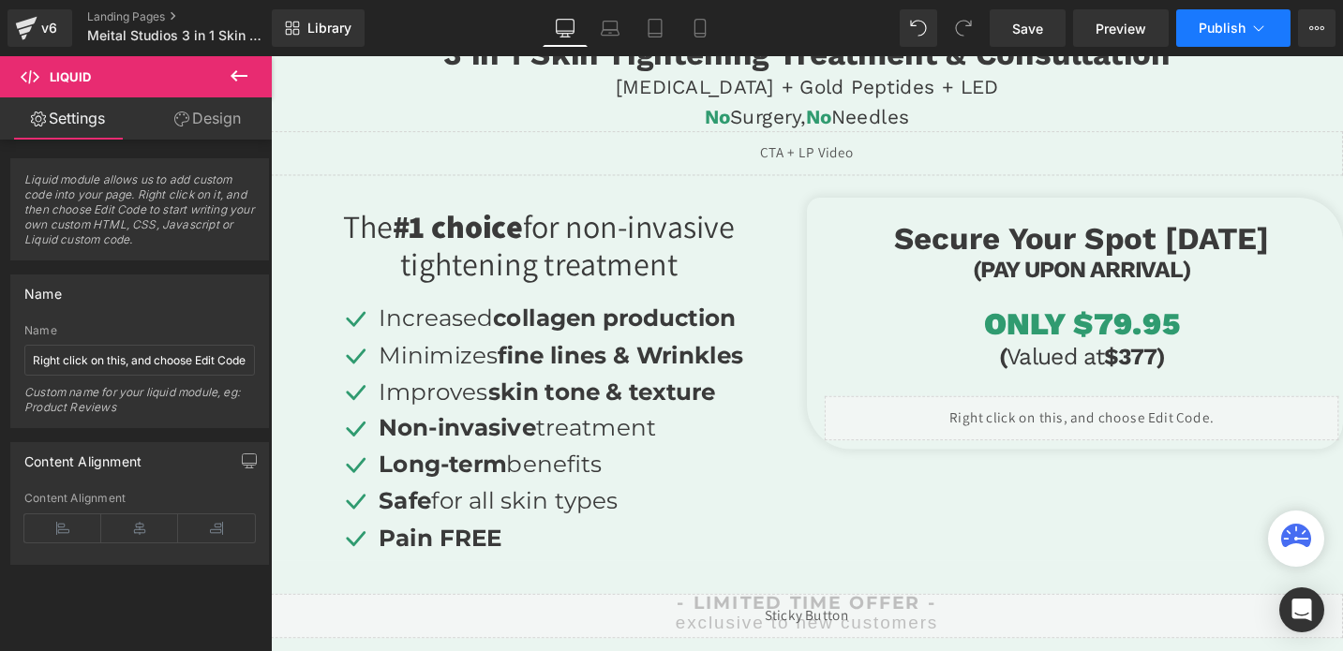
click at [1212, 33] on span "Publish" at bounding box center [1221, 28] width 47 height 15
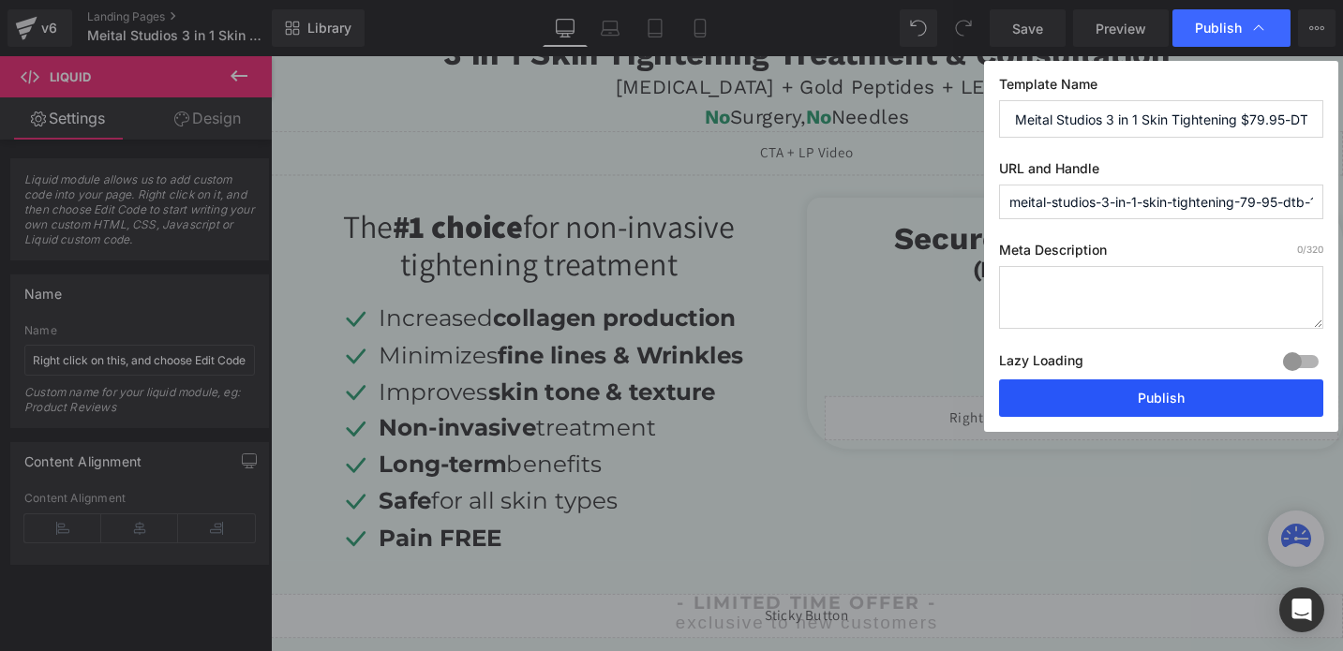
click at [1070, 410] on button "Publish" at bounding box center [1161, 397] width 324 height 37
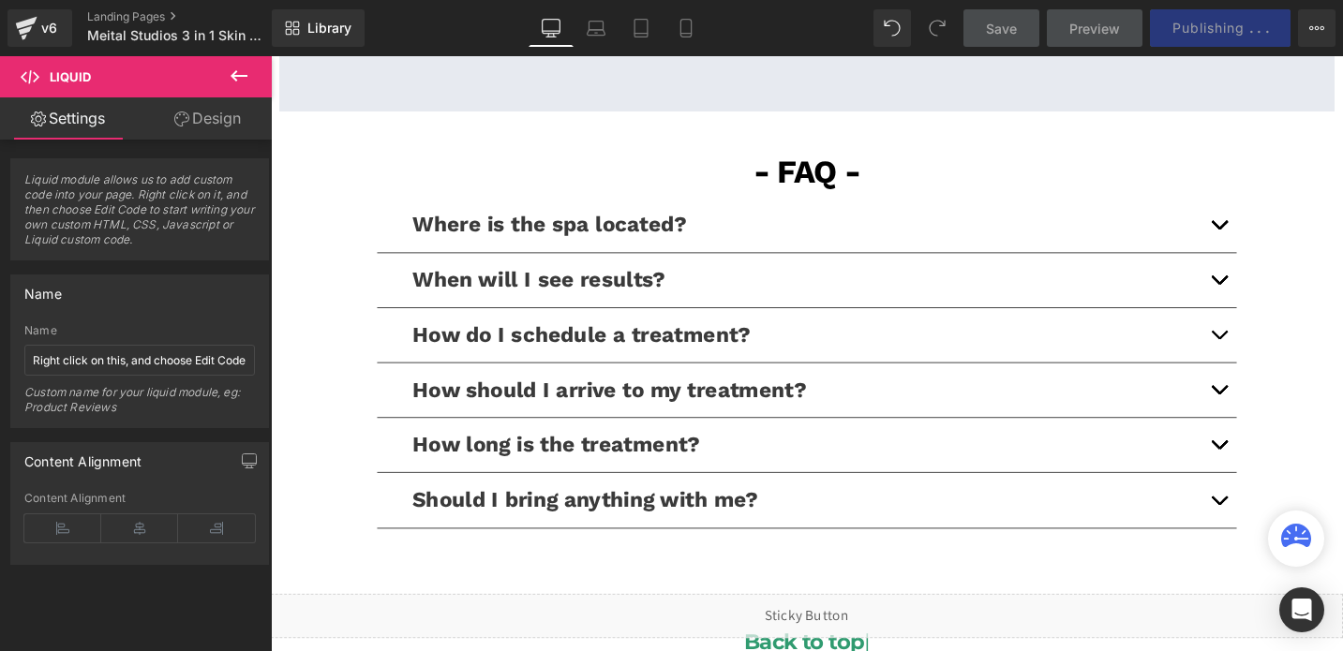
scroll to position [3850, 0]
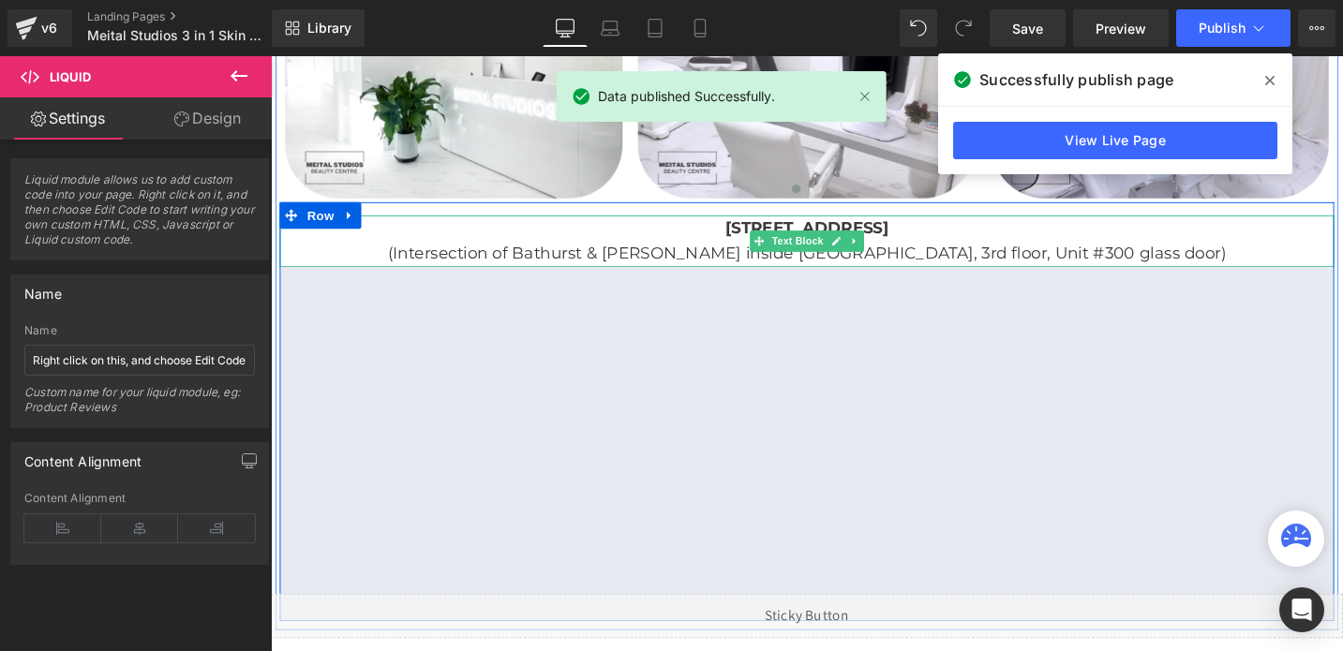
click at [637, 245] on p "[STREET_ADDRESS]" at bounding box center [837, 238] width 1115 height 27
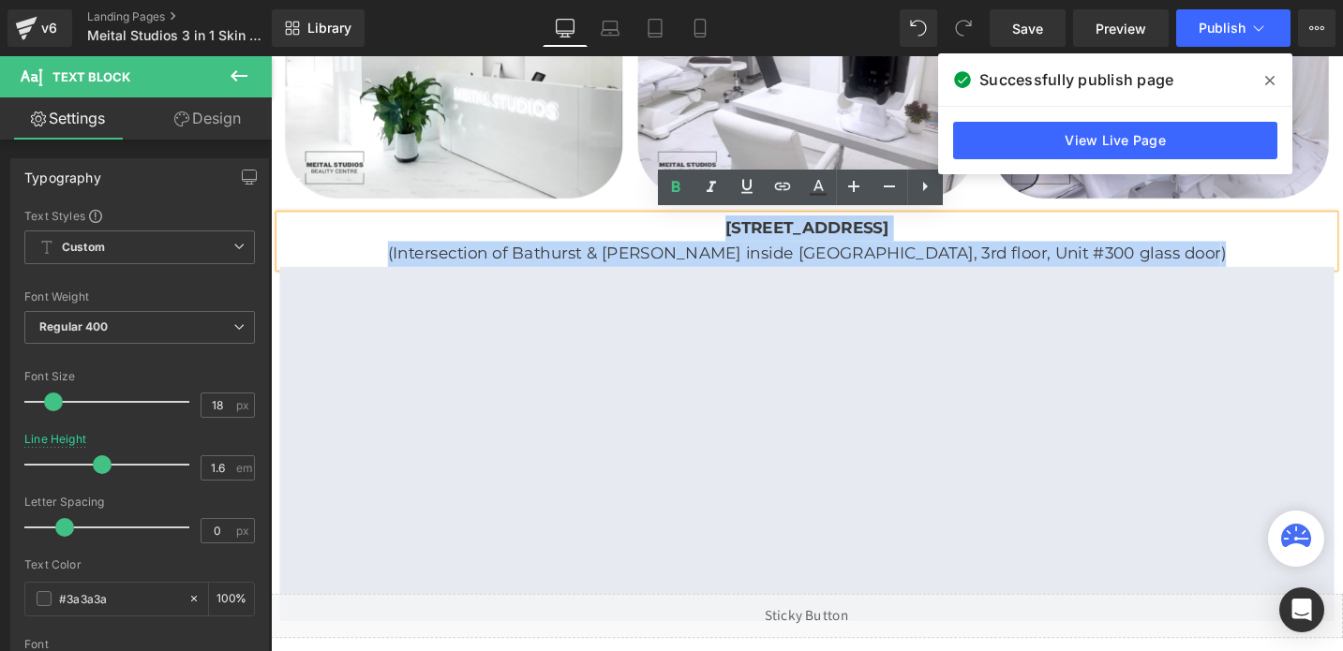
drag, startPoint x: 653, startPoint y: 229, endPoint x: 1245, endPoint y: 260, distance: 592.9
click at [1245, 260] on div "4401 Bathurst St. North York, ON M3H3R9 (Intersection of Bathurst & Sheppard in…" at bounding box center [837, 252] width 1115 height 54
copy div "4401 Bathurst St. North York, ON M3H3R9 (Intersection of Bathurst & Sheppard in…"
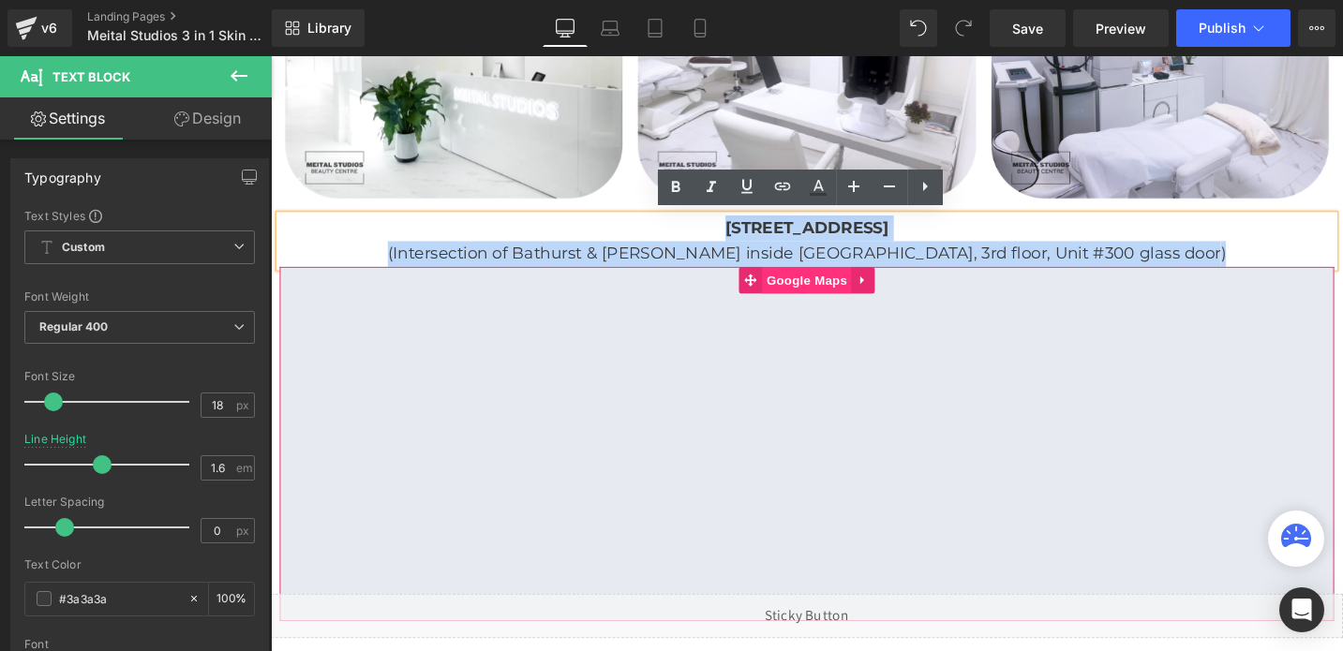
click at [836, 297] on span "Google Maps" at bounding box center [837, 293] width 95 height 28
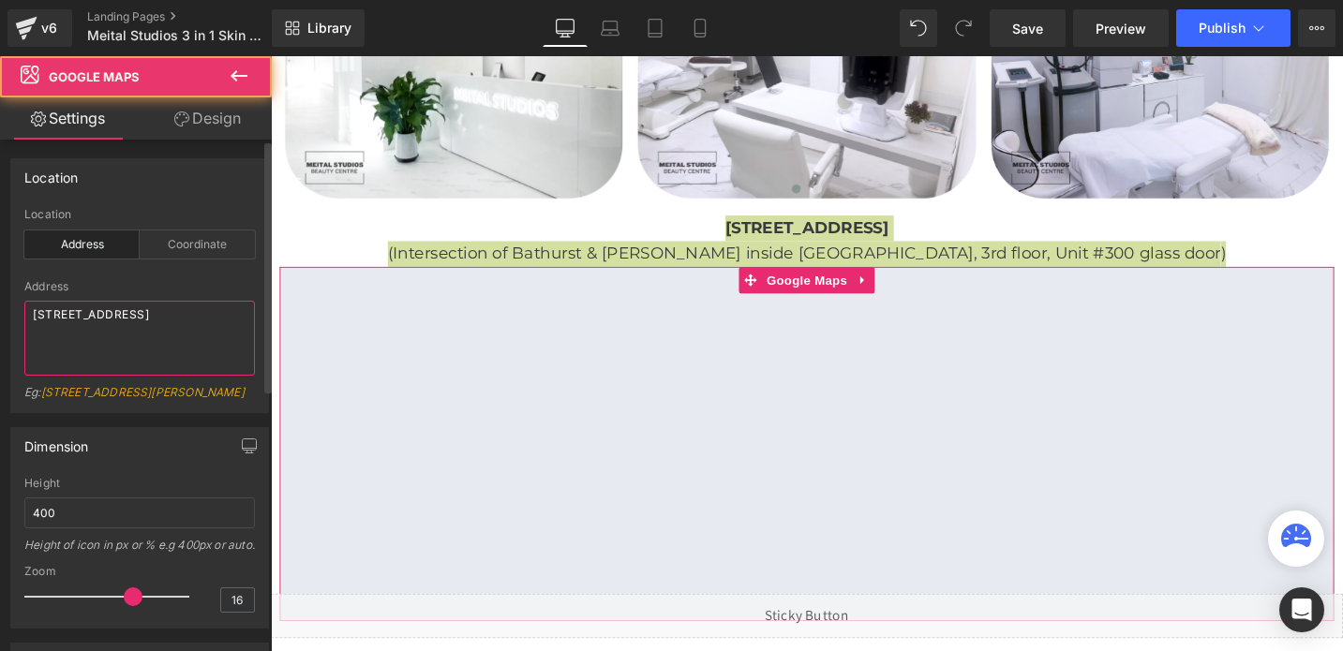
click at [98, 329] on textarea "[STREET_ADDRESS]" at bounding box center [139, 338] width 230 height 75
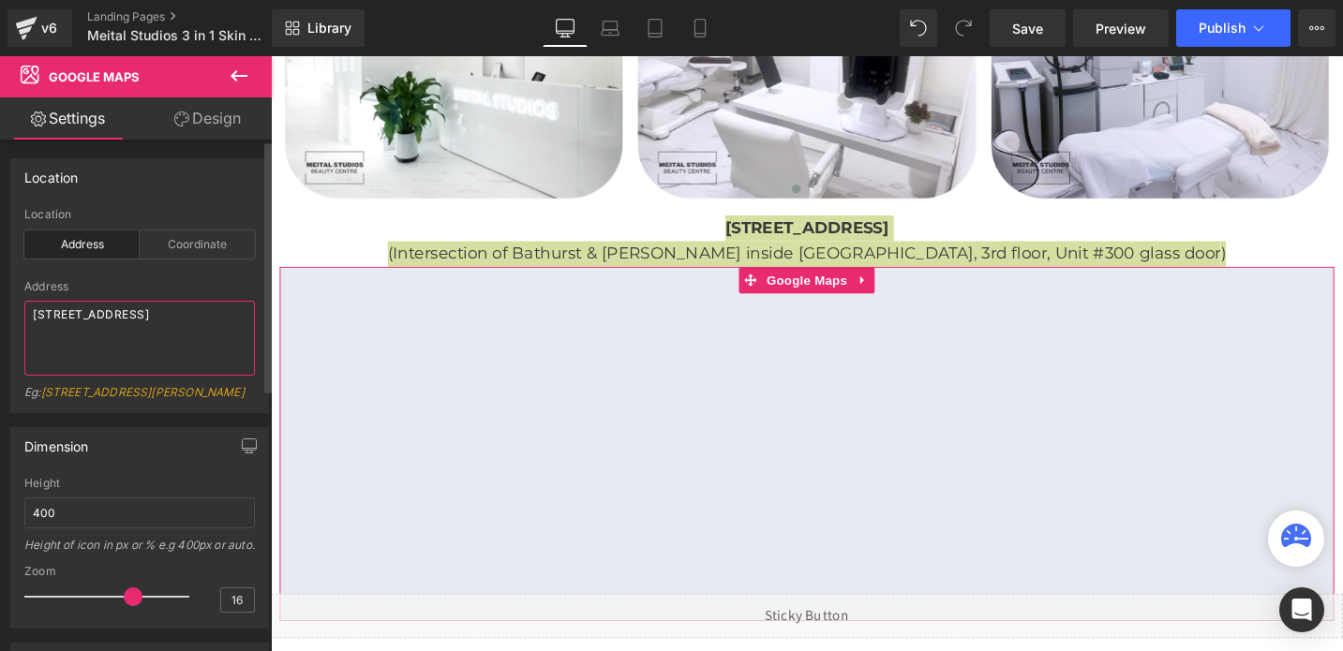
click at [98, 329] on textarea "[STREET_ADDRESS]" at bounding box center [139, 338] width 230 height 75
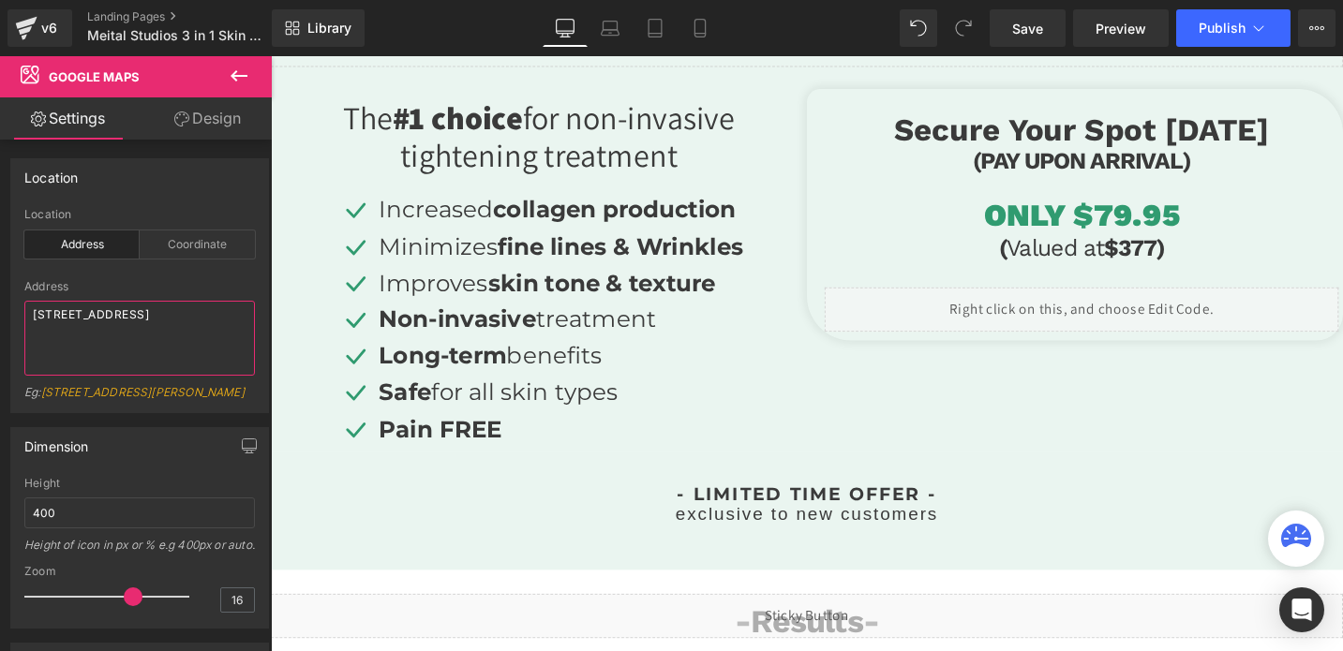
scroll to position [0, 0]
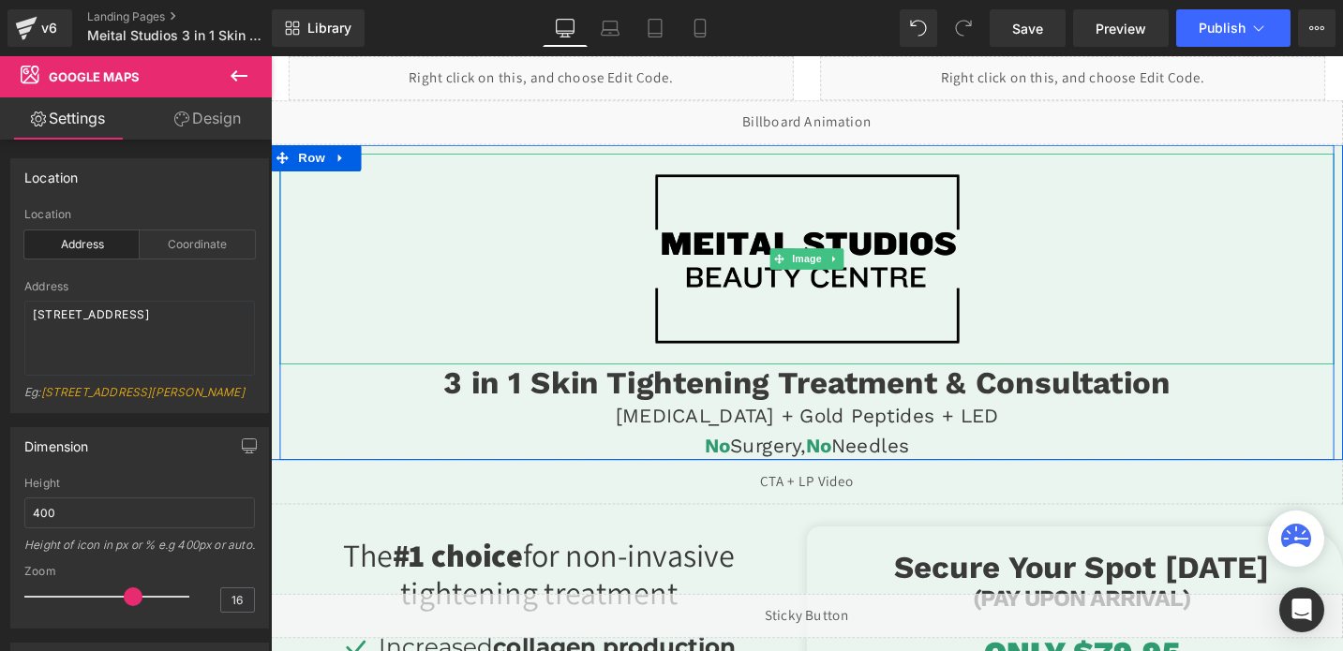
click at [876, 239] on img at bounding box center [838, 270] width 334 height 223
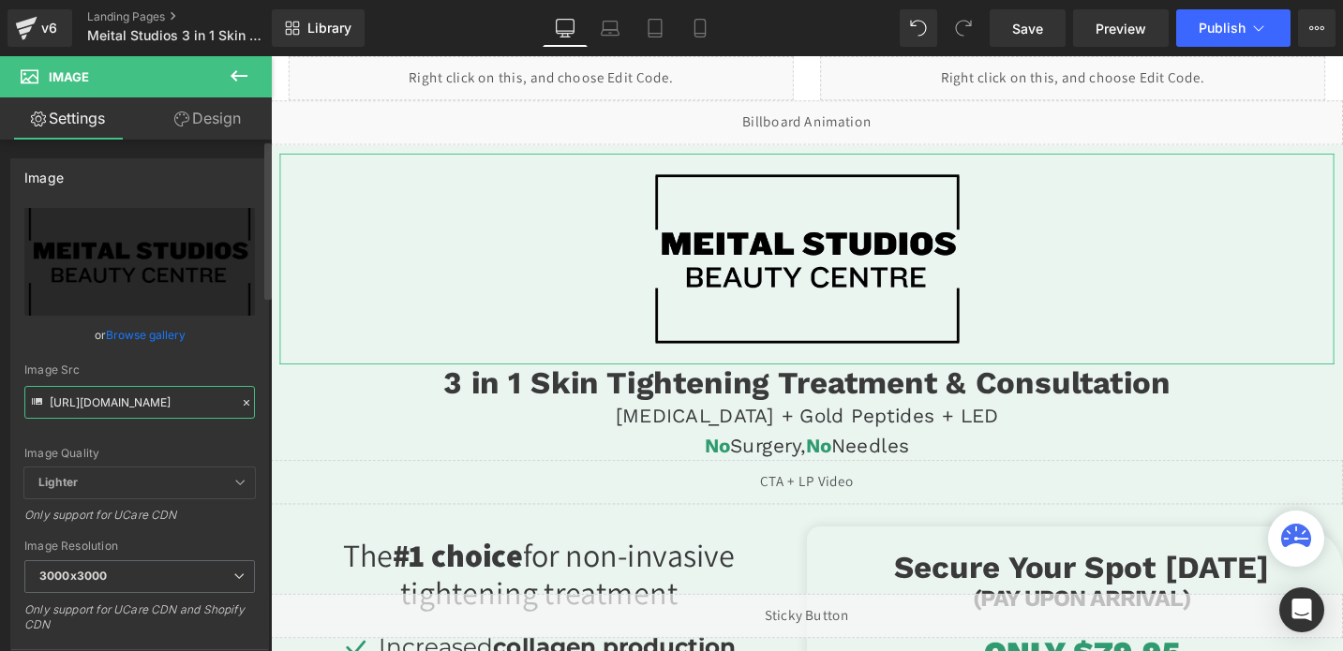
click at [148, 398] on input "https://cdn.shopify.com/s/files/1/0738/7430/9416/files/BEAUTY_CENTRE_3000x3000.…" at bounding box center [139, 402] width 230 height 33
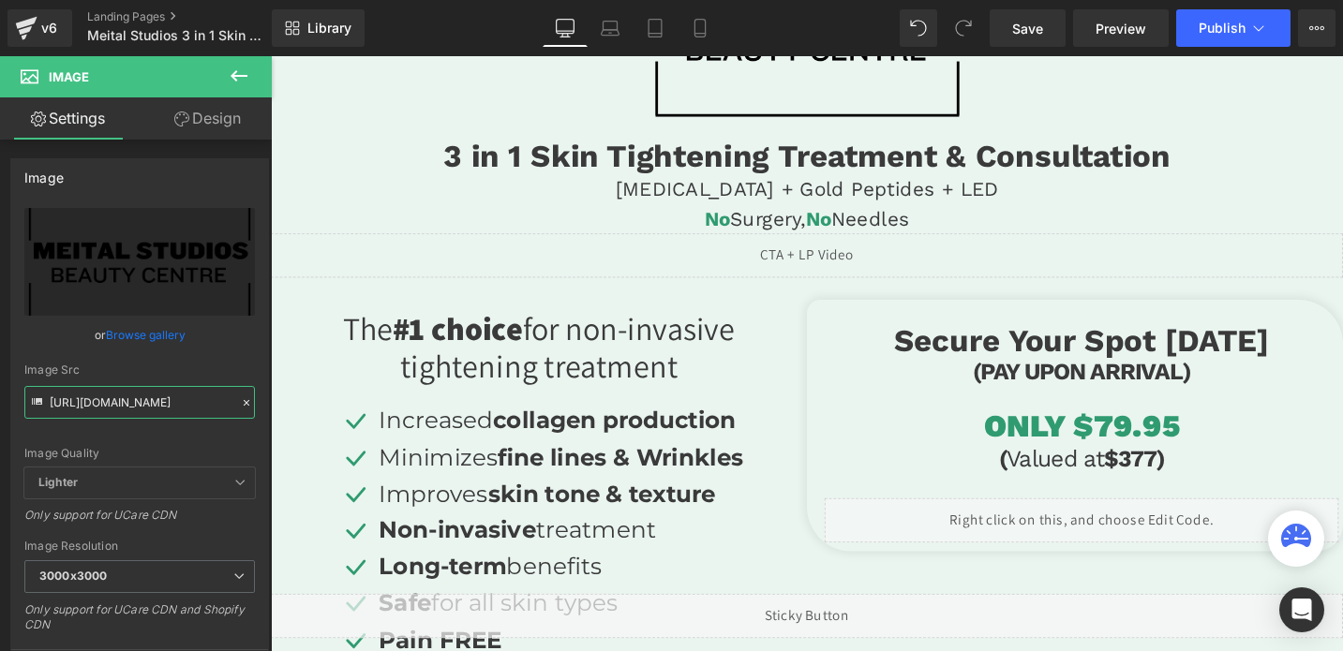
scroll to position [453, 0]
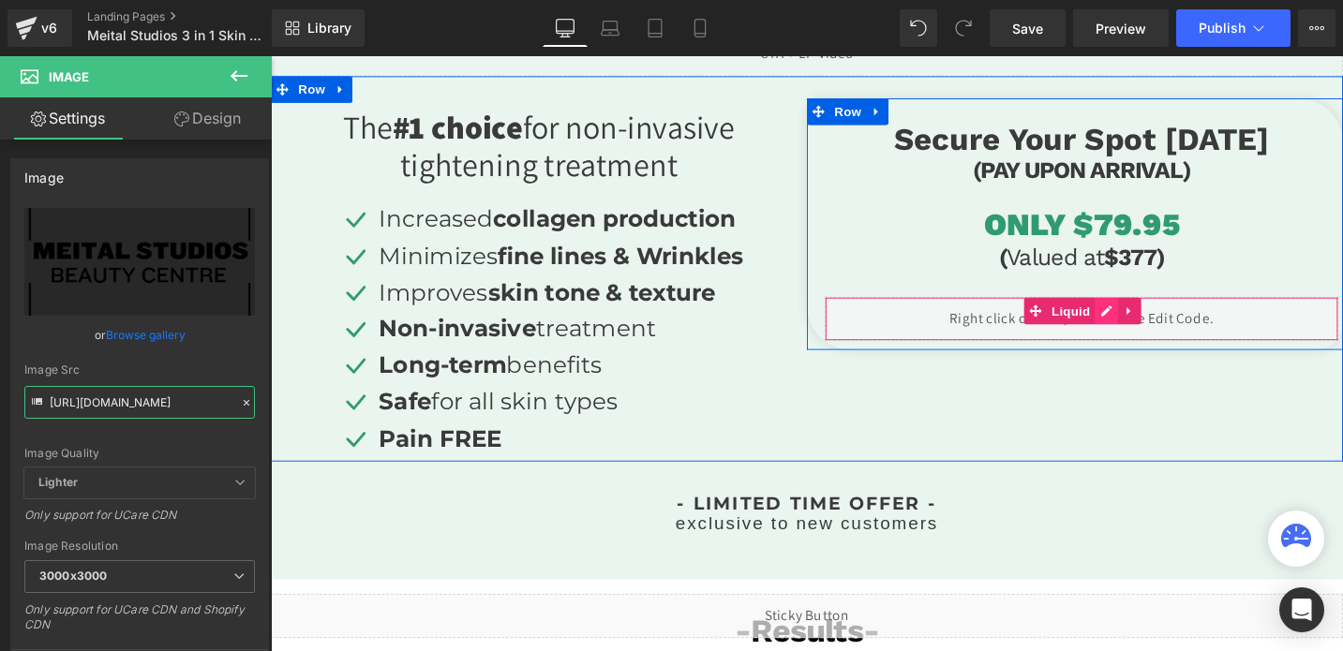
click at [1157, 325] on div "Liquid" at bounding box center [1127, 334] width 543 height 47
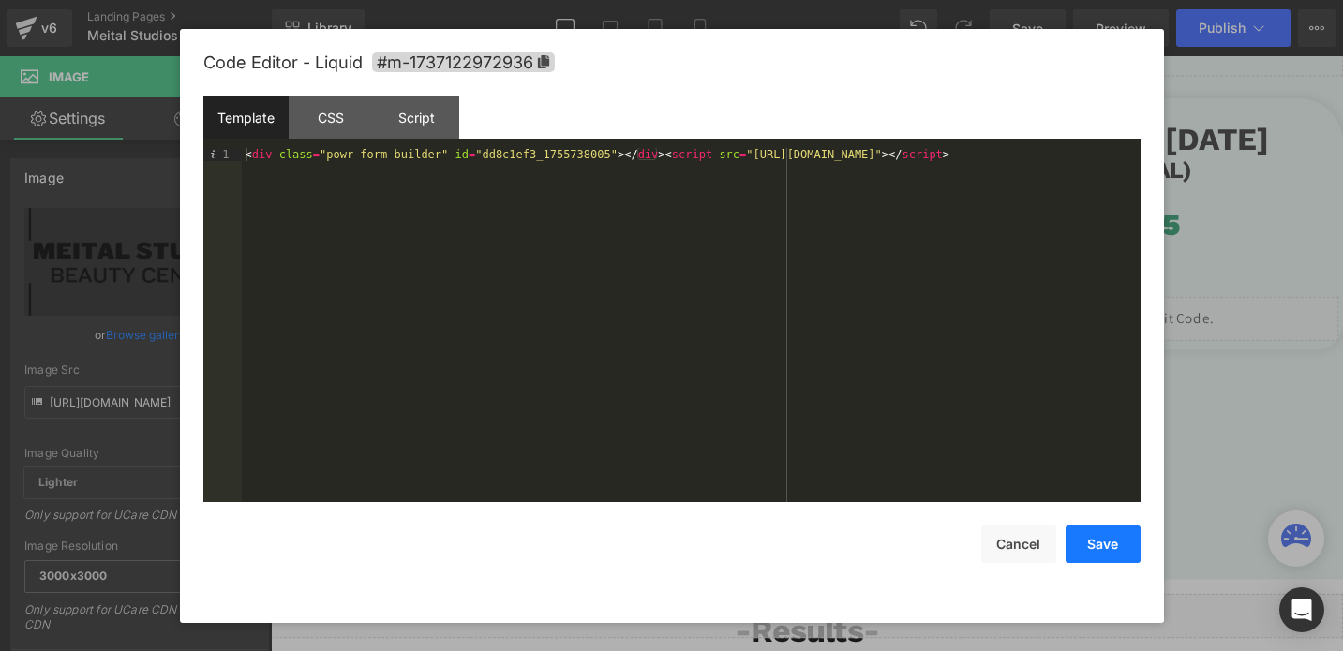
click at [1093, 543] on button "Save" at bounding box center [1102, 544] width 75 height 37
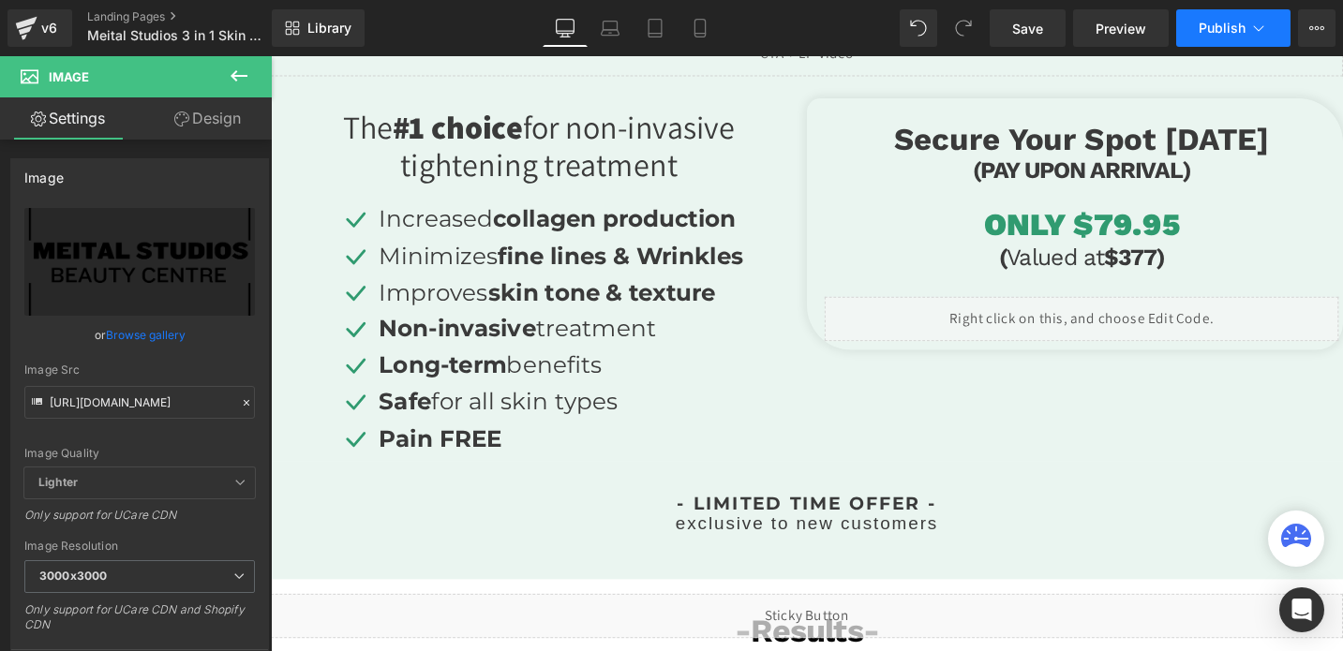
click at [1205, 32] on span "Publish" at bounding box center [1221, 28] width 47 height 15
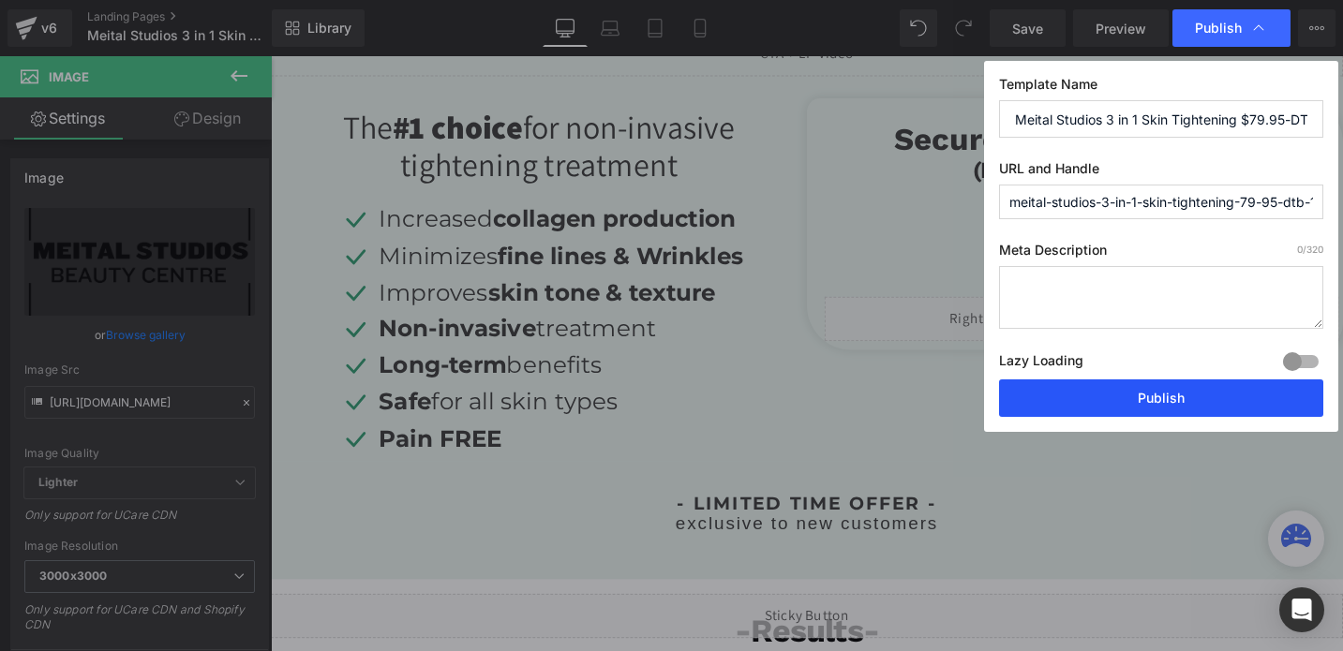
click at [1073, 384] on button "Publish" at bounding box center [1161, 397] width 324 height 37
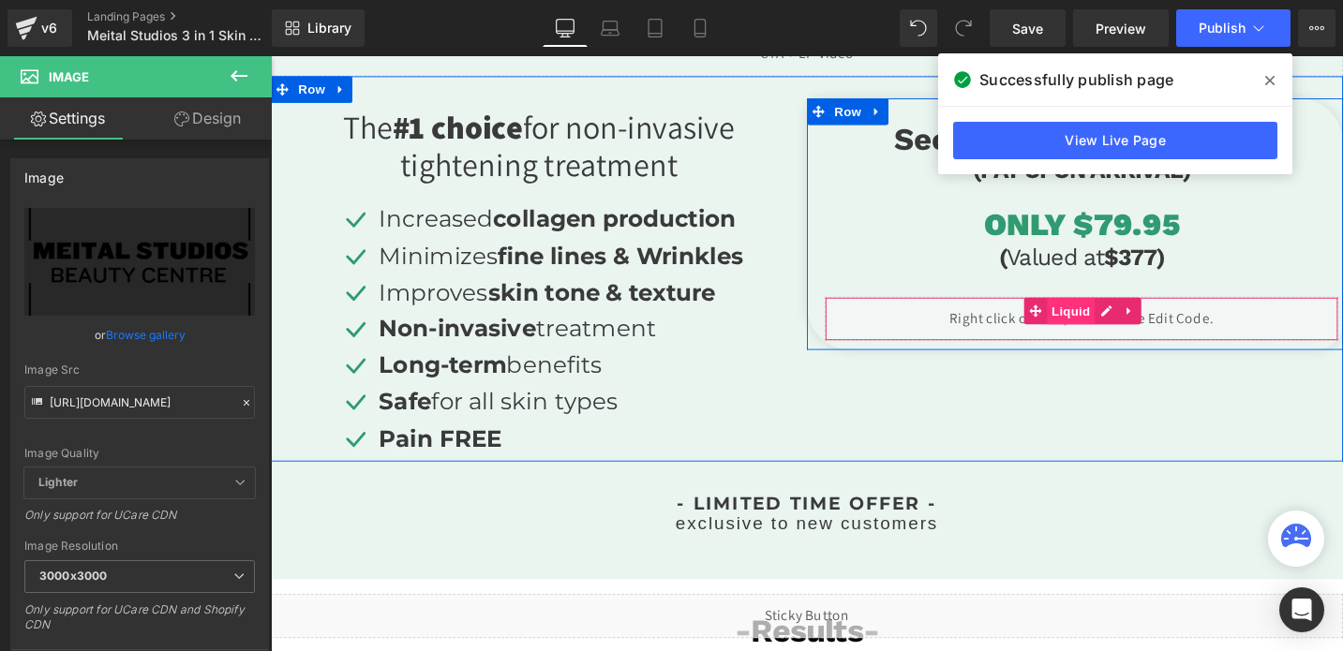
click at [1135, 329] on span "Liquid" at bounding box center [1116, 326] width 51 height 28
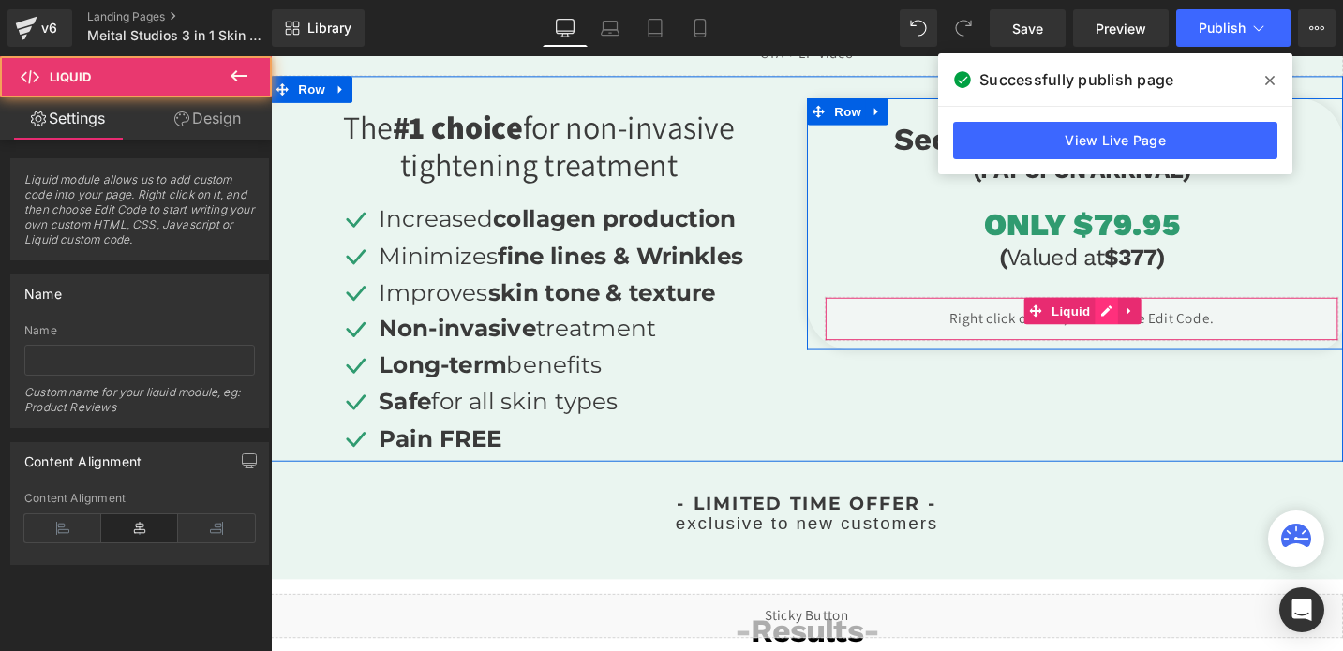
click at [1147, 329] on div "Liquid" at bounding box center [1127, 334] width 543 height 47
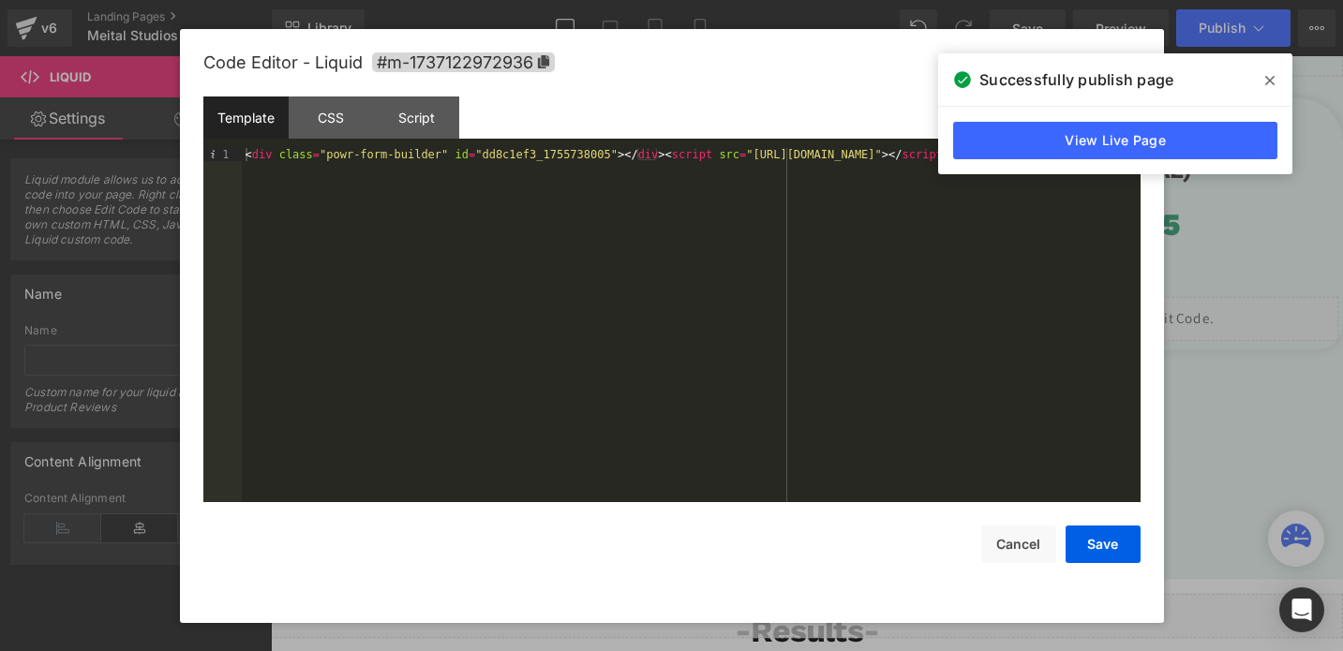
click at [583, 153] on div "< div class = "powr-form-builder" id = "dd8c1ef3_1755738005" > </ div > < scrip…" at bounding box center [691, 338] width 898 height 380
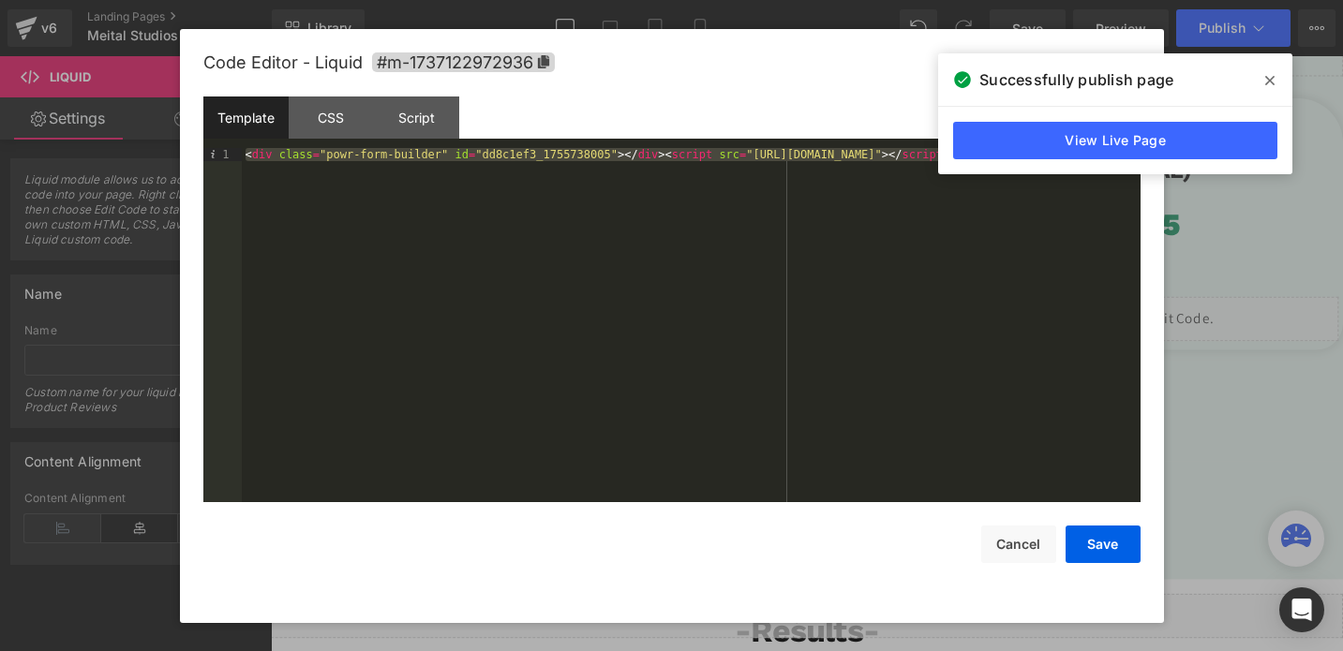
click at [583, 153] on div "< div class = "powr-form-builder" id = "dd8c1ef3_1755738005" > </ div > < scrip…" at bounding box center [691, 338] width 898 height 380
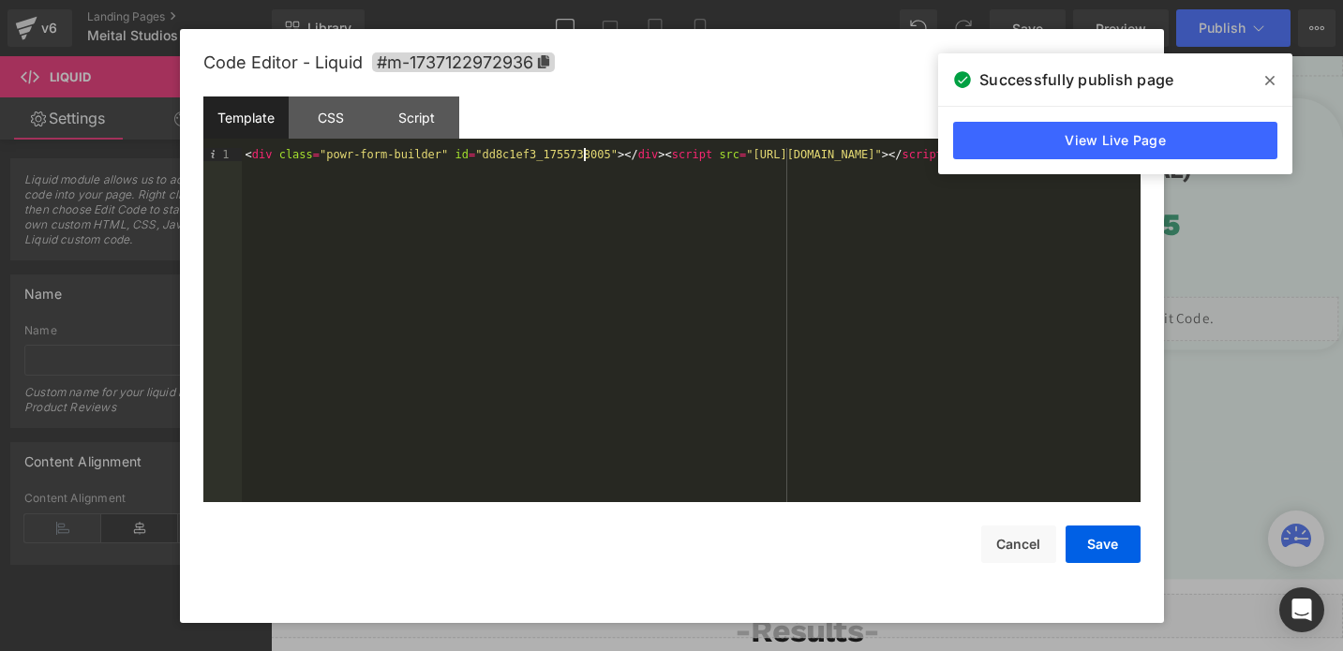
click at [583, 153] on div "< div class = "powr-form-builder" id = "dd8c1ef3_1755738005" > </ div > < scrip…" at bounding box center [691, 338] width 898 height 380
click at [1105, 551] on button "Save" at bounding box center [1102, 544] width 75 height 37
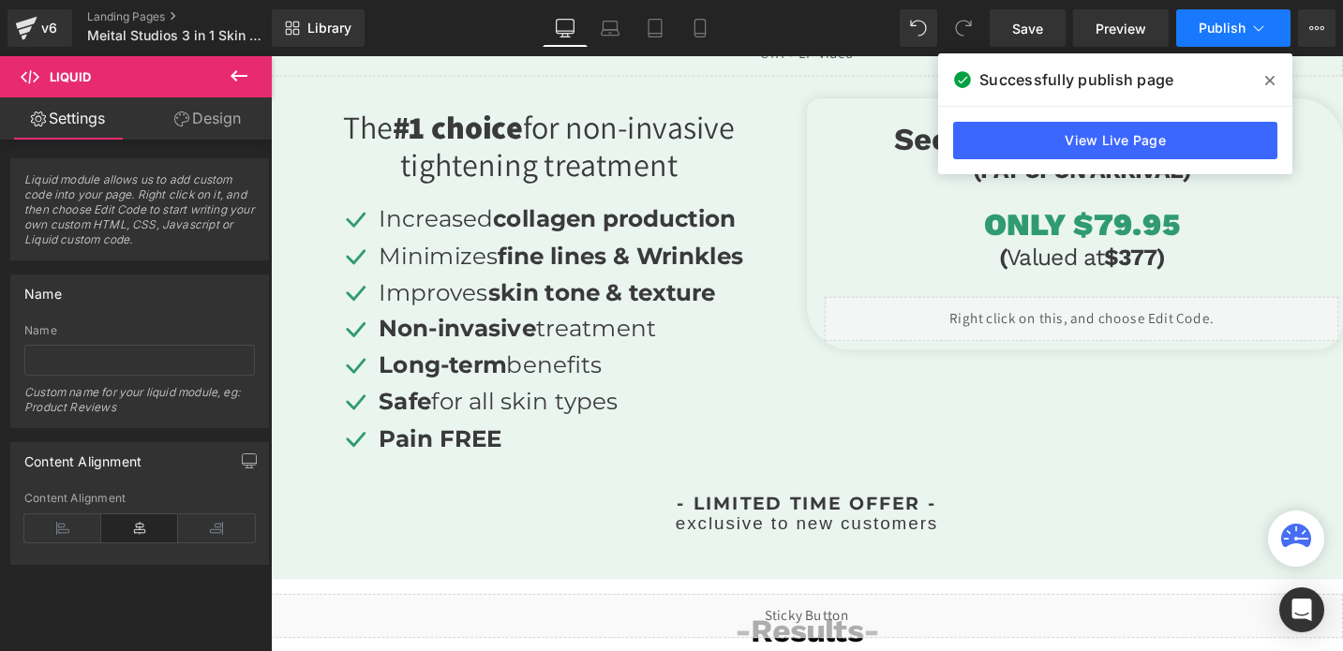
click at [1217, 32] on span "Publish" at bounding box center [1221, 28] width 47 height 15
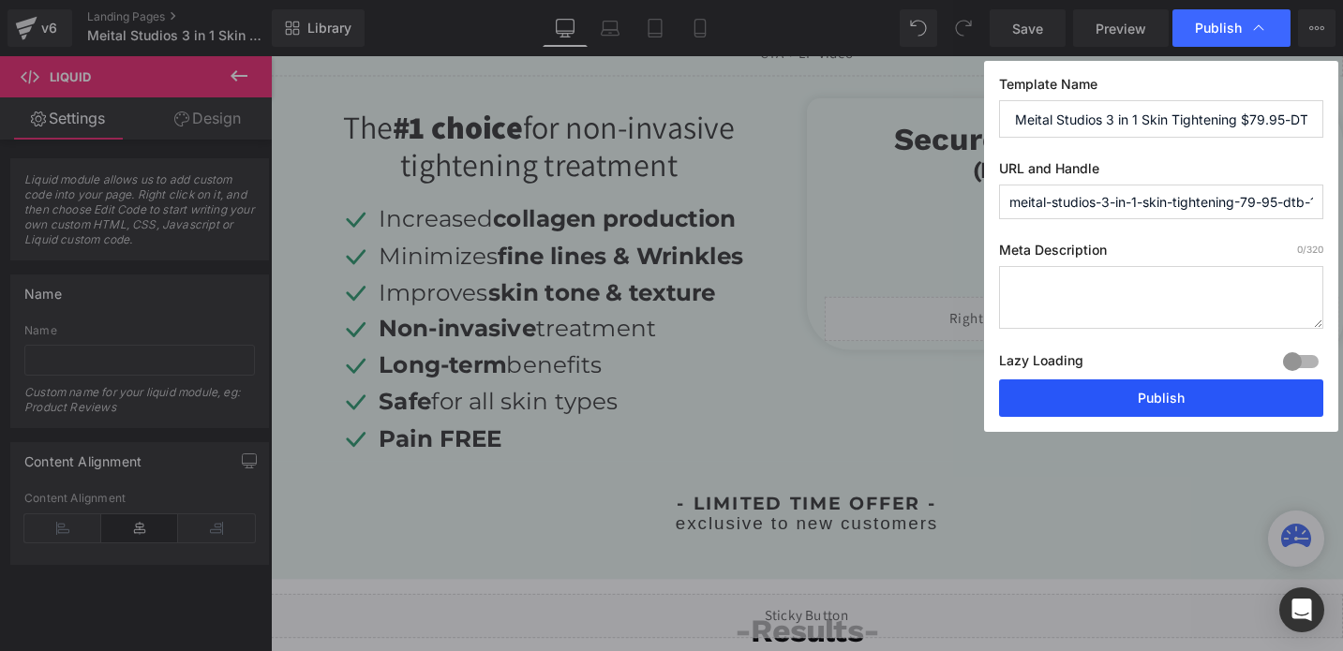
click at [1150, 403] on button "Publish" at bounding box center [1161, 397] width 324 height 37
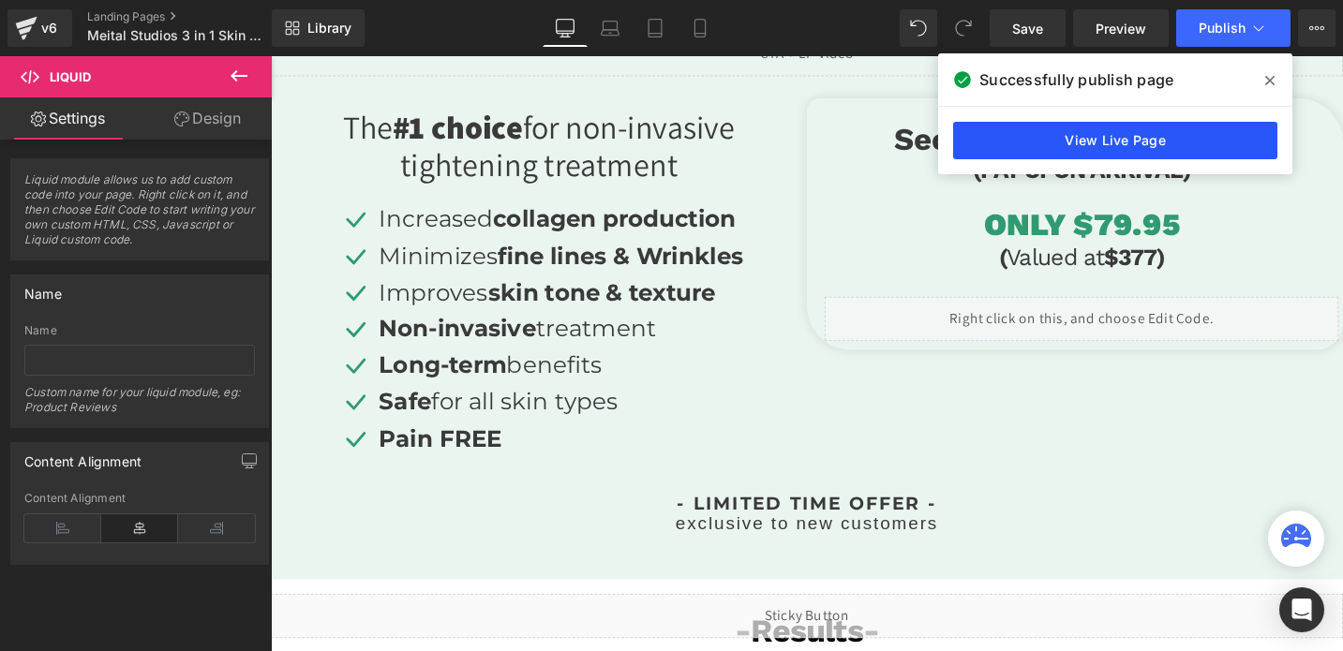
click at [1026, 130] on link "View Live Page" at bounding box center [1115, 140] width 324 height 37
